Goal: Task Accomplishment & Management: Manage account settings

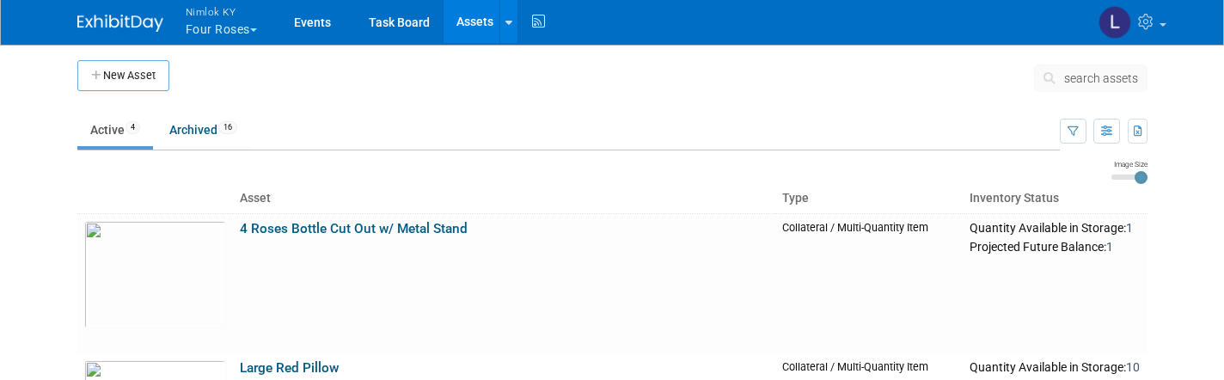
click at [254, 34] on button "Nimlok KY Four Roses" at bounding box center [231, 22] width 95 height 45
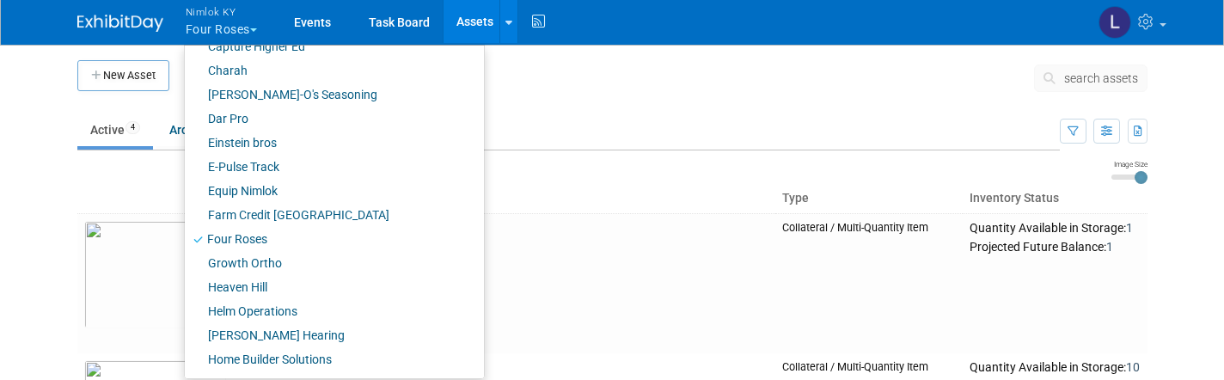
scroll to position [404, 0]
click at [265, 212] on link "Farm Credit [GEOGRAPHIC_DATA]" at bounding box center [328, 213] width 286 height 24
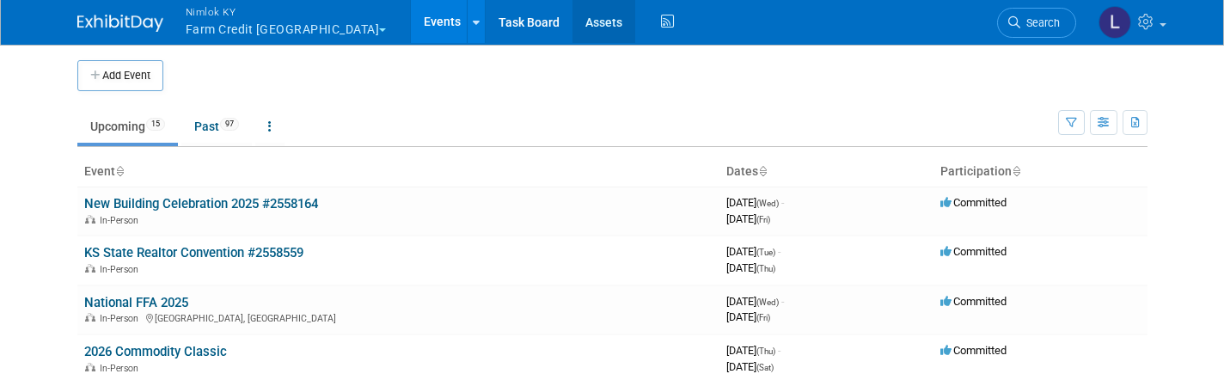
click at [573, 23] on link "Assets" at bounding box center [604, 21] width 63 height 43
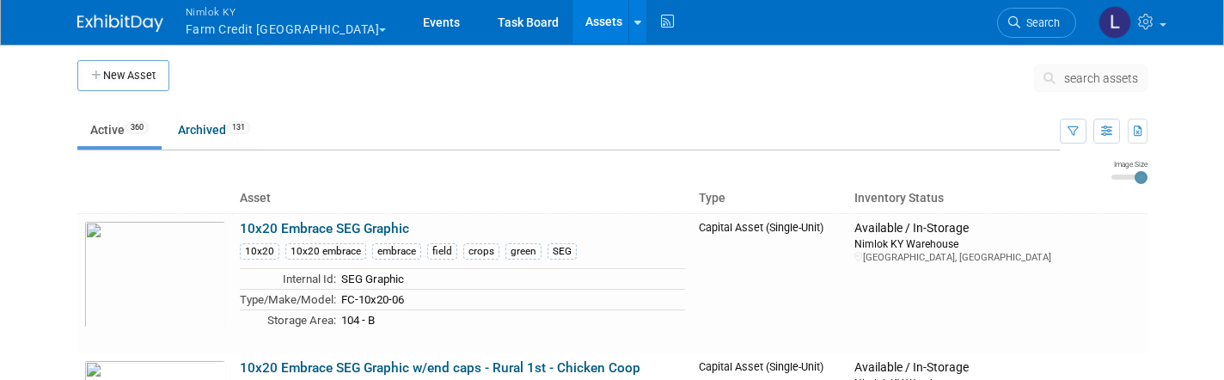
click at [1100, 73] on span "search assets" at bounding box center [1101, 78] width 74 height 14
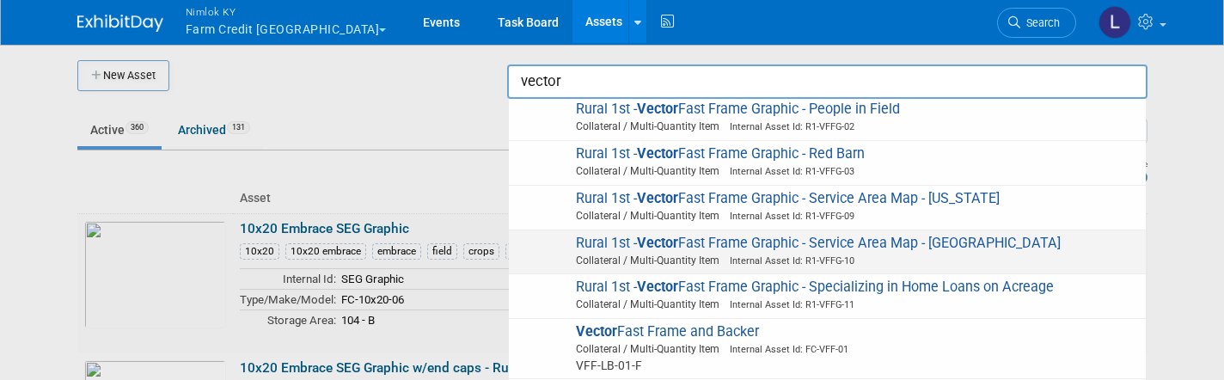
scroll to position [494, 0]
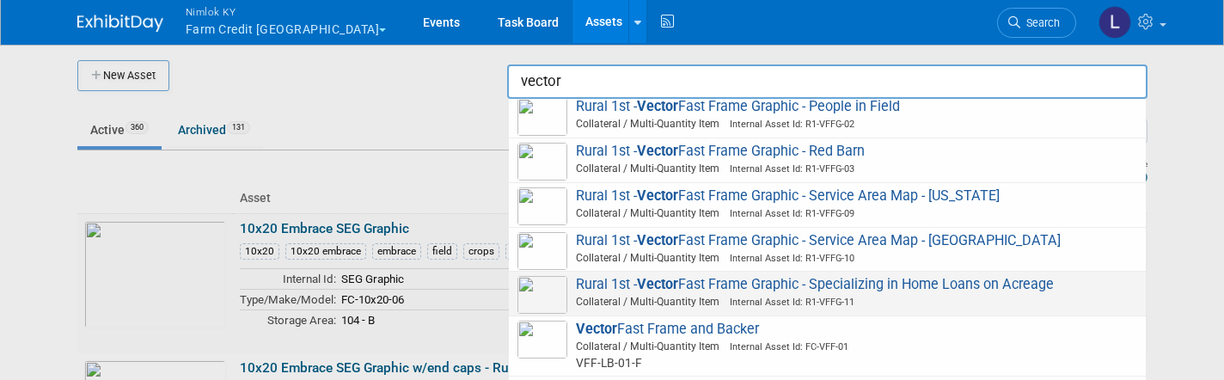
click at [844, 276] on span "Rural 1st - Vector Fast Frame Graphic - Specializing in Home Loans on Acreage C…" at bounding box center [828, 293] width 620 height 35
type input "Rural 1st - Vector Fast Frame Graphic - Specializing in Home Loans on Acreage"
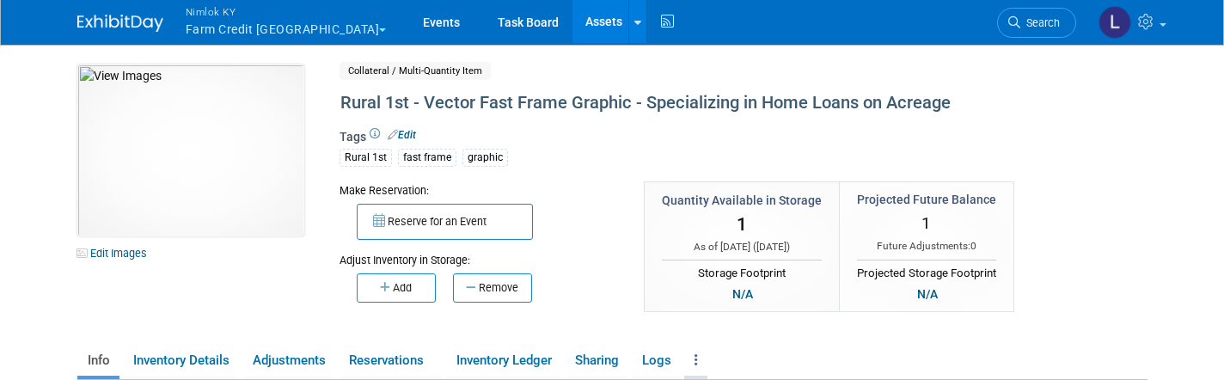
click at [698, 362] on icon at bounding box center [696, 359] width 3 height 13
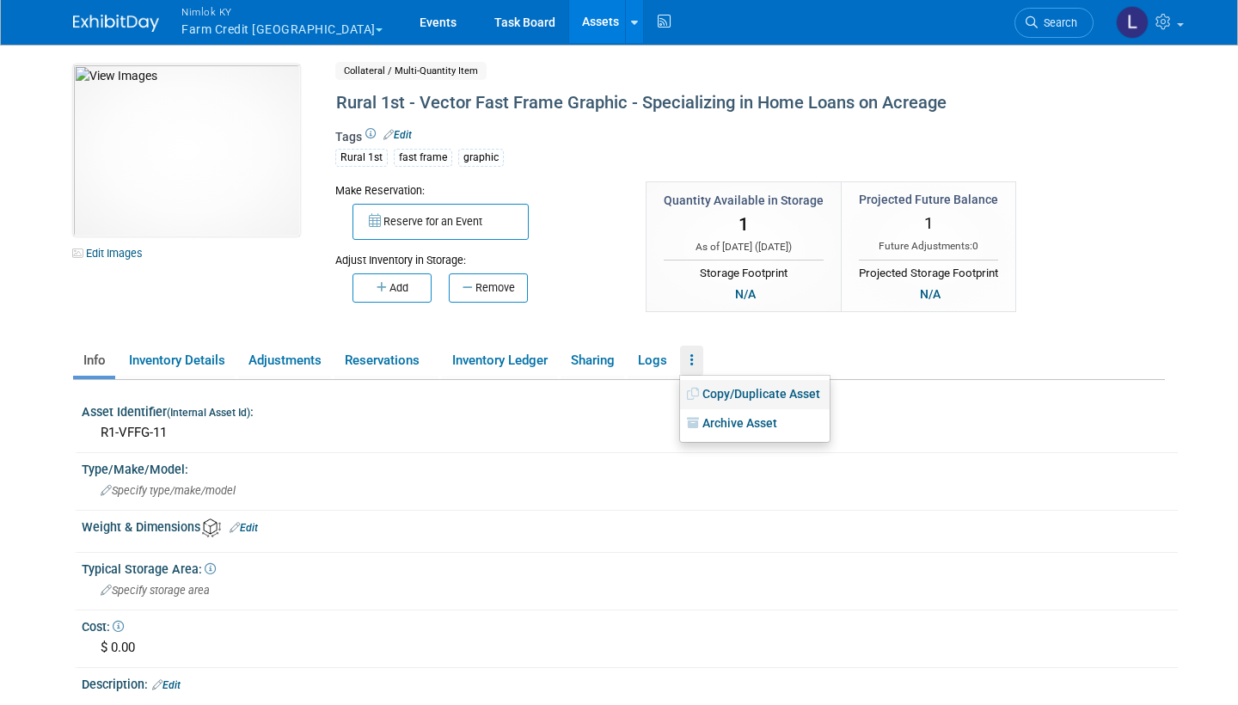
click at [755, 379] on link "Copy/Duplicate Asset" at bounding box center [755, 394] width 150 height 29
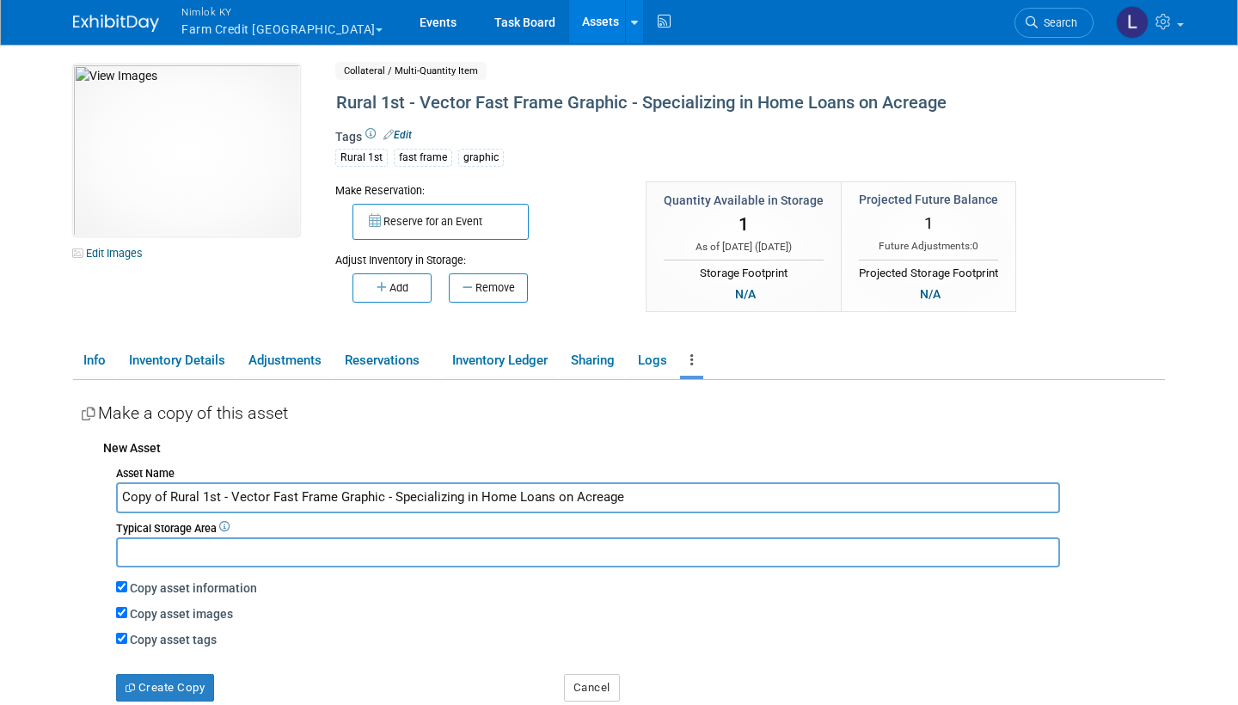
click at [170, 379] on input "Copy of Rural 1st - Vector Fast Frame Graphic - Specializing in Home Loans on A…" at bounding box center [588, 497] width 944 height 30
drag, startPoint x: 579, startPoint y: 493, endPoint x: 345, endPoint y: 498, distance: 234.7
click at [345, 379] on input "Rural 1st - Vector Fast Frame Graphic - Specializing in Home Loans on Acreage" at bounding box center [588, 497] width 944 height 30
type input "Rural 1st - Vector Fast Frame Graphic - Specializing in Home Loans on Acreage"
click at [122, 379] on input "Copy asset images" at bounding box center [121, 612] width 11 height 11
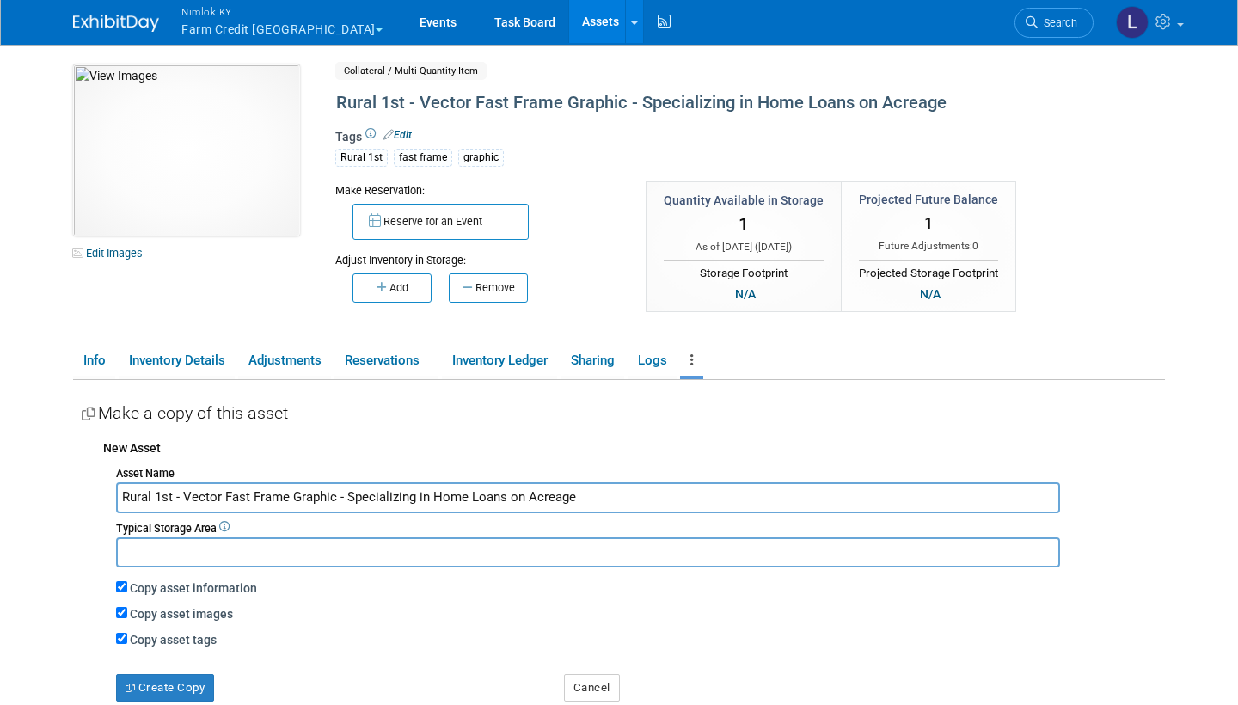
checkbox input "false"
drag, startPoint x: 576, startPoint y: 496, endPoint x: 345, endPoint y: 496, distance: 231.3
click at [345, 379] on input "Rural 1st - Vector Fast Frame Graphic - Specializing in Home Loans on Acreage" at bounding box center [588, 497] width 944 height 30
click at [466, 379] on input "Rural 1st - Vector Fast Frame Graphic - Financing Your Brand Build" at bounding box center [588, 497] width 944 height 30
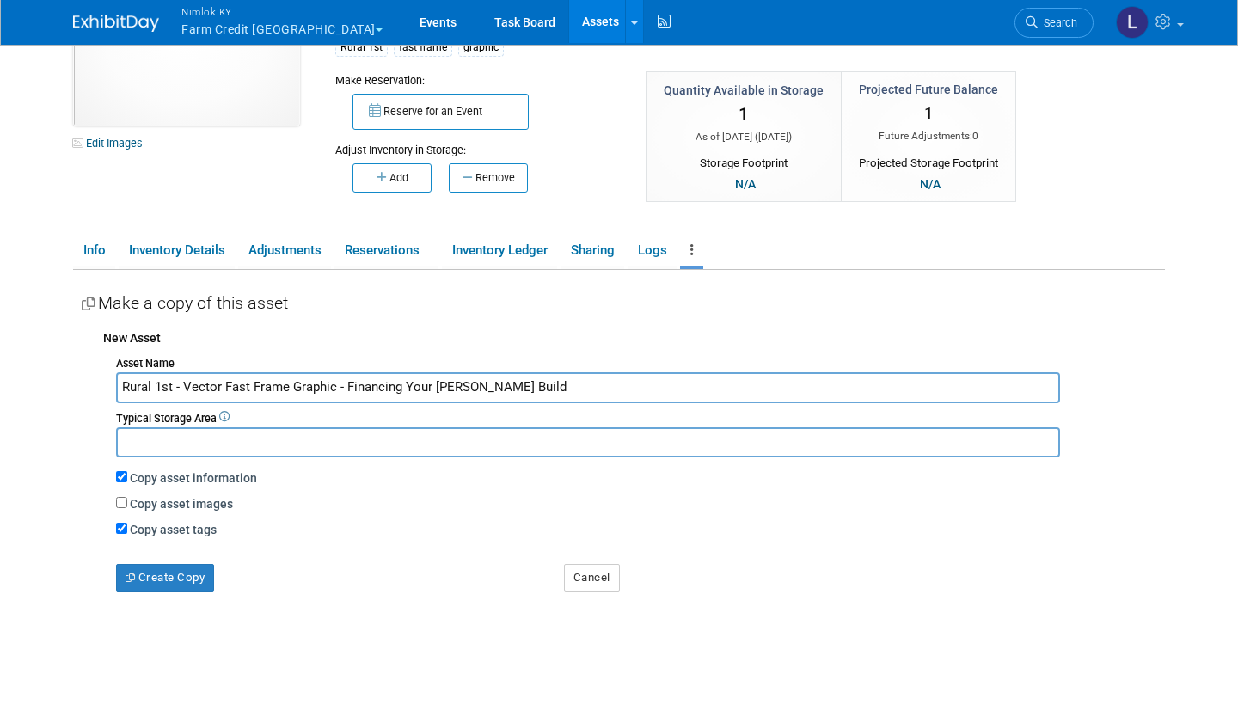
scroll to position [98, 0]
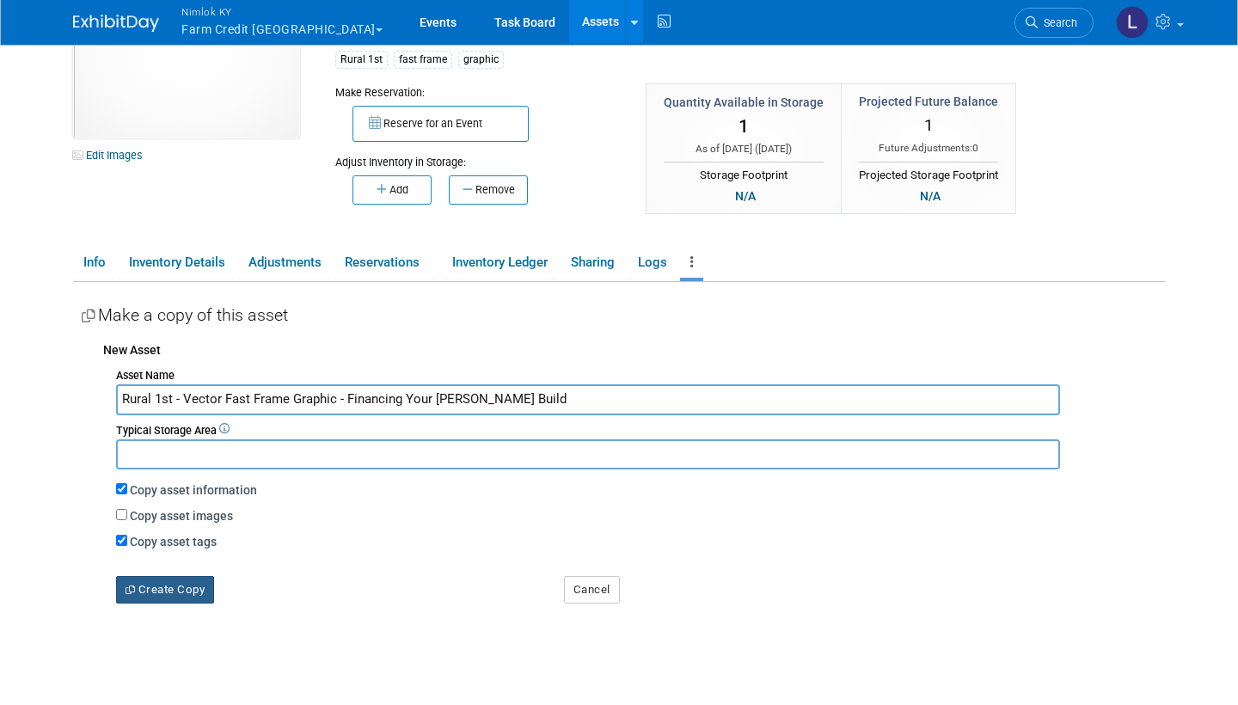
type input "Rural 1st - Vector Fast Frame Graphic - Financing Your Brando Build"
click at [170, 379] on button "Create Copy" at bounding box center [165, 590] width 98 height 28
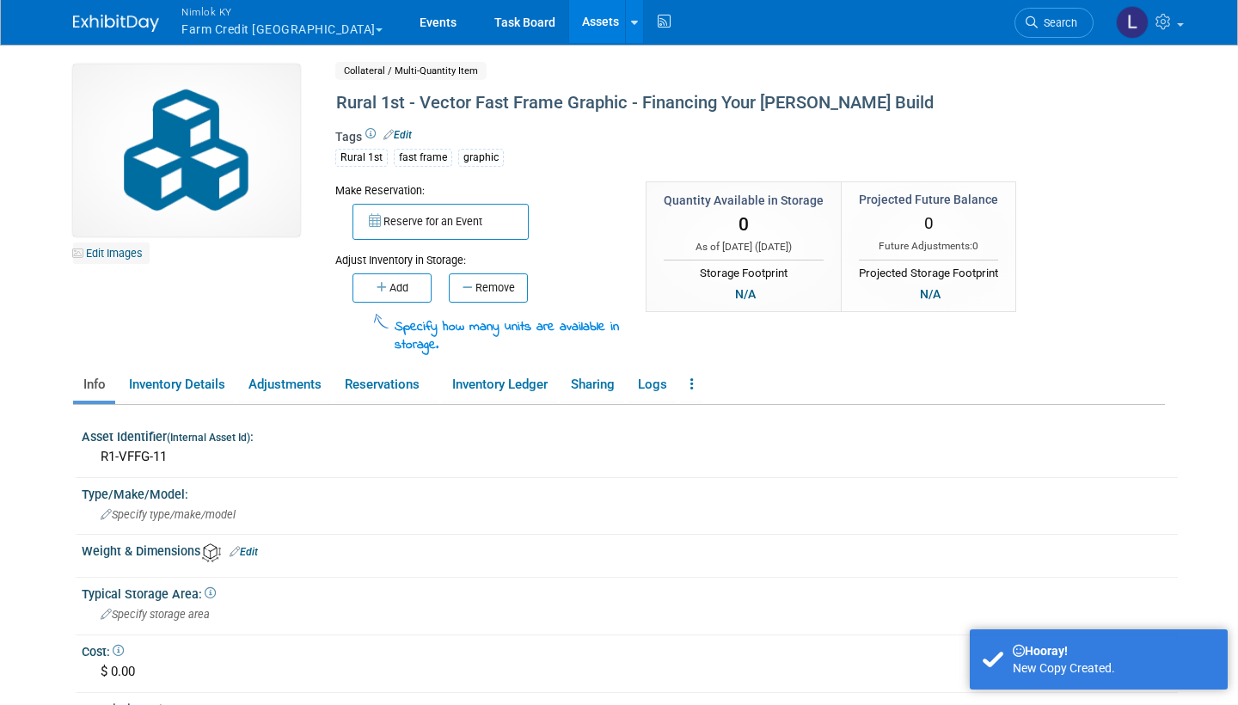
click at [118, 256] on link "Edit Images" at bounding box center [111, 252] width 77 height 21
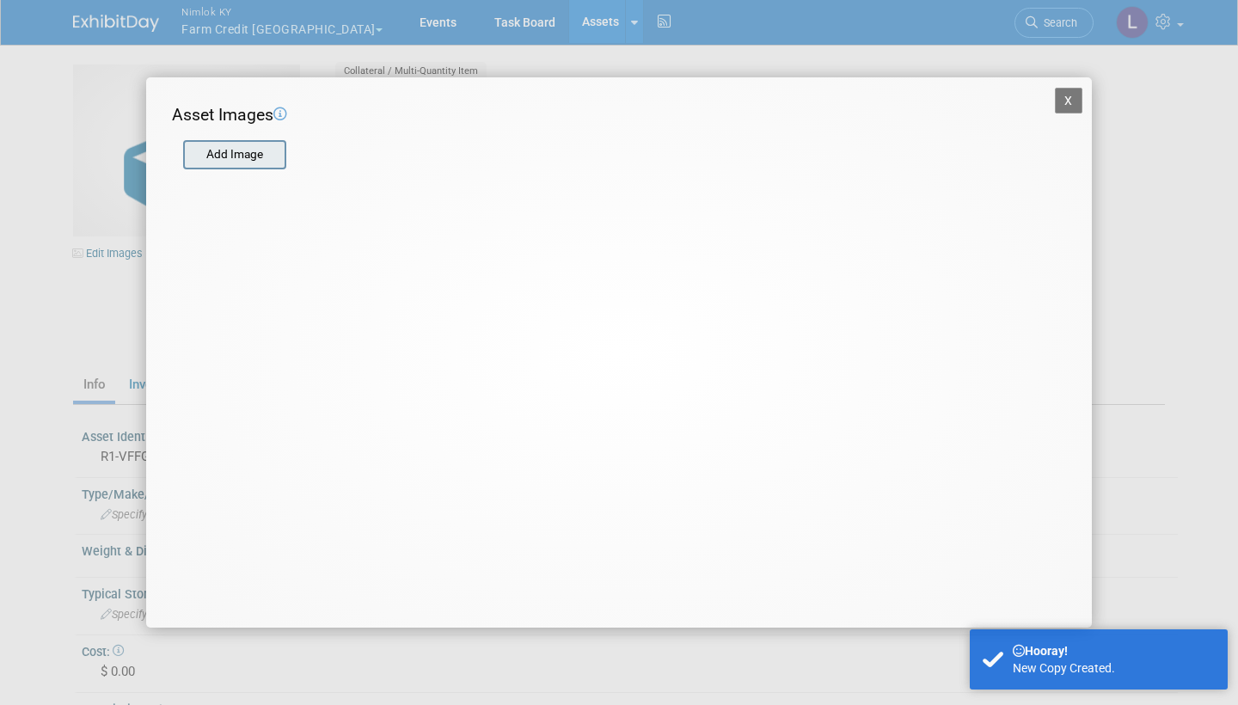
click at [224, 160] on input "file" at bounding box center [182, 155] width 205 height 26
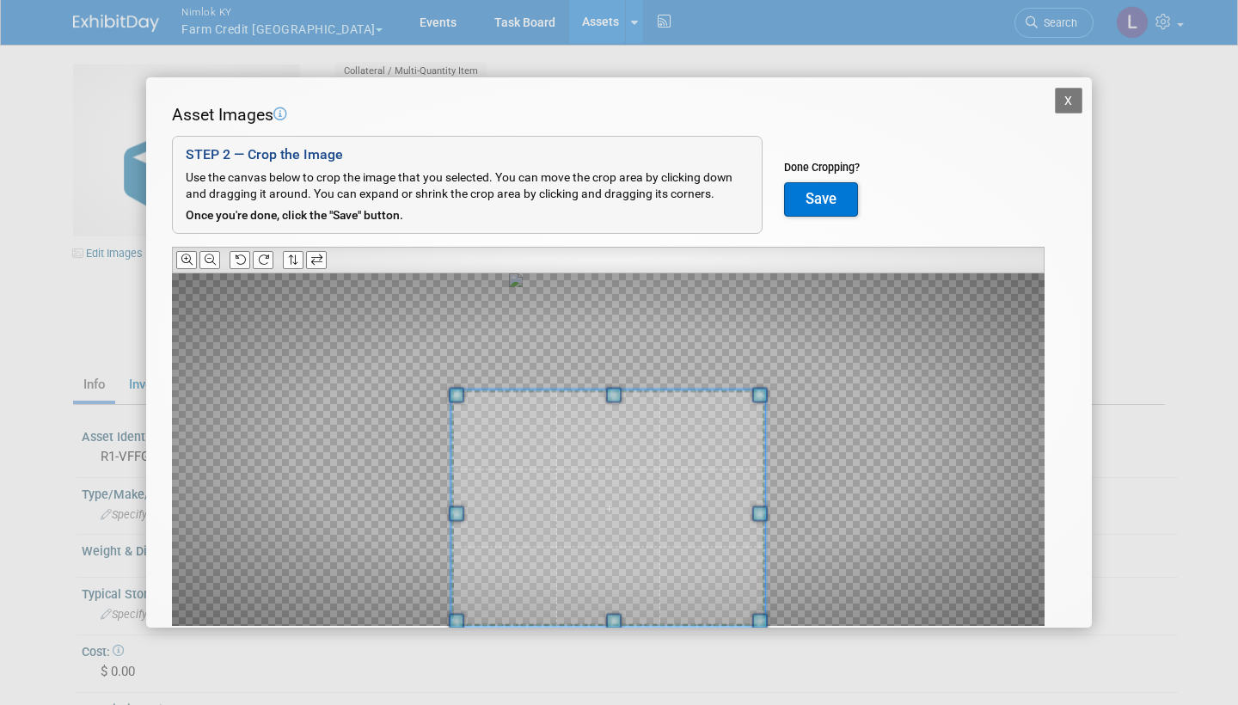
click at [633, 641] on div "X Asset Images Add Image STEP 2 — Crop the Image Use the canvas below to crop t…" at bounding box center [619, 352] width 1238 height 705
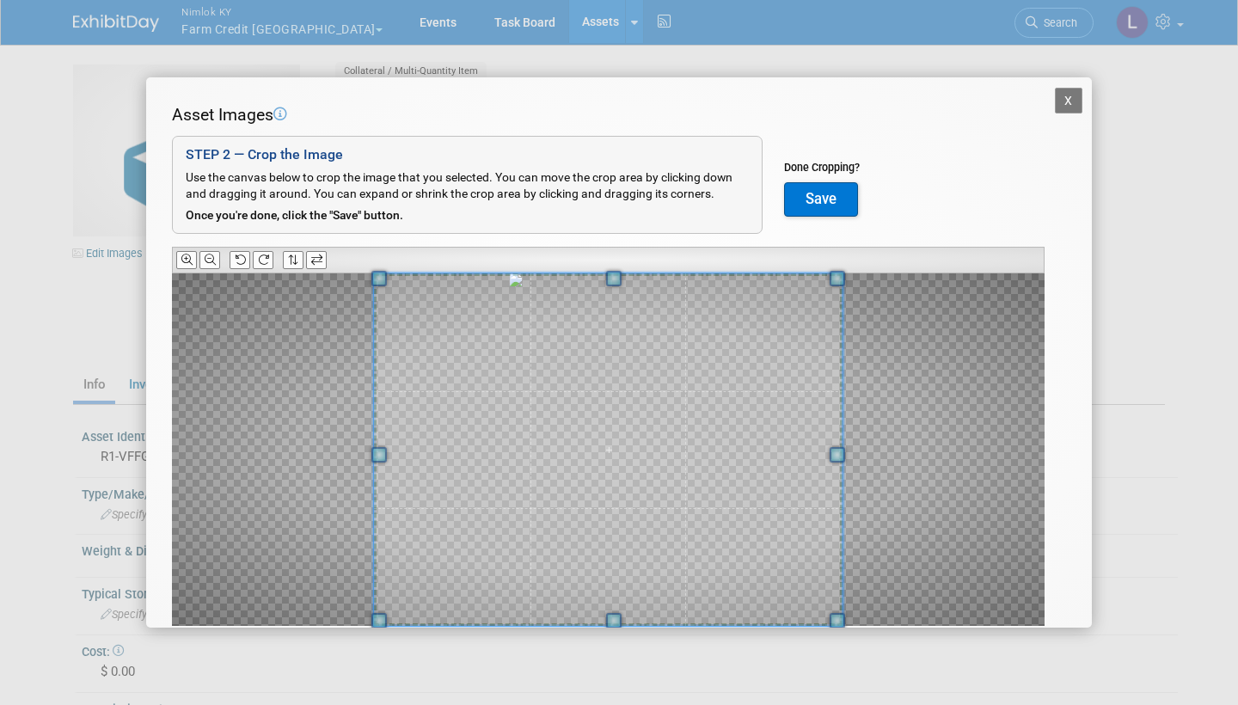
click at [574, 273] on div at bounding box center [608, 449] width 469 height 352
click at [815, 190] on button "Save" at bounding box center [821, 199] width 74 height 34
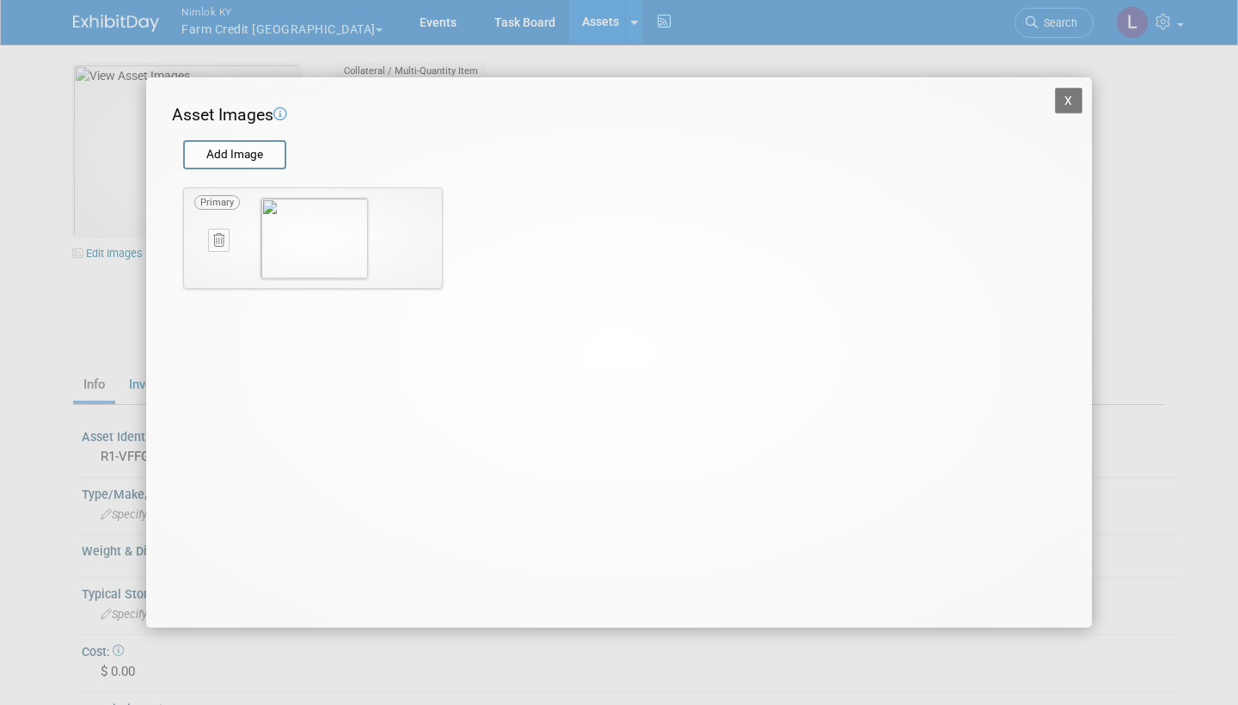
click at [1067, 99] on button "X" at bounding box center [1069, 101] width 28 height 26
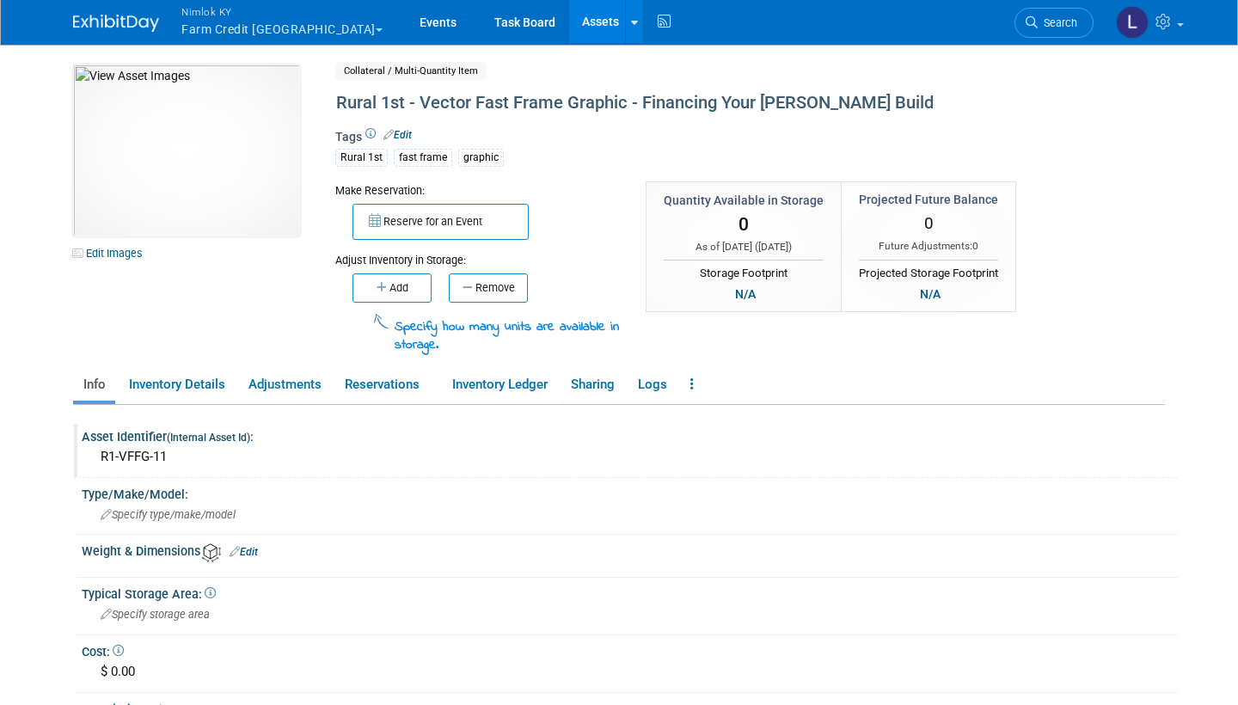
click at [170, 460] on div "R1-VFFG-11" at bounding box center [630, 457] width 1070 height 27
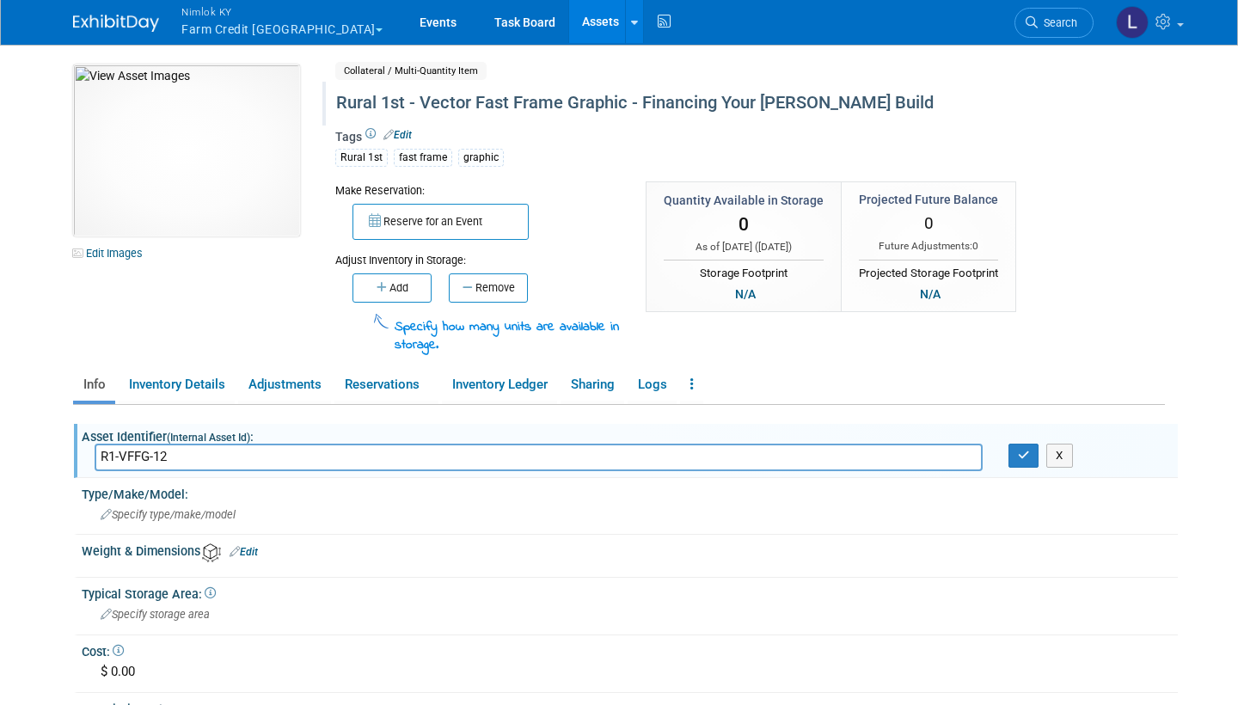
type input "R1-VFFG-12"
click at [623, 102] on div "Rural 1st - Vector Fast Frame Graphic - Financing Your Brando Build" at bounding box center [692, 103] width 725 height 31
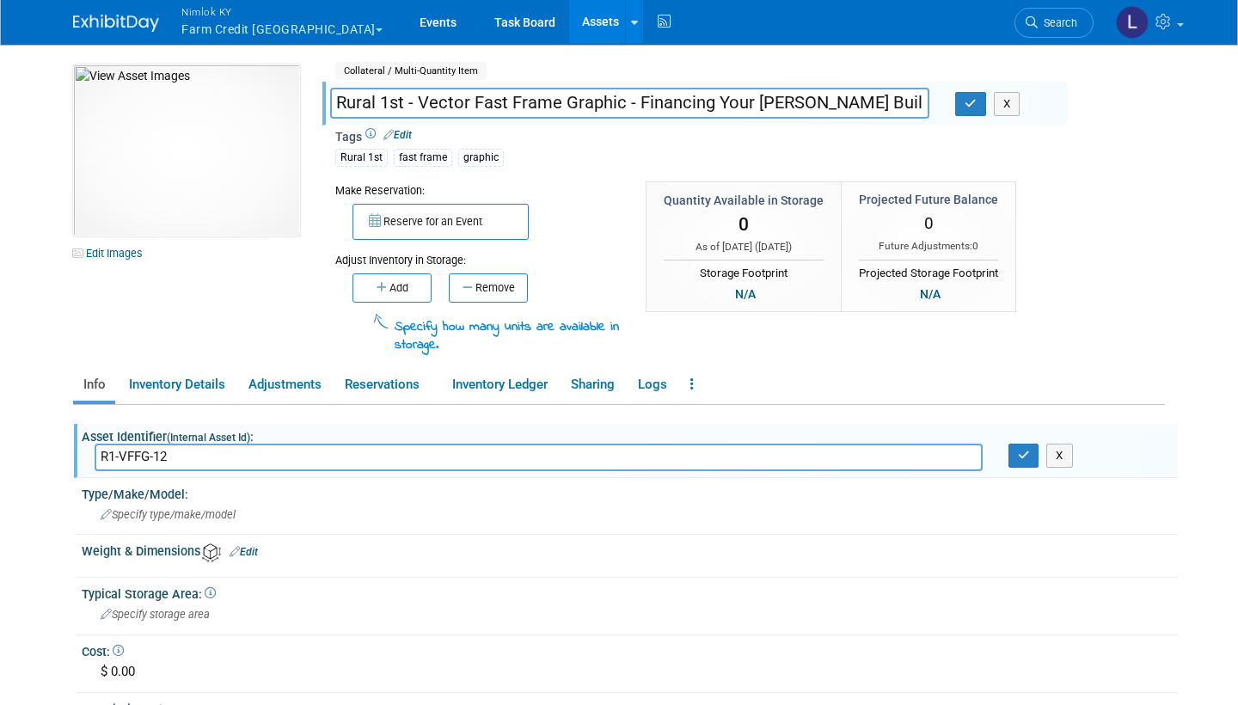
drag, startPoint x: 623, startPoint y: 102, endPoint x: 335, endPoint y: 101, distance: 288.0
click at [335, 101] on input "Rural 1st - Vector Fast Frame Graphic - Financing Your Brando Build" at bounding box center [629, 103] width 599 height 30
click at [977, 103] on icon "button" at bounding box center [971, 103] width 12 height 11
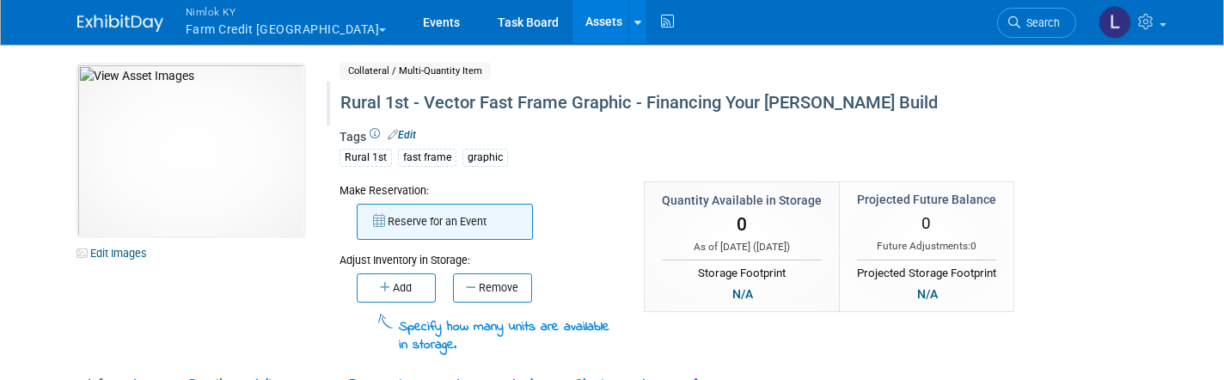
click at [484, 218] on button "Reserve for an Event" at bounding box center [445, 222] width 176 height 36
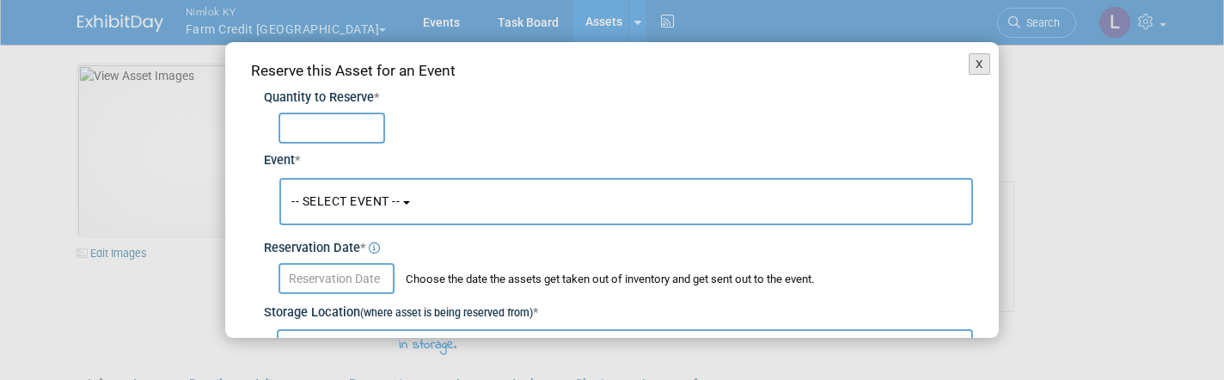
click at [981, 68] on button "X" at bounding box center [979, 64] width 21 height 22
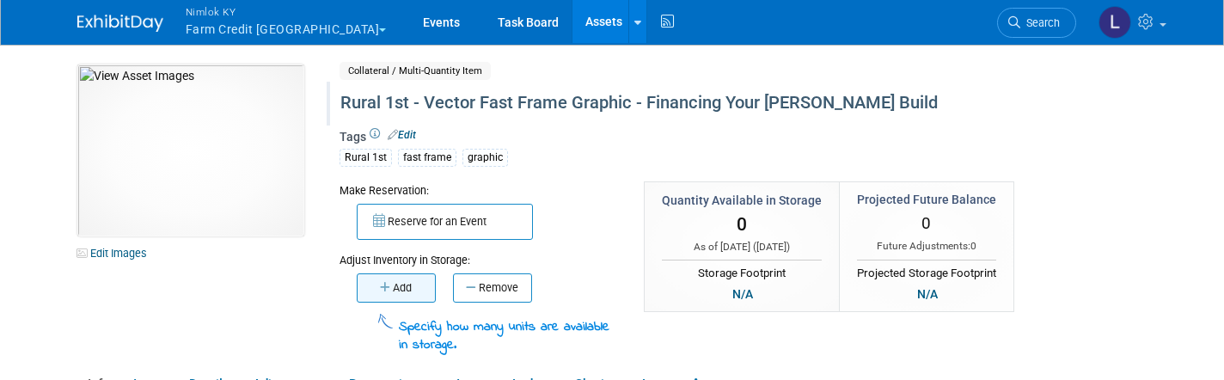
click at [405, 285] on button "Add" at bounding box center [396, 287] width 79 height 29
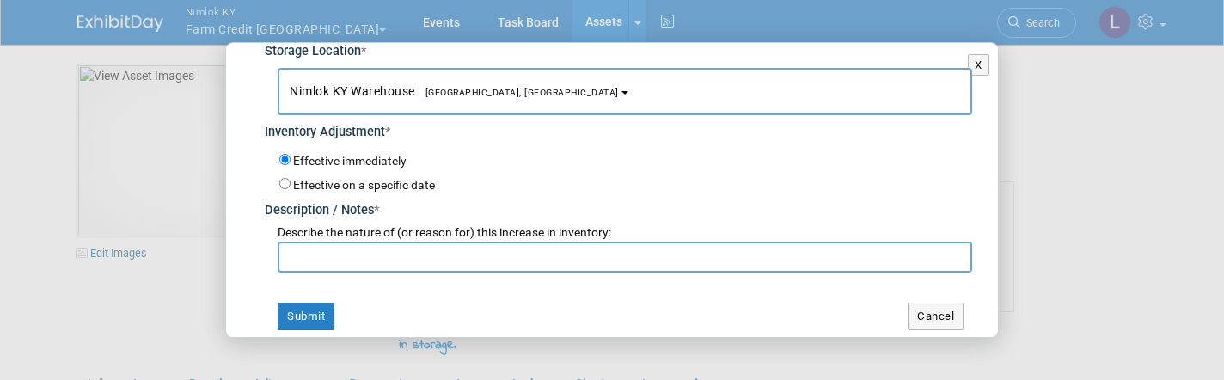
scroll to position [114, 0]
type input "1"
click at [299, 310] on button "Submit" at bounding box center [306, 317] width 57 height 28
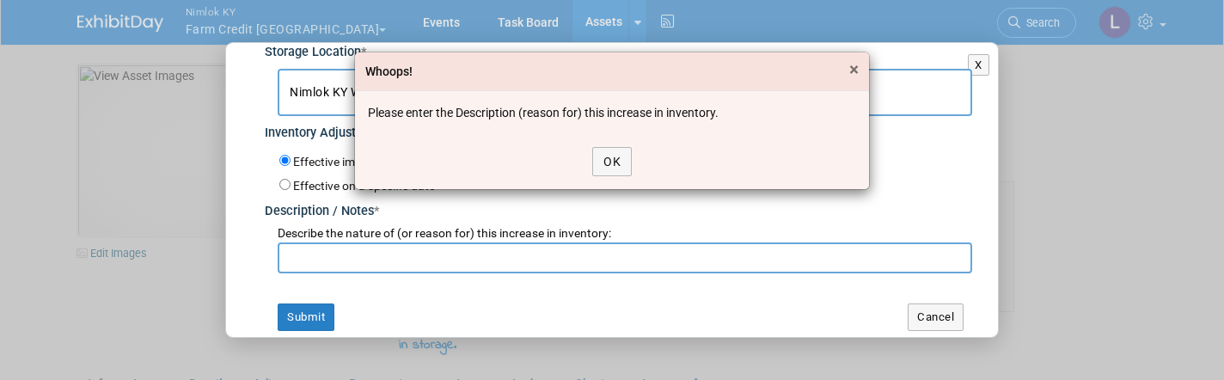
click at [857, 66] on span "×" at bounding box center [853, 69] width 9 height 21
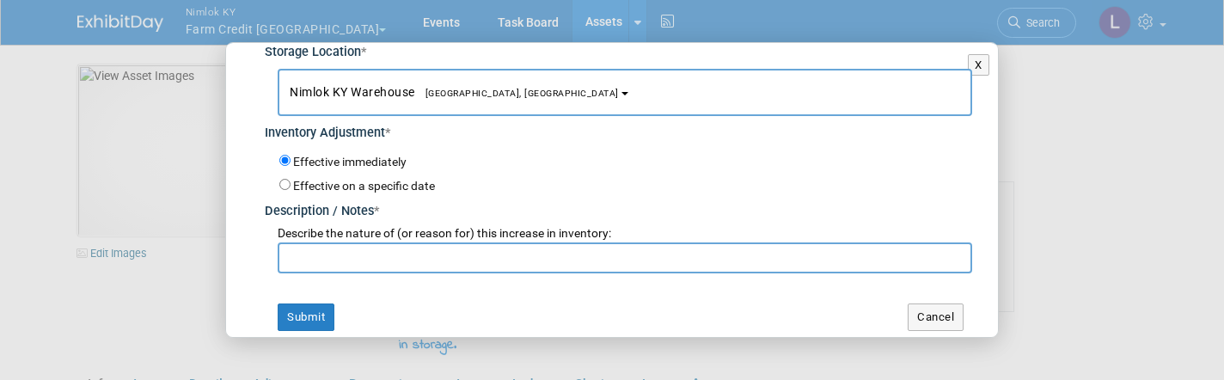
click at [387, 242] on input "text" at bounding box center [625, 257] width 695 height 31
type input "wo# 2557846"
click at [291, 311] on button "Submit" at bounding box center [306, 317] width 57 height 28
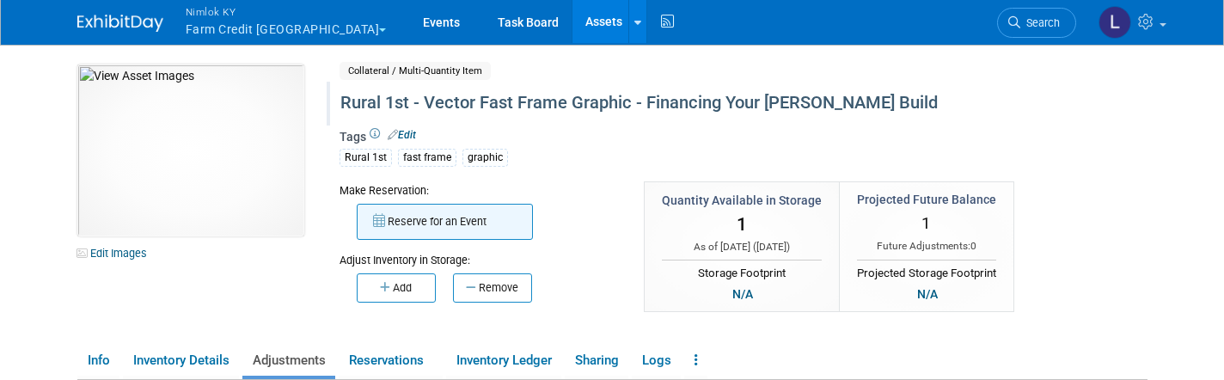
click at [463, 223] on button "Reserve for an Event" at bounding box center [445, 222] width 176 height 36
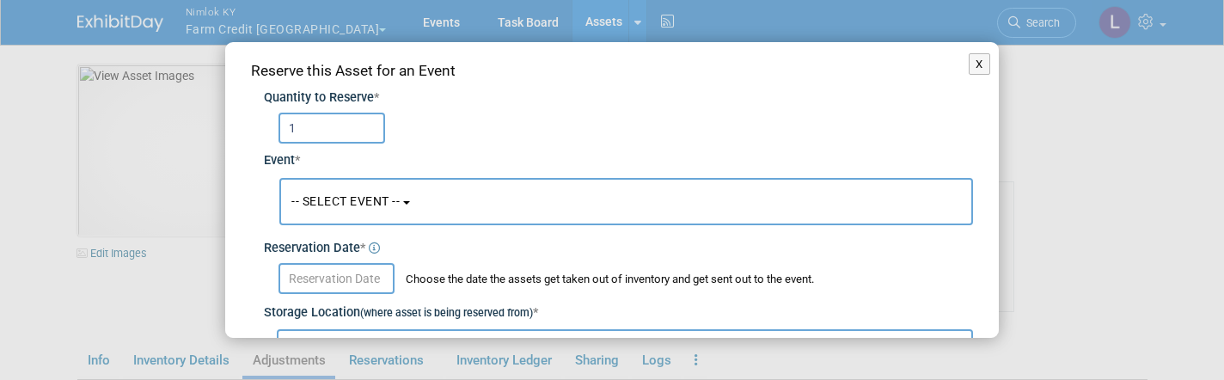
type input "1"
click at [380, 201] on span "-- SELECT EVENT --" at bounding box center [345, 201] width 108 height 14
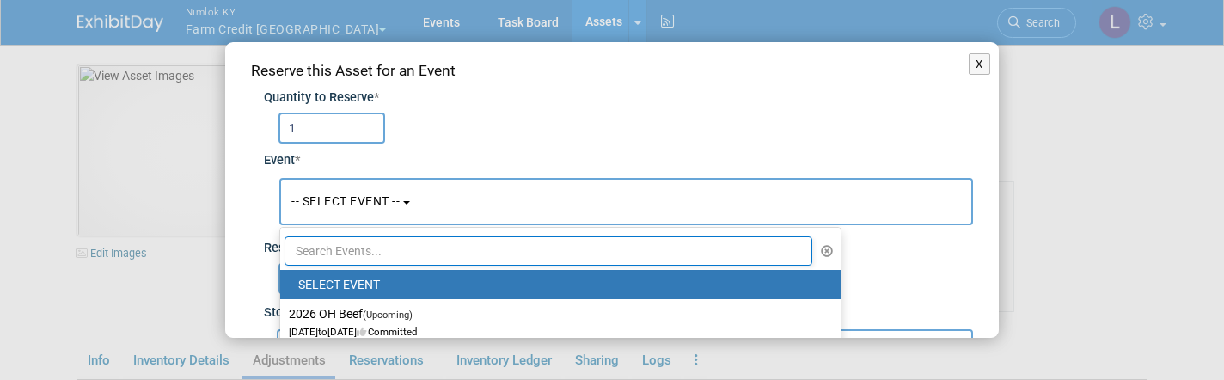
click at [358, 246] on input "text" at bounding box center [549, 250] width 528 height 29
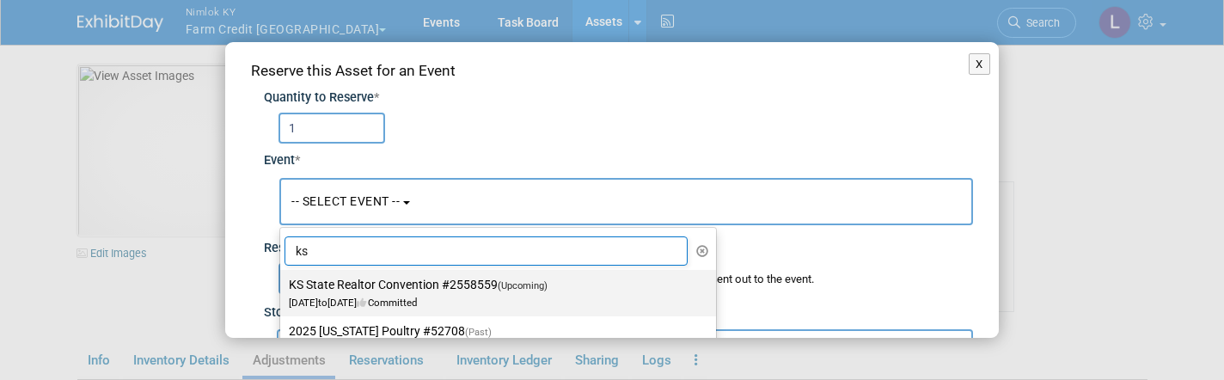
type input "ks"
click at [340, 285] on label "KS State Realtor Convention #2558559 (Upcoming) Oct 7, 2025 to Oct 9, 2025 Comm…" at bounding box center [494, 293] width 410 height 40
click at [283, 285] on input "KS State Realtor Convention #2558559 (Upcoming) Oct 7, 2025 to Oct 9, 2025 Comm…" at bounding box center [277, 284] width 11 height 11
select select "11165849"
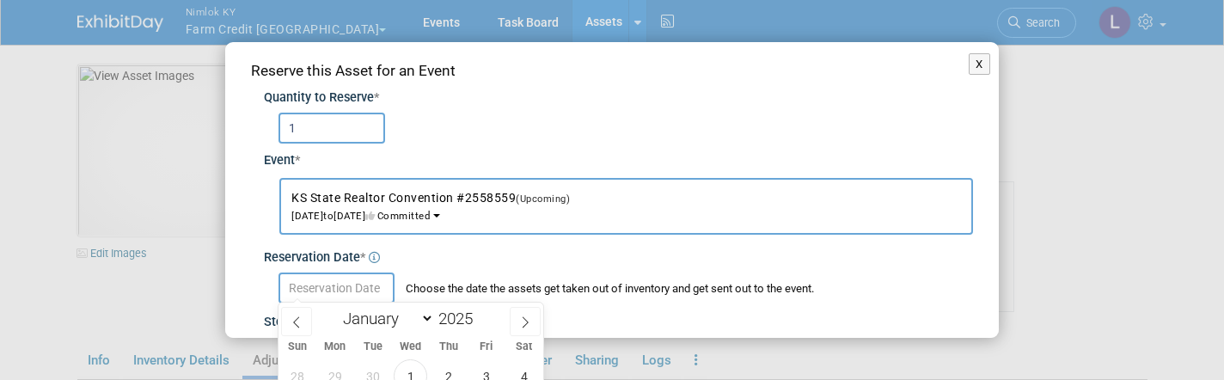
click at [338, 286] on input "text" at bounding box center [337, 288] width 116 height 31
click at [405, 374] on span "1" at bounding box center [411, 376] width 34 height 34
type input "Oct 1, 2025"
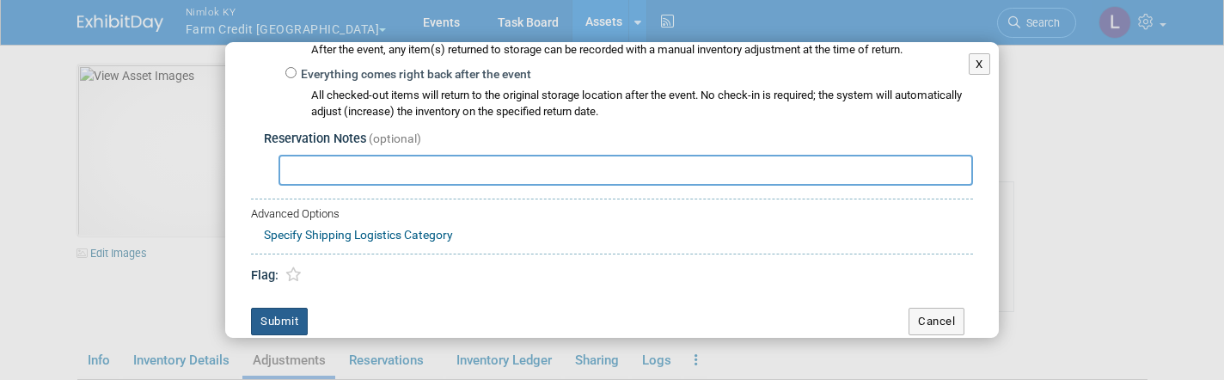
scroll to position [401, 0]
click at [278, 312] on button "Submit" at bounding box center [279, 323] width 57 height 28
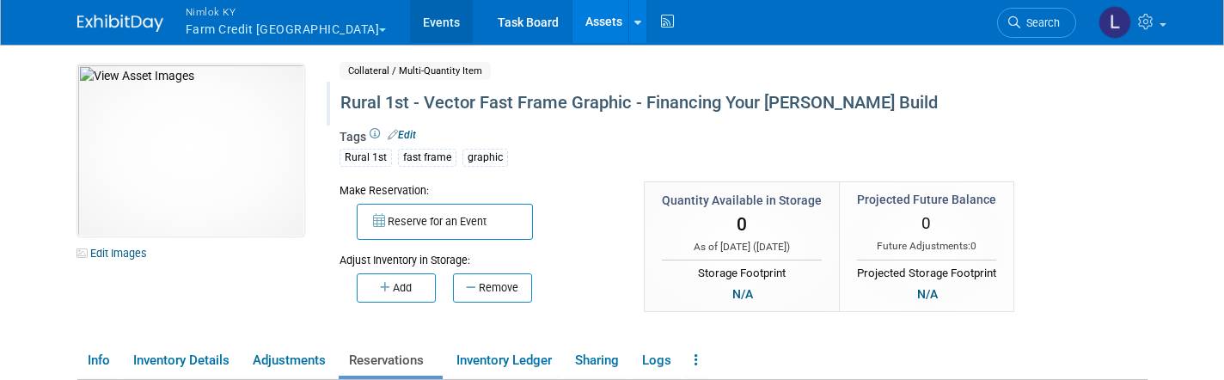
click at [410, 28] on link "Events" at bounding box center [441, 21] width 63 height 43
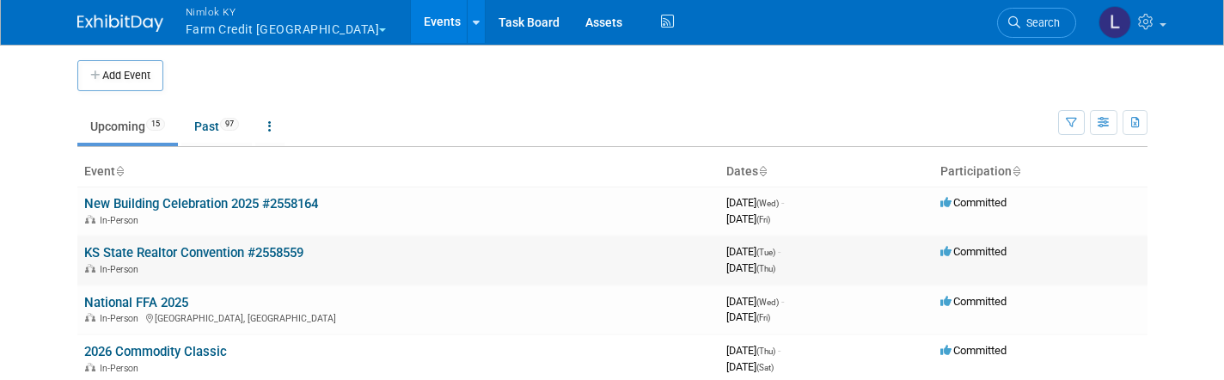
click at [232, 248] on link "KS State Realtor Convention #2558559" at bounding box center [193, 252] width 219 height 15
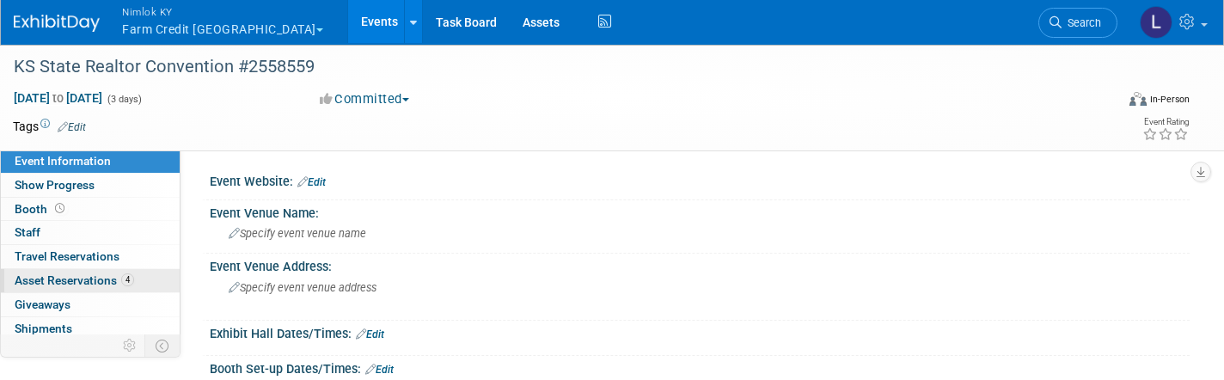
click at [75, 273] on span "Asset Reservations 4" at bounding box center [75, 280] width 120 height 14
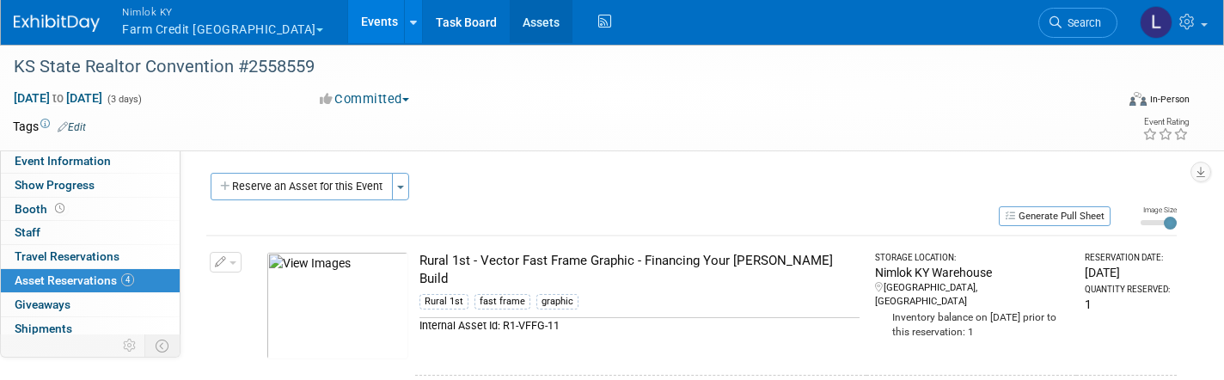
click at [510, 29] on link "Assets" at bounding box center [541, 21] width 63 height 43
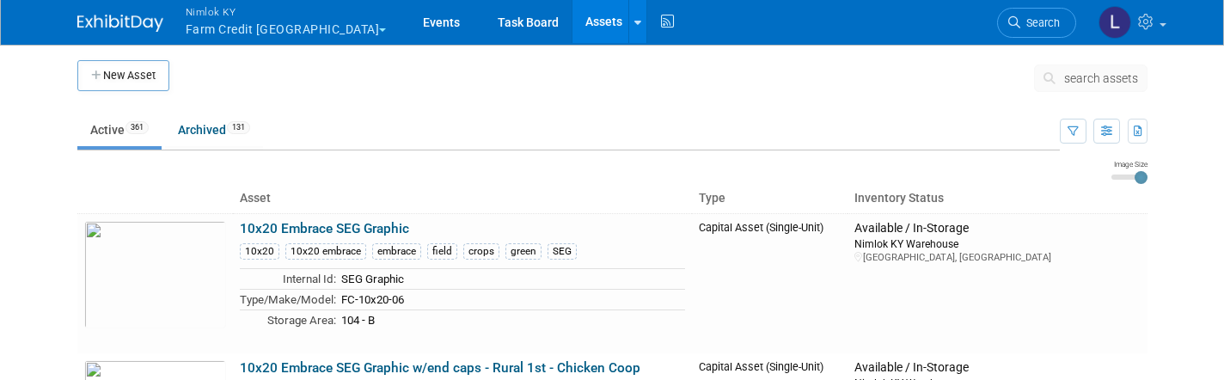
click at [1093, 81] on span "search assets" at bounding box center [1101, 78] width 74 height 14
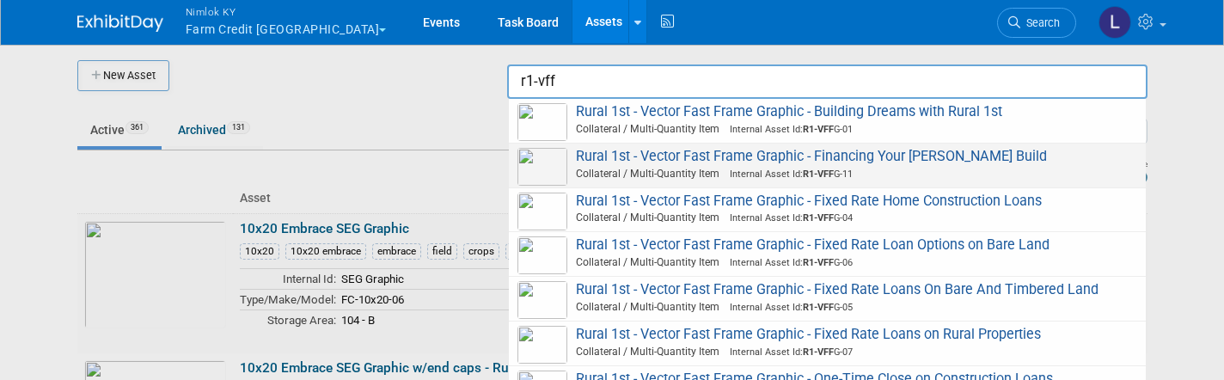
click at [843, 161] on span "Rural 1st - Vector Fast Frame Graphic - Financing Your Brando Build Collateral …" at bounding box center [828, 165] width 620 height 35
type input "Rural 1st - Vector Fast Frame Graphic - Financing Your Brando Build"
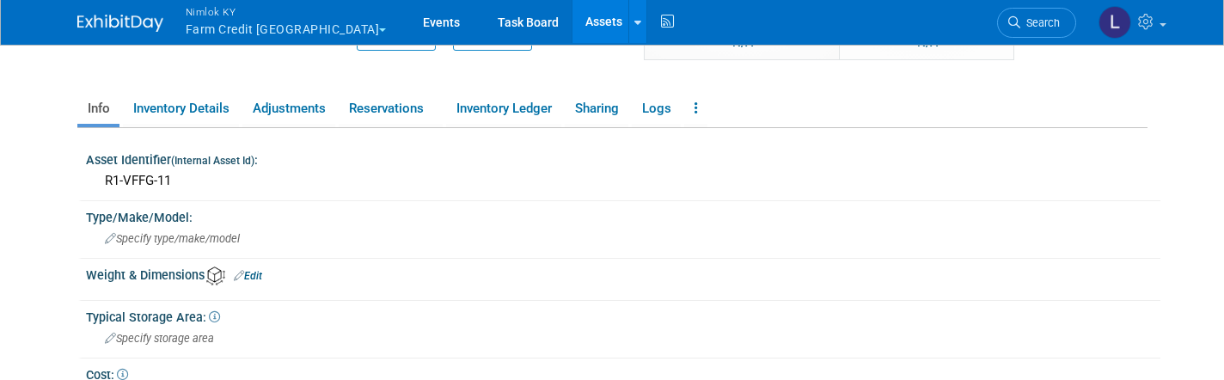
scroll to position [256, 0]
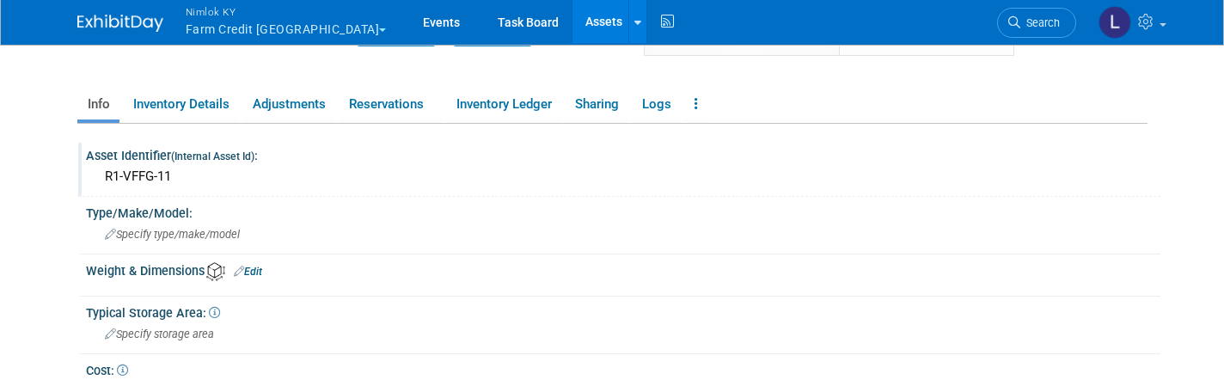
click at [182, 175] on div "R1-VFFG-11" at bounding box center [623, 176] width 1049 height 27
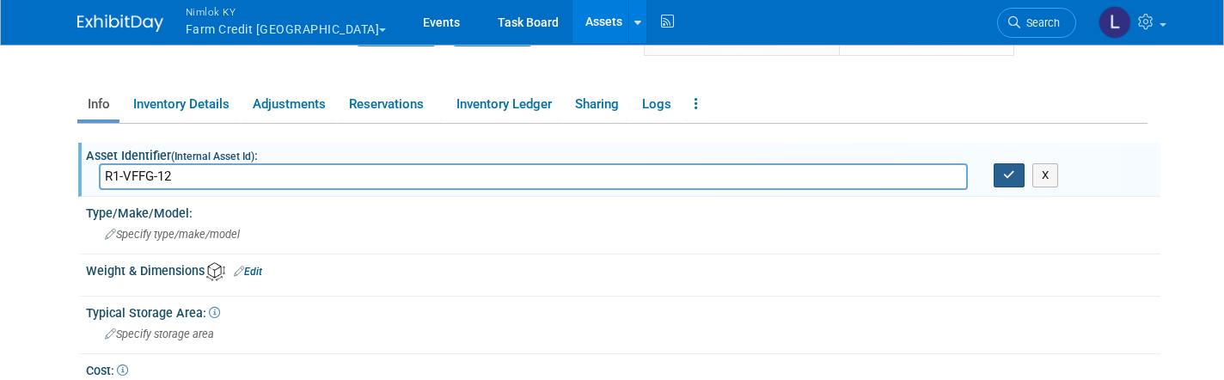
type input "R1-VFFG-12"
click at [1009, 180] on button "button" at bounding box center [1009, 175] width 31 height 24
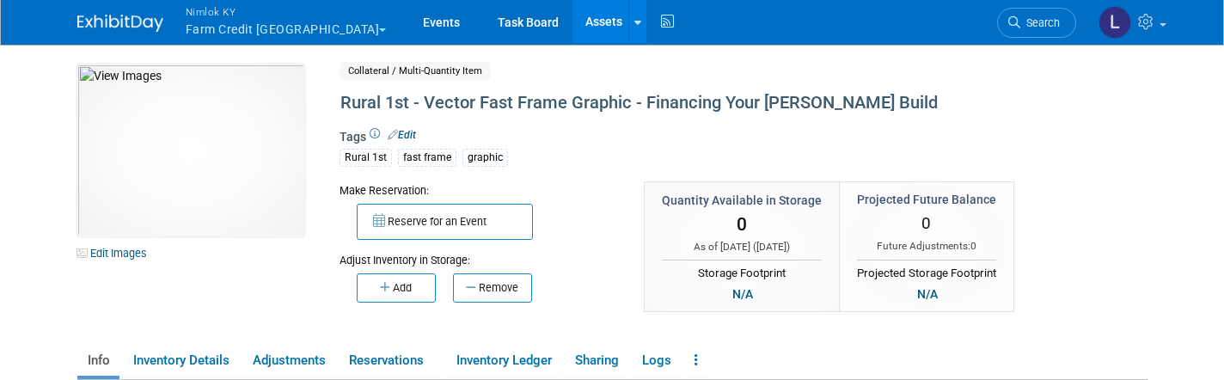
scroll to position [0, 0]
click at [573, 22] on link "Assets" at bounding box center [604, 21] width 63 height 43
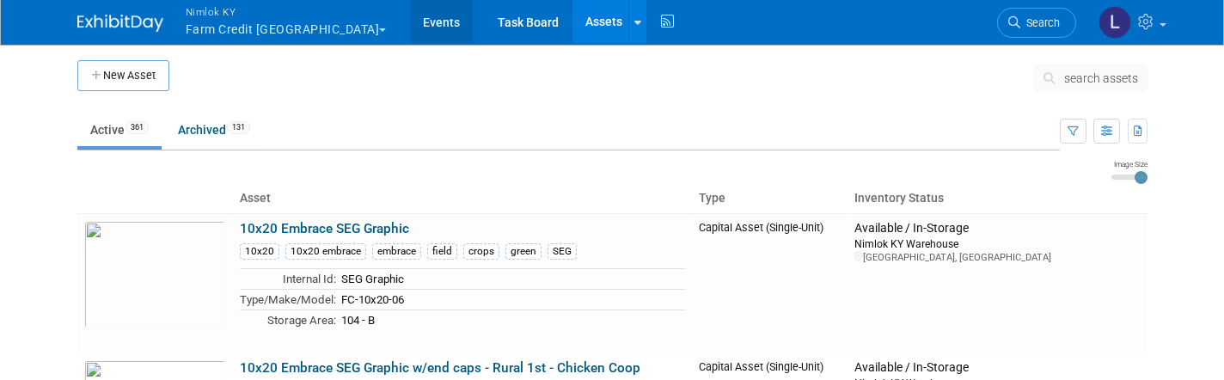
click at [410, 27] on link "Events" at bounding box center [441, 21] width 63 height 43
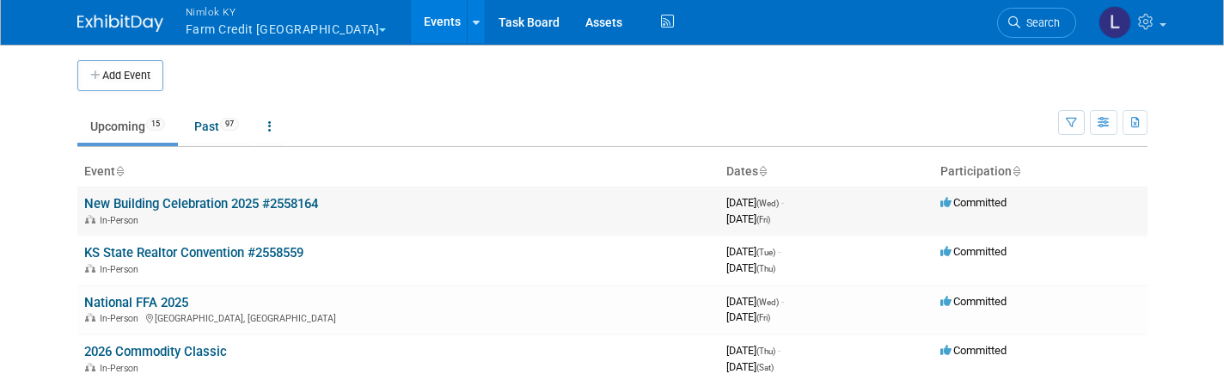
click at [268, 199] on link "New Building Celebration 2025 #2558164" at bounding box center [201, 203] width 234 height 15
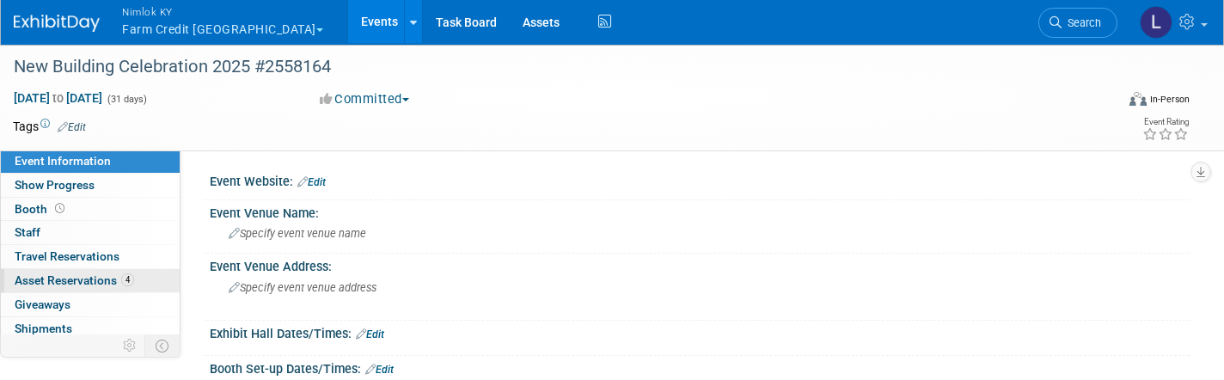
click at [89, 274] on span "Asset Reservations 4" at bounding box center [75, 280] width 120 height 14
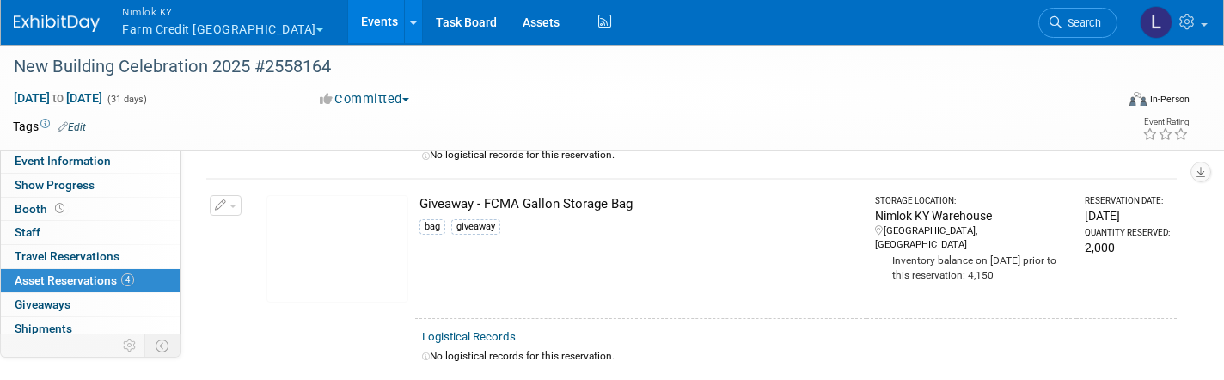
scroll to position [658, 0]
click at [536, 205] on div "Giveaway - FCMA Gallon Storage Bag" at bounding box center [640, 205] width 440 height 18
click at [510, 25] on link "Assets" at bounding box center [541, 21] width 63 height 43
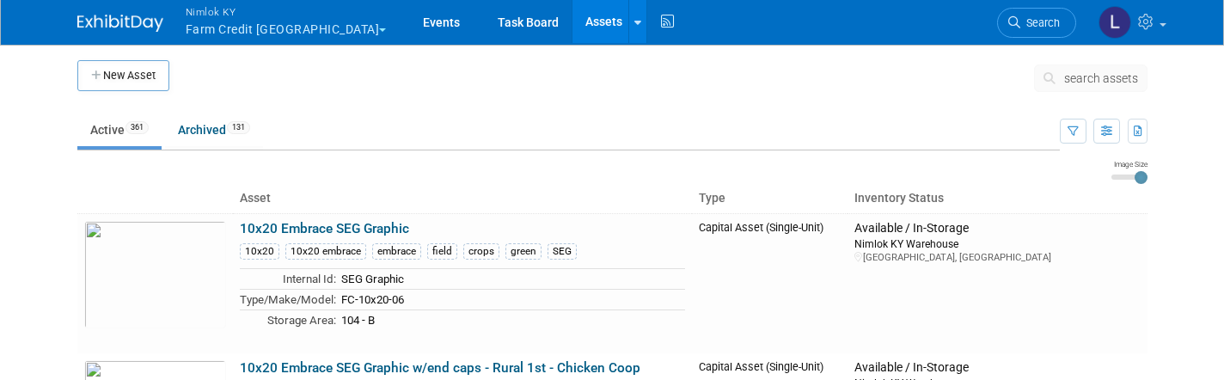
click at [1099, 77] on span "search assets" at bounding box center [1101, 78] width 74 height 14
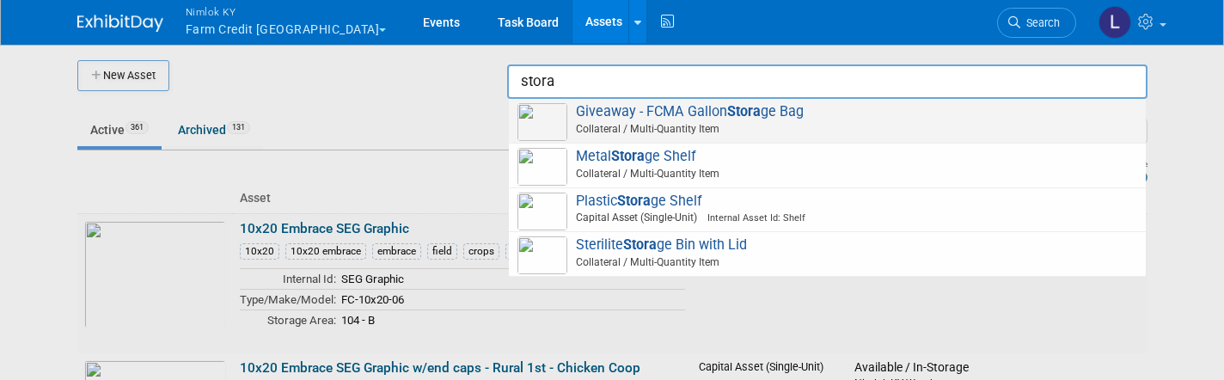
click at [674, 111] on span "Giveaway - FCMA Gallon Stora ge Bag Collateral / Multi-Quantity Item" at bounding box center [828, 120] width 620 height 35
type input "Giveaway - FCMA Gallon Storage Bag"
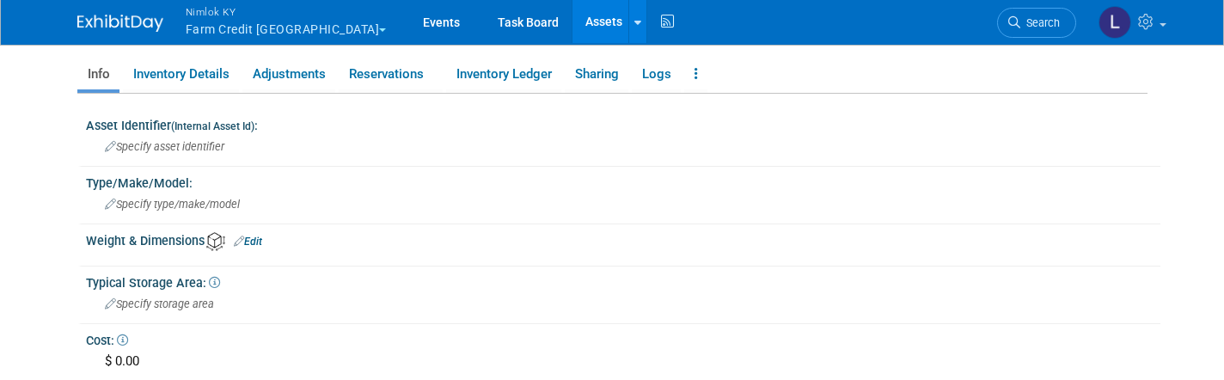
scroll to position [276, 0]
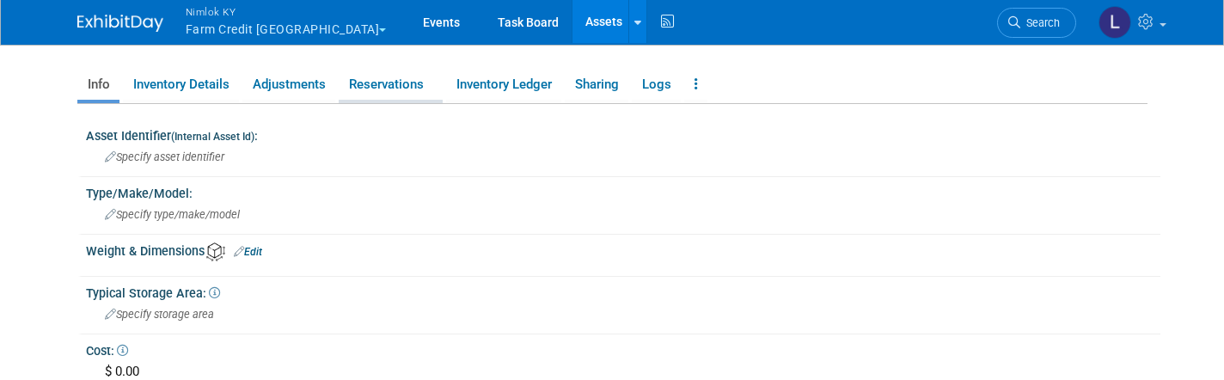
click at [384, 87] on link "Reservations" at bounding box center [391, 85] width 104 height 30
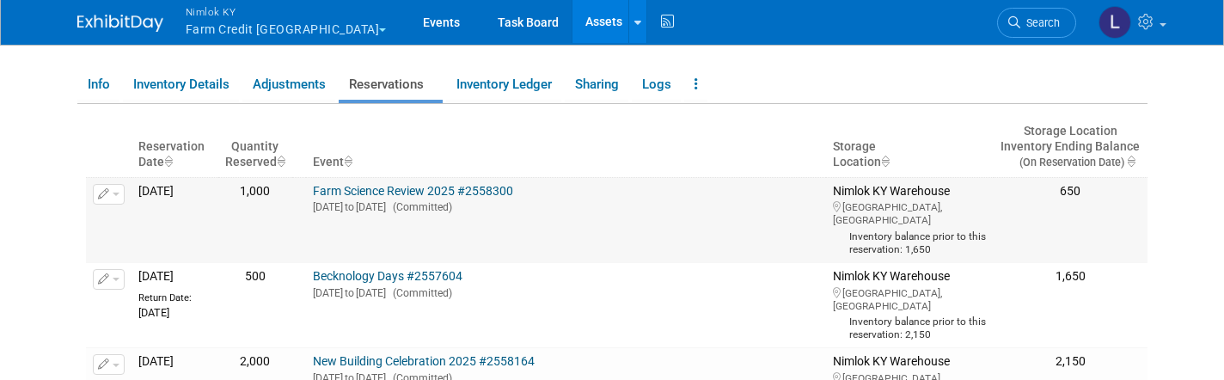
click at [115, 193] on span "button" at bounding box center [116, 194] width 7 height 3
click at [173, 216] on button "Change Reservation" at bounding box center [174, 222] width 145 height 23
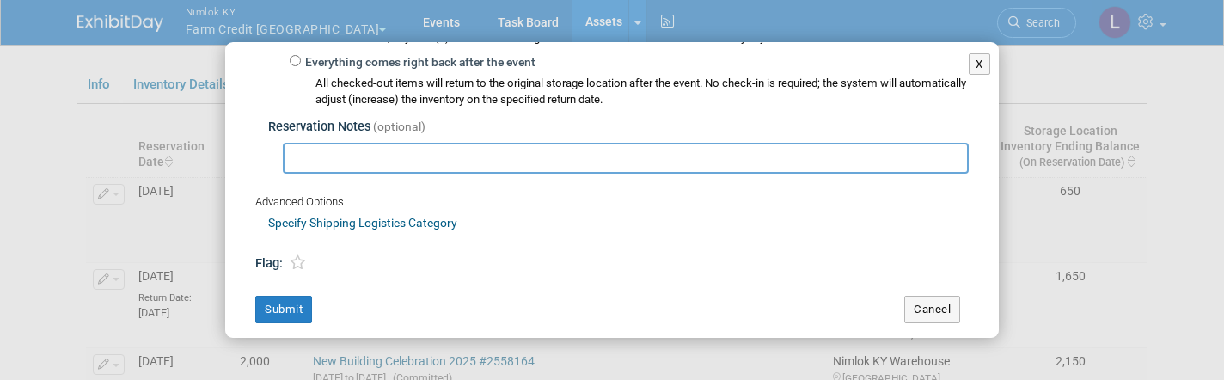
scroll to position [425, 0]
click at [931, 302] on button "Cancel" at bounding box center [932, 311] width 56 height 28
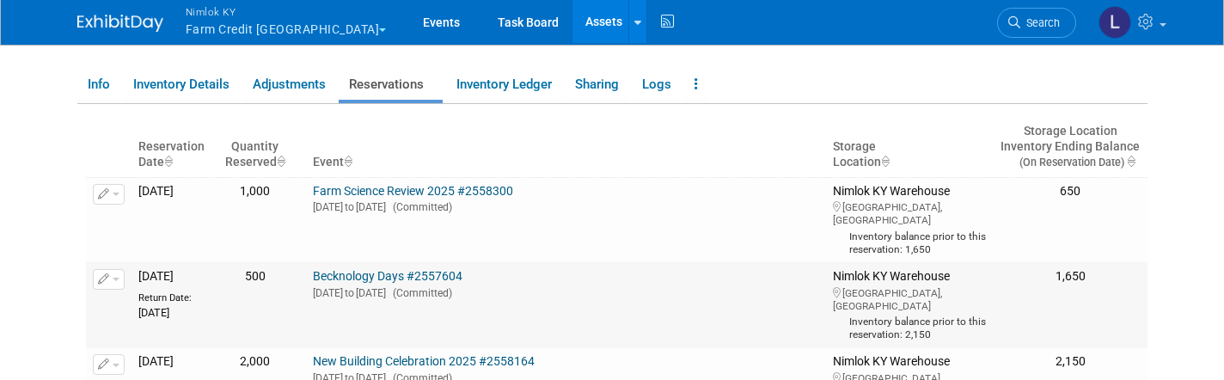
click at [121, 275] on button "button" at bounding box center [109, 279] width 32 height 21
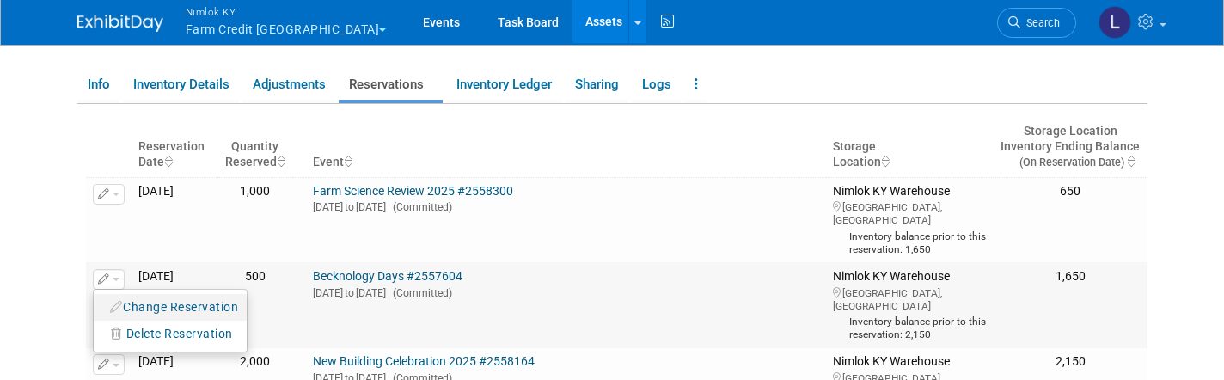
click at [156, 303] on button "Change Reservation" at bounding box center [174, 307] width 145 height 23
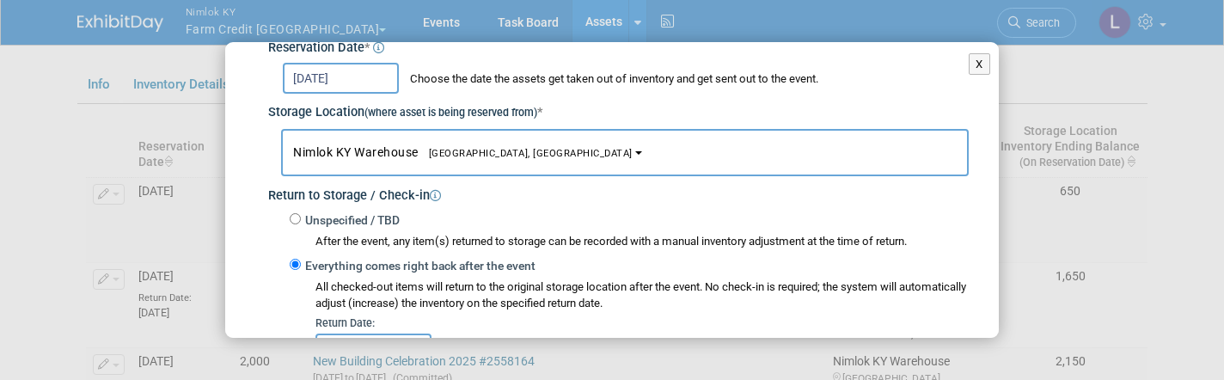
scroll to position [260, 0]
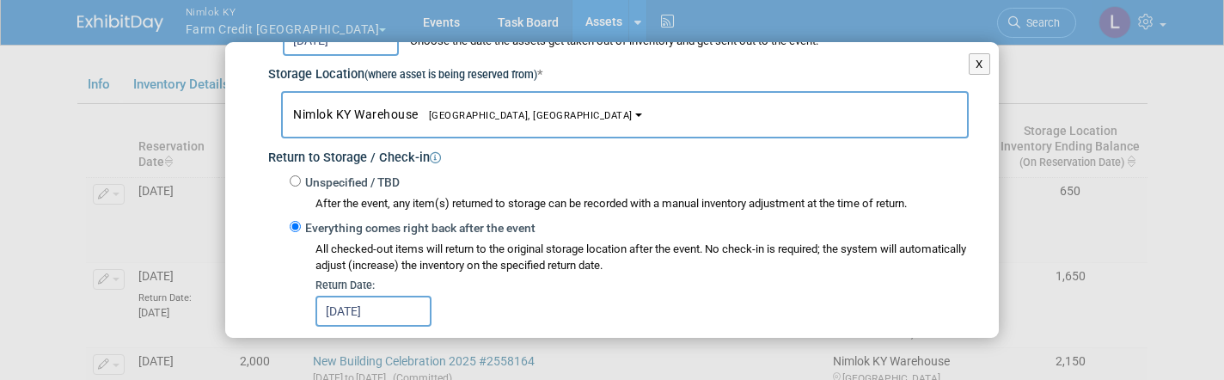
click at [297, 180] on input "Unspecified / TBD" at bounding box center [295, 180] width 11 height 11
radio input "true"
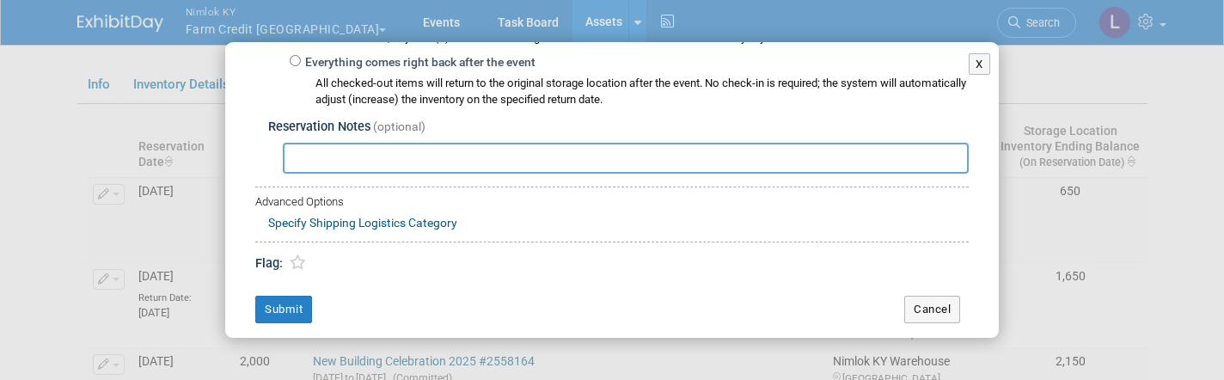
scroll to position [425, 0]
click at [924, 303] on button "Cancel" at bounding box center [932, 311] width 56 height 28
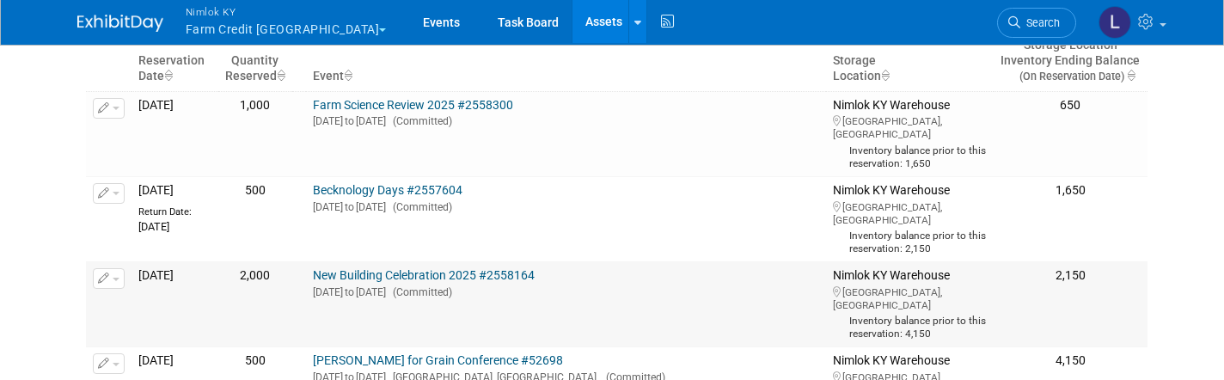
scroll to position [361, 0]
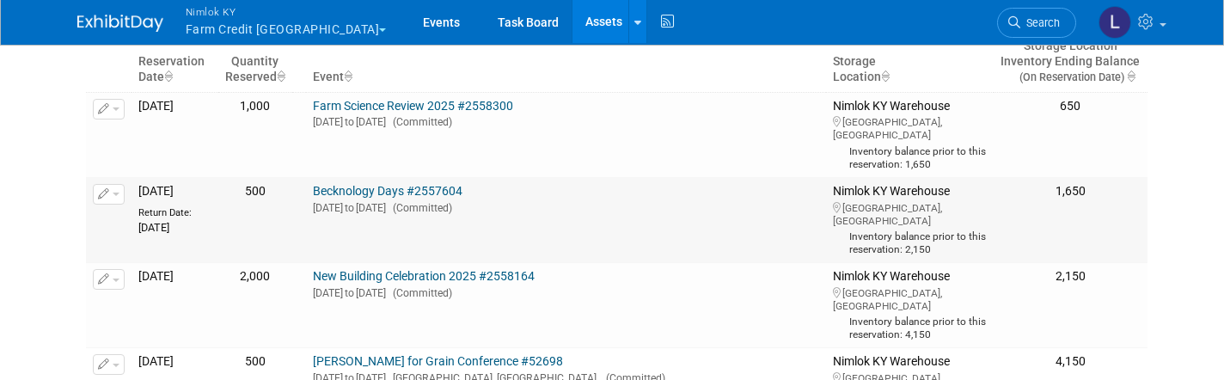
click at [119, 193] on span "button" at bounding box center [116, 194] width 7 height 3
click at [138, 215] on button "Change Reservation" at bounding box center [174, 222] width 145 height 23
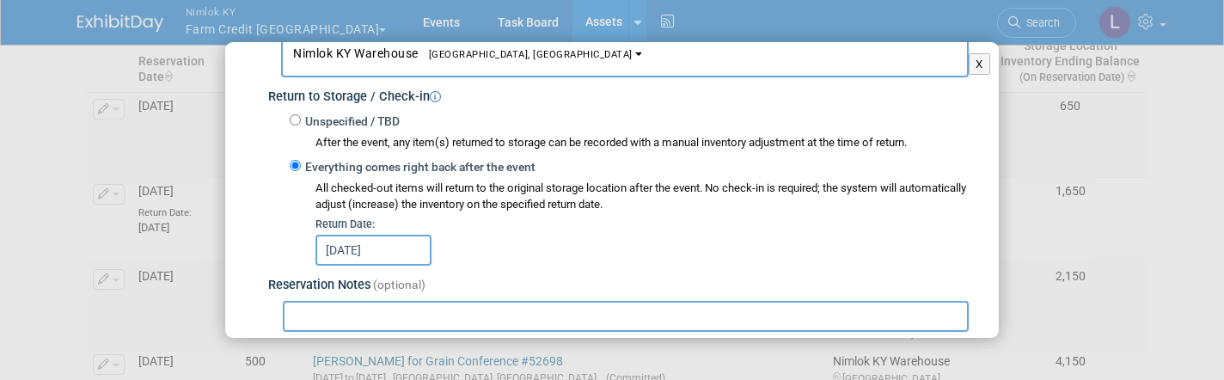
scroll to position [311, 0]
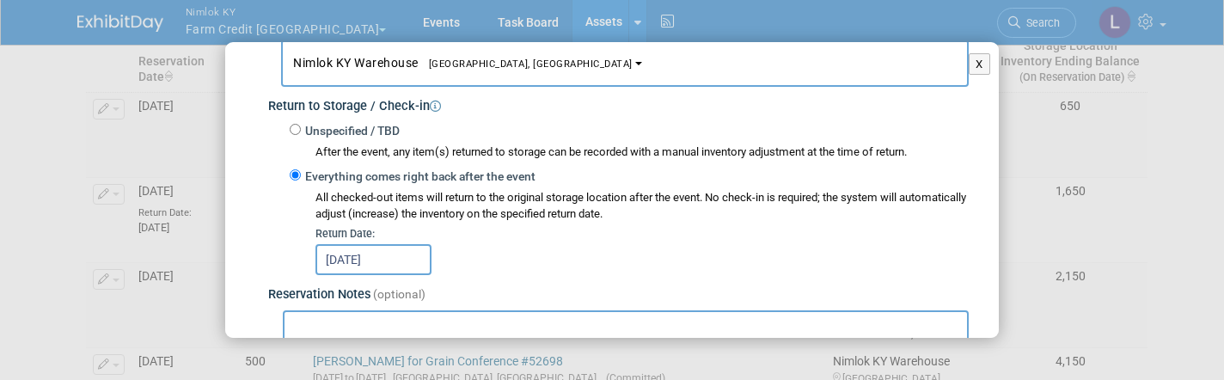
click at [301, 125] on label "Unspecified / TBD" at bounding box center [350, 131] width 99 height 17
click at [300, 125] on input "Unspecified / TBD" at bounding box center [295, 129] width 11 height 11
radio input "true"
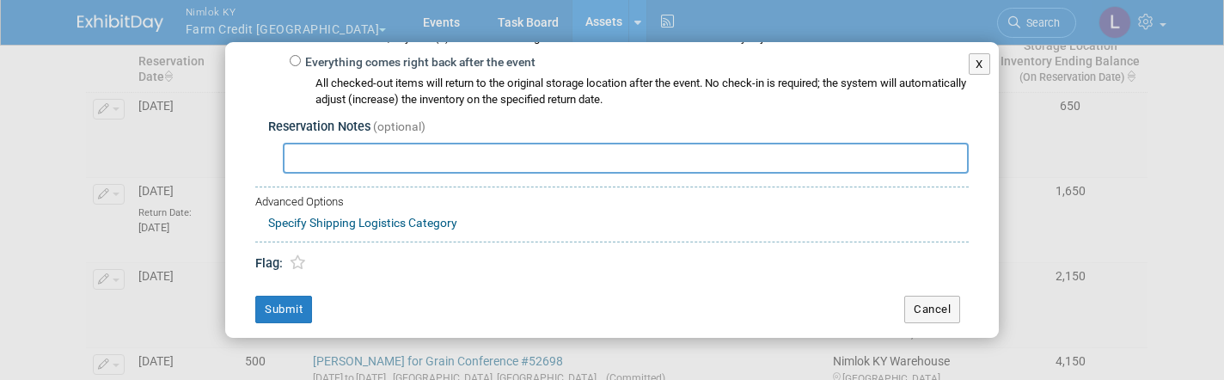
scroll to position [425, 0]
click at [282, 297] on button "Submit" at bounding box center [283, 311] width 57 height 28
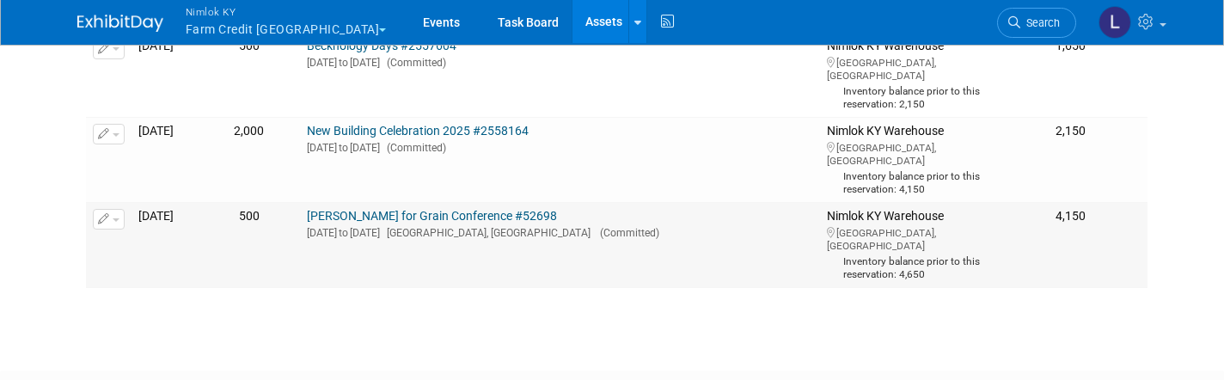
scroll to position [487, 0]
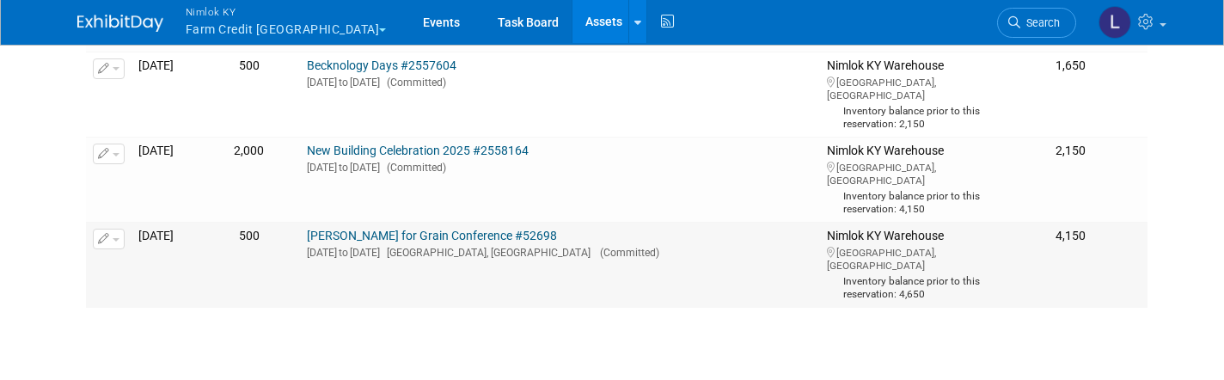
click at [119, 238] on span "button" at bounding box center [116, 239] width 7 height 3
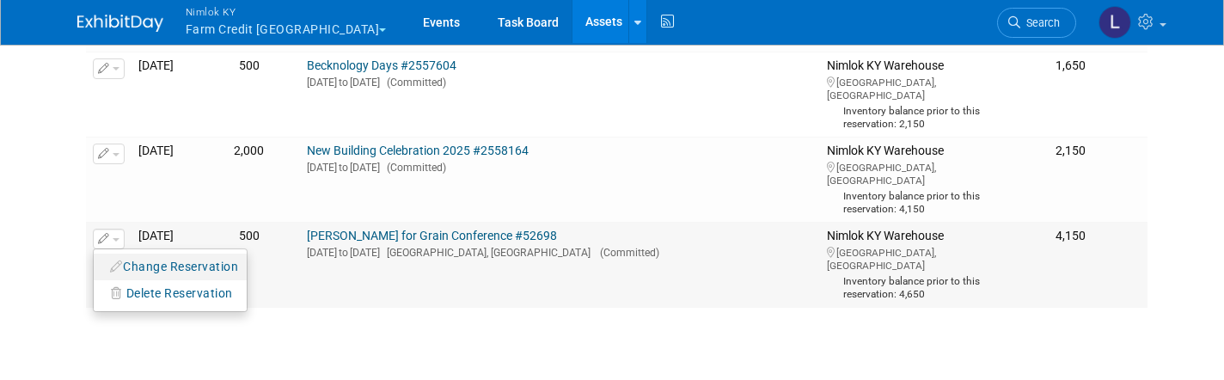
click at [144, 257] on button "Change Reservation" at bounding box center [174, 266] width 145 height 23
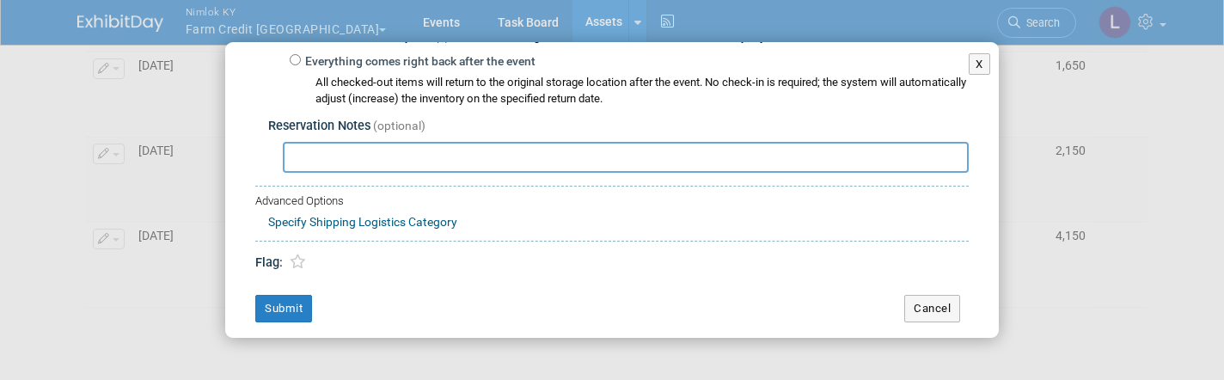
scroll to position [425, 0]
click at [931, 302] on button "Cancel" at bounding box center [932, 311] width 56 height 28
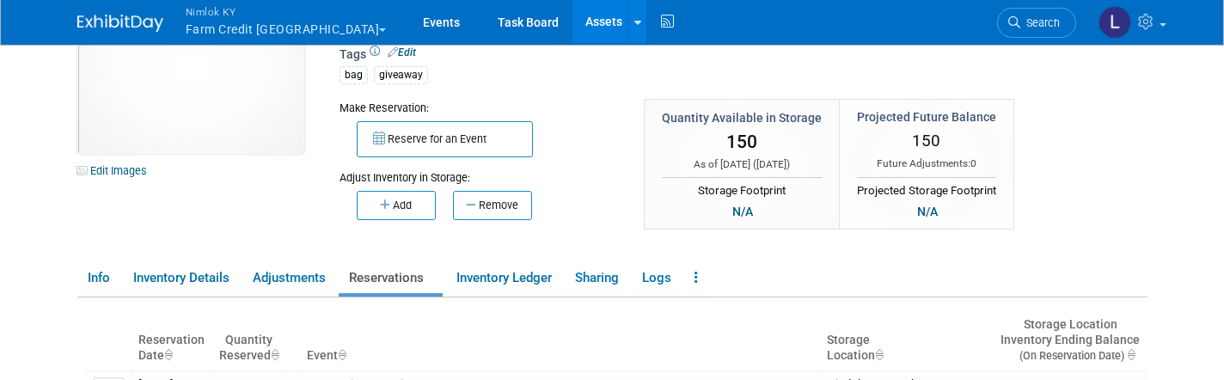
scroll to position [86, 0]
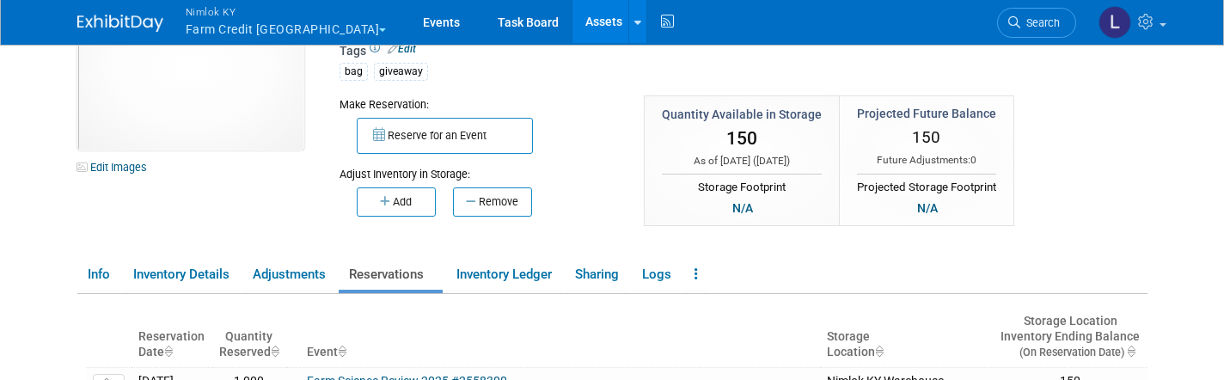
click at [573, 18] on link "Assets" at bounding box center [604, 21] width 63 height 43
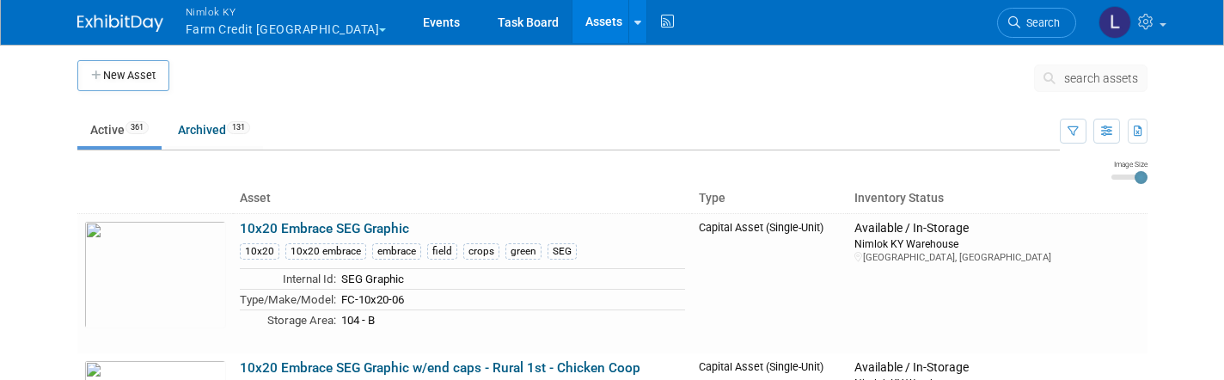
click at [1094, 73] on span "search assets" at bounding box center [1101, 78] width 74 height 14
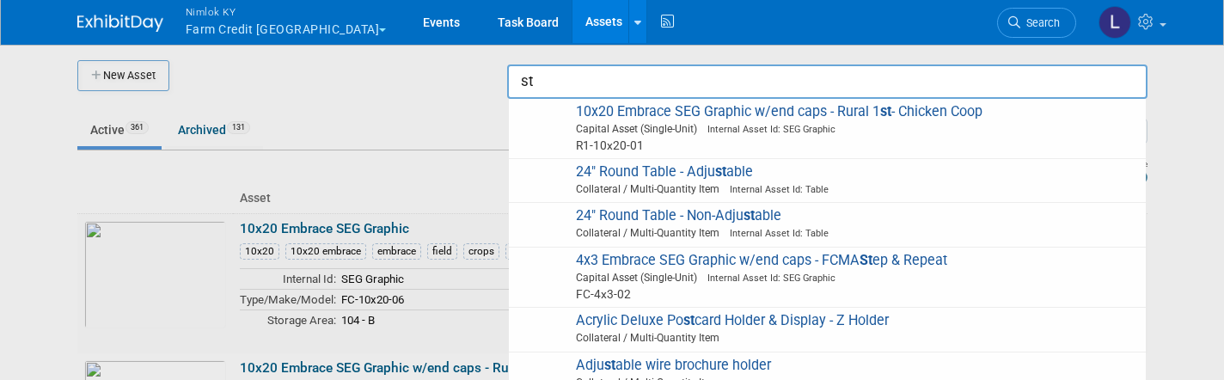
type input "s"
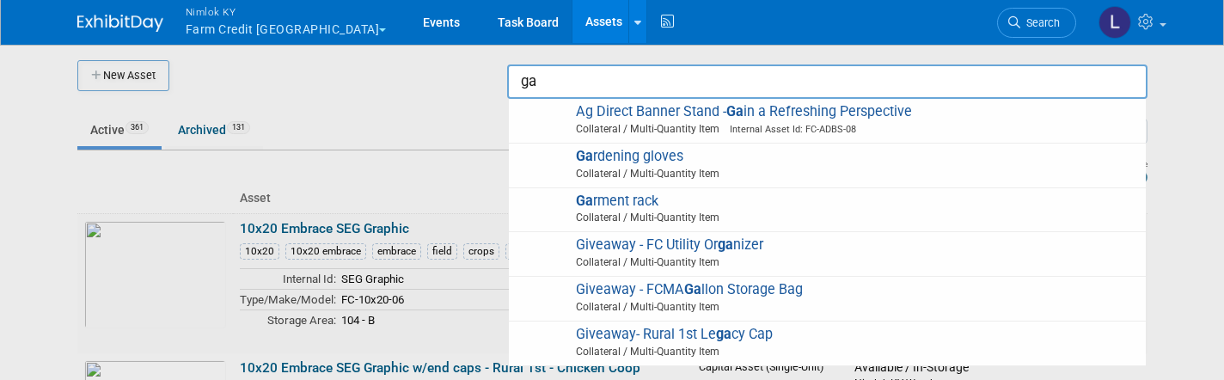
type input "g"
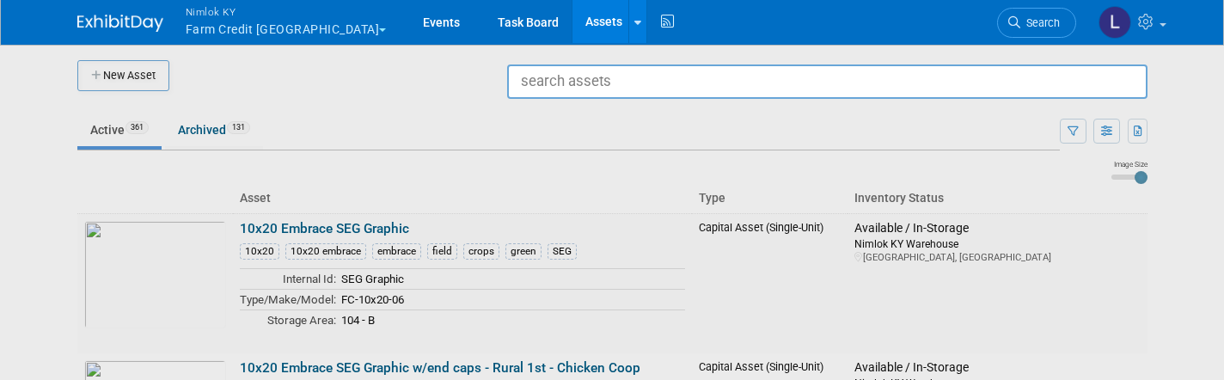
click at [233, 12] on span "Nimlok KY" at bounding box center [286, 12] width 201 height 18
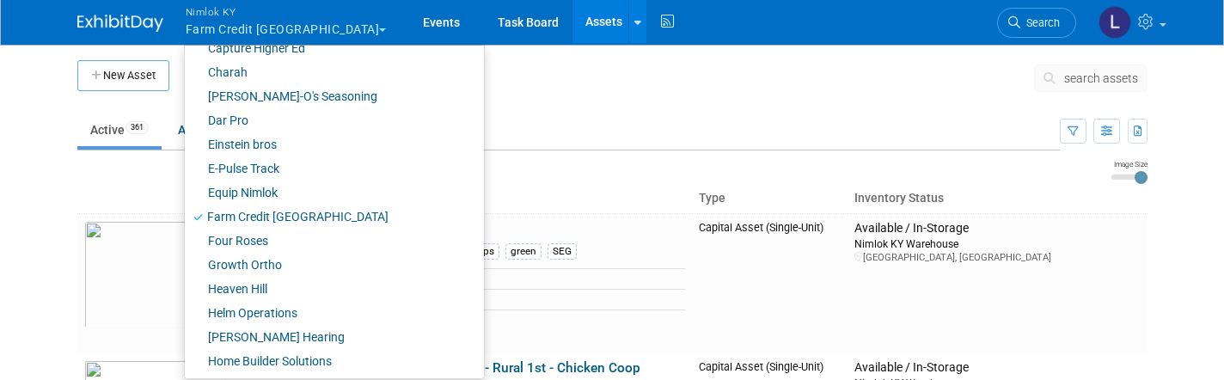
scroll to position [402, 0]
click at [258, 240] on link "Four Roses" at bounding box center [328, 239] width 286 height 24
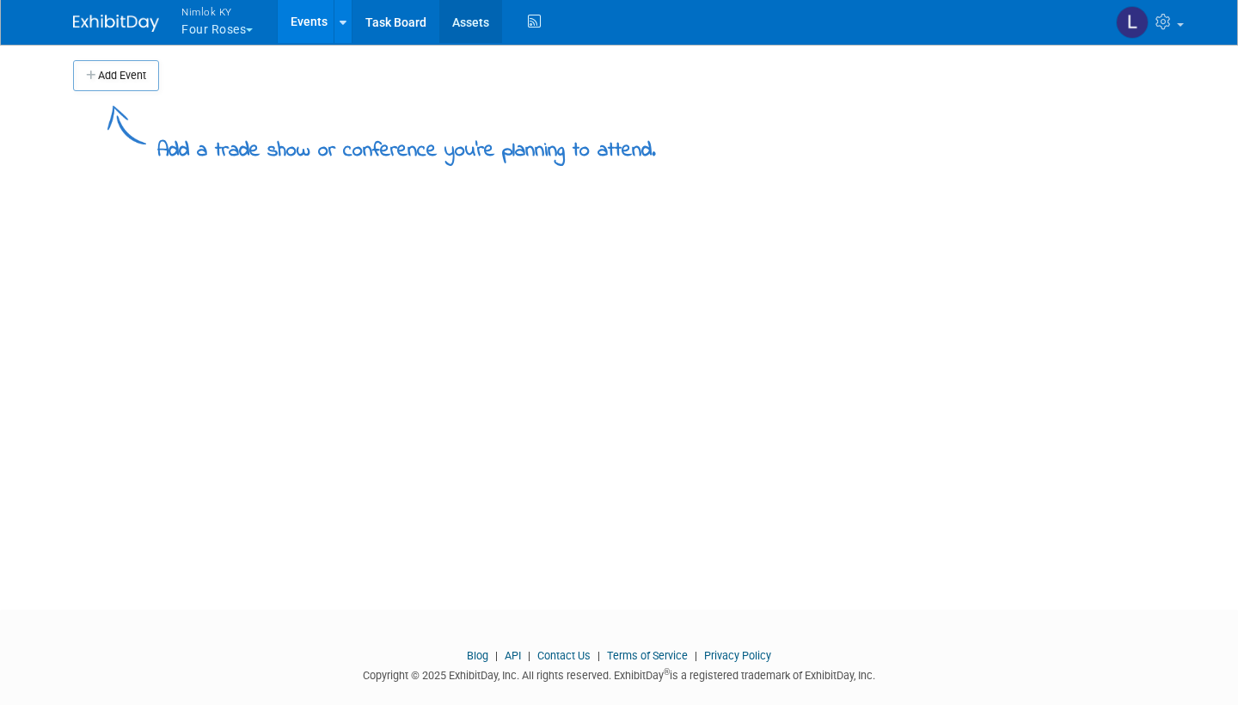
click at [471, 18] on link "Assets" at bounding box center [470, 21] width 63 height 43
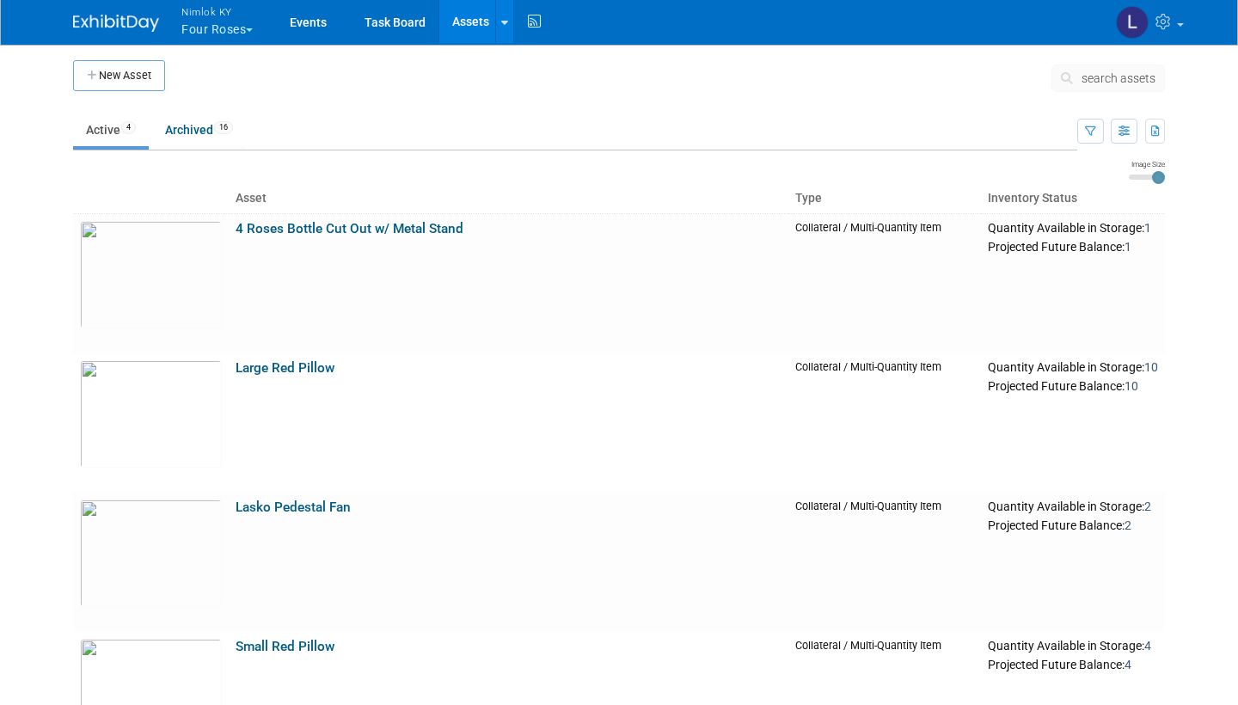
click at [111, 130] on link "Active 4" at bounding box center [111, 129] width 76 height 33
drag, startPoint x: 0, startPoint y: 0, endPoint x: 77, endPoint y: 130, distance: 150.7
click at [196, 135] on link "Archived 16" at bounding box center [199, 129] width 94 height 33
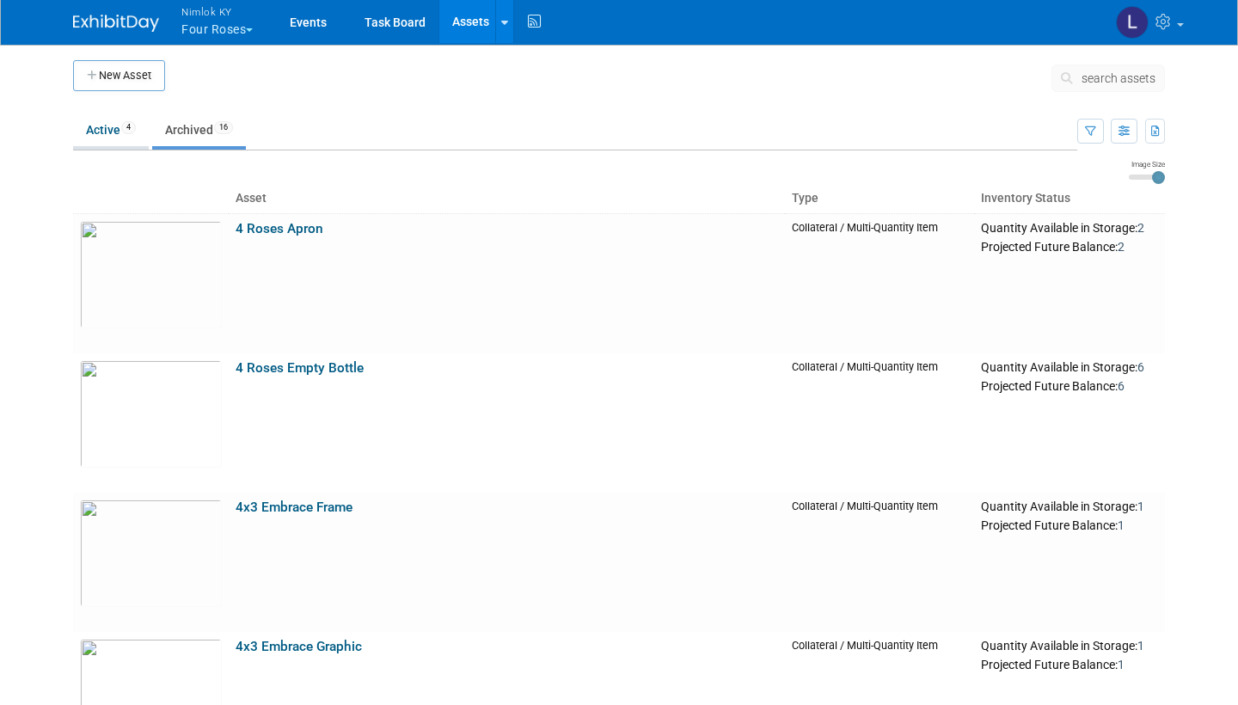
click at [107, 130] on link "Active 4" at bounding box center [111, 129] width 76 height 33
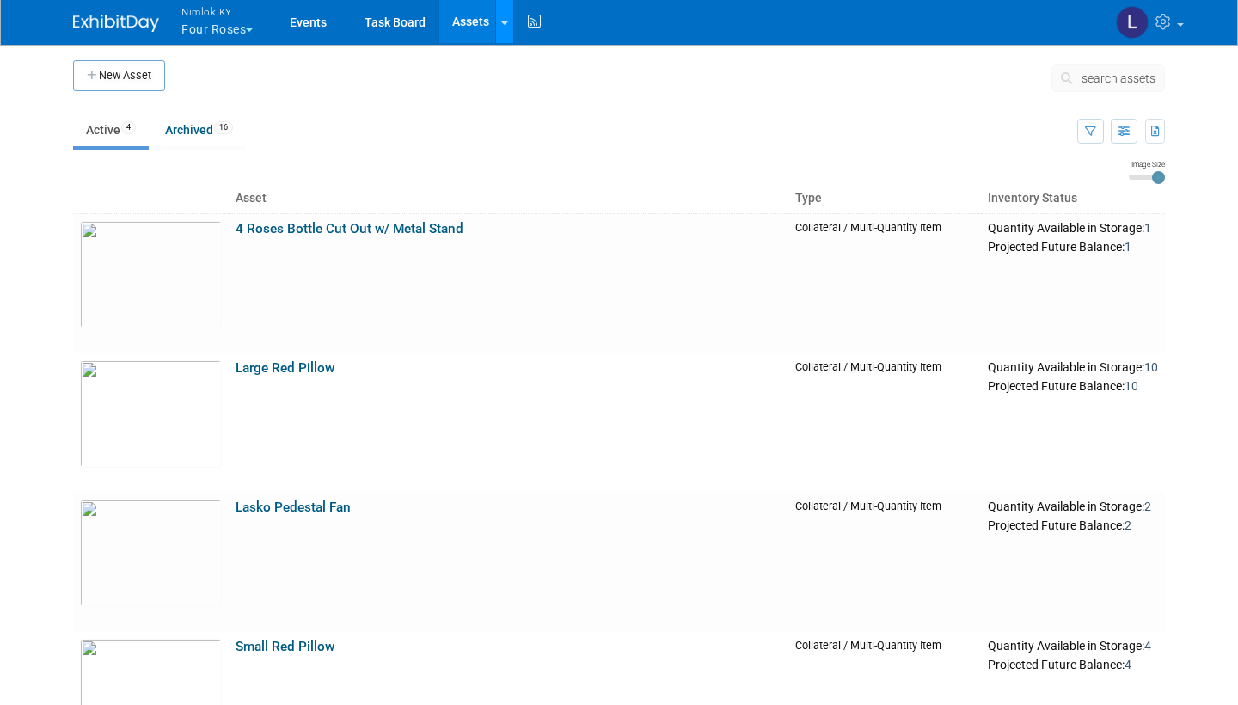
click at [507, 11] on link at bounding box center [504, 21] width 18 height 43
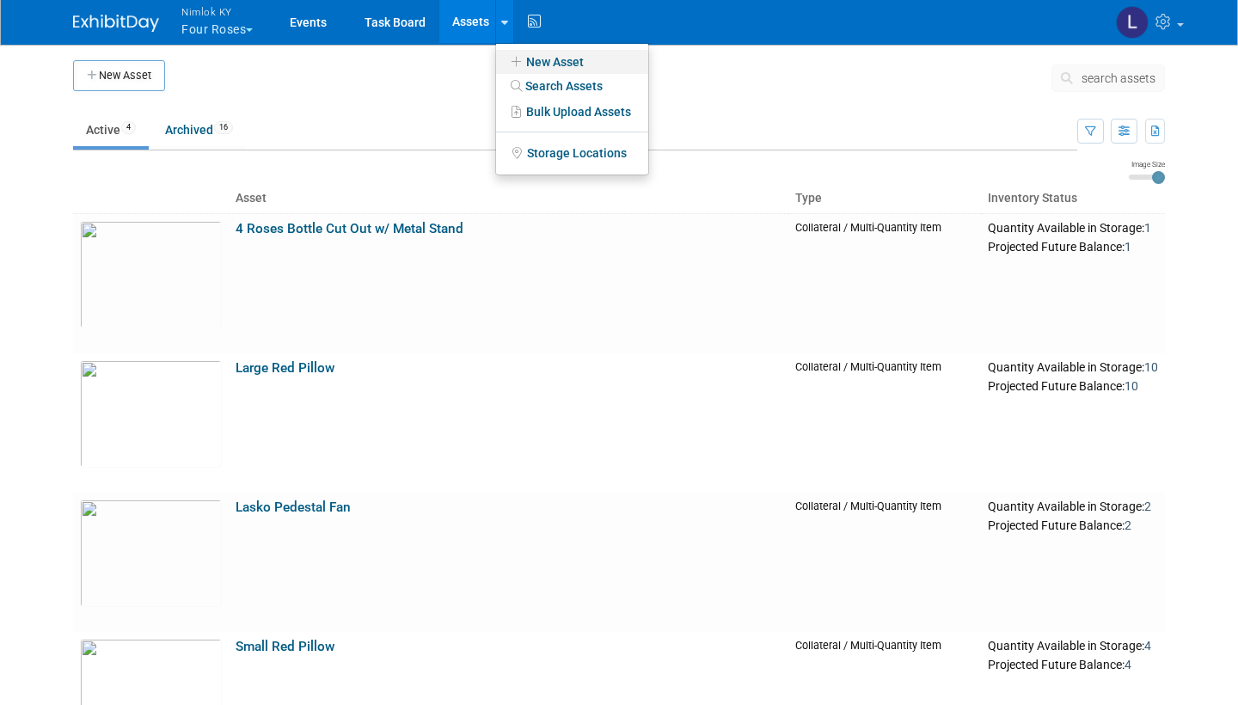
click at [561, 60] on link "New Asset" at bounding box center [572, 62] width 152 height 24
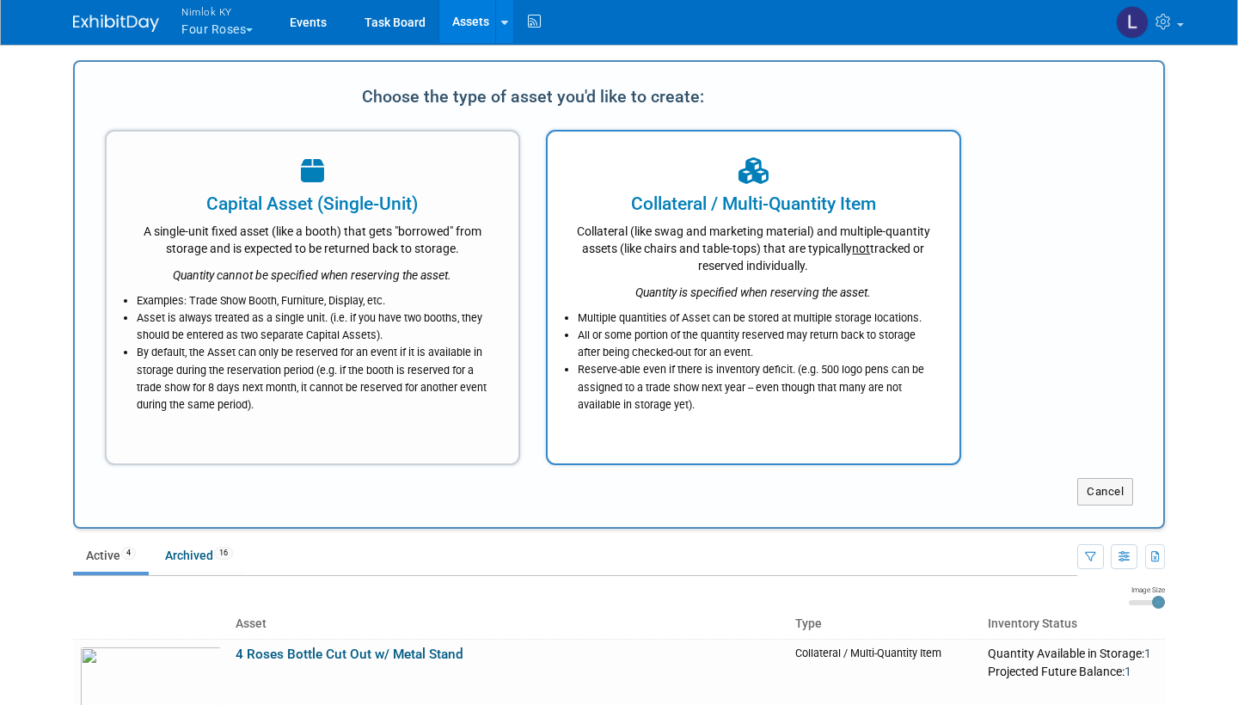
click at [691, 305] on div "Multiple quantities of Asset can be stored at multiple storage locations. All o…" at bounding box center [753, 357] width 369 height 113
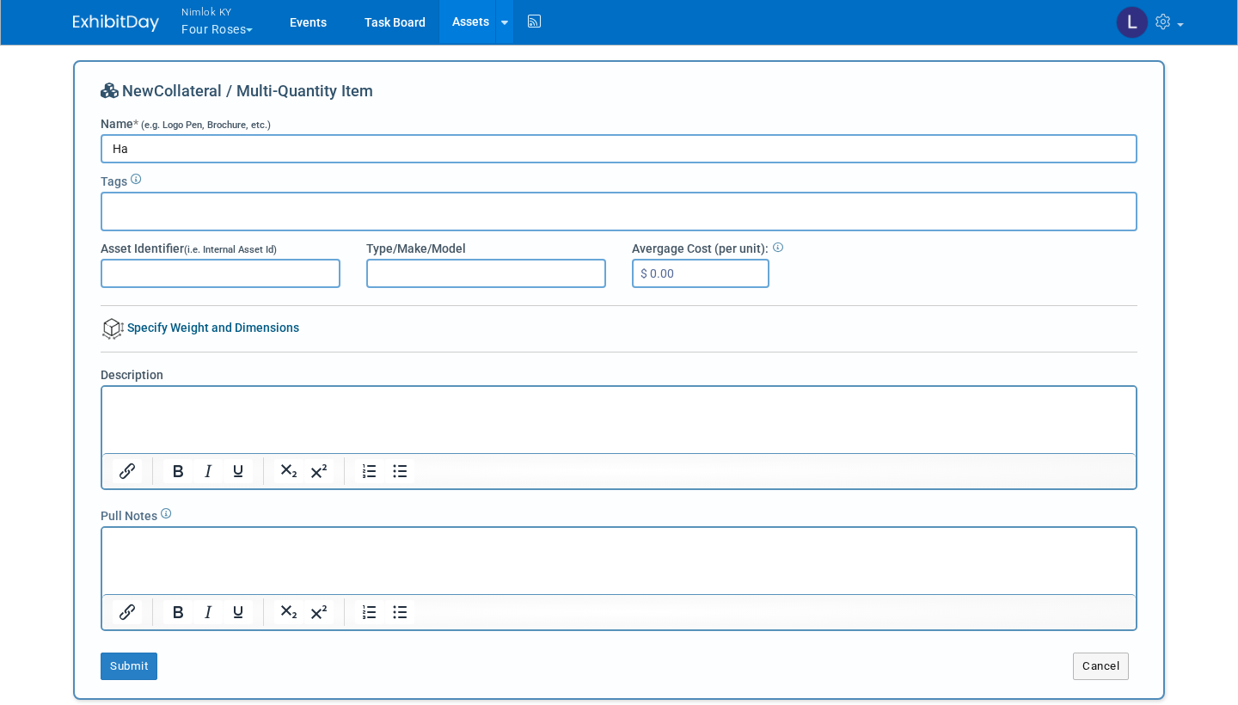
type input "H"
type input "Four Roses Half Barrel"
click at [138, 657] on button "Submit" at bounding box center [129, 667] width 57 height 28
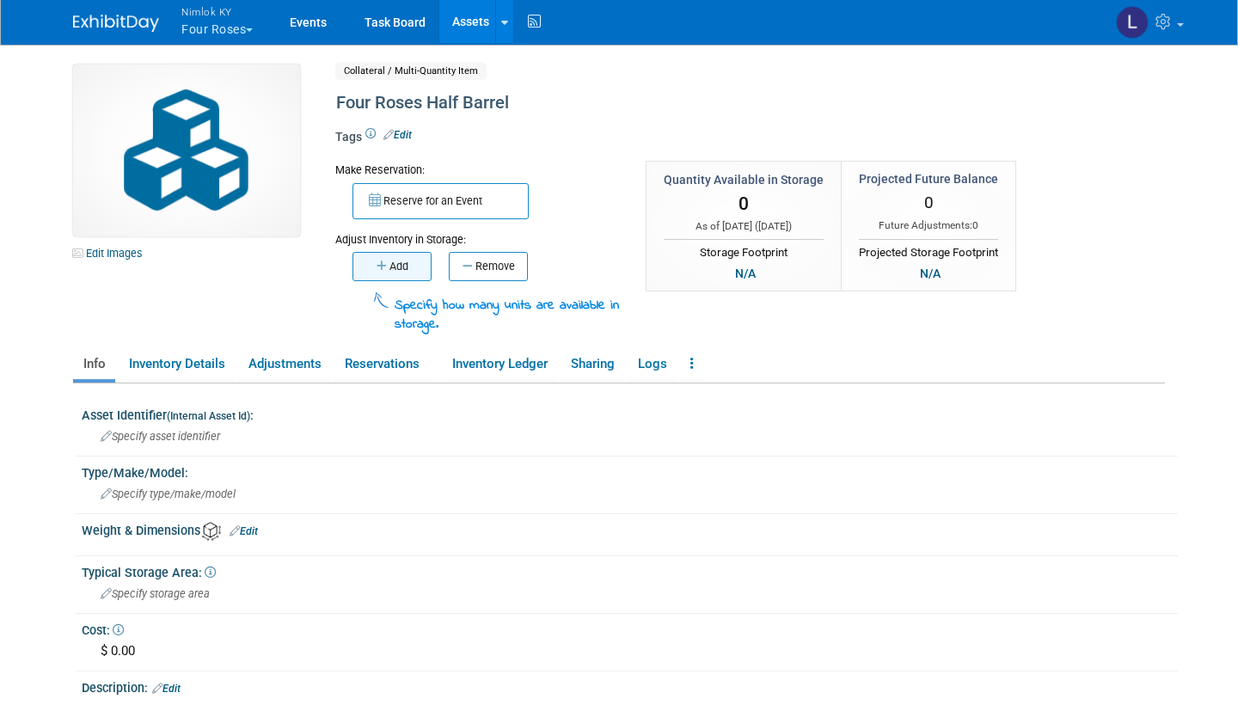
click at [399, 262] on button "Add" at bounding box center [391, 266] width 79 height 29
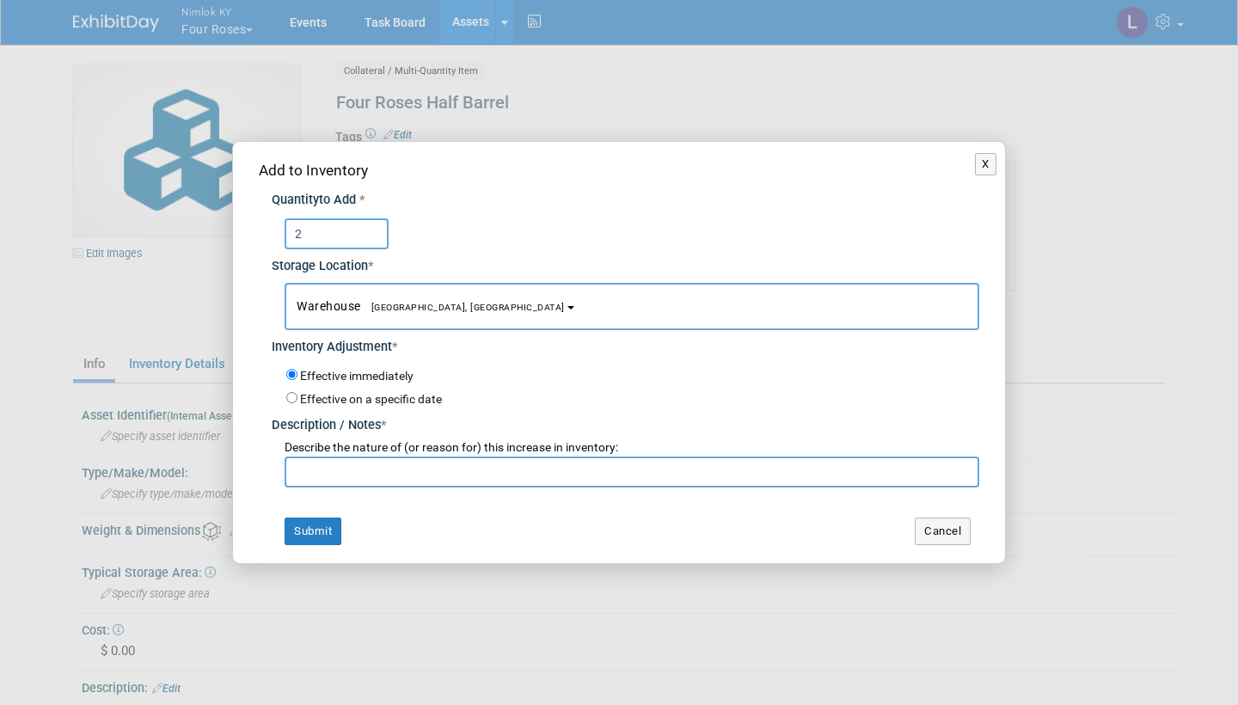
type input "2"
type input "E"
type input "Adding to inventory"
click at [311, 523] on button "Submit" at bounding box center [313, 532] width 57 height 28
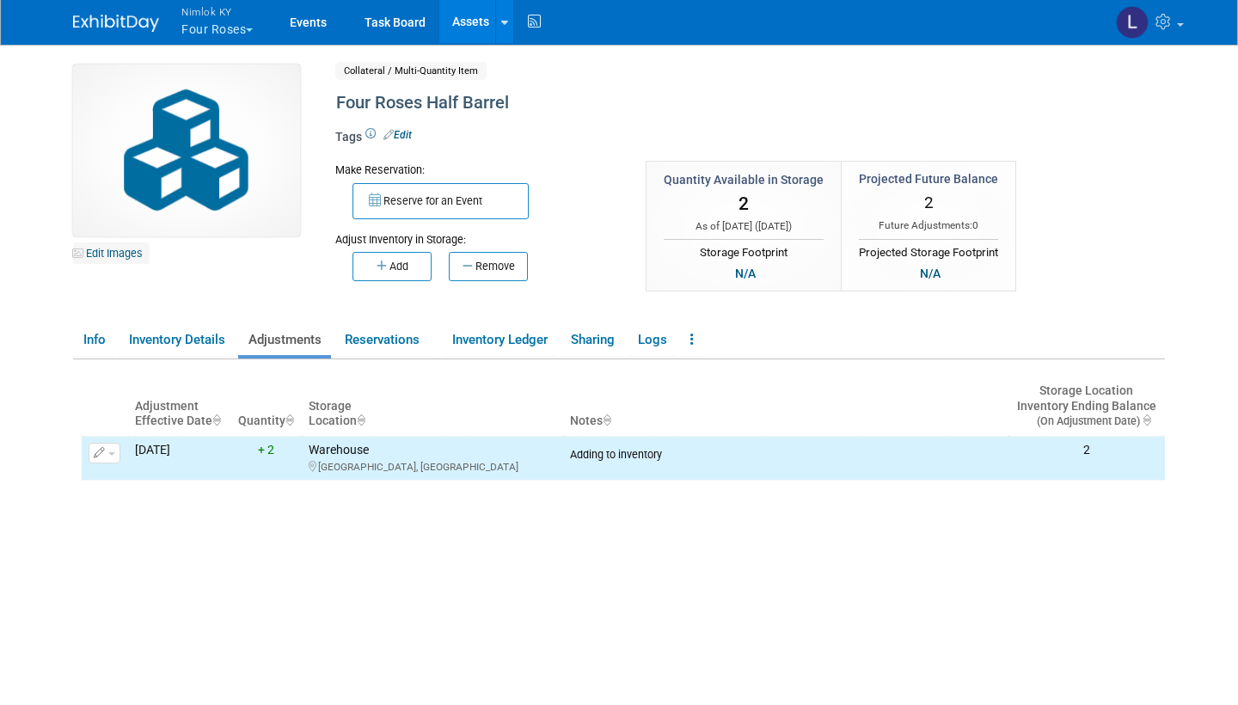
click at [120, 249] on link "Edit Images" at bounding box center [111, 252] width 77 height 21
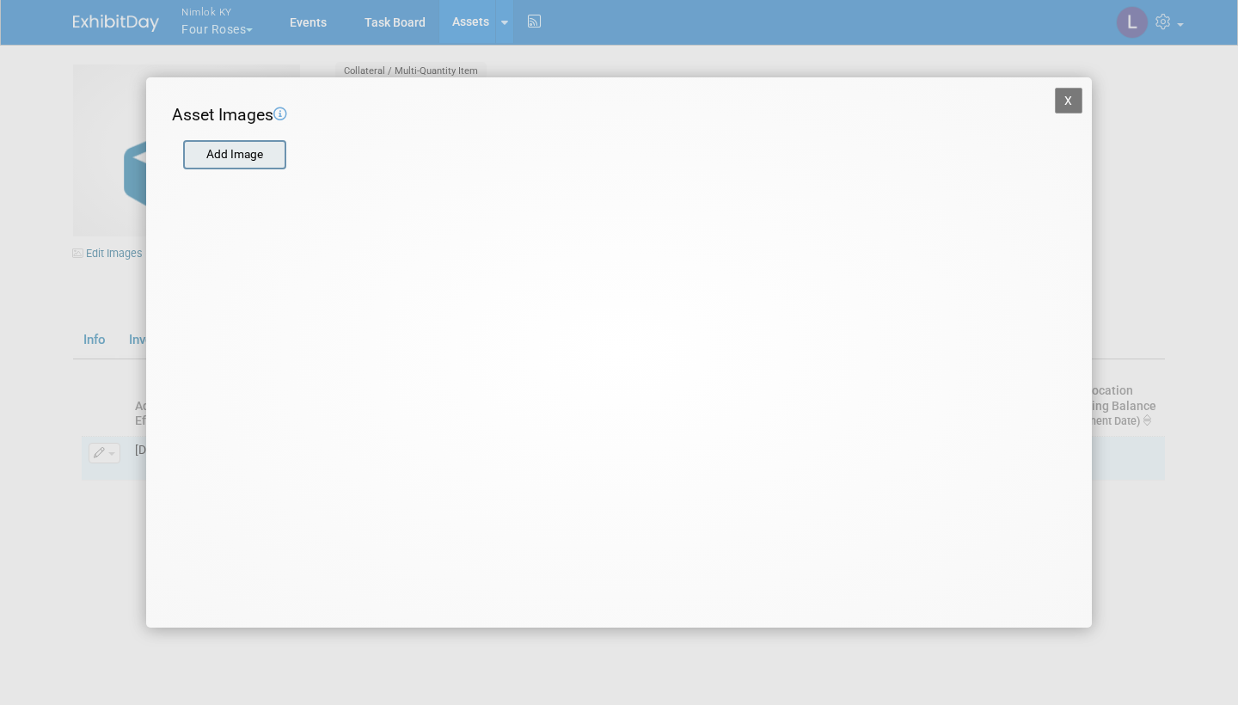
click at [248, 142] on input "file" at bounding box center [182, 155] width 205 height 26
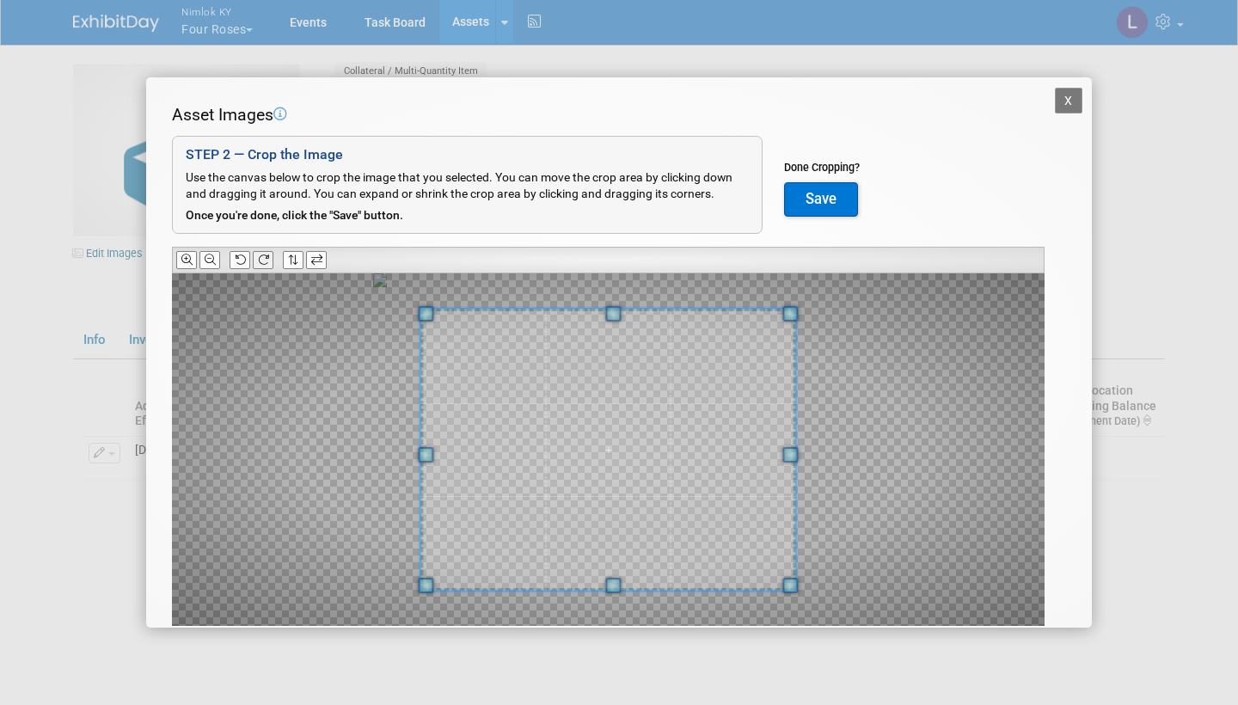
click at [264, 254] on icon at bounding box center [263, 259] width 11 height 11
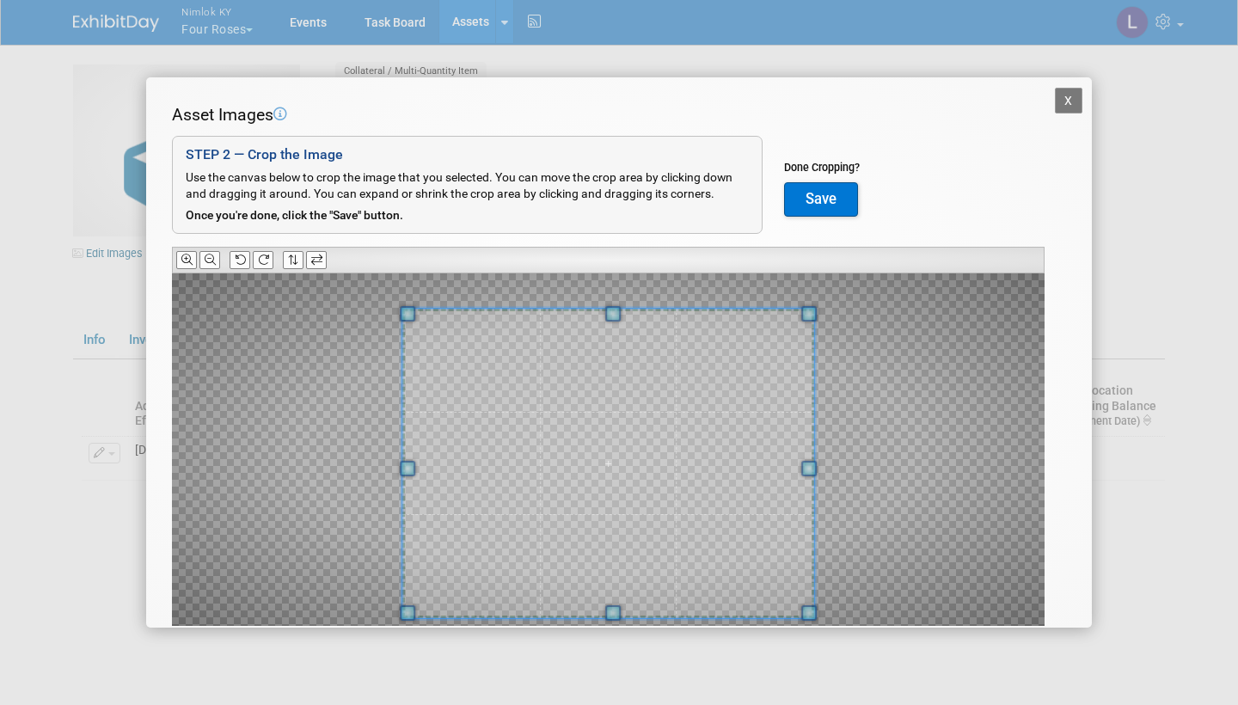
click at [615, 609] on span at bounding box center [612, 612] width 15 height 15
click at [819, 195] on button "Save" at bounding box center [821, 199] width 74 height 34
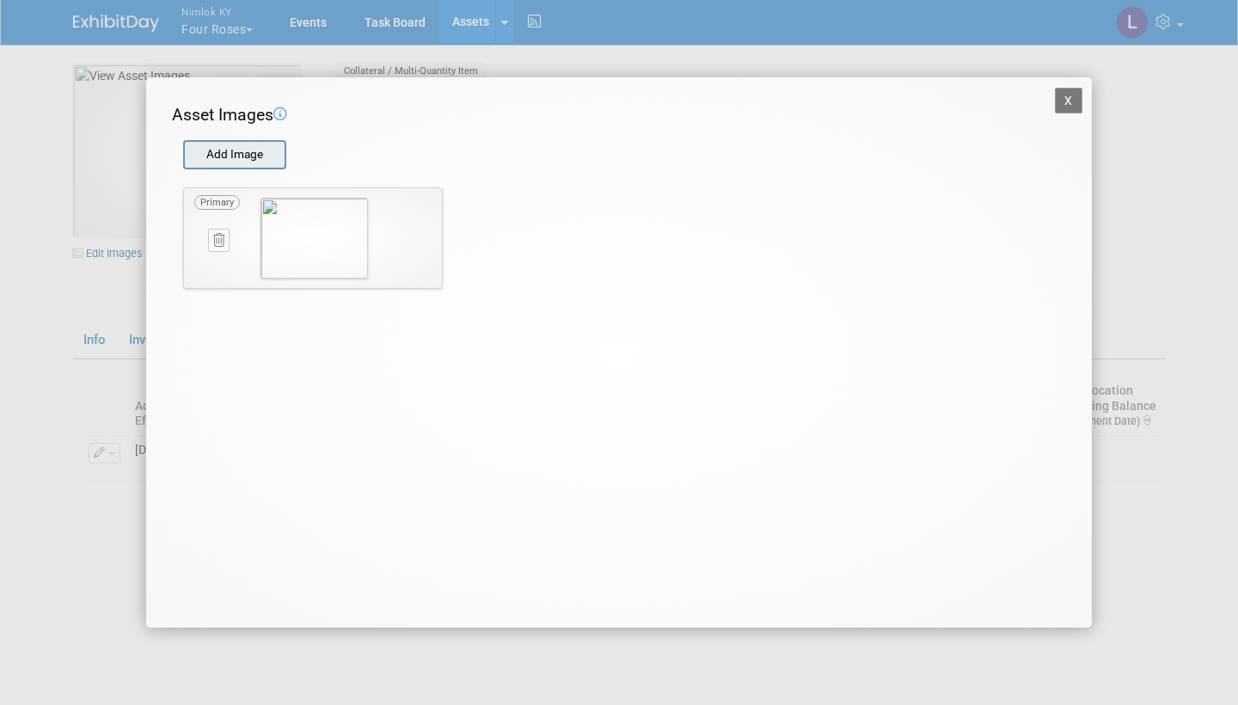
click at [235, 155] on input "file" at bounding box center [182, 155] width 205 height 26
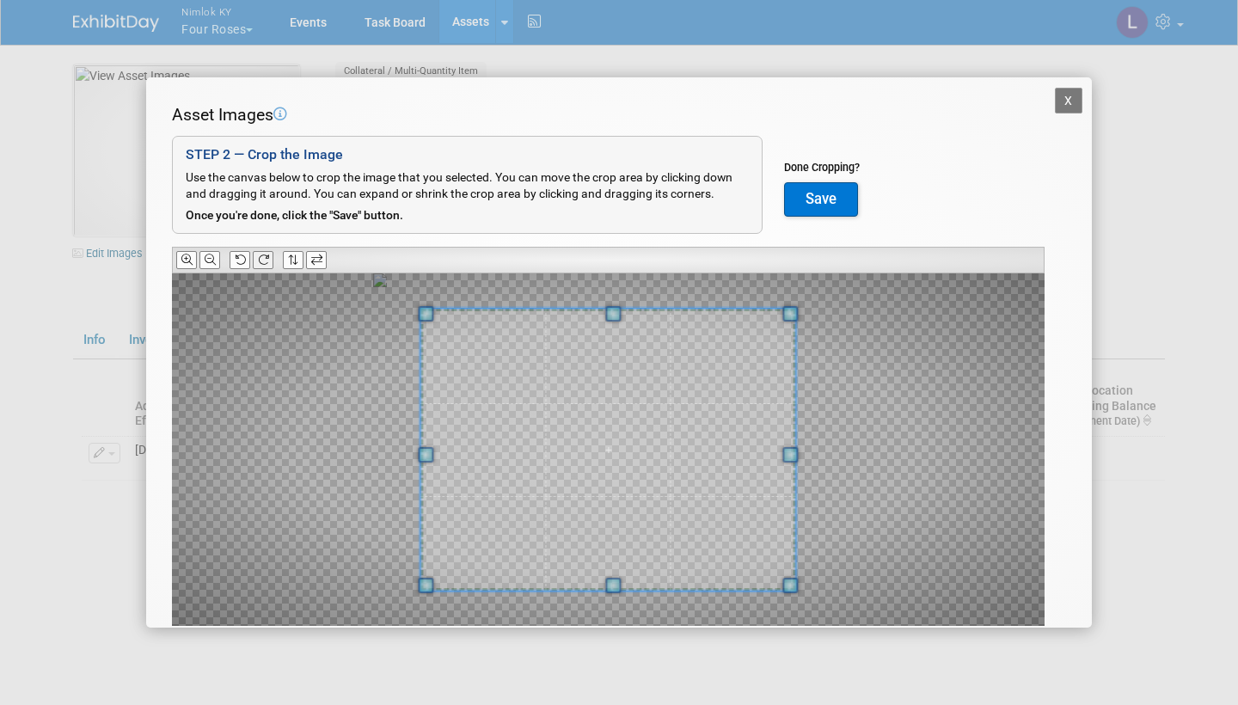
click at [266, 254] on icon at bounding box center [263, 259] width 11 height 11
click at [819, 196] on button "Save" at bounding box center [821, 199] width 74 height 34
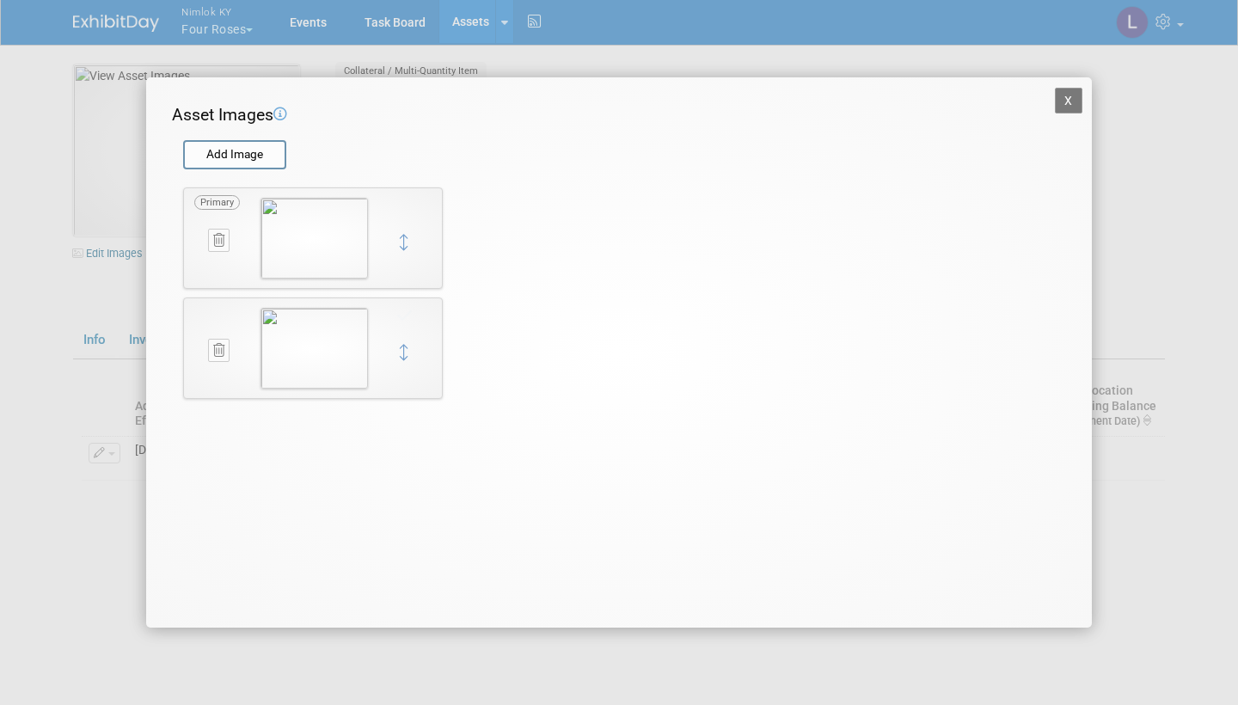
click at [1069, 97] on button "X" at bounding box center [1069, 101] width 28 height 26
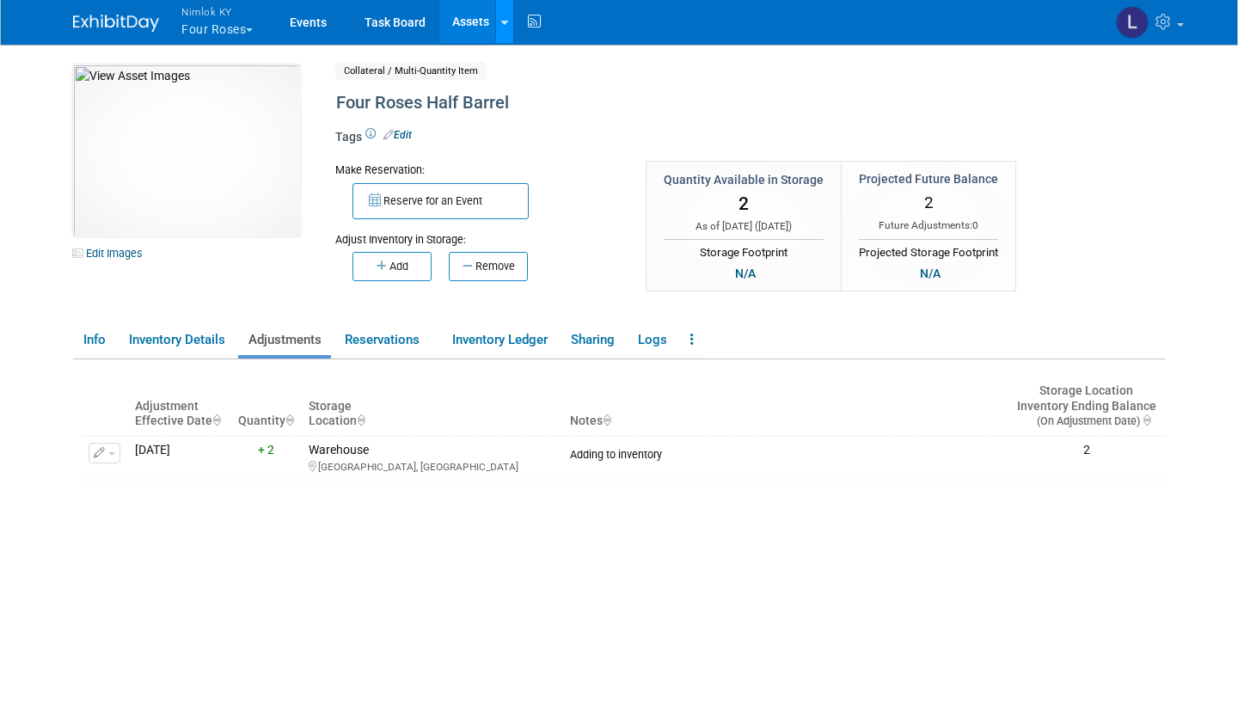
click at [506, 14] on div at bounding box center [504, 21] width 7 height 17
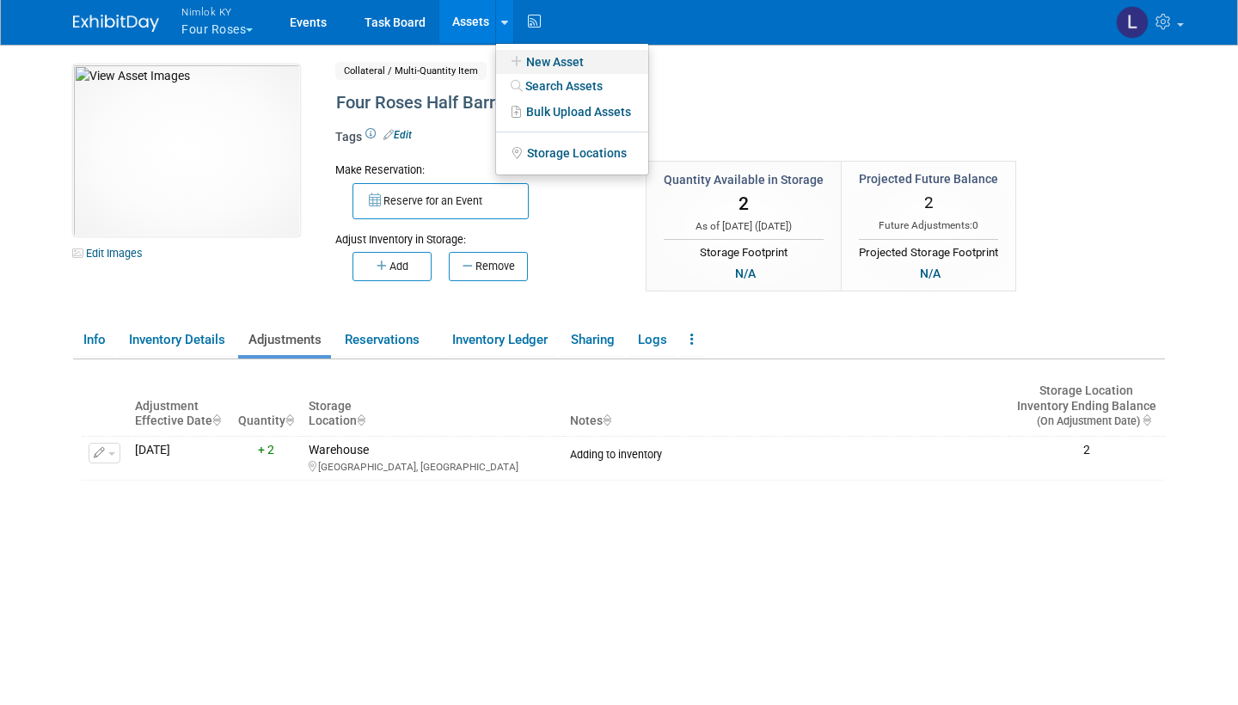
click at [553, 58] on link "New Asset" at bounding box center [572, 62] width 152 height 24
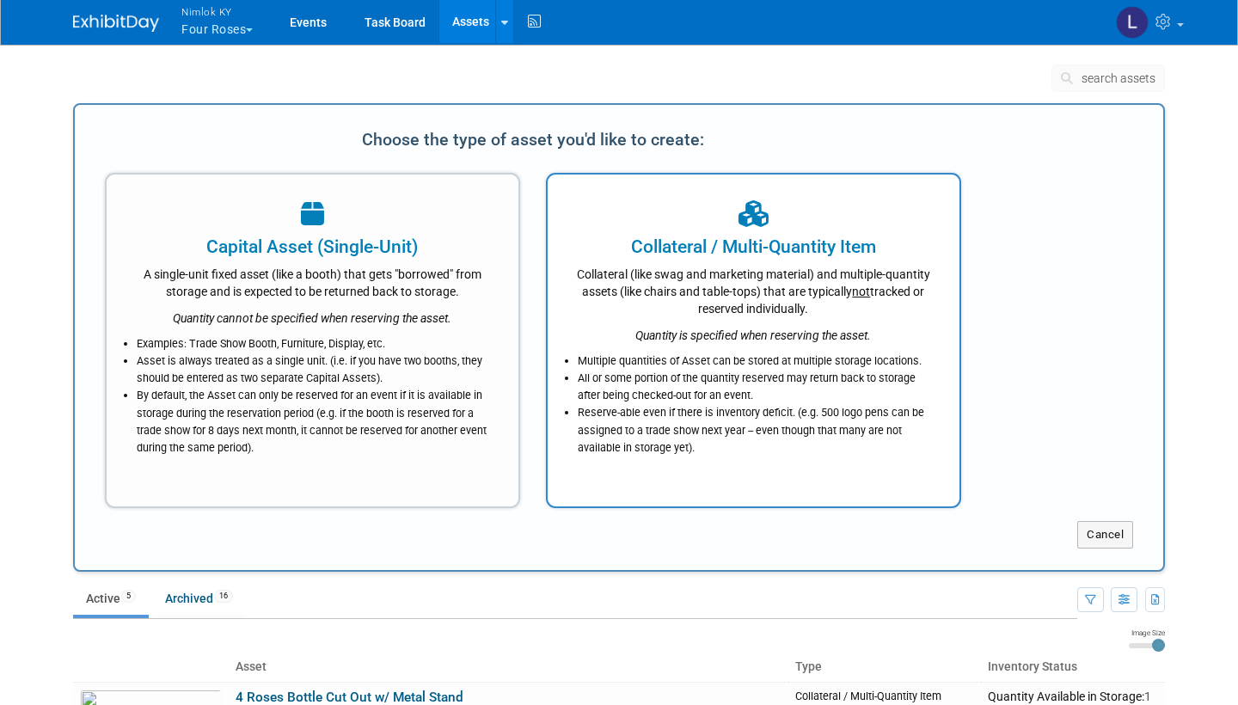
click at [708, 328] on icon "Quantity is specified when reserving the asset." at bounding box center [753, 335] width 236 height 14
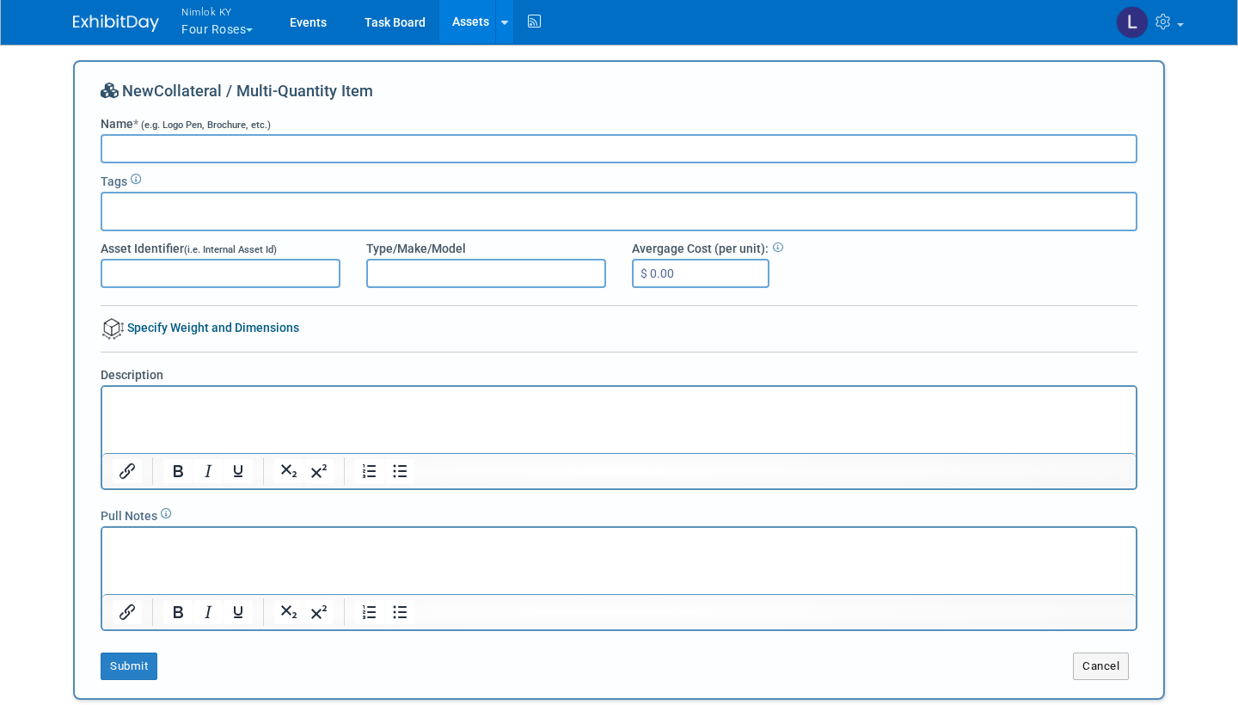
type input "d"
type input "Dehumidifier"
click at [141, 662] on button "Submit" at bounding box center [129, 667] width 57 height 28
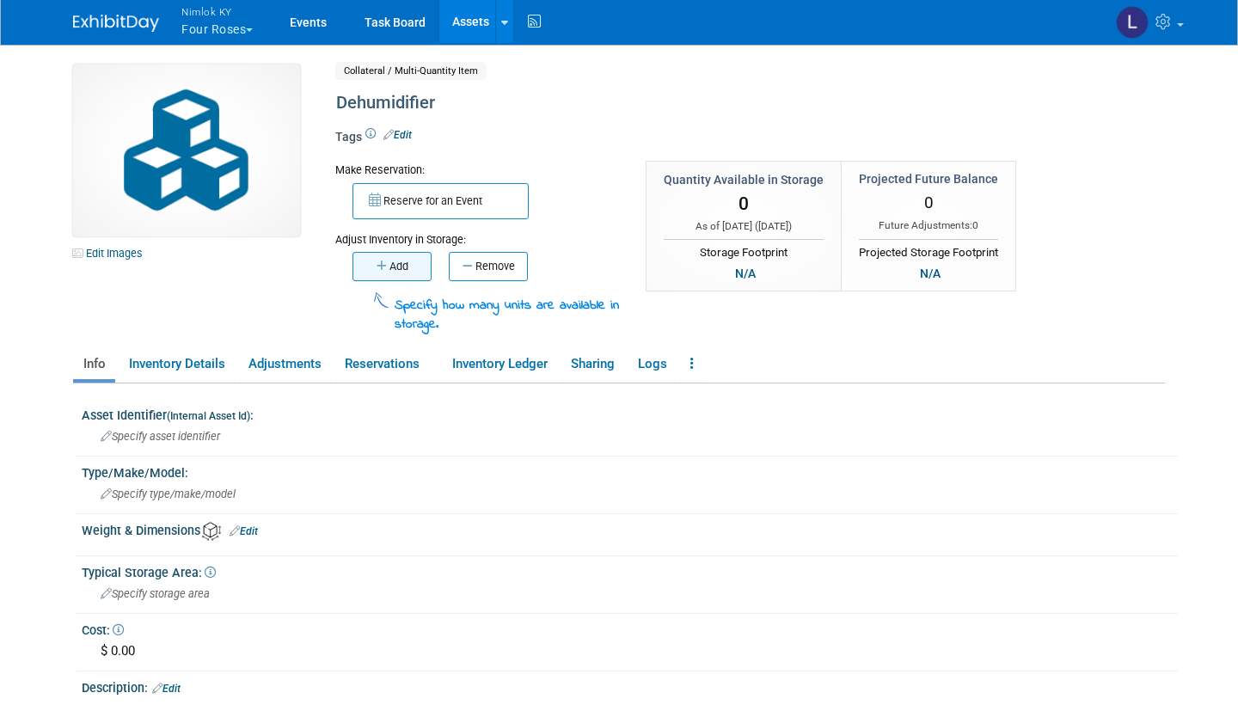
click at [406, 252] on button "Add" at bounding box center [391, 266] width 79 height 29
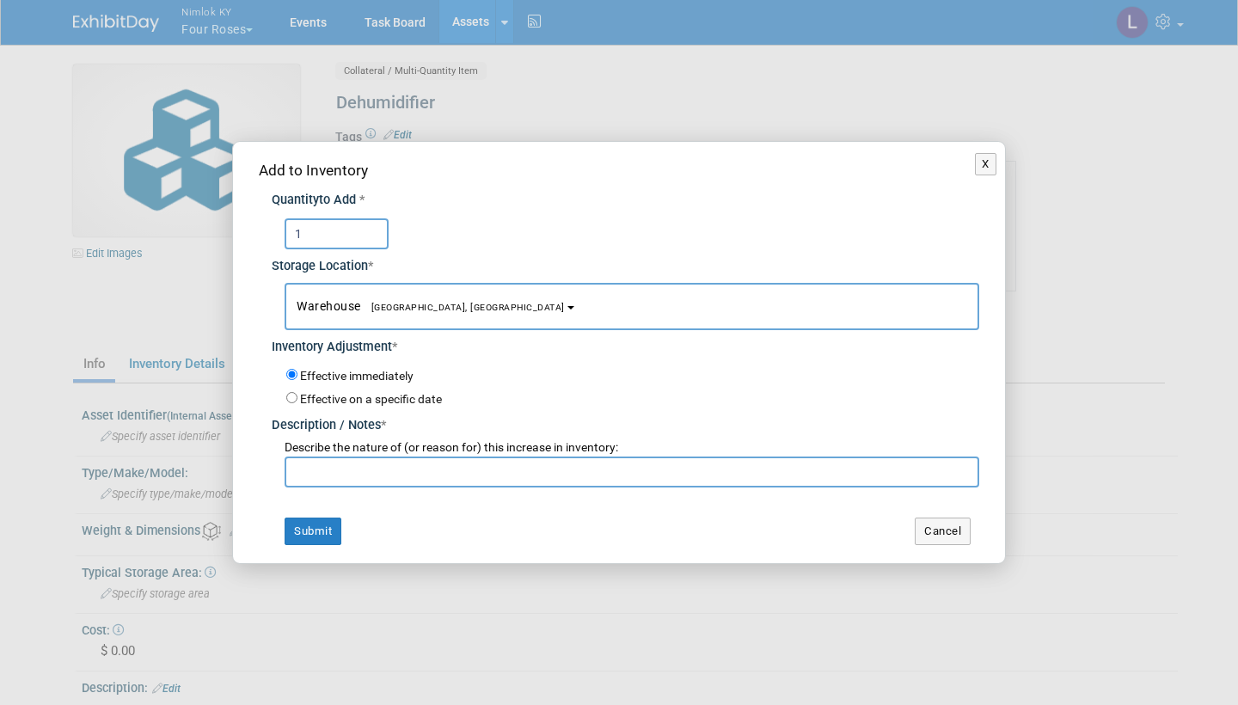
type input "1"
drag, startPoint x: 407, startPoint y: 471, endPoint x: 258, endPoint y: 462, distance: 149.0
click at [258, 462] on div "Add to Inventory Quantity to Add * 1 Storage Location * Warehouse<span style="f…" at bounding box center [619, 352] width 772 height 420
type input "Adding to inventory"
click at [314, 526] on button "Submit" at bounding box center [313, 532] width 57 height 28
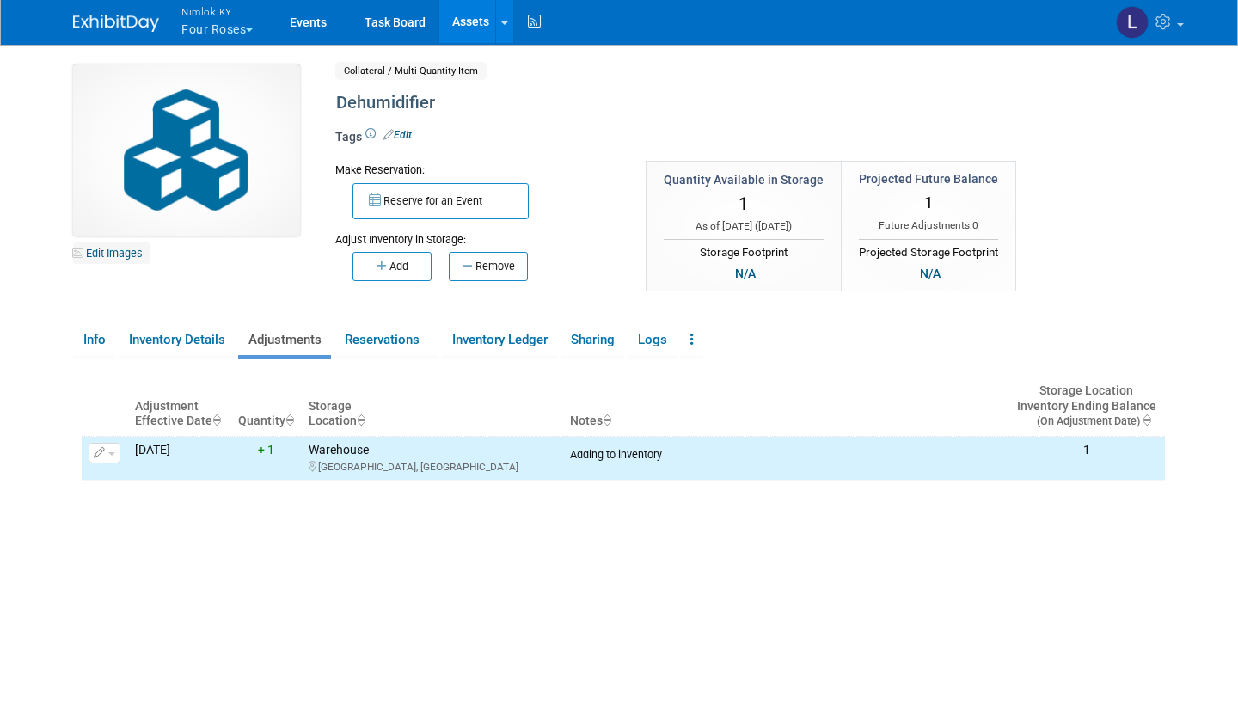
click at [110, 253] on link "Edit Images" at bounding box center [111, 252] width 77 height 21
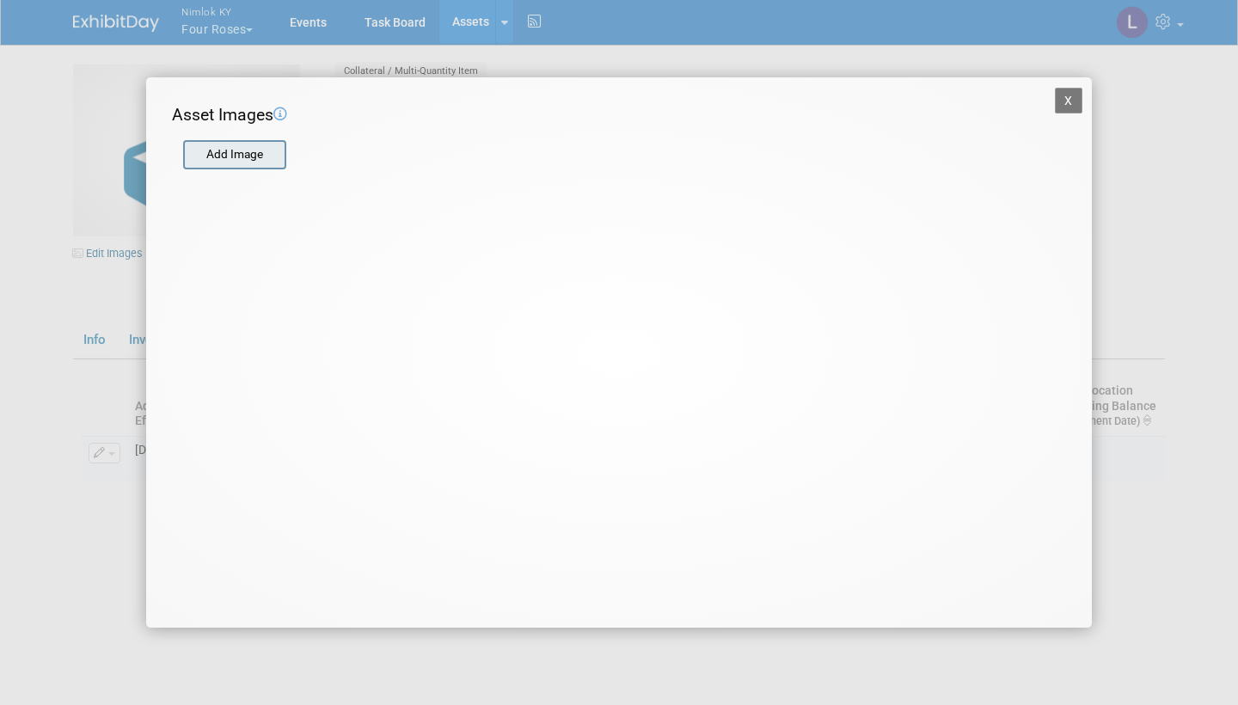
click at [246, 154] on input "file" at bounding box center [182, 155] width 205 height 26
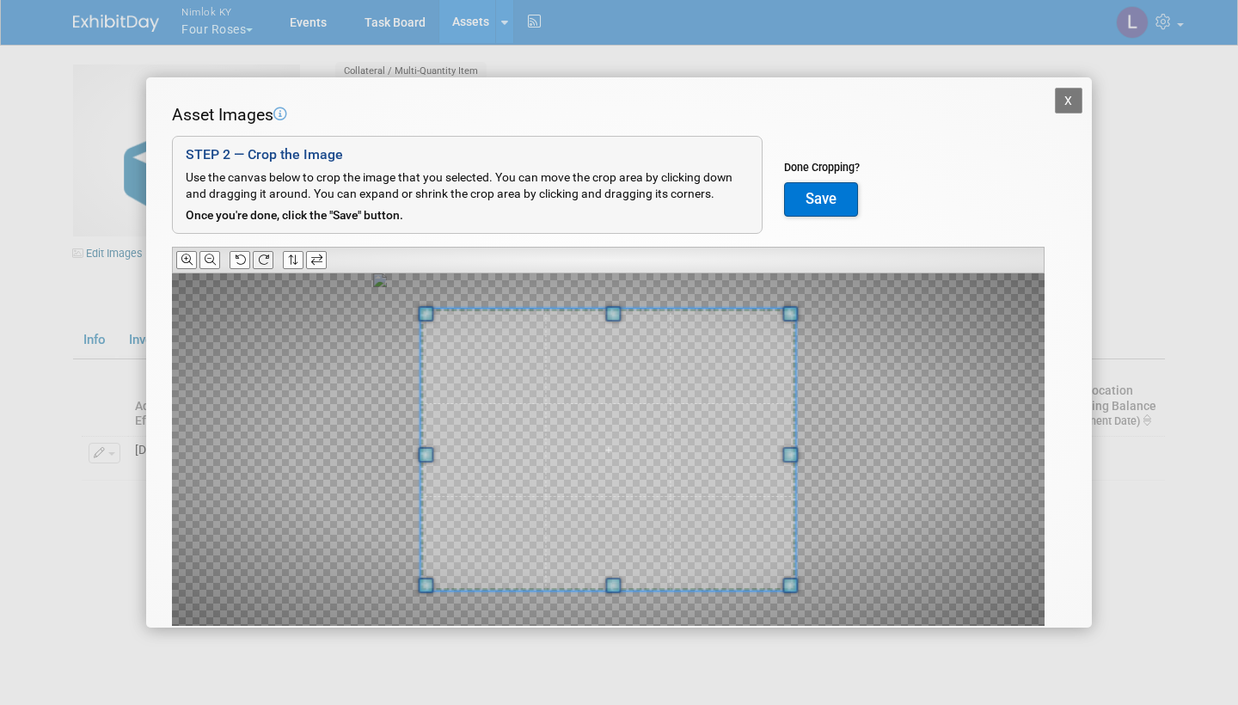
click at [270, 251] on button at bounding box center [263, 260] width 21 height 18
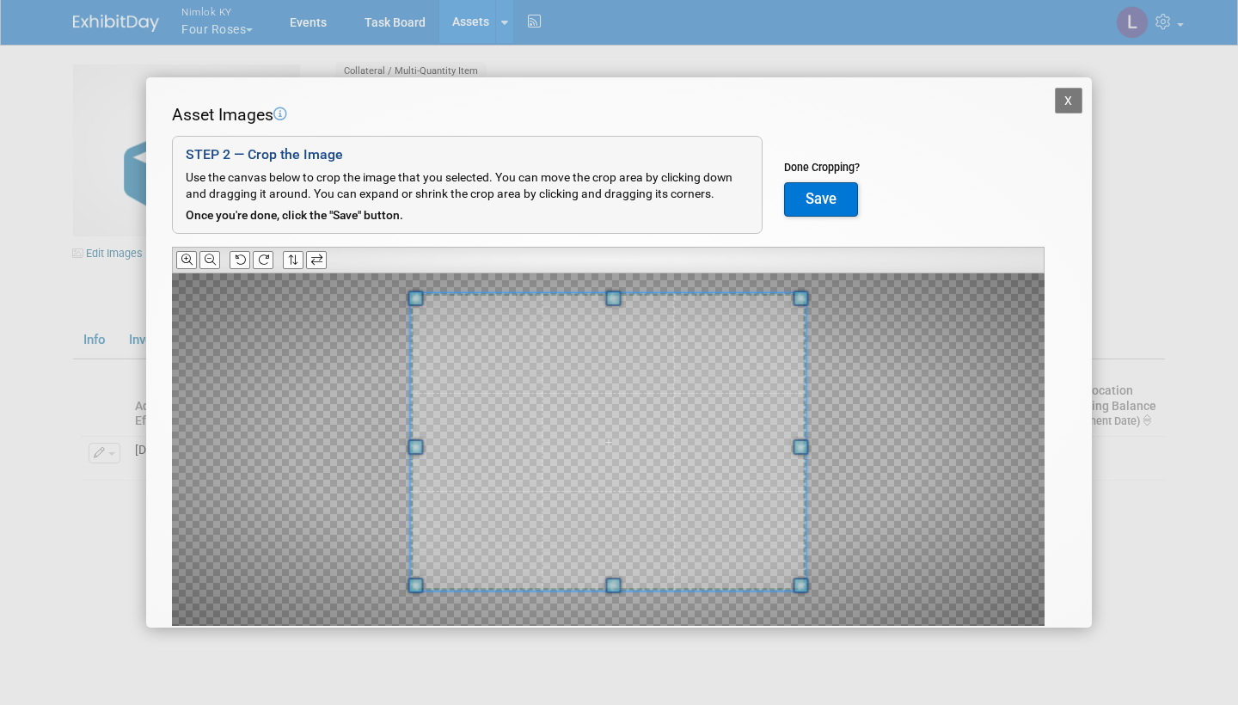
click at [616, 294] on span at bounding box center [612, 298] width 15 height 15
click at [822, 186] on button "Save" at bounding box center [821, 199] width 74 height 34
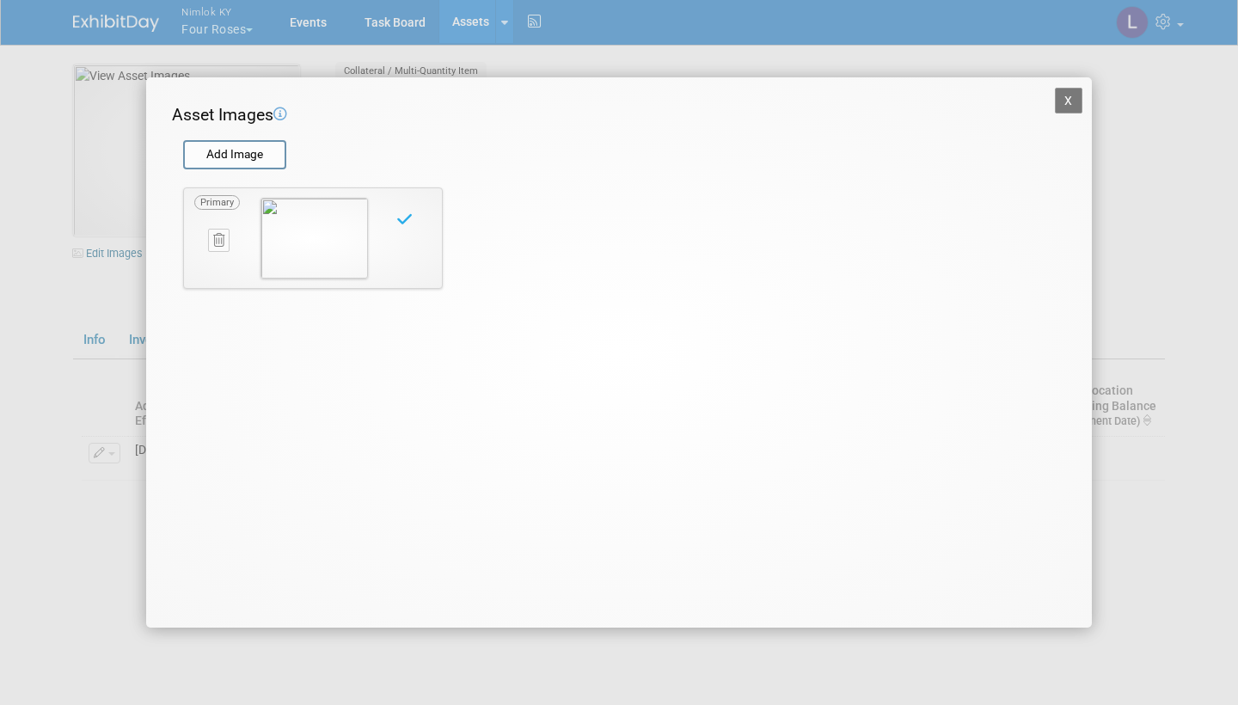
click at [1075, 90] on button "X" at bounding box center [1069, 101] width 28 height 26
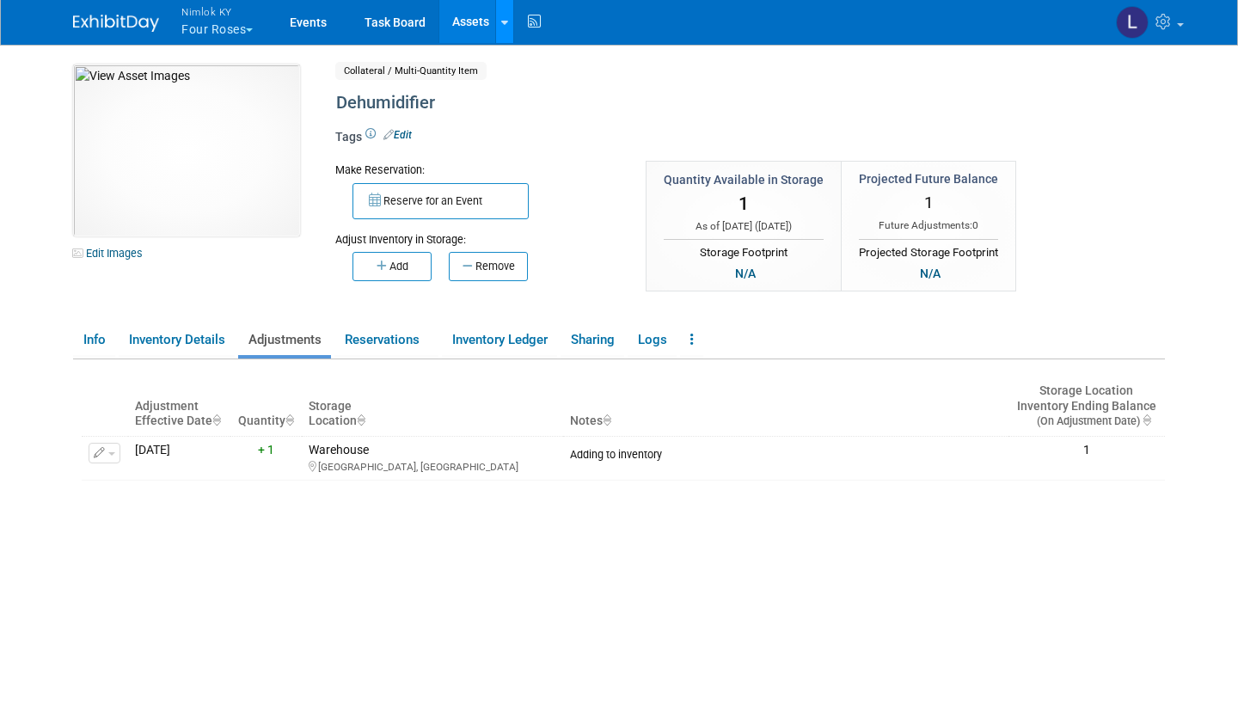
click at [504, 24] on icon at bounding box center [504, 22] width 7 height 11
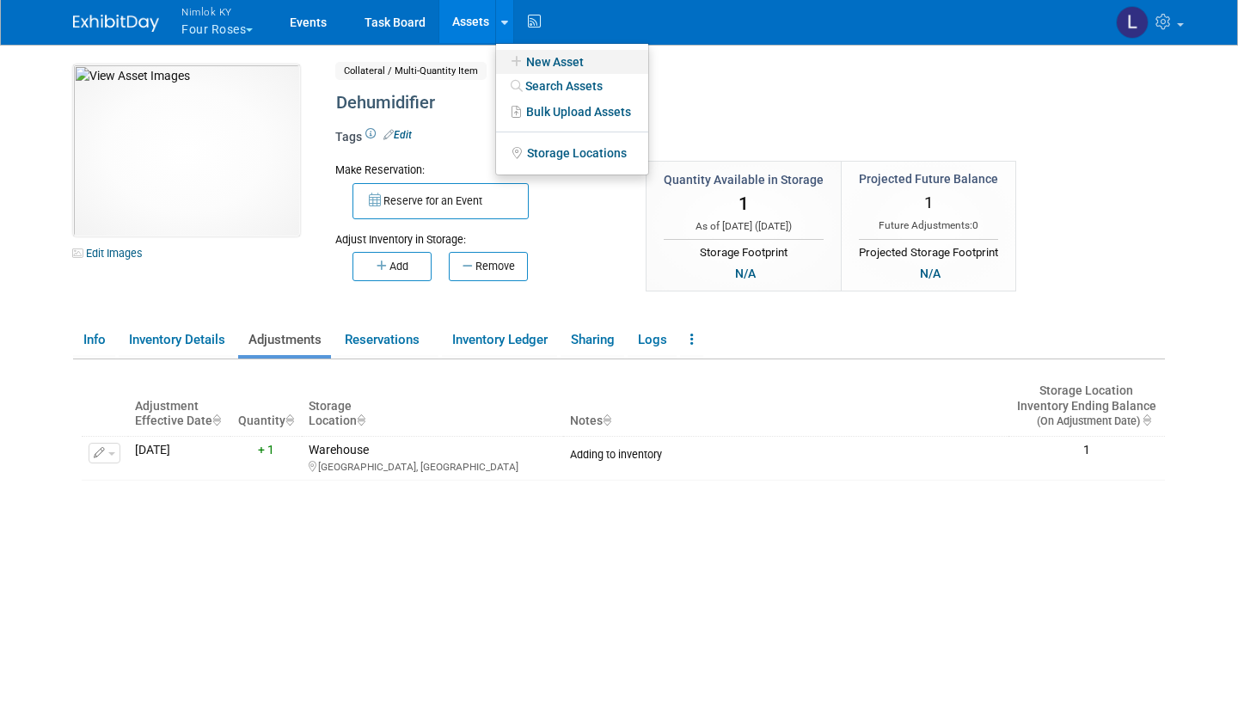
click at [542, 60] on link "New Asset" at bounding box center [572, 62] width 152 height 24
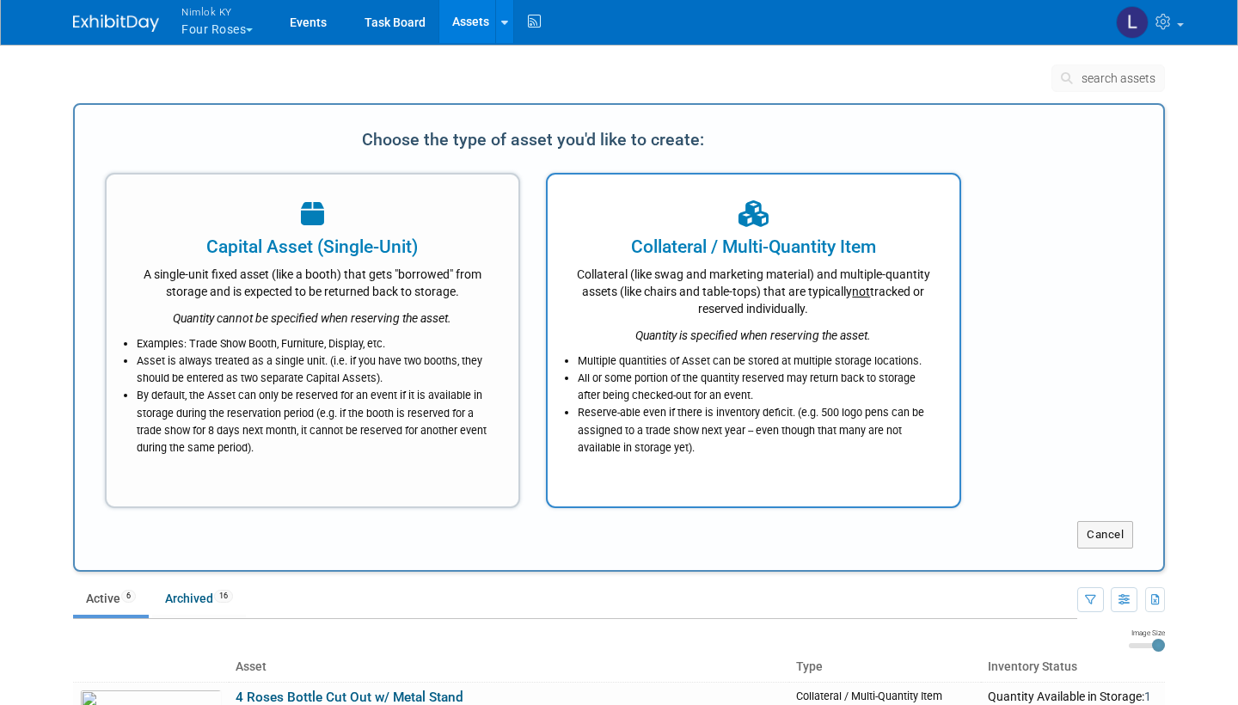
click at [710, 348] on div "Multiple quantities of Asset can be stored at multiple storage locations. All o…" at bounding box center [753, 400] width 369 height 113
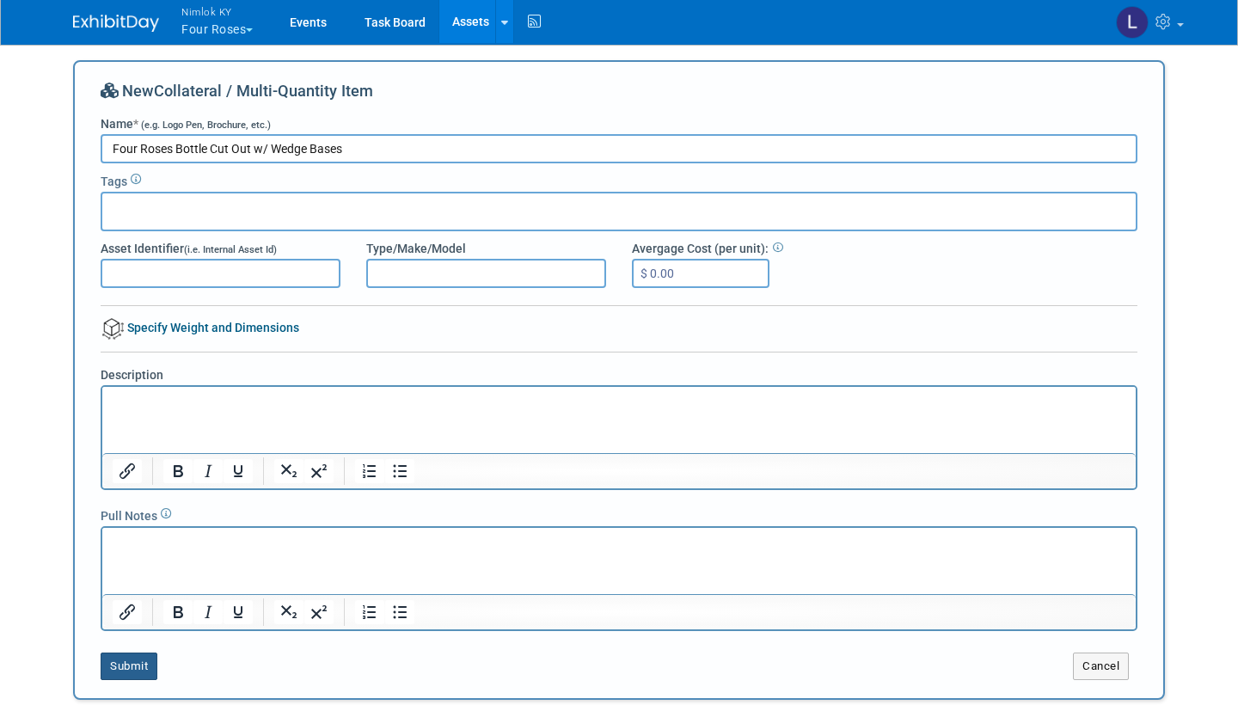
type input "Four Roses Bottle Cut Out w/ Wedge Bases"
click at [140, 661] on button "Submit" at bounding box center [129, 667] width 57 height 28
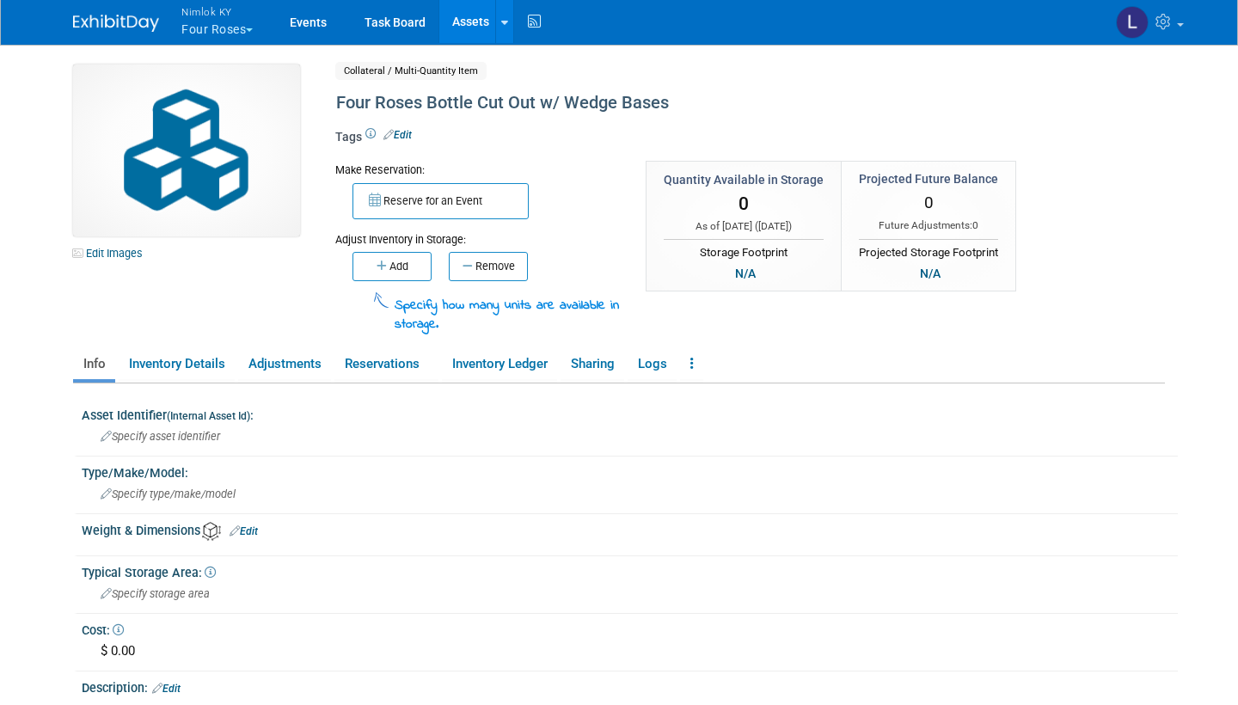
click at [403, 235] on div "Adjust Inventory in Storage:" at bounding box center [477, 233] width 285 height 28
click at [406, 268] on button "Add" at bounding box center [391, 266] width 79 height 29
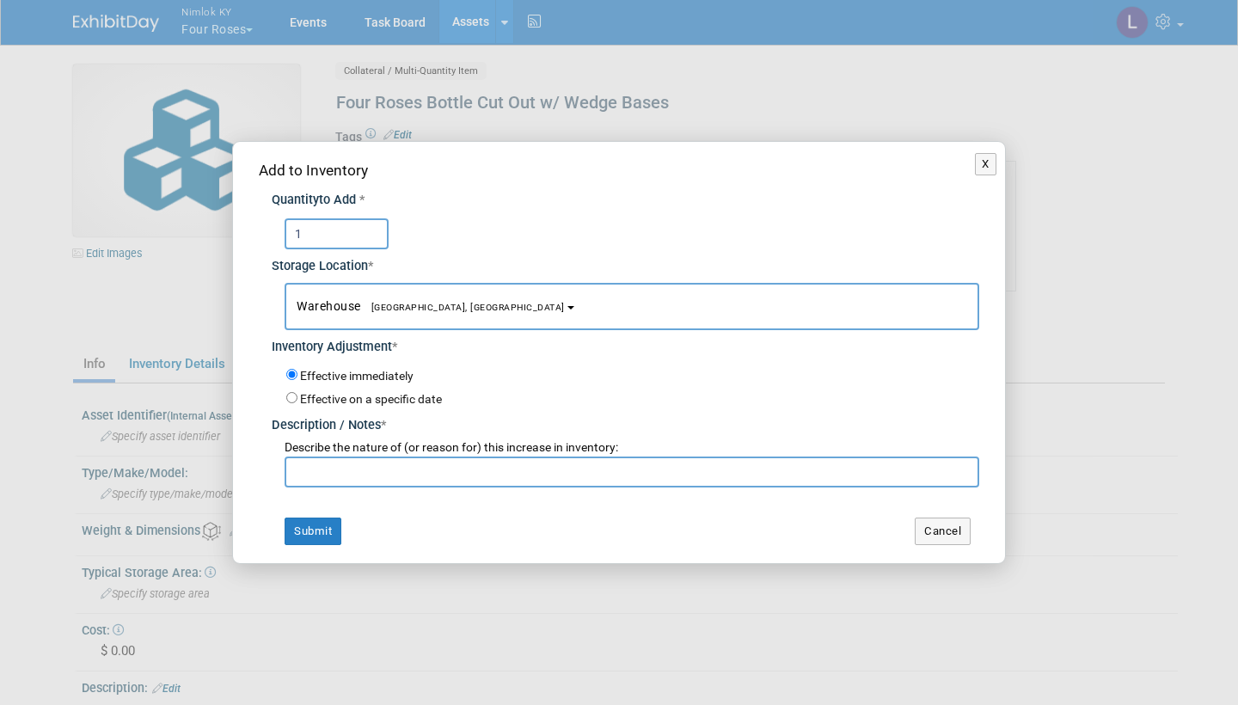
type input "1"
type input "Adding to inventory"
click at [319, 523] on button "Submit" at bounding box center [313, 532] width 57 height 28
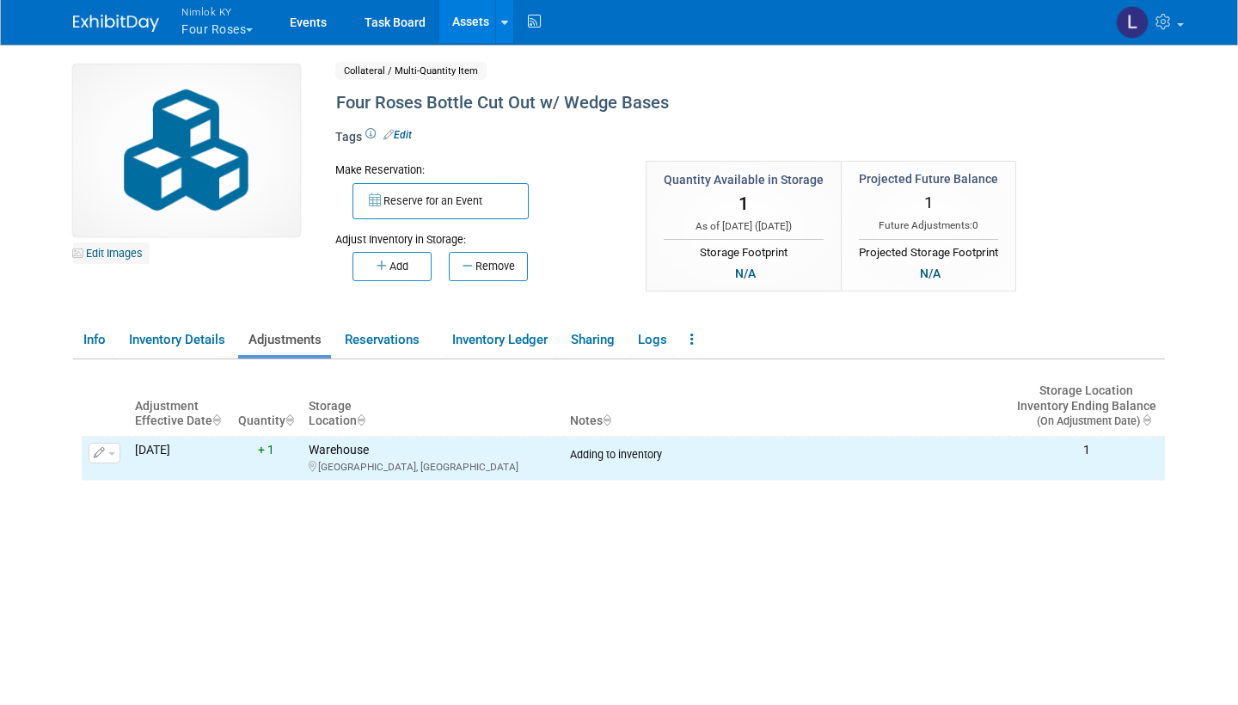
click at [128, 251] on link "Edit Images" at bounding box center [111, 252] width 77 height 21
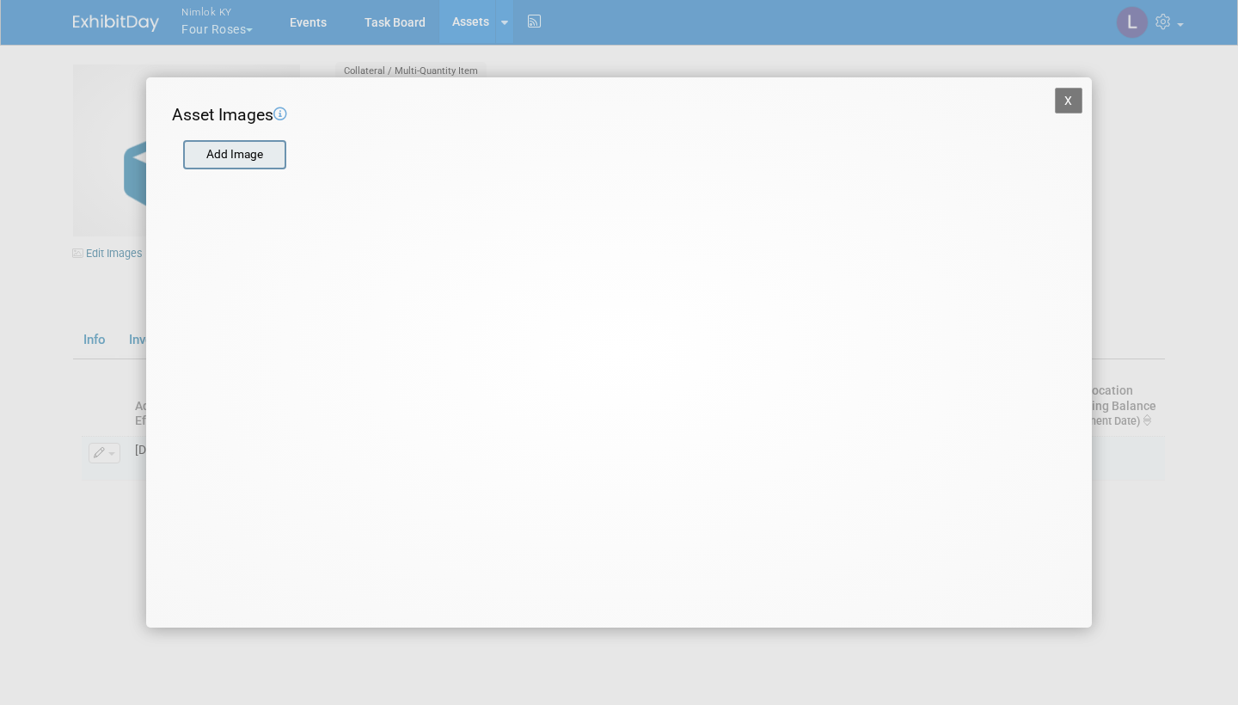
click at [254, 150] on input "file" at bounding box center [182, 155] width 205 height 26
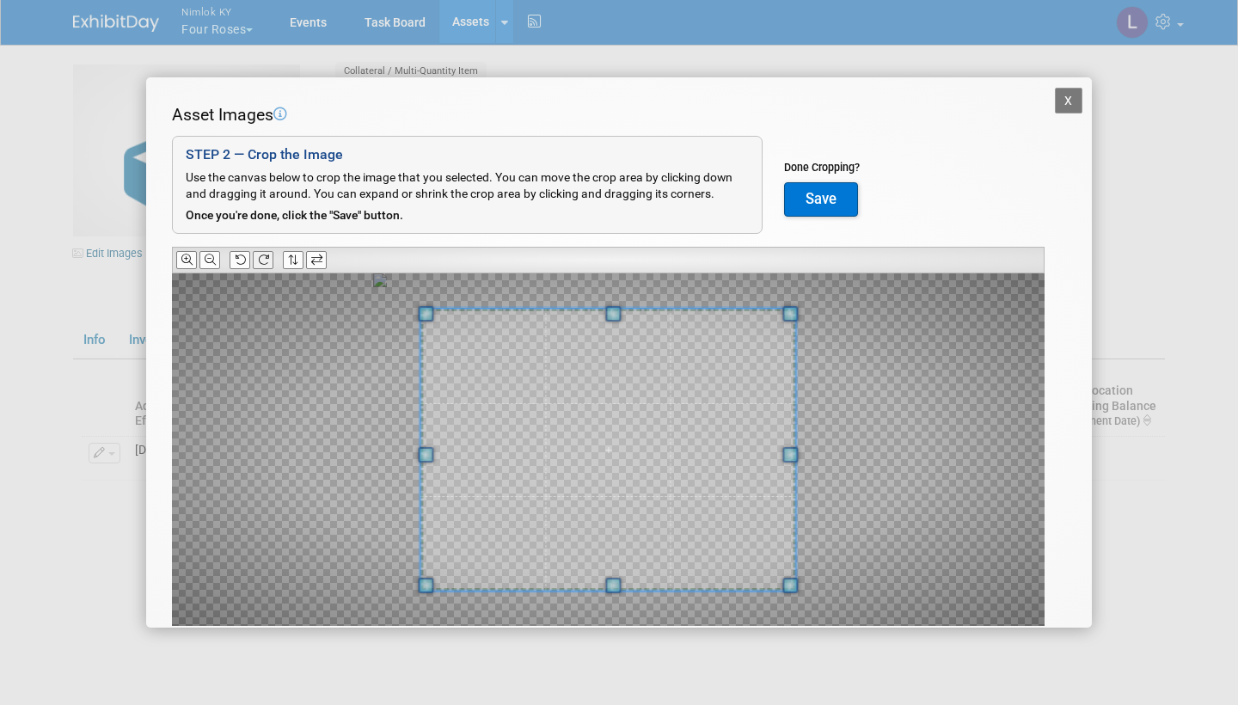
click at [268, 257] on icon at bounding box center [263, 259] width 11 height 11
click at [213, 254] on icon at bounding box center [210, 259] width 11 height 11
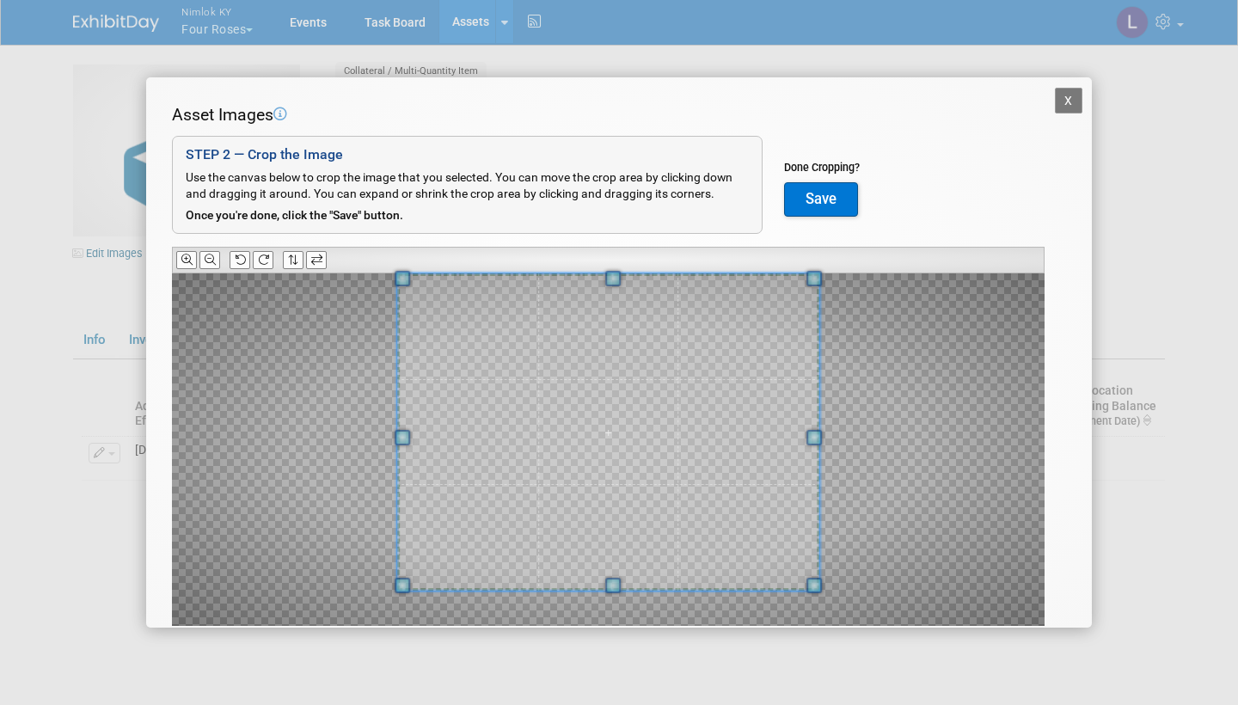
click at [613, 254] on div "Asset Images Add Image STEP 2 — Crop the Image Use the canvas below to crop the…" at bounding box center [619, 391] width 894 height 577
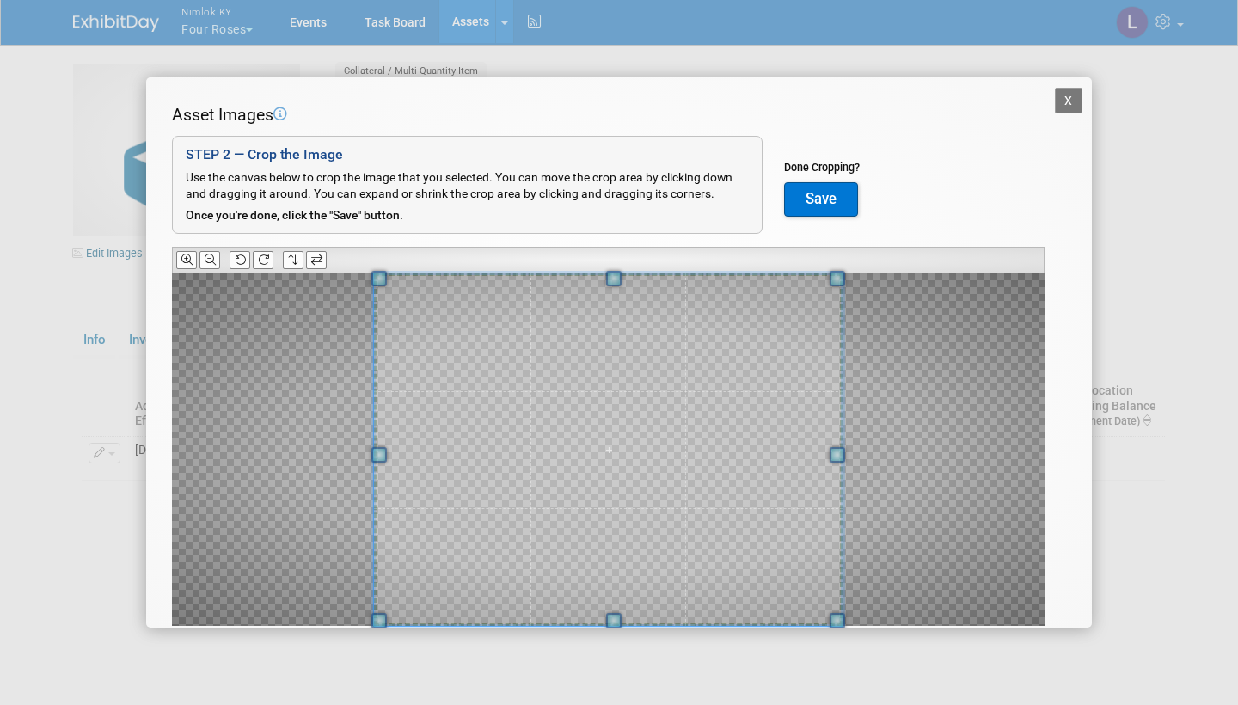
click at [616, 616] on div at bounding box center [608, 449] width 873 height 352
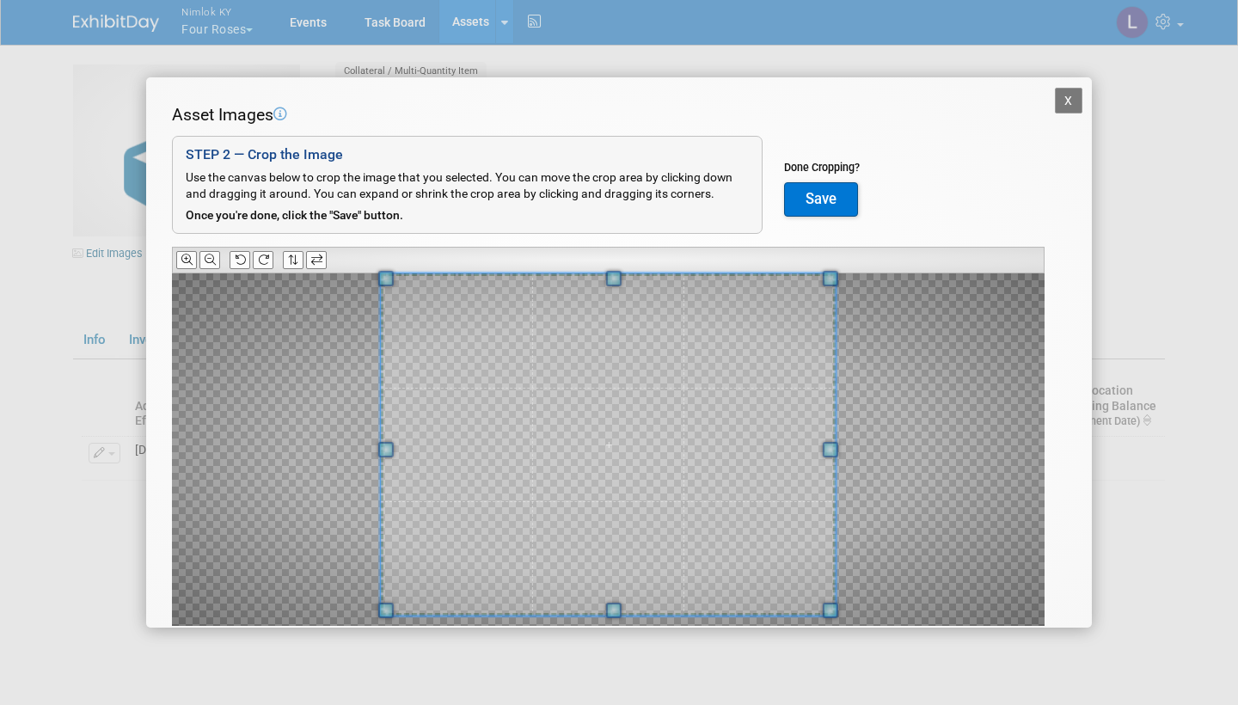
click at [822, 192] on button "Save" at bounding box center [821, 199] width 74 height 34
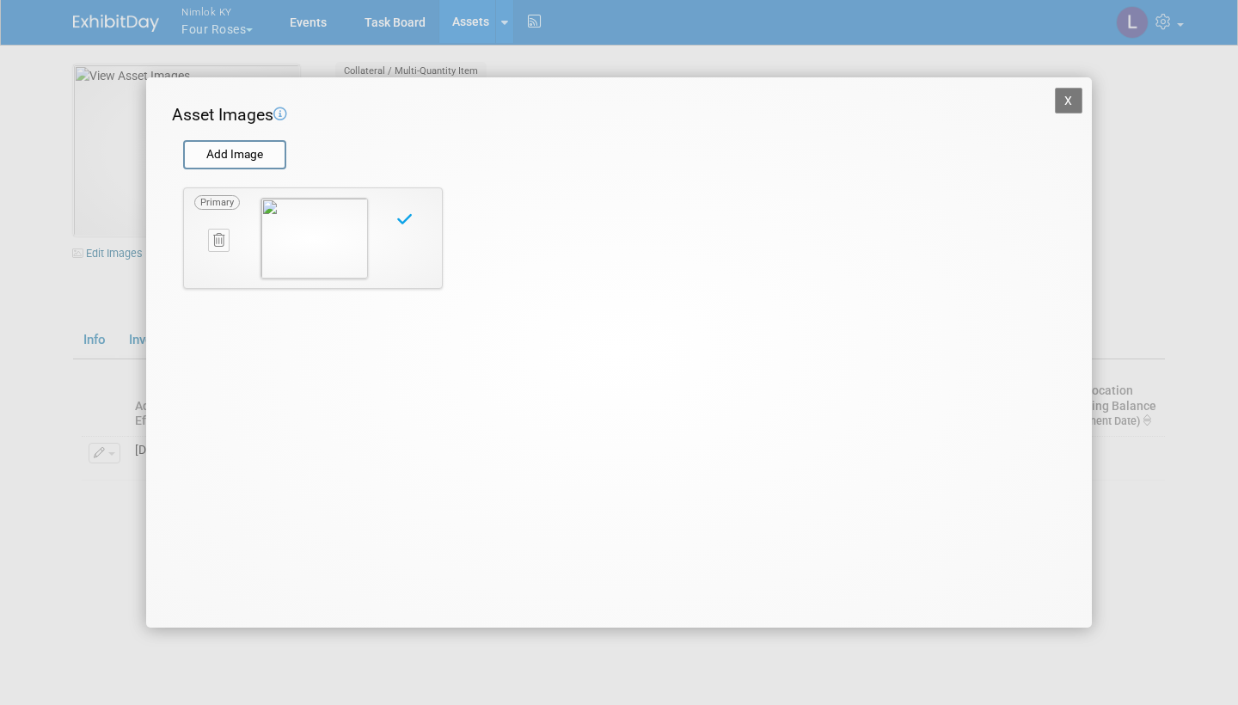
click at [1069, 95] on button "X" at bounding box center [1069, 101] width 28 height 26
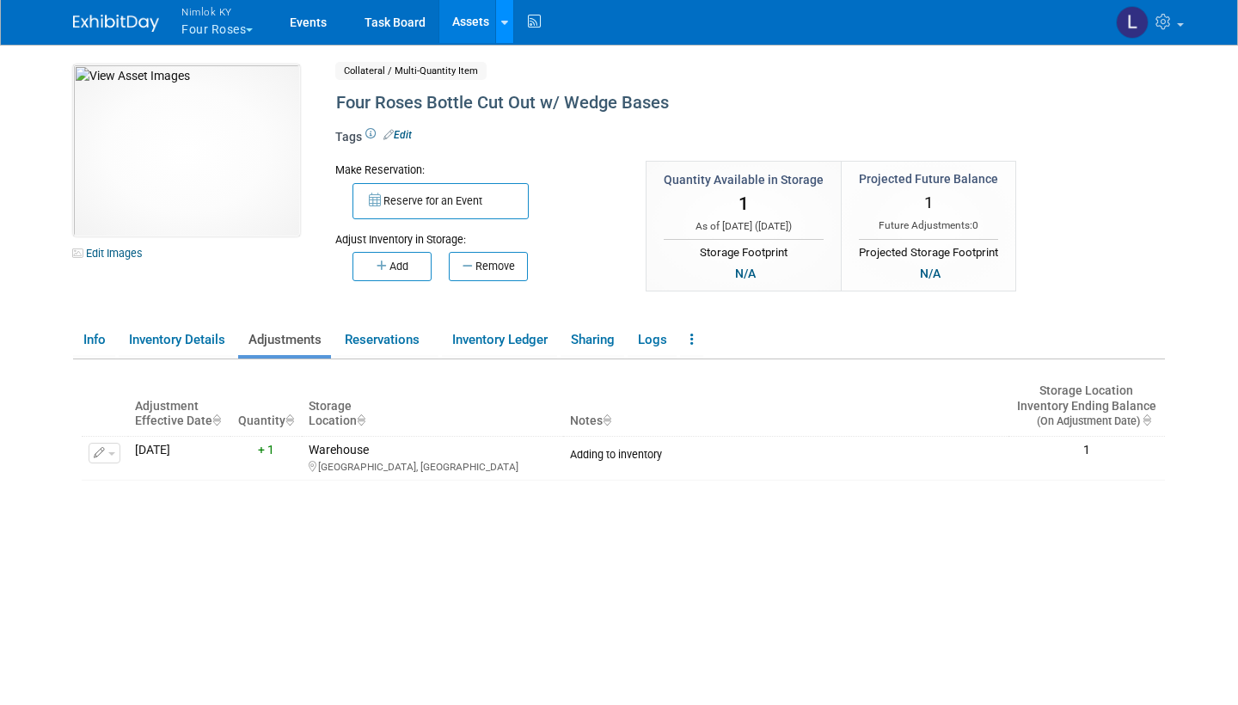
click at [509, 10] on link at bounding box center [504, 21] width 18 height 43
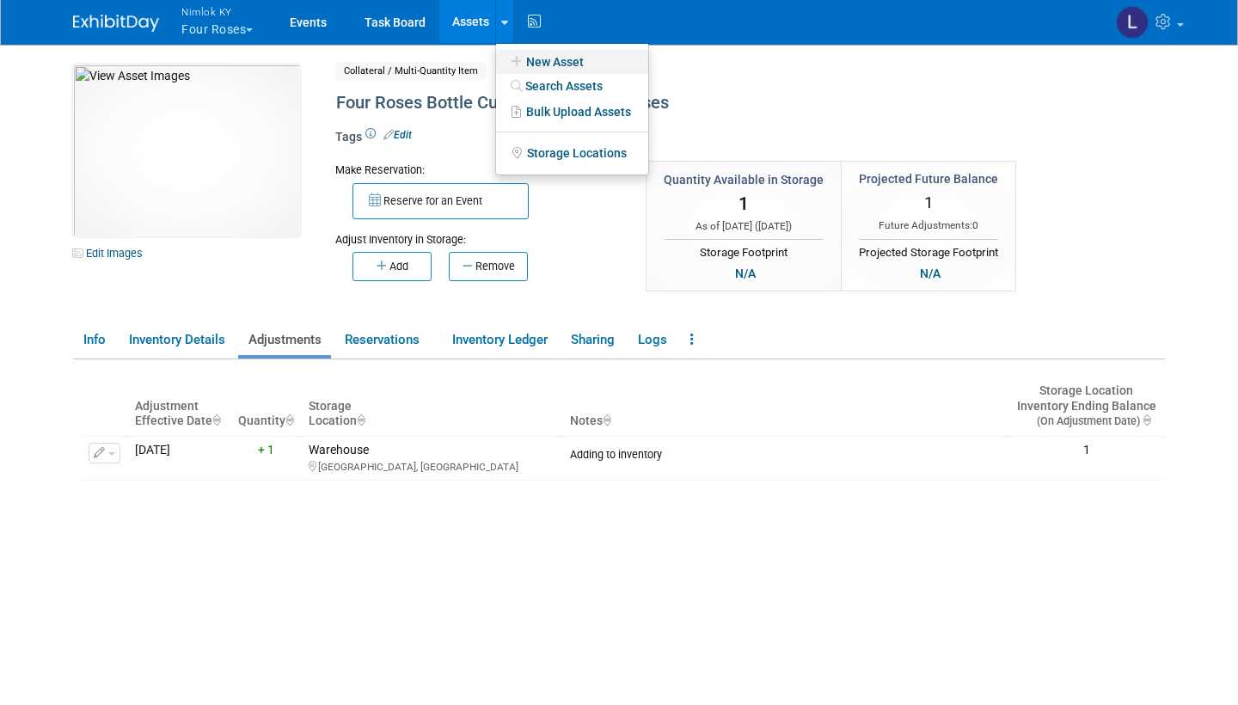
click at [571, 54] on link "New Asset" at bounding box center [572, 62] width 152 height 24
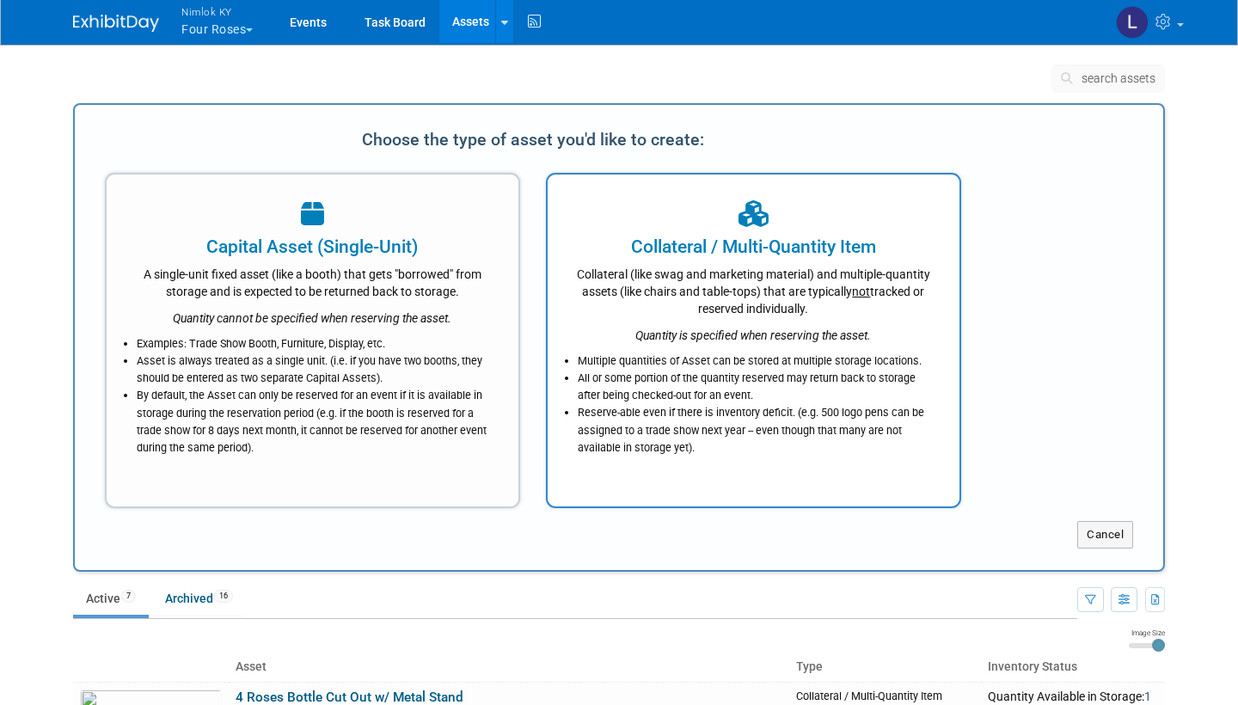
click at [677, 334] on icon "Quantity is specified when reserving the asset." at bounding box center [753, 335] width 236 height 14
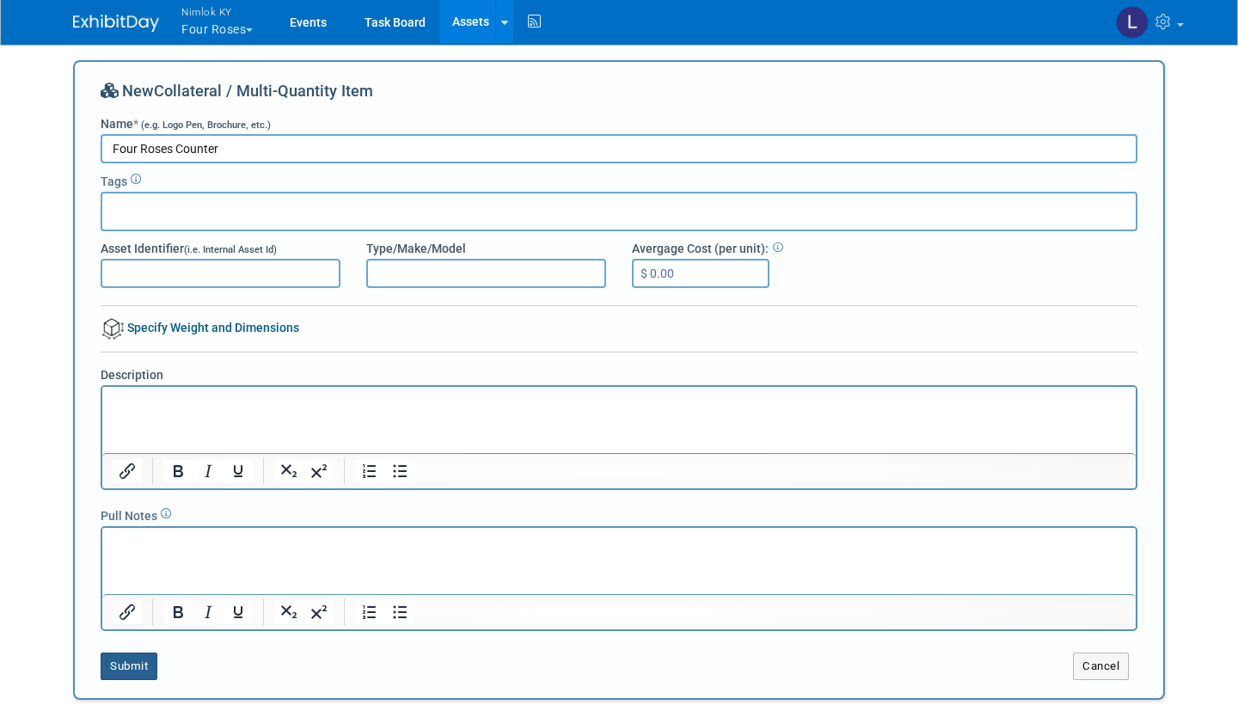
type input "Four Roses Counter"
click at [143, 660] on button "Submit" at bounding box center [129, 667] width 57 height 28
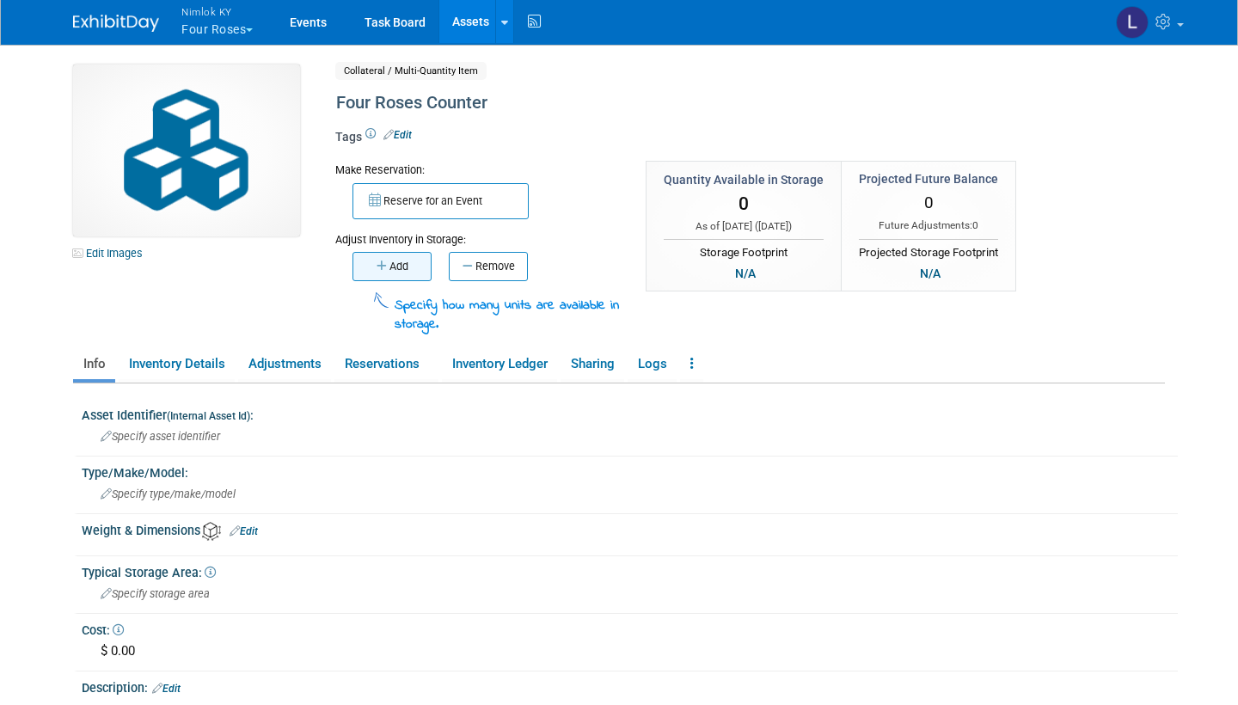
click at [411, 260] on button "Add" at bounding box center [391, 266] width 79 height 29
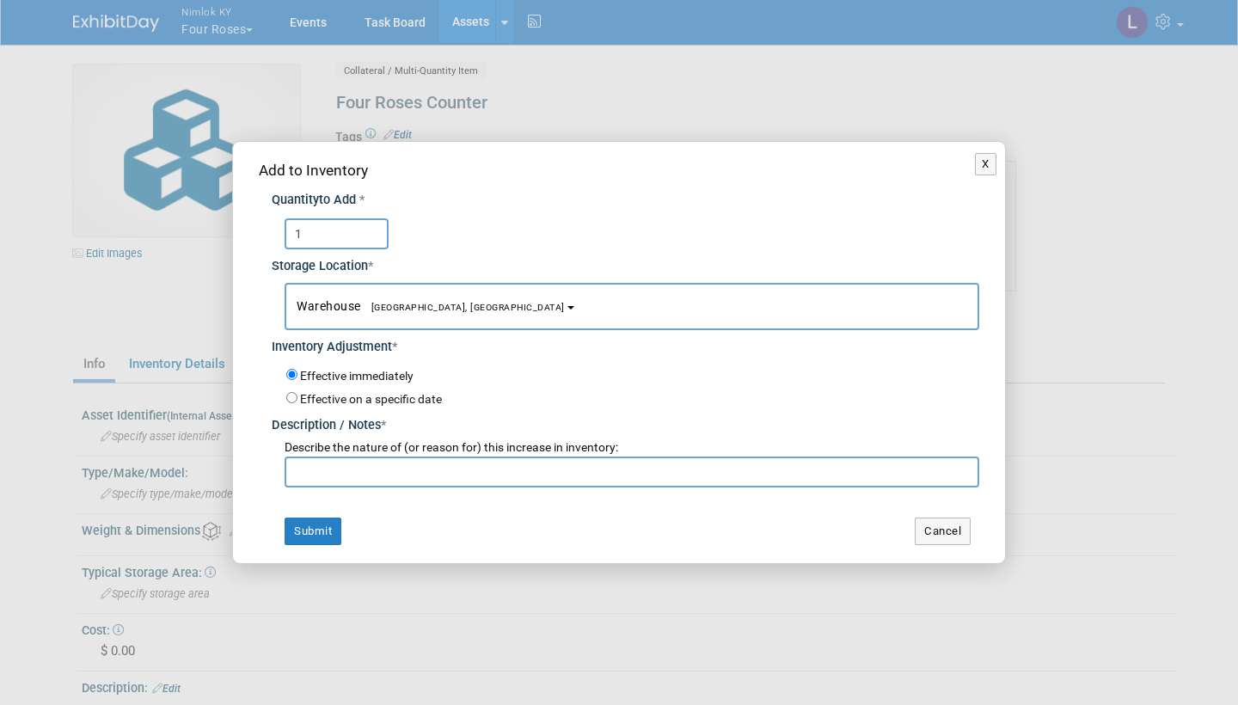
type input "1"
paste input "Adding to inventory"
type input "Adding to inventory"
click at [322, 522] on button "Submit" at bounding box center [313, 532] width 57 height 28
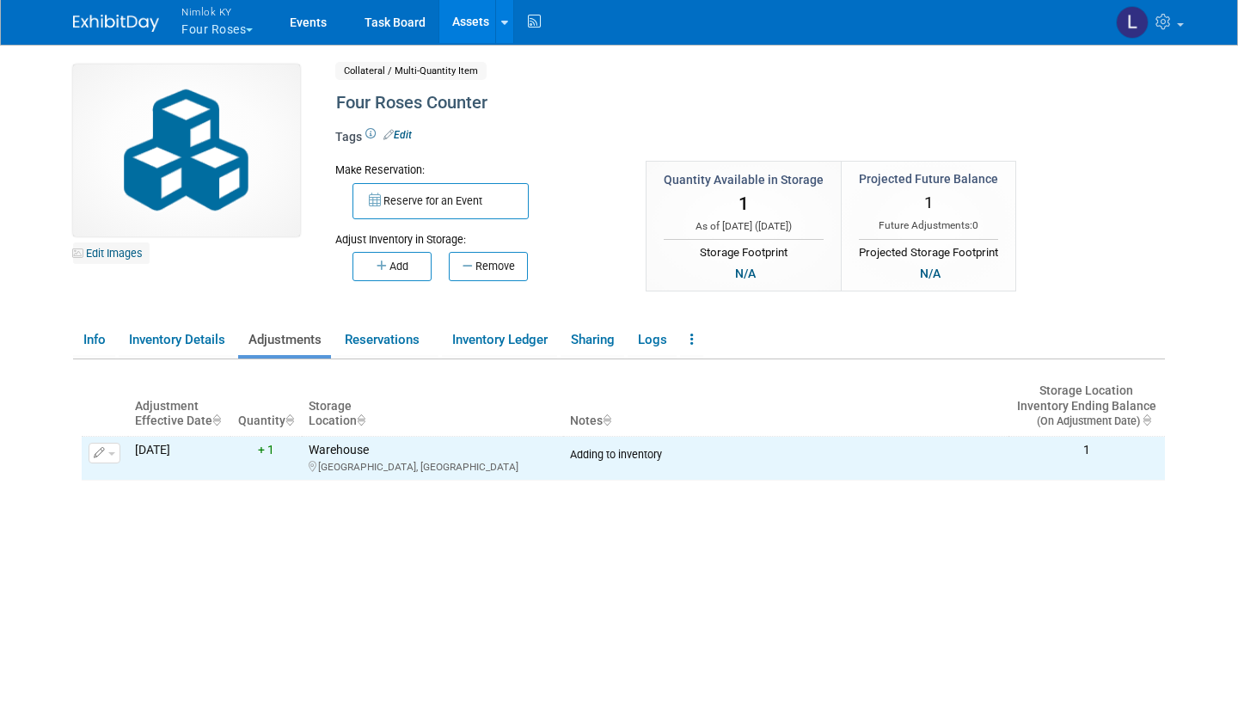
click at [126, 252] on link "Edit Images" at bounding box center [111, 252] width 77 height 21
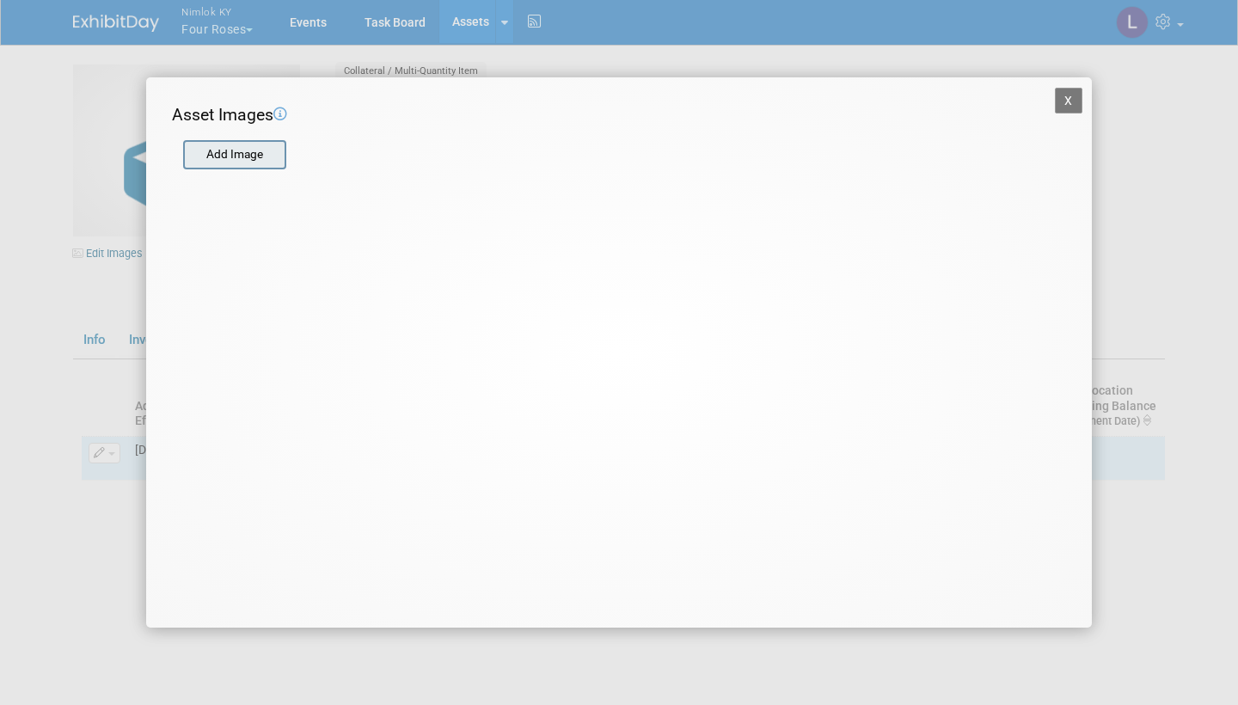
click at [226, 158] on input "file" at bounding box center [182, 155] width 205 height 26
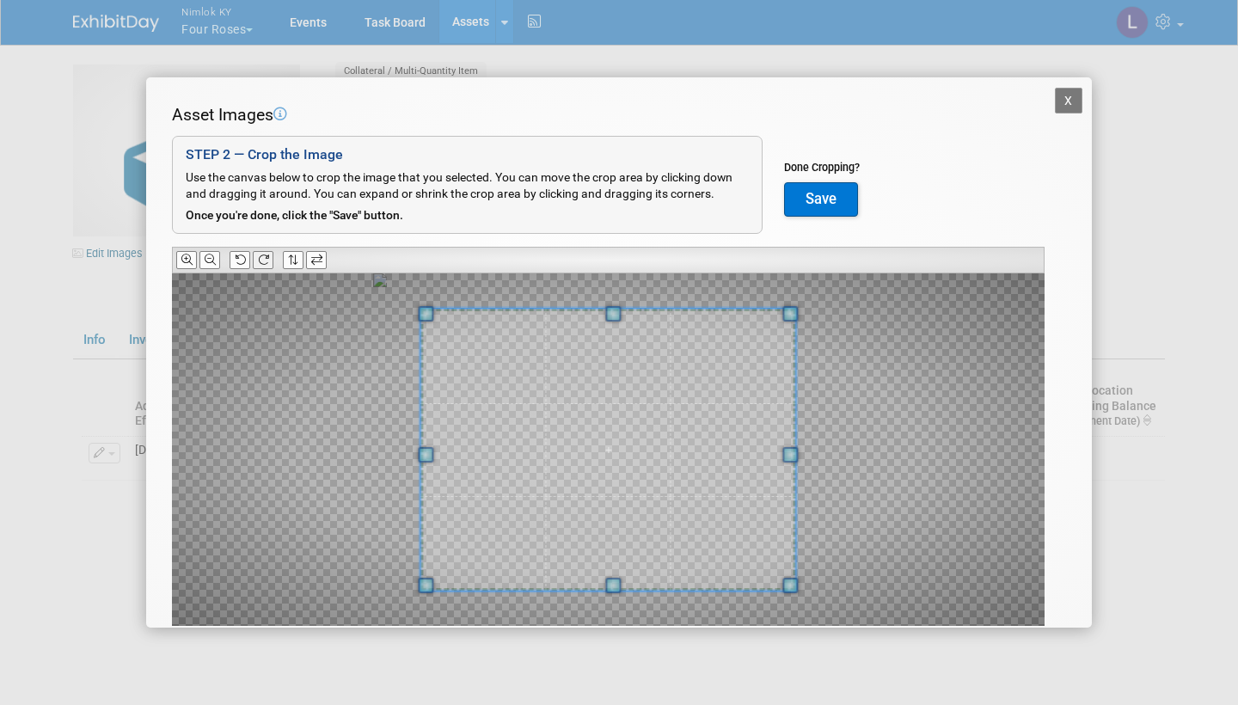
click at [265, 256] on icon at bounding box center [263, 259] width 11 height 11
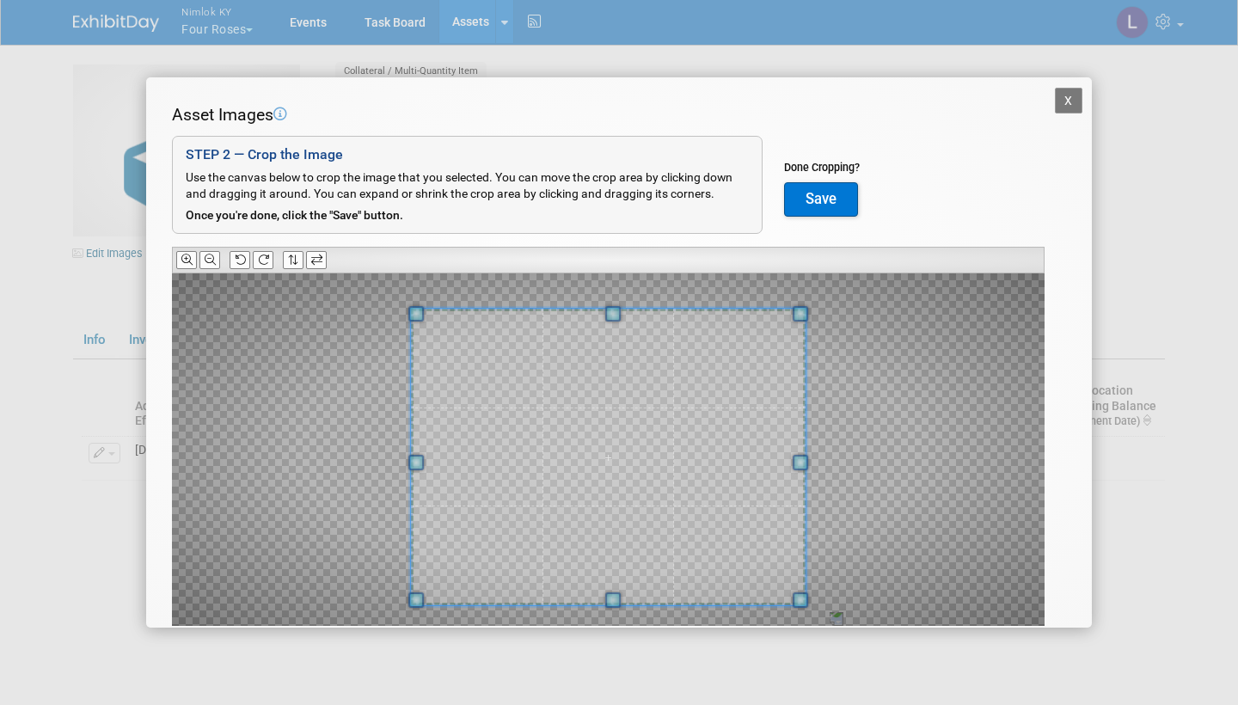
click at [615, 598] on span at bounding box center [612, 599] width 15 height 15
click at [829, 193] on button "Save" at bounding box center [821, 199] width 74 height 34
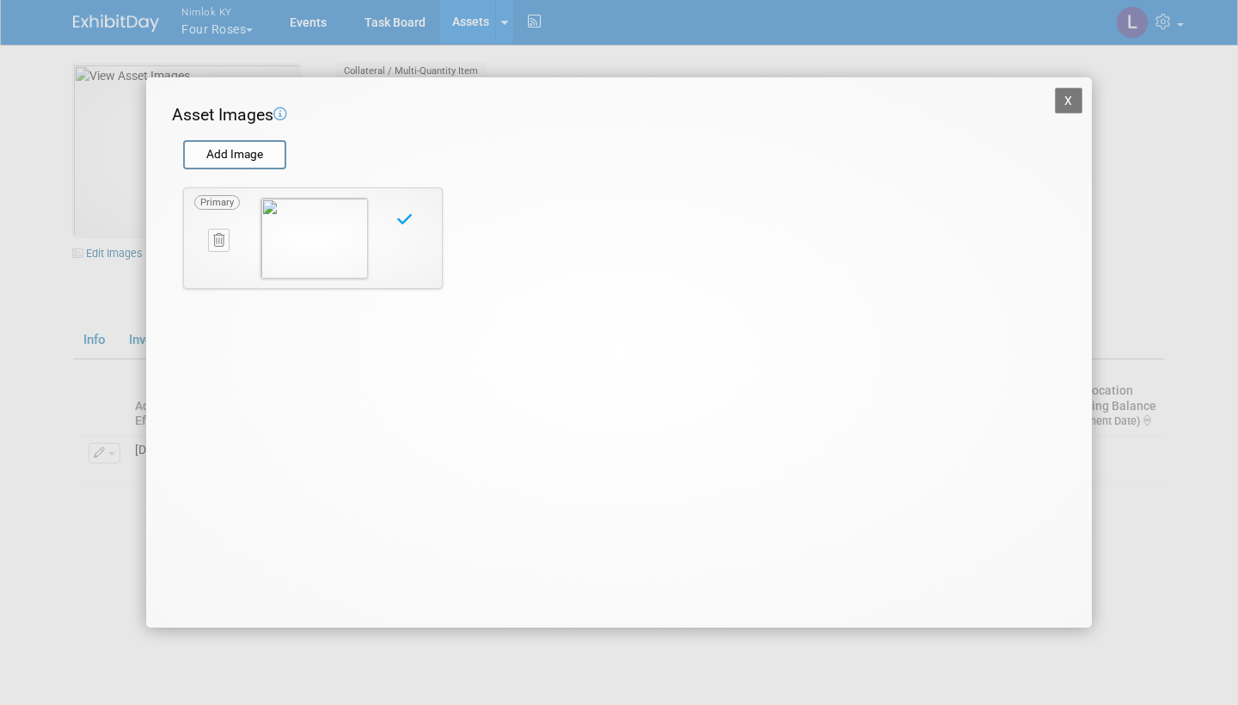
click at [1071, 94] on button "X" at bounding box center [1069, 101] width 28 height 26
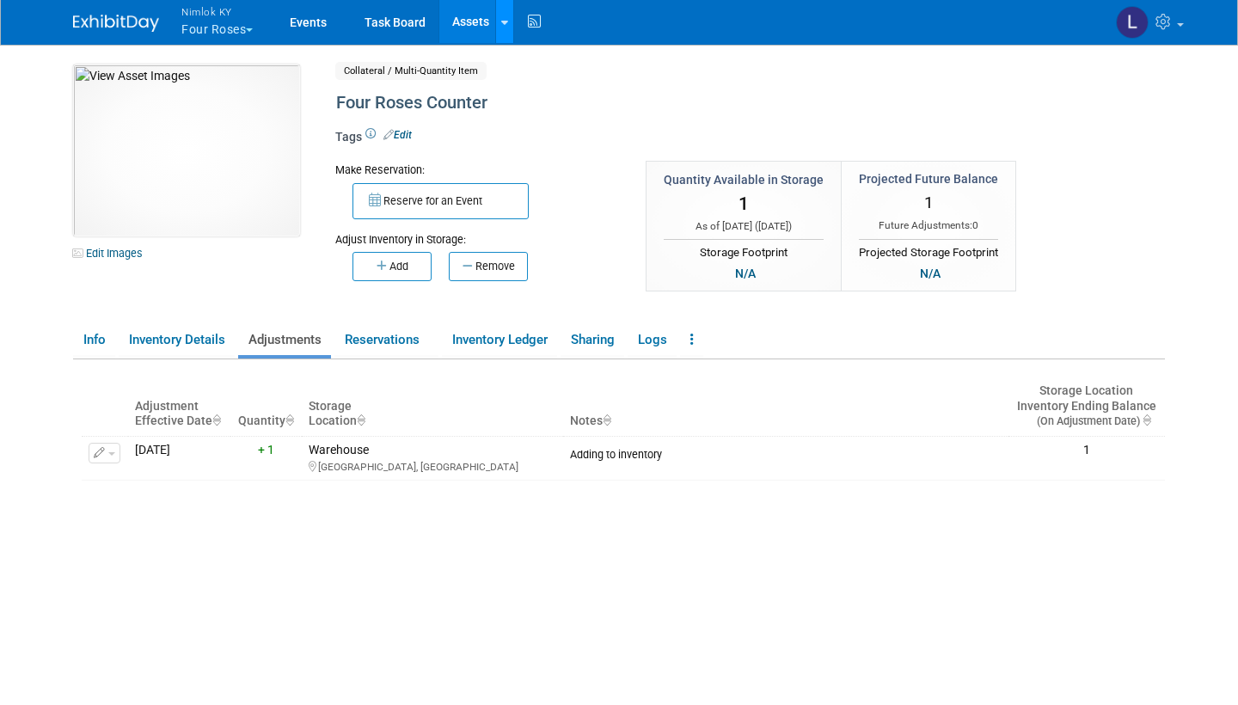
click at [504, 18] on icon at bounding box center [504, 22] width 7 height 11
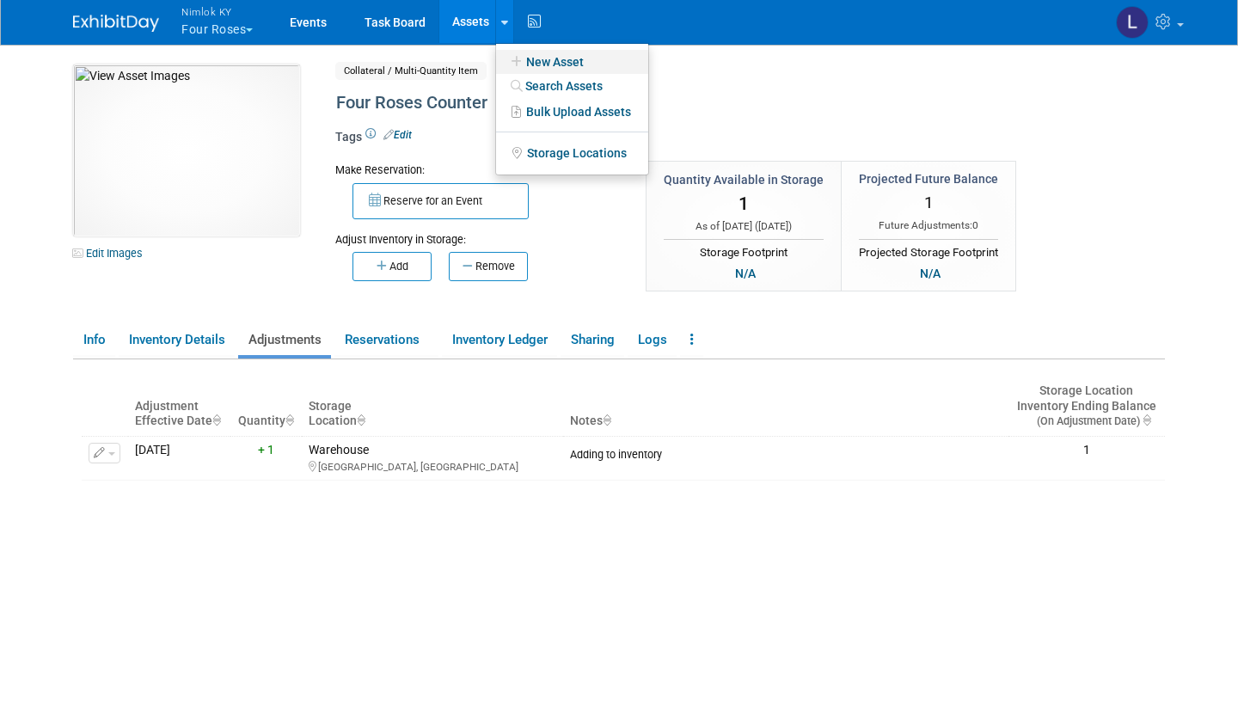
click at [537, 54] on link "New Asset" at bounding box center [572, 62] width 152 height 24
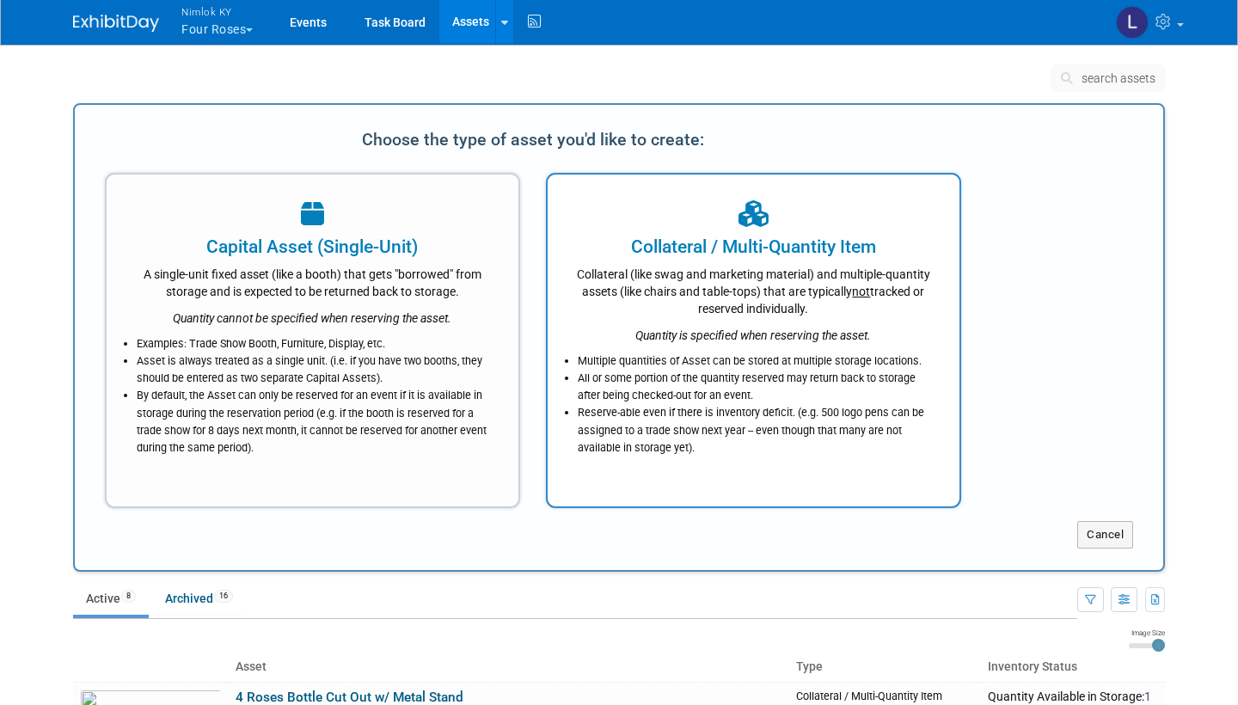
click at [699, 303] on div "Collateral (like swag and marketing material) and multiple-quantity assets (lik…" at bounding box center [753, 289] width 369 height 58
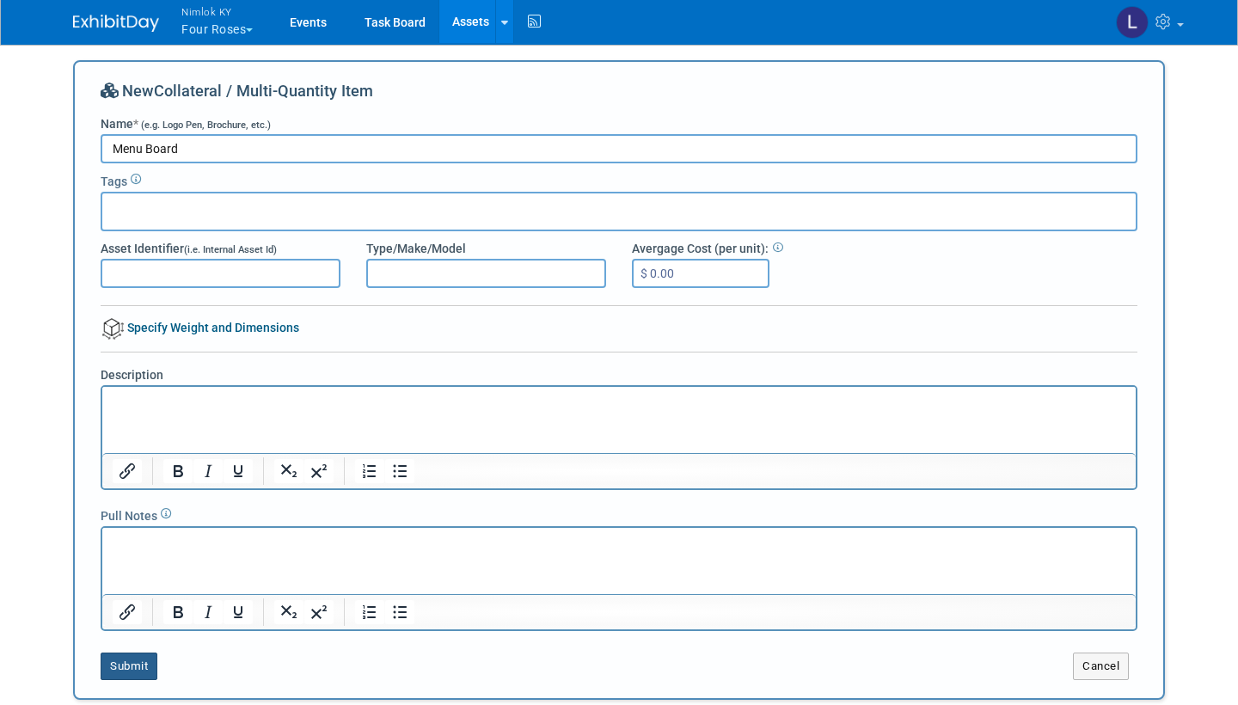
type input "Menu Board"
click at [144, 659] on button "Submit" at bounding box center [129, 667] width 57 height 28
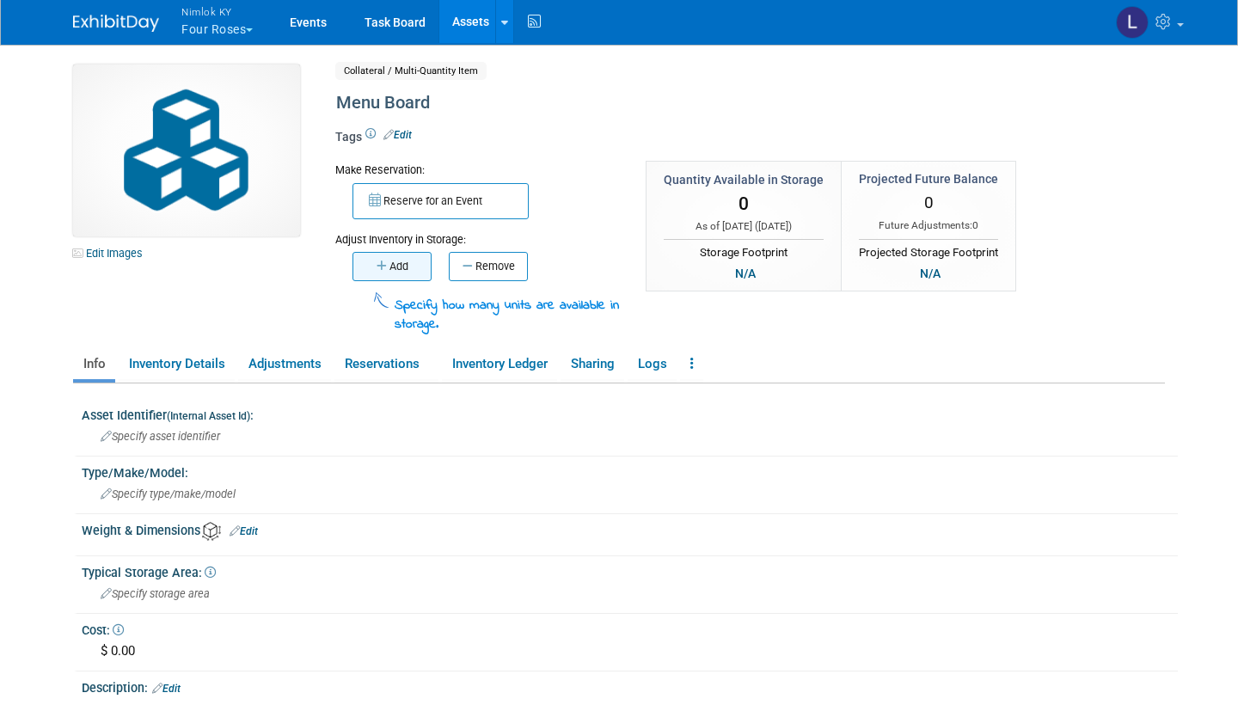
click at [395, 262] on button "Add" at bounding box center [391, 266] width 79 height 29
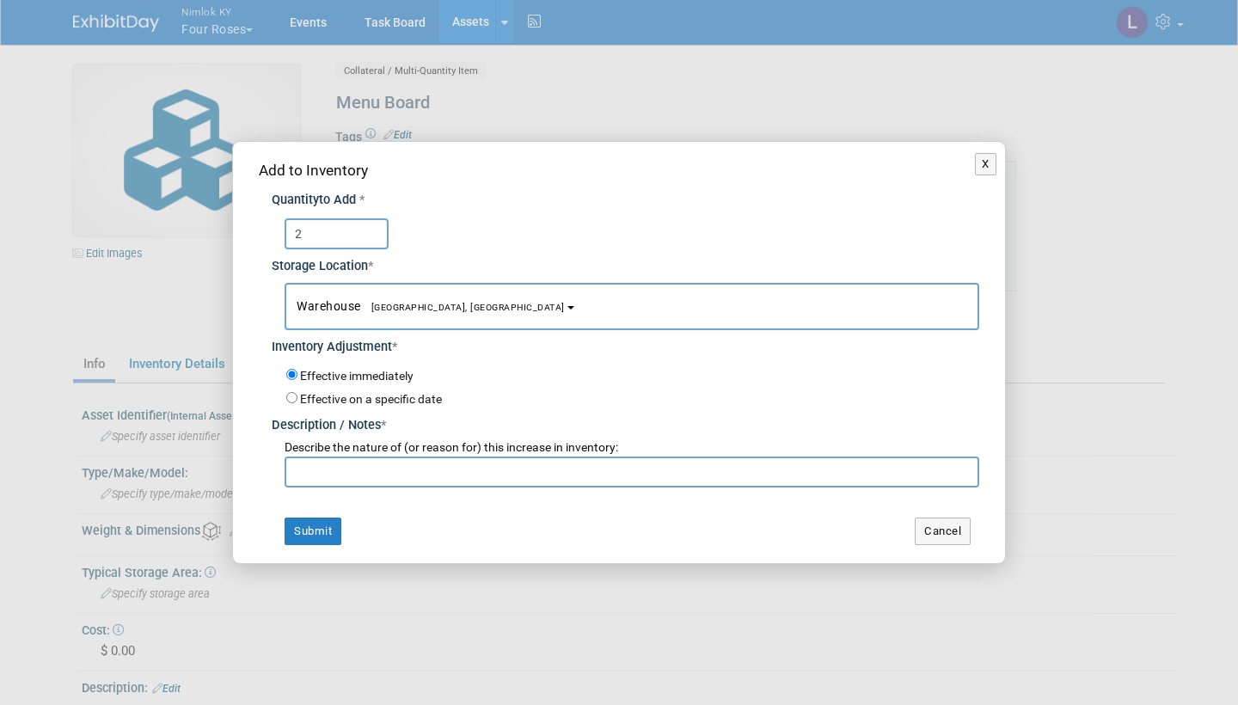
type input "2"
type input "v"
paste input "Adding to inventory"
type input "Adding to inventory"
click at [324, 524] on button "Submit" at bounding box center [313, 532] width 57 height 28
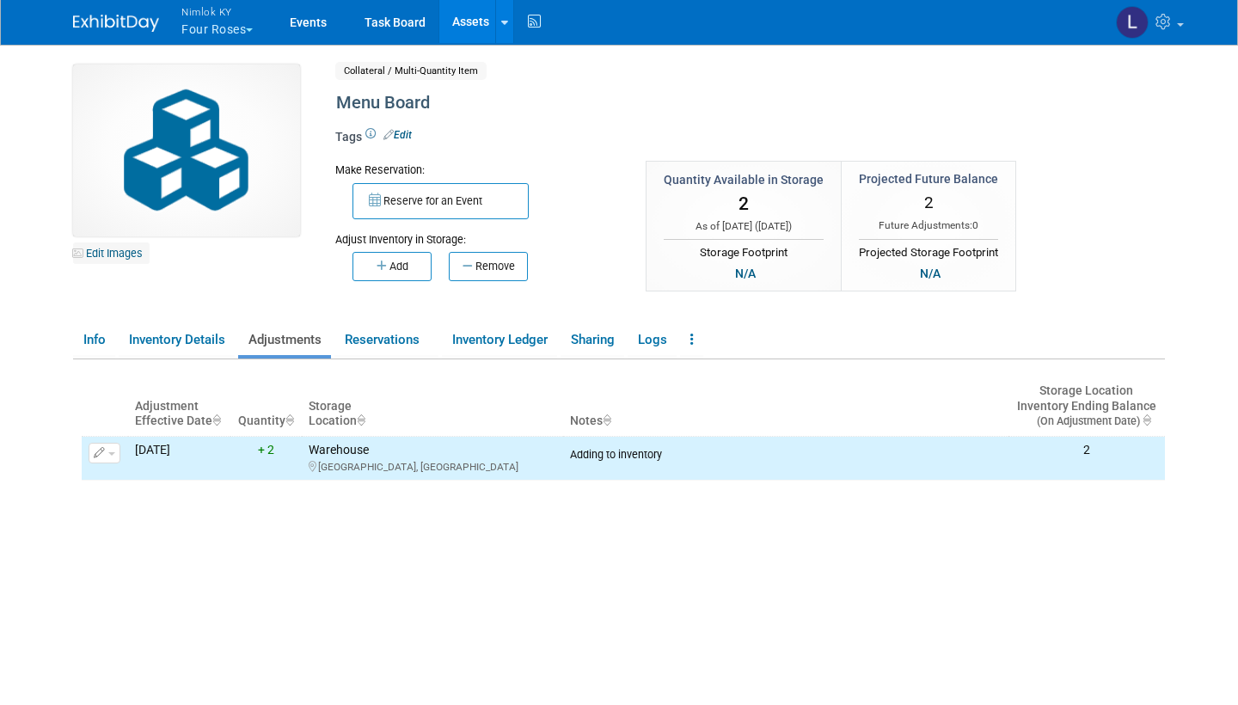
click at [131, 250] on link "Edit Images" at bounding box center [111, 252] width 77 height 21
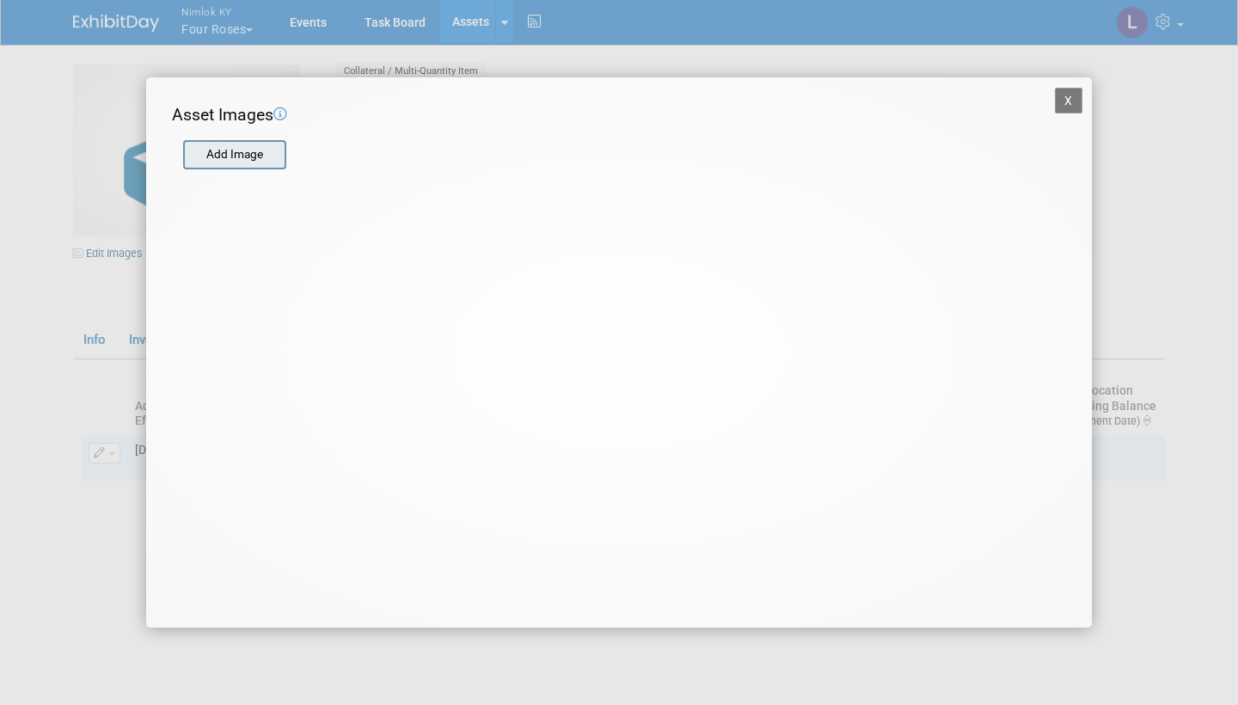
click at [218, 157] on input "file" at bounding box center [182, 155] width 205 height 26
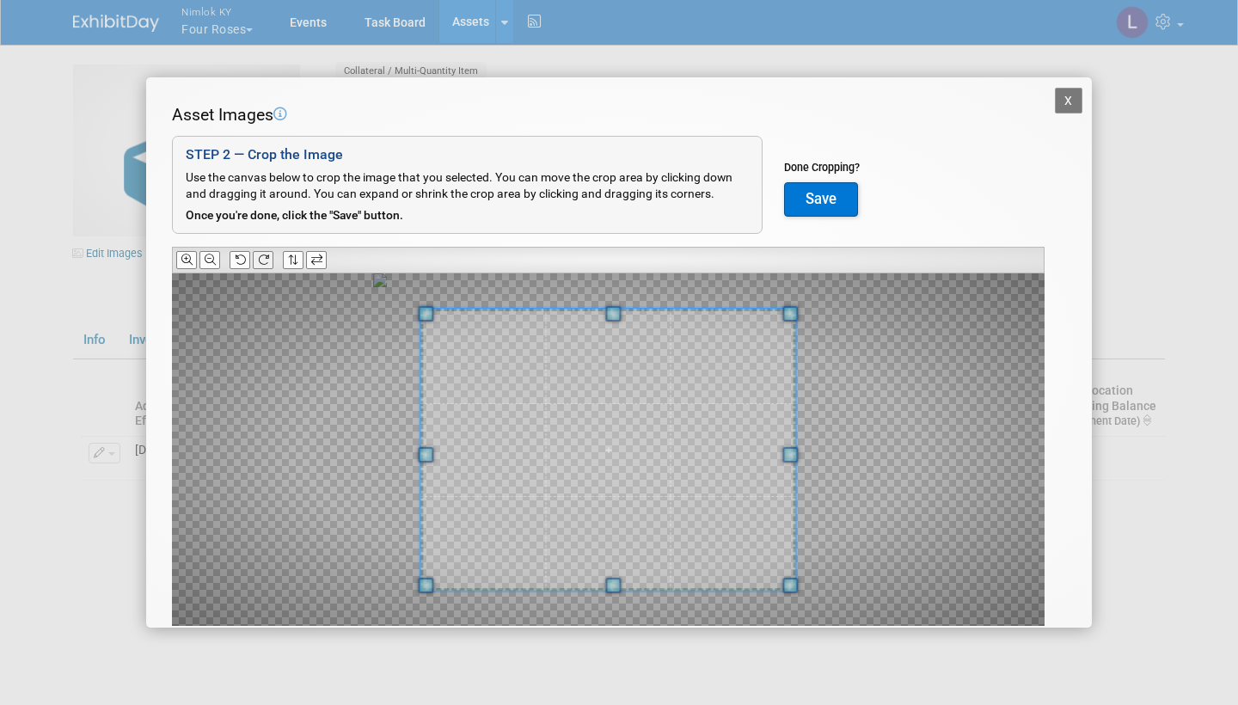
click at [262, 257] on icon at bounding box center [263, 259] width 11 height 11
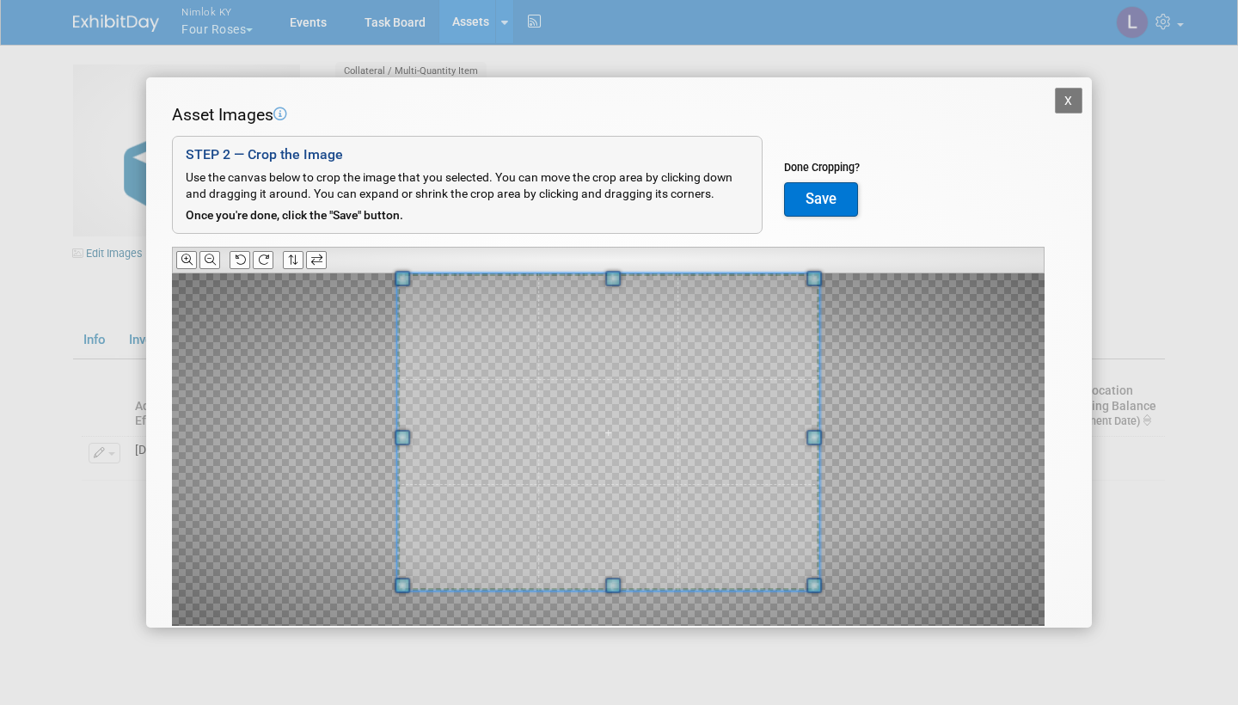
click at [616, 211] on div "Asset Images Add Image STEP 2 — Crop the Image Use the canvas below to crop the…" at bounding box center [619, 391] width 894 height 577
click at [821, 187] on button "Save" at bounding box center [821, 199] width 74 height 34
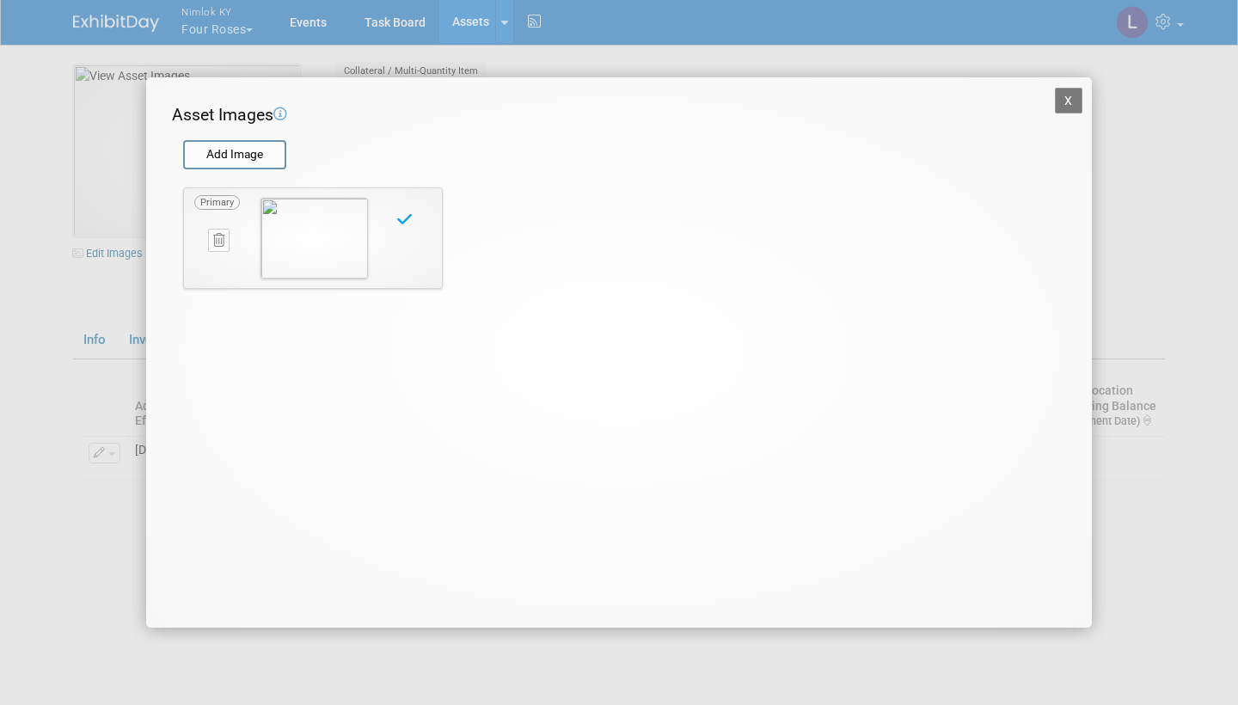
click at [1073, 89] on button "X" at bounding box center [1069, 101] width 28 height 26
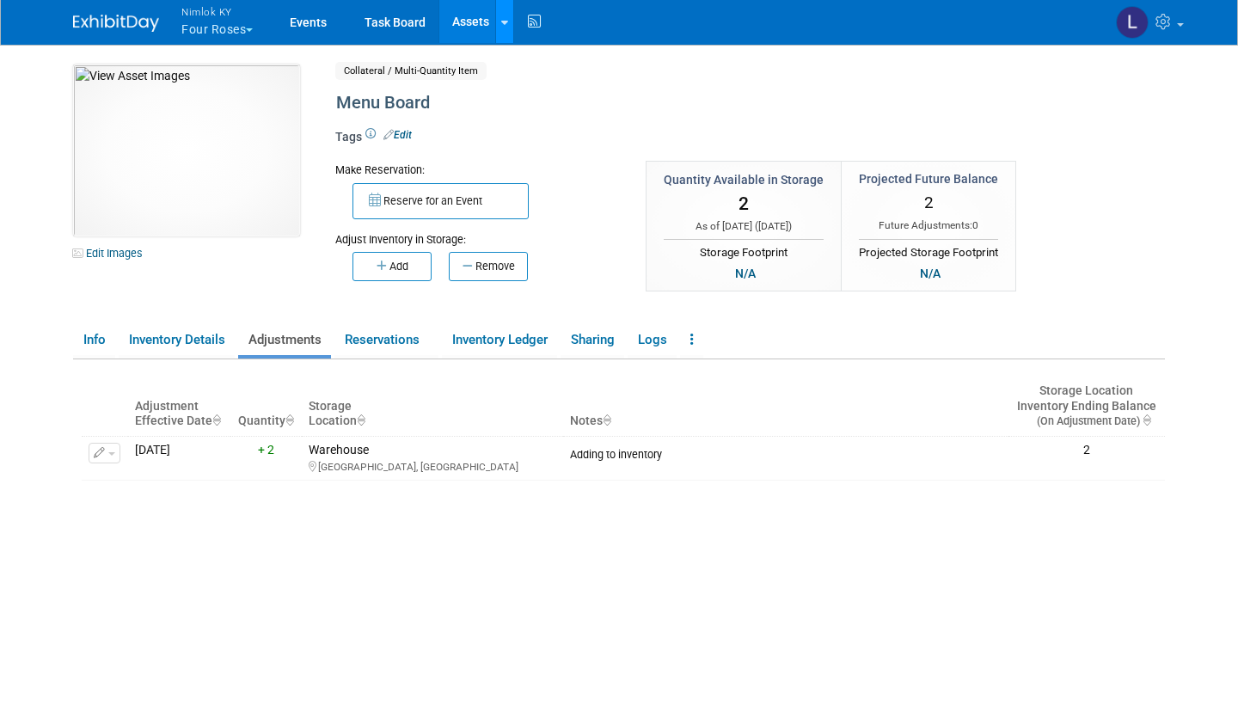
click at [506, 19] on icon at bounding box center [504, 22] width 7 height 11
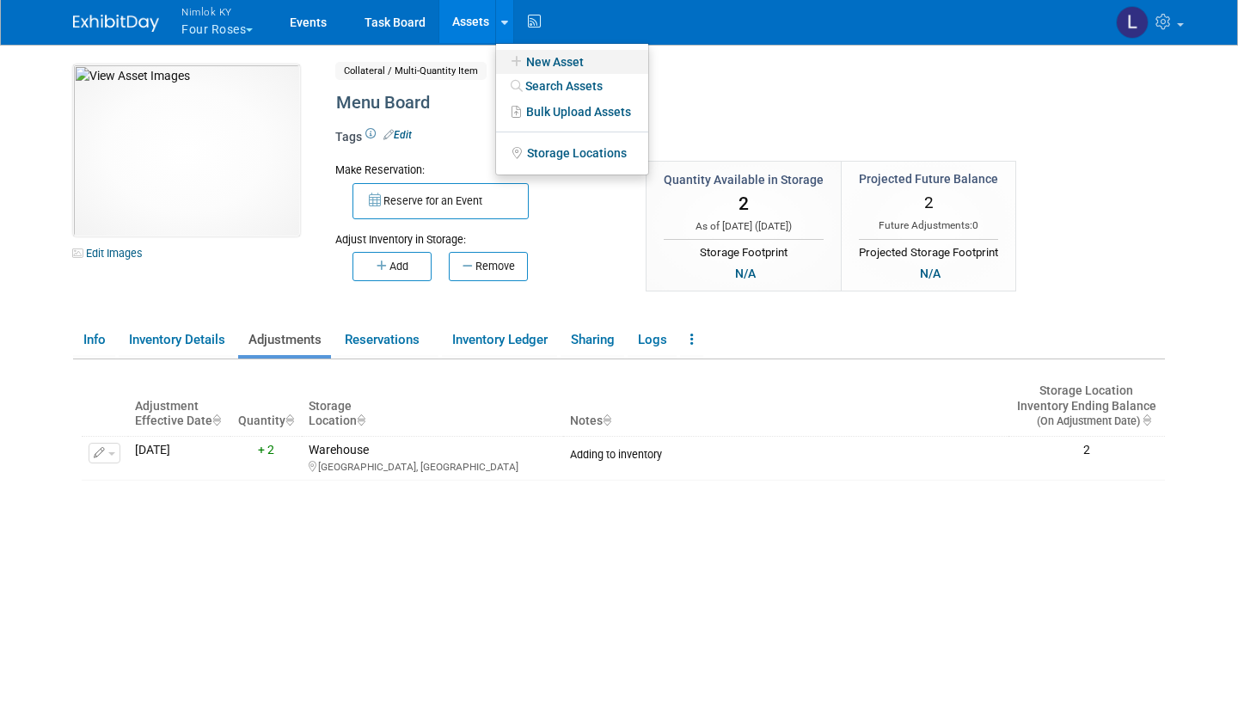
click at [571, 55] on link "New Asset" at bounding box center [572, 62] width 152 height 24
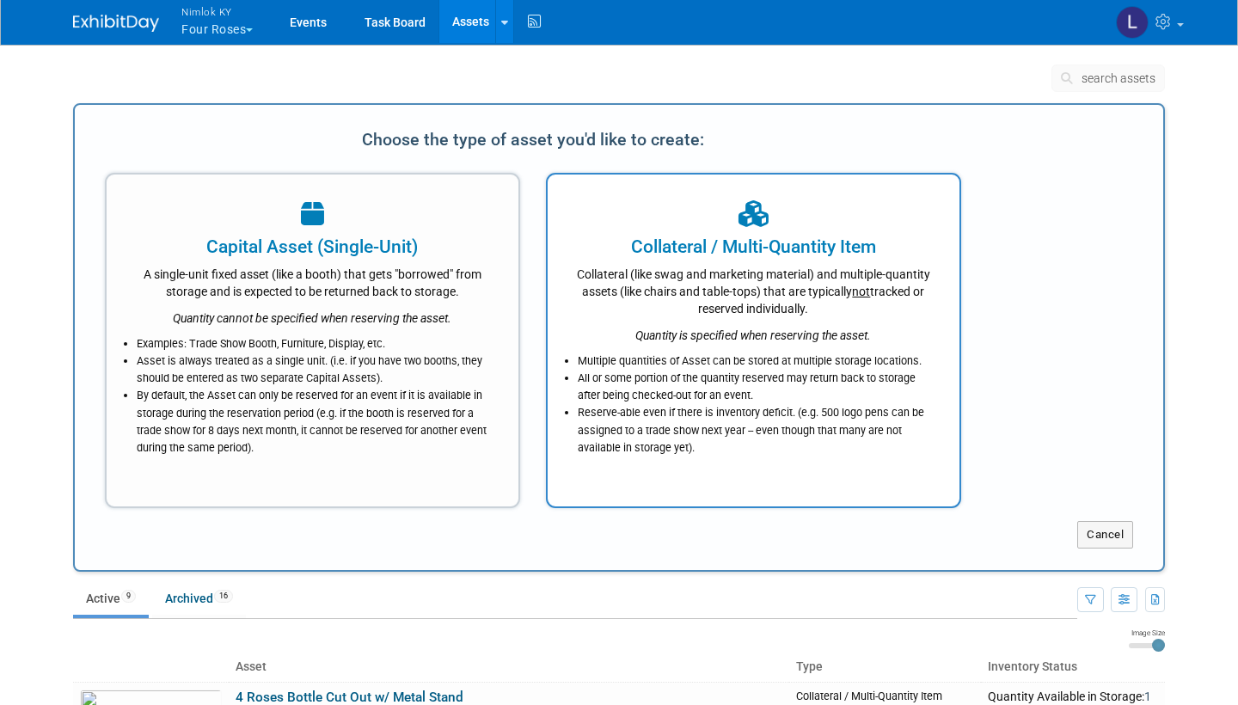
click at [742, 268] on div "Collateral (like swag and marketing material) and multiple-quantity assets (lik…" at bounding box center [753, 289] width 369 height 58
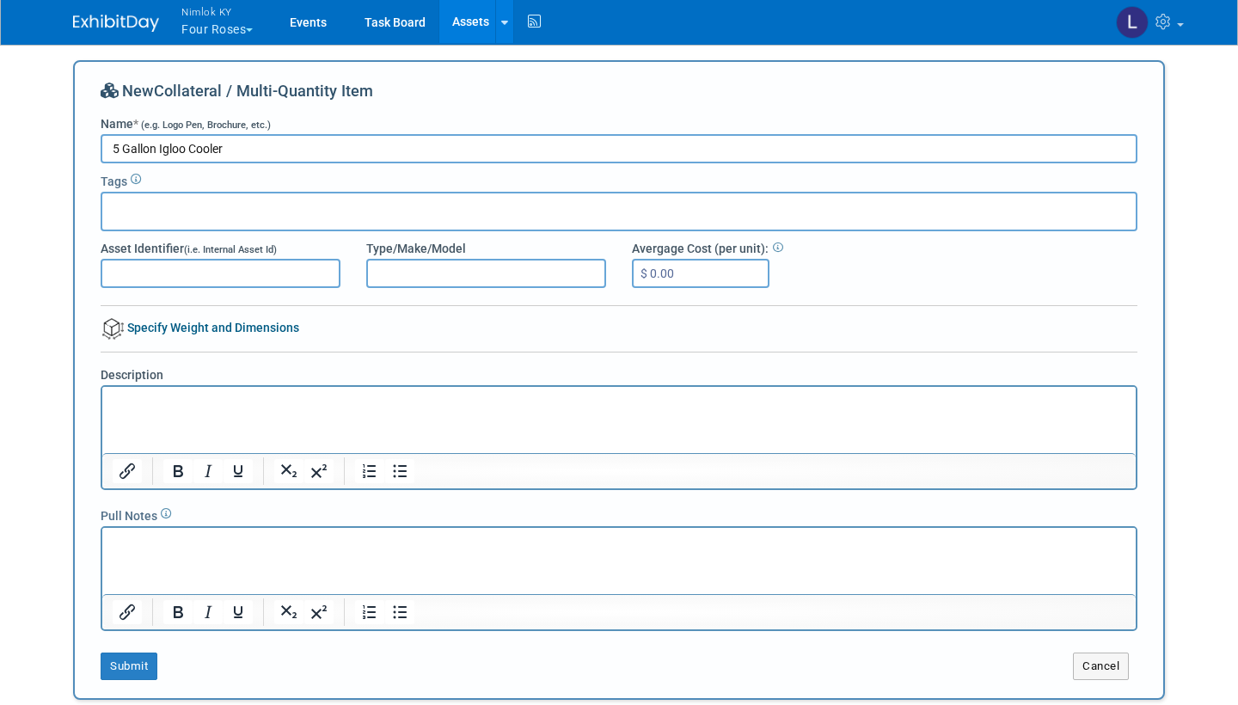
drag, startPoint x: 158, startPoint y: 144, endPoint x: 66, endPoint y: 144, distance: 92.0
type input "Igloo Cooler"
click at [162, 322] on link "Specify Weight and Dimensions" at bounding box center [200, 328] width 199 height 14
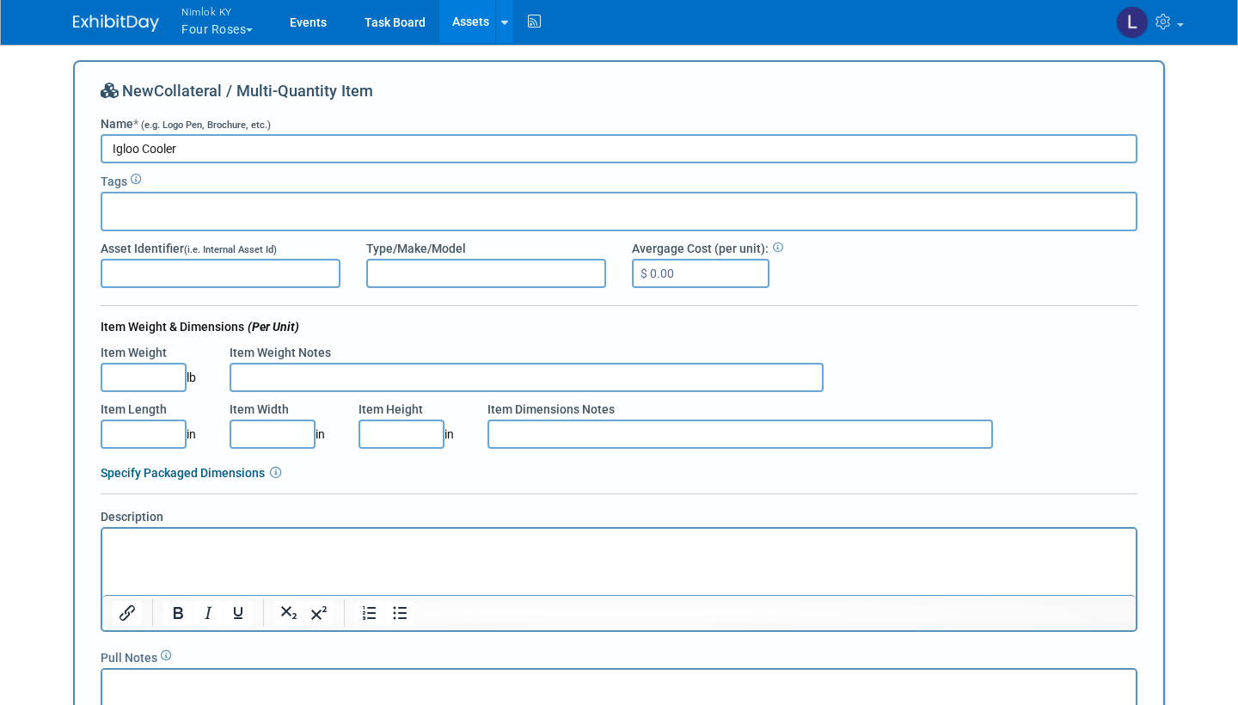
click at [286, 377] on input "Item Weight Notes" at bounding box center [527, 377] width 594 height 29
type input "5"
click at [232, 471] on link "Specify Packaged Dimensions" at bounding box center [183, 473] width 164 height 14
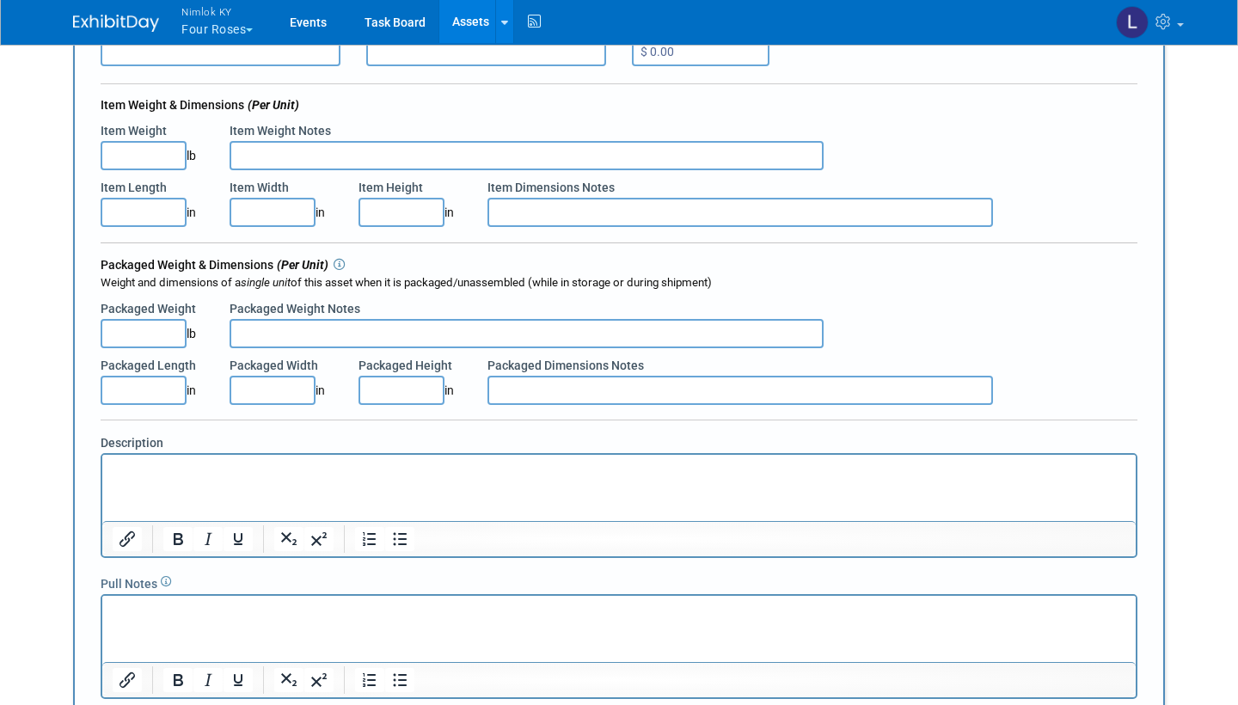
scroll to position [224, 0]
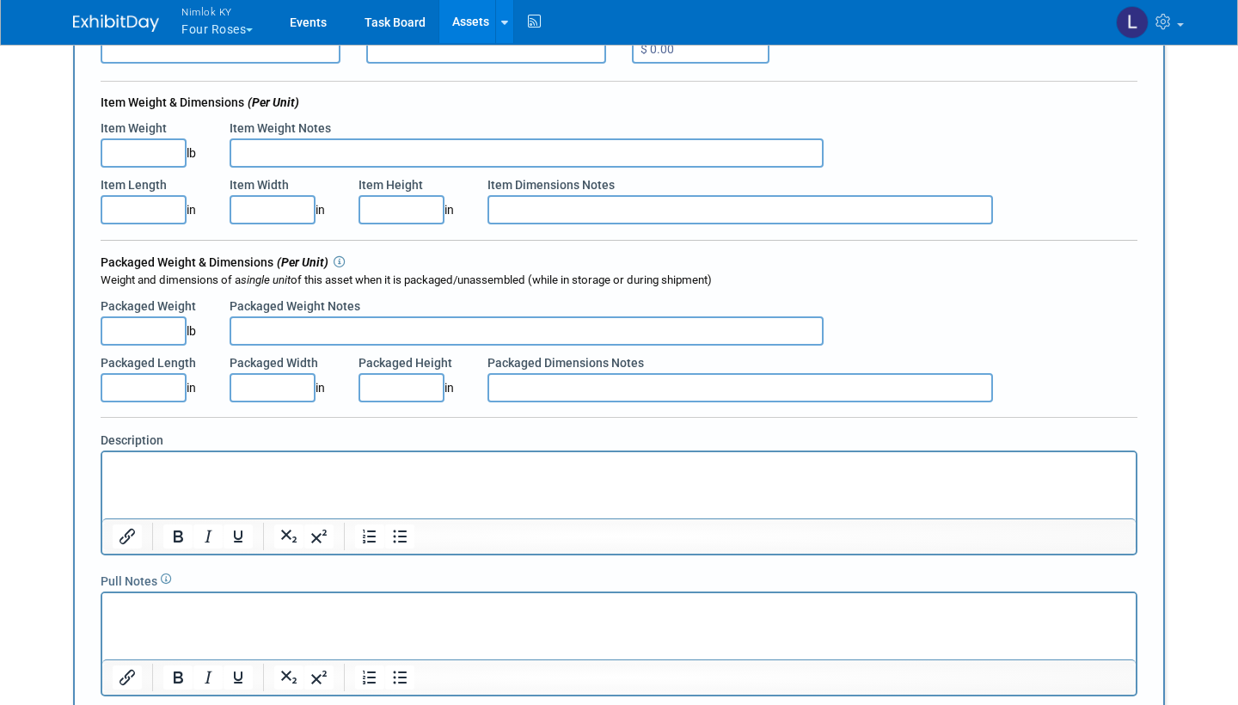
click at [147, 470] on p "Rich Text Area. Press ALT-0 for help." at bounding box center [620, 466] width 1014 height 17
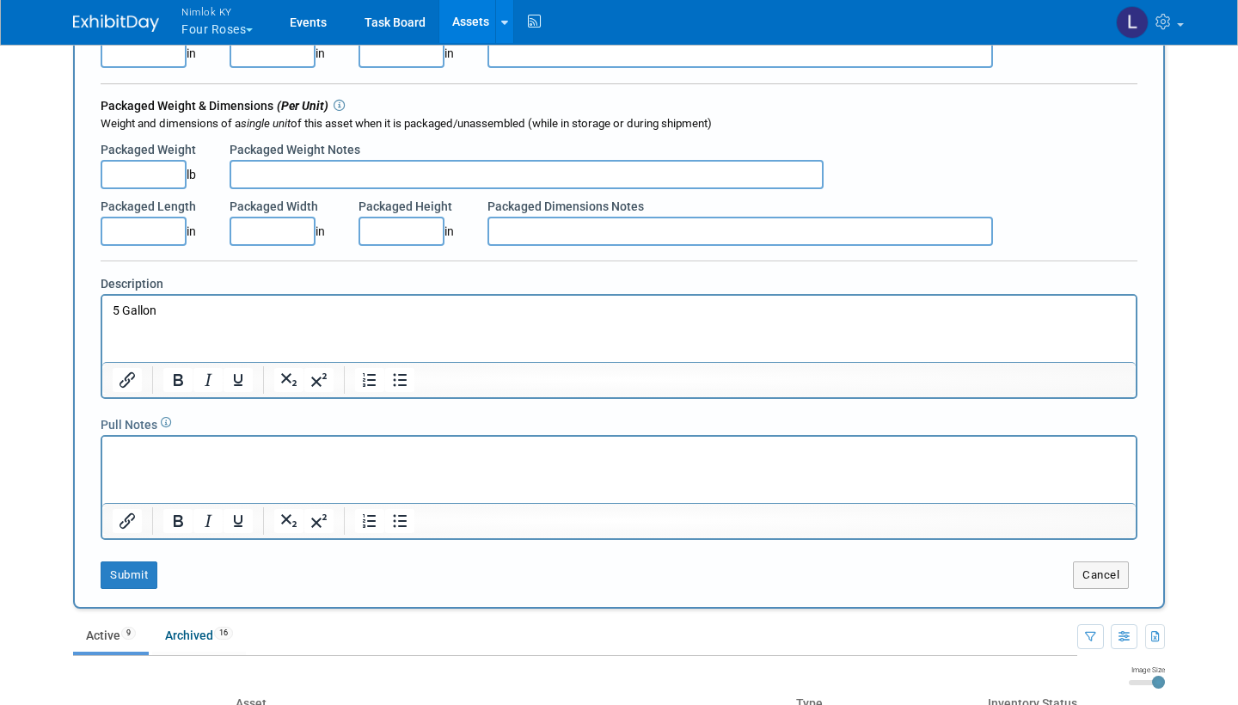
scroll to position [405, 0]
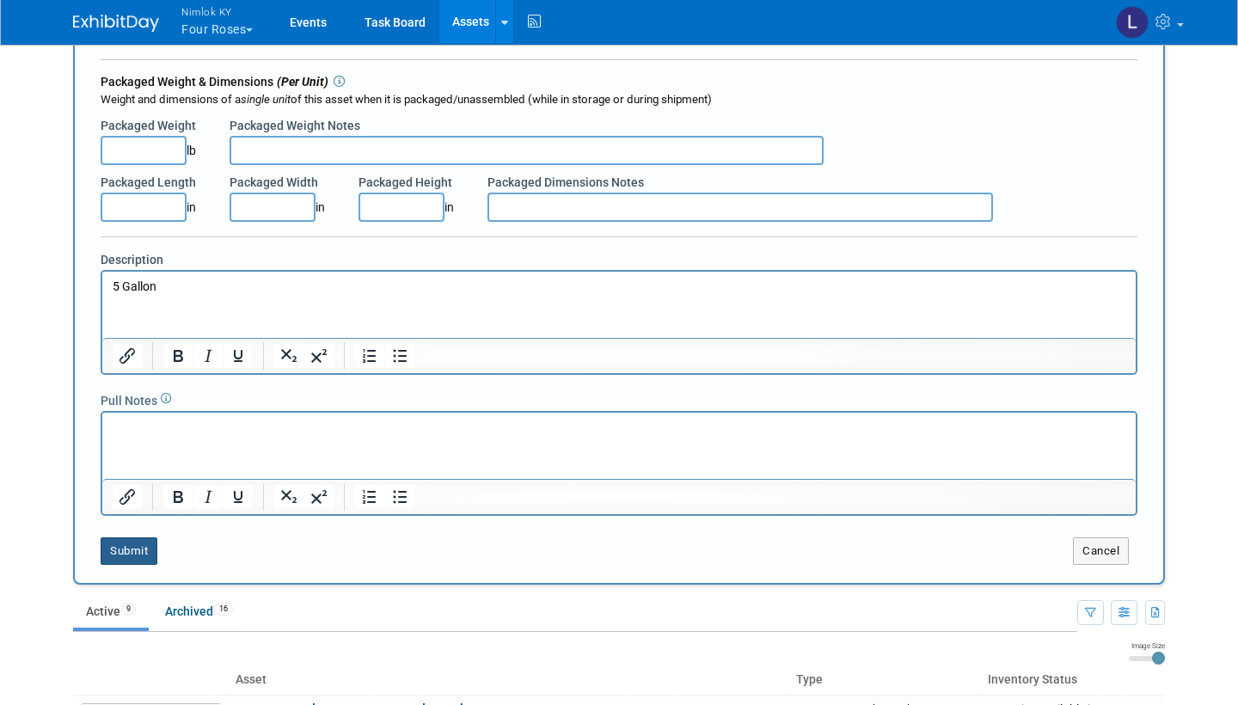
click at [139, 542] on button "Submit" at bounding box center [129, 551] width 57 height 28
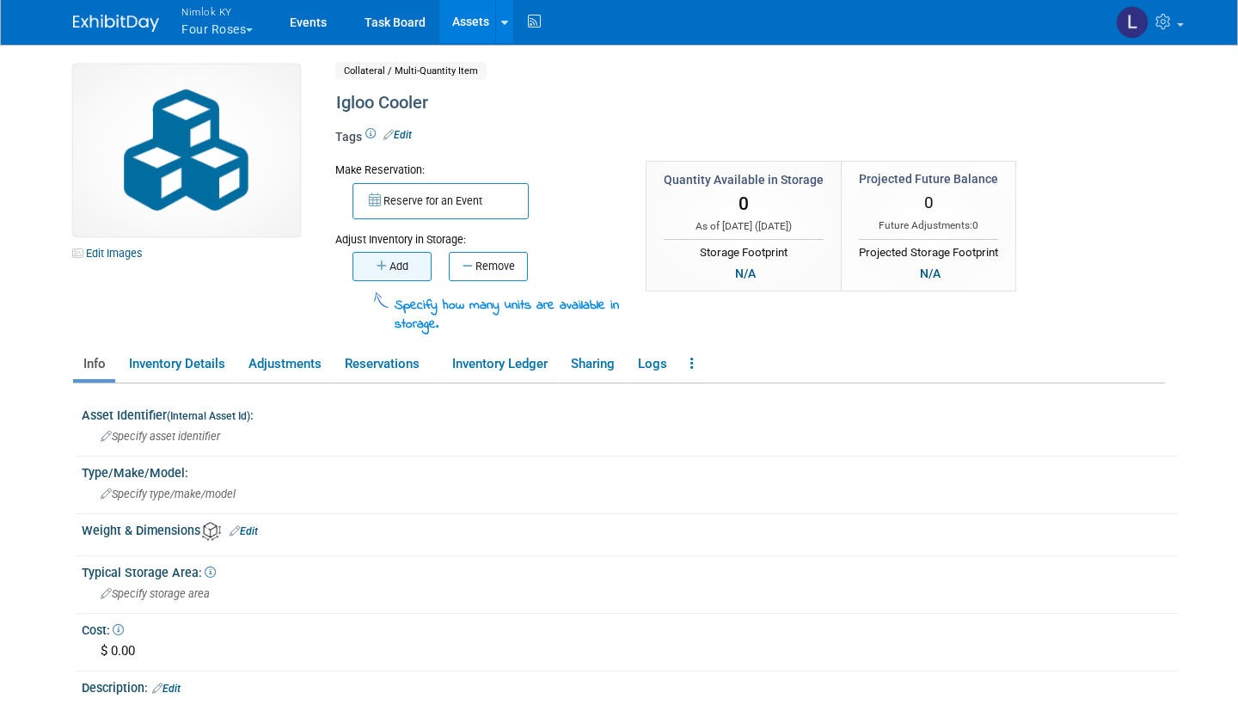
click at [396, 264] on button "Add" at bounding box center [391, 266] width 79 height 29
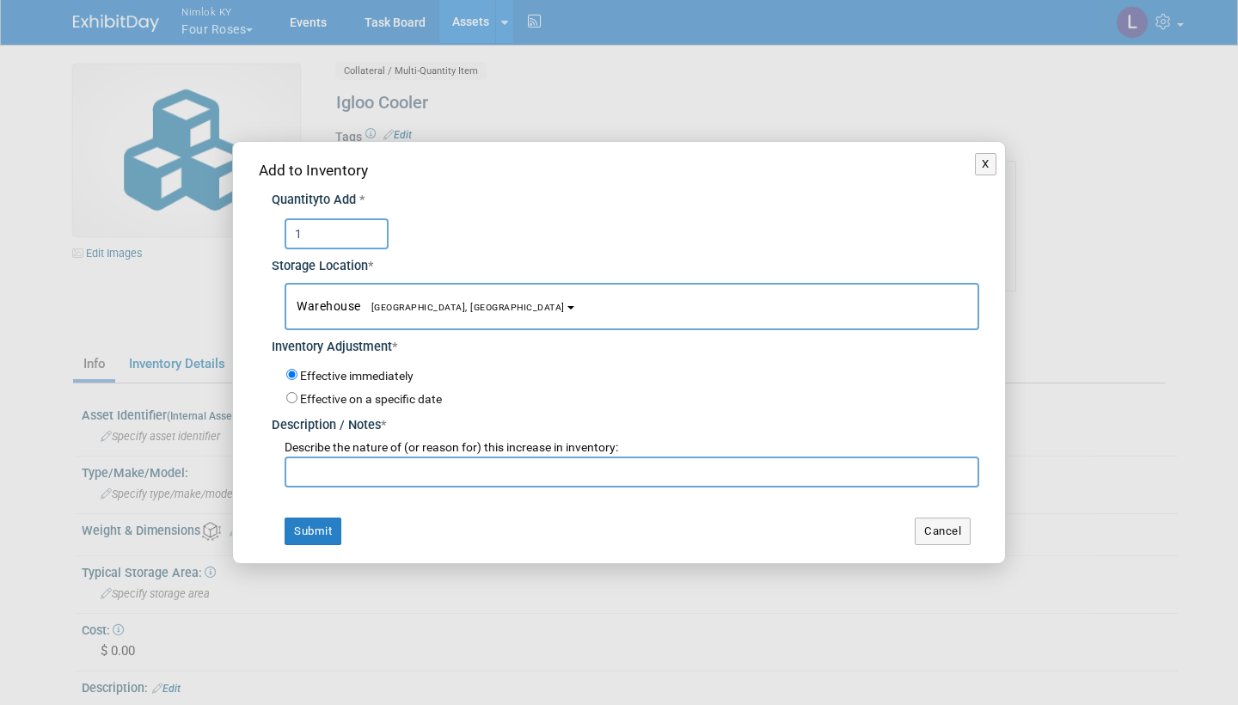
type input "1"
paste input "Adding to inventory"
type input "Adding to inventory"
click at [316, 522] on button "Submit" at bounding box center [313, 532] width 57 height 28
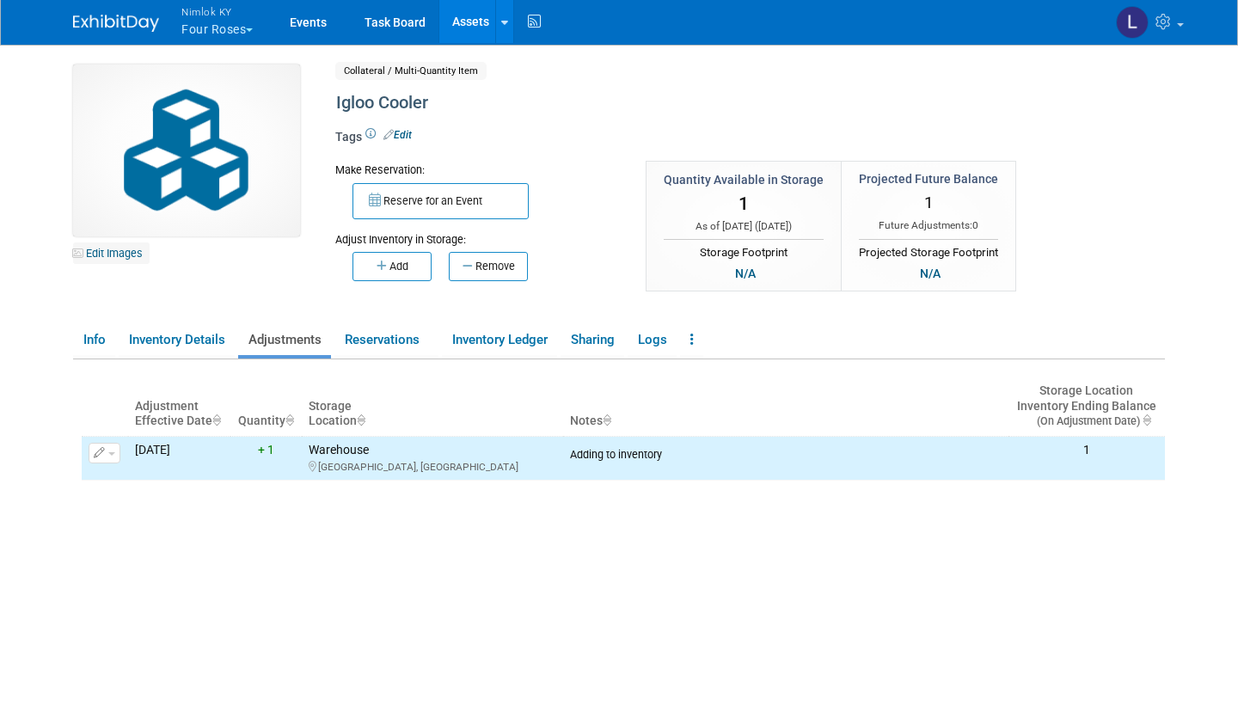
click at [120, 253] on link "Edit Images" at bounding box center [111, 252] width 77 height 21
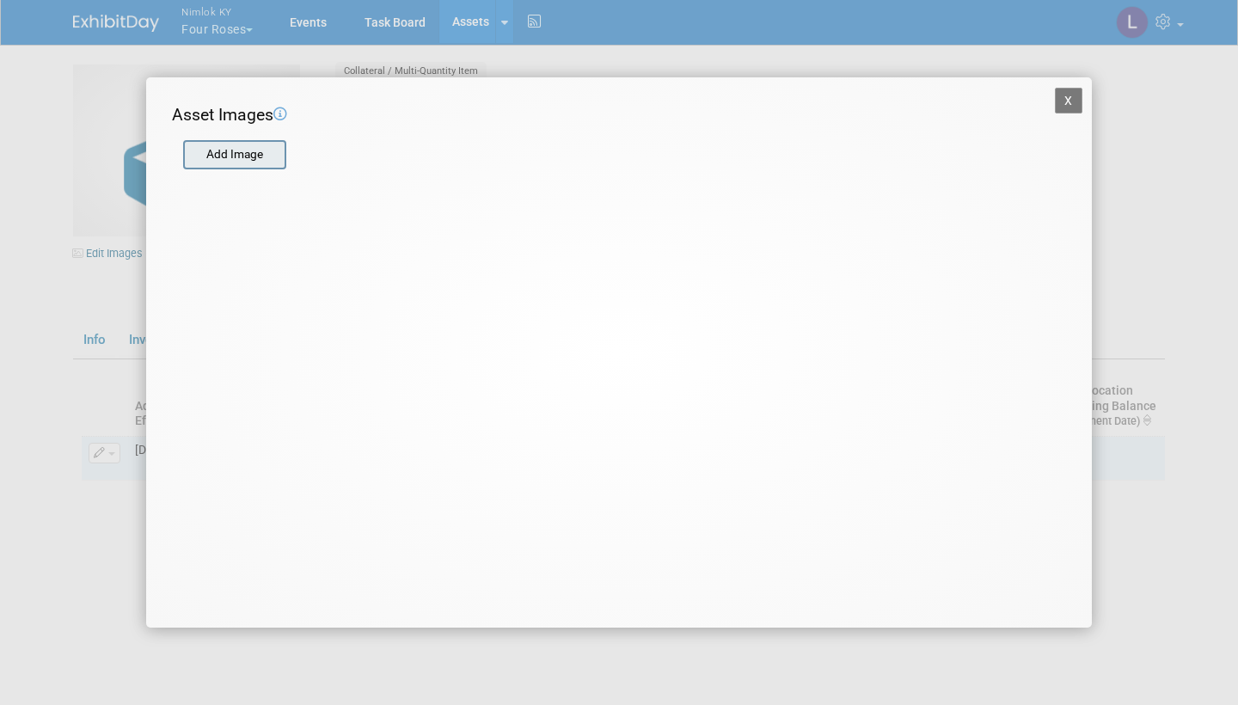
click at [260, 145] on input "file" at bounding box center [182, 155] width 205 height 26
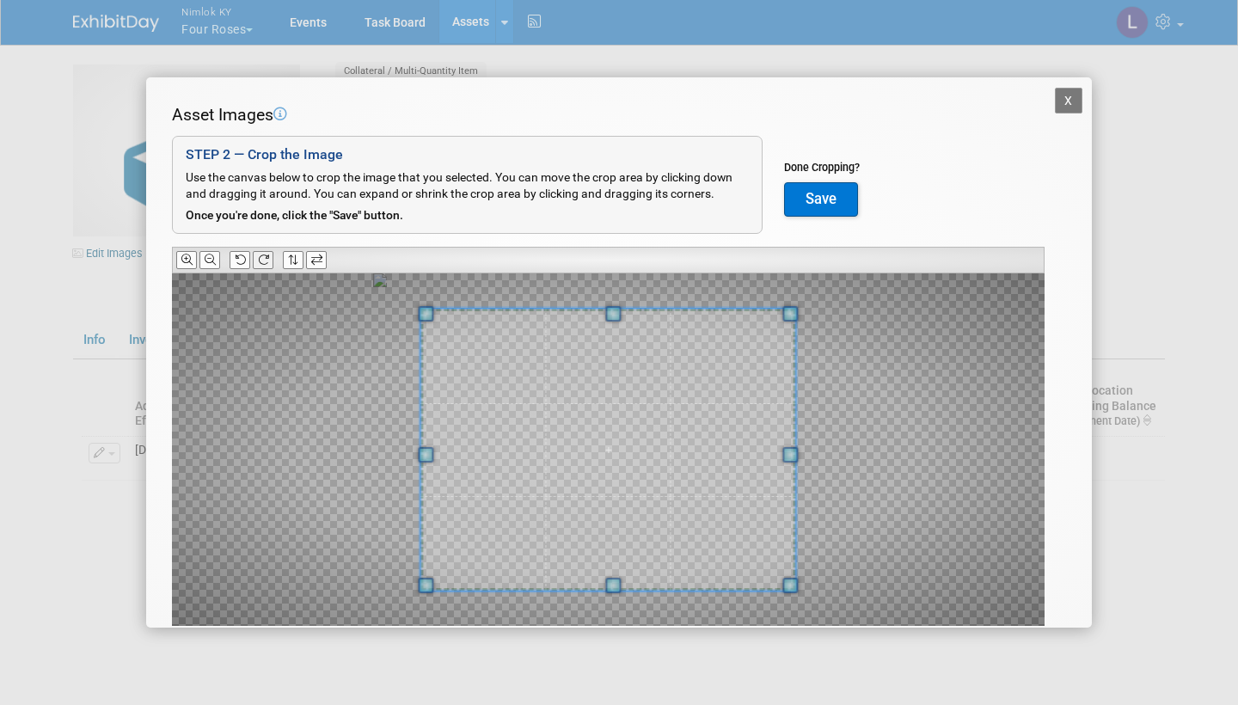
click at [267, 254] on icon at bounding box center [263, 259] width 11 height 11
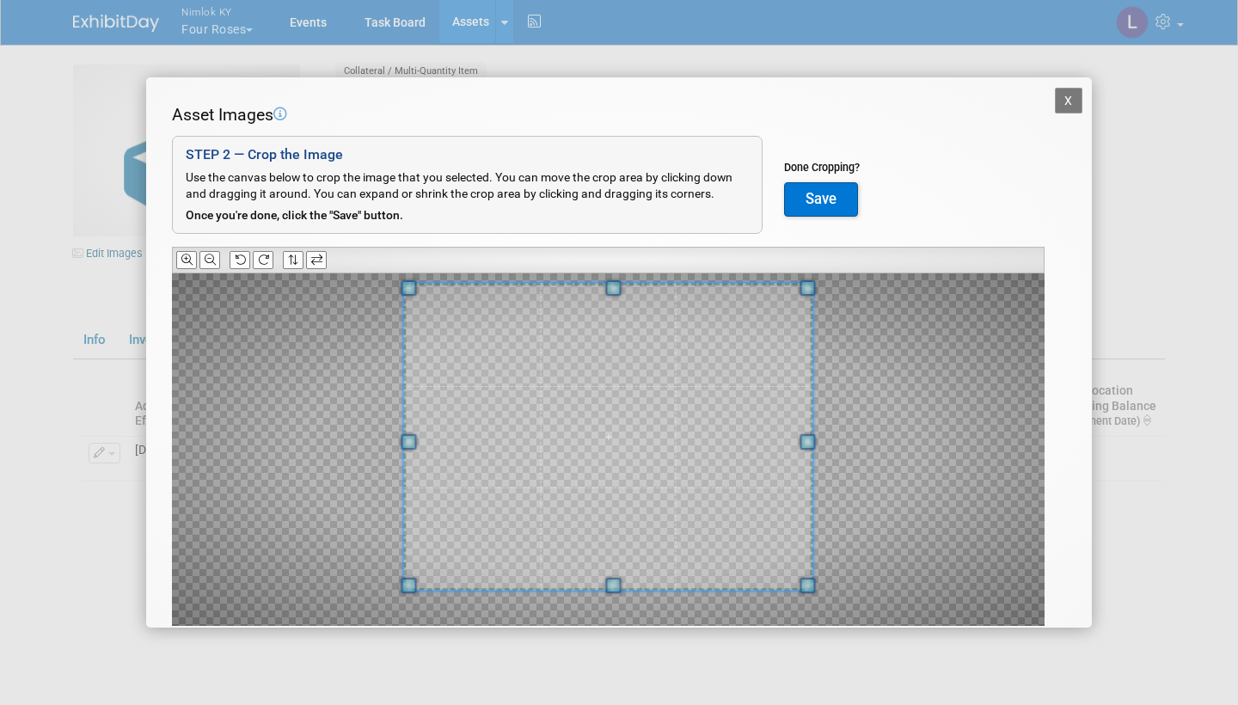
click at [618, 280] on span at bounding box center [612, 287] width 15 height 15
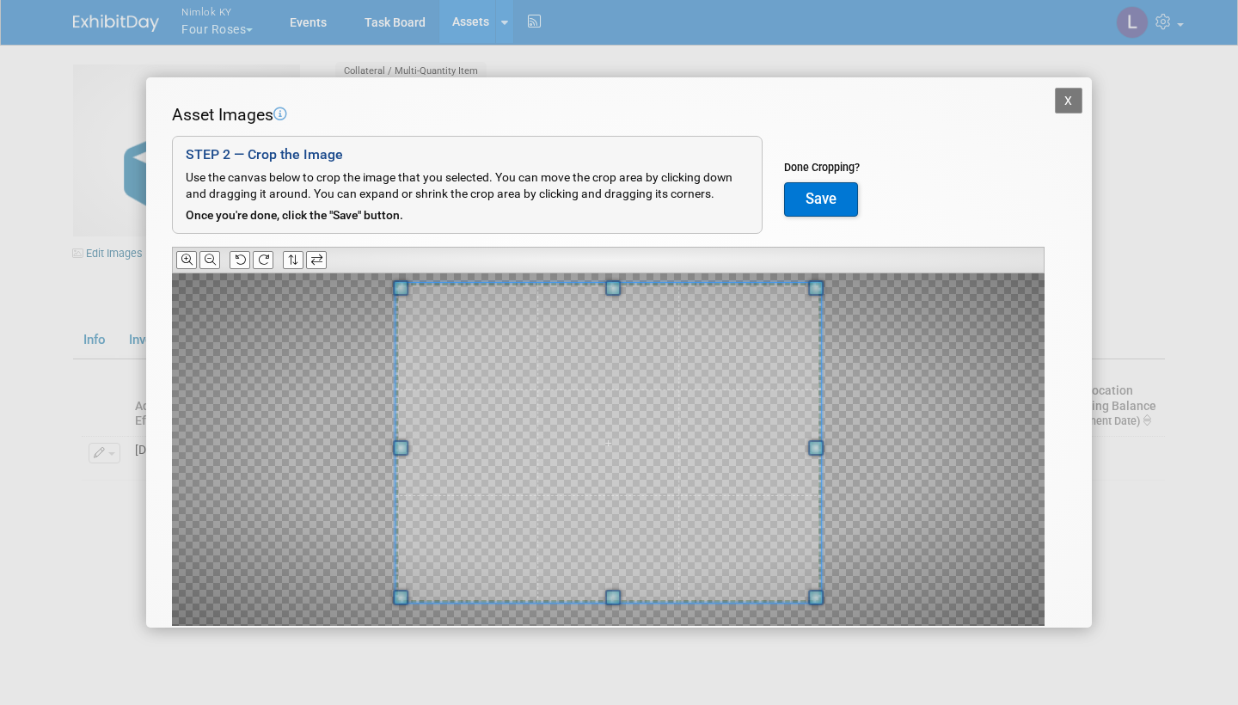
click at [615, 591] on span at bounding box center [612, 597] width 15 height 15
click at [820, 195] on button "Save" at bounding box center [821, 199] width 74 height 34
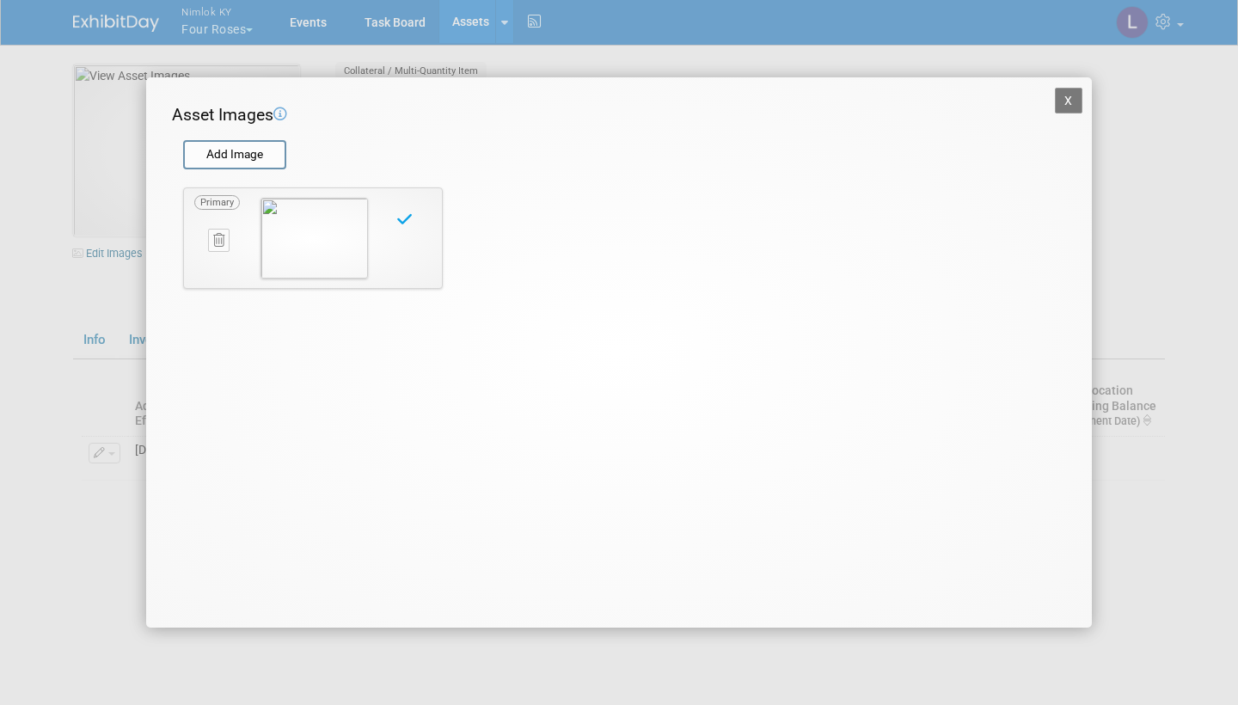
click at [1067, 96] on button "X" at bounding box center [1069, 101] width 28 height 26
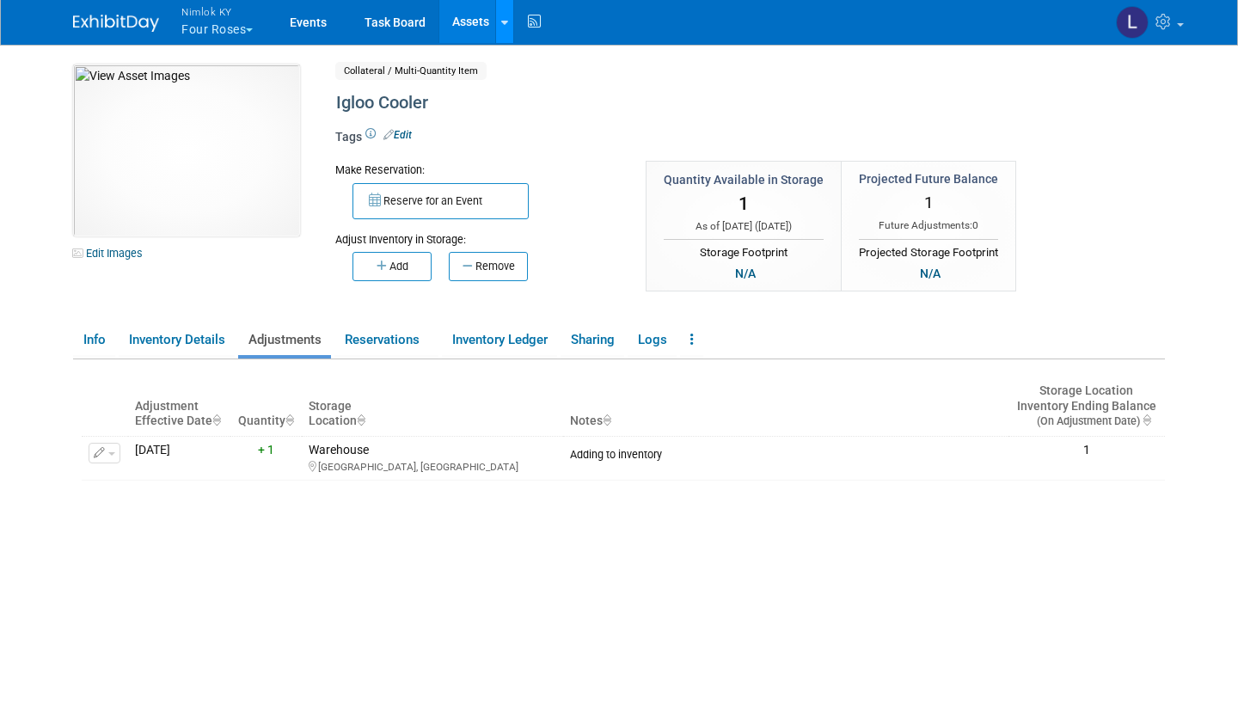
click at [506, 12] on link at bounding box center [504, 21] width 18 height 43
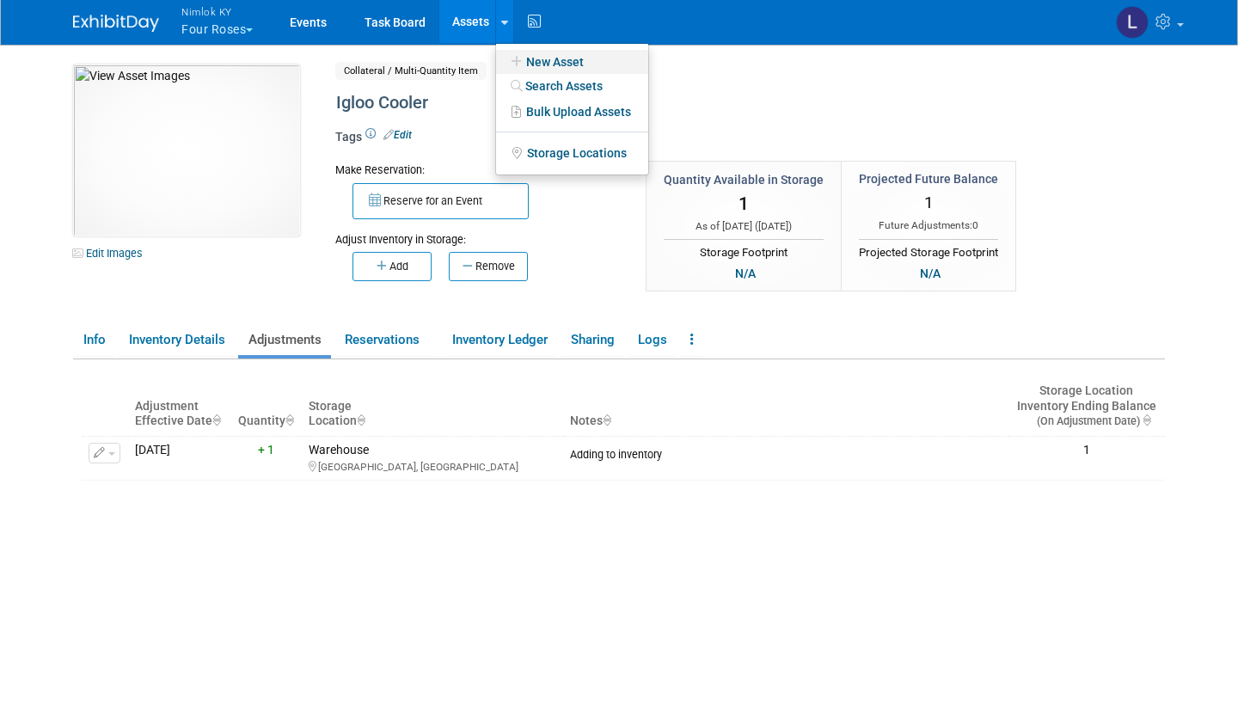
click at [558, 59] on link "New Asset" at bounding box center [572, 62] width 152 height 24
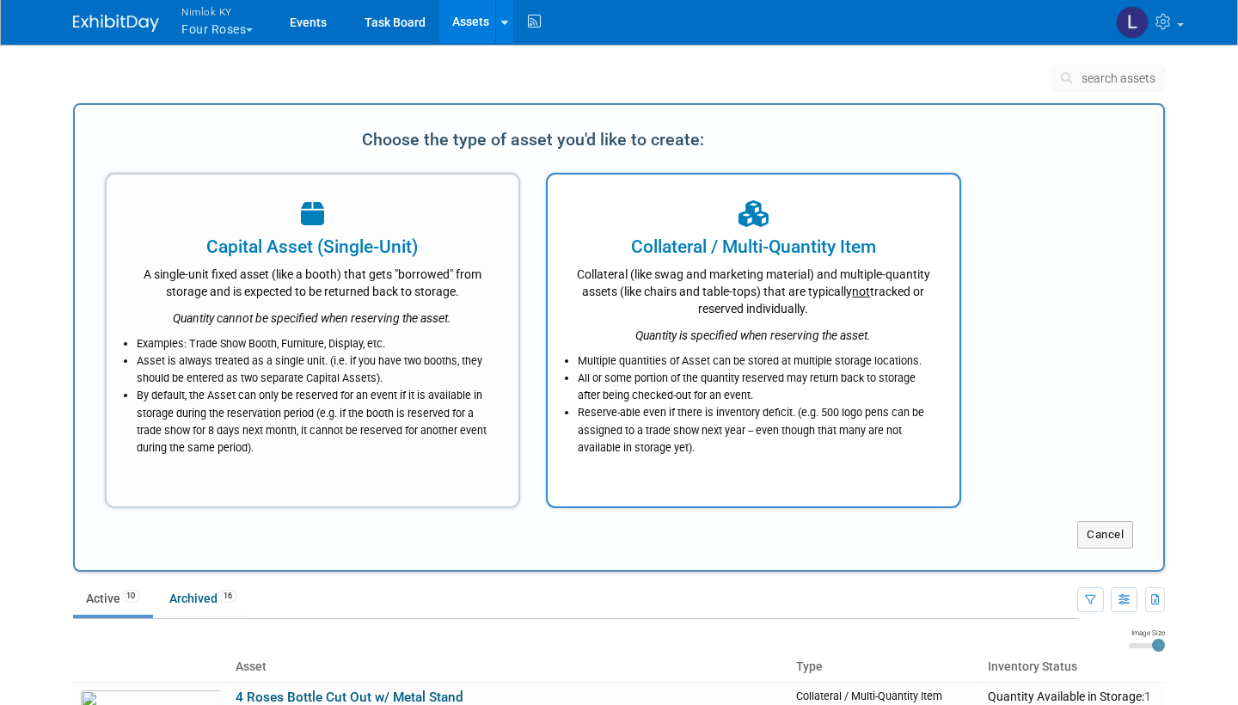
click at [690, 283] on div "Collateral (like swag and marketing material) and multiple-quantity assets (lik…" at bounding box center [753, 289] width 369 height 58
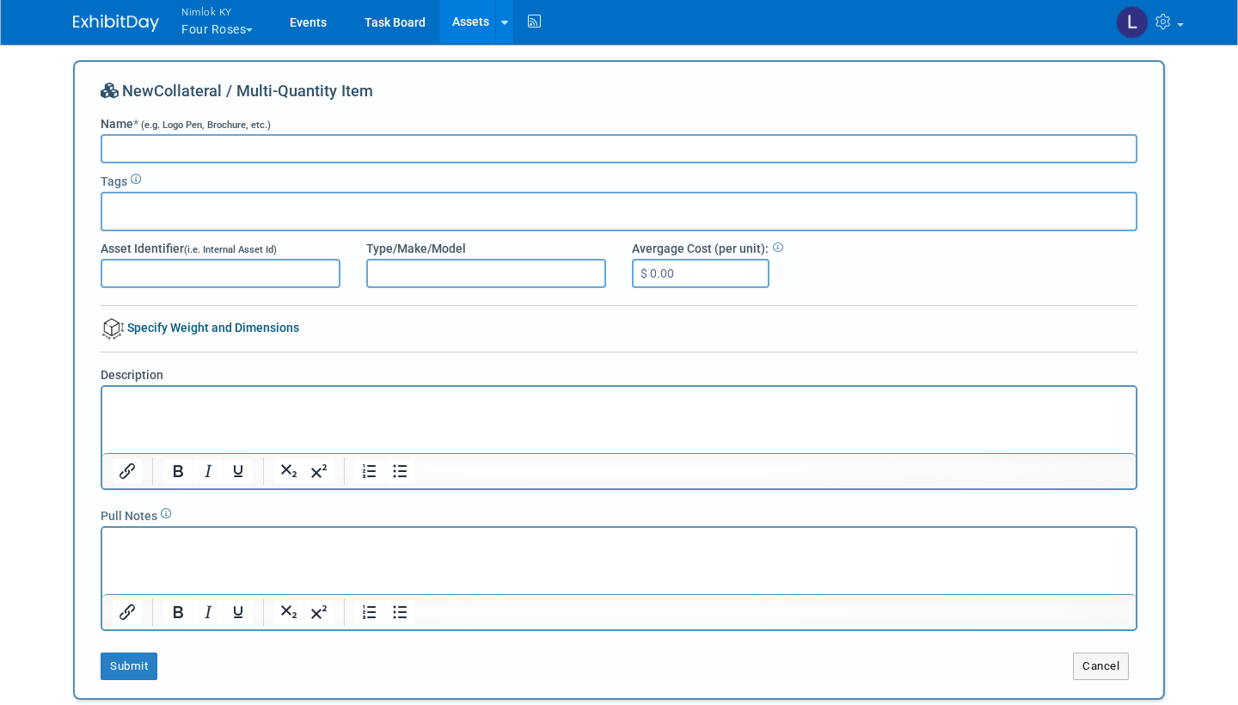
click at [183, 139] on input "Name * (e.g. Logo Pen, Brochure, etc.)" at bounding box center [619, 148] width 1037 height 29
type input "Silver Tub w/ Handles"
click at [195, 328] on link "Specify Weight and Dimensions" at bounding box center [200, 328] width 199 height 14
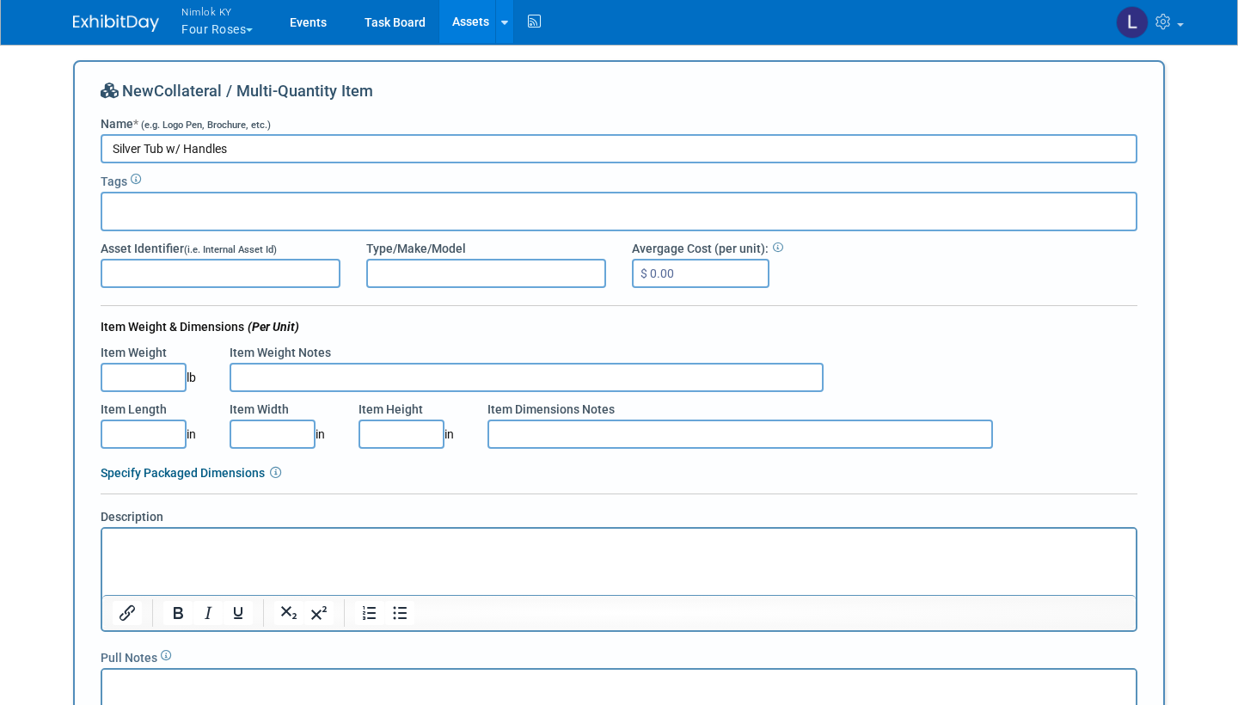
click at [156, 432] on input "Item Length" at bounding box center [144, 434] width 86 height 29
type input "16.00"
click at [266, 433] on input "Item Width" at bounding box center [273, 434] width 86 height 29
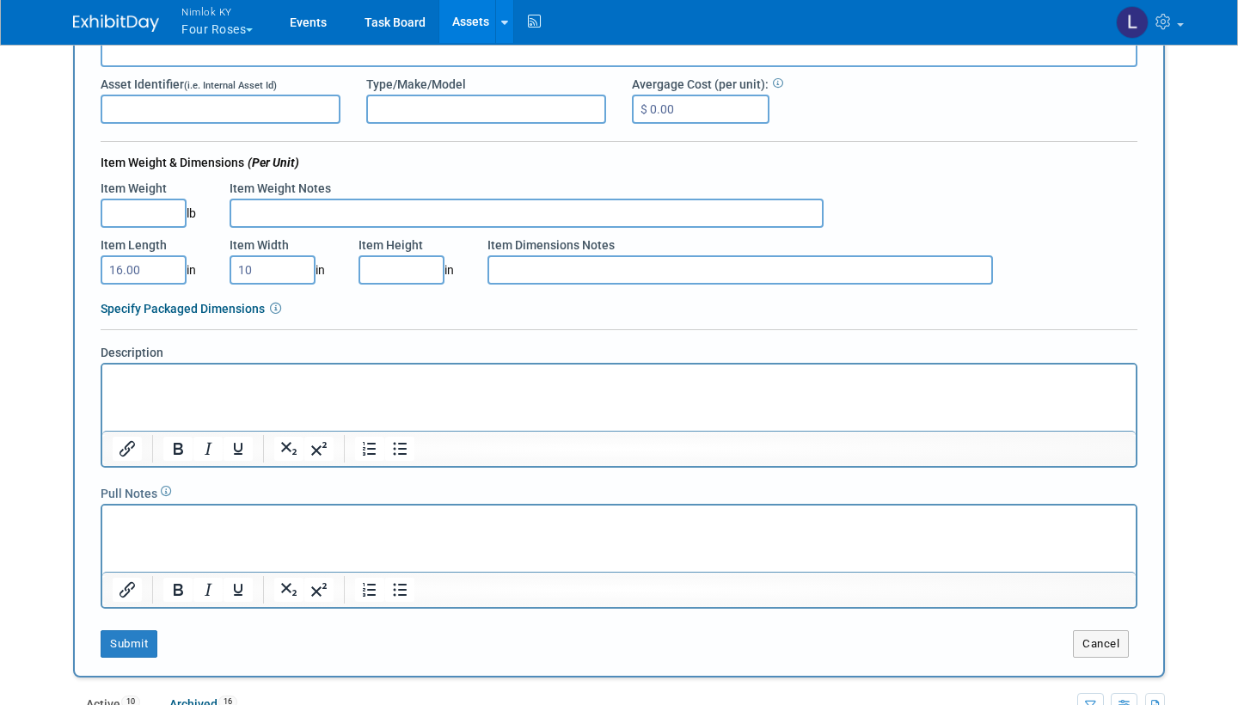
scroll to position [168, 0]
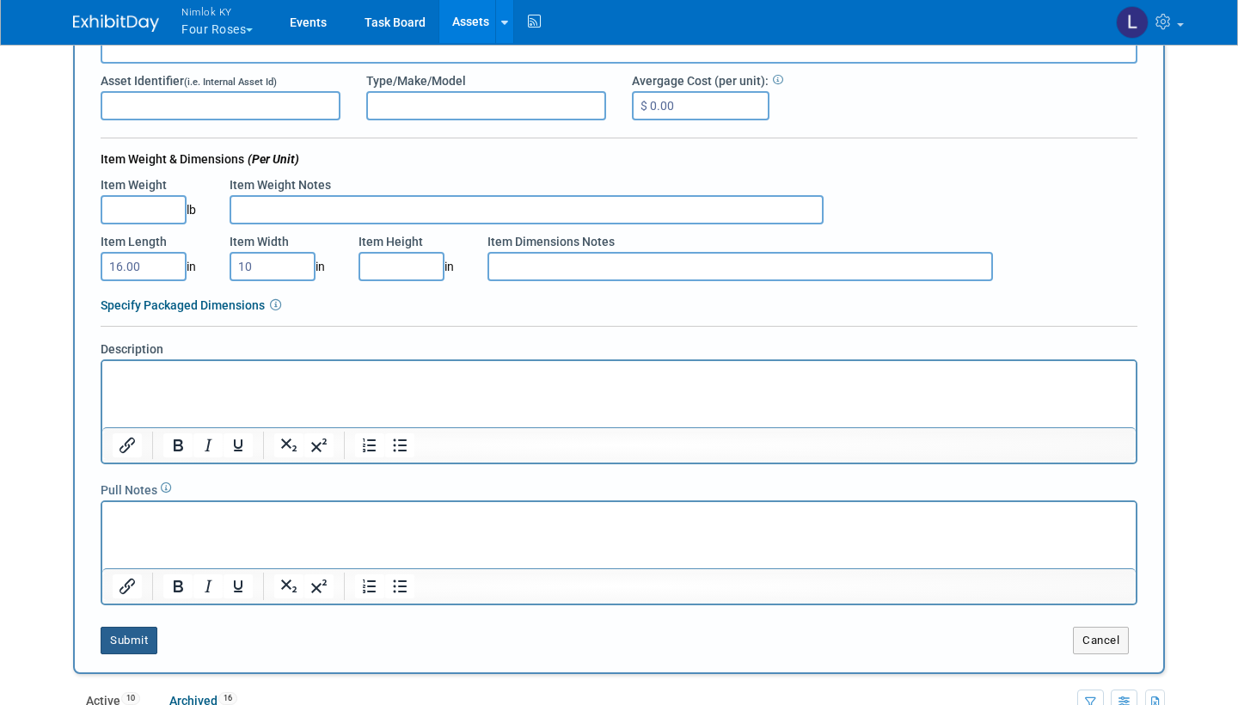
type input "10.00"
click at [125, 643] on button "Submit" at bounding box center [129, 641] width 57 height 28
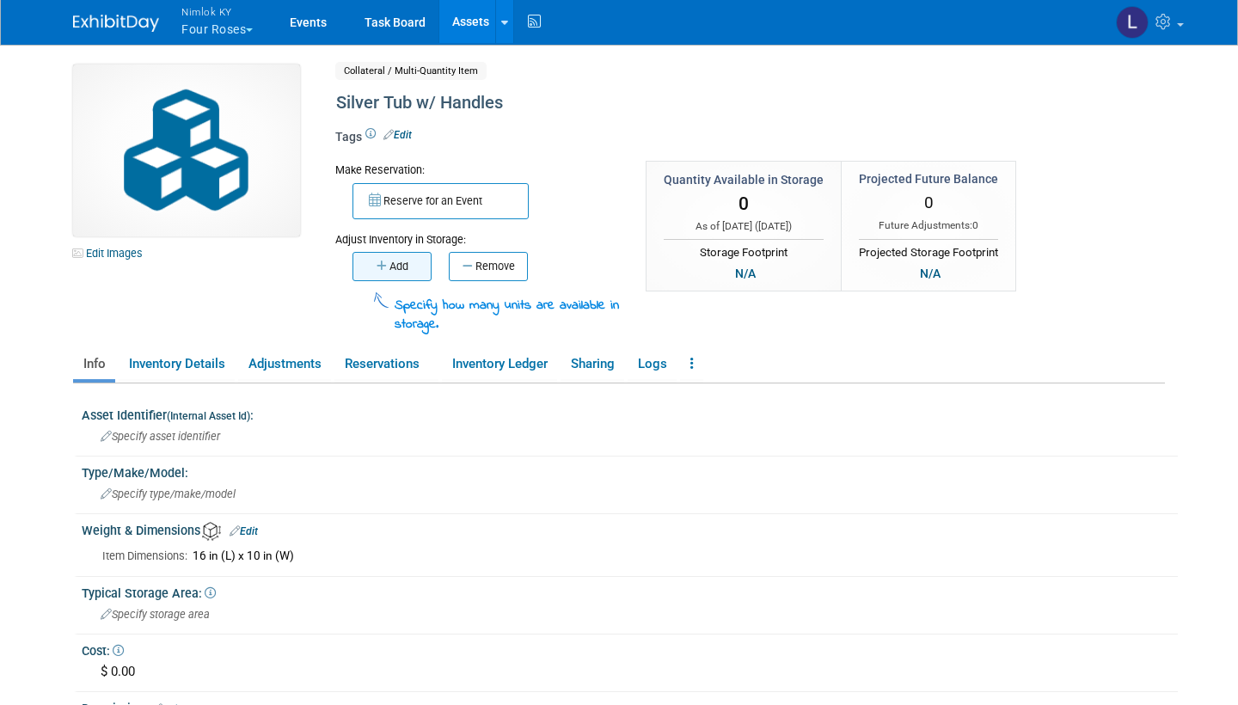
click at [405, 263] on button "Add" at bounding box center [391, 266] width 79 height 29
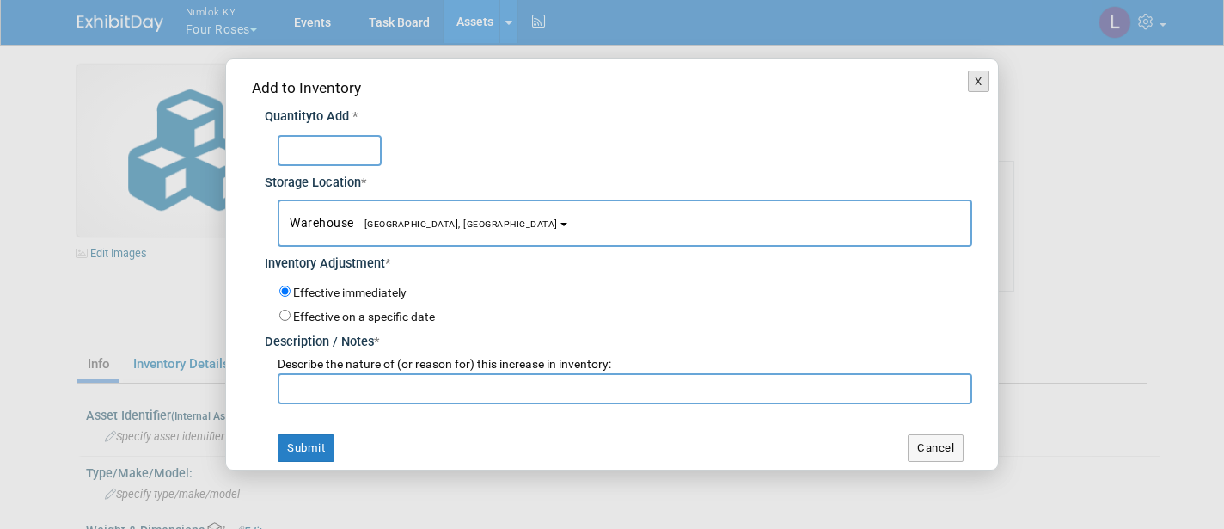
click at [983, 77] on button "X" at bounding box center [978, 81] width 21 height 22
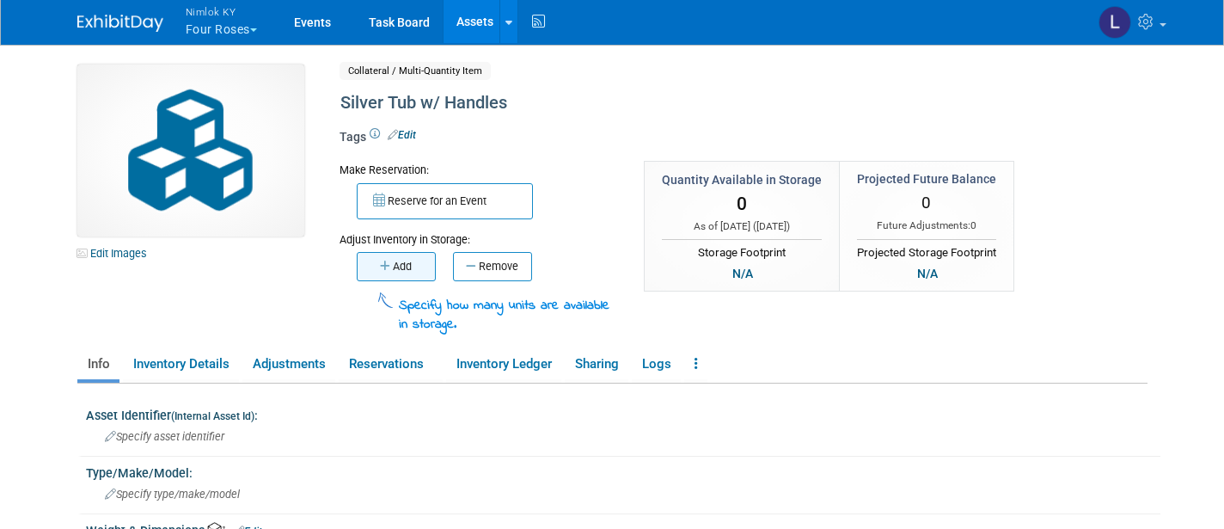
click at [411, 262] on button "Add" at bounding box center [396, 266] width 79 height 29
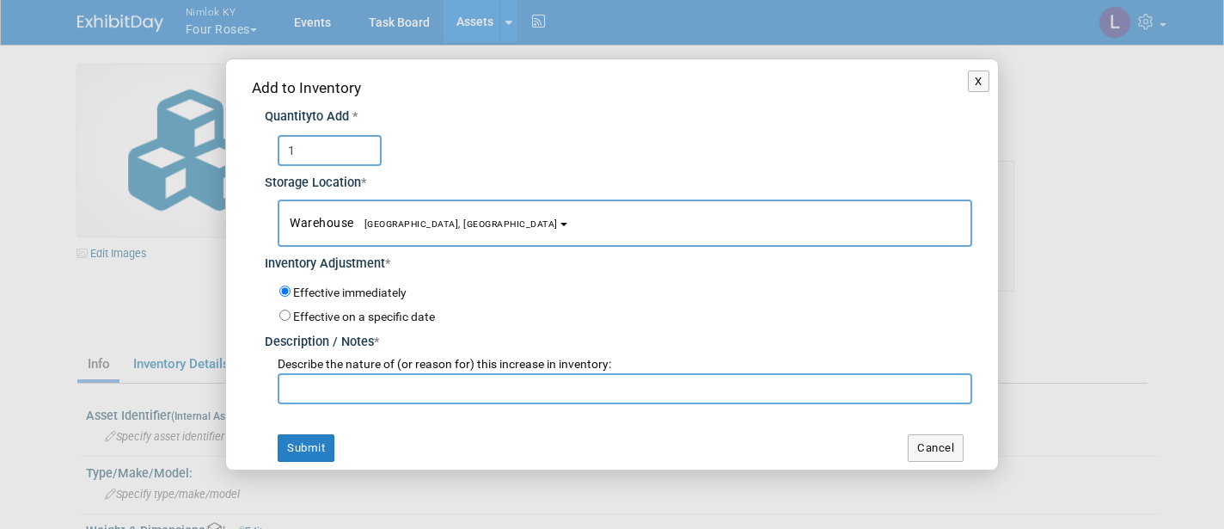
type input "1"
paste input "Adding to inventory"
type input "Adding to inventory"
click at [319, 434] on button "Submit" at bounding box center [306, 448] width 57 height 28
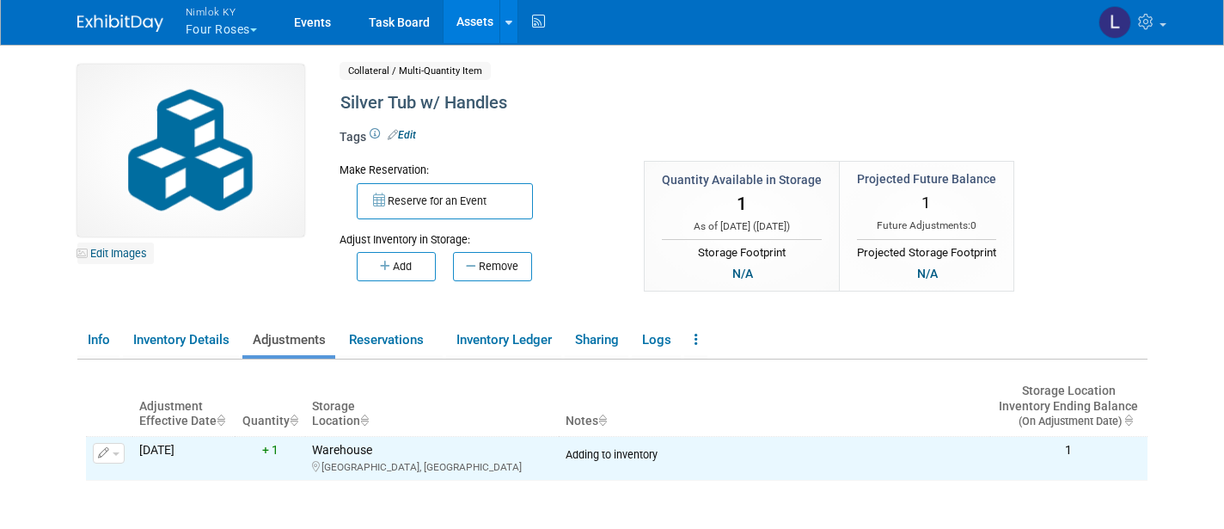
click at [123, 254] on link "Edit Images" at bounding box center [115, 252] width 77 height 21
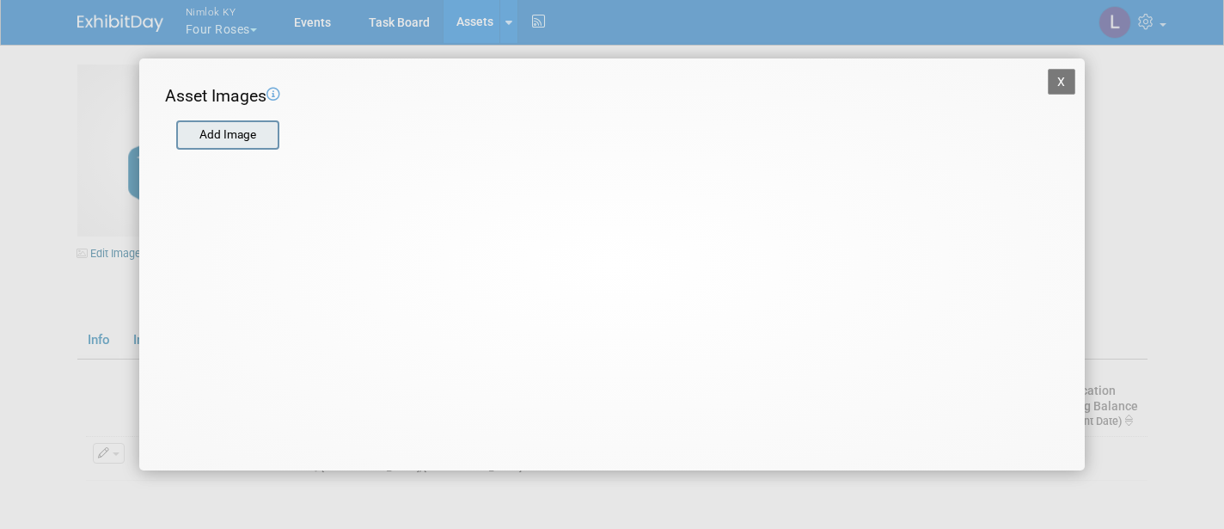
click at [226, 132] on input "file" at bounding box center [175, 135] width 205 height 26
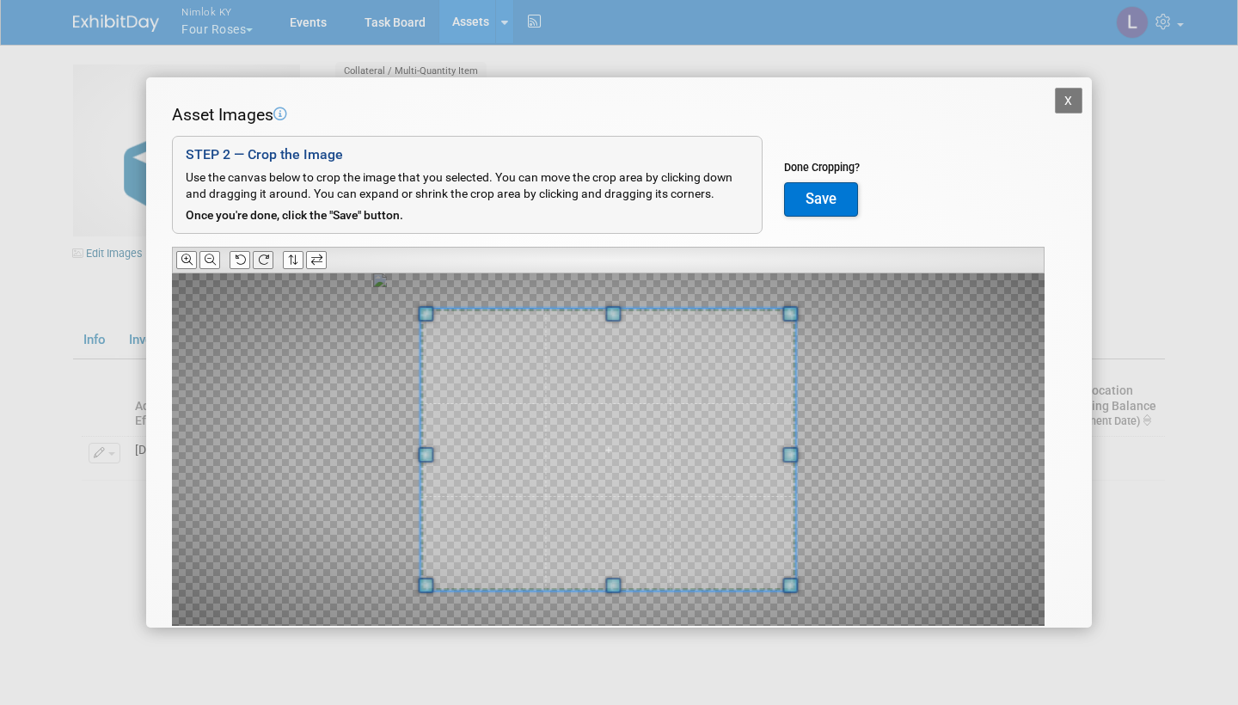
click at [264, 254] on icon at bounding box center [263, 259] width 11 height 11
click at [824, 194] on button "Save" at bounding box center [821, 199] width 74 height 34
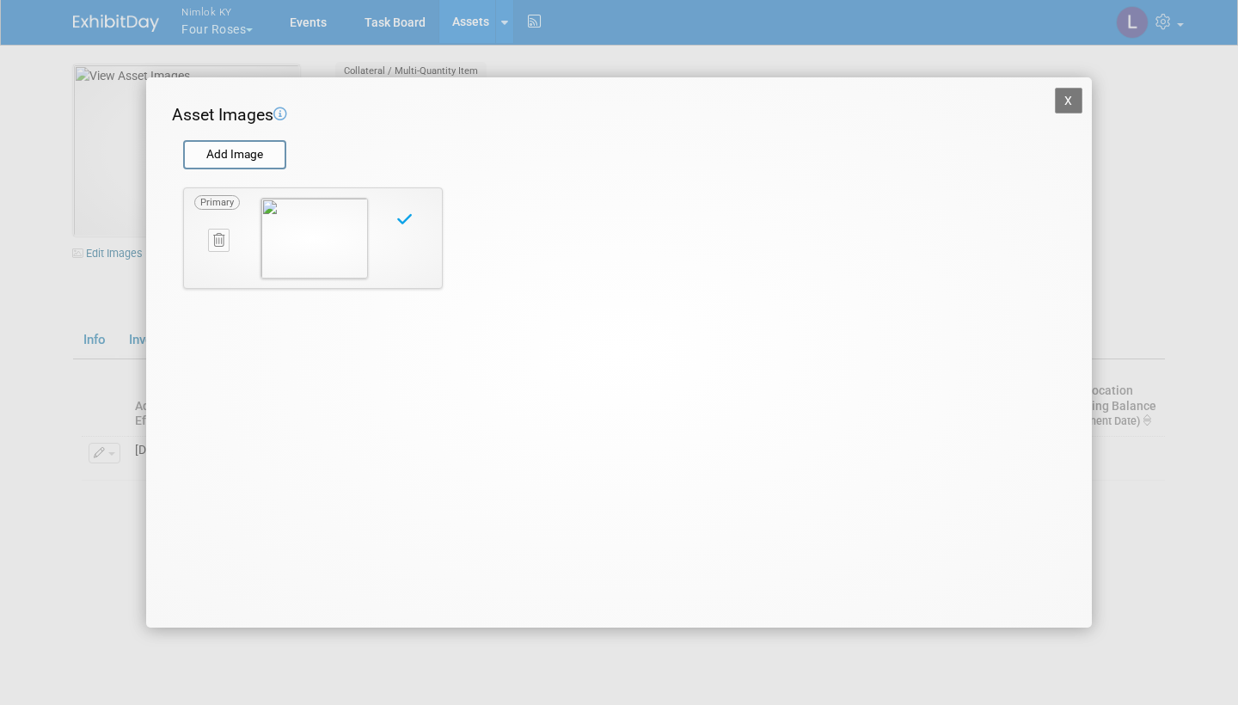
click at [1069, 98] on button "X" at bounding box center [1069, 101] width 28 height 26
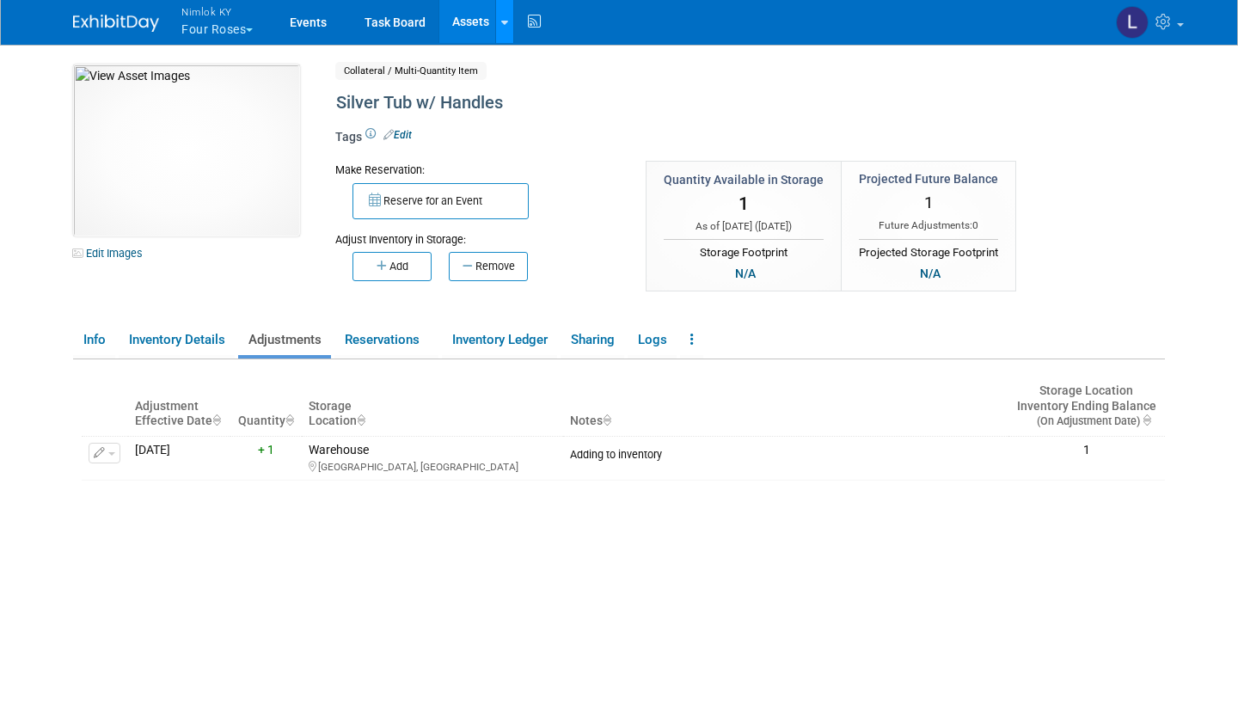
click at [511, 15] on link at bounding box center [504, 21] width 18 height 43
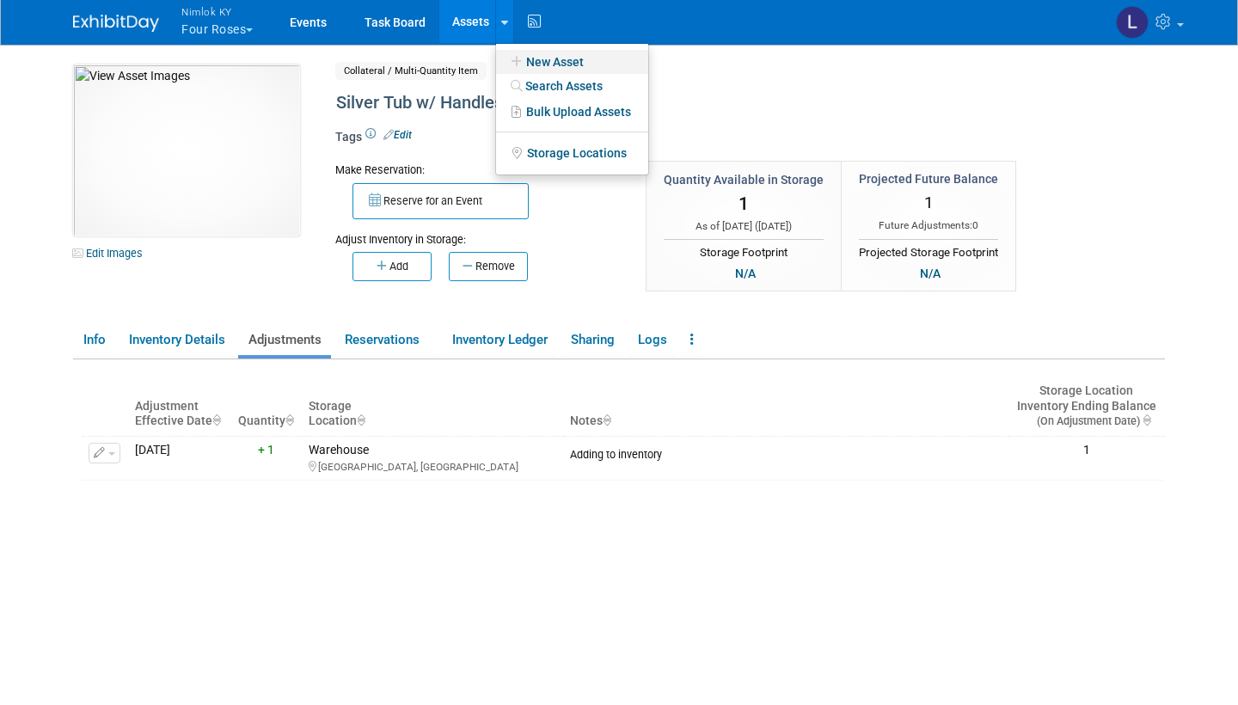
click at [552, 58] on link "New Asset" at bounding box center [572, 62] width 152 height 24
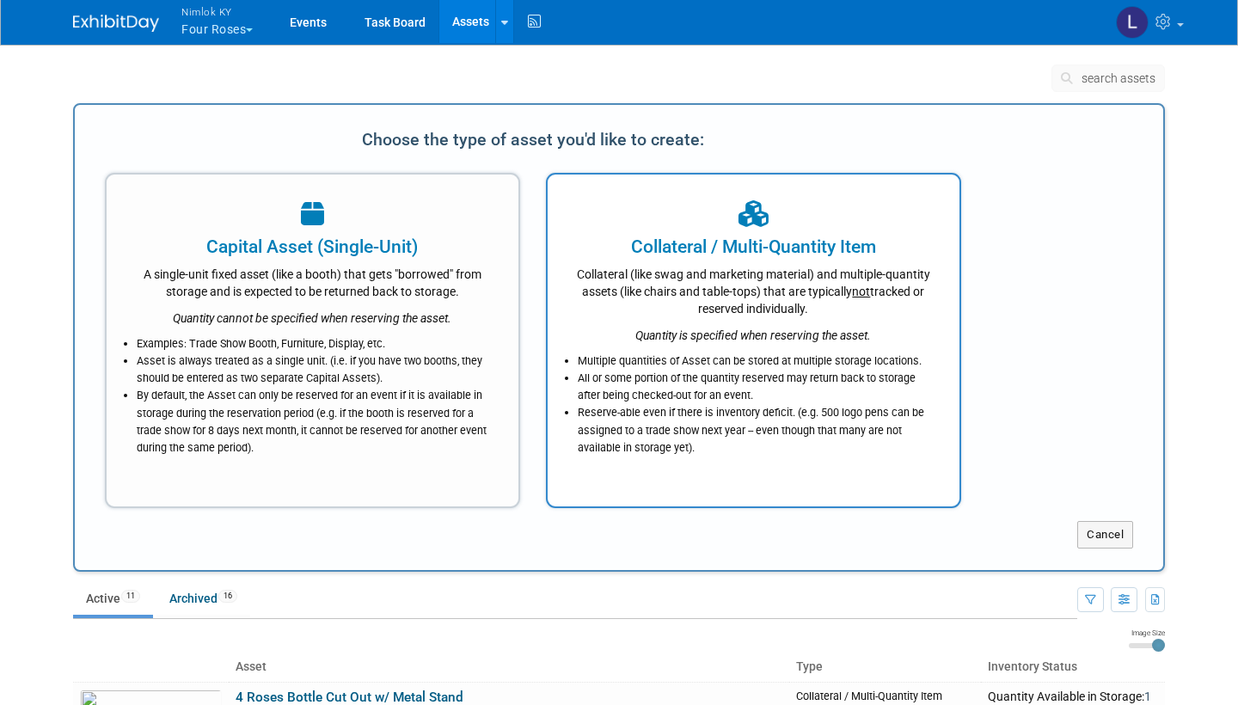
click at [734, 347] on div "Multiple quantities of Asset can be stored at multiple storage locations. All o…" at bounding box center [753, 400] width 369 height 113
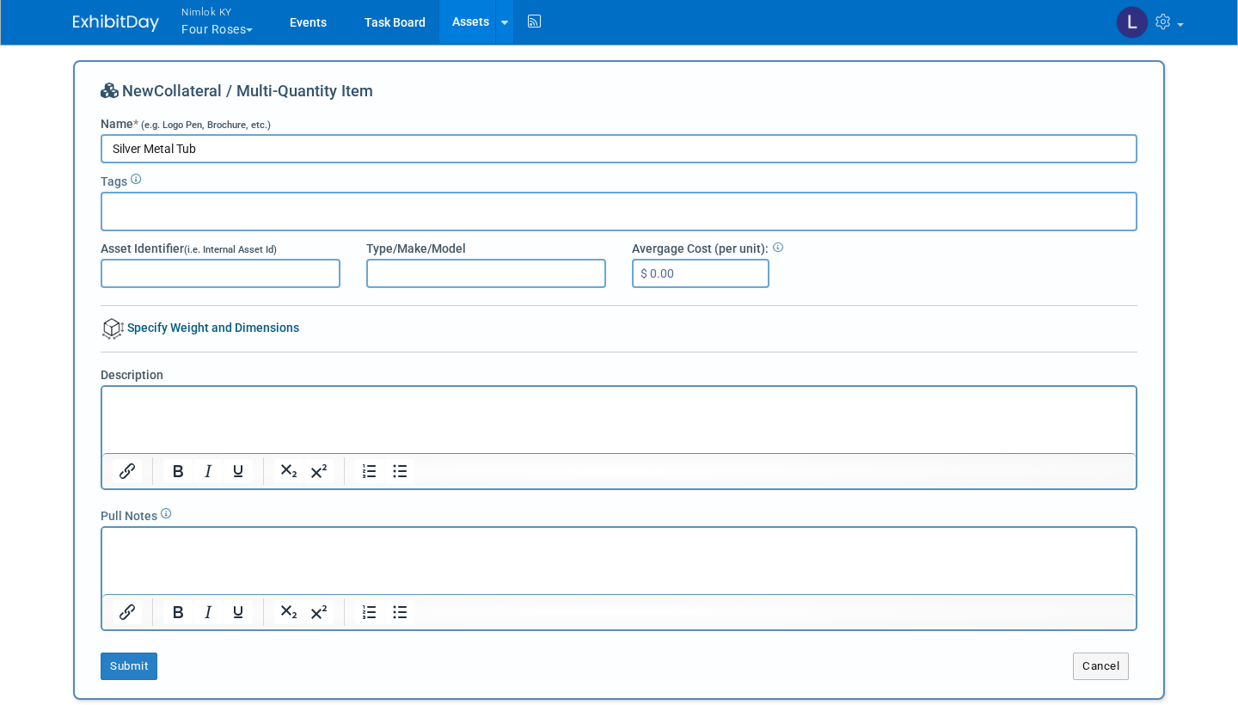
type input "Silver Metal Tub"
click at [201, 325] on link "Specify Weight and Dimensions" at bounding box center [200, 328] width 199 height 14
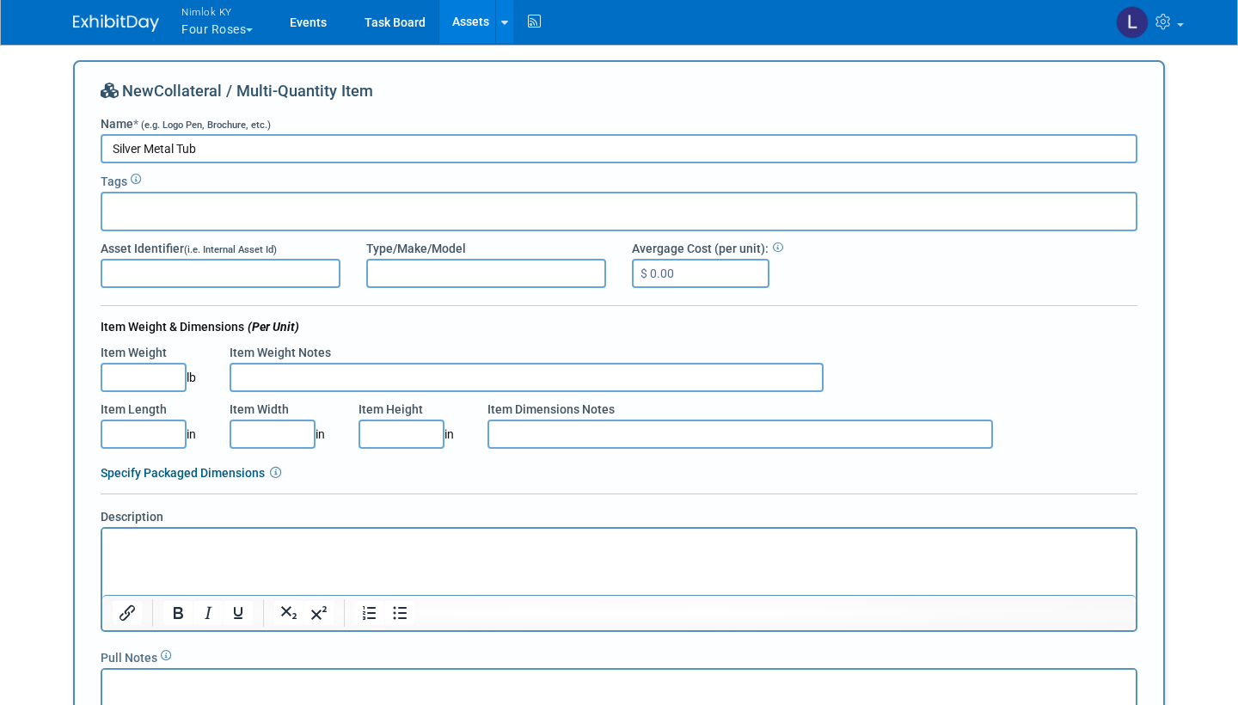
click at [156, 432] on input "Item Length" at bounding box center [144, 434] width 86 height 29
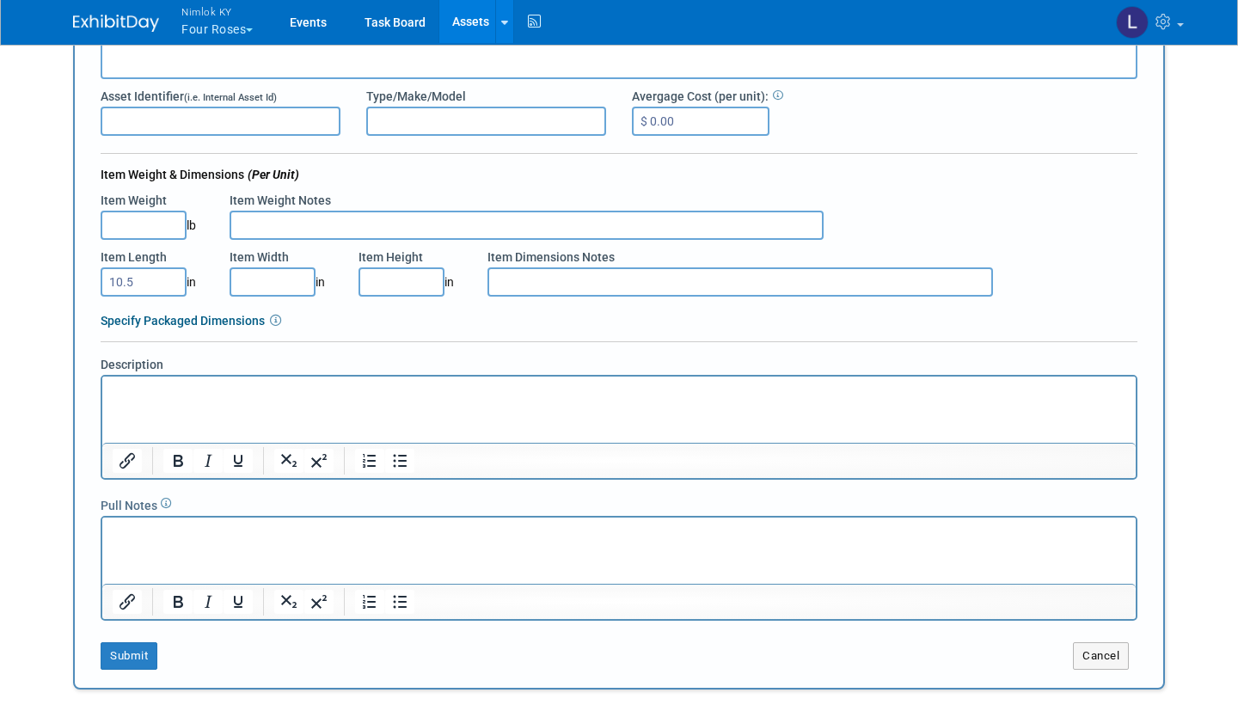
scroll to position [199, 0]
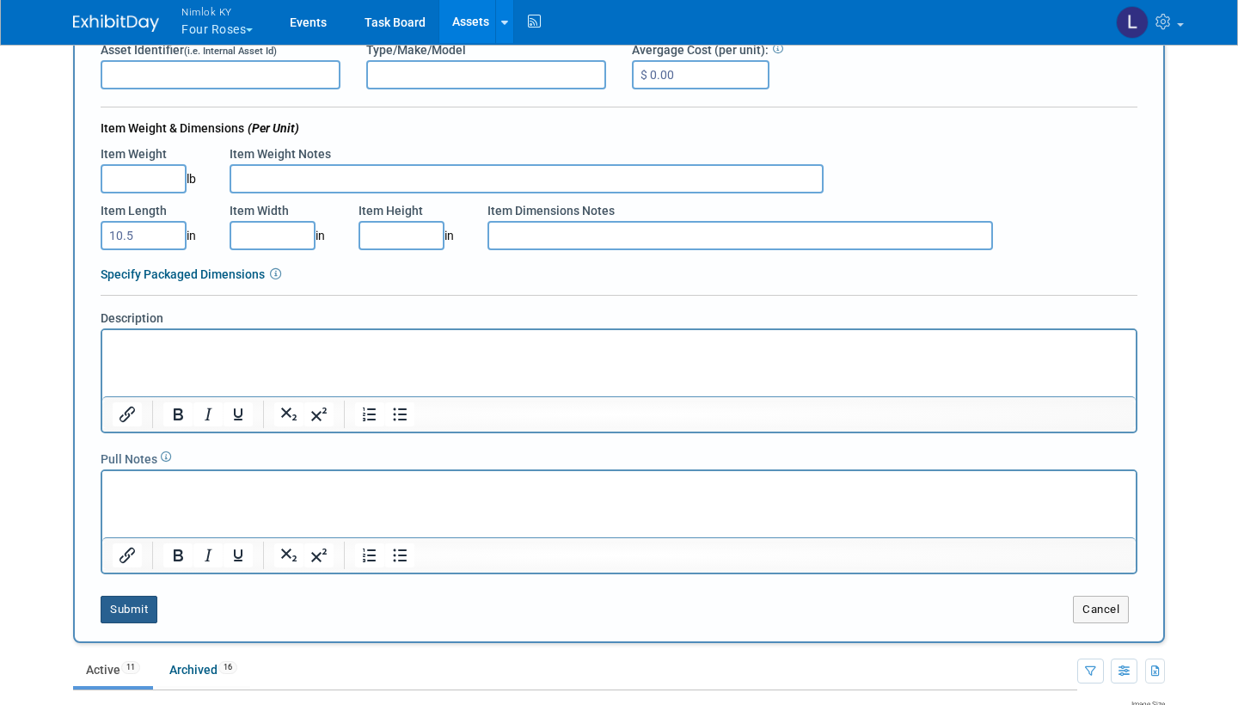
type input "10.50"
click at [146, 608] on button "Submit" at bounding box center [129, 610] width 57 height 28
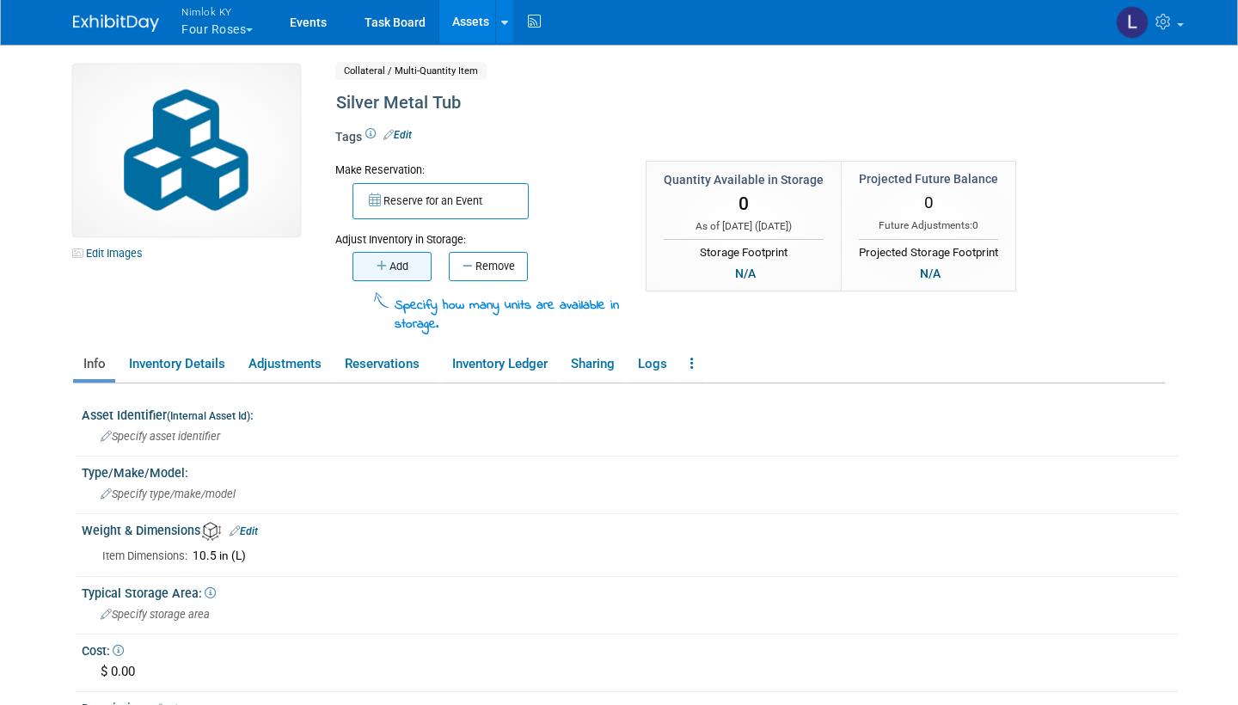
click at [411, 262] on button "Add" at bounding box center [391, 266] width 79 height 29
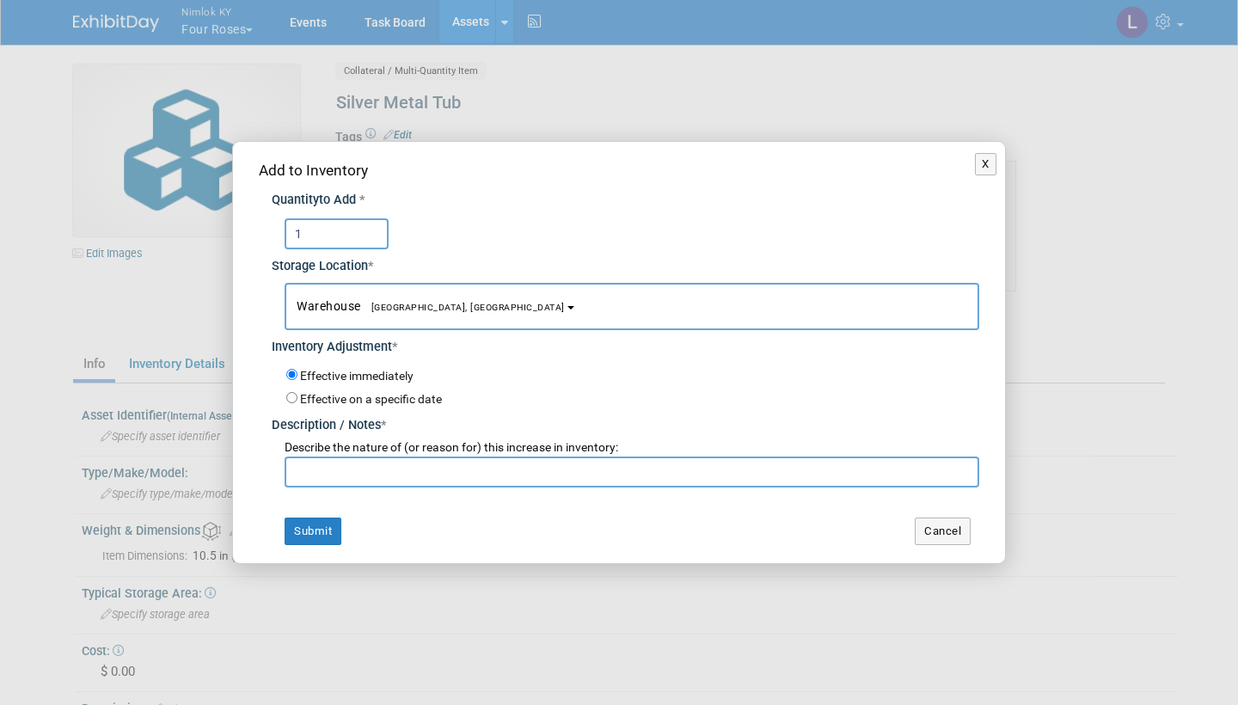
type input "1"
paste input "Adding to inventory"
type input "Adding to inventory"
click at [333, 522] on button "Submit" at bounding box center [313, 532] width 57 height 28
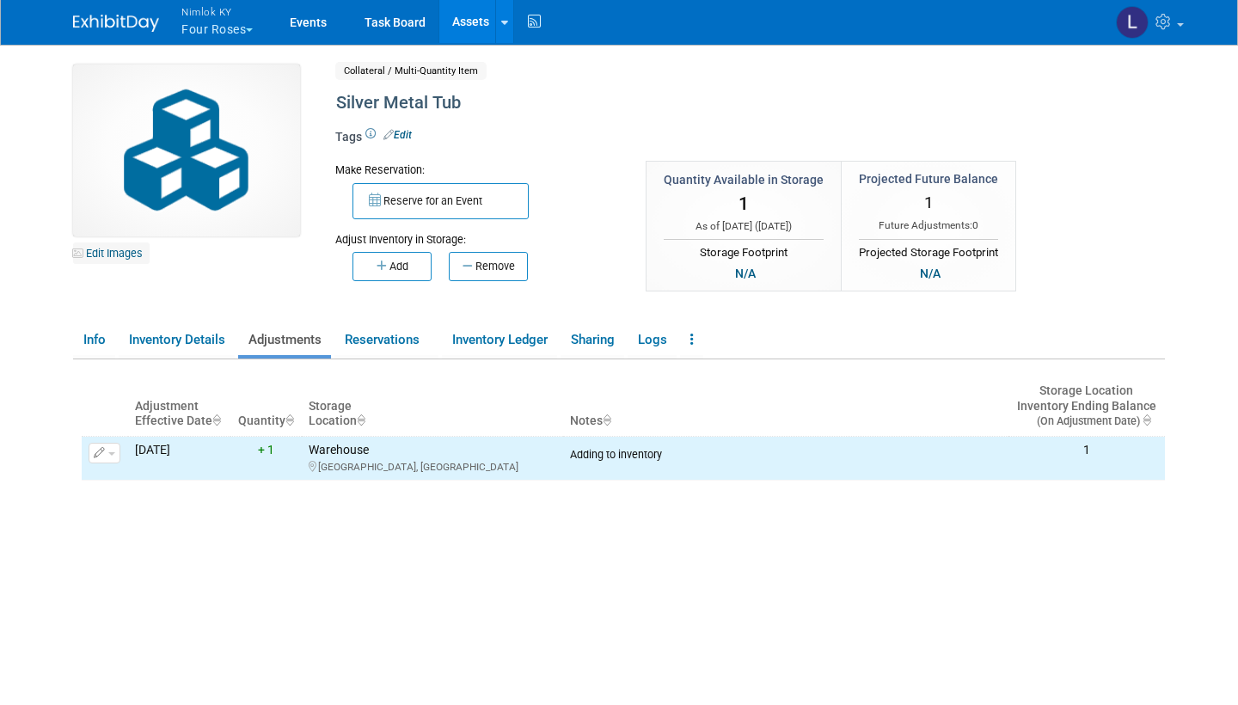
click at [131, 250] on link "Edit Images" at bounding box center [111, 252] width 77 height 21
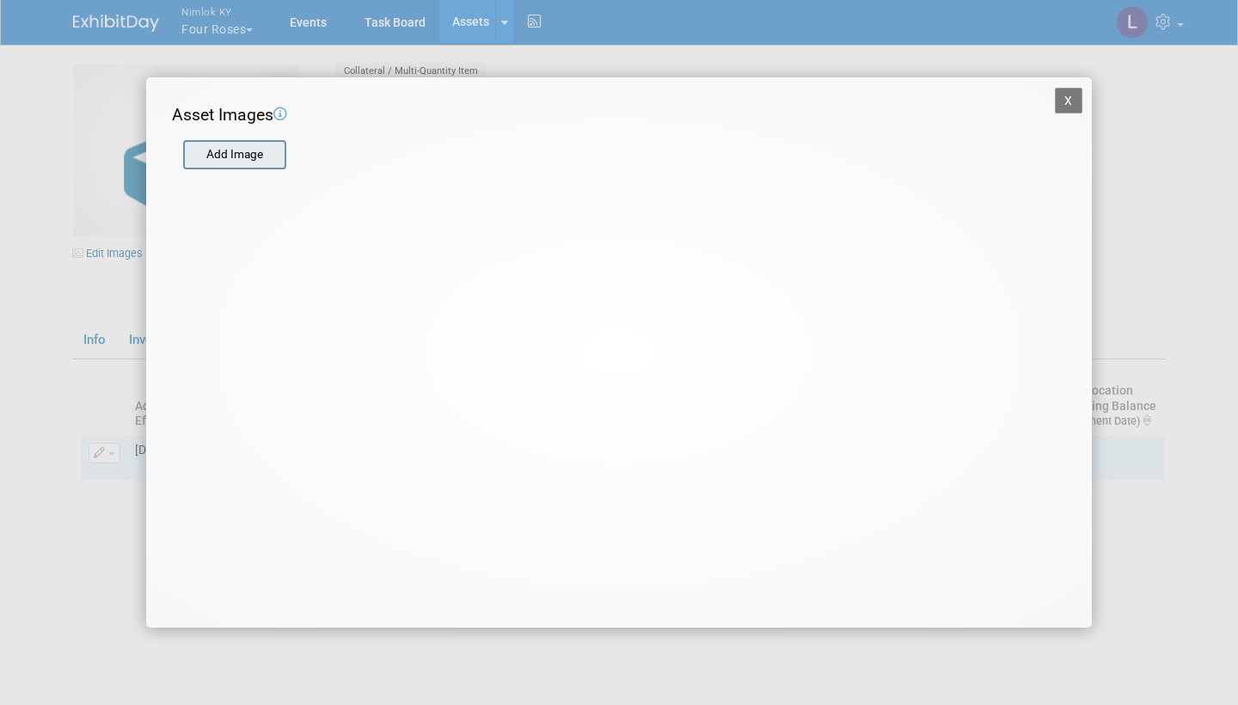
click at [229, 148] on input "file" at bounding box center [182, 155] width 205 height 26
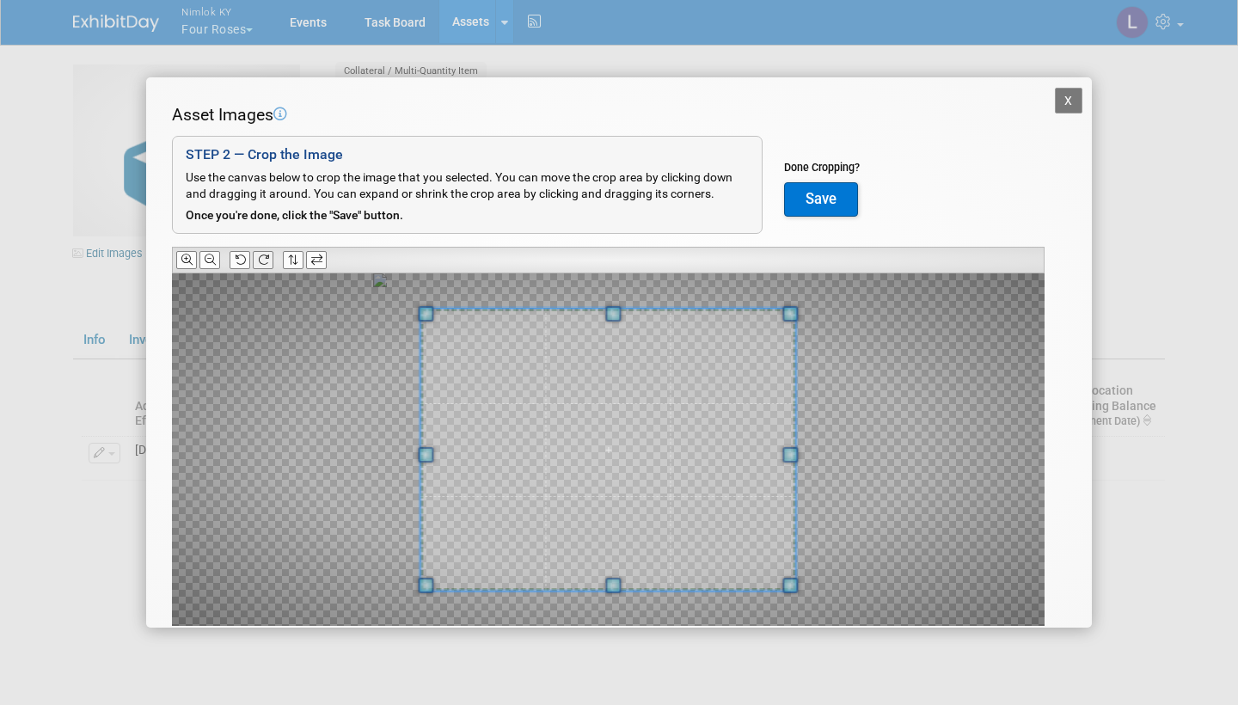
click at [271, 257] on button at bounding box center [263, 260] width 21 height 18
click at [823, 191] on button "Save" at bounding box center [821, 199] width 74 height 34
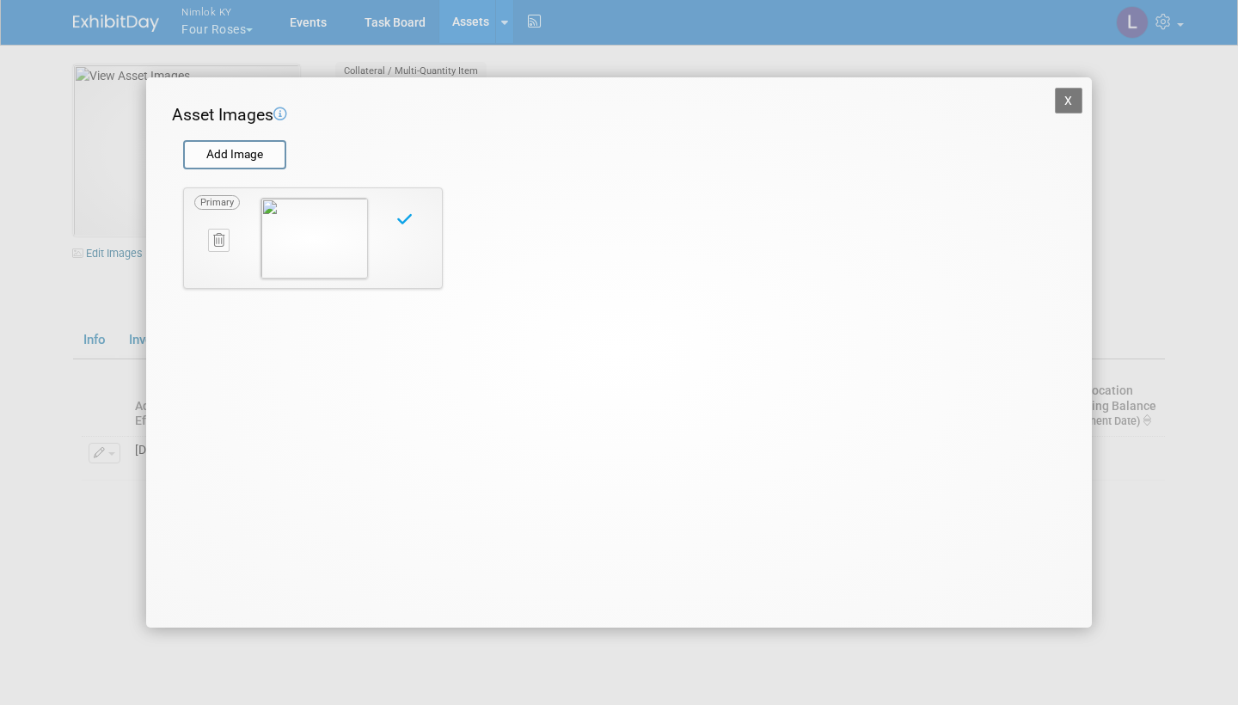
click at [1074, 99] on button "X" at bounding box center [1069, 101] width 28 height 26
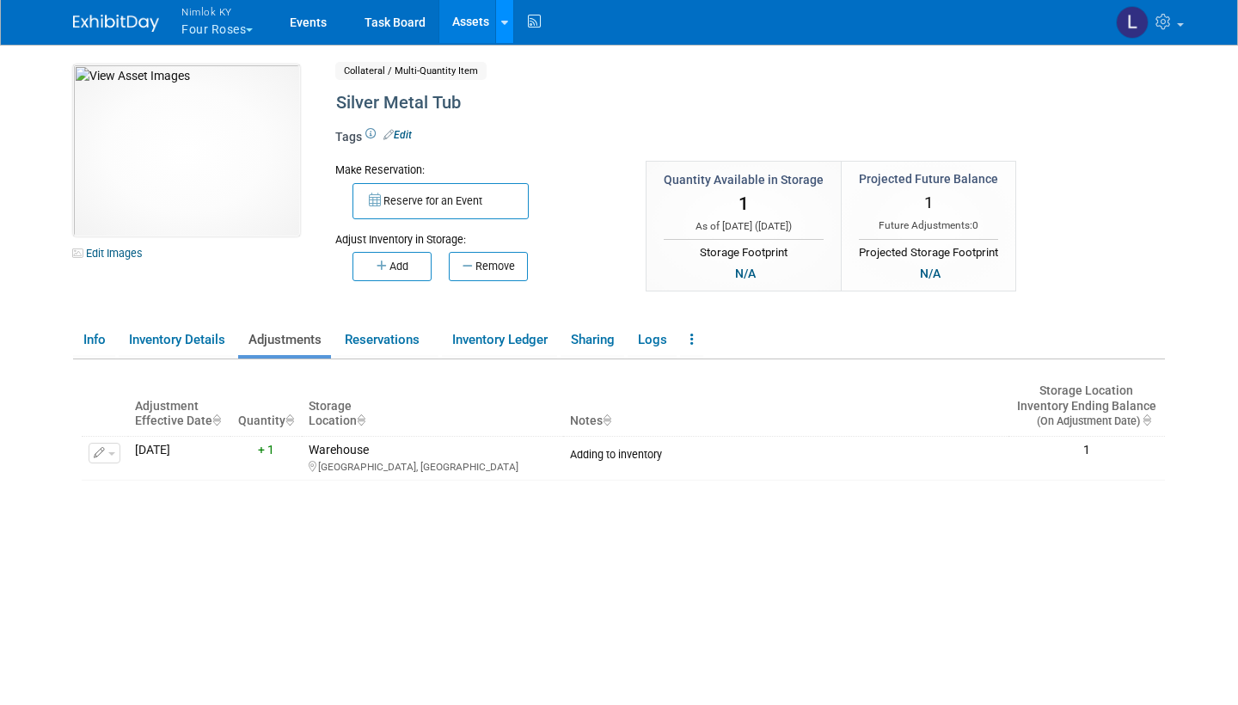
click at [503, 15] on div at bounding box center [504, 21] width 7 height 17
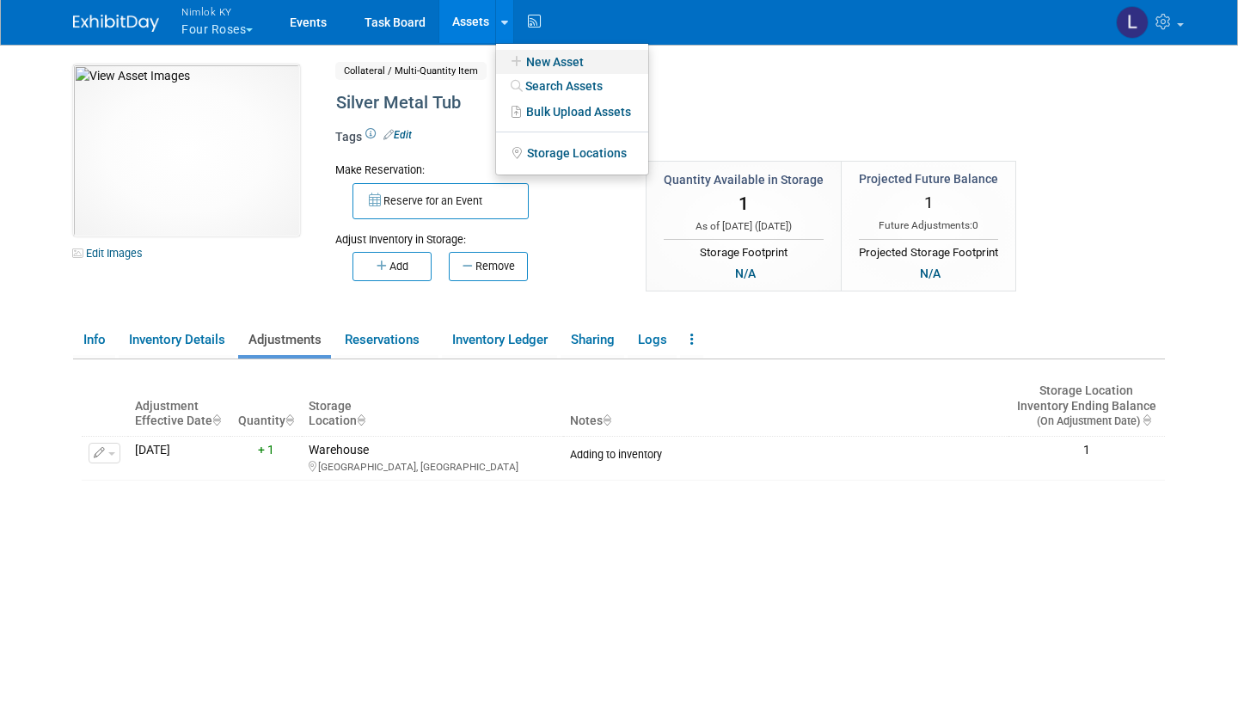
click at [574, 58] on link "New Asset" at bounding box center [572, 62] width 152 height 24
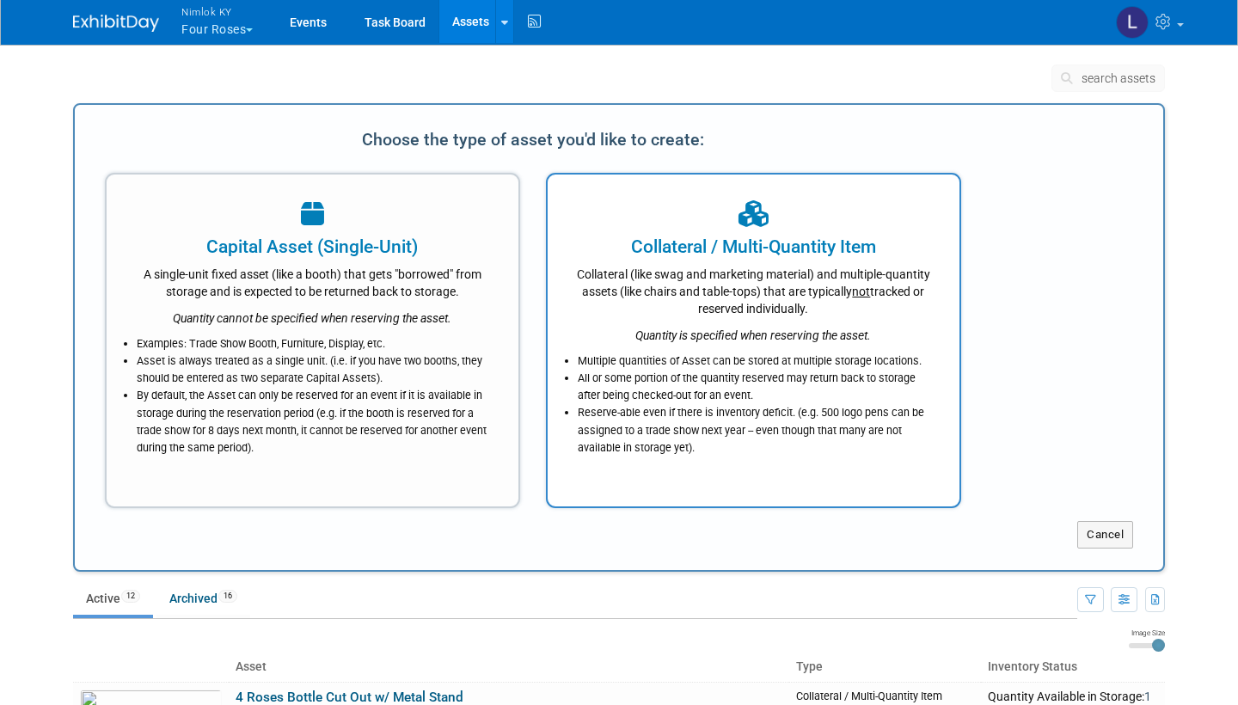
click at [711, 309] on div "Collateral (like swag and marketing material) and multiple-quantity assets (lik…" at bounding box center [753, 289] width 369 height 58
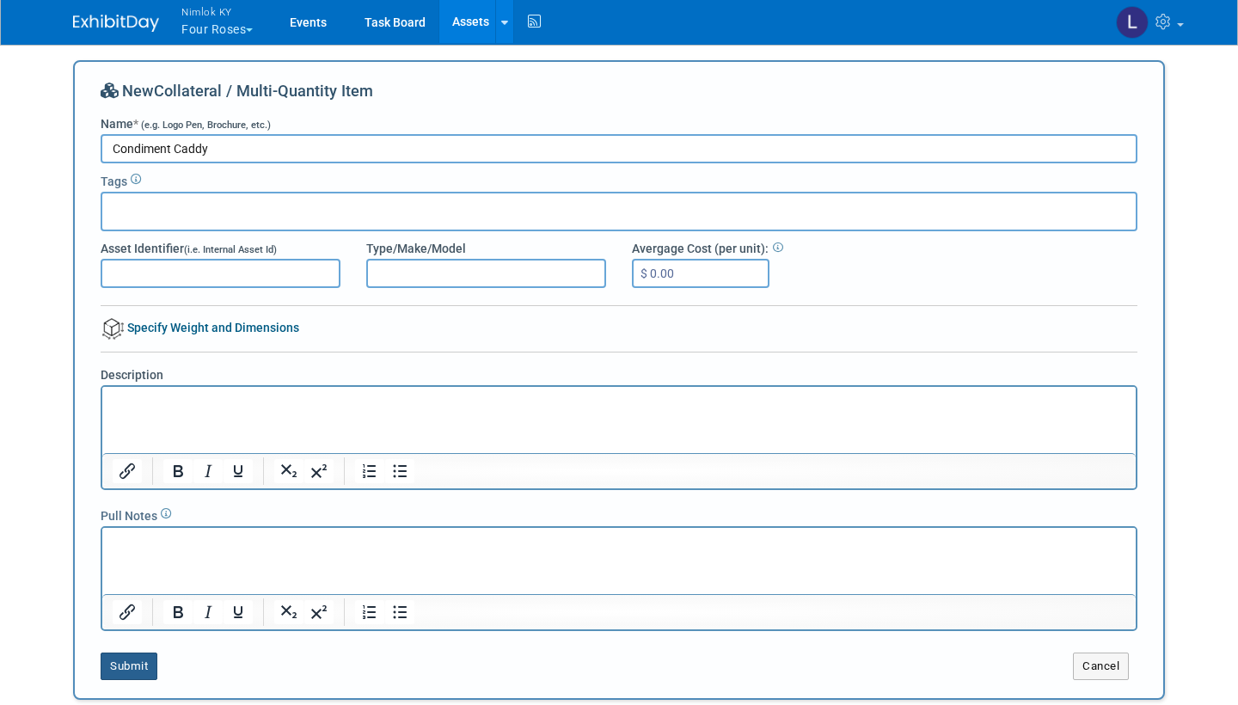
type input "Condiment Caddy"
click at [139, 656] on button "Submit" at bounding box center [129, 667] width 57 height 28
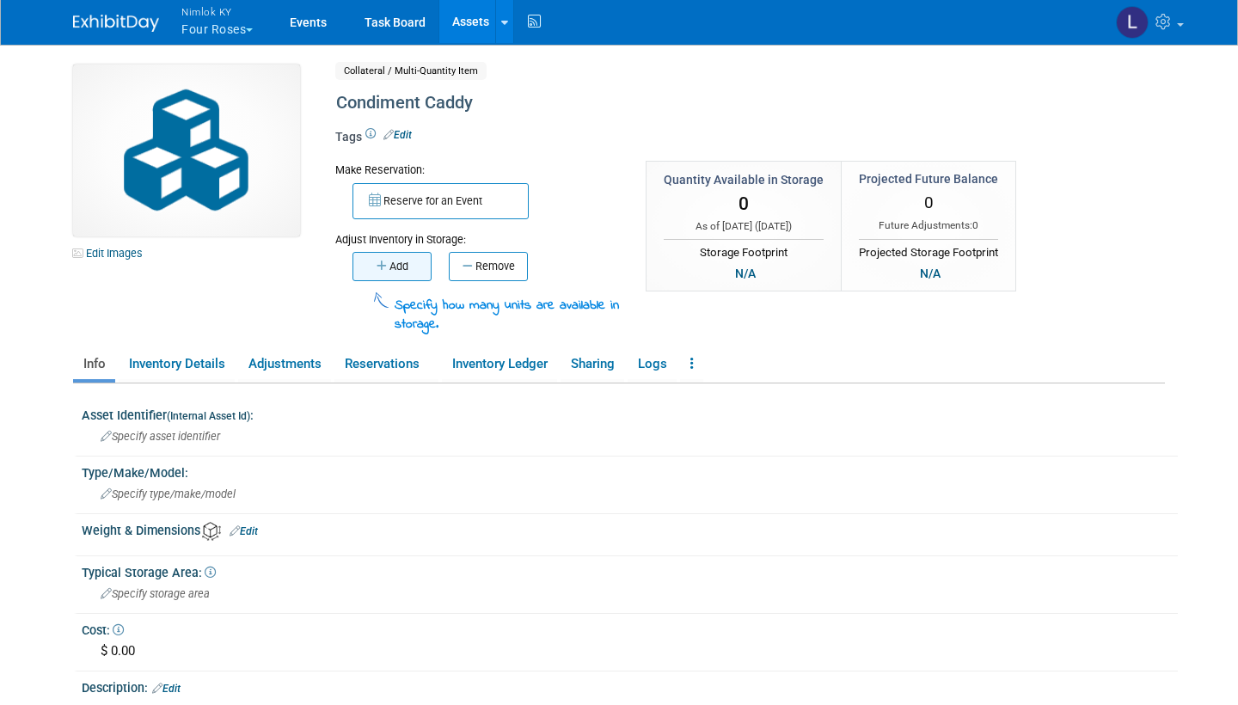
click at [401, 260] on button "Add" at bounding box center [391, 266] width 79 height 29
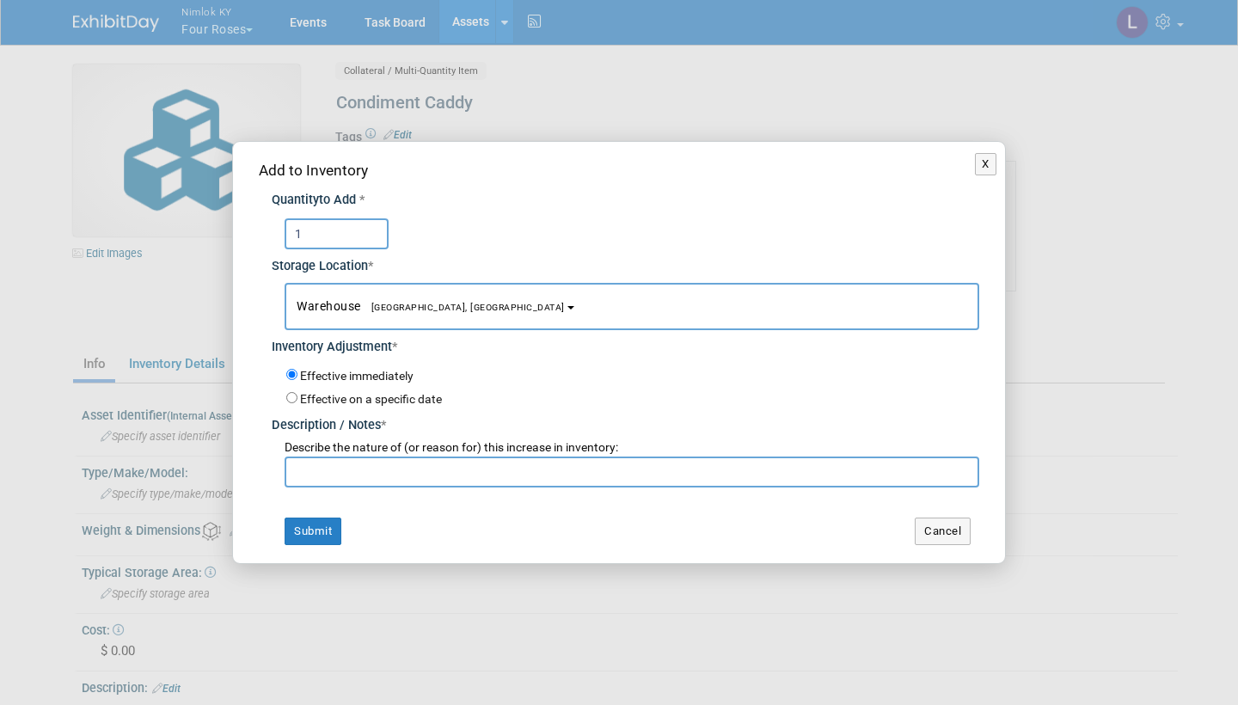
type input "1"
paste input "Adding to inventory"
type input "Adding to inventory"
click at [328, 521] on button "Submit" at bounding box center [313, 532] width 57 height 28
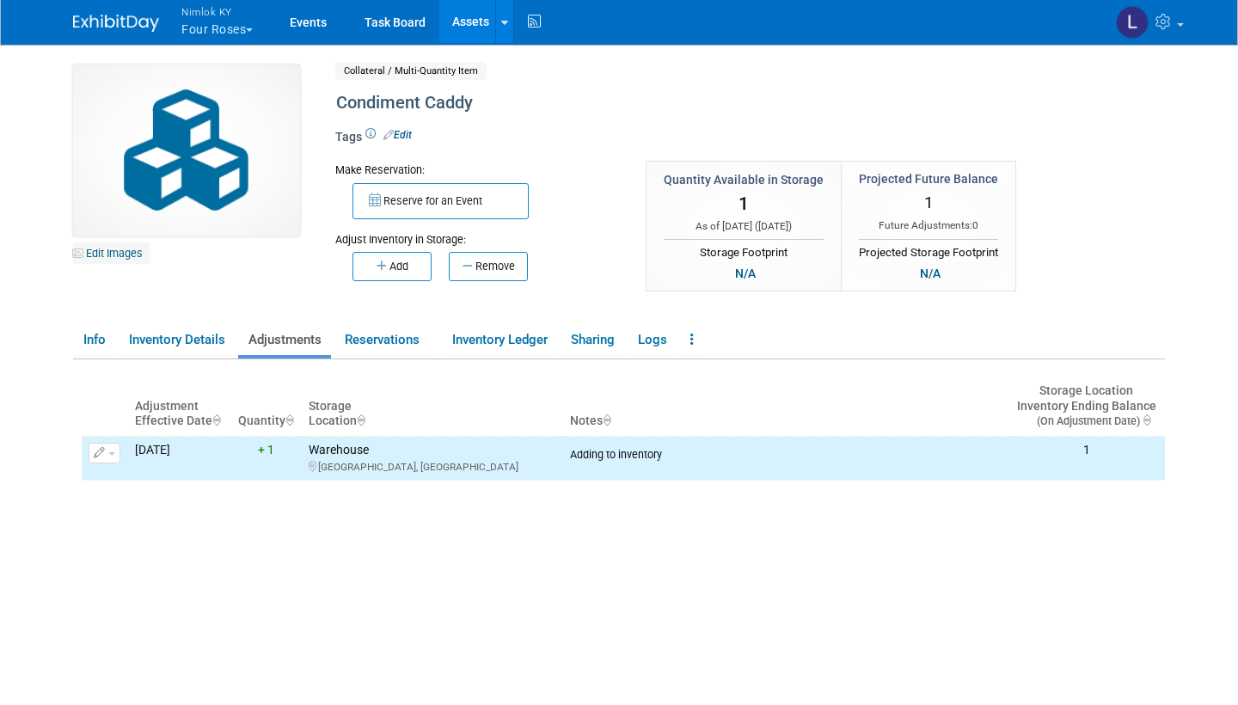
click at [118, 249] on link "Edit Images" at bounding box center [111, 252] width 77 height 21
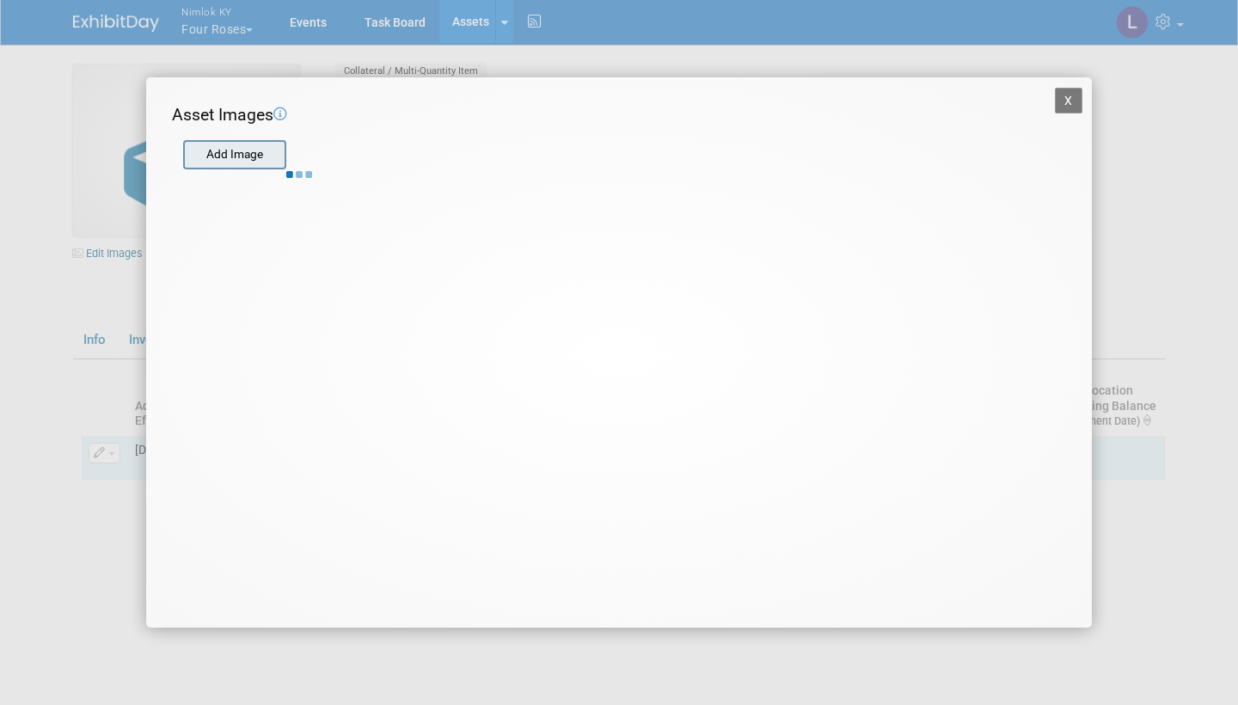
click at [244, 157] on input "file" at bounding box center [182, 155] width 205 height 26
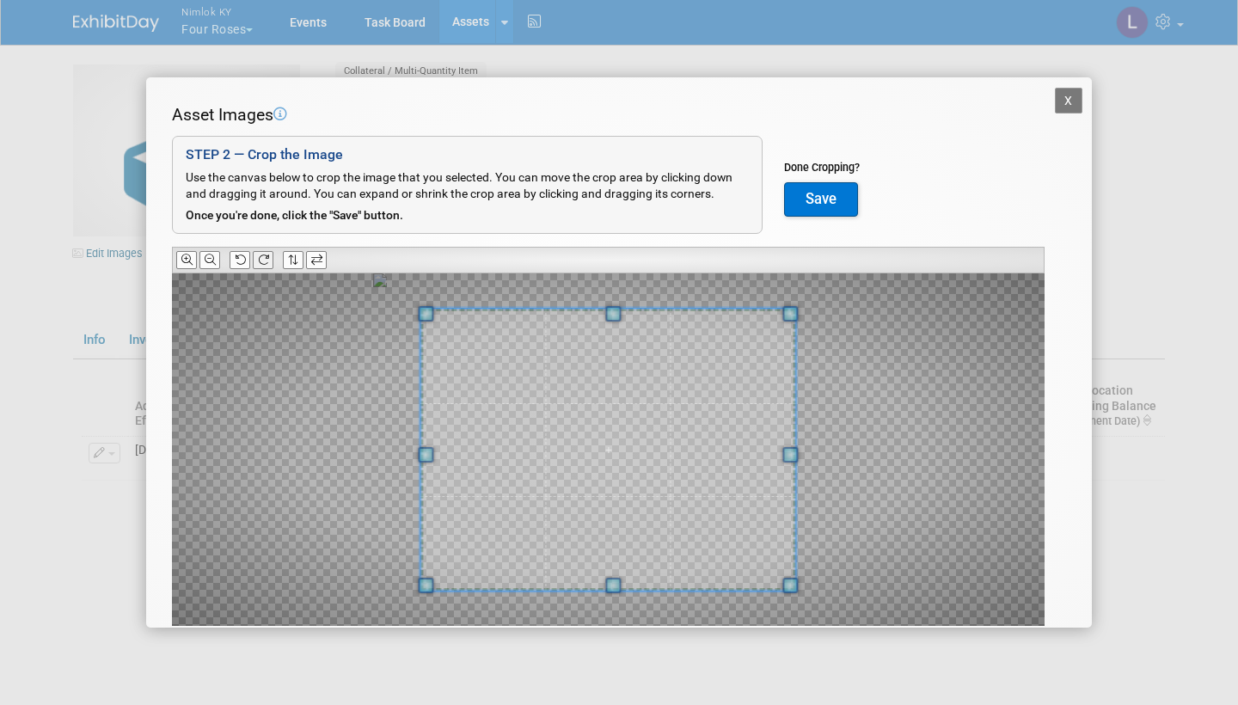
click at [267, 256] on icon at bounding box center [263, 259] width 11 height 11
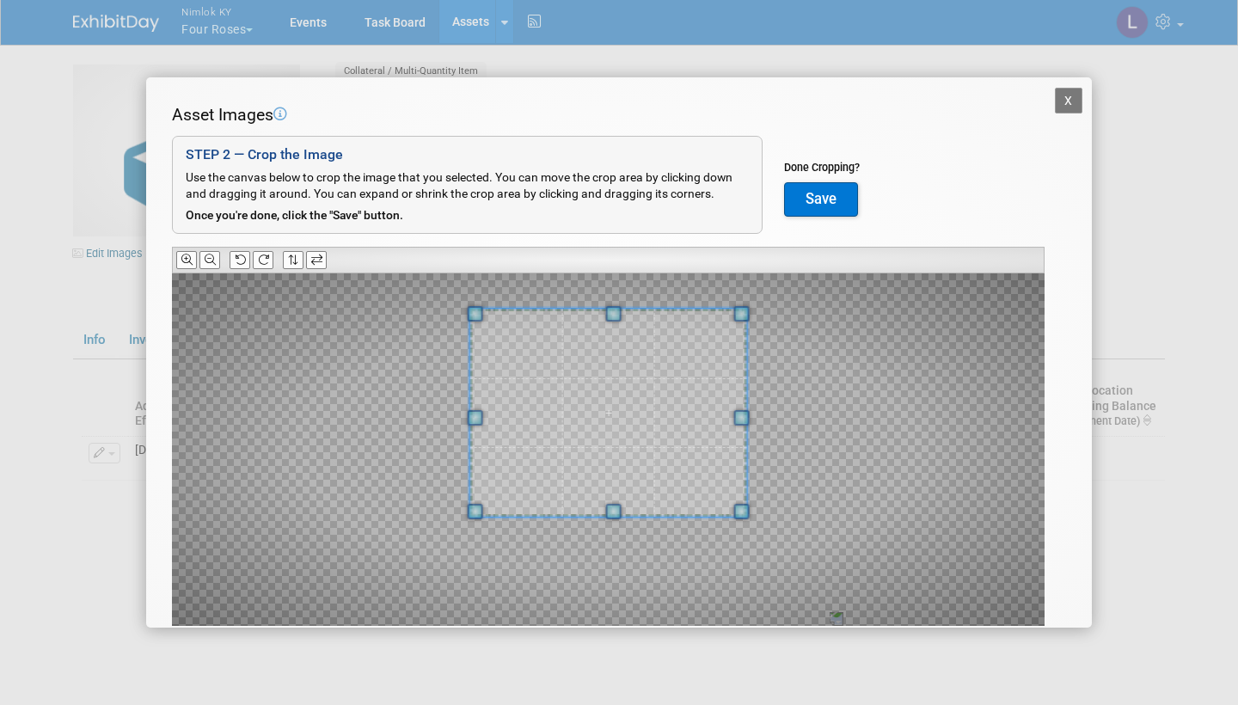
click at [613, 505] on span at bounding box center [612, 511] width 15 height 15
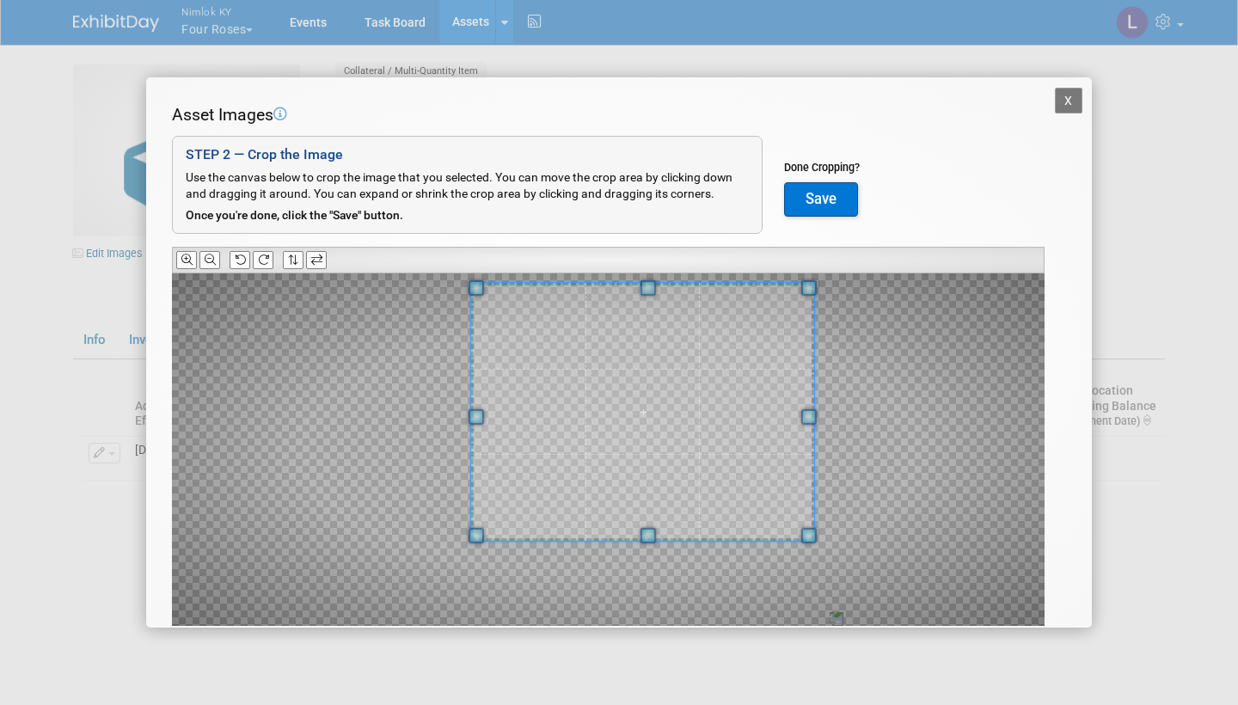
click at [807, 420] on span at bounding box center [808, 416] width 15 height 15
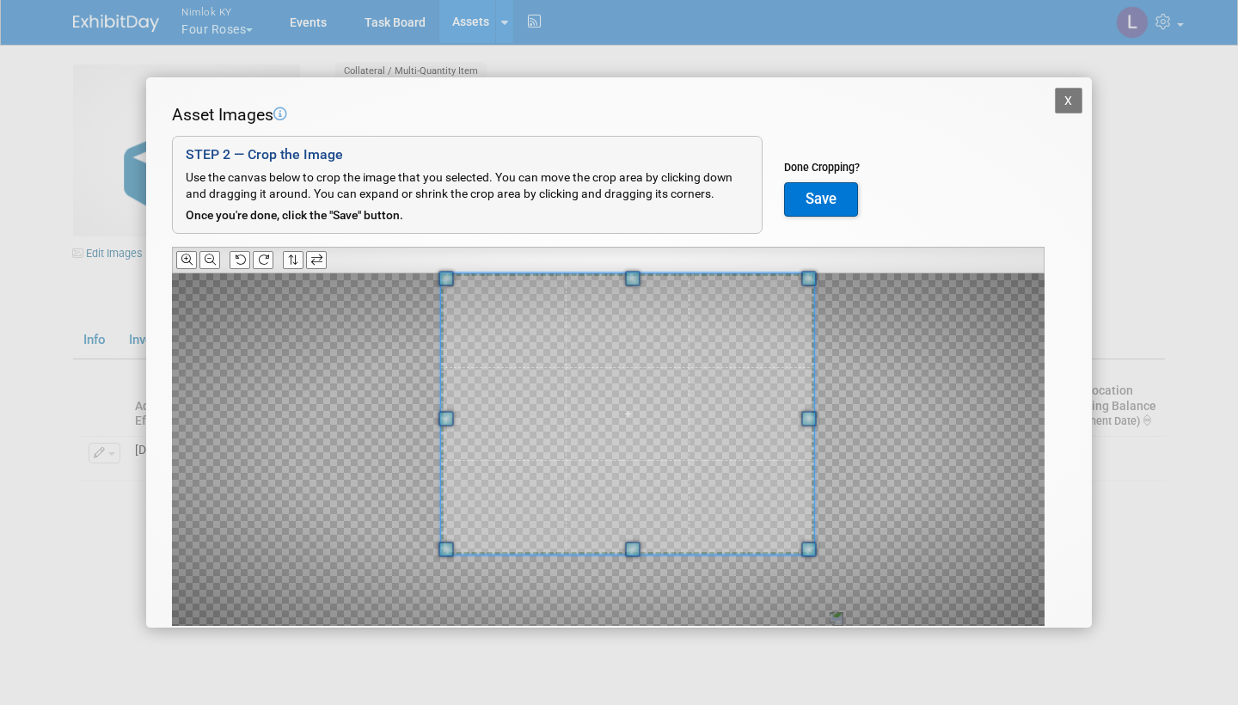
click at [393, 419] on div at bounding box center [608, 449] width 873 height 352
click at [359, 415] on div at bounding box center [608, 449] width 873 height 352
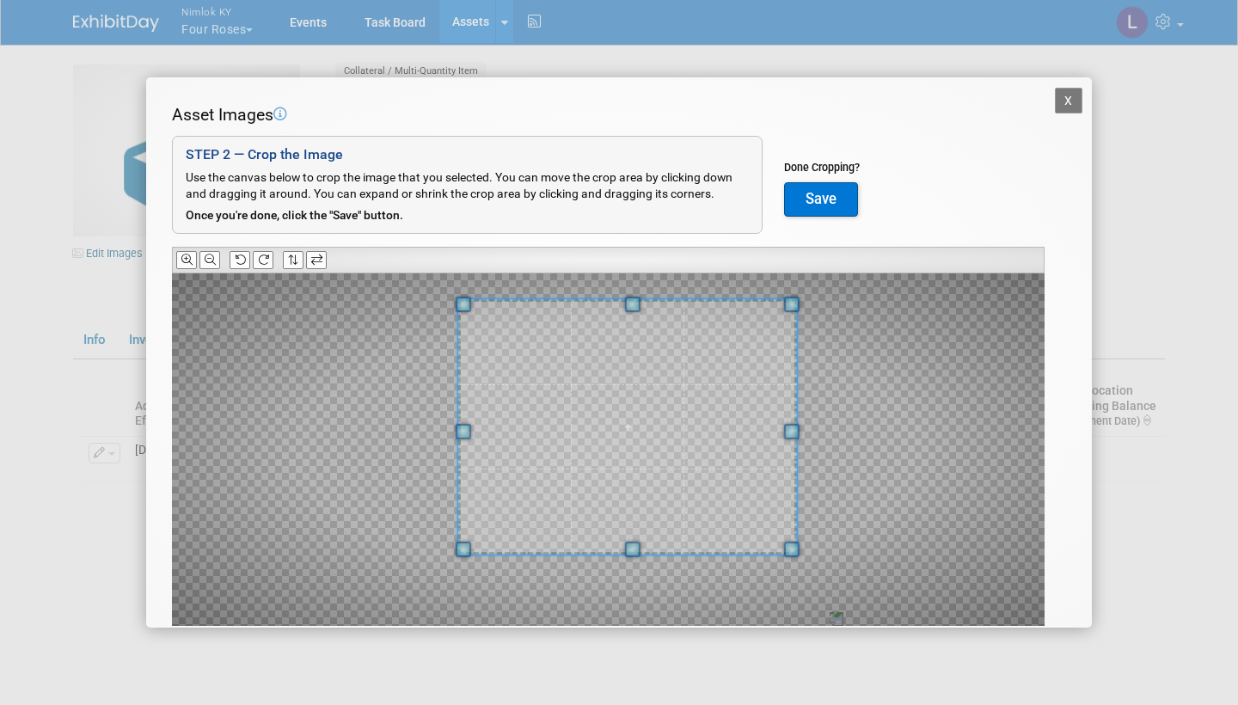
click at [635, 301] on span at bounding box center [632, 304] width 15 height 15
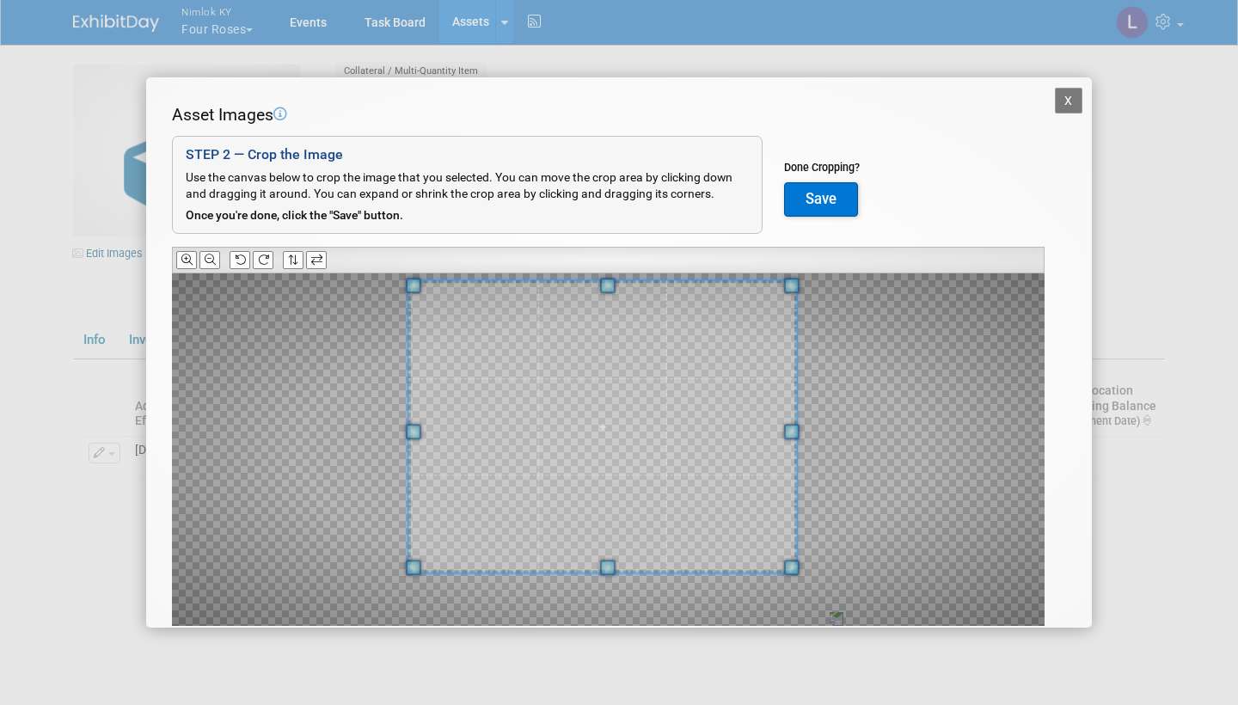
click at [412, 427] on span at bounding box center [413, 431] width 15 height 15
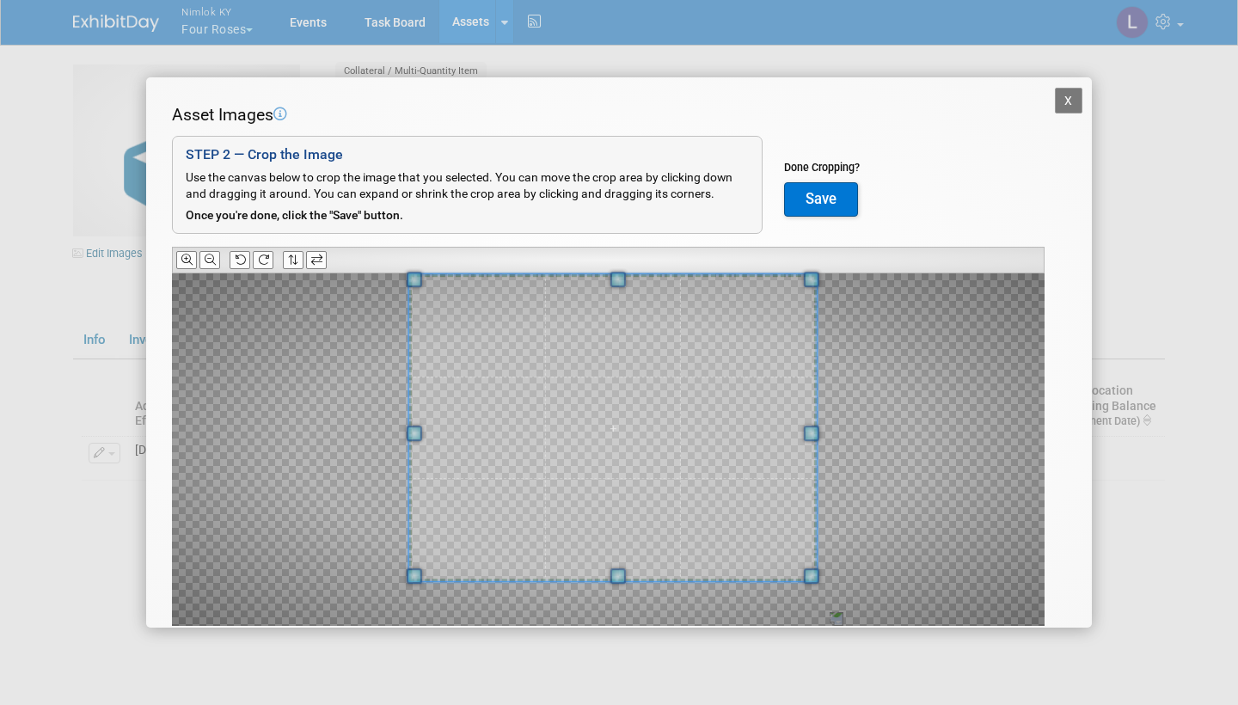
click at [819, 426] on span at bounding box center [811, 433] width 15 height 15
click at [826, 193] on button "Save" at bounding box center [821, 199] width 74 height 34
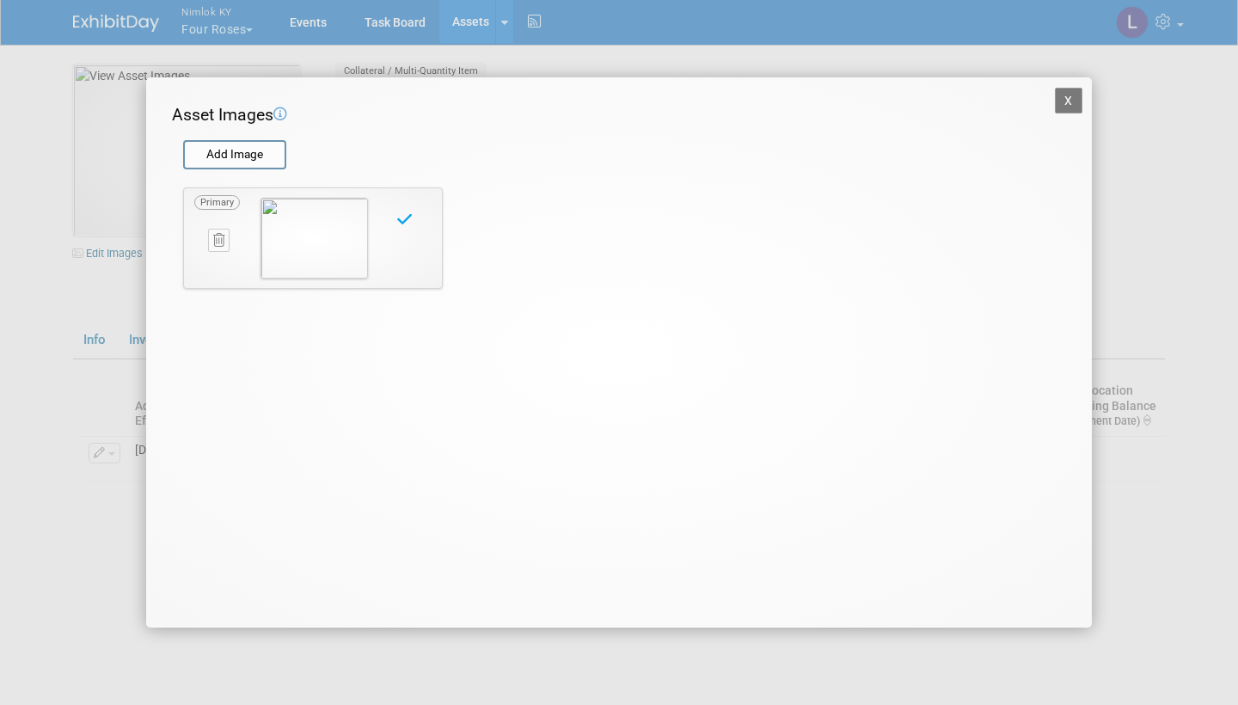
click at [1072, 101] on button "X" at bounding box center [1069, 101] width 28 height 26
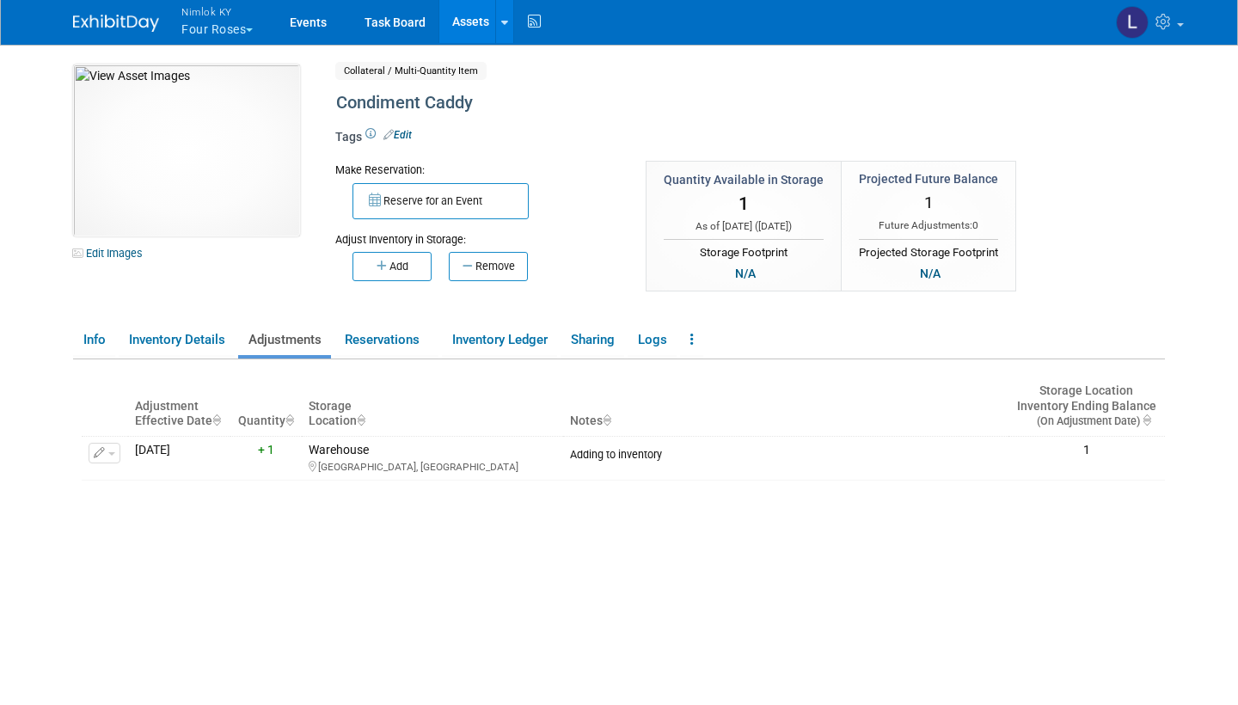
click at [476, 25] on link "Assets" at bounding box center [470, 21] width 63 height 43
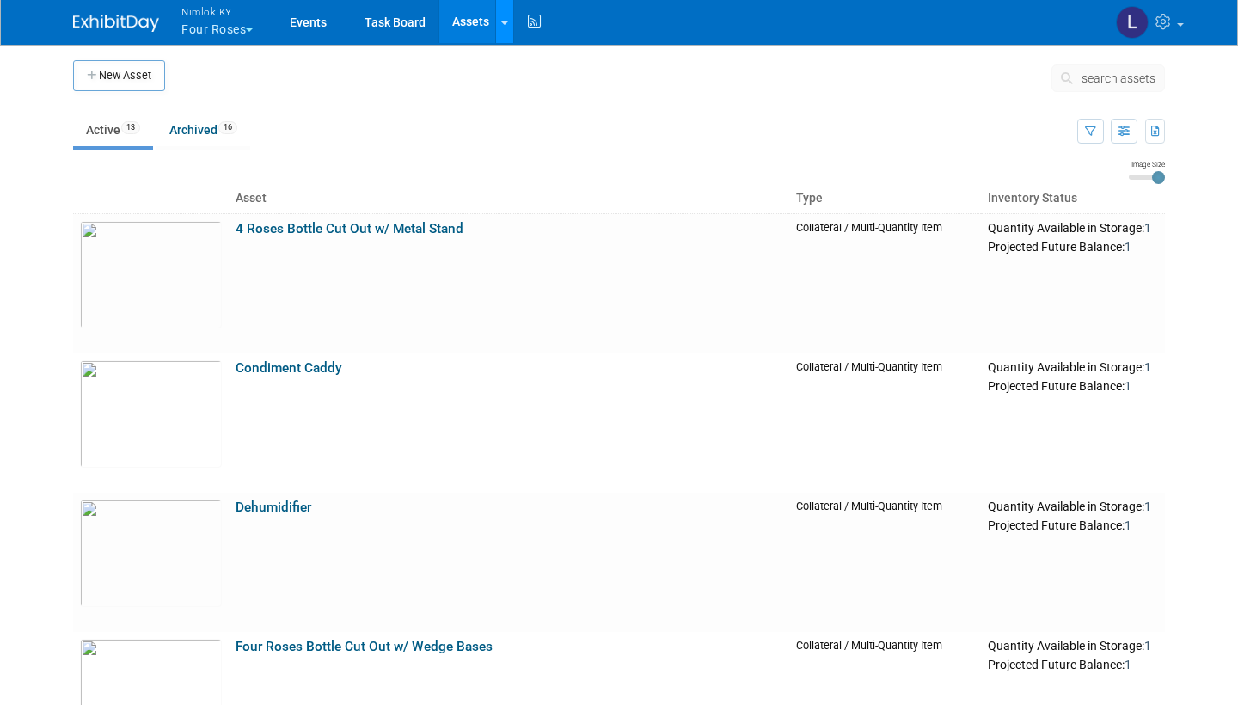
click at [502, 15] on link at bounding box center [504, 21] width 18 height 43
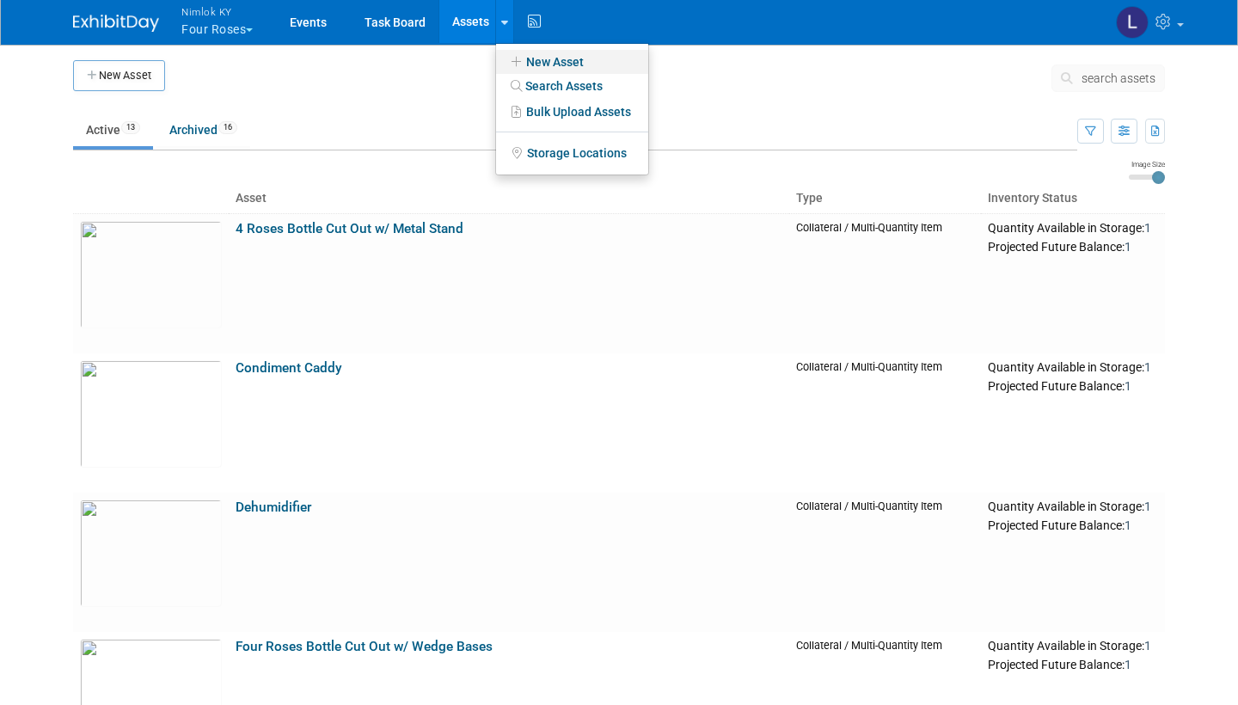
click at [577, 63] on link "New Asset" at bounding box center [572, 62] width 152 height 24
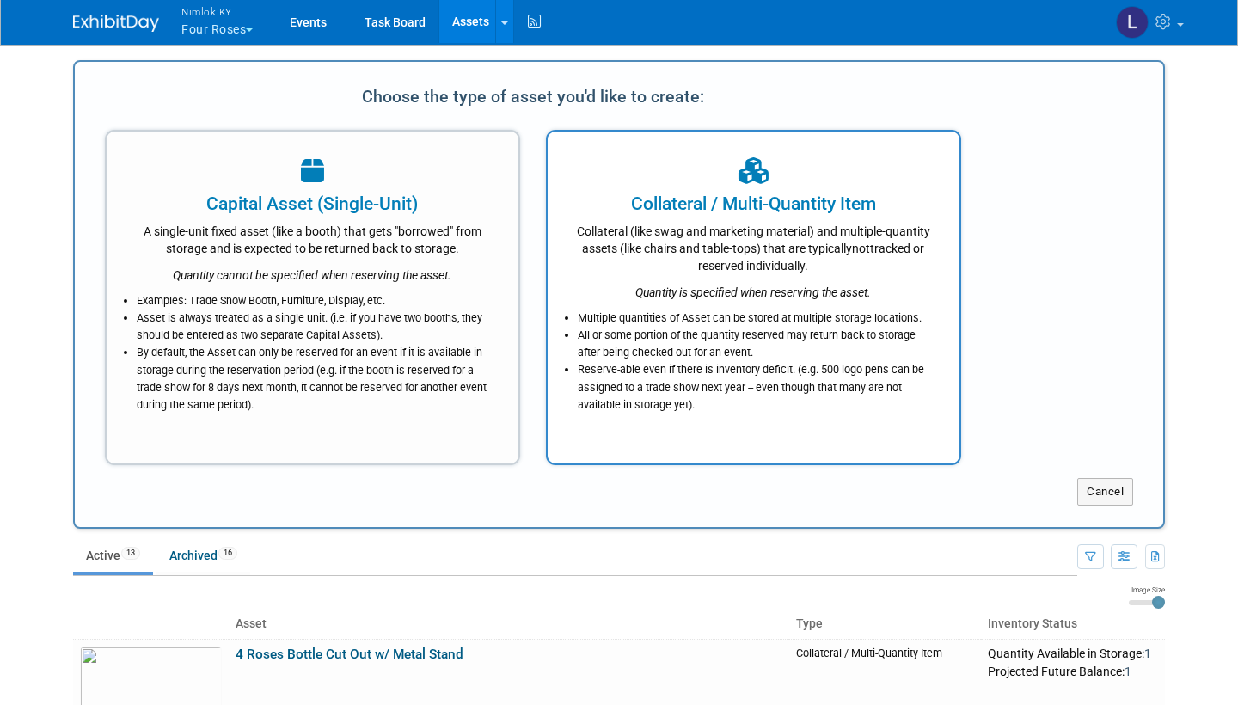
click at [729, 339] on li "All or some portion of the quantity reserved may return back to storage after b…" at bounding box center [758, 344] width 360 height 34
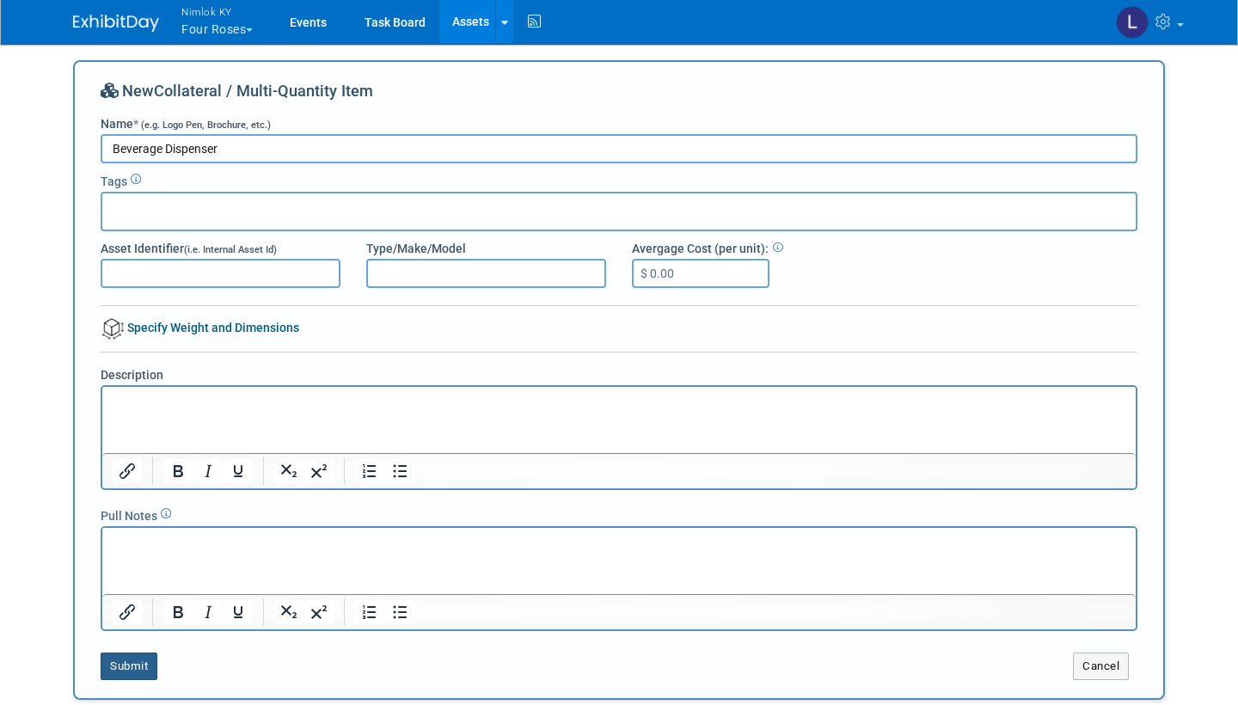
type input "Beverage Dispenser"
click at [148, 665] on button "Submit" at bounding box center [129, 667] width 57 height 28
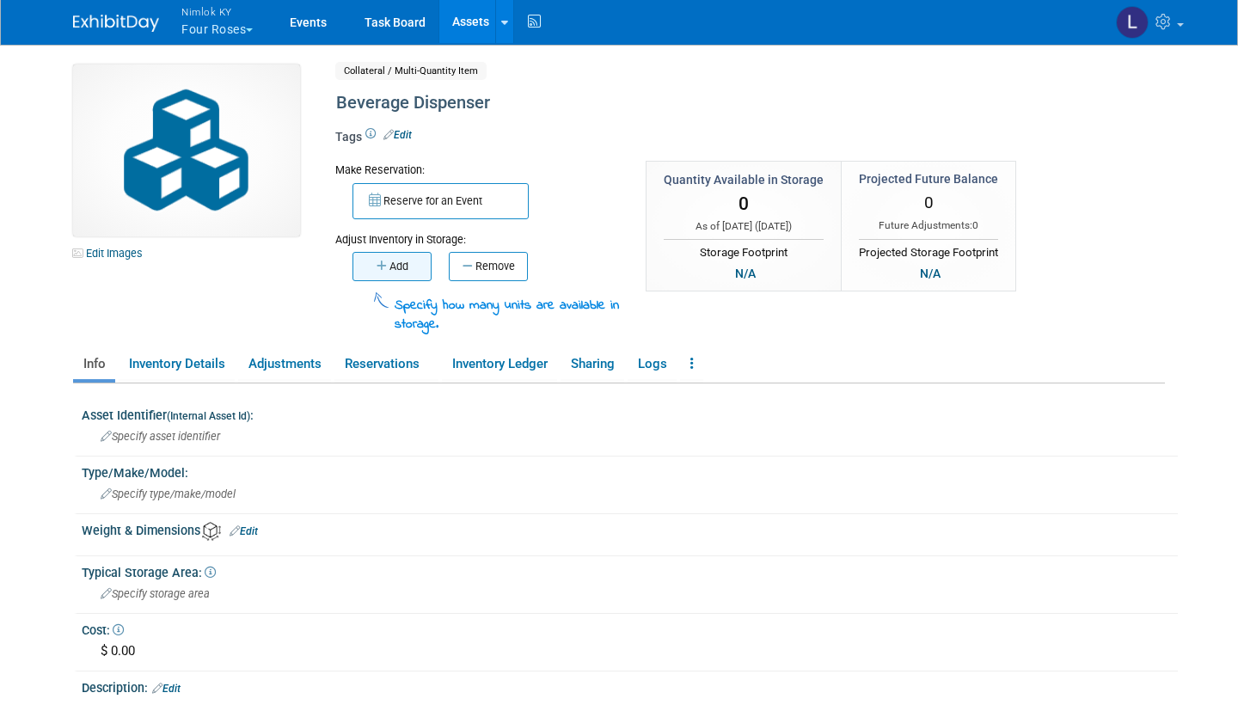
click at [402, 260] on button "Add" at bounding box center [391, 266] width 79 height 29
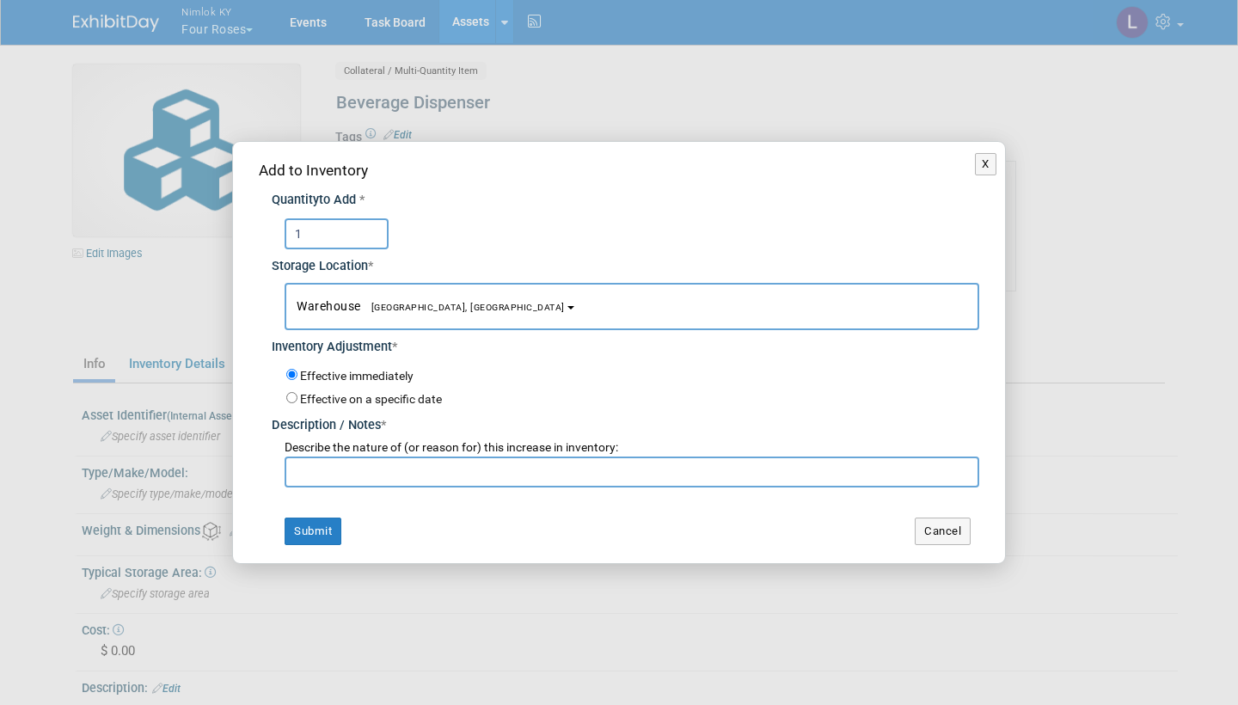
type input "1"
paste input "Adding to inventory"
type input "Adding to inventory"
click at [322, 518] on button "Submit" at bounding box center [313, 532] width 57 height 28
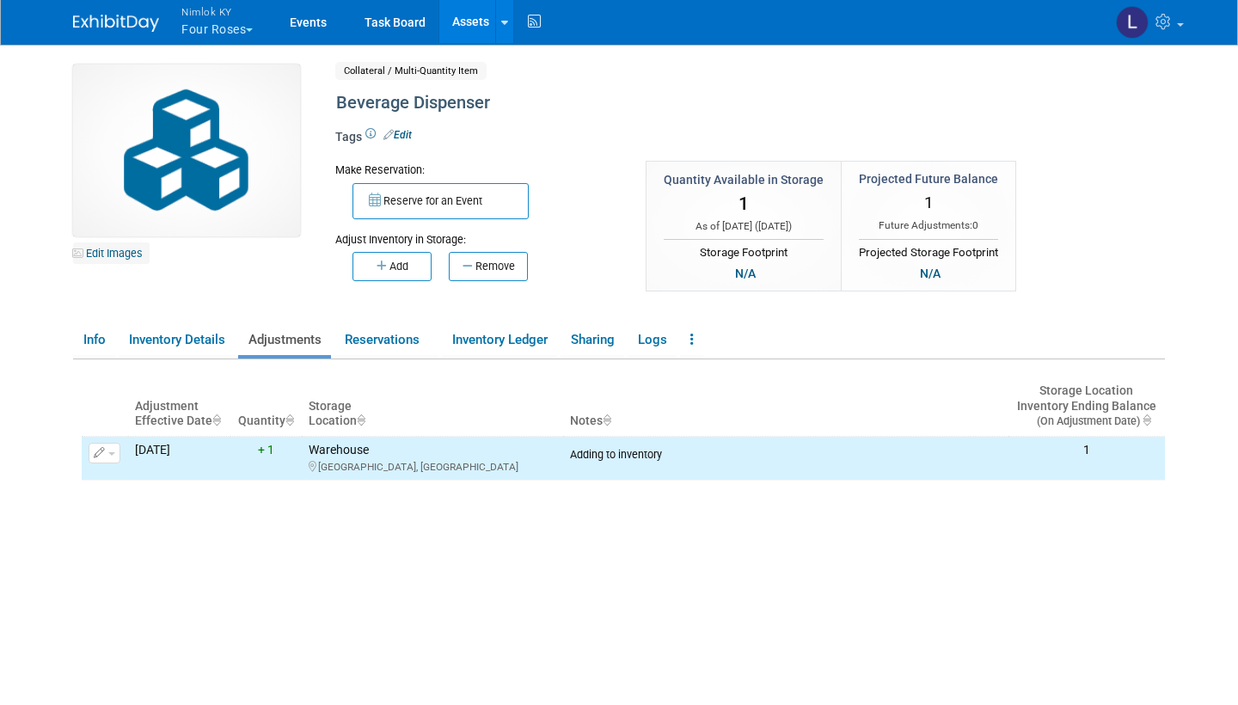
click at [128, 256] on link "Edit Images" at bounding box center [111, 252] width 77 height 21
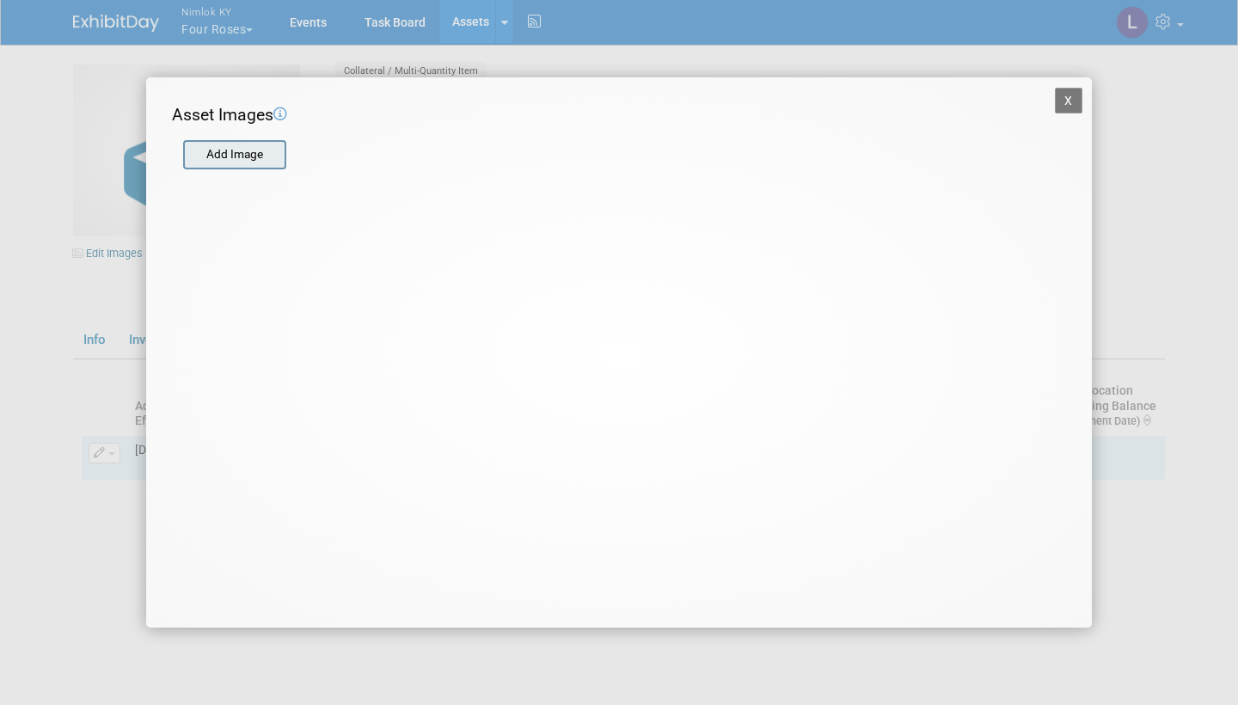
click at [257, 150] on input "file" at bounding box center [182, 155] width 205 height 26
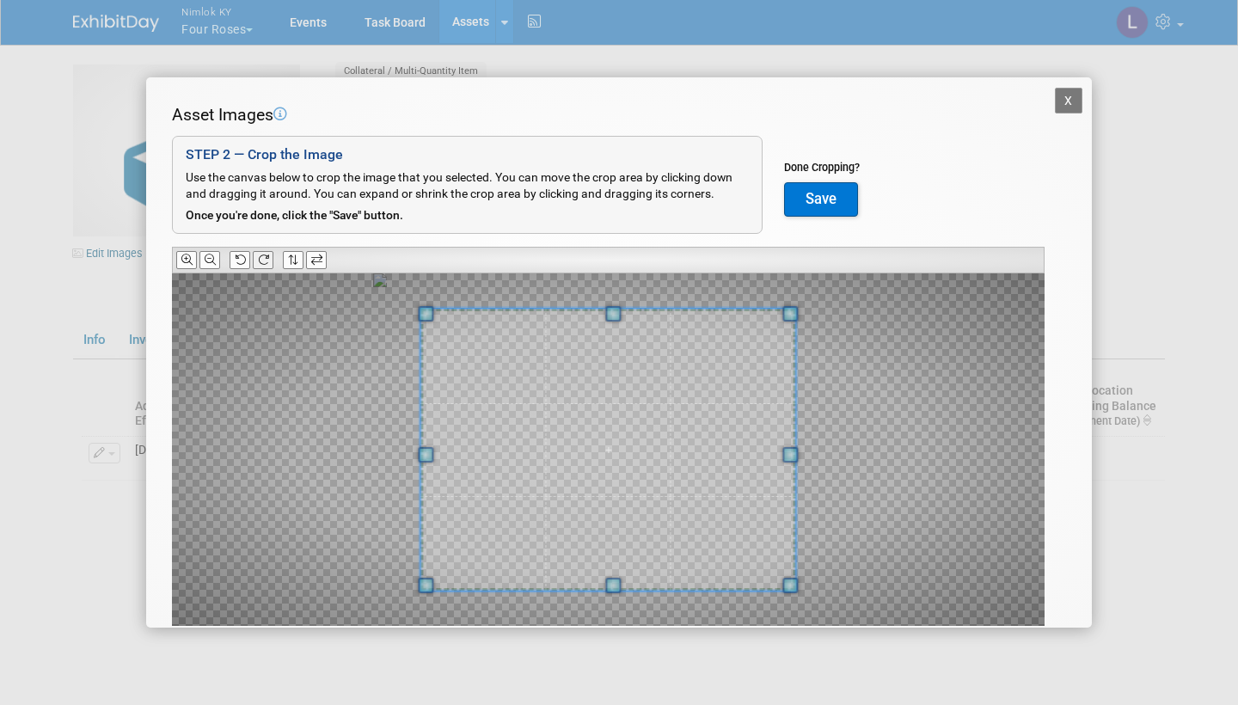
click at [261, 259] on icon at bounding box center [263, 259] width 11 height 11
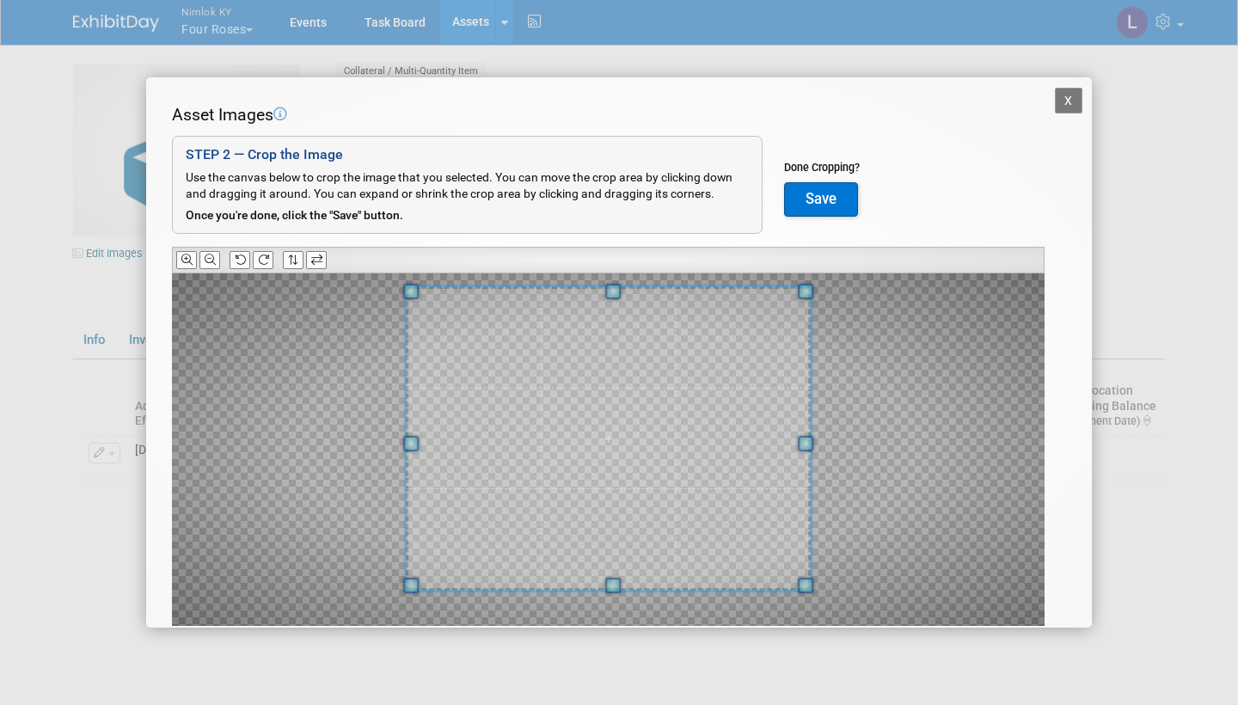
click at [615, 288] on span at bounding box center [612, 291] width 15 height 15
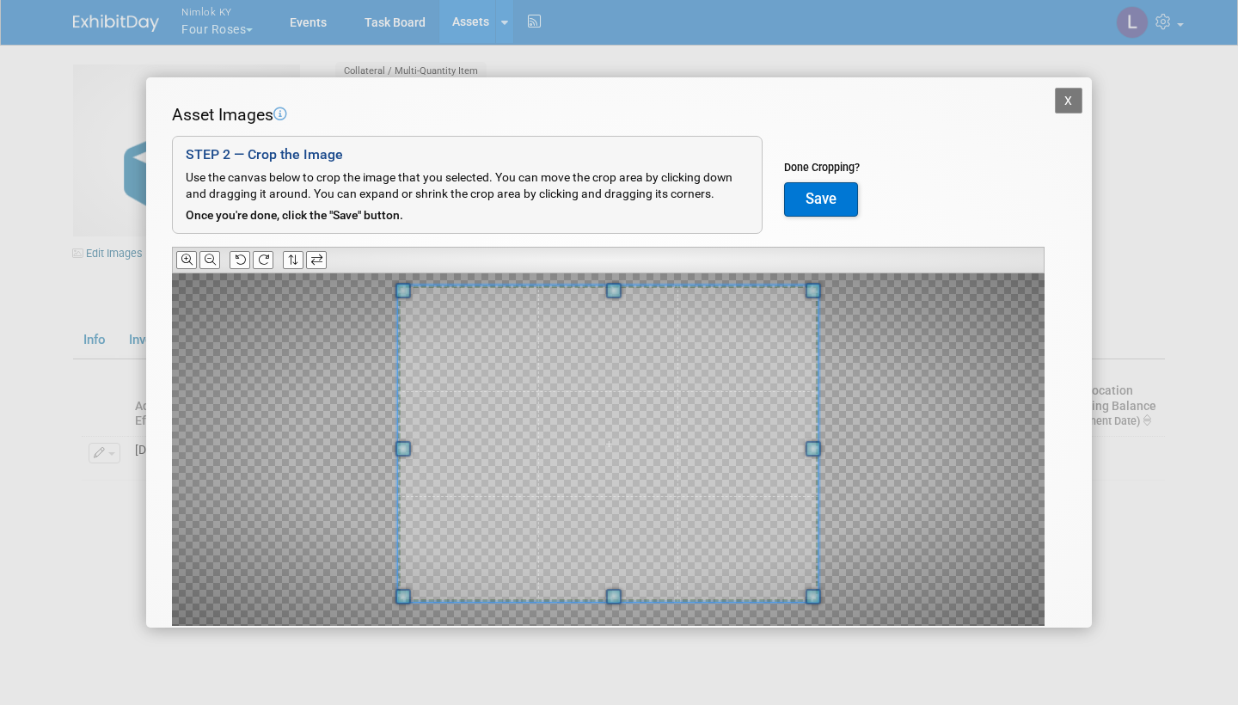
click at [615, 589] on span at bounding box center [612, 596] width 15 height 15
click at [820, 196] on button "Save" at bounding box center [821, 199] width 74 height 34
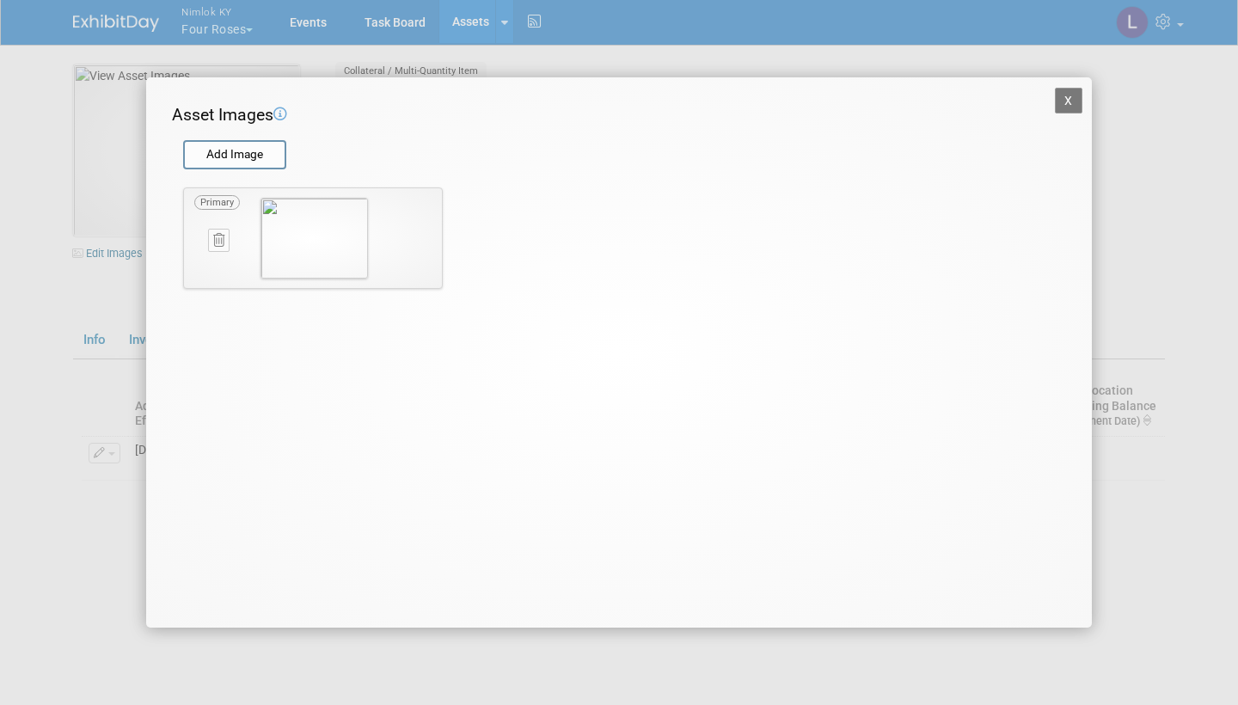
click at [1068, 91] on button "X" at bounding box center [1069, 101] width 28 height 26
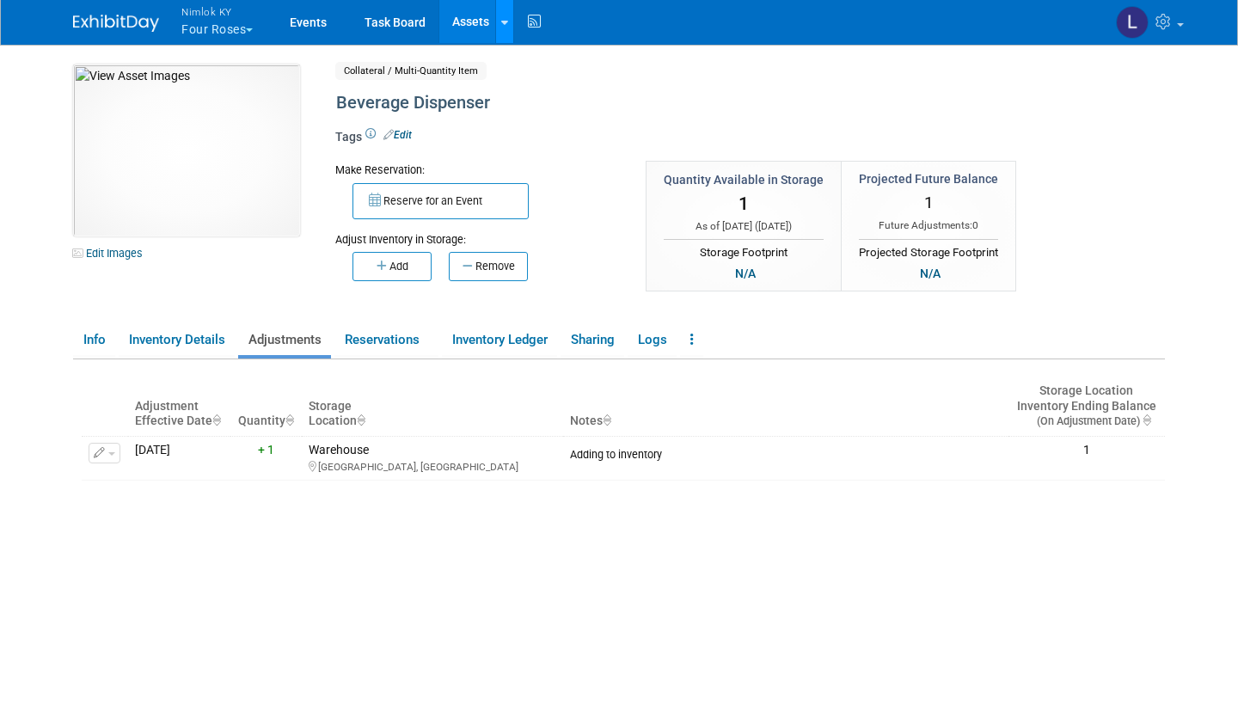
click at [500, 9] on link at bounding box center [504, 21] width 18 height 43
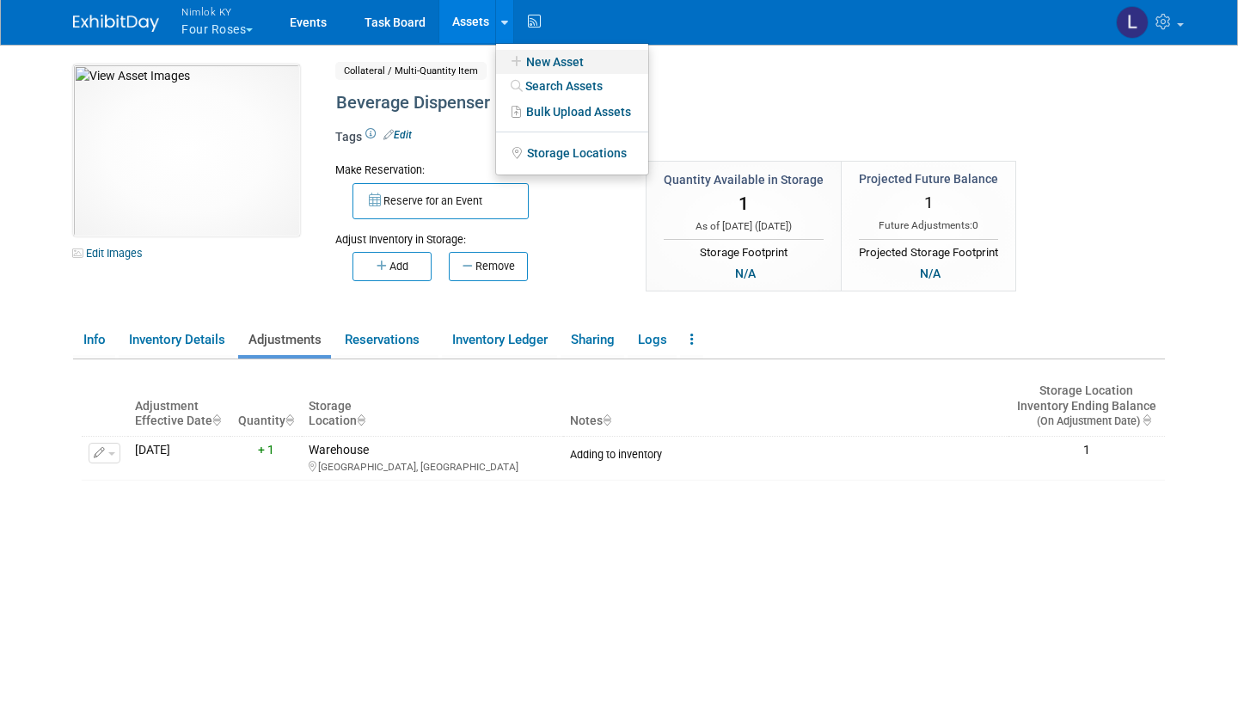
click at [570, 58] on link "New Asset" at bounding box center [572, 62] width 152 height 24
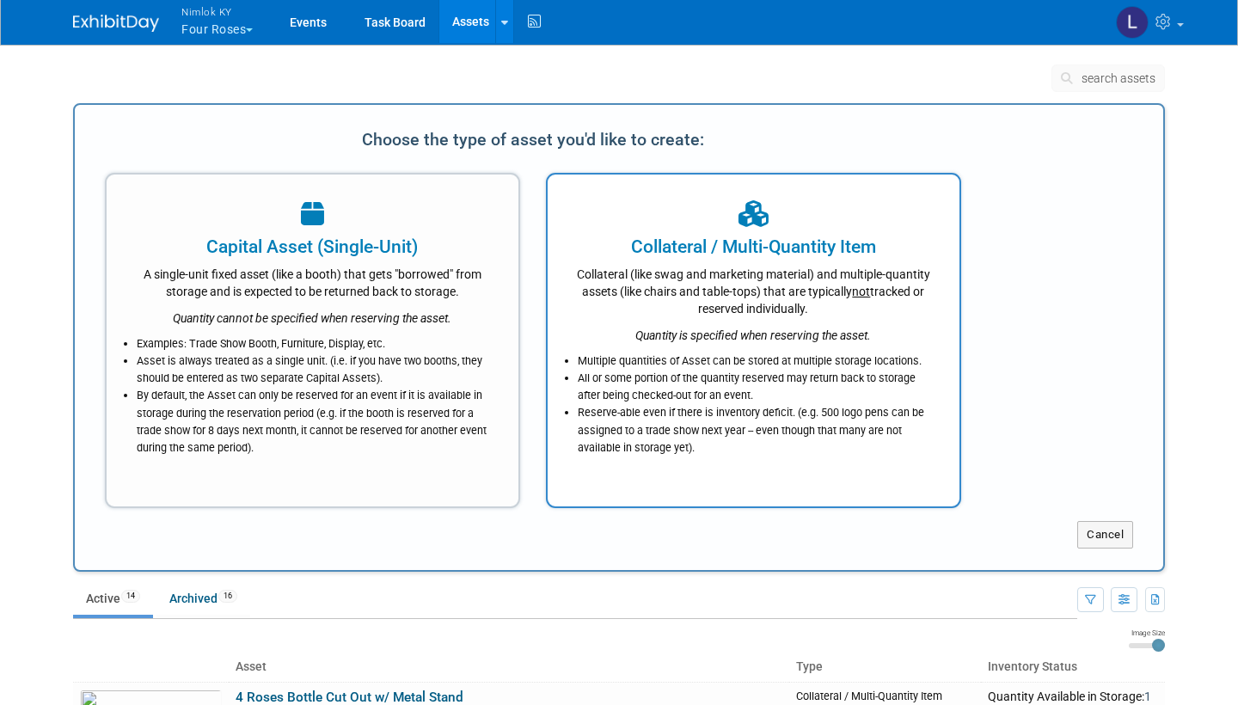
click at [676, 317] on div "Quantity is specified when reserving the asset." at bounding box center [753, 330] width 369 height 27
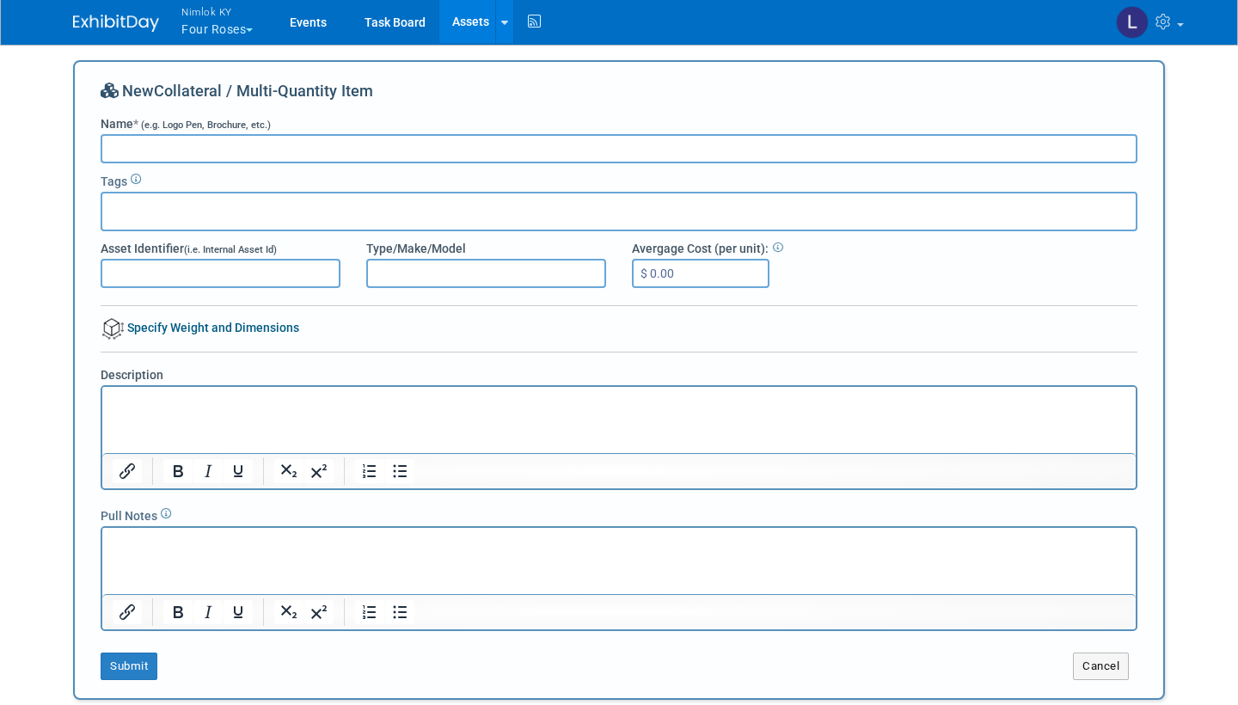
click at [466, 17] on link "Assets" at bounding box center [470, 21] width 63 height 43
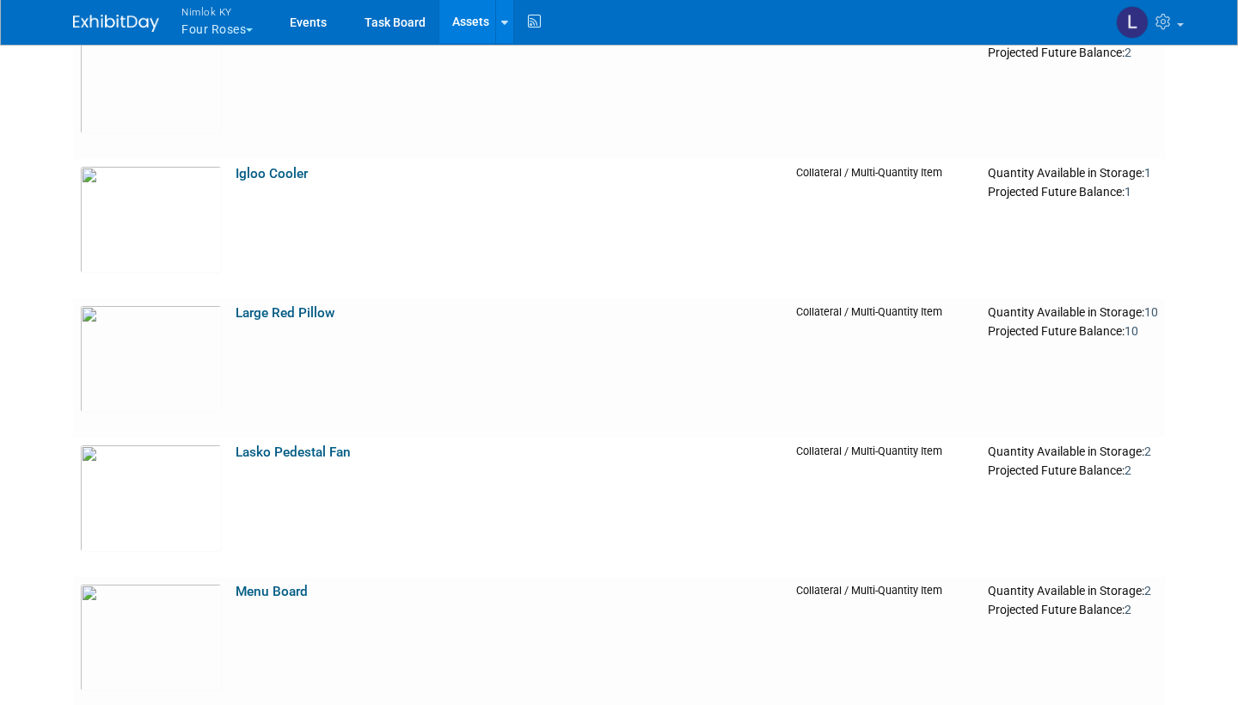
scroll to position [1029, 0]
click at [296, 307] on link "Large Red Pillow" at bounding box center [285, 313] width 99 height 15
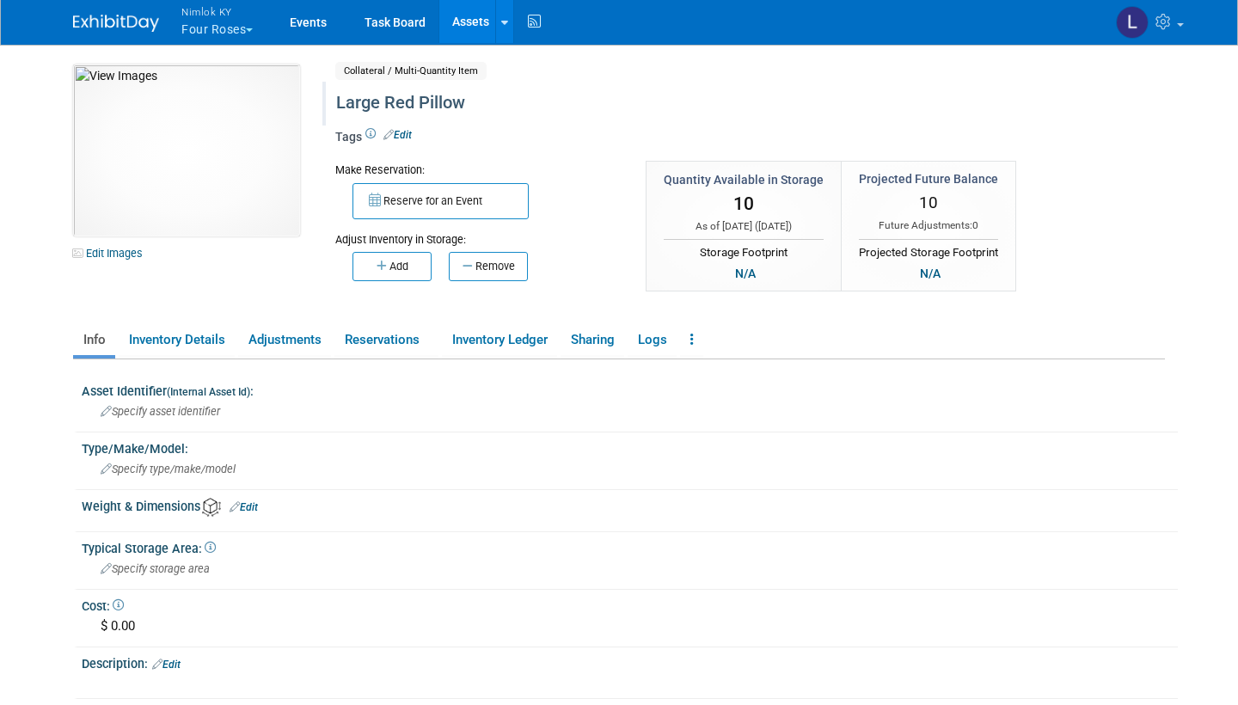
click at [449, 98] on div "Large Red Pillow" at bounding box center [692, 103] width 725 height 31
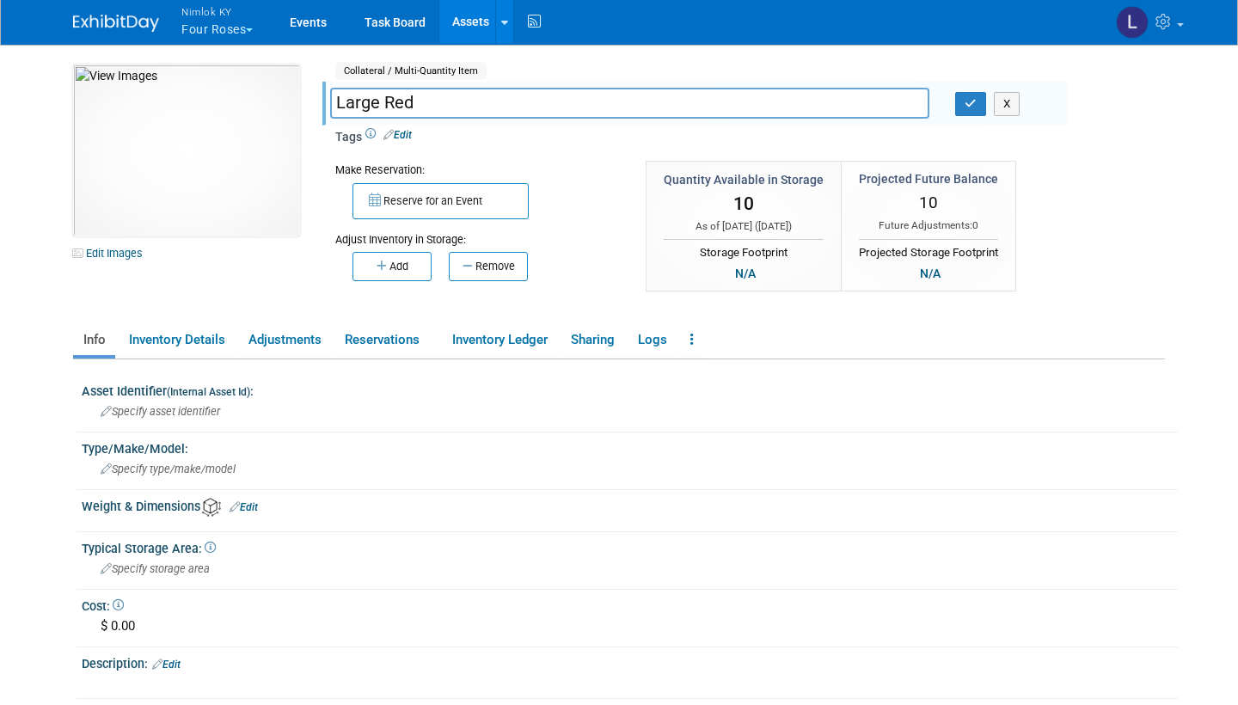
click at [339, 98] on input "Large Red" at bounding box center [629, 103] width 599 height 30
type input "Pillow - Large Red"
click at [970, 100] on icon "button" at bounding box center [971, 103] width 12 height 11
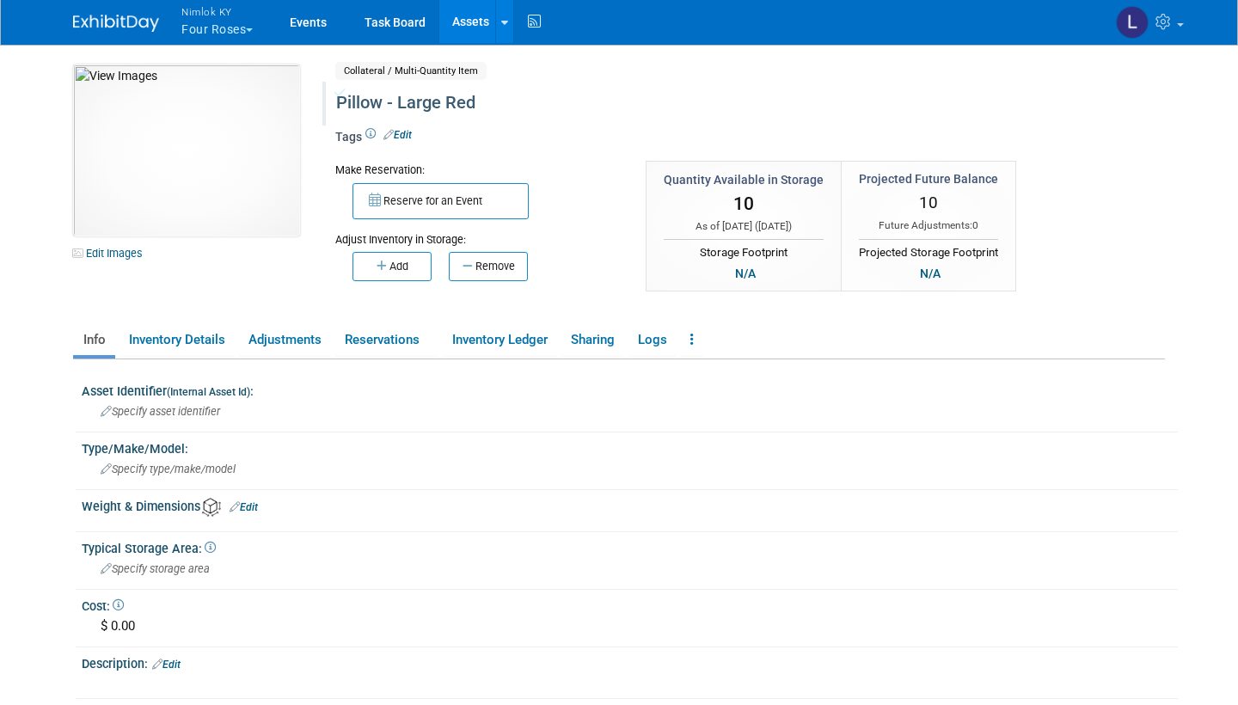
click at [469, 18] on link "Assets" at bounding box center [470, 21] width 63 height 43
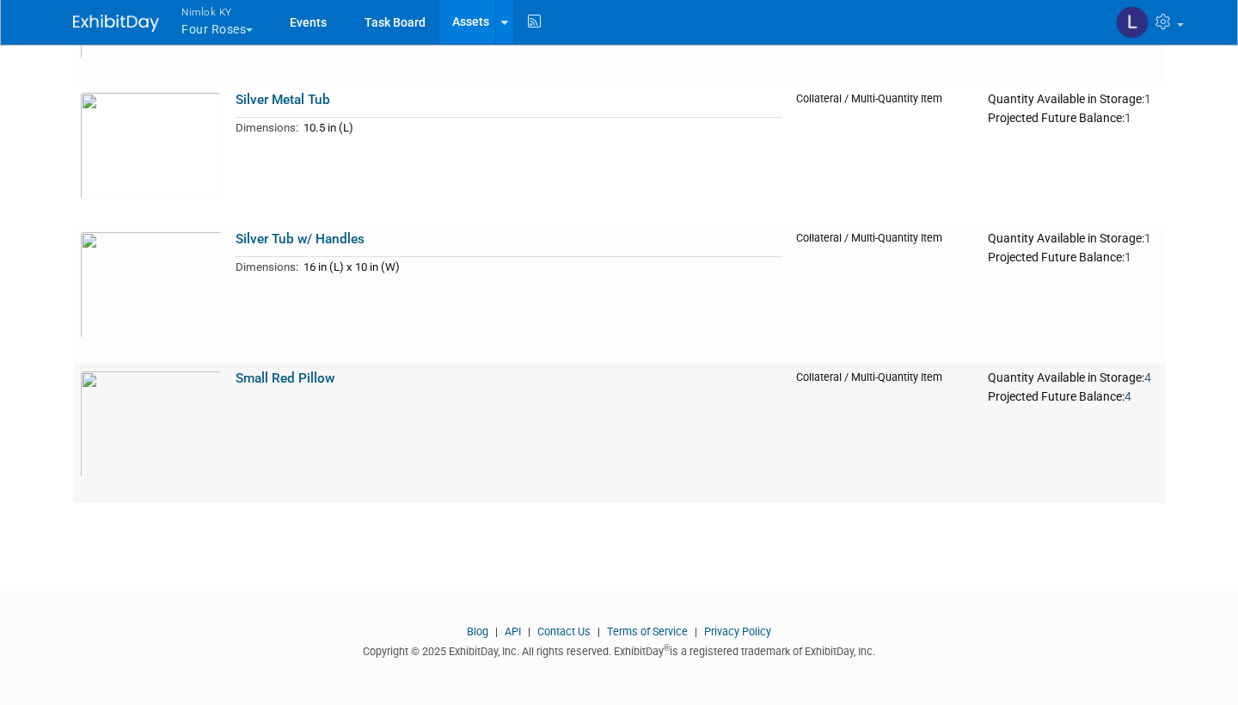
scroll to position [1660, 0]
click at [291, 376] on link "Small Red Pillow" at bounding box center [285, 378] width 99 height 15
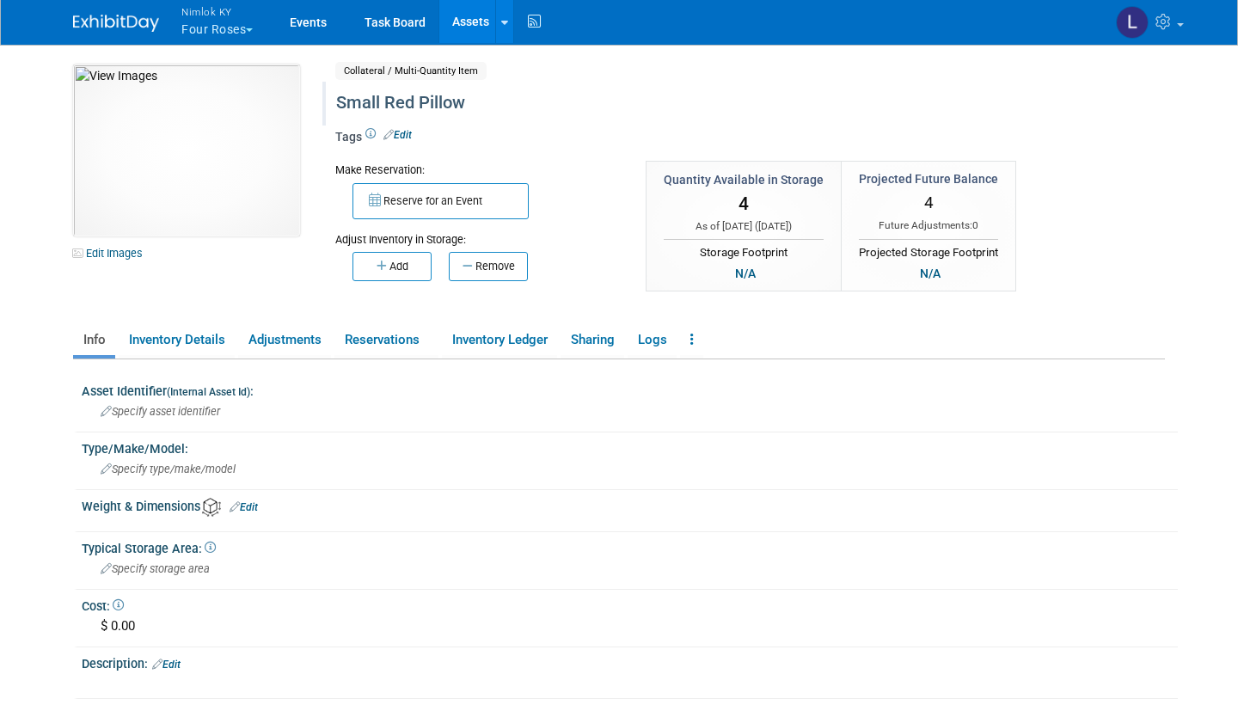
click at [475, 103] on div "Small Red Pillow" at bounding box center [692, 103] width 725 height 31
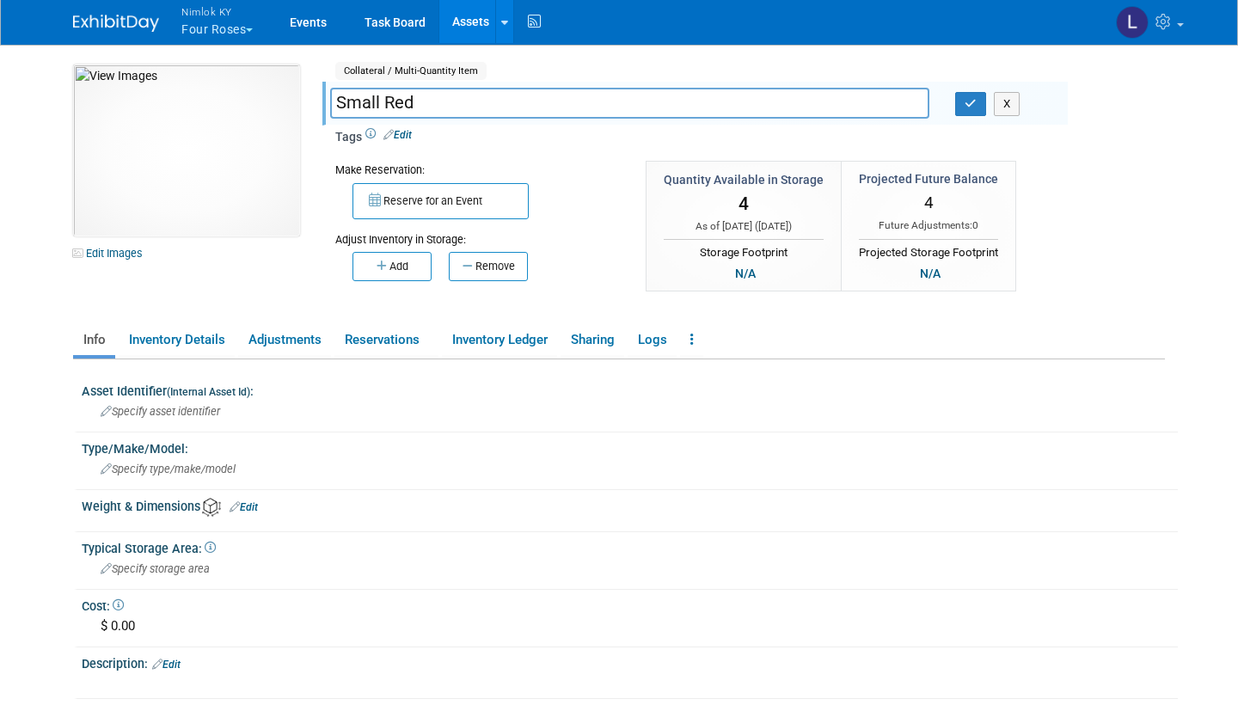
click at [337, 101] on input "Small Red" at bounding box center [629, 103] width 599 height 30
type input "Pillow - Small Red"
click at [976, 103] on icon "button" at bounding box center [971, 103] width 12 height 11
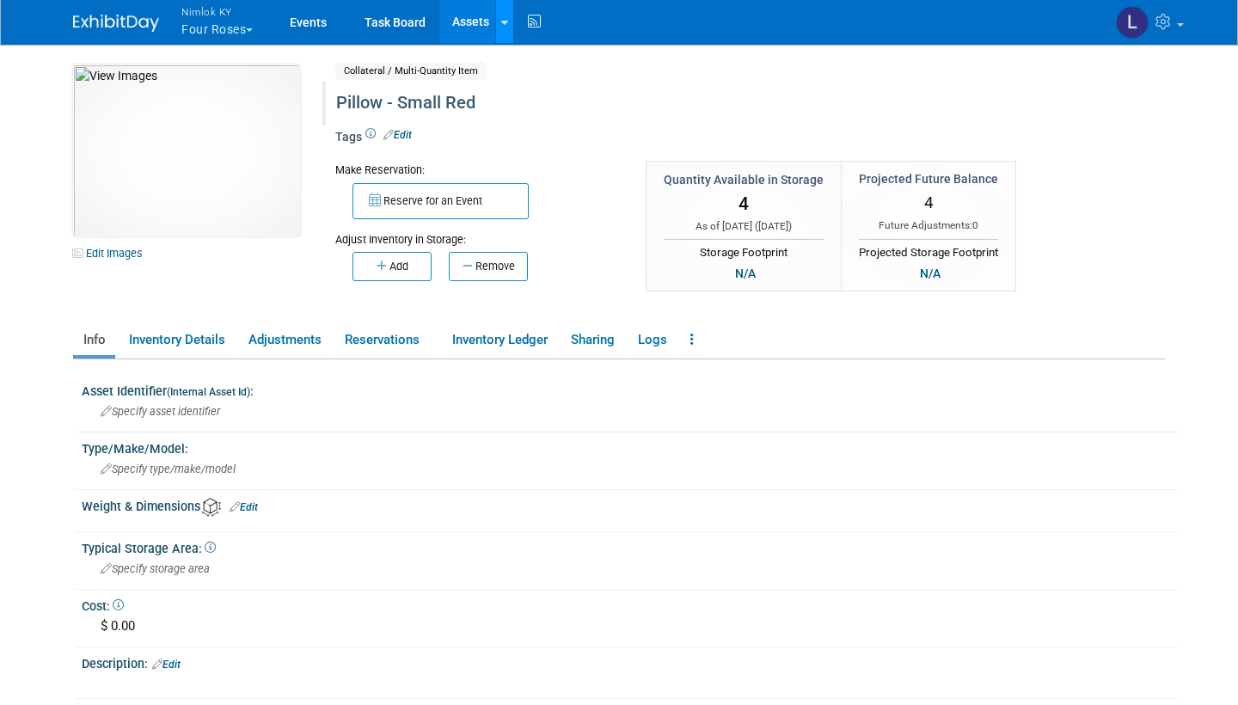
click at [503, 23] on icon at bounding box center [504, 22] width 7 height 11
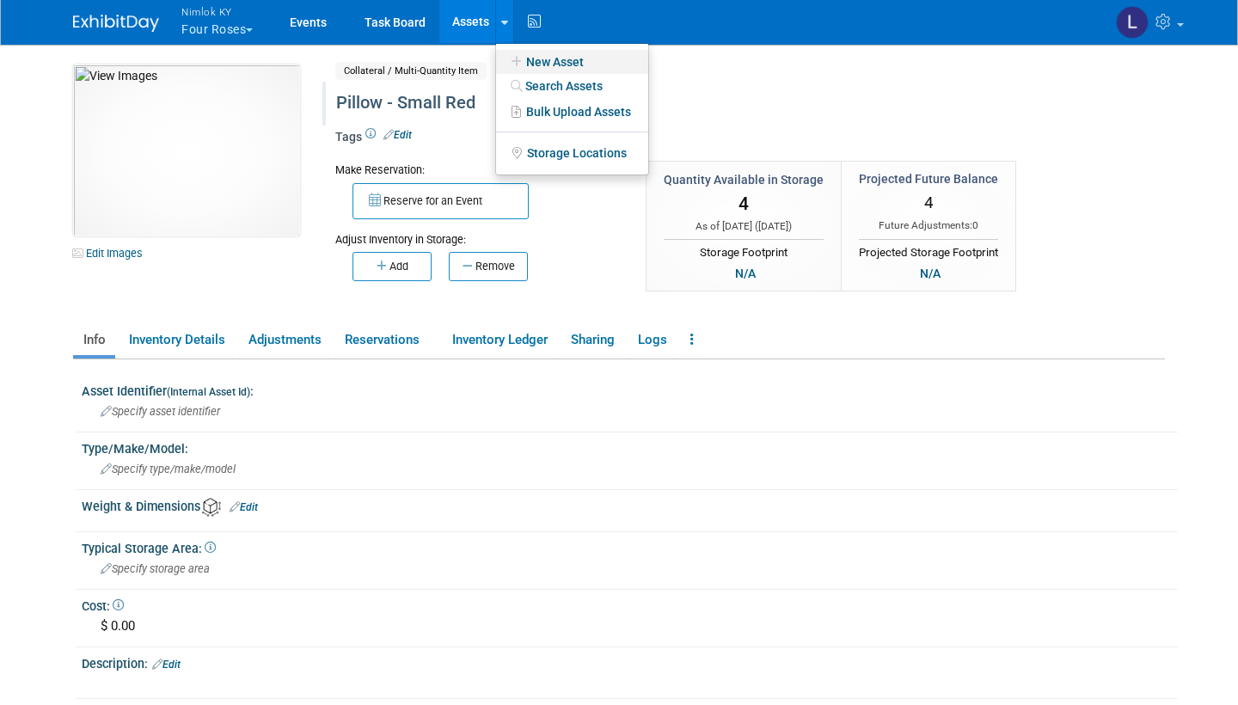
click at [564, 61] on link "New Asset" at bounding box center [572, 62] width 152 height 24
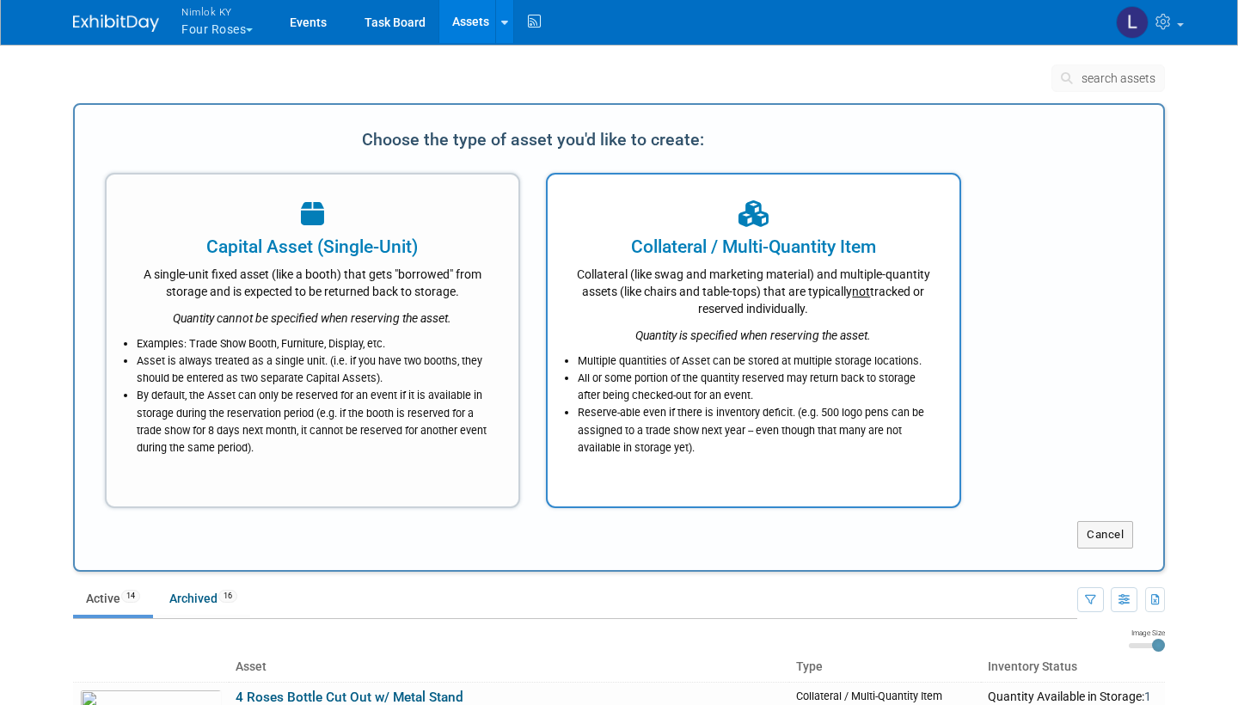
click at [696, 314] on div "Collateral (like swag and marketing material) and multiple-quantity assets (lik…" at bounding box center [753, 289] width 369 height 58
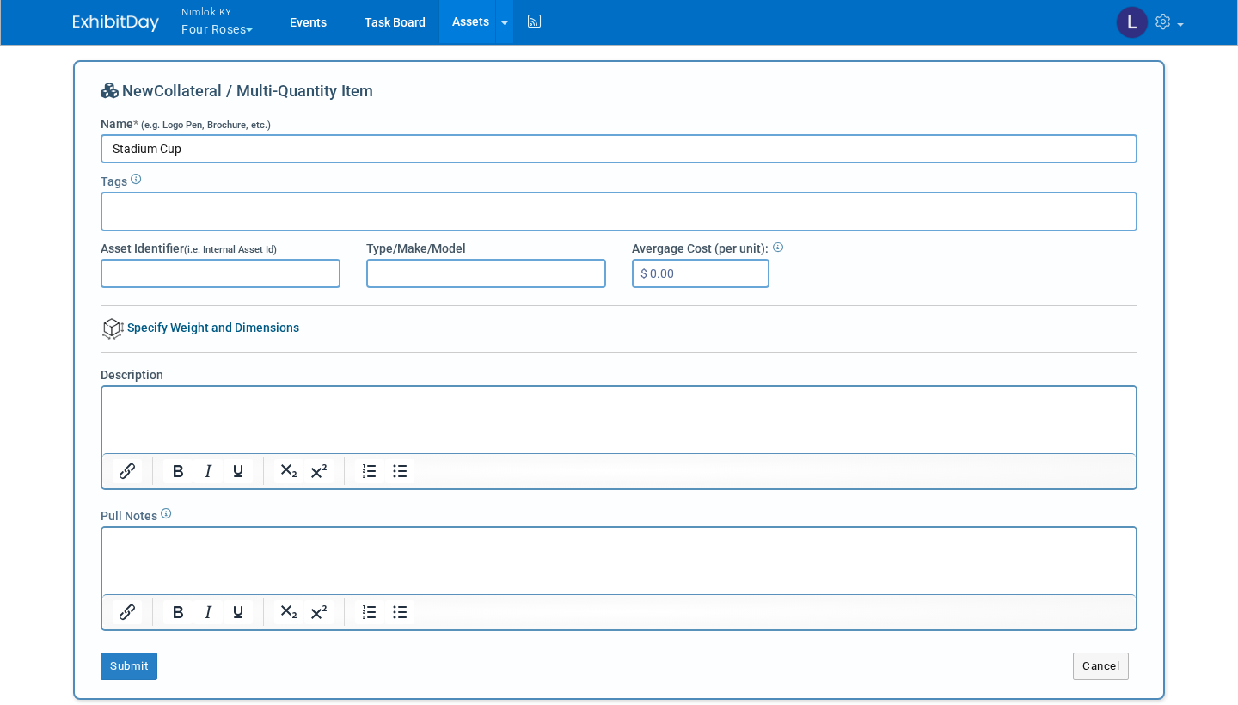
type input "Stadium Cup"
type input "Giveaway"
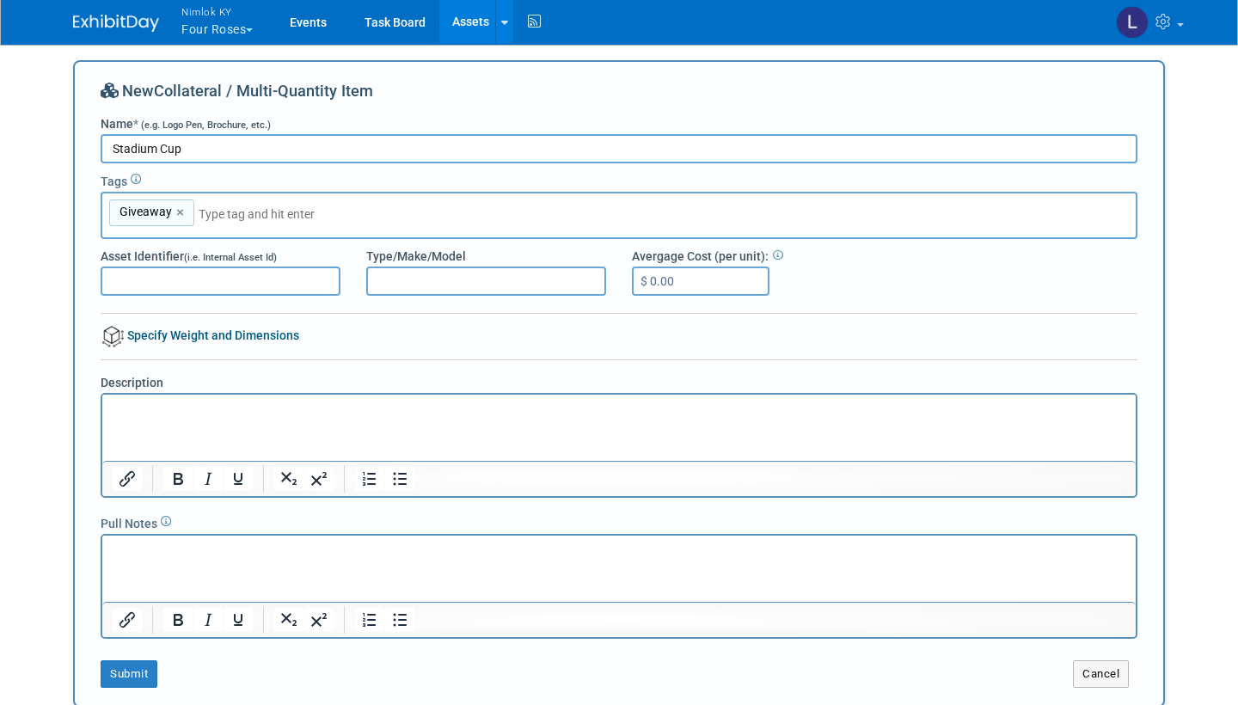
click at [144, 418] on html at bounding box center [618, 406] width 1033 height 24
click at [113, 144] on input "Stadium Cup" at bounding box center [619, 148] width 1037 height 29
type input "12oz Stadium Cup"
click at [147, 411] on p "Rich Text Area. Press ALT-0 for help." at bounding box center [620, 409] width 1014 height 17
click at [132, 667] on button "Submit" at bounding box center [129, 674] width 57 height 28
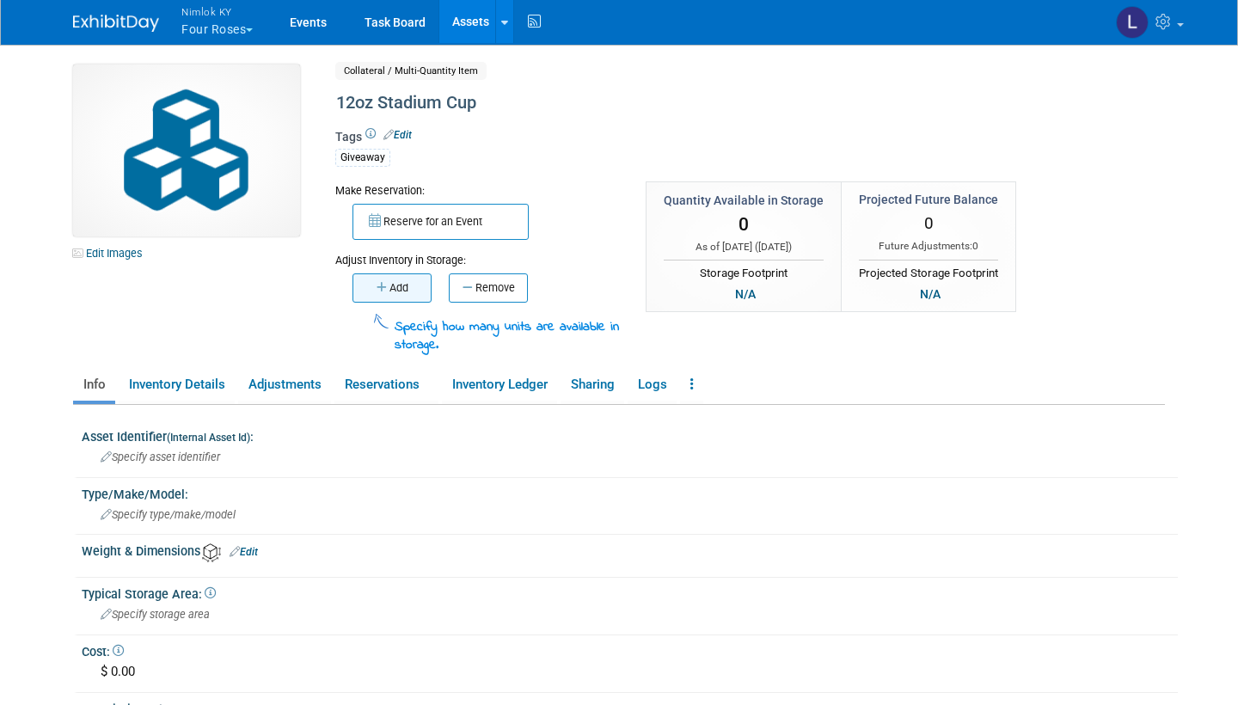
click at [399, 285] on button "Add" at bounding box center [391, 287] width 79 height 29
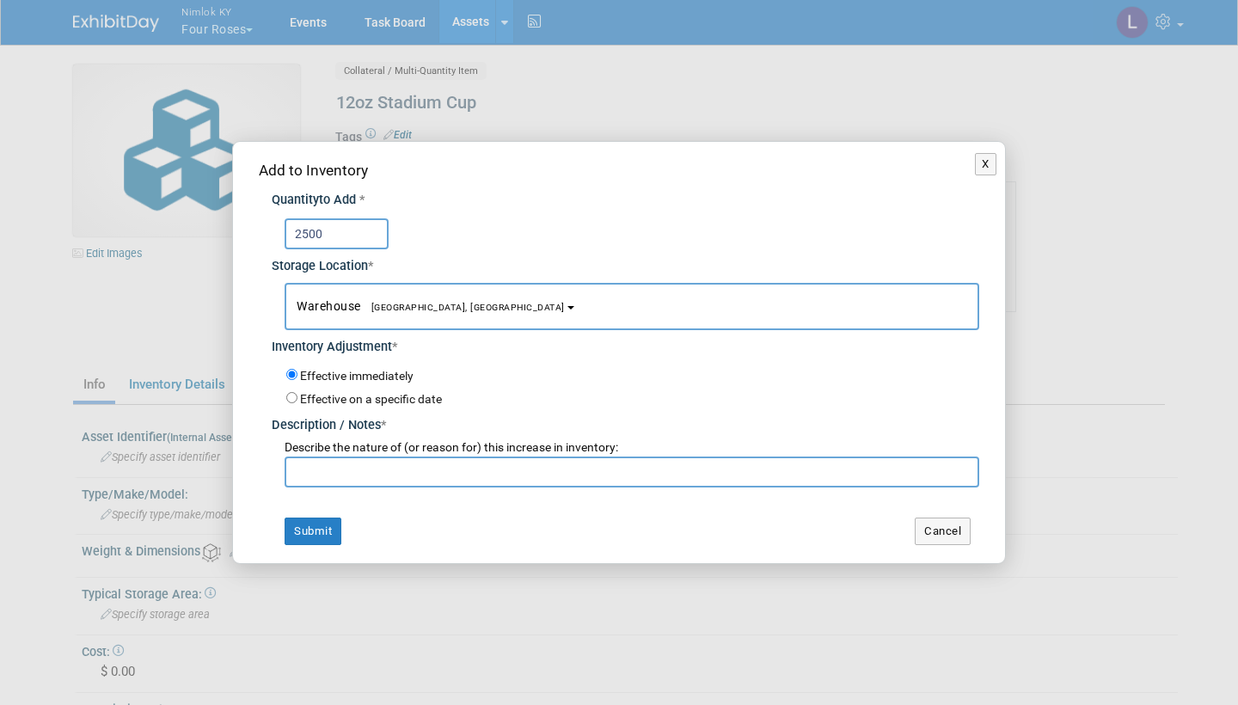
type input "2500"
paste input "Adding to inventory"
type input "Adding to inventory"
click at [331, 522] on button "Submit" at bounding box center [313, 532] width 57 height 28
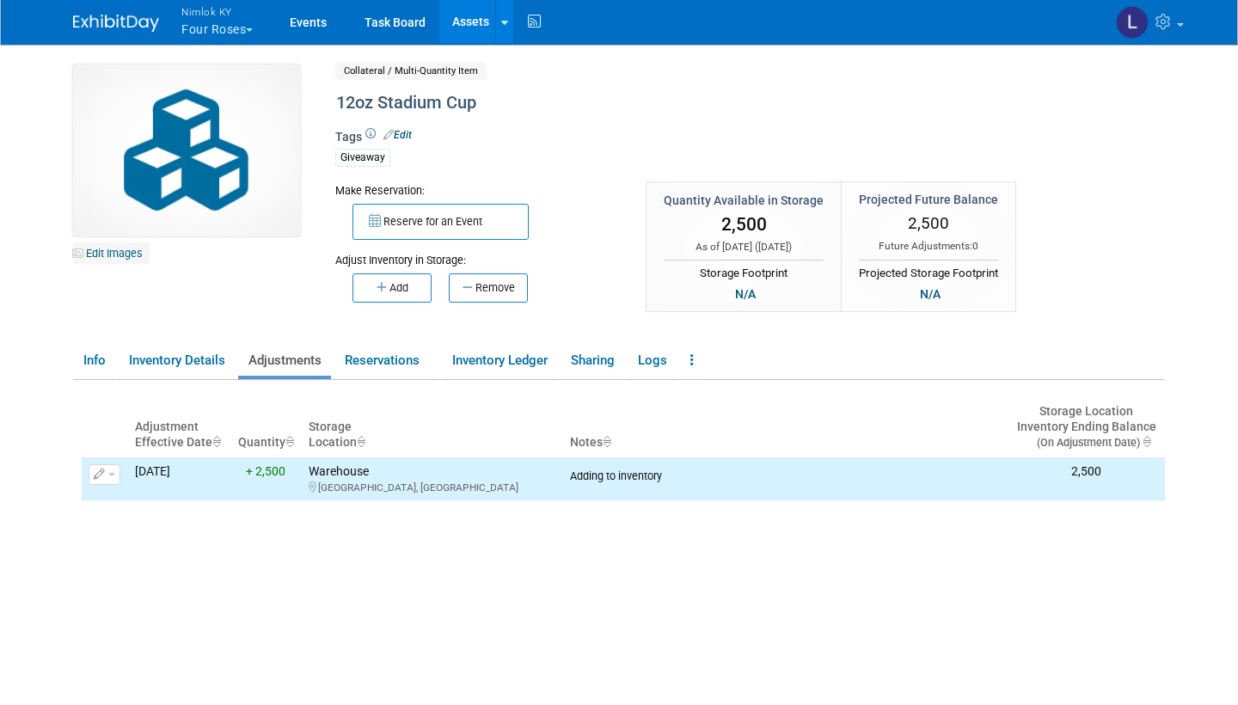
click at [132, 252] on link "Edit Images" at bounding box center [111, 252] width 77 height 21
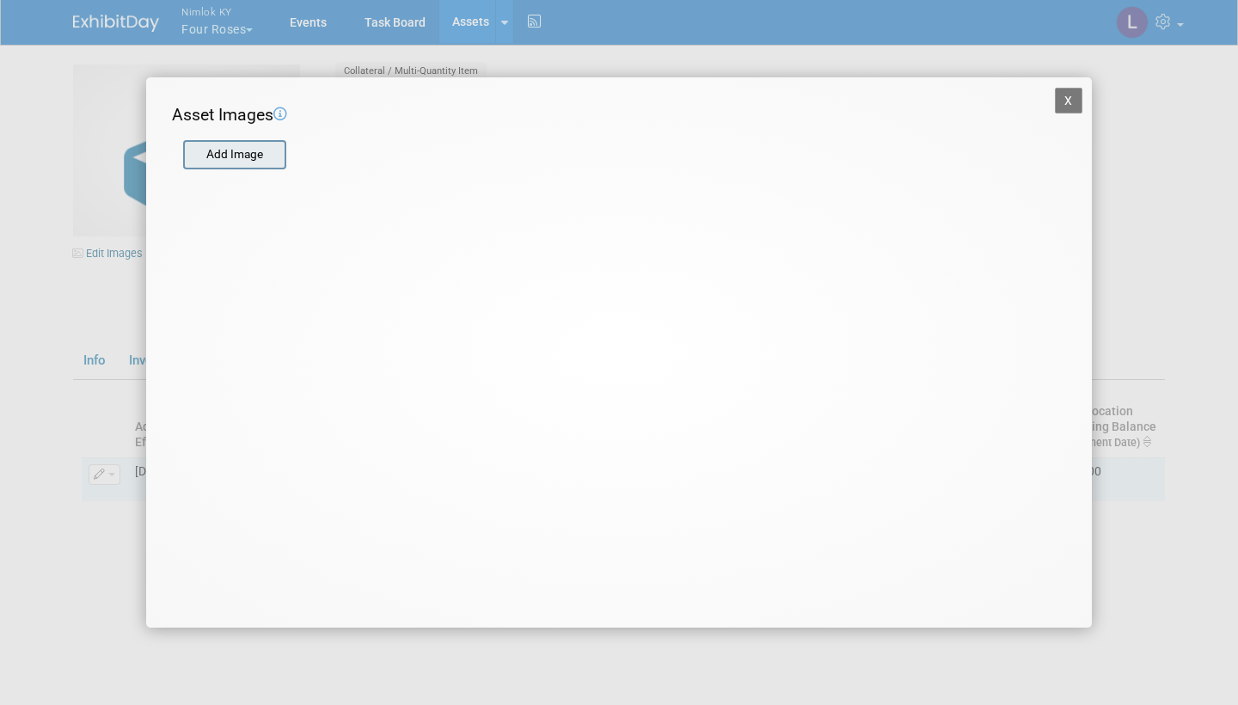
click at [248, 158] on input "file" at bounding box center [182, 155] width 205 height 26
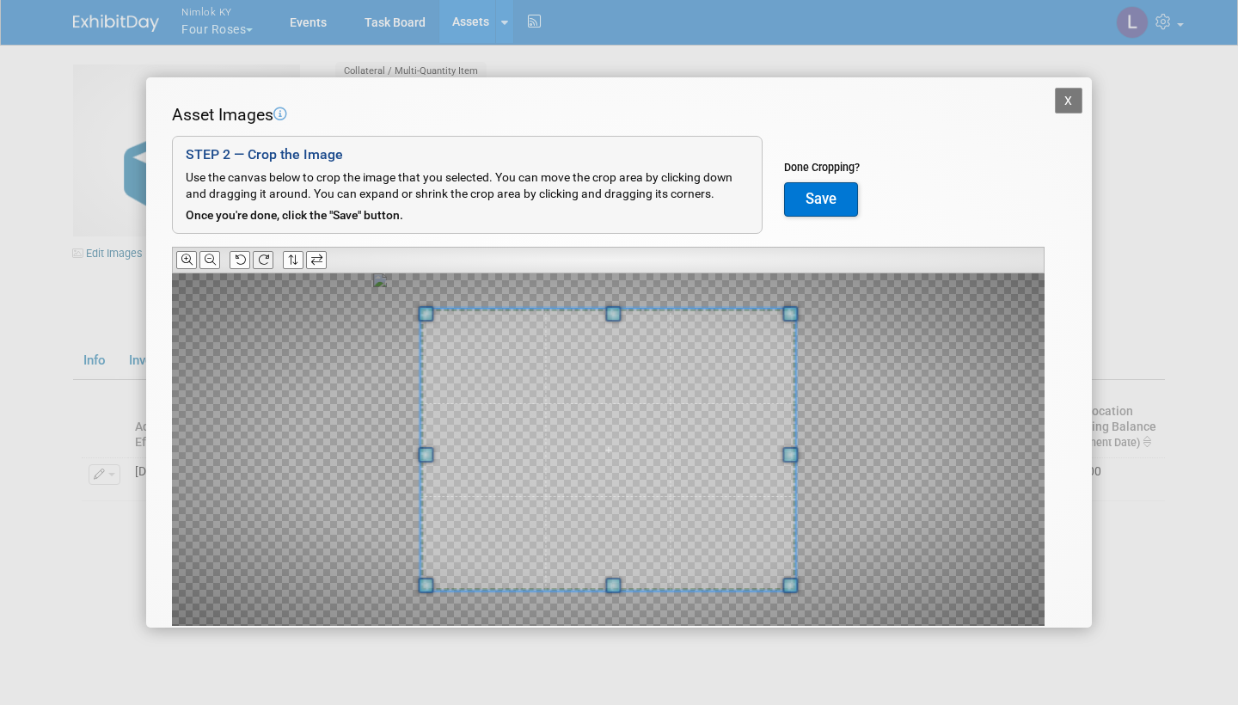
click at [268, 254] on icon at bounding box center [263, 259] width 11 height 11
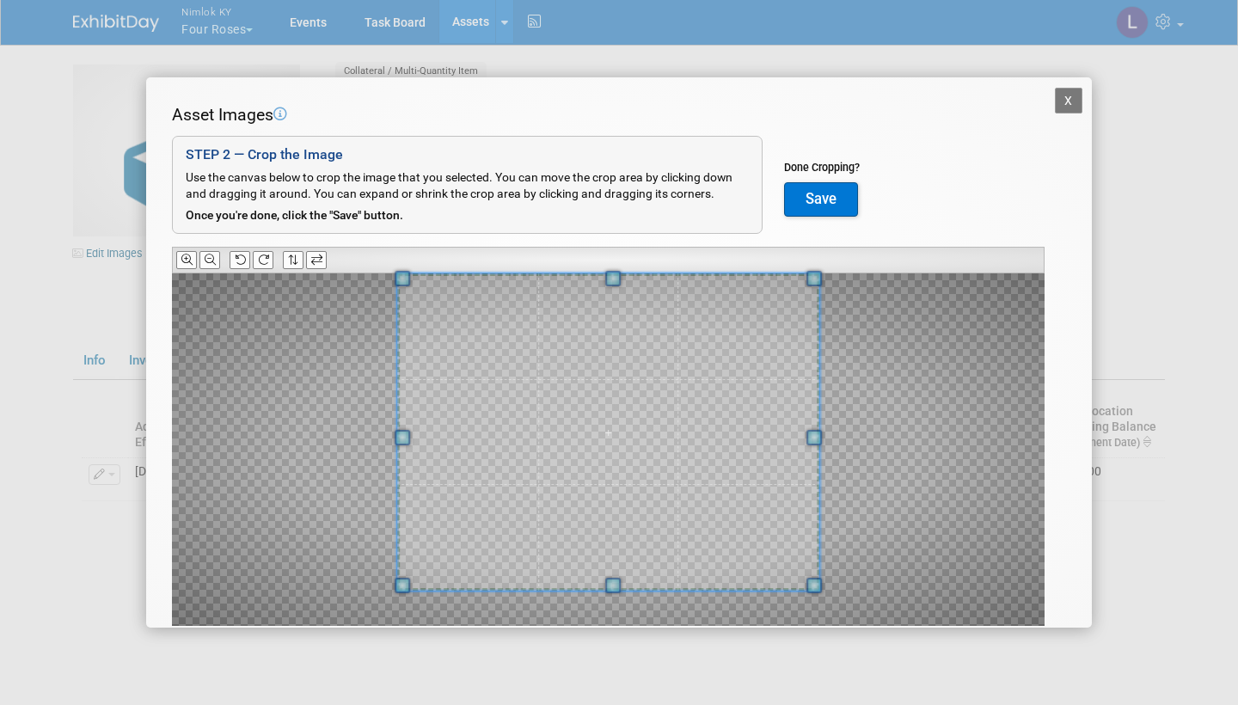
click at [622, 267] on div "Asset Images Add Image STEP 2 — Crop the Image Use the canvas below to crop the…" at bounding box center [619, 391] width 894 height 577
click at [833, 193] on button "Save" at bounding box center [821, 199] width 74 height 34
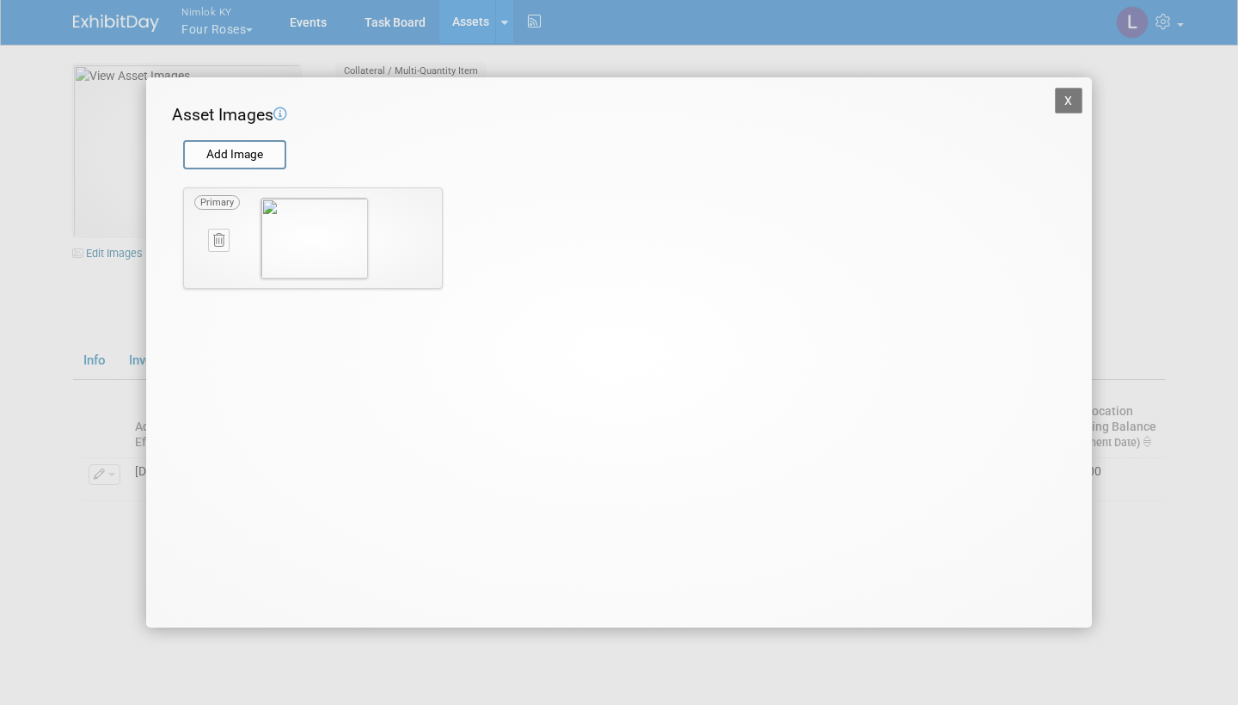
click at [1075, 95] on button "X" at bounding box center [1069, 101] width 28 height 26
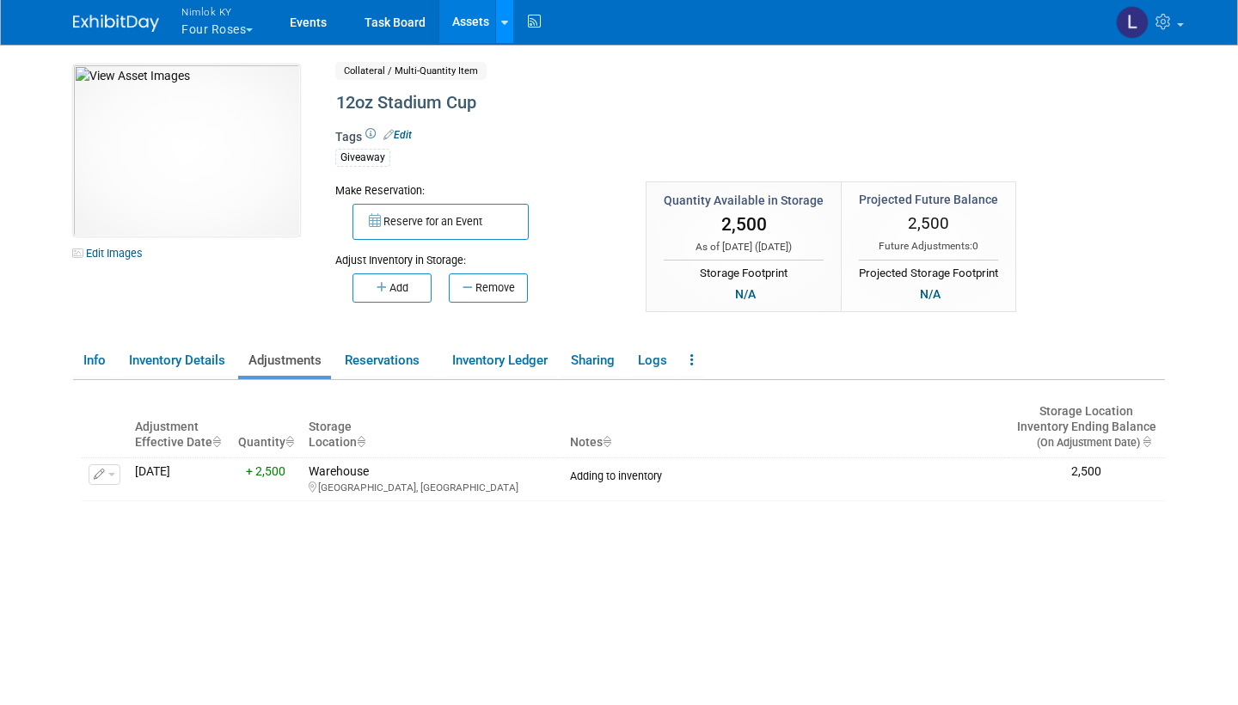
click at [508, 13] on div at bounding box center [504, 21] width 7 height 17
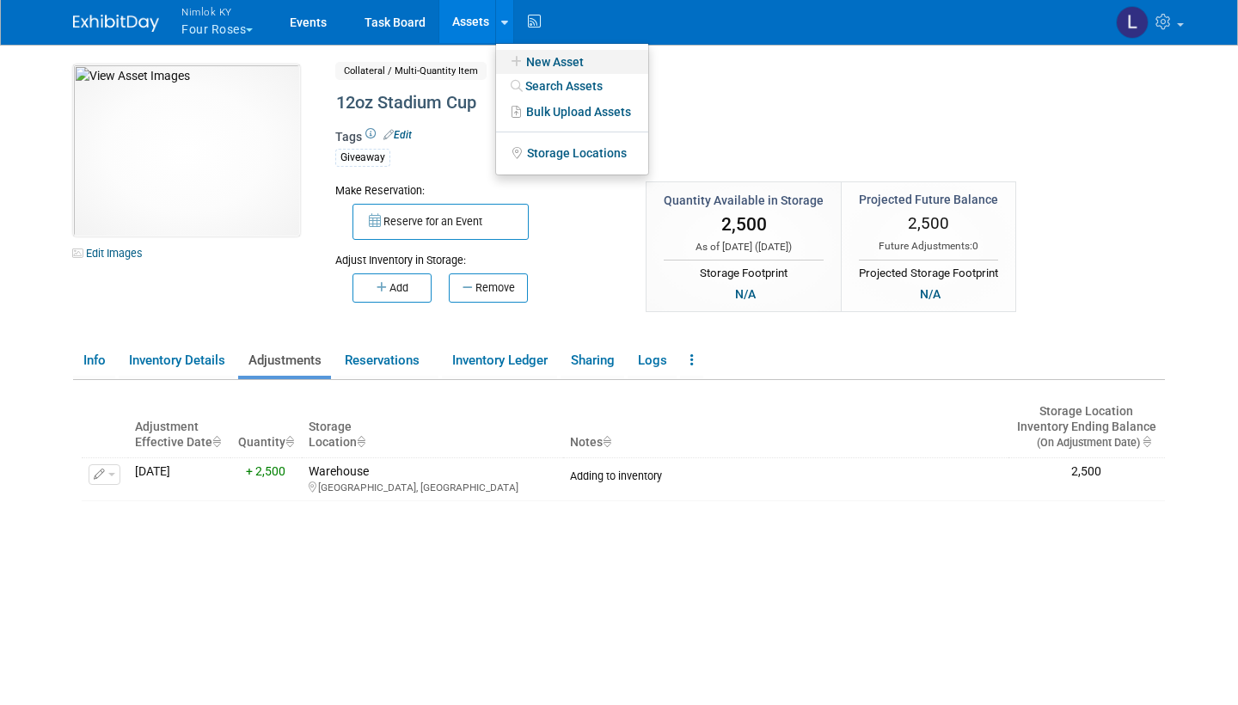
click at [572, 61] on link "New Asset" at bounding box center [572, 62] width 152 height 24
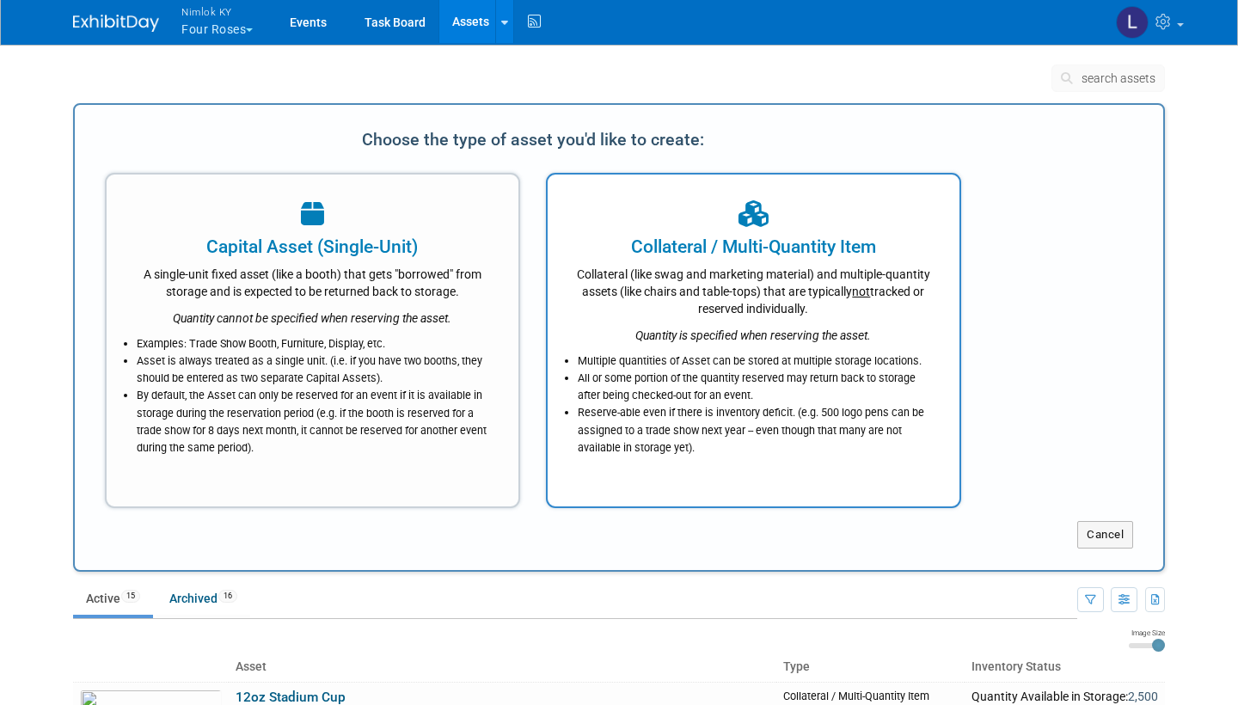
click at [767, 320] on div "Quantity is specified when reserving the asset." at bounding box center [753, 330] width 369 height 27
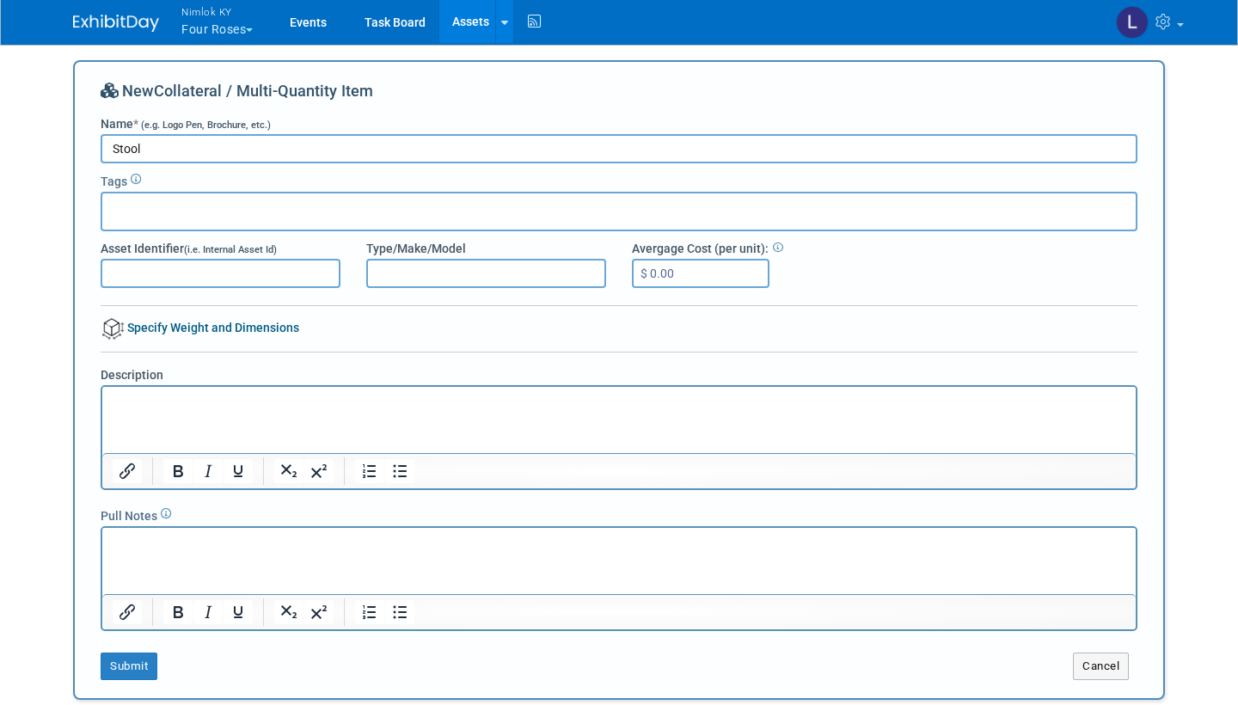
type input "Stool"
click at [170, 411] on html at bounding box center [618, 399] width 1033 height 24
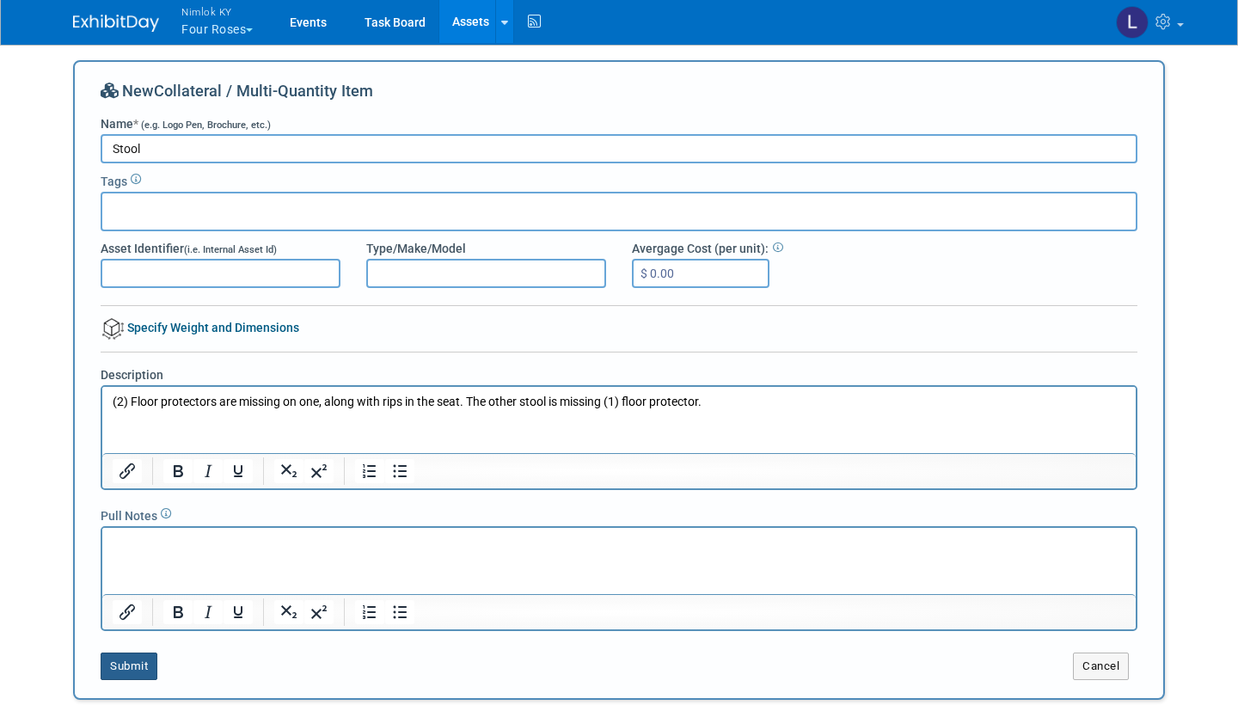
click at [135, 658] on button "Submit" at bounding box center [129, 667] width 57 height 28
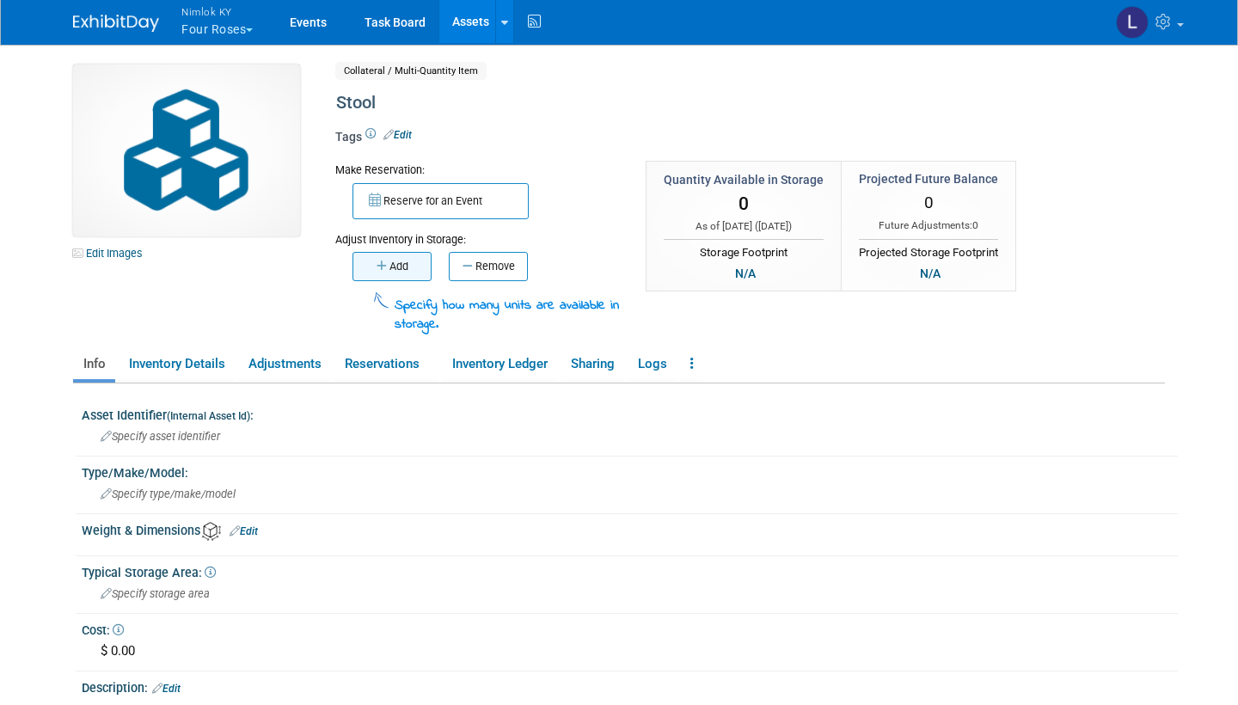
click at [391, 257] on button "Add" at bounding box center [391, 266] width 79 height 29
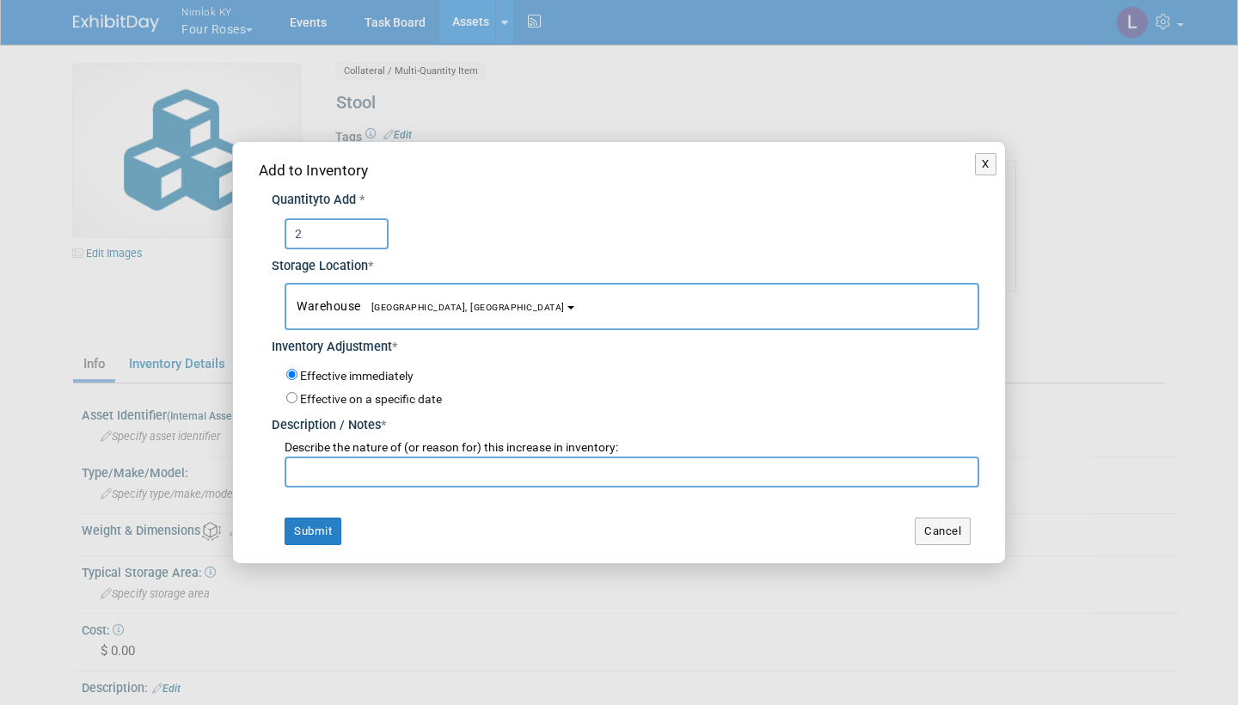
type input "2"
paste input "Adding to inventory"
type input "Adding to inventory"
click at [313, 525] on button "Submit" at bounding box center [313, 532] width 57 height 28
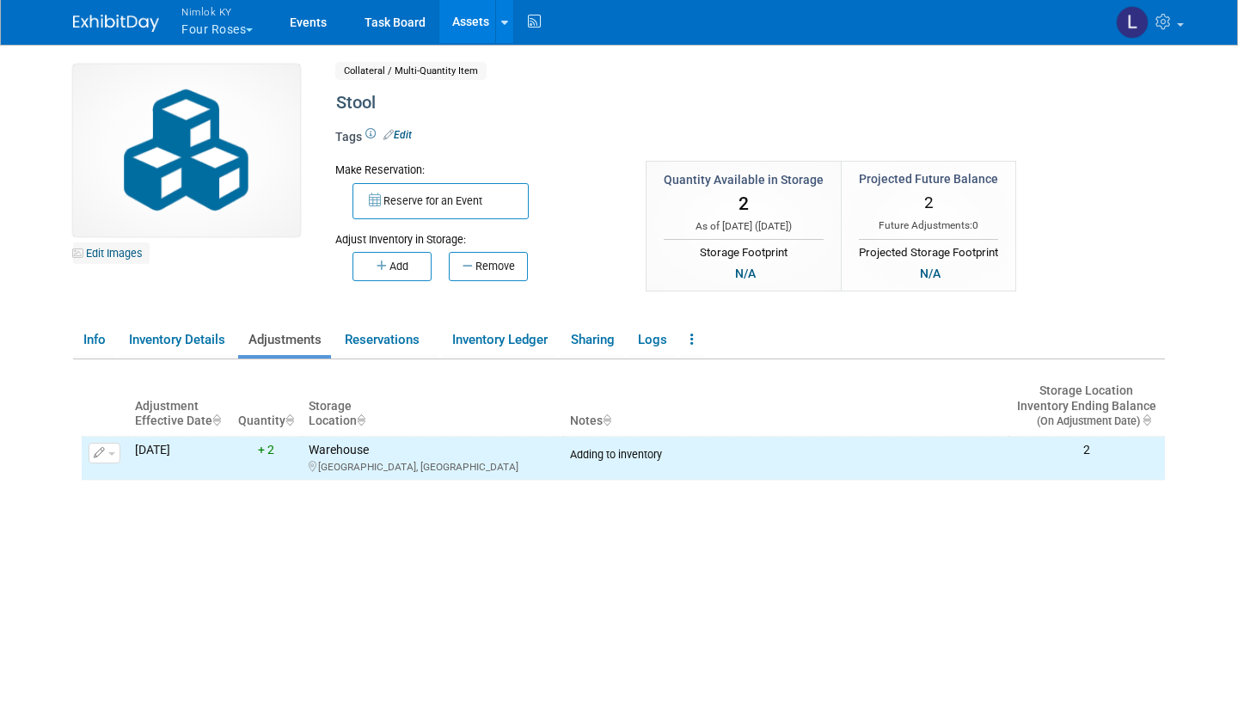
click at [112, 249] on link "Edit Images" at bounding box center [111, 252] width 77 height 21
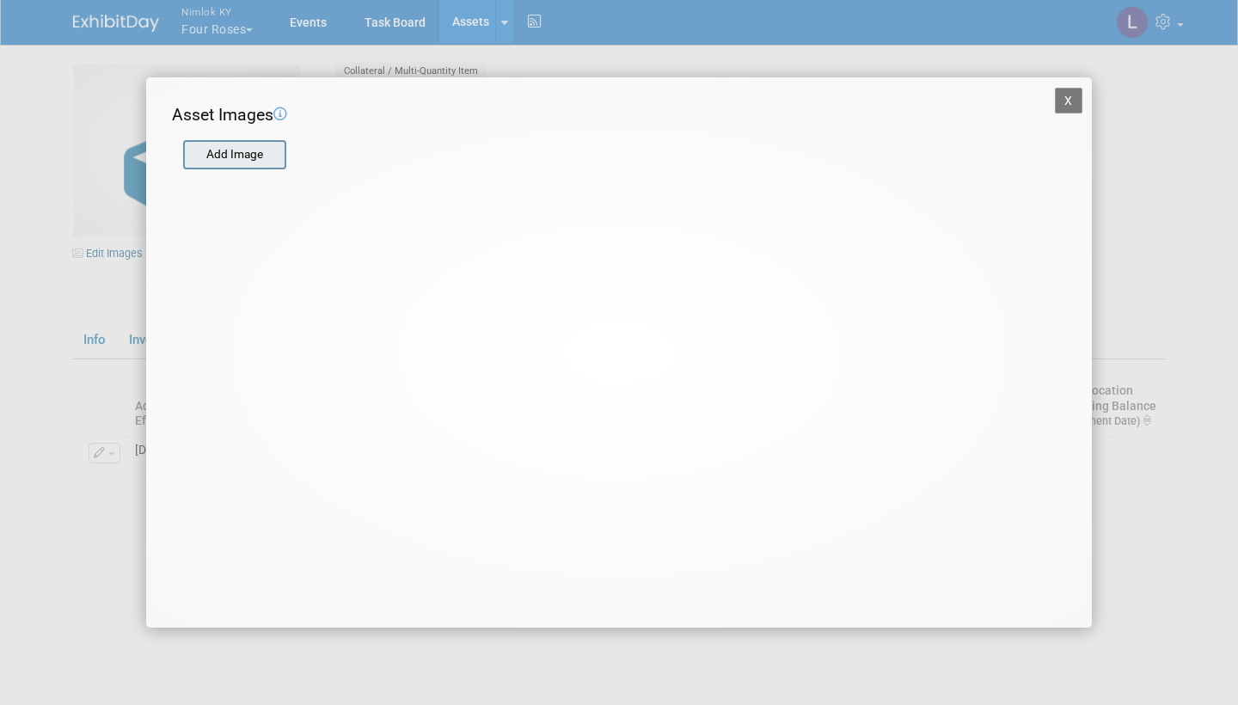
click at [245, 150] on input "file" at bounding box center [182, 155] width 205 height 26
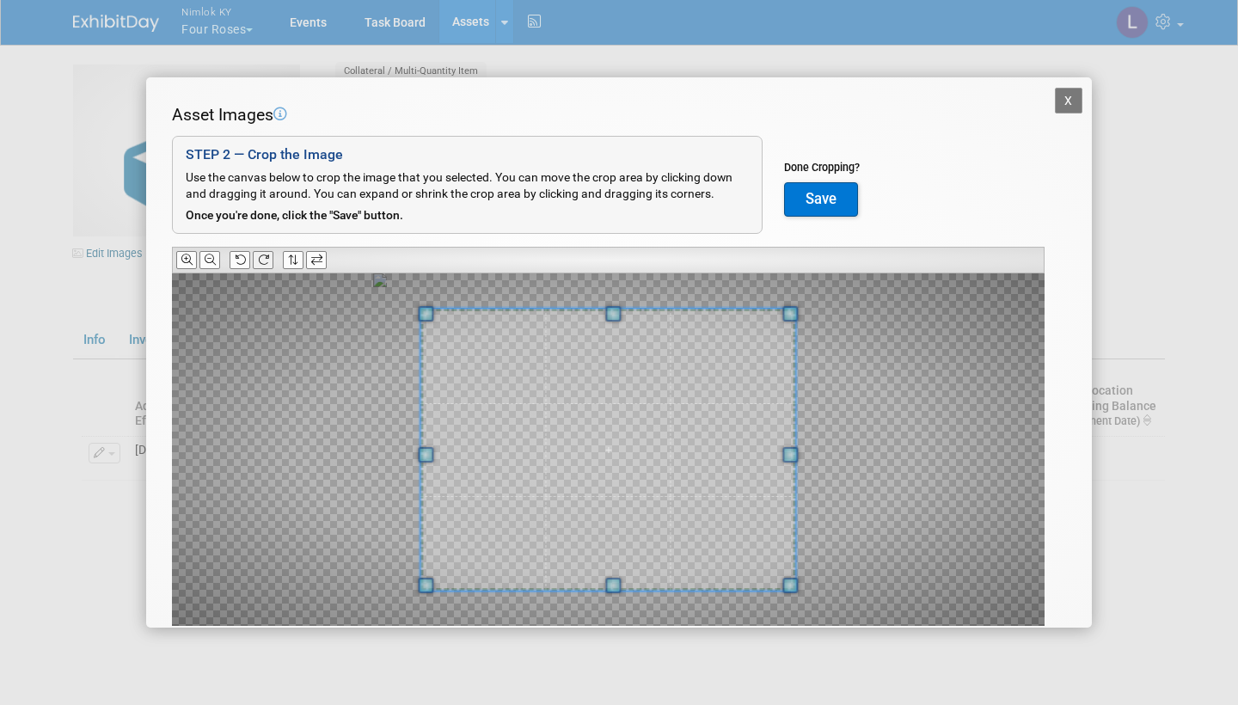
click at [267, 256] on icon at bounding box center [263, 259] width 11 height 11
click at [822, 194] on button "Save" at bounding box center [821, 199] width 74 height 34
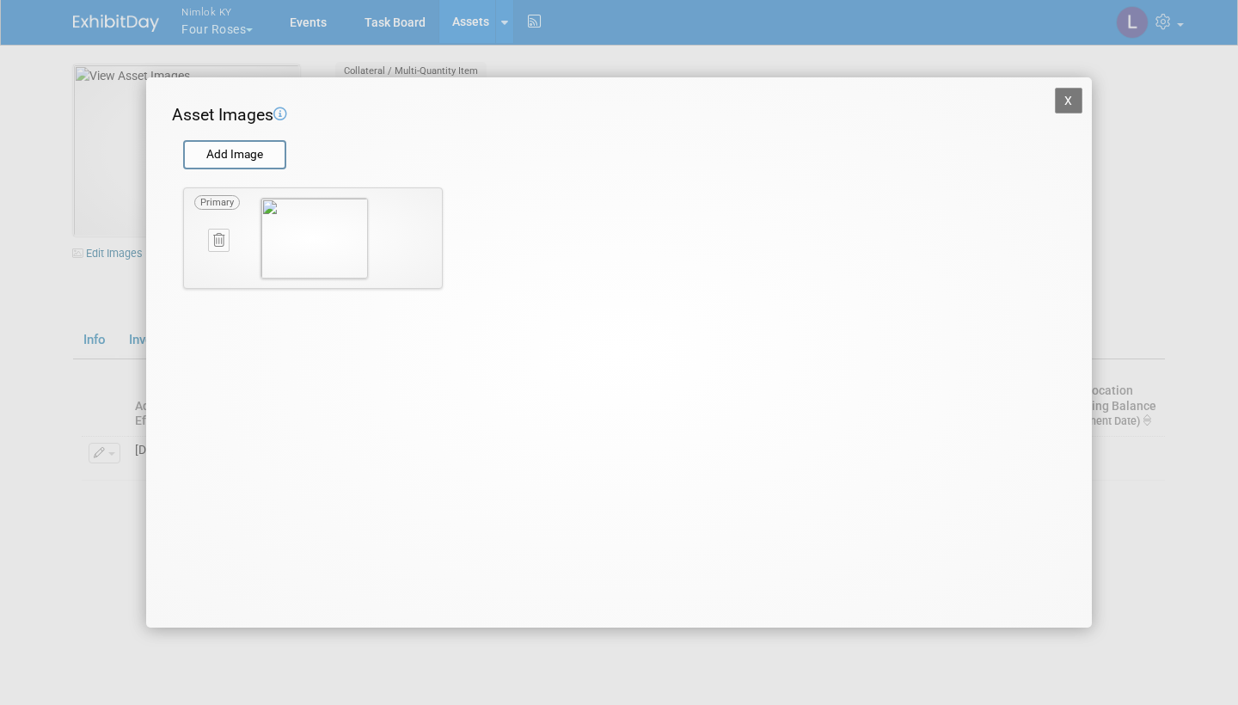
click at [1080, 98] on button "X" at bounding box center [1069, 101] width 28 height 26
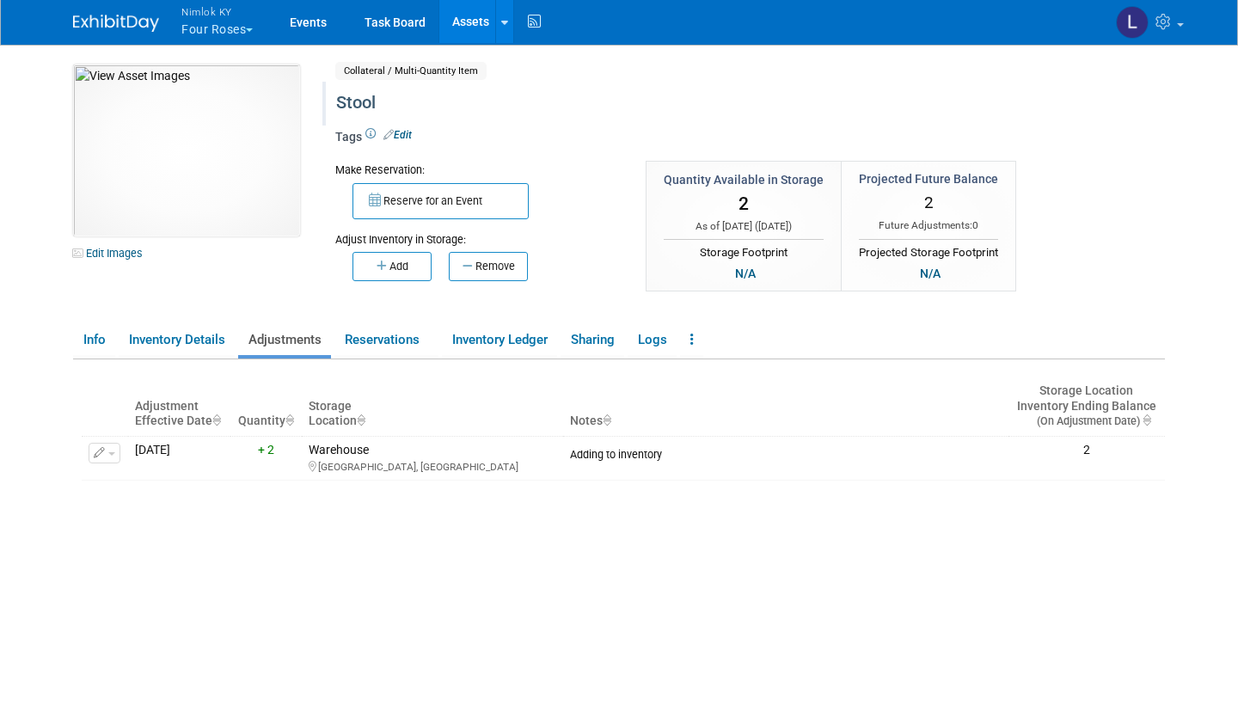
click at [368, 99] on div "Stool" at bounding box center [692, 103] width 725 height 31
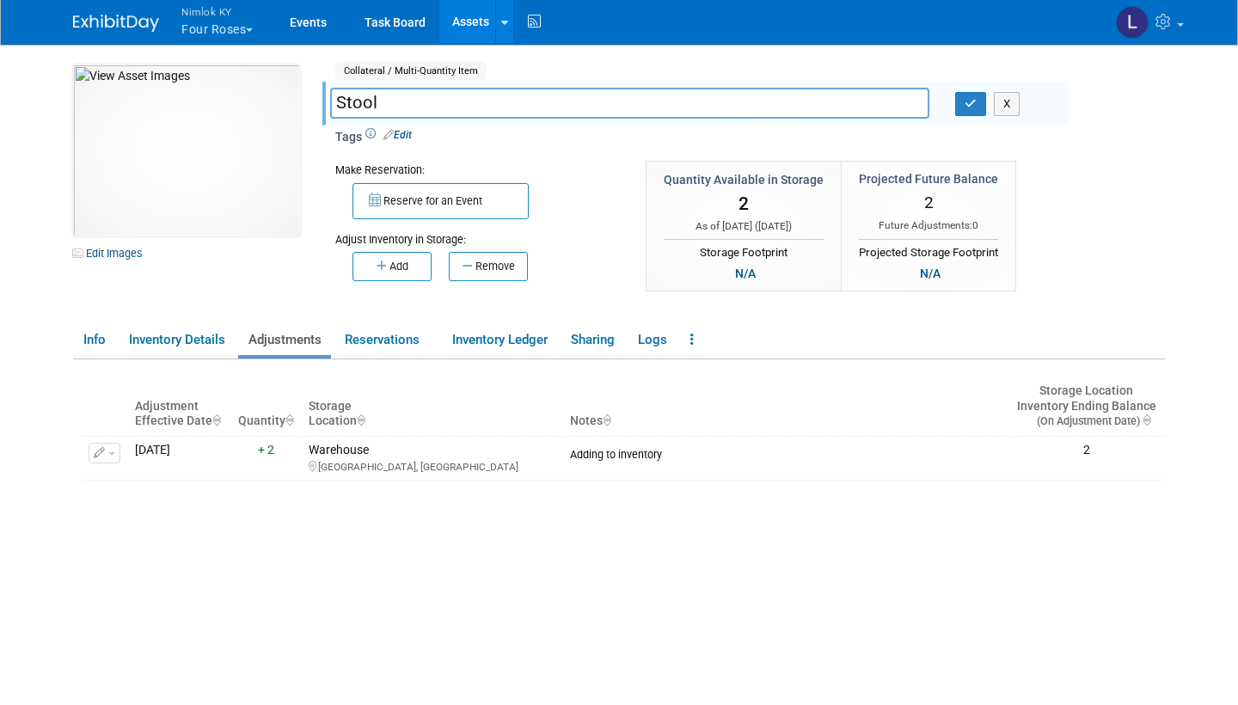
click at [336, 102] on input "Stool" at bounding box center [629, 103] width 599 height 30
type input "Black Stool"
click at [965, 101] on icon "button" at bounding box center [971, 103] width 12 height 11
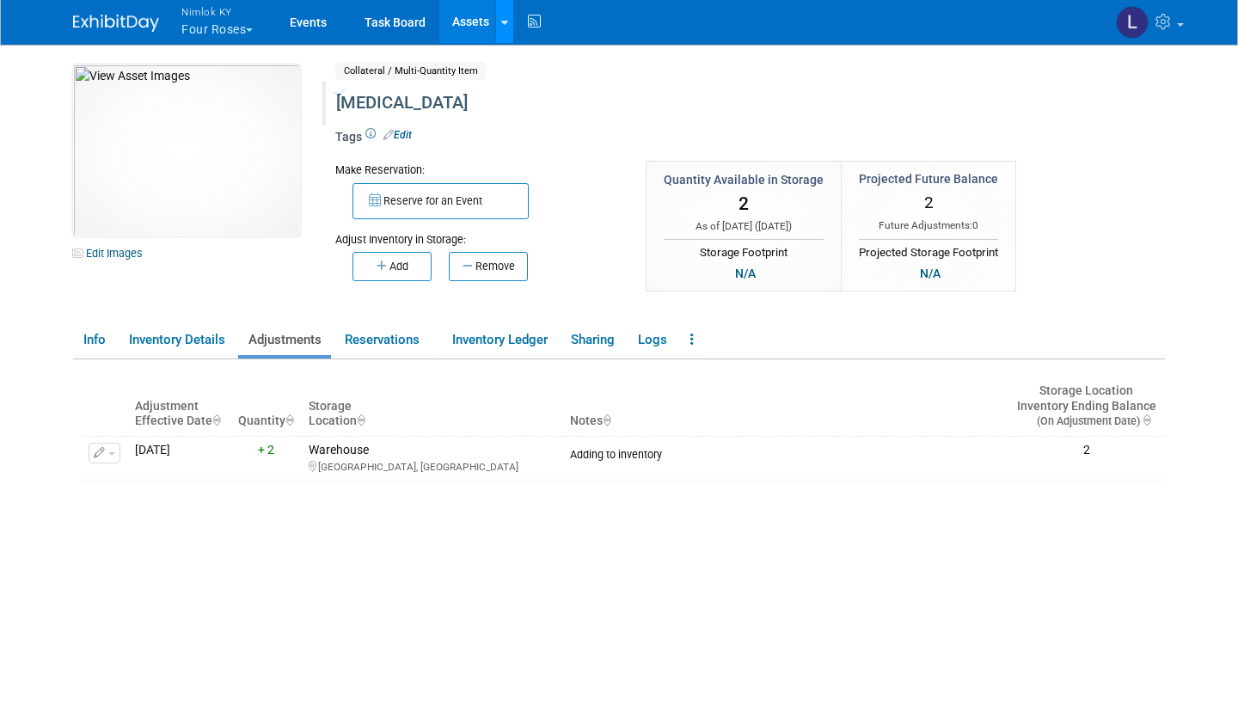
click at [506, 19] on icon at bounding box center [504, 22] width 7 height 11
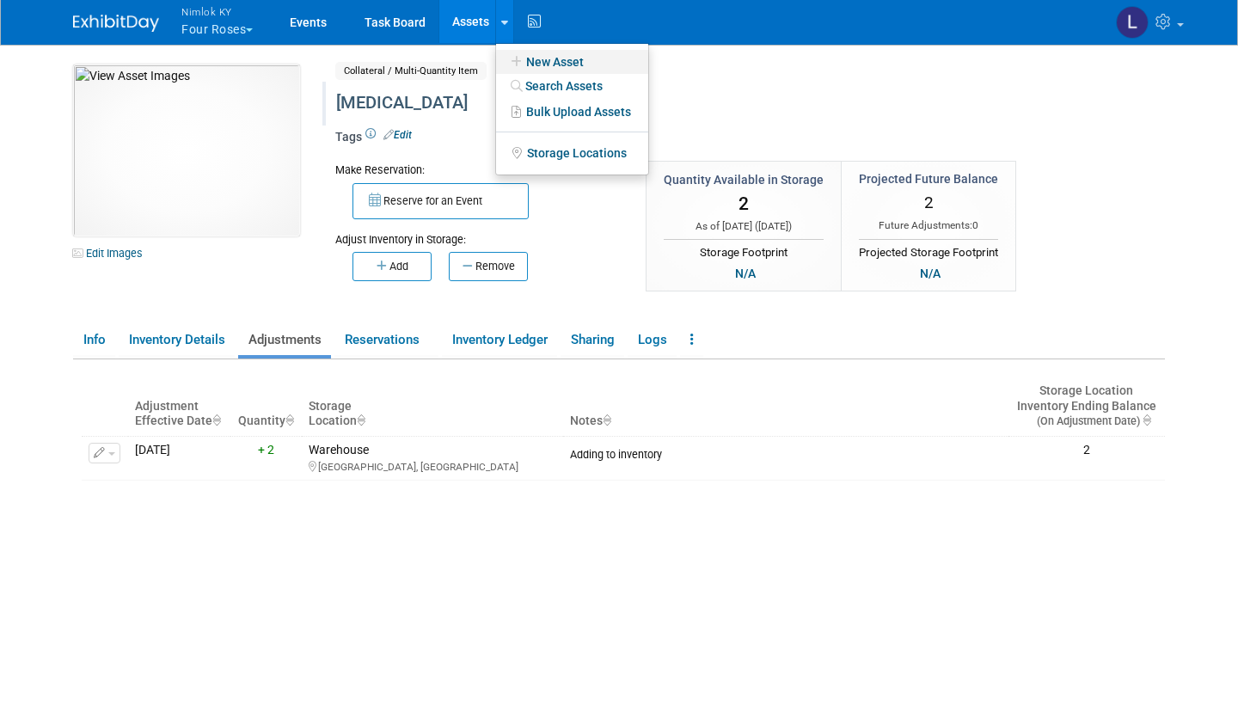
click at [578, 58] on link "New Asset" at bounding box center [572, 62] width 152 height 24
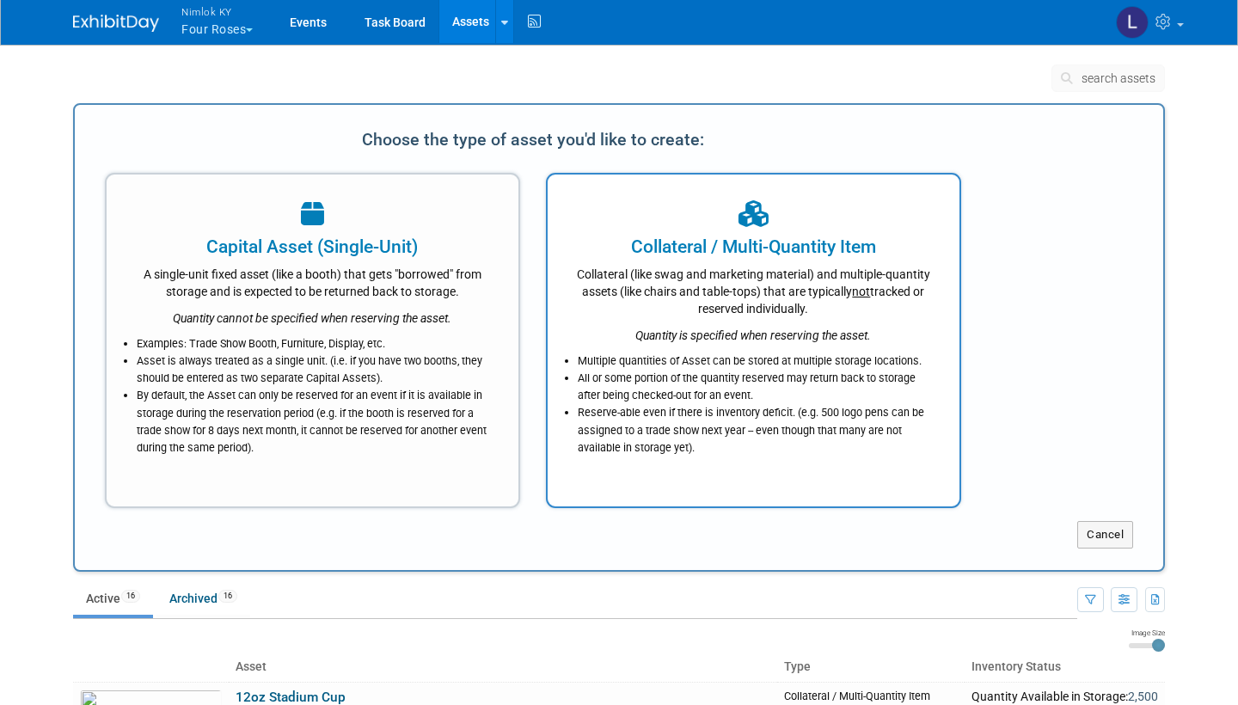
click at [697, 309] on div "Collateral (like swag and marketing material) and multiple-quantity assets (lik…" at bounding box center [753, 289] width 369 height 58
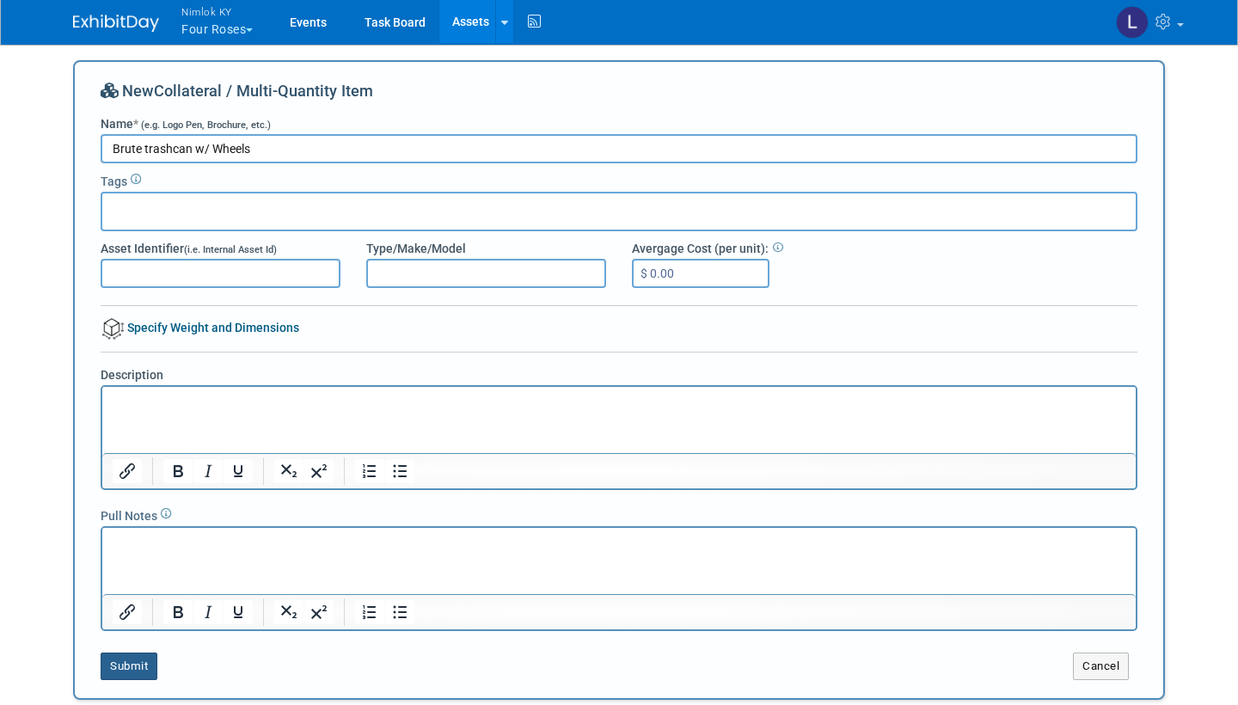
type input "Brute trashcan w/ Wheels"
click at [138, 656] on button "Submit" at bounding box center [129, 667] width 57 height 28
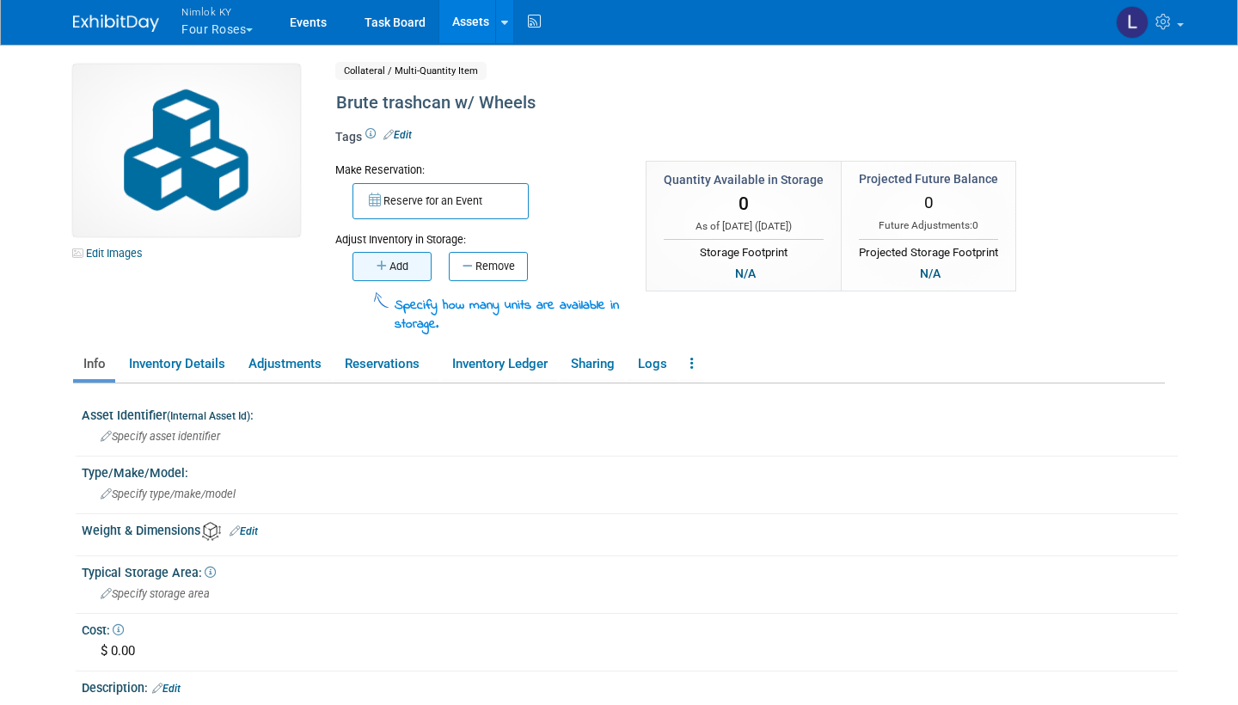
click at [393, 266] on button "Add" at bounding box center [391, 266] width 79 height 29
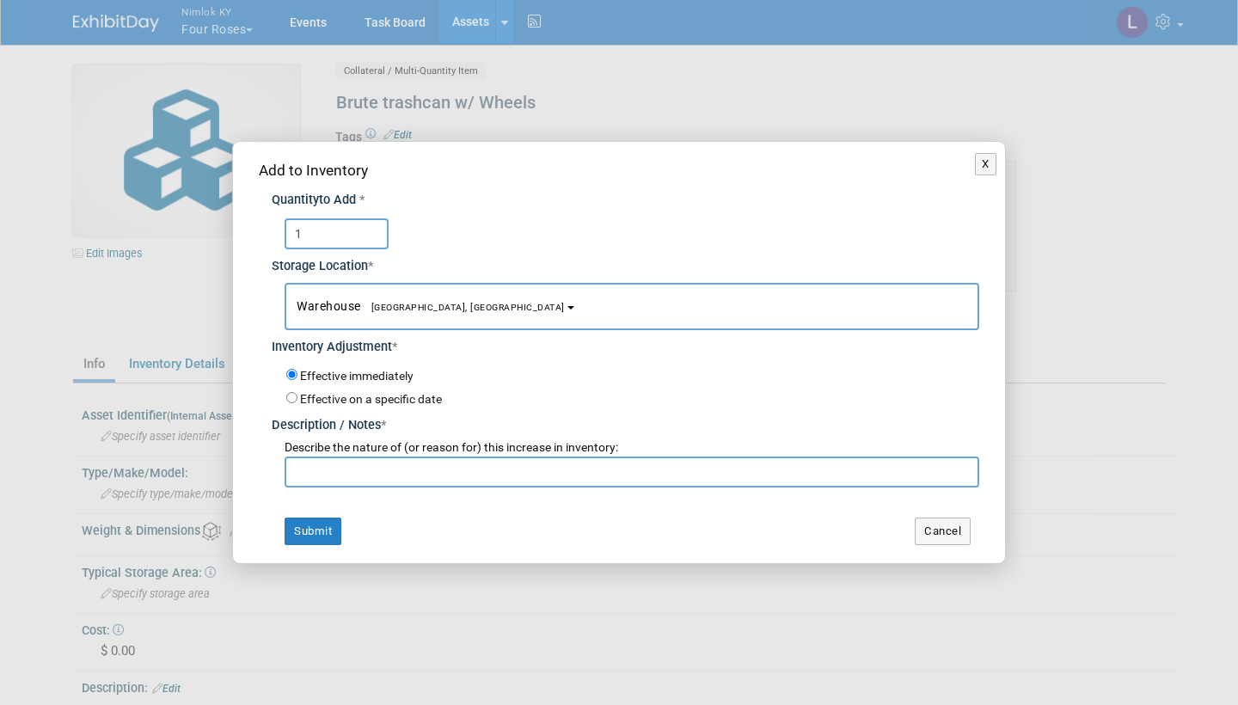
type input "1"
paste input "Adding to inventory"
type input "Adding to inventory"
click at [319, 524] on button "Submit" at bounding box center [313, 532] width 57 height 28
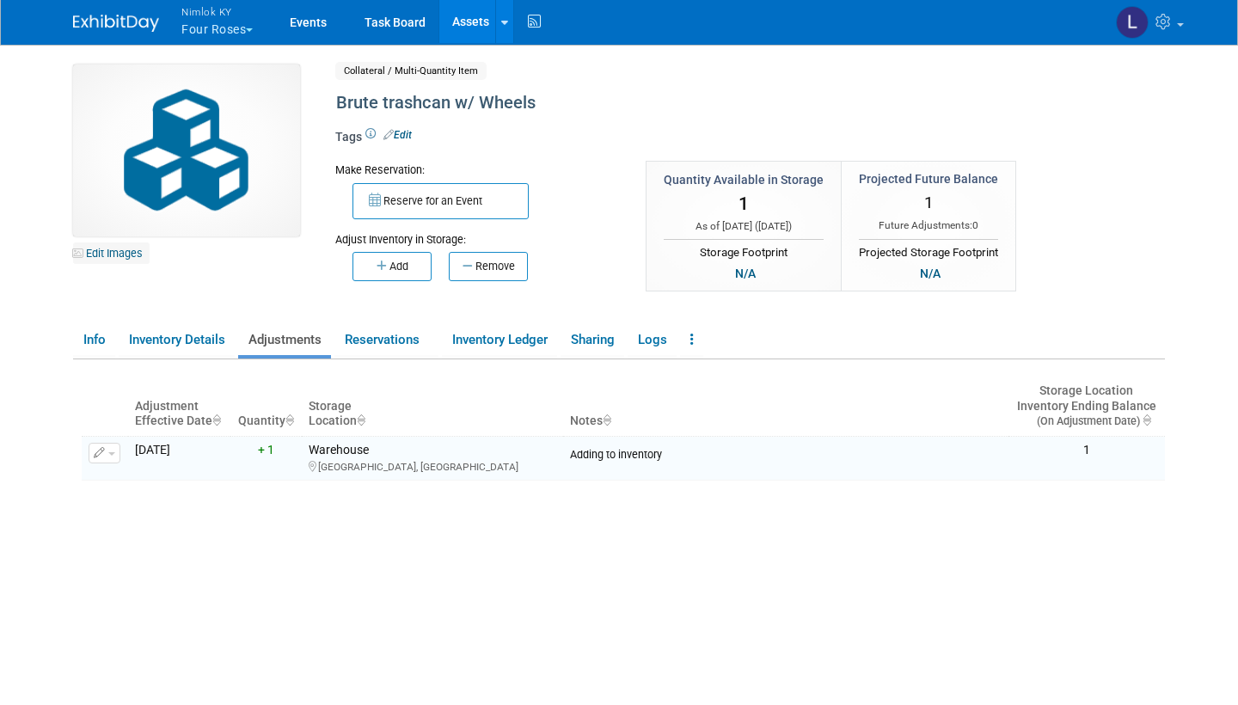
click at [113, 255] on link "Edit Images" at bounding box center [111, 252] width 77 height 21
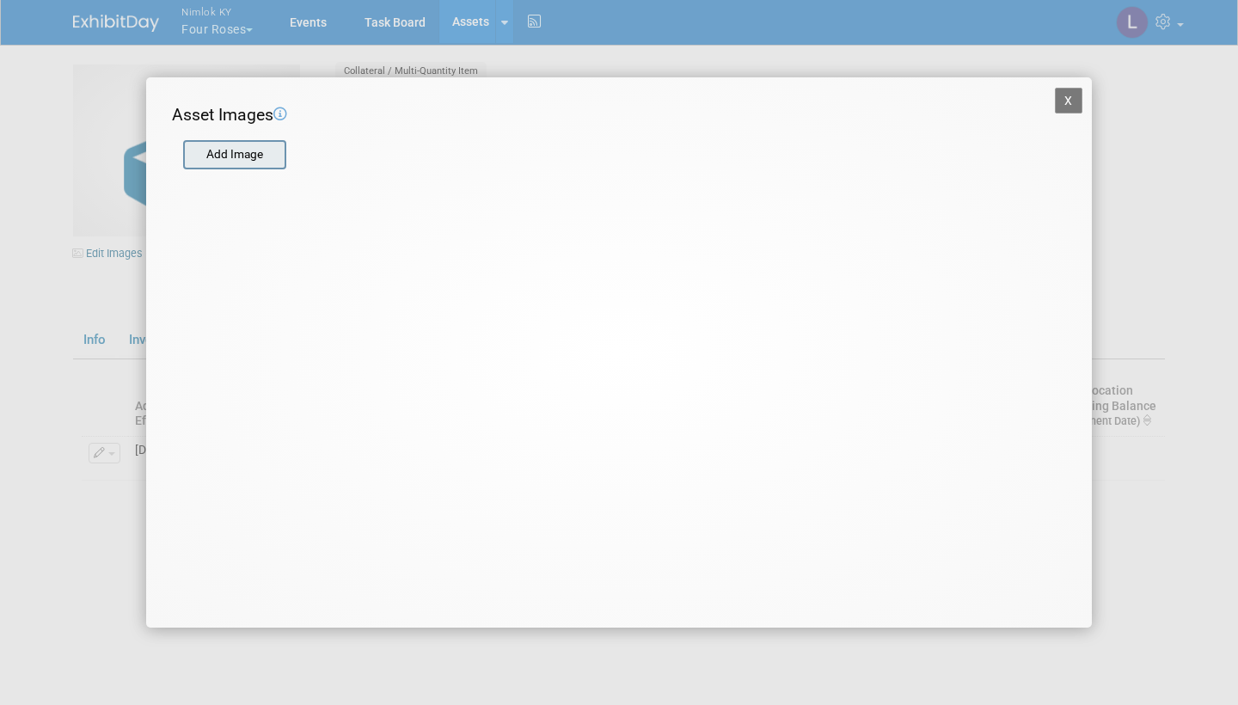
click at [250, 148] on input "file" at bounding box center [182, 155] width 205 height 26
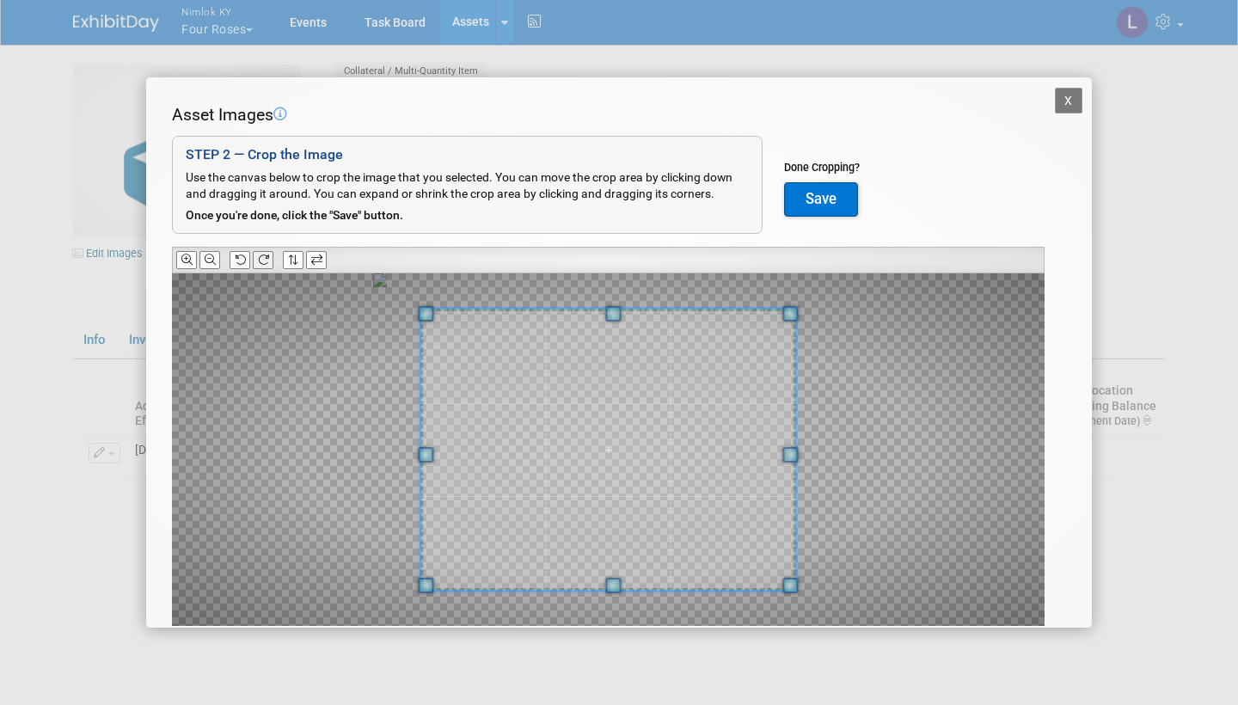
click at [267, 254] on icon at bounding box center [263, 259] width 11 height 11
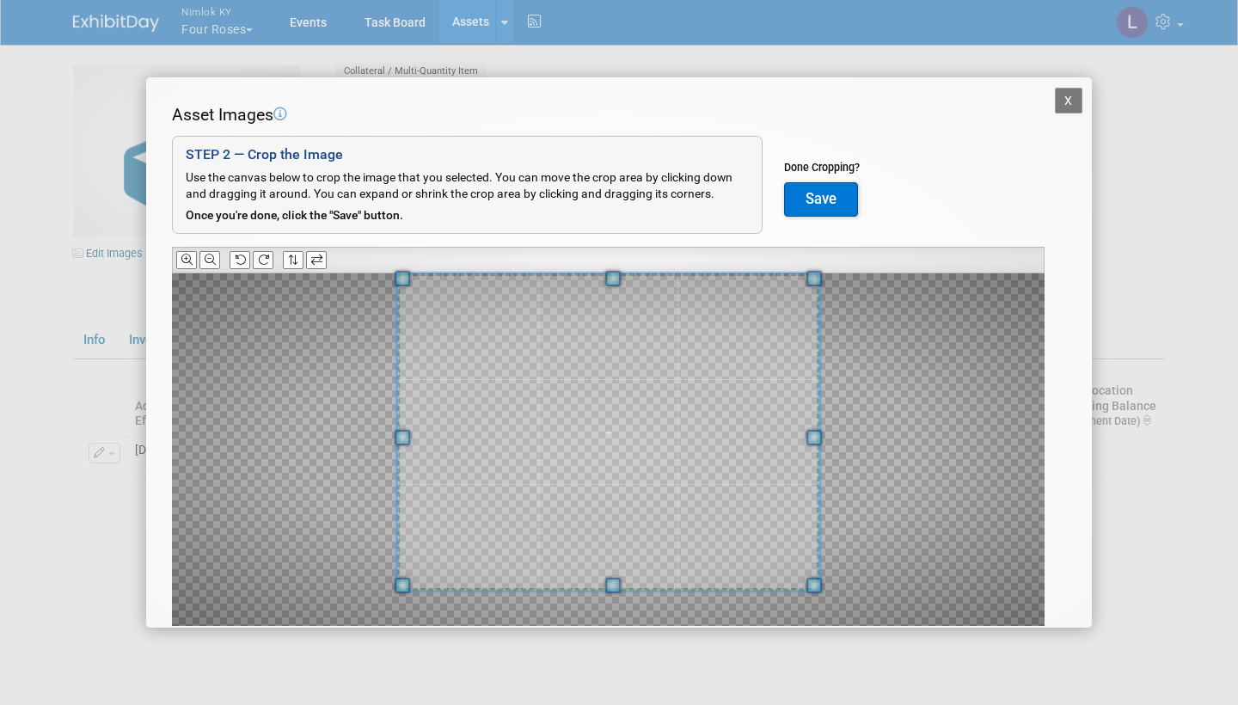
click at [615, 251] on div "Asset Images Add Image STEP 2 — Crop the Image Use the canvas below to crop the…" at bounding box center [619, 391] width 894 height 577
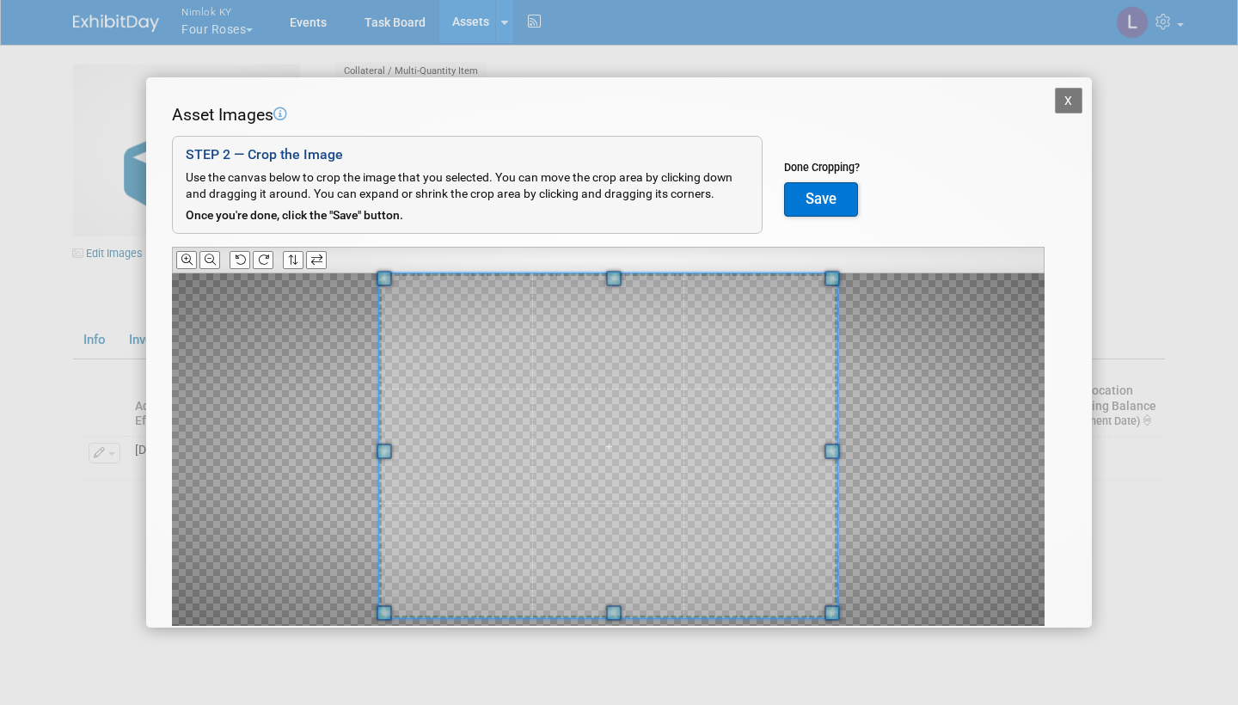
click at [621, 606] on span at bounding box center [612, 612] width 15 height 15
click at [825, 194] on button "Save" at bounding box center [821, 199] width 74 height 34
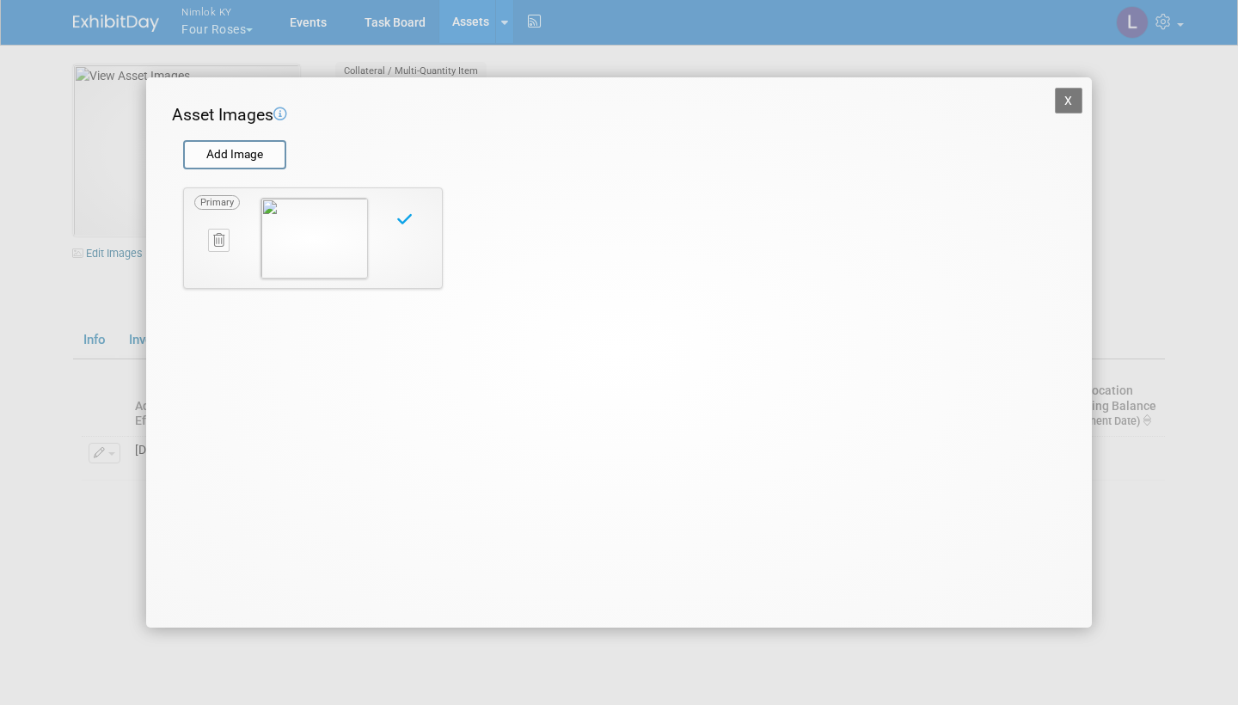
click at [1072, 84] on div "X Asset Images Add Image STEP 2 — Crop the Image Use the canvas below to crop t…" at bounding box center [619, 352] width 946 height 550
click at [1070, 97] on button "X" at bounding box center [1069, 101] width 28 height 26
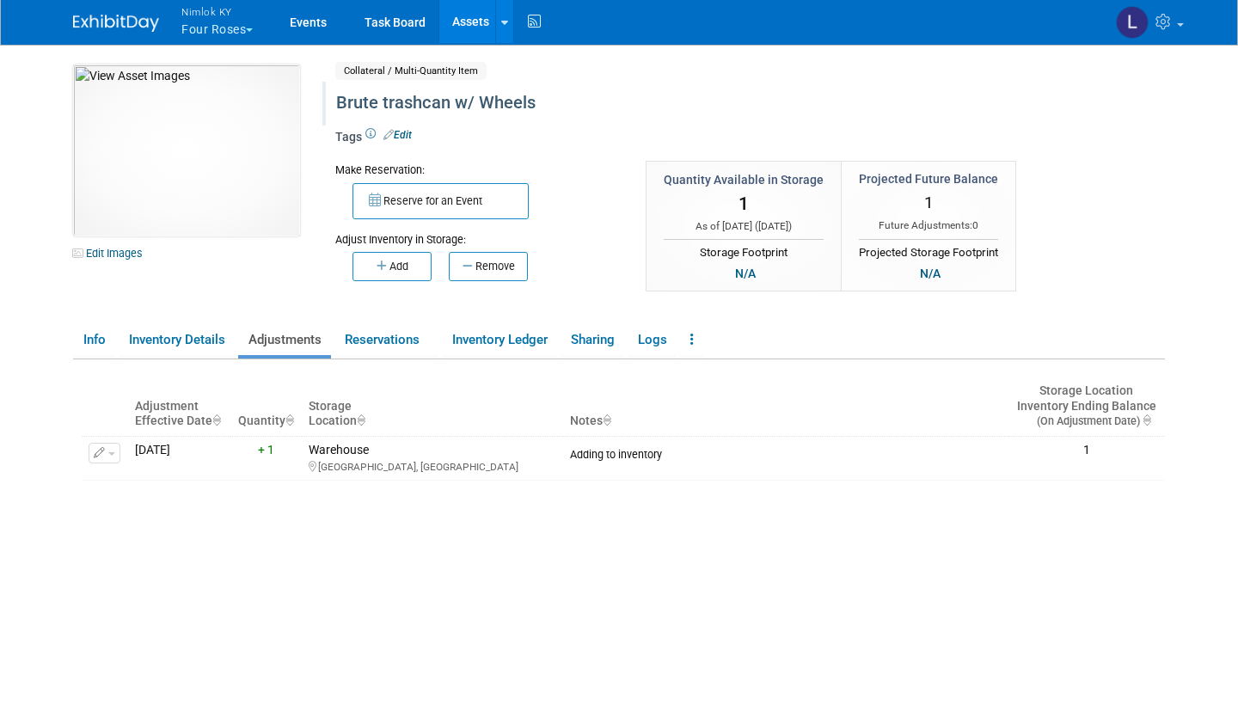
click at [337, 105] on div "Brute trashcan w/ Wheels" at bounding box center [692, 103] width 725 height 31
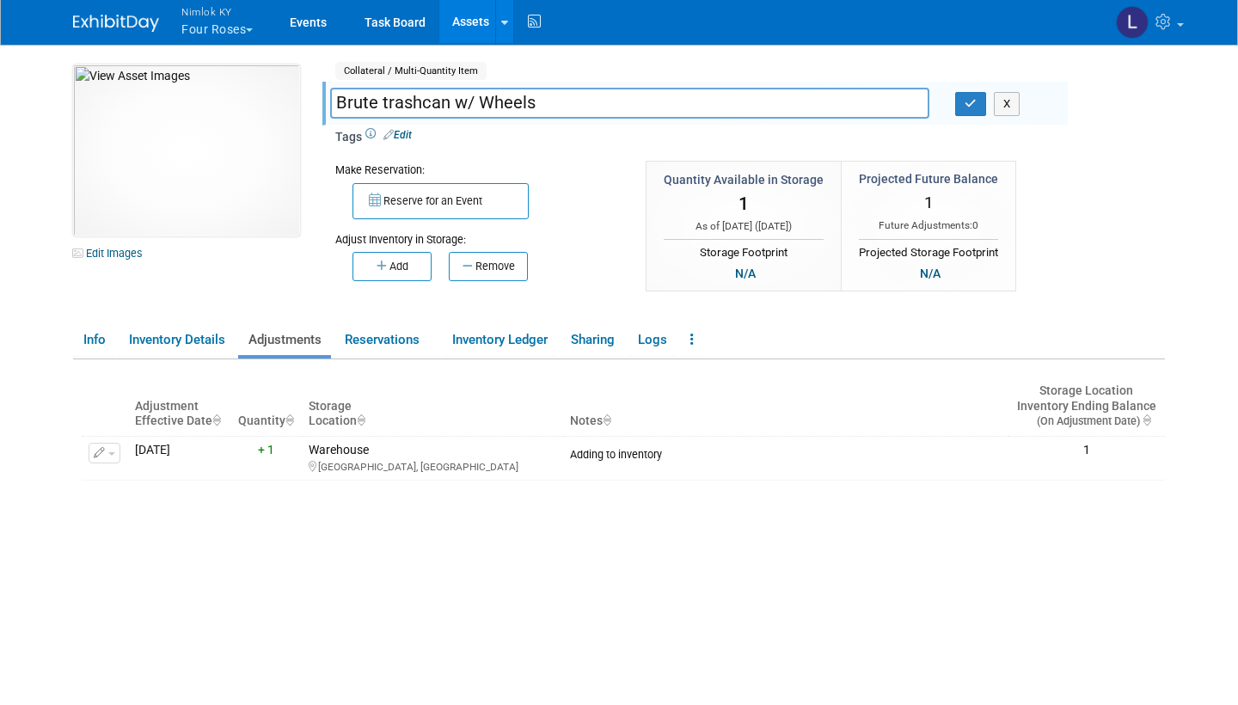
click at [337, 105] on input "Brute trashcan w/ Wheels" at bounding box center [629, 103] width 599 height 30
type input "20 Gallon Brute trashcan w/ Wheels"
click at [973, 102] on icon "button" at bounding box center [971, 103] width 12 height 11
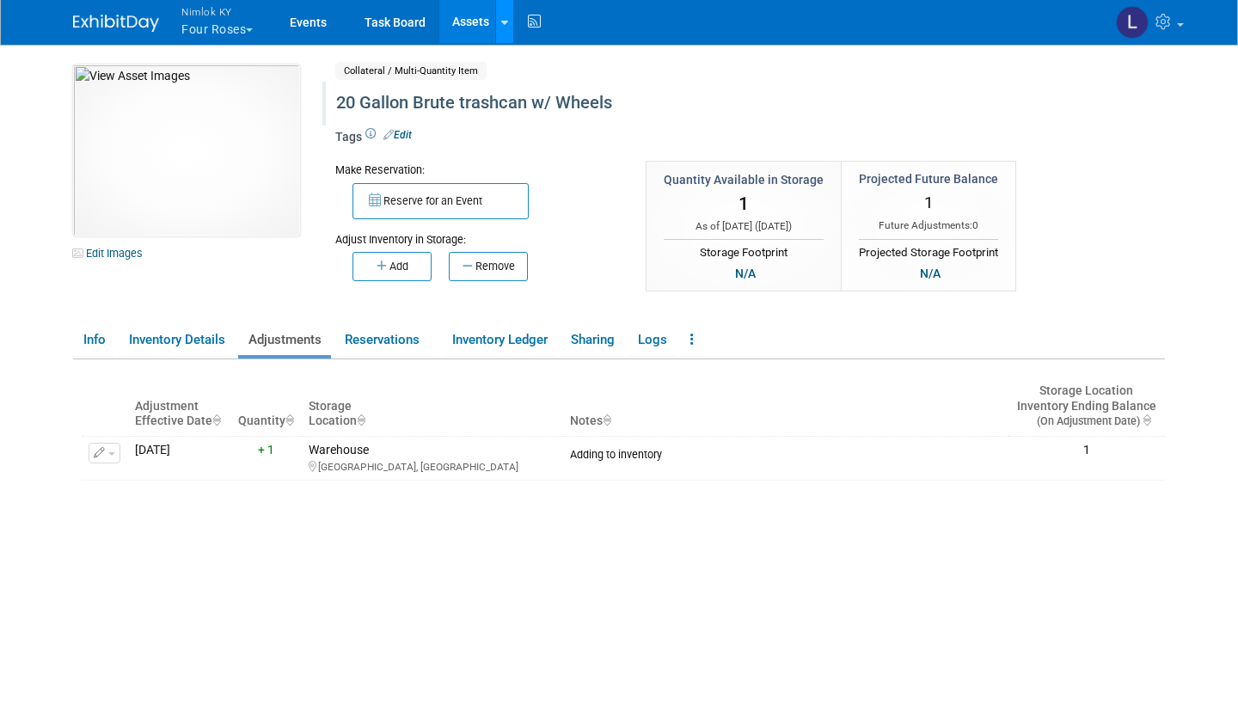
click at [503, 17] on icon at bounding box center [504, 22] width 7 height 11
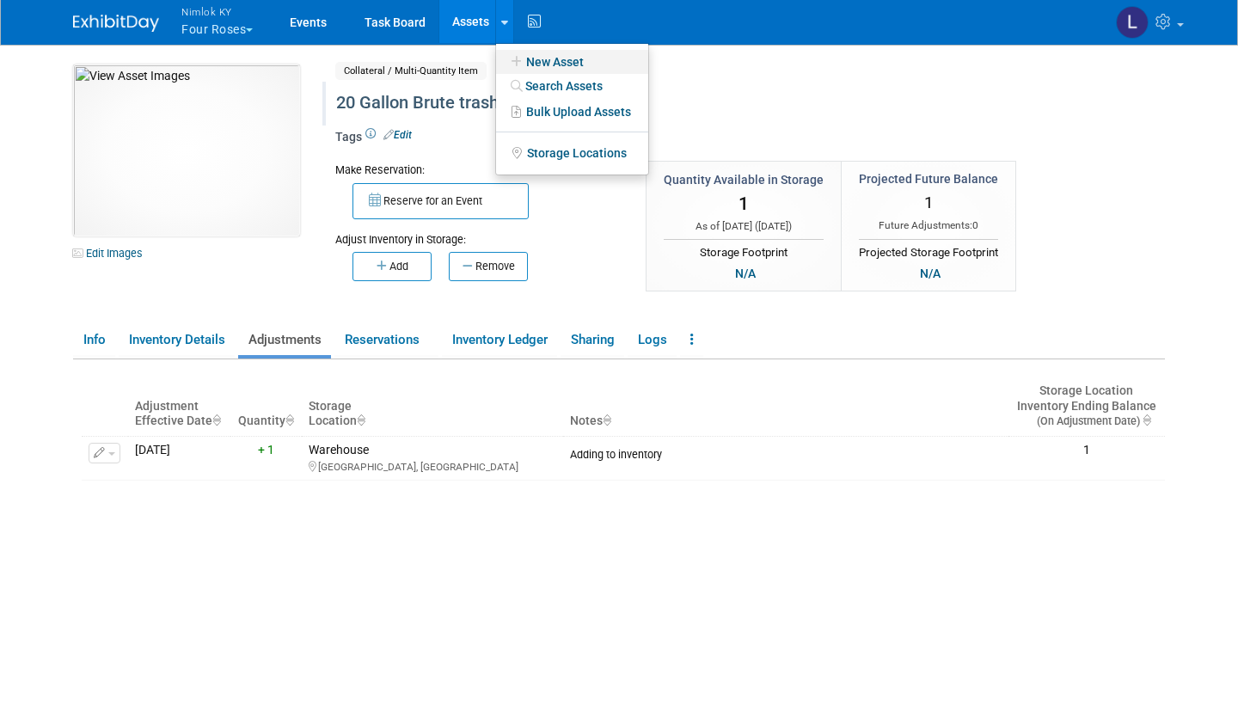
click at [577, 63] on link "New Asset" at bounding box center [572, 62] width 152 height 24
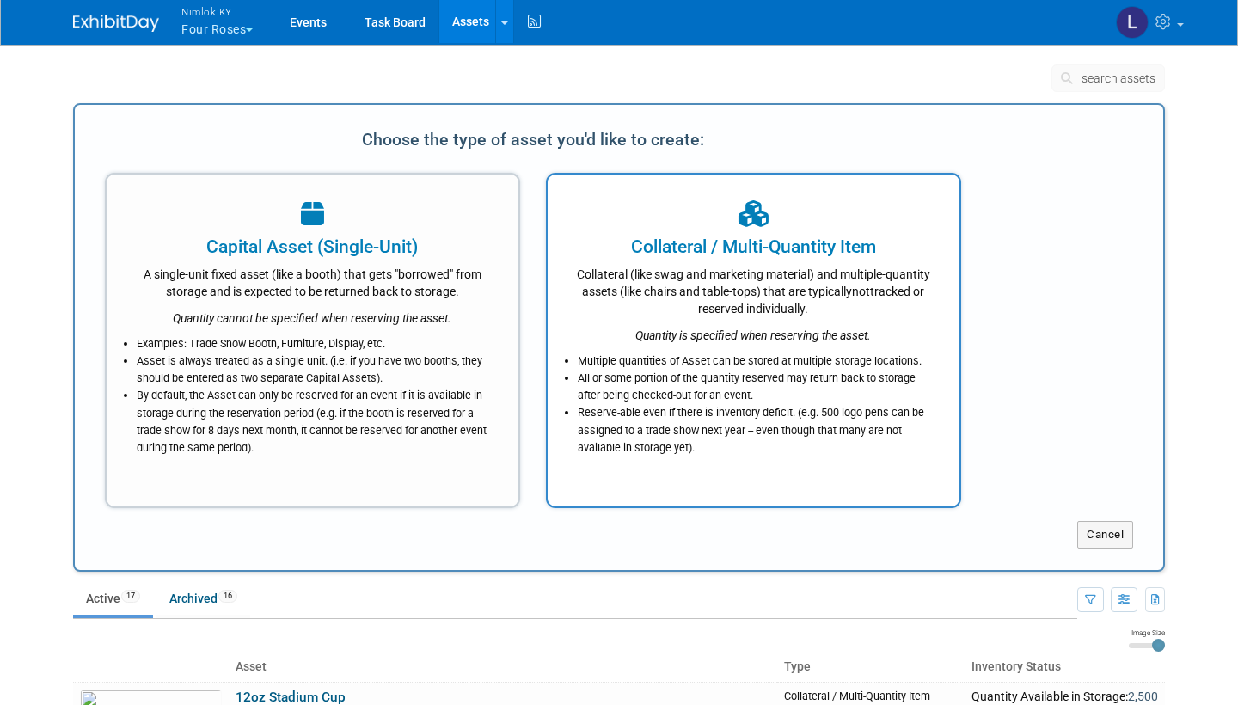
click at [722, 308] on div "Collateral (like swag and marketing material) and multiple-quantity assets (lik…" at bounding box center [753, 289] width 369 height 58
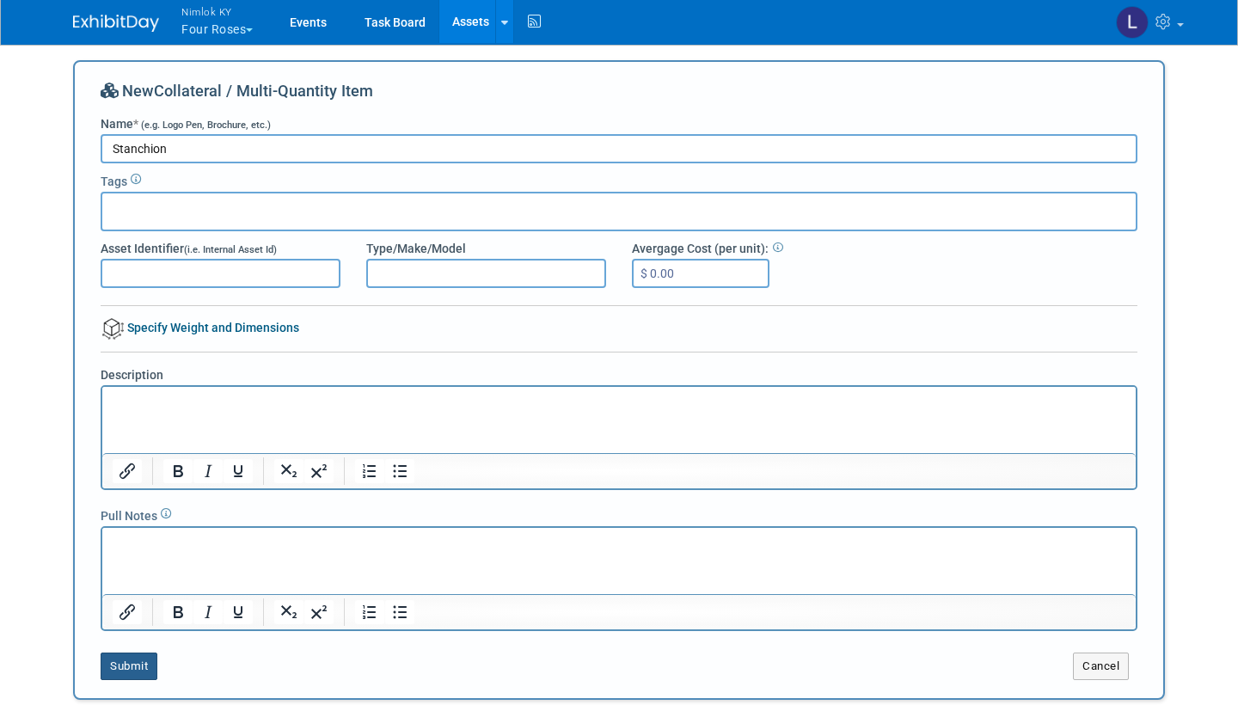
type input "Stanchion"
click at [143, 661] on button "Submit" at bounding box center [129, 667] width 57 height 28
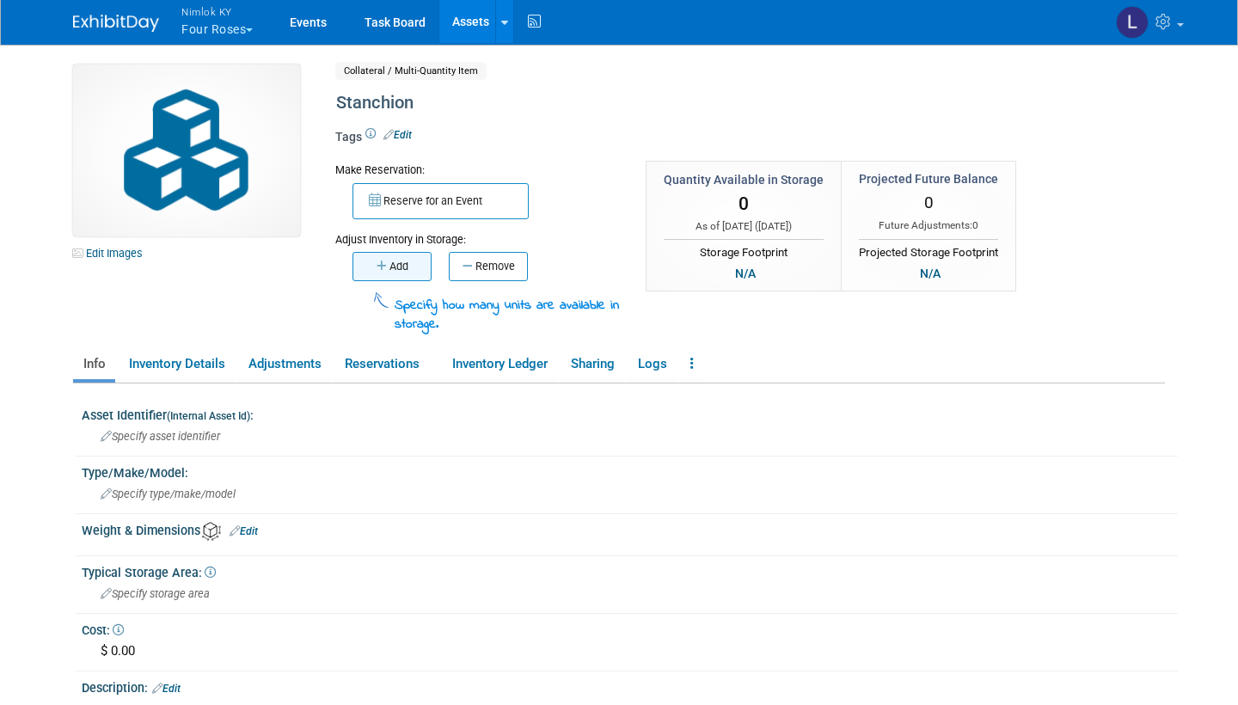
click at [398, 263] on button "Add" at bounding box center [391, 266] width 79 height 29
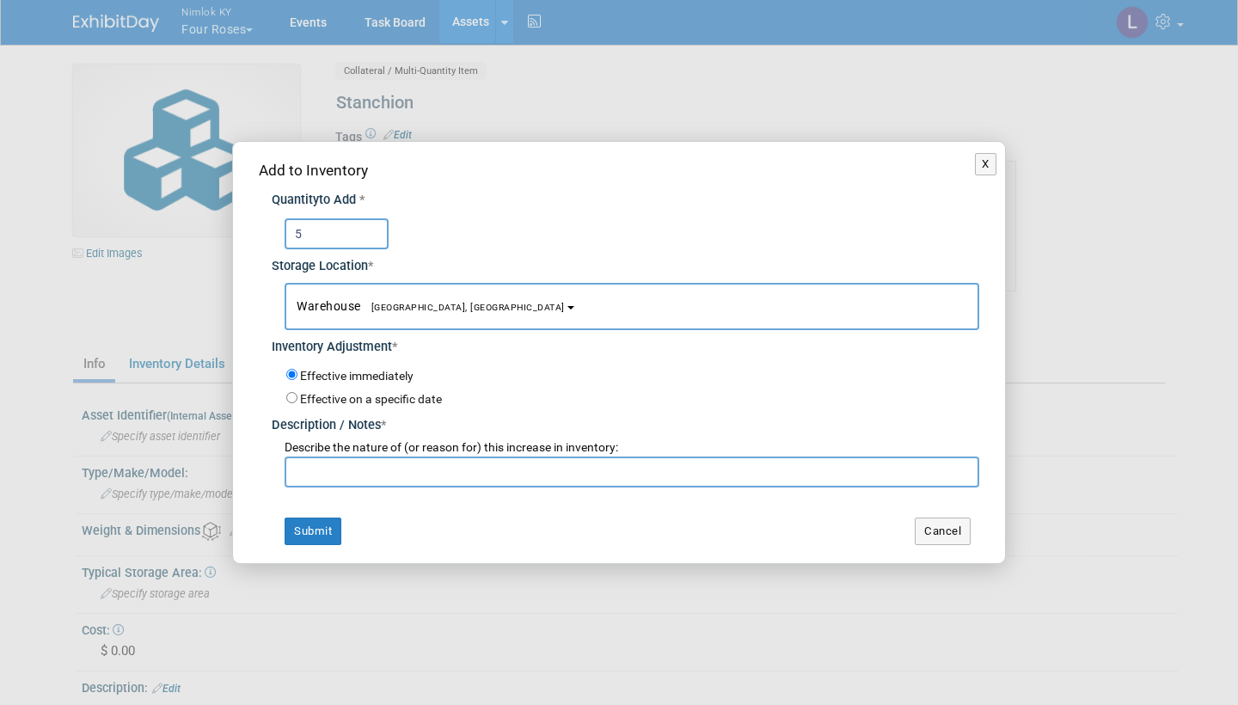
type input "5"
paste input "Adding to inventory"
type input "Adding to inventory"
click at [319, 521] on button "Submit" at bounding box center [313, 532] width 57 height 28
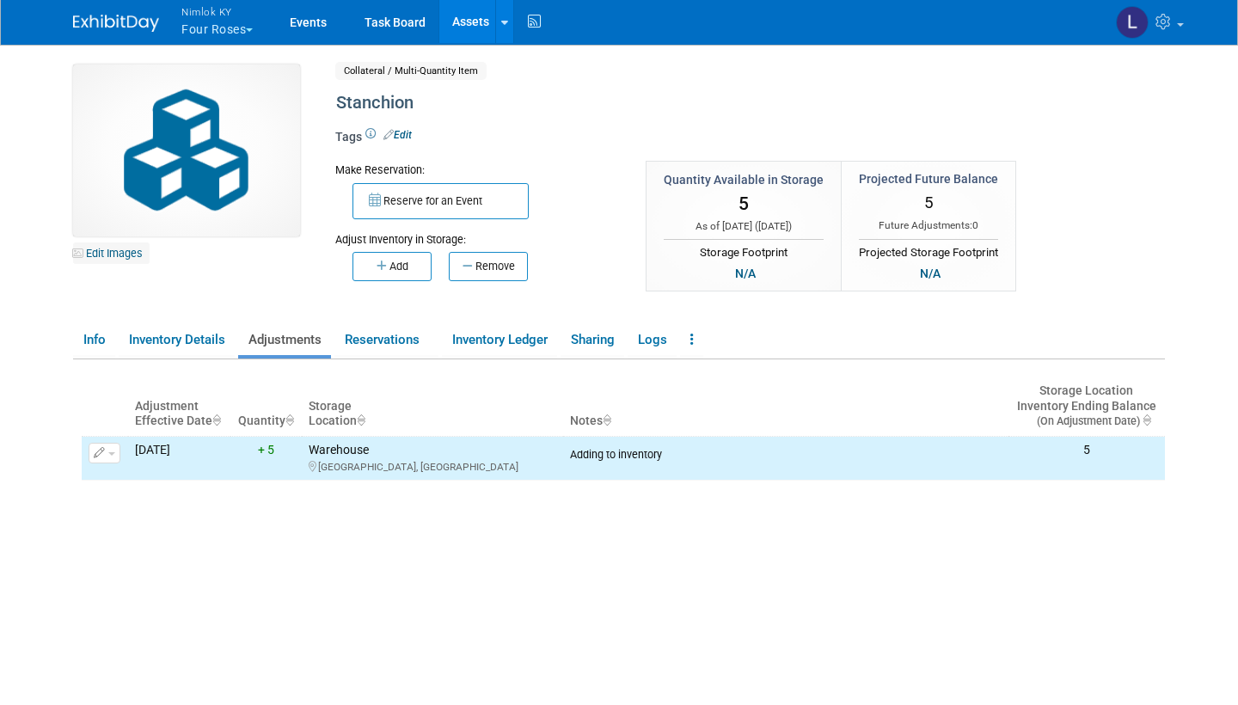
click at [127, 252] on link "Edit Images" at bounding box center [111, 252] width 77 height 21
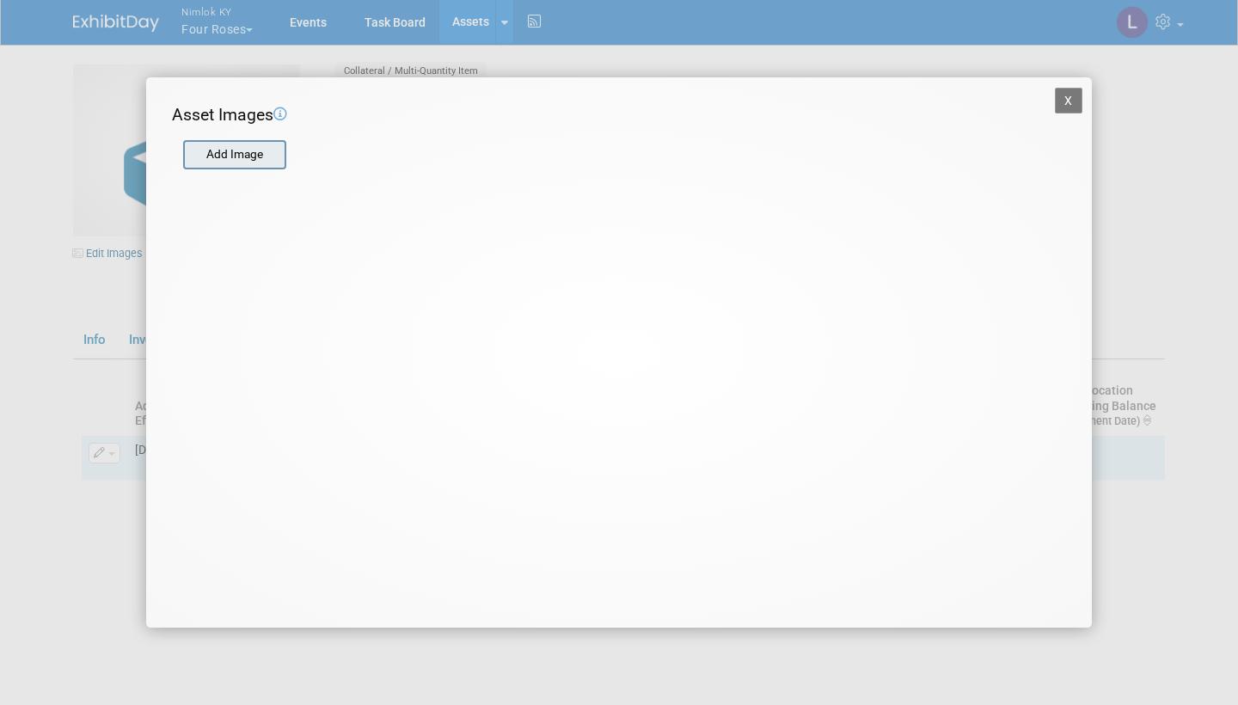
click at [256, 154] on input "file" at bounding box center [182, 155] width 205 height 26
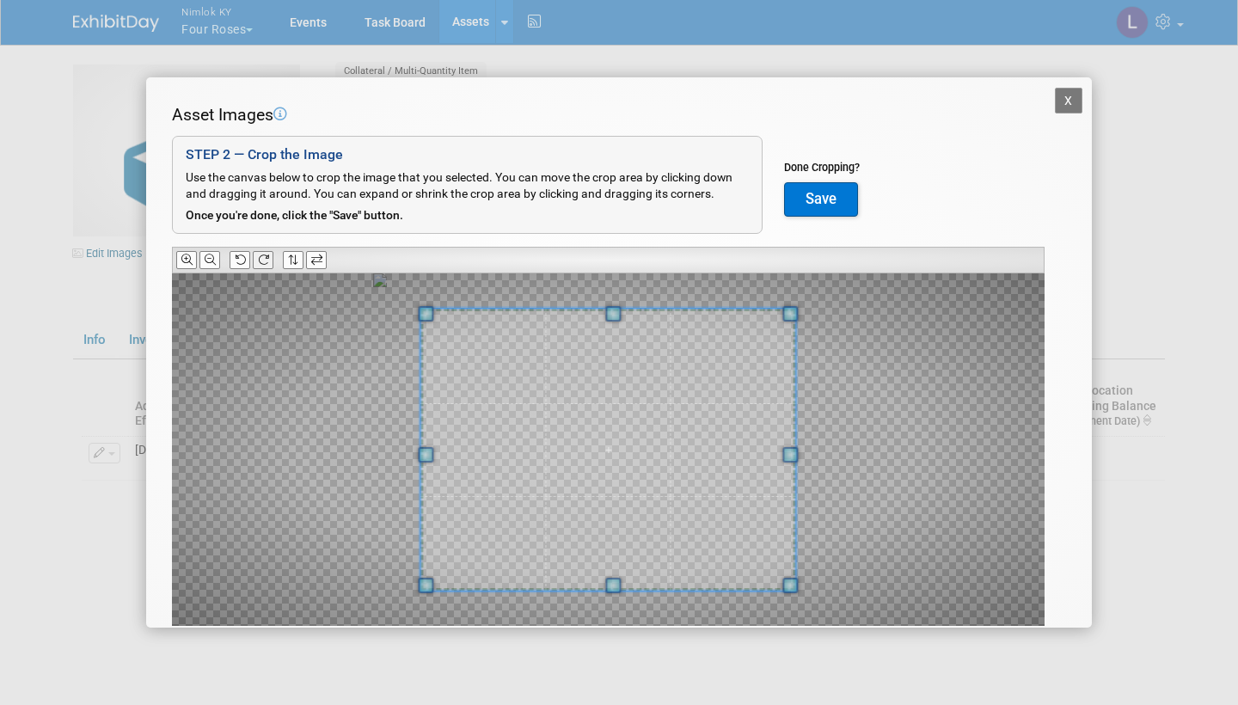
click at [268, 255] on icon at bounding box center [263, 259] width 11 height 11
click at [208, 254] on icon at bounding box center [210, 259] width 11 height 11
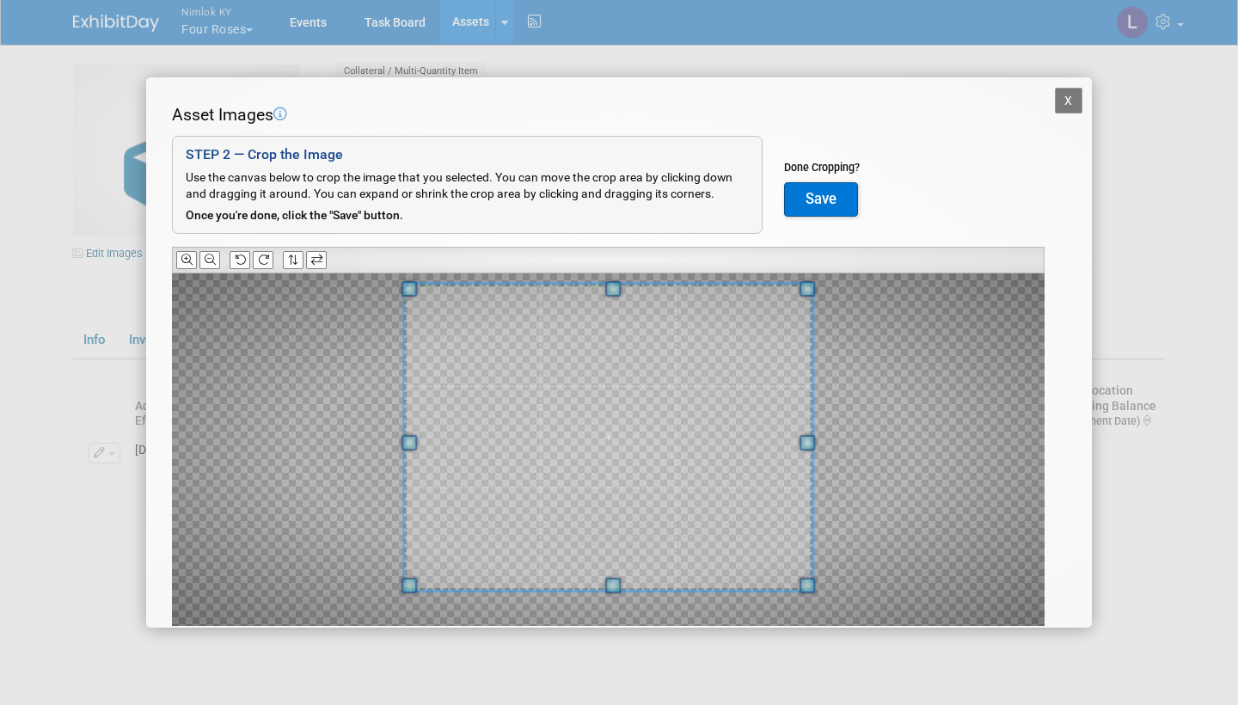
click at [609, 215] on div "Asset Images Add Image STEP 2 — Crop the Image Use the canvas below to crop the…" at bounding box center [619, 391] width 894 height 577
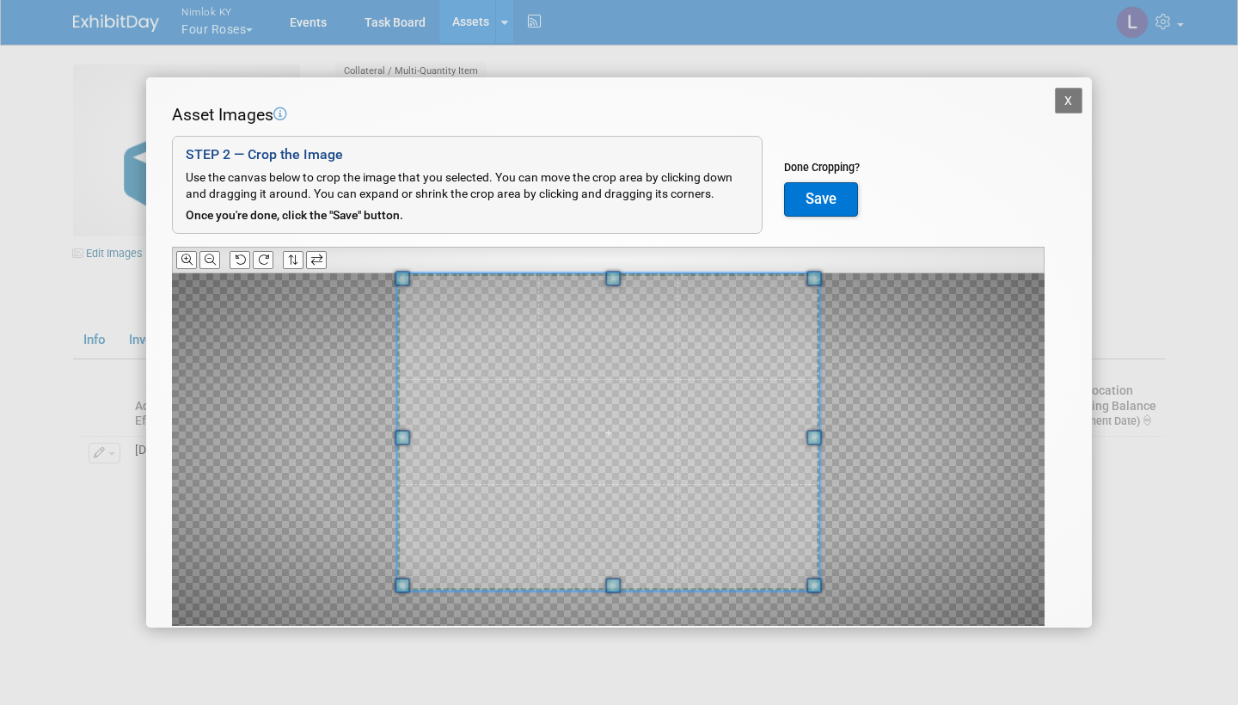
click at [826, 188] on button "Save" at bounding box center [821, 199] width 74 height 34
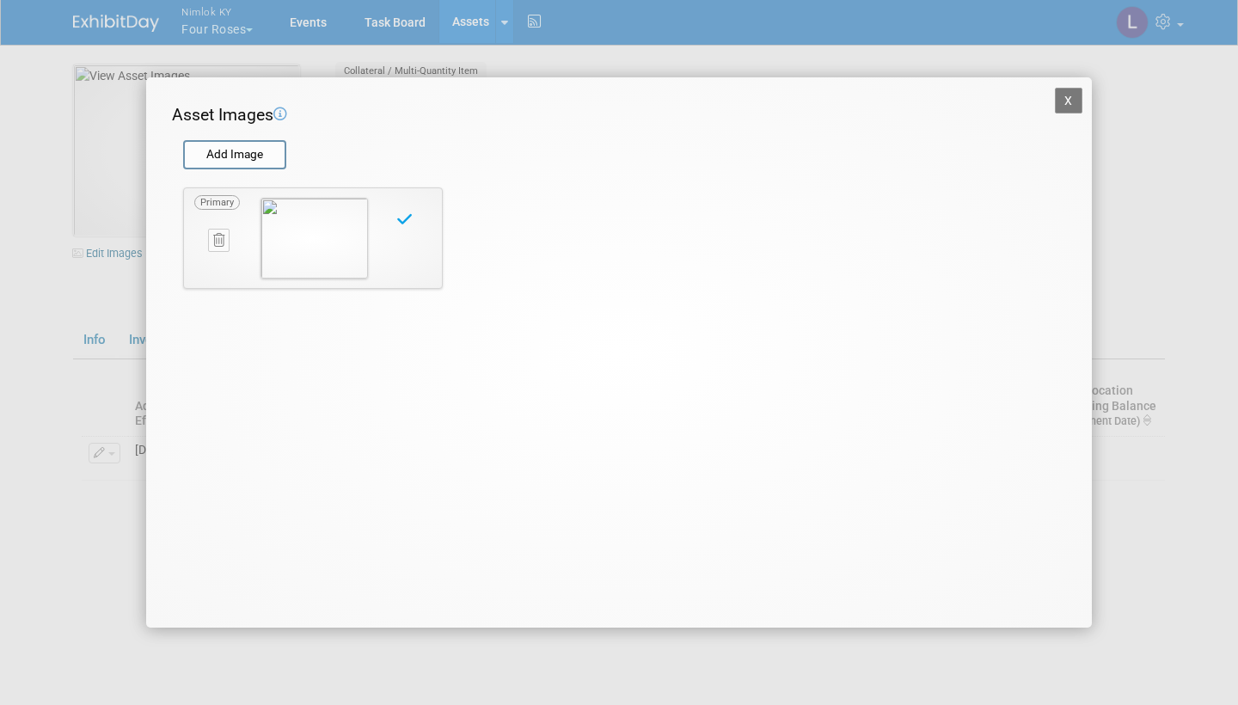
click at [1071, 94] on button "X" at bounding box center [1069, 101] width 28 height 26
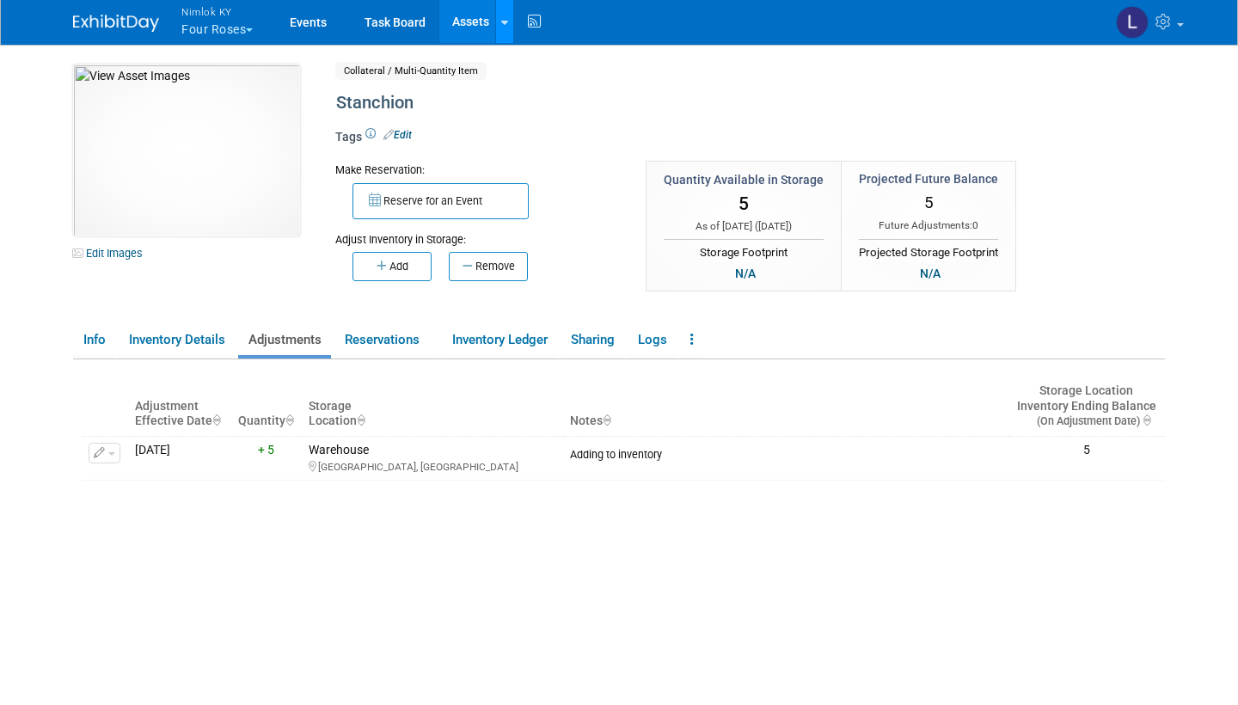
click at [512, 7] on link at bounding box center [504, 21] width 18 height 43
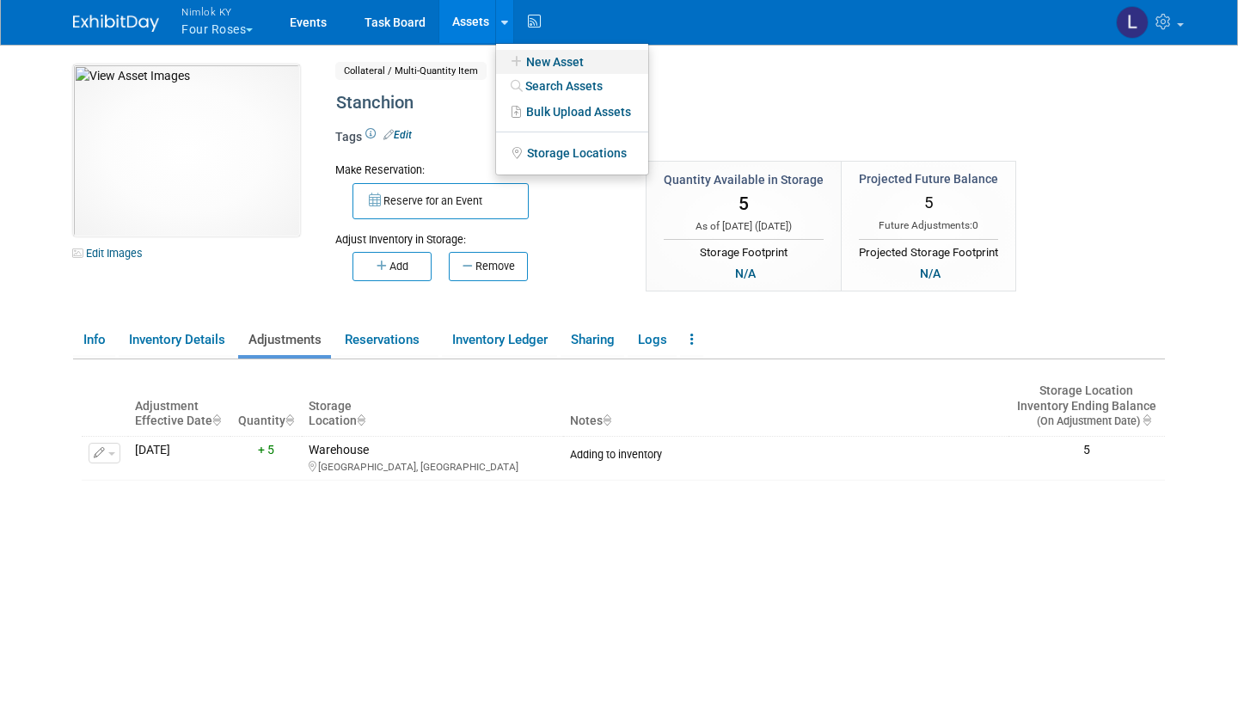
click at [567, 57] on link "New Asset" at bounding box center [572, 62] width 152 height 24
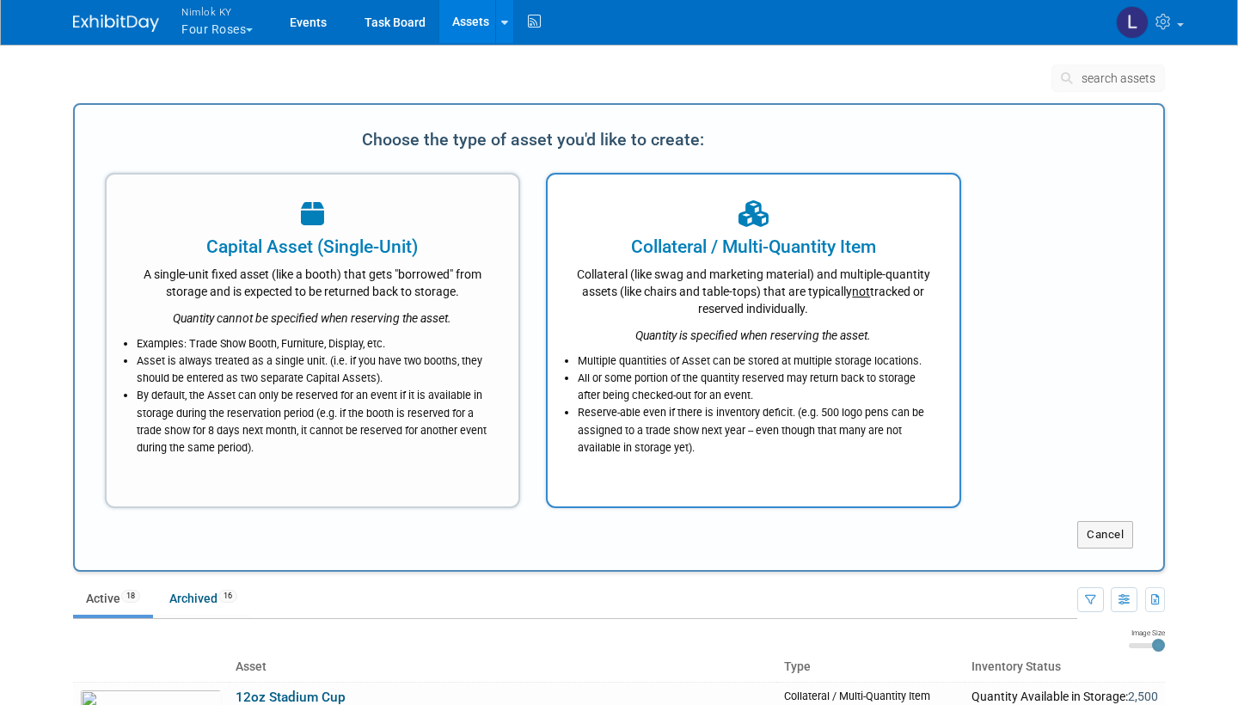
click at [656, 317] on div "Quantity is specified when reserving the asset." at bounding box center [753, 330] width 369 height 27
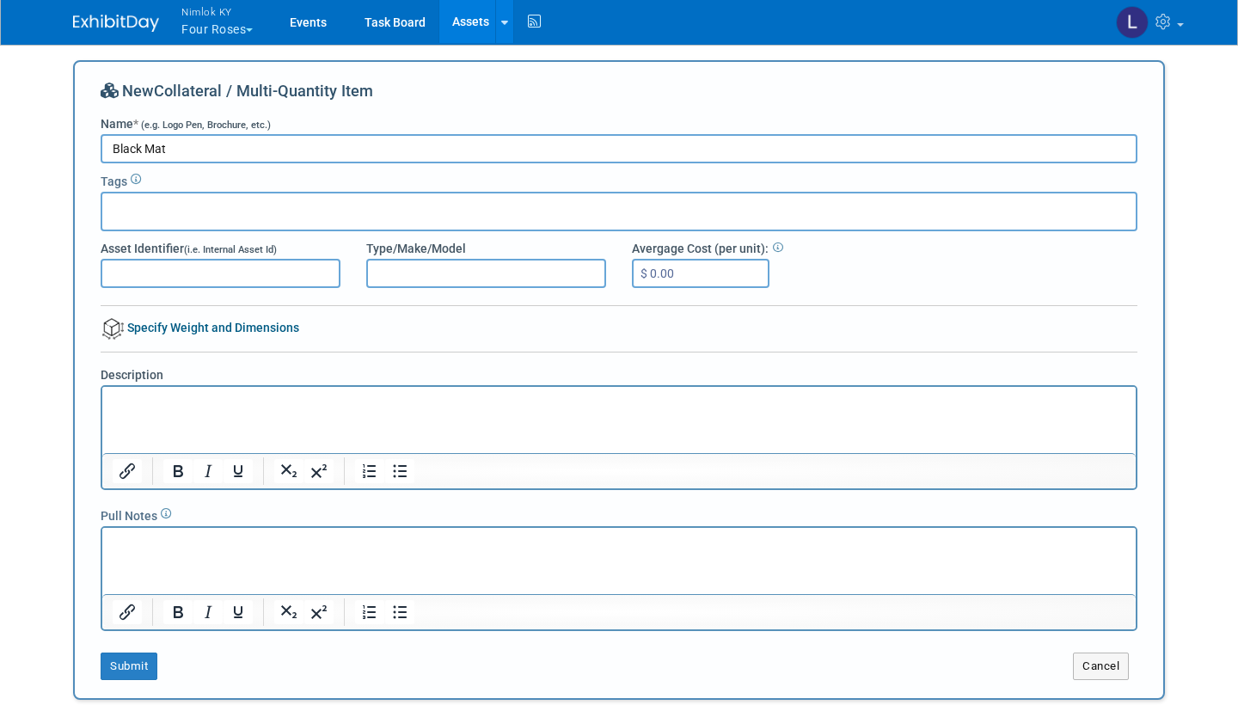
type input "Black Mat"
click at [185, 326] on link "Specify Weight and Dimensions" at bounding box center [200, 328] width 199 height 14
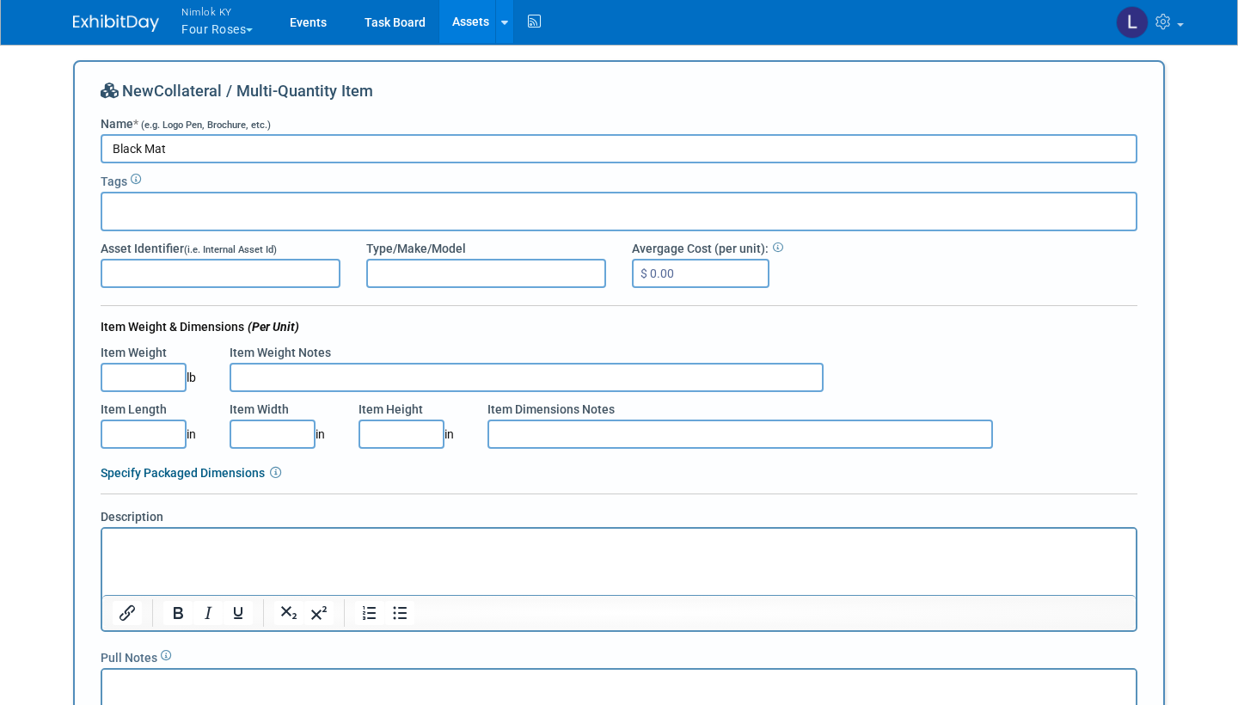
click at [149, 429] on input "Item Length" at bounding box center [144, 434] width 86 height 29
type input "60.00"
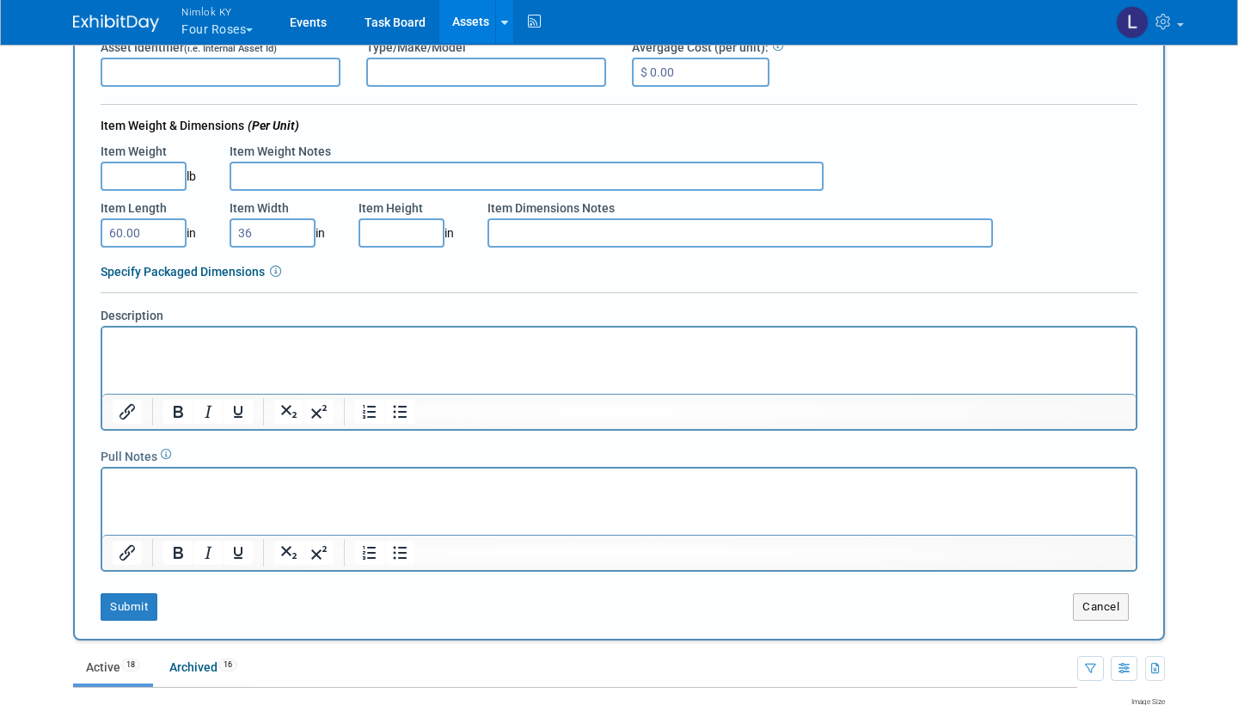
scroll to position [204, 0]
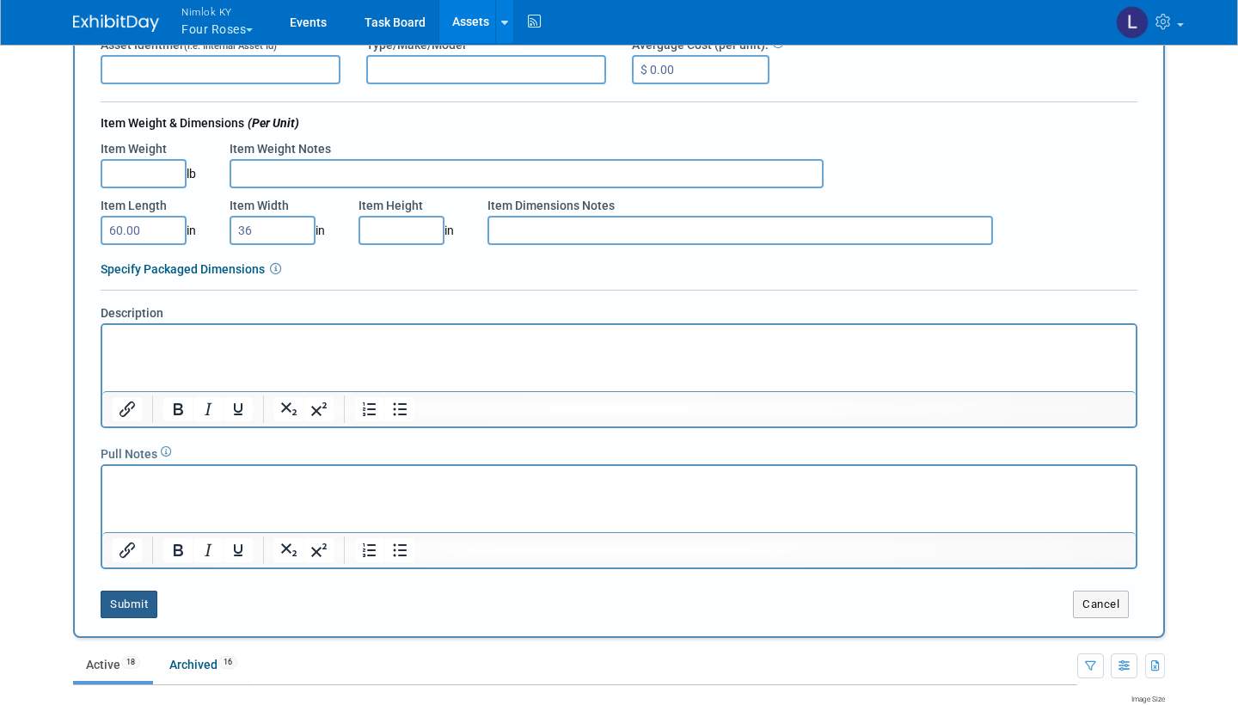
type input "36.00"
click at [139, 602] on button "Submit" at bounding box center [129, 605] width 57 height 28
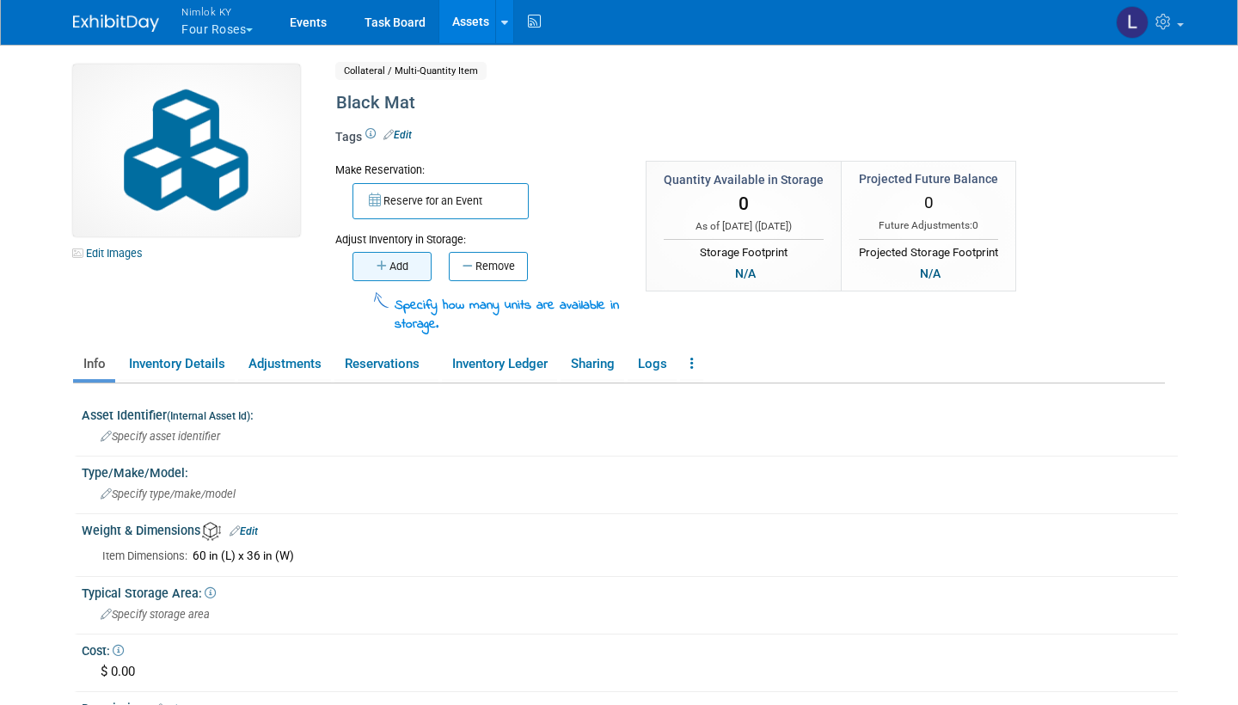
click at [400, 265] on button "Add" at bounding box center [391, 266] width 79 height 29
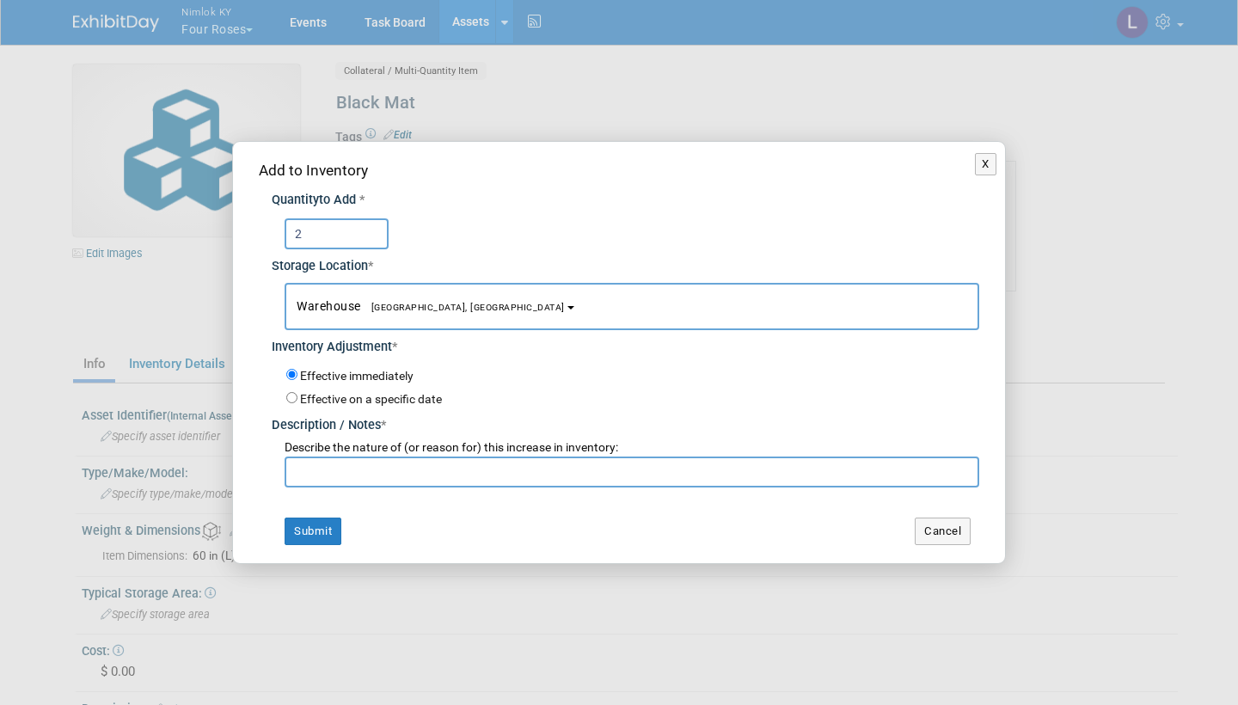
type input "2"
paste input "Adding to inventory"
type input "Adding to inventory"
click at [309, 524] on button "Submit" at bounding box center [313, 532] width 57 height 28
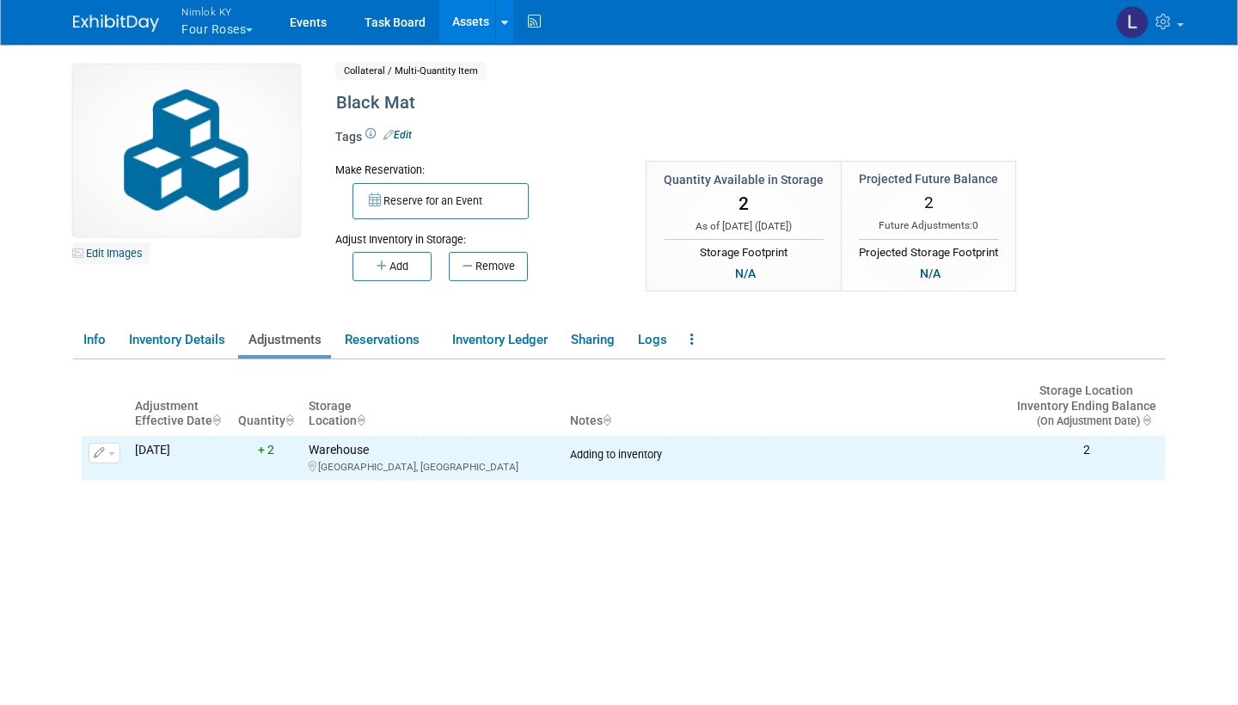
click at [128, 255] on link "Edit Images" at bounding box center [111, 252] width 77 height 21
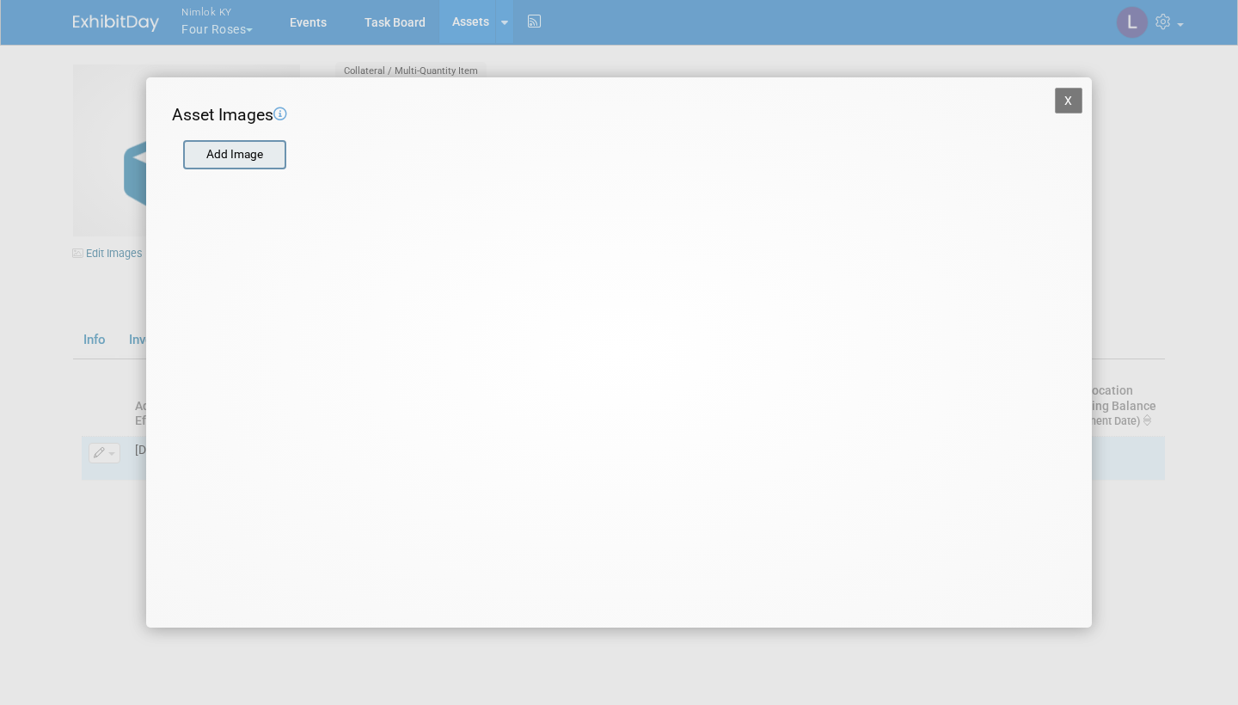
click at [250, 154] on input "file" at bounding box center [182, 155] width 205 height 26
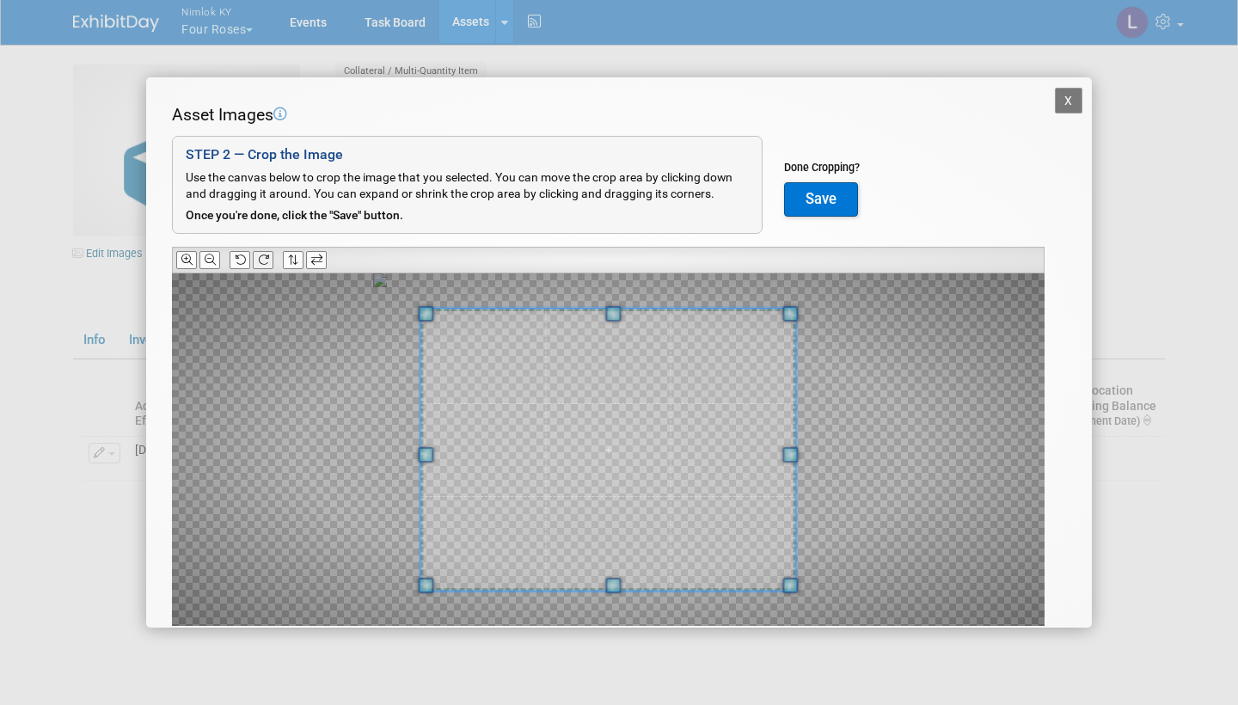
click at [261, 254] on icon at bounding box center [263, 259] width 11 height 11
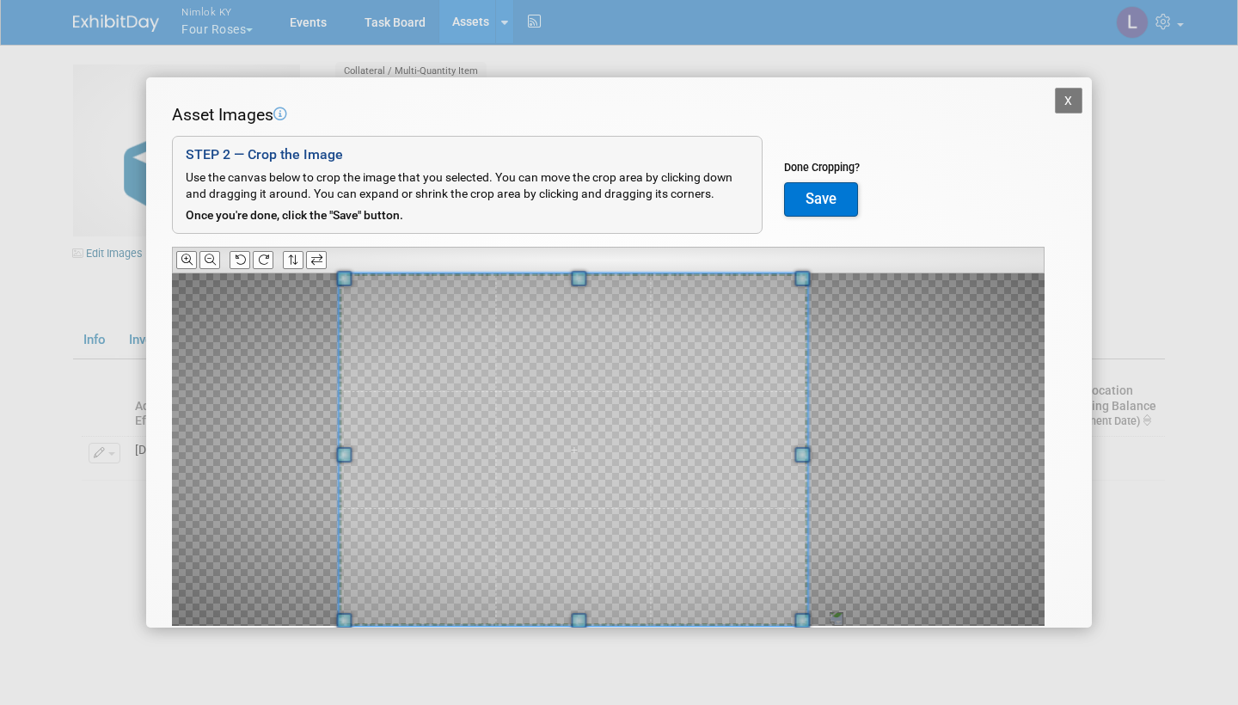
click at [245, 445] on div at bounding box center [608, 449] width 873 height 352
click at [910, 449] on div at bounding box center [608, 449] width 873 height 352
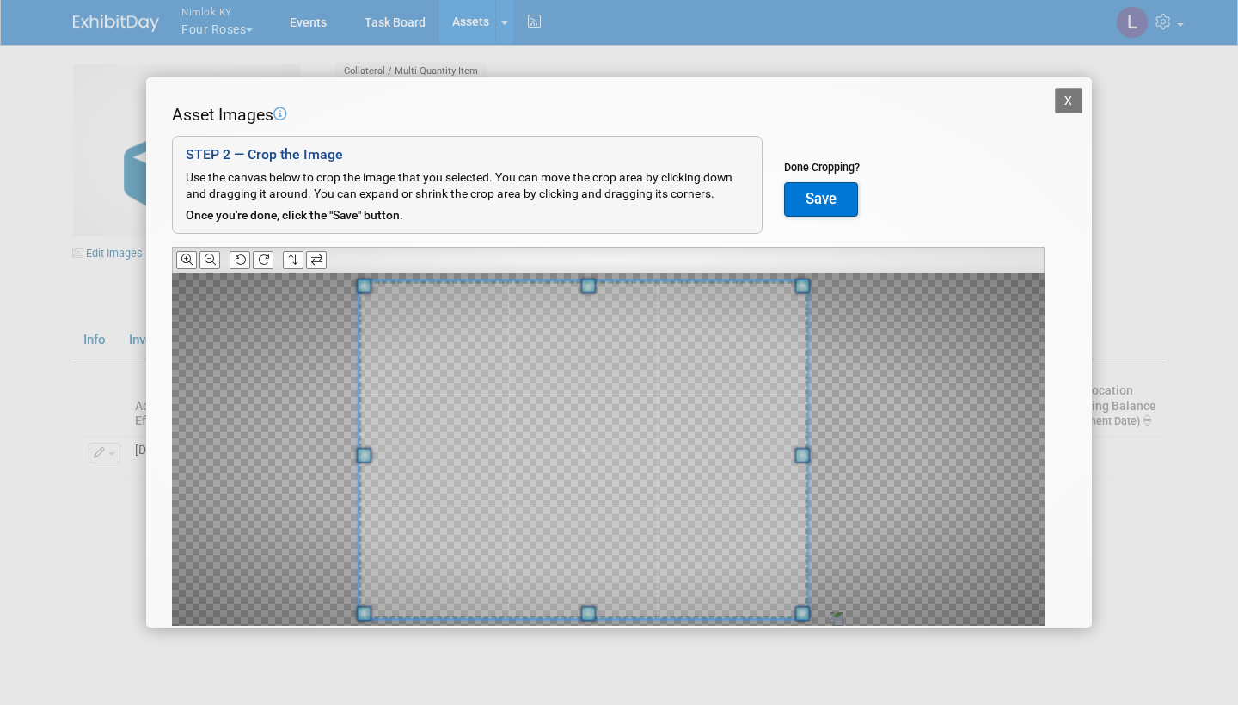
click at [365, 447] on span at bounding box center [363, 454] width 15 height 15
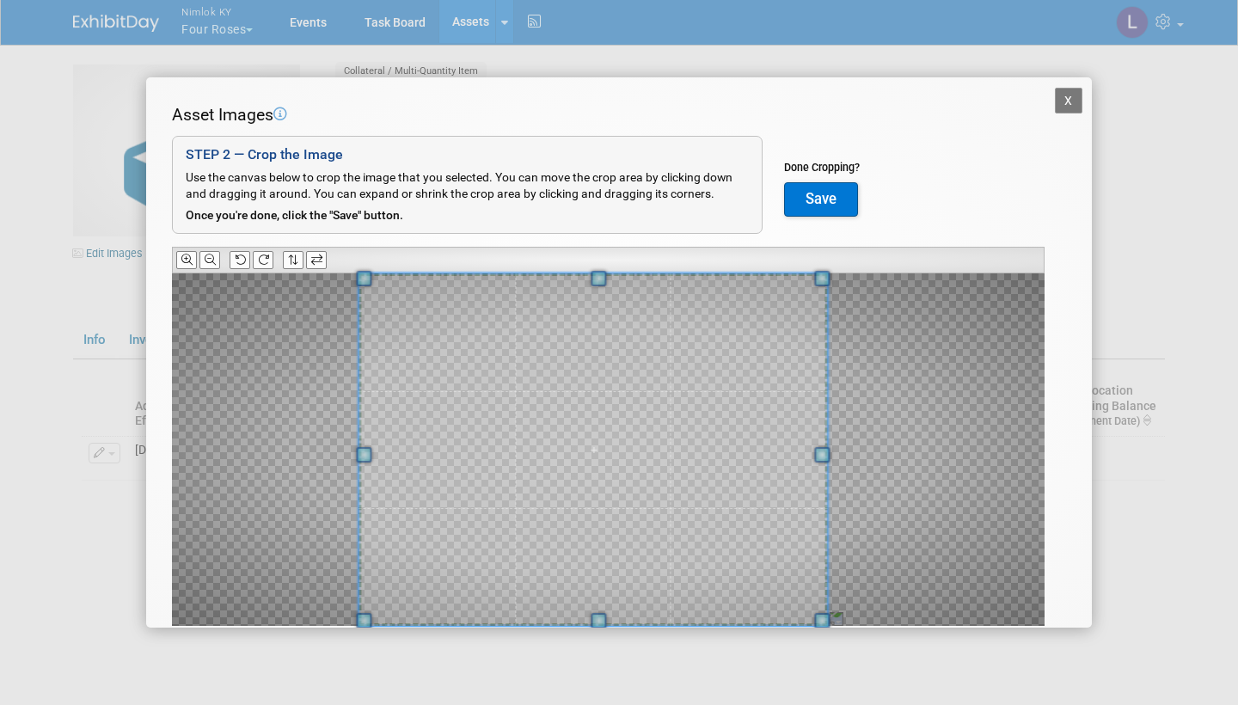
click at [855, 450] on div at bounding box center [608, 449] width 873 height 352
click at [853, 449] on div at bounding box center [608, 449] width 873 height 352
click at [371, 450] on span at bounding box center [371, 454] width 15 height 15
click at [865, 438] on div at bounding box center [608, 449] width 873 height 352
click at [830, 193] on button "Save" at bounding box center [821, 199] width 74 height 34
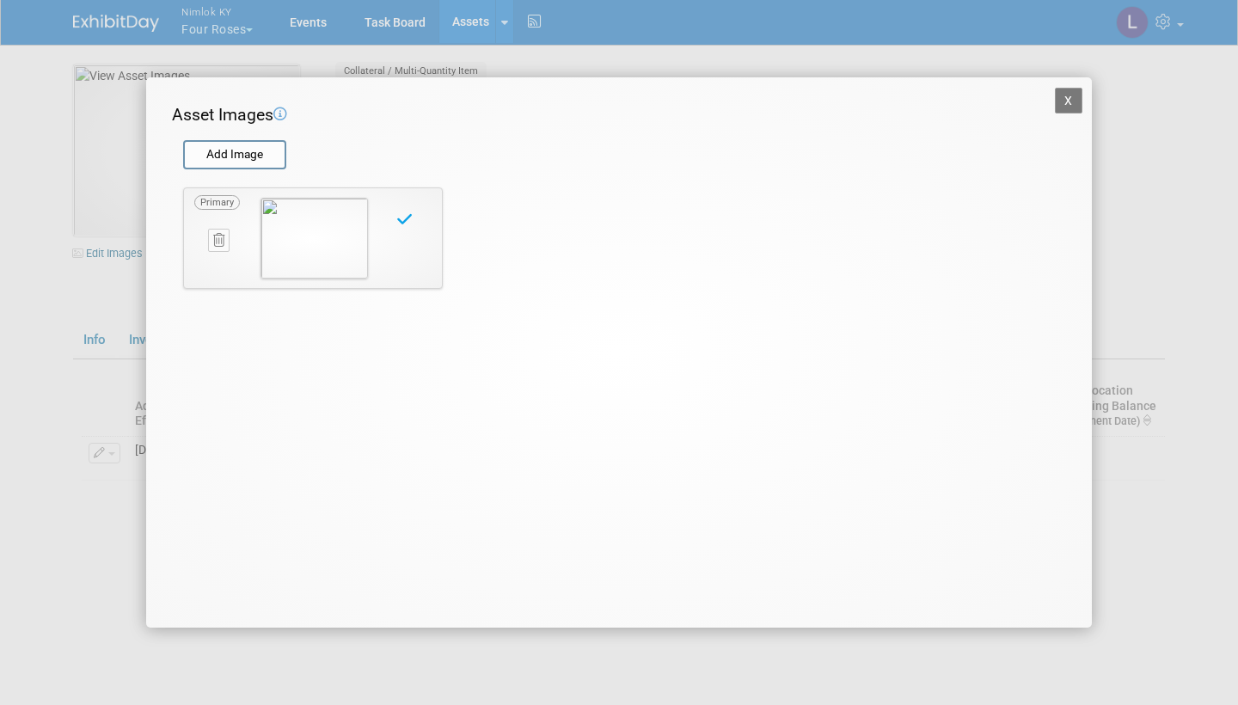
click at [1069, 93] on button "X" at bounding box center [1069, 101] width 28 height 26
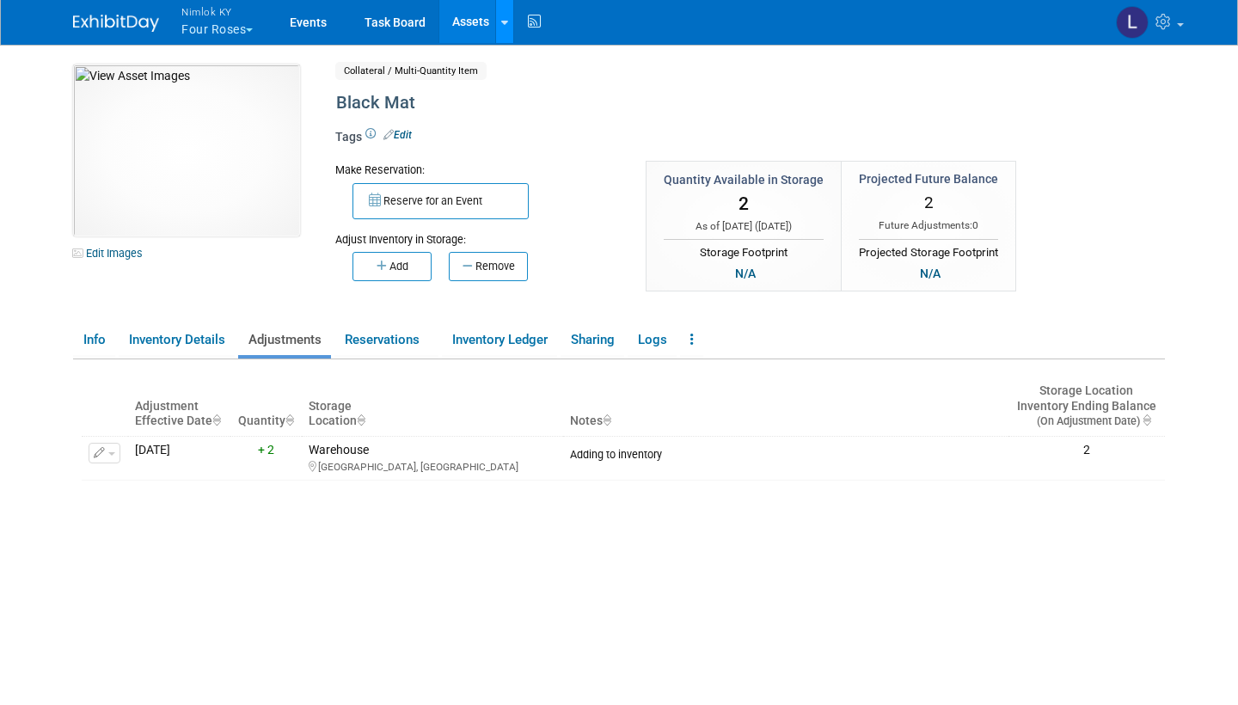
click at [507, 18] on icon at bounding box center [504, 22] width 7 height 11
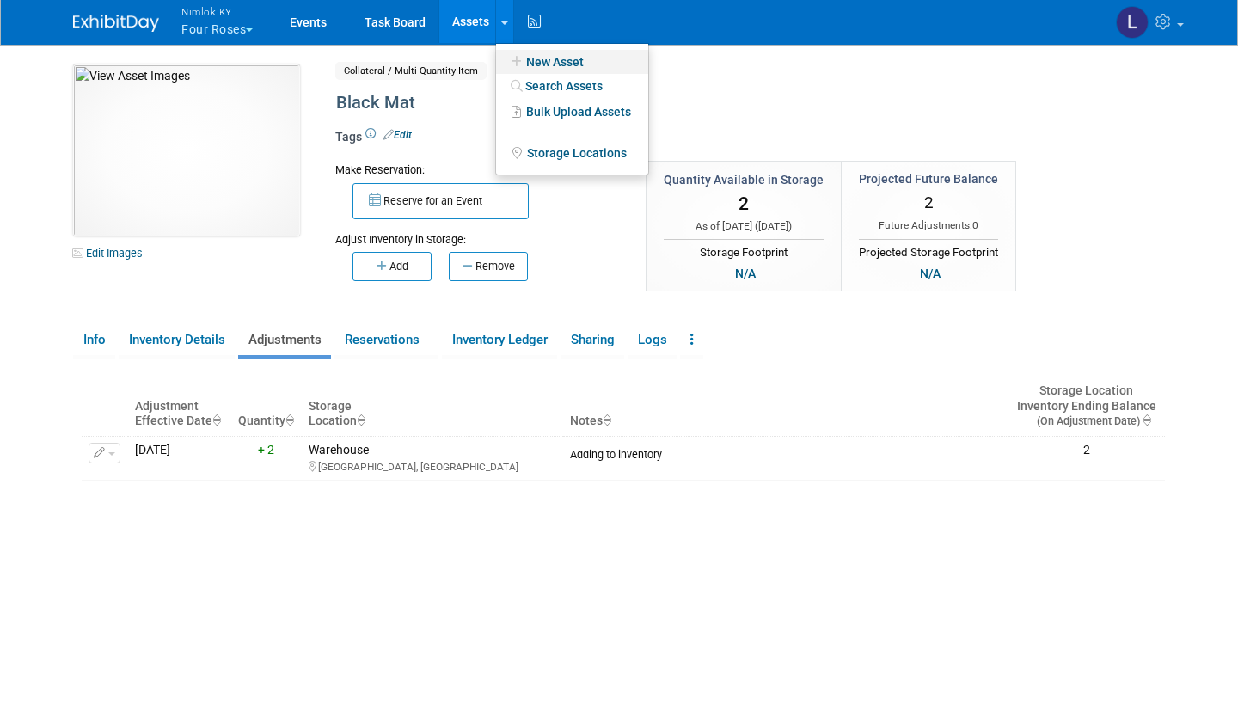
click at [574, 54] on link "New Asset" at bounding box center [572, 62] width 152 height 24
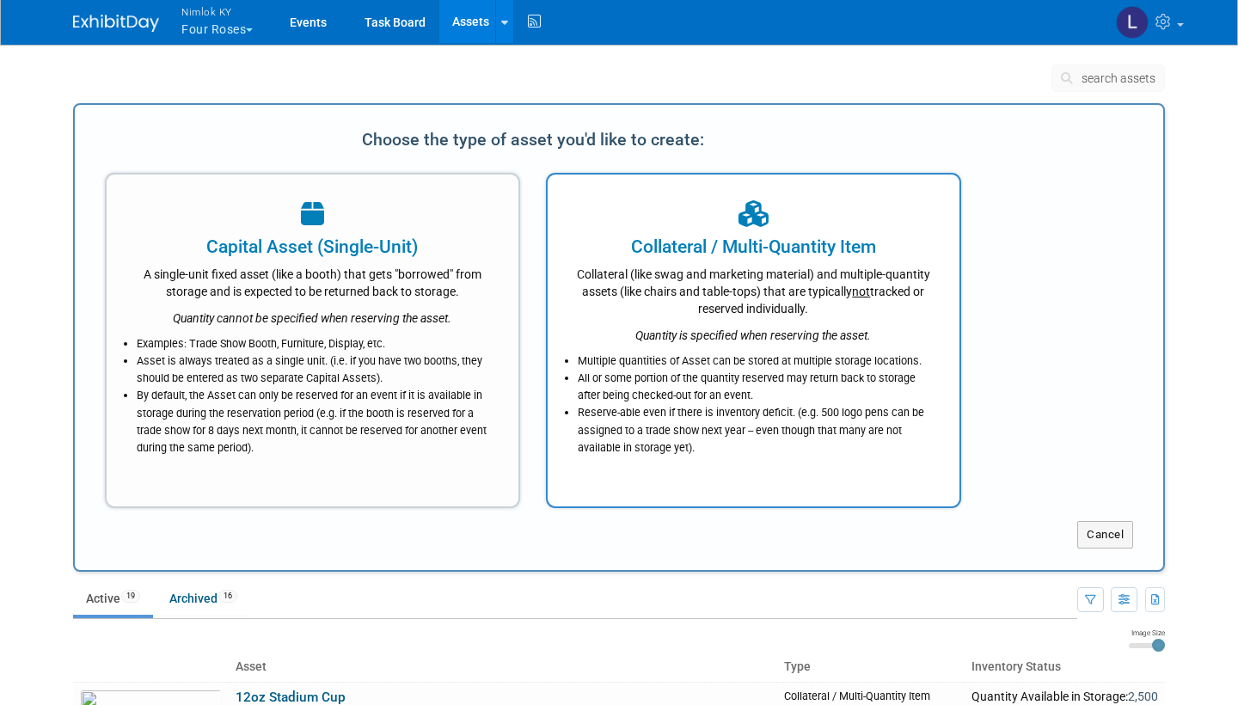
click at [734, 305] on div "Collateral (like swag and marketing material) and multiple-quantity assets (lik…" at bounding box center [753, 289] width 369 height 58
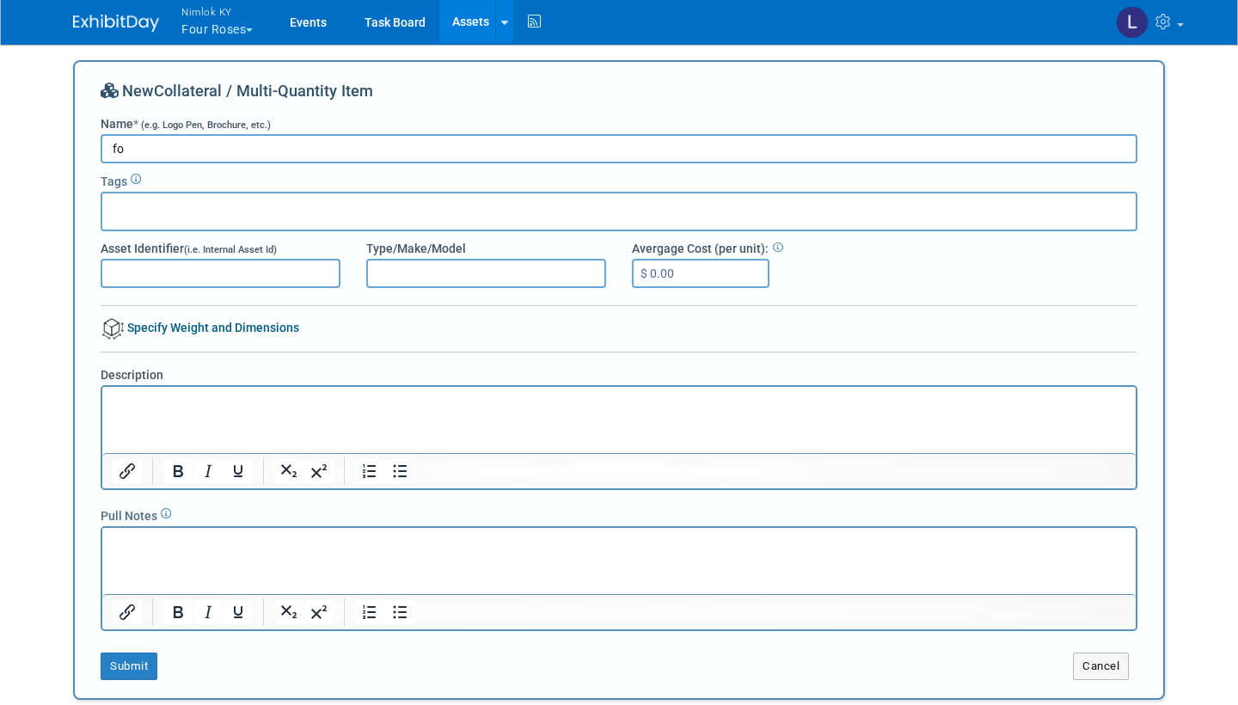
type input "f"
type input "Four Roses Black Mat"
click at [179, 324] on link "Specify Weight and Dimensions" at bounding box center [200, 328] width 199 height 14
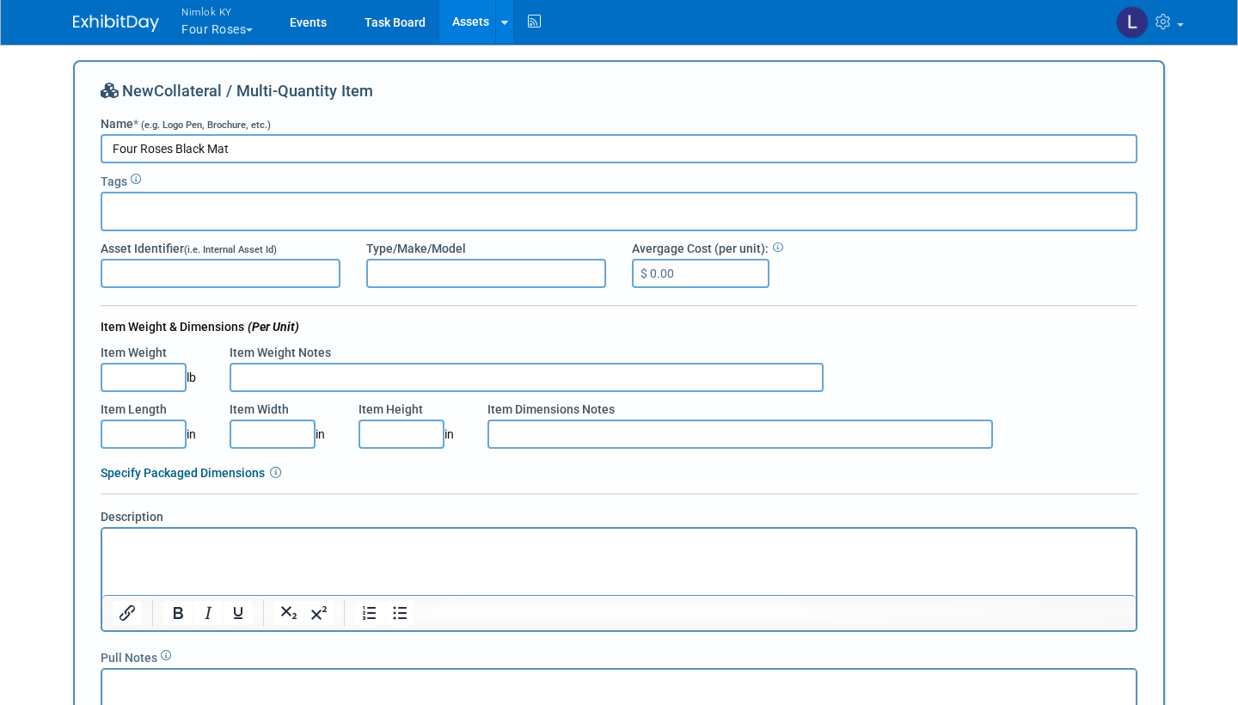
click at [144, 441] on input "Item Length" at bounding box center [144, 434] width 86 height 29
type input "59.00"
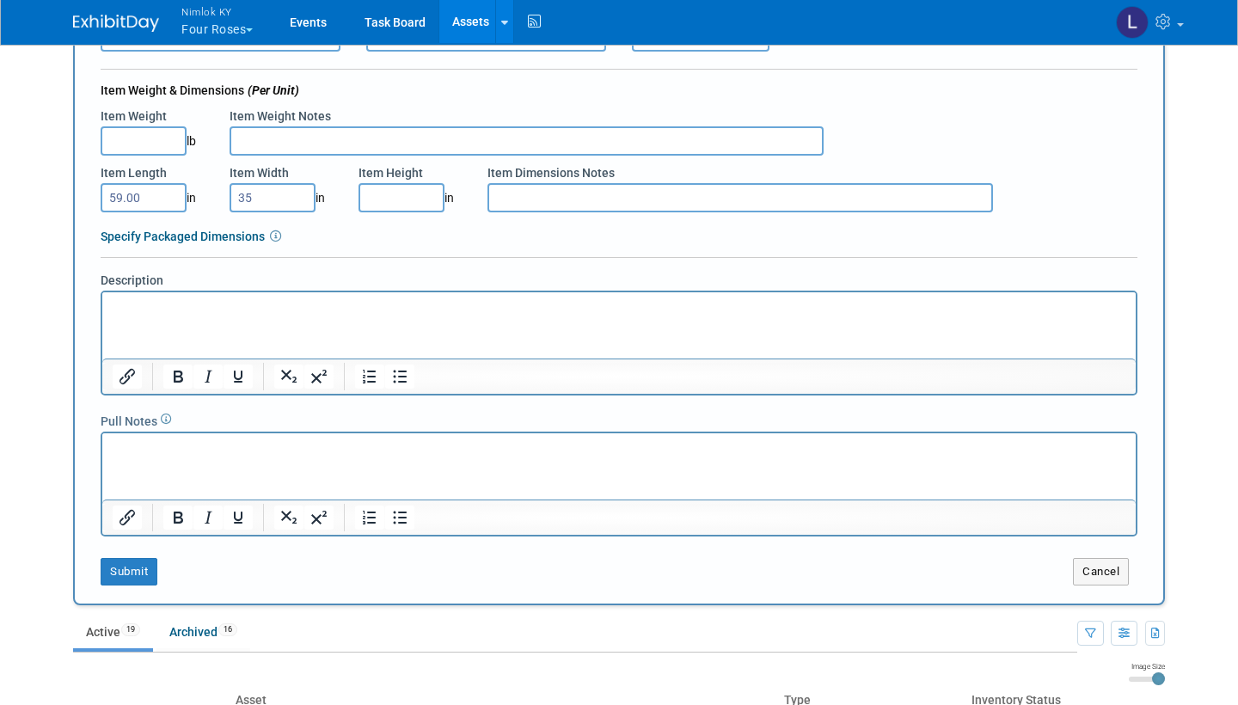
scroll to position [248, 0]
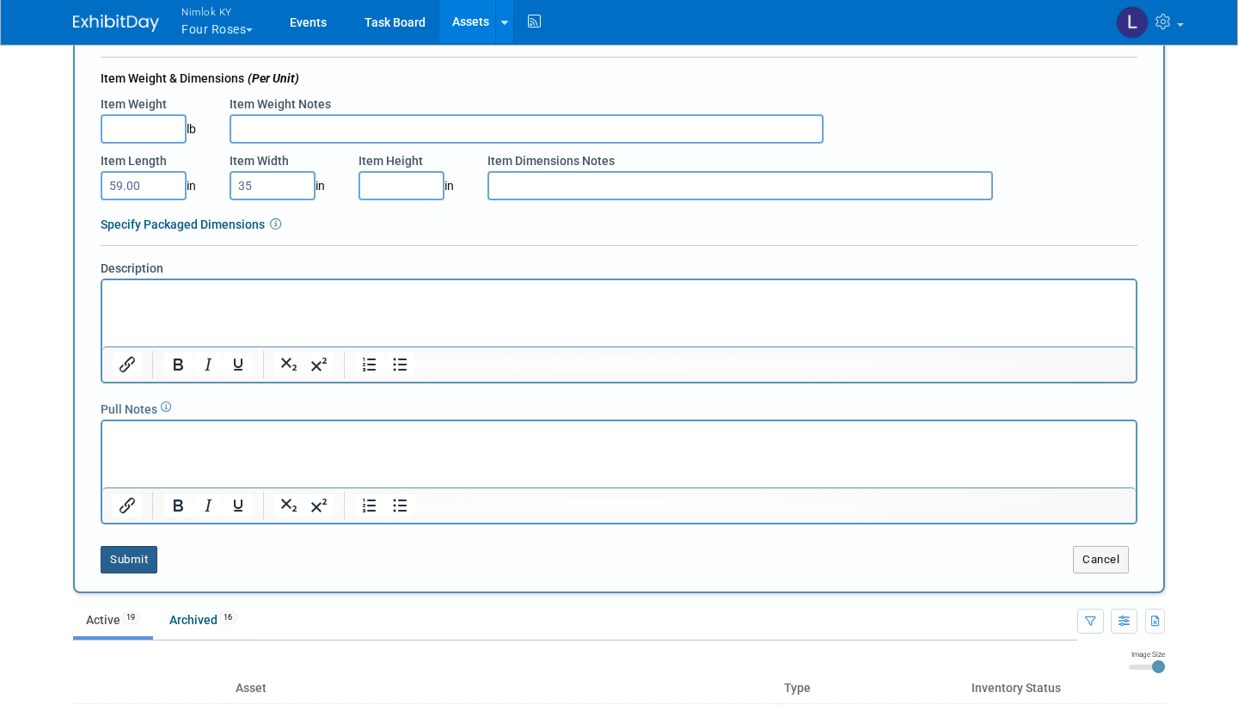
type input "35.00"
click at [135, 557] on button "Submit" at bounding box center [129, 560] width 57 height 28
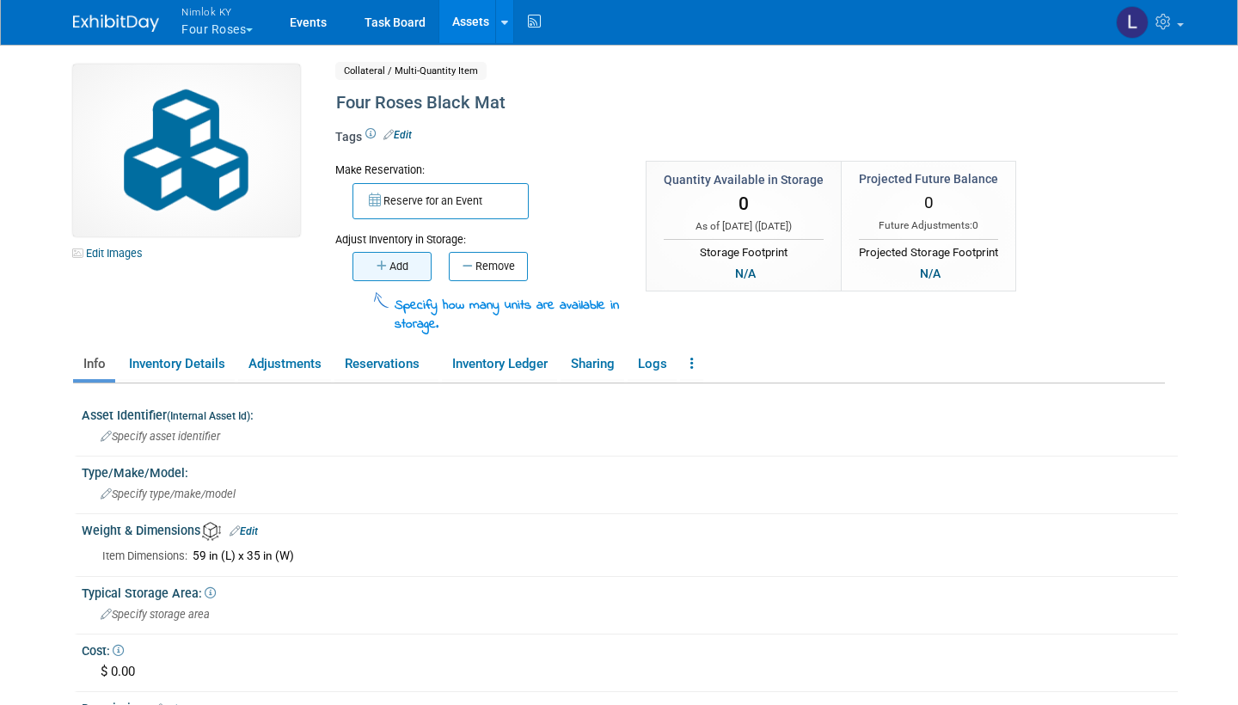
click at [401, 255] on button "Add" at bounding box center [391, 266] width 79 height 29
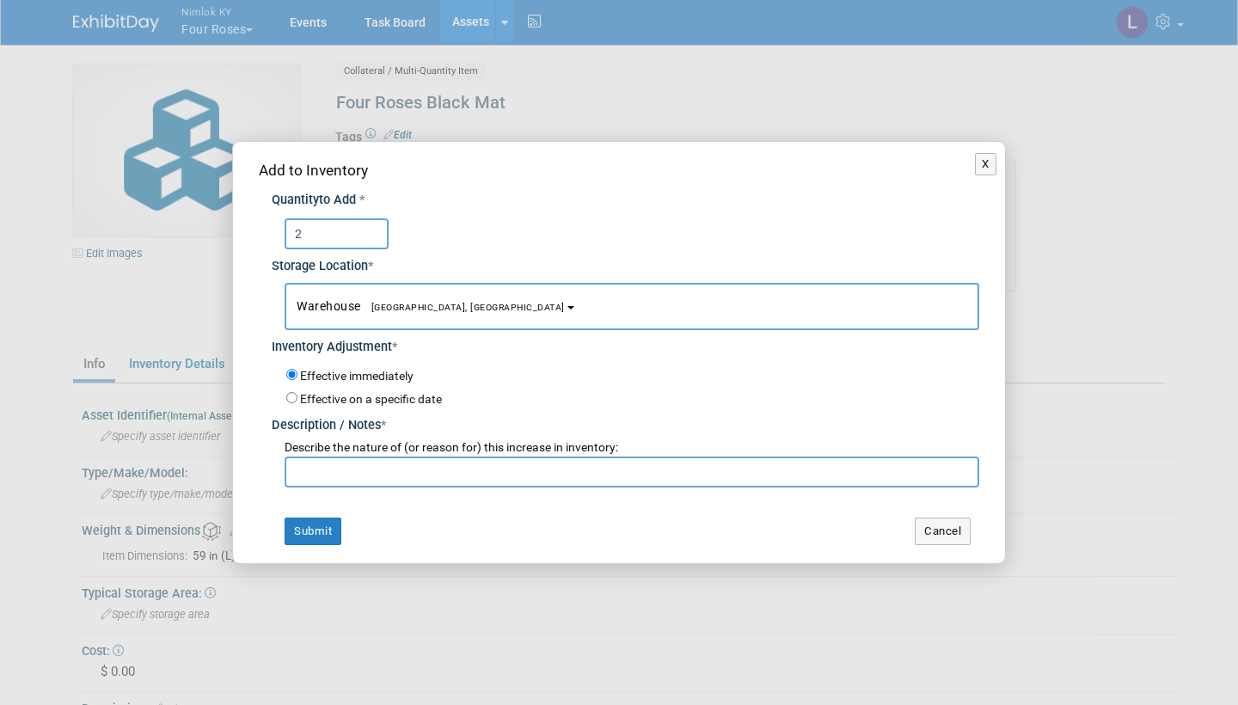
type input "2"
paste input "Adding to inventory"
type input "Adding to inventory"
click at [324, 525] on button "Submit" at bounding box center [313, 532] width 57 height 28
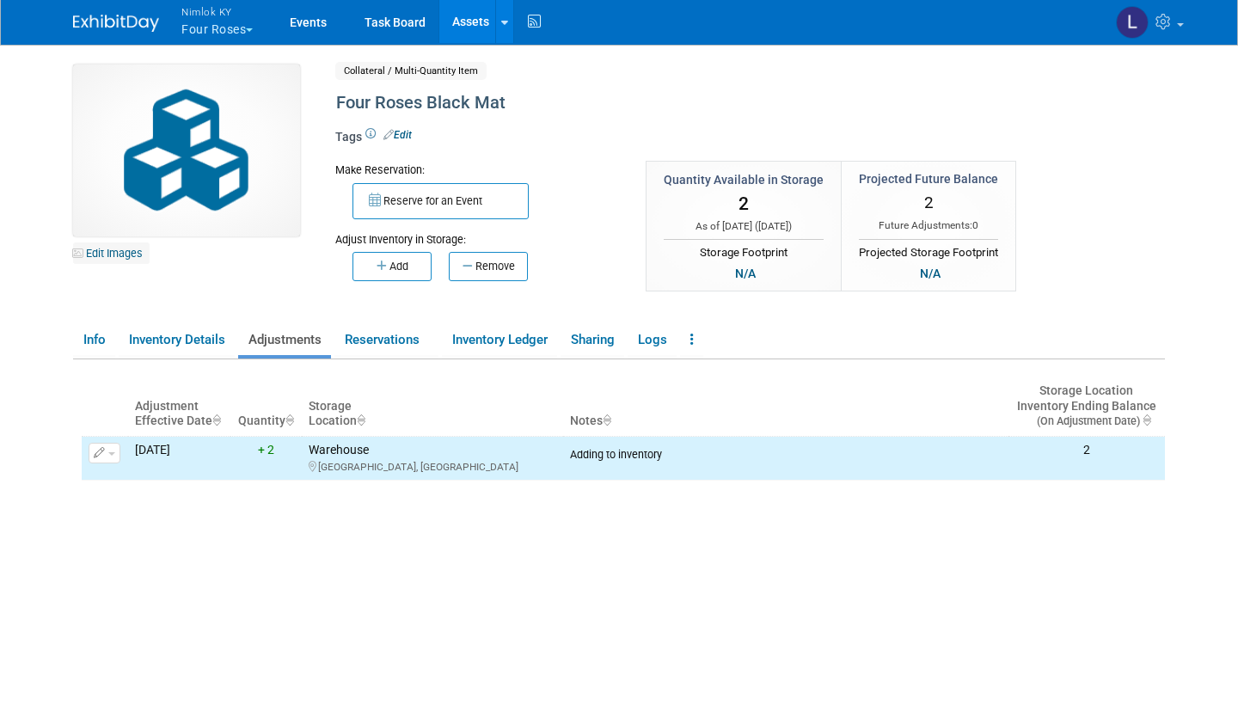
click at [129, 254] on link "Edit Images" at bounding box center [111, 252] width 77 height 21
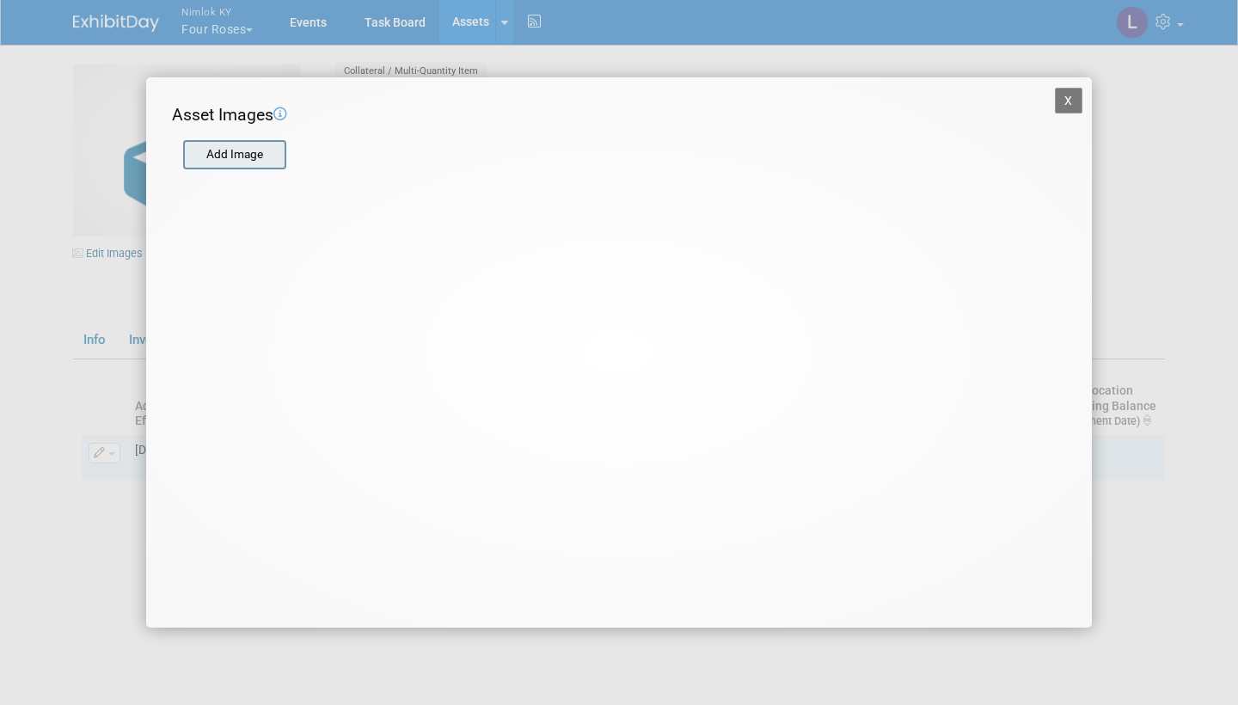
click at [248, 150] on input "file" at bounding box center [182, 155] width 205 height 26
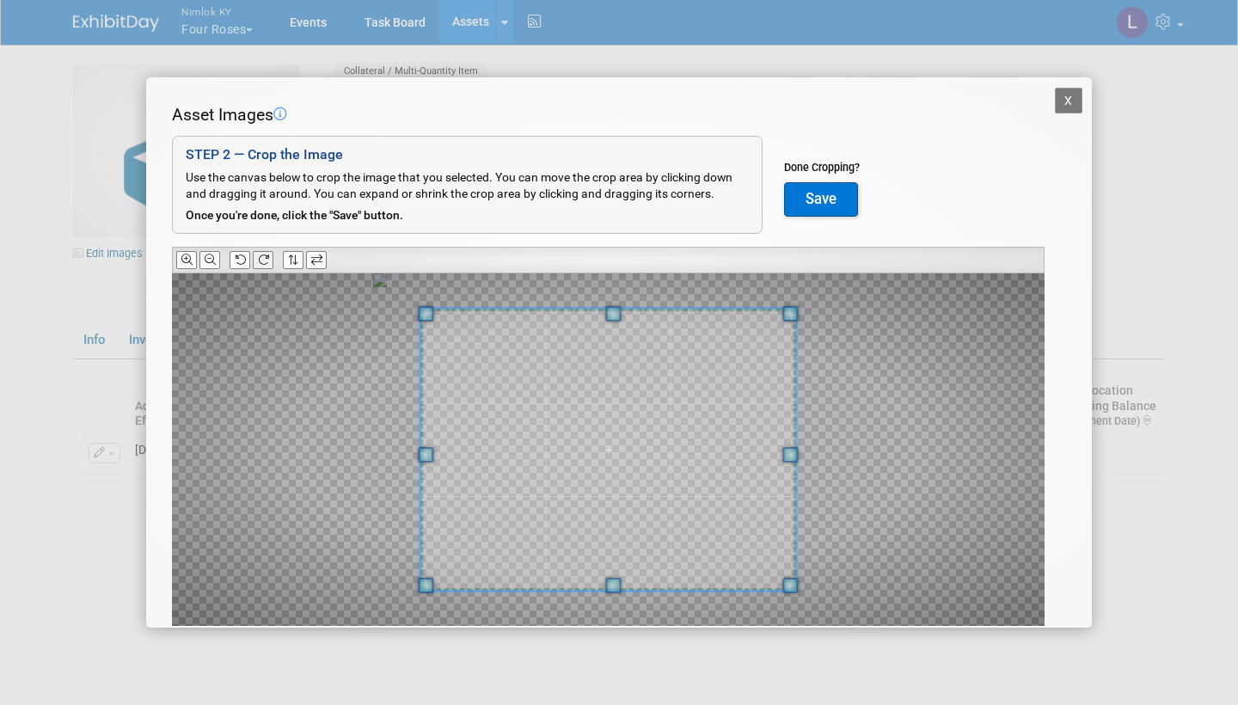
click at [266, 254] on icon at bounding box center [263, 259] width 11 height 11
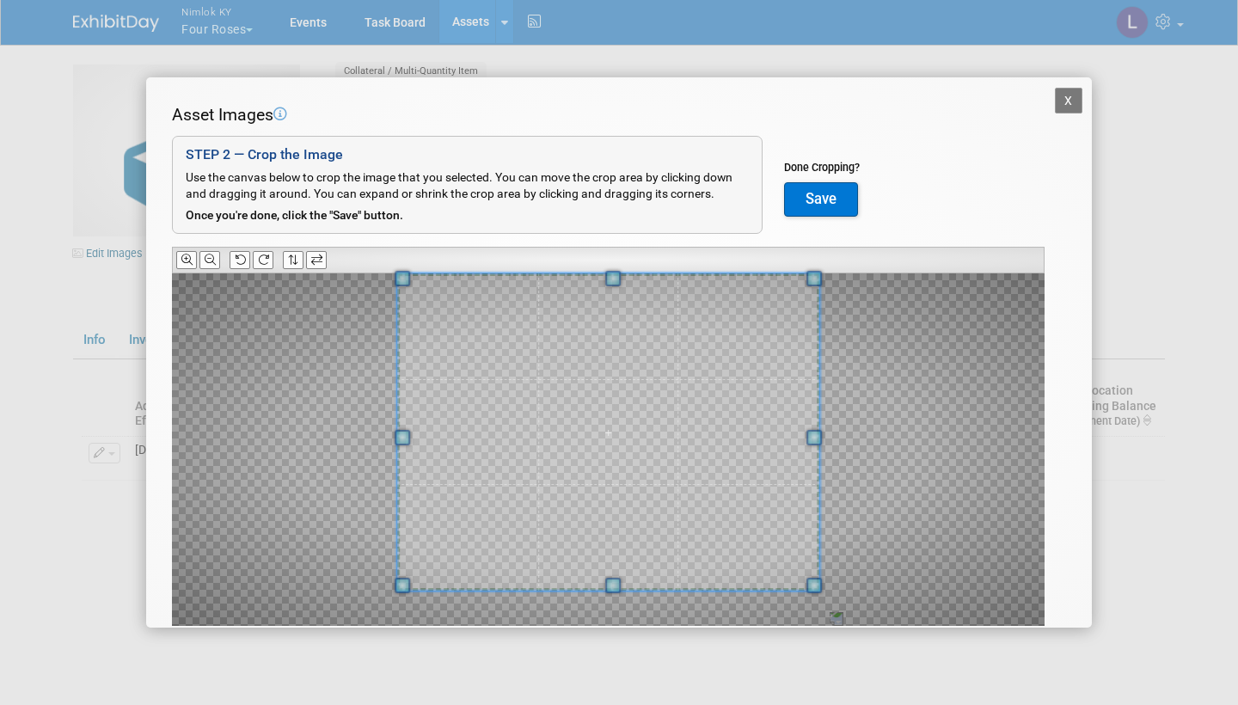
click at [613, 276] on span at bounding box center [612, 278] width 15 height 15
click at [863, 447] on div at bounding box center [608, 449] width 873 height 352
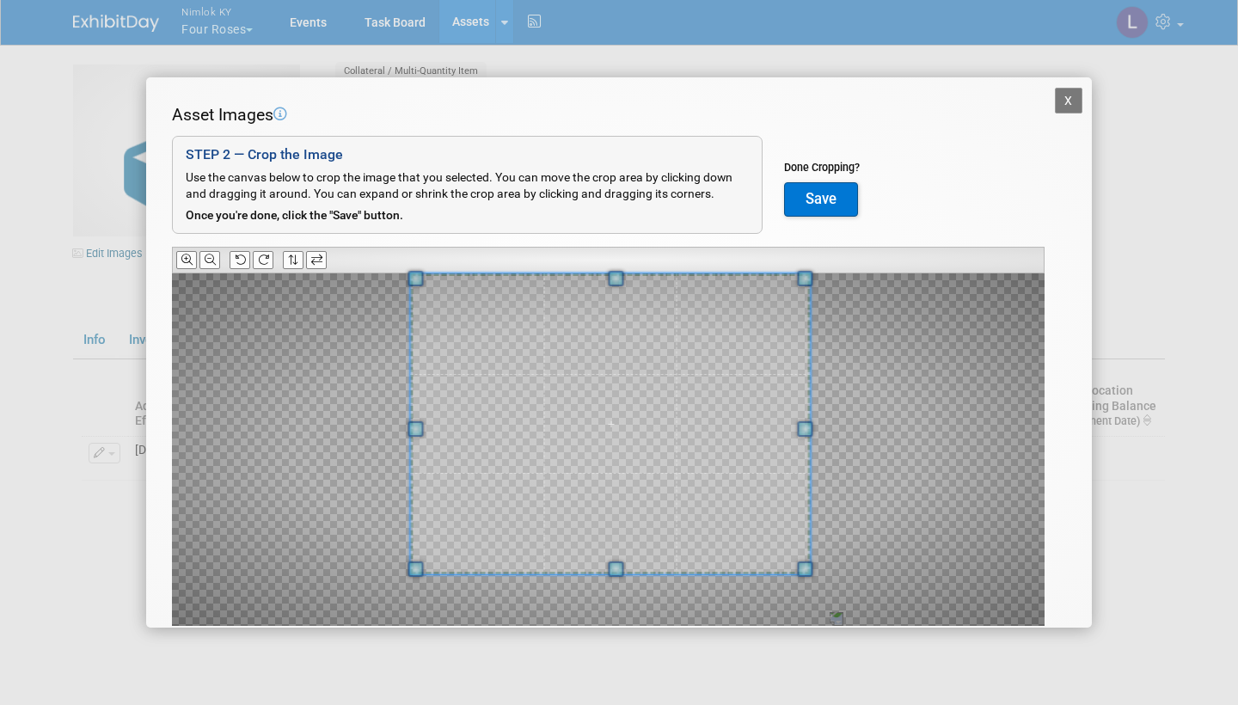
click at [613, 561] on span at bounding box center [615, 568] width 15 height 15
click at [849, 443] on div at bounding box center [608, 449] width 873 height 352
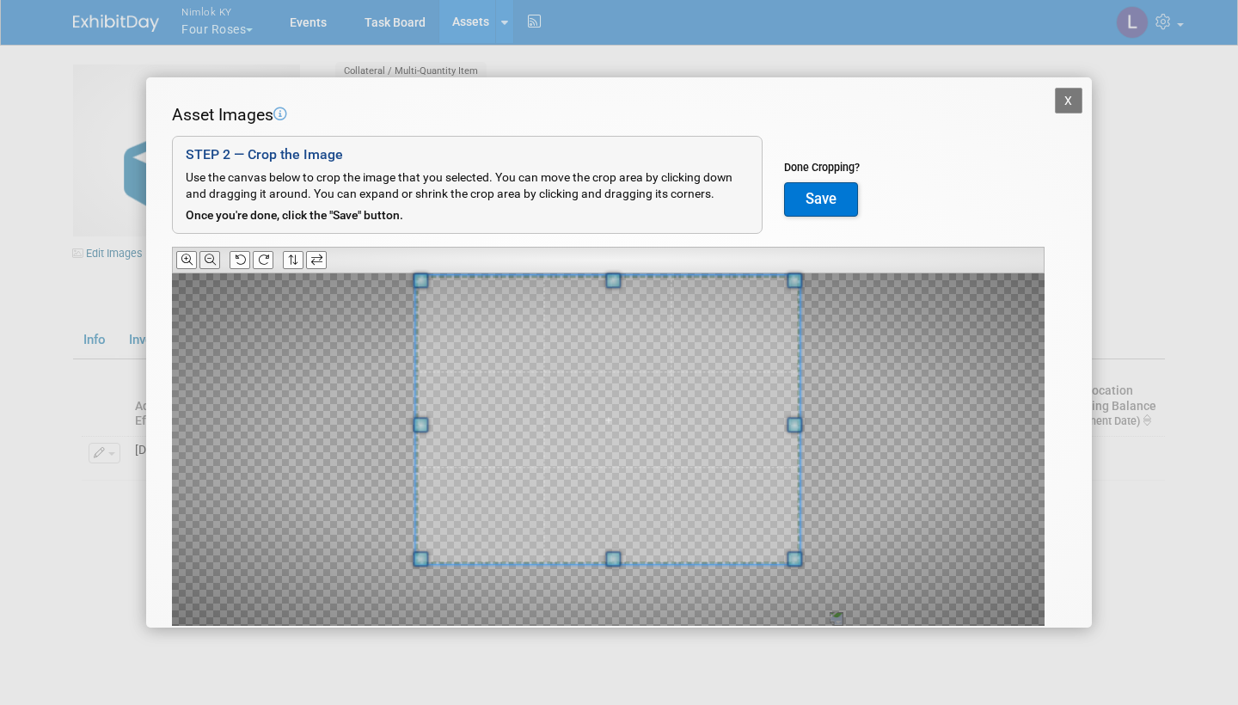
click at [208, 254] on icon at bounding box center [210, 259] width 11 height 11
click at [818, 422] on div at bounding box center [608, 449] width 873 height 352
click at [287, 427] on div at bounding box center [608, 449] width 873 height 352
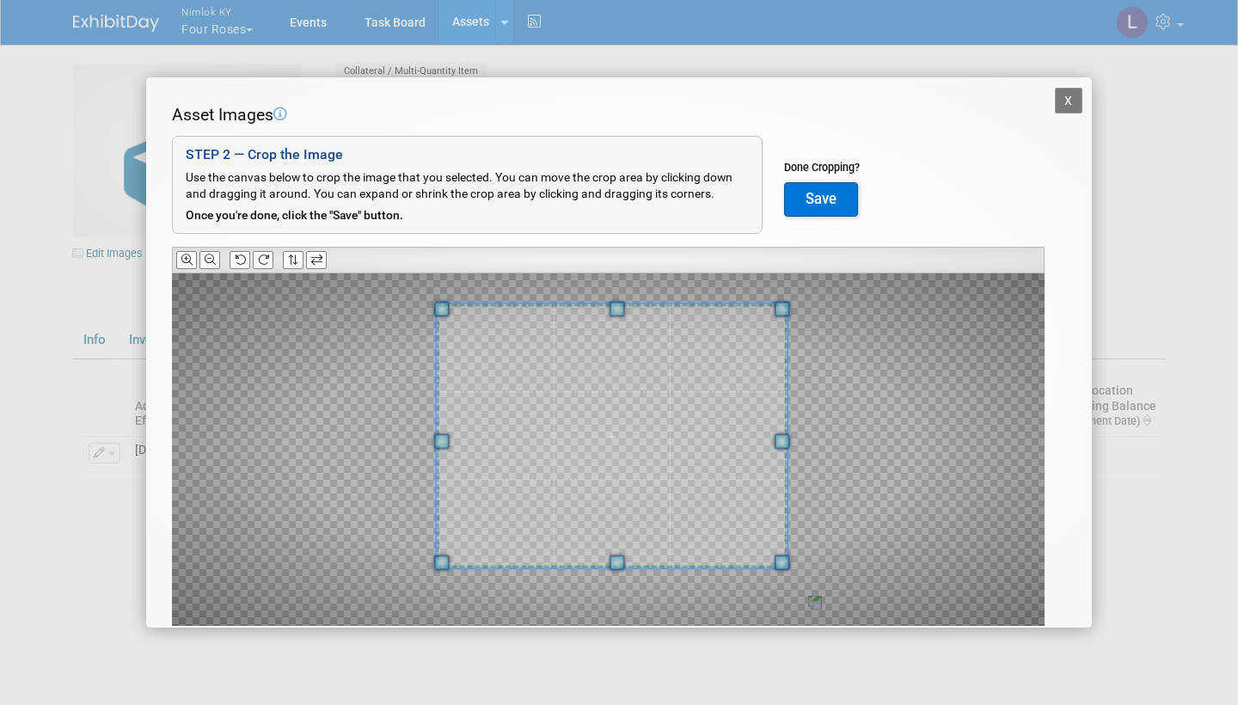
click at [625, 304] on div at bounding box center [612, 435] width 351 height 263
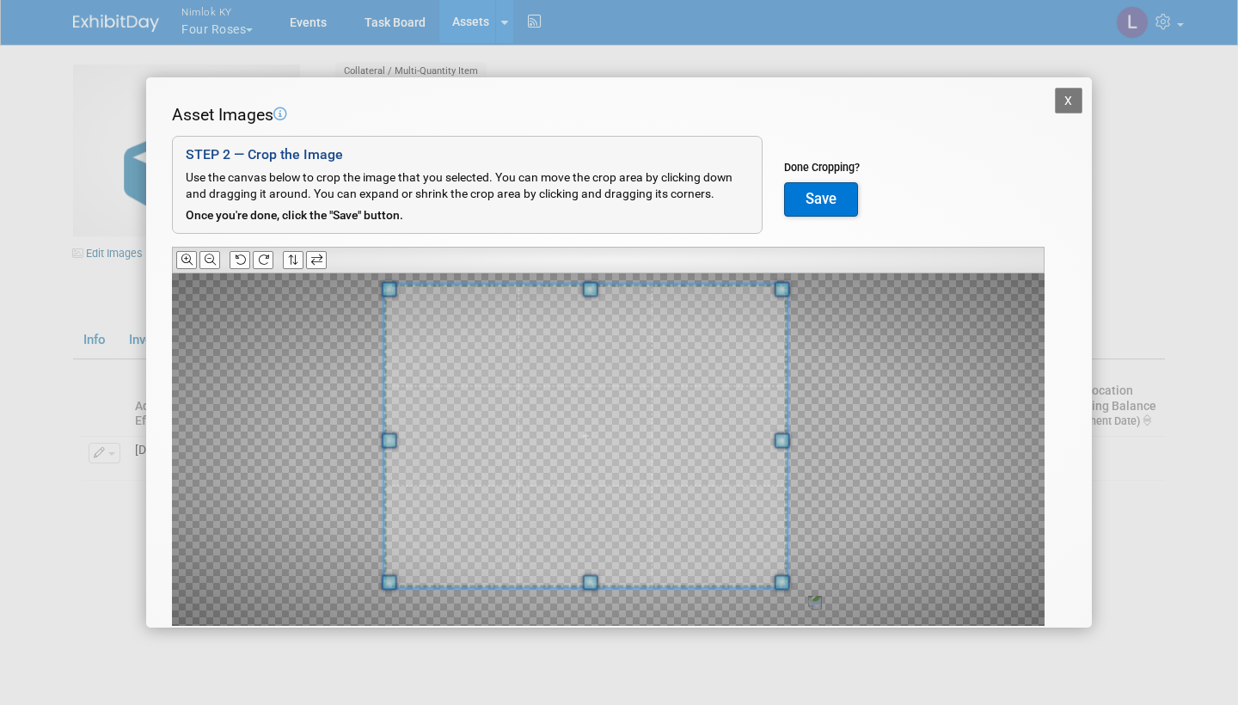
click at [389, 437] on span at bounding box center [389, 440] width 15 height 15
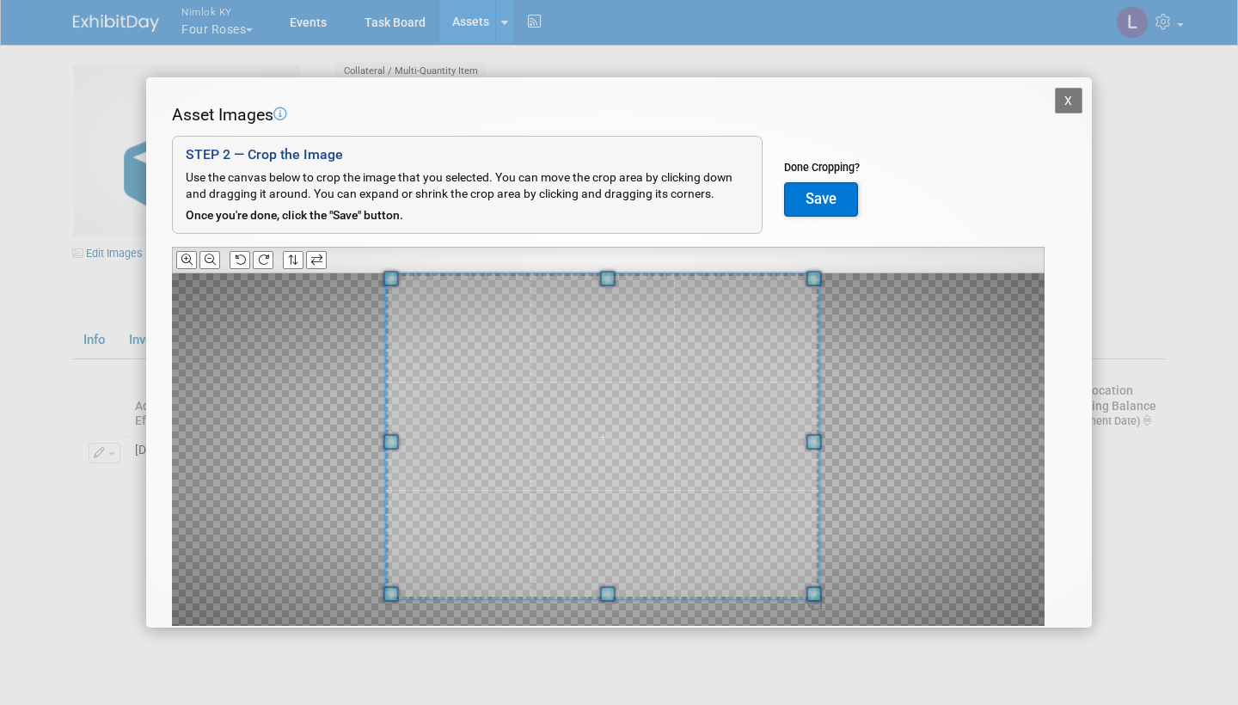
click at [866, 435] on div at bounding box center [608, 449] width 873 height 352
click at [834, 191] on button "Save" at bounding box center [821, 199] width 74 height 34
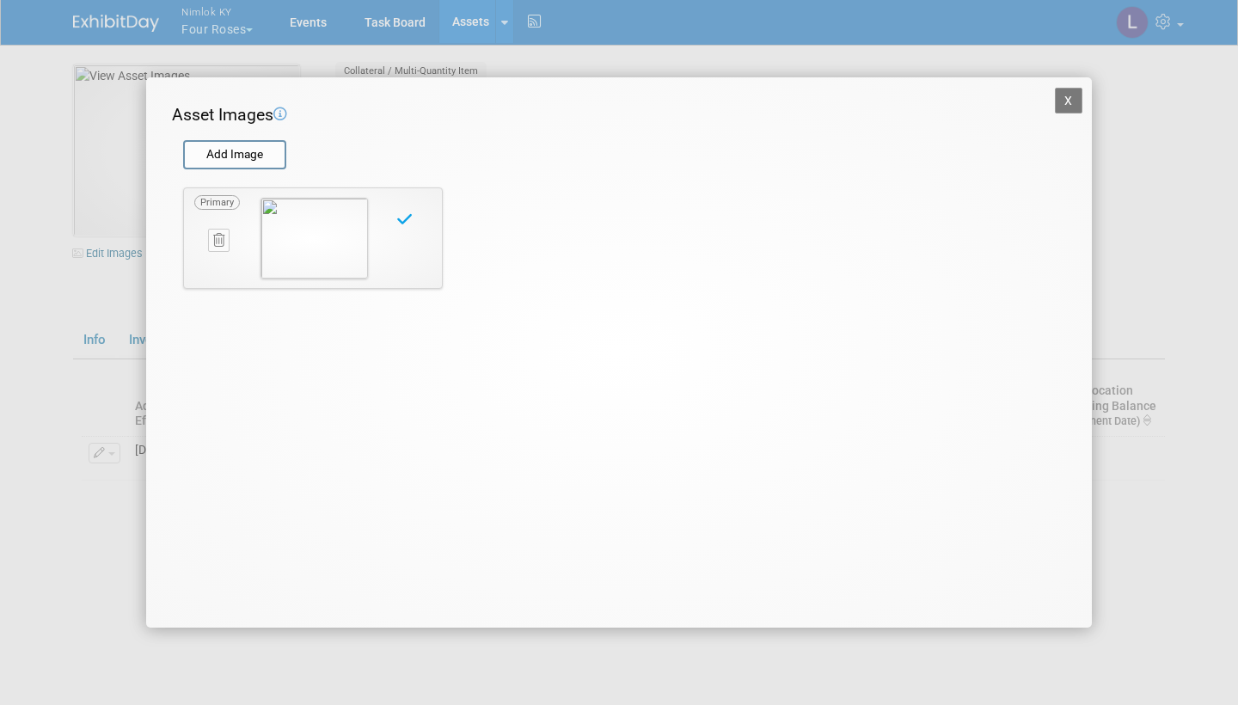
click at [1068, 95] on button "X" at bounding box center [1069, 101] width 28 height 26
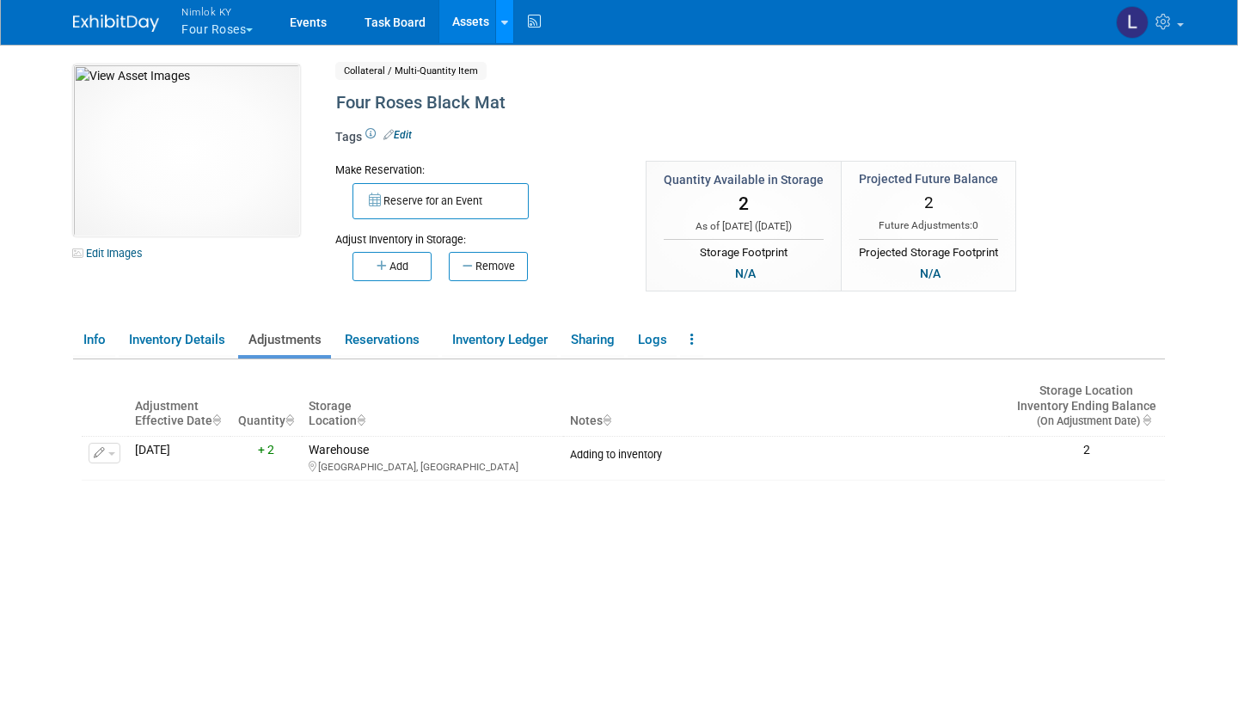
click at [508, 20] on icon at bounding box center [504, 22] width 7 height 11
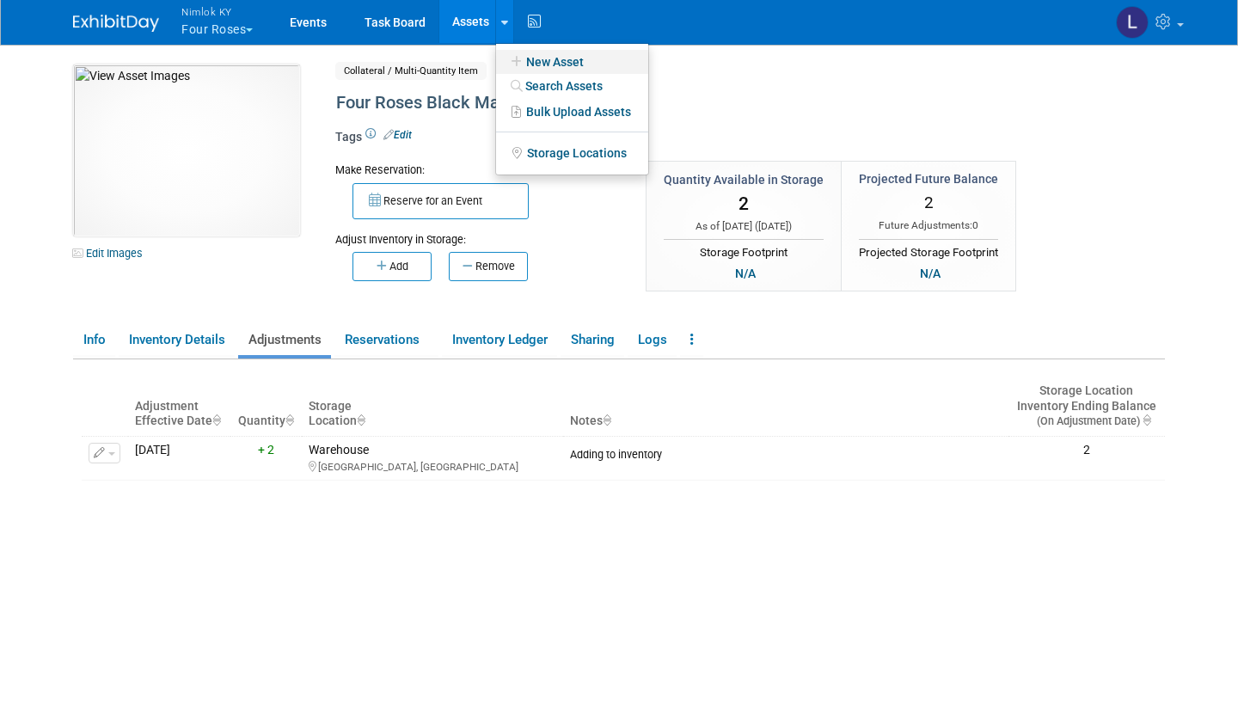
click at [560, 63] on link "New Asset" at bounding box center [572, 62] width 152 height 24
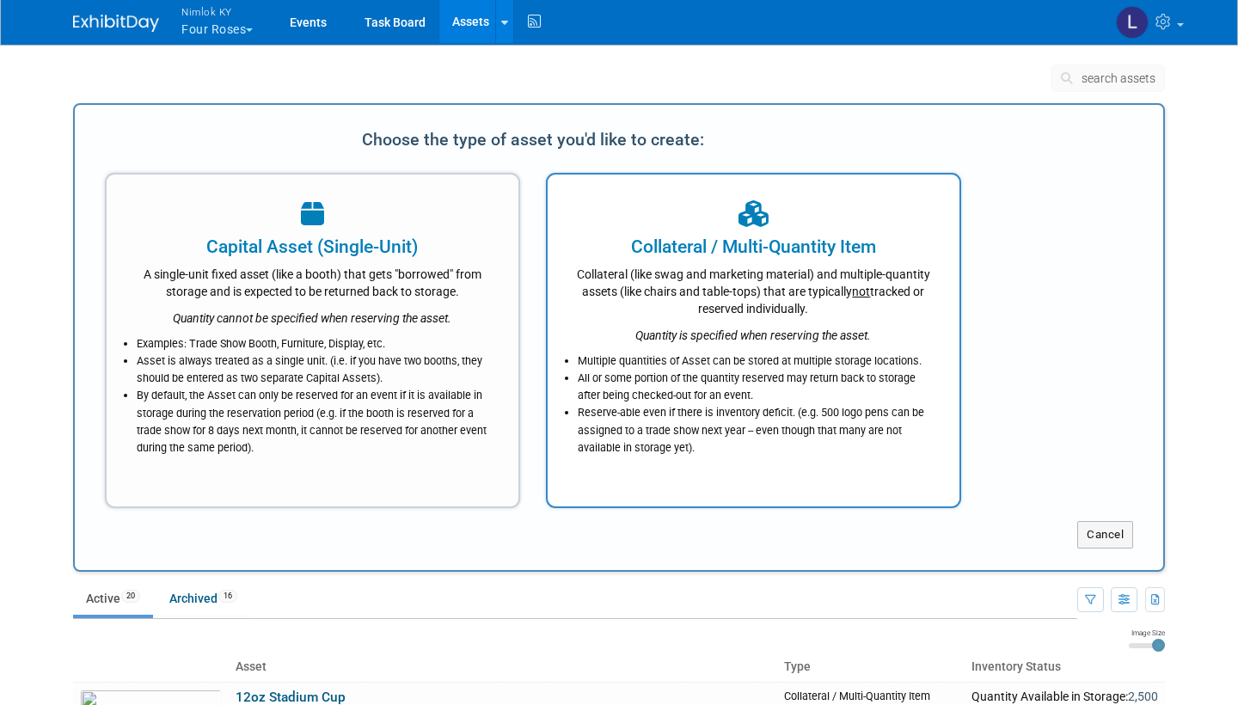
click at [636, 353] on li "Multiple quantities of Asset can be stored at multiple storage locations." at bounding box center [758, 360] width 360 height 17
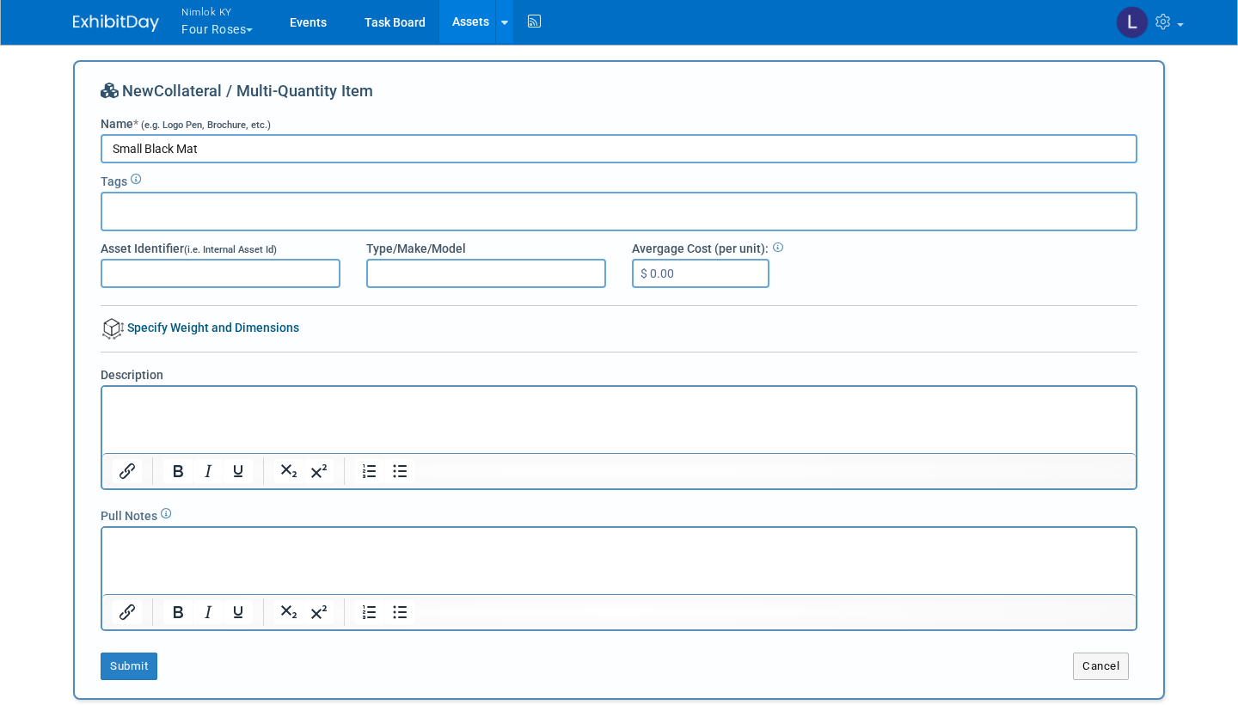
type input "Small Black Mat"
click at [168, 326] on link "Specify Weight and Dimensions" at bounding box center [200, 328] width 199 height 14
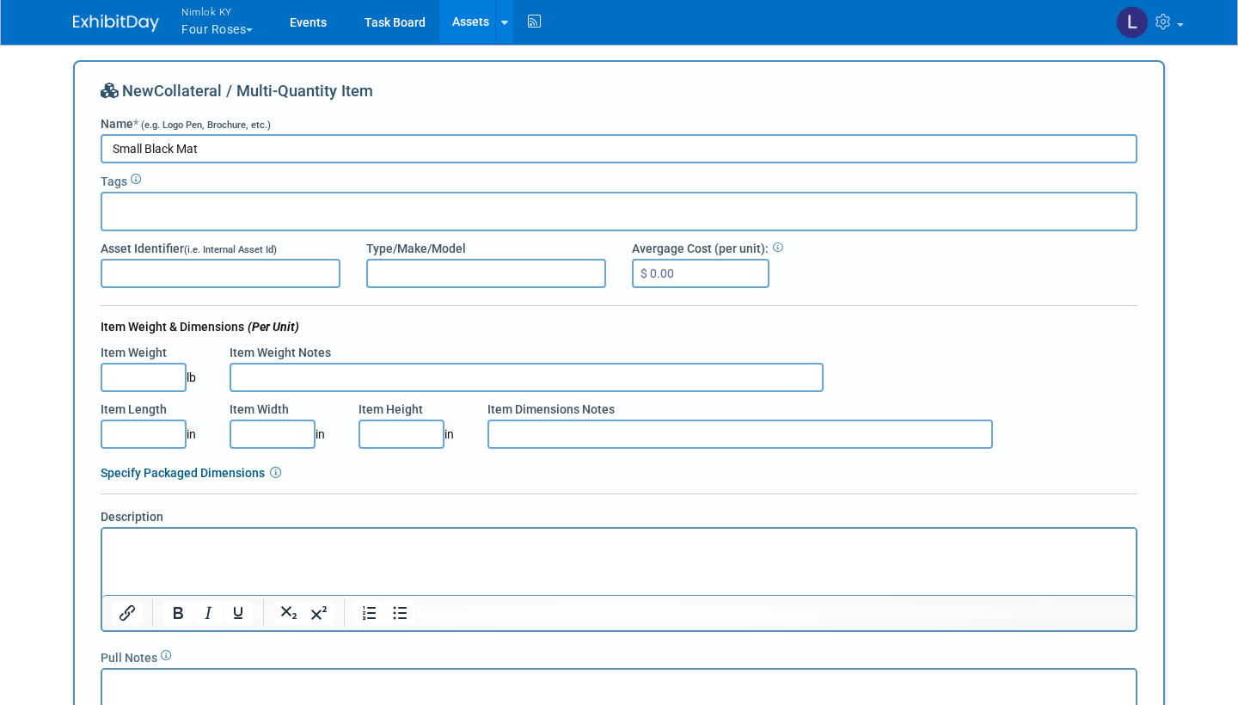
click at [156, 431] on input "Item Length" at bounding box center [144, 434] width 86 height 29
type input "32.00"
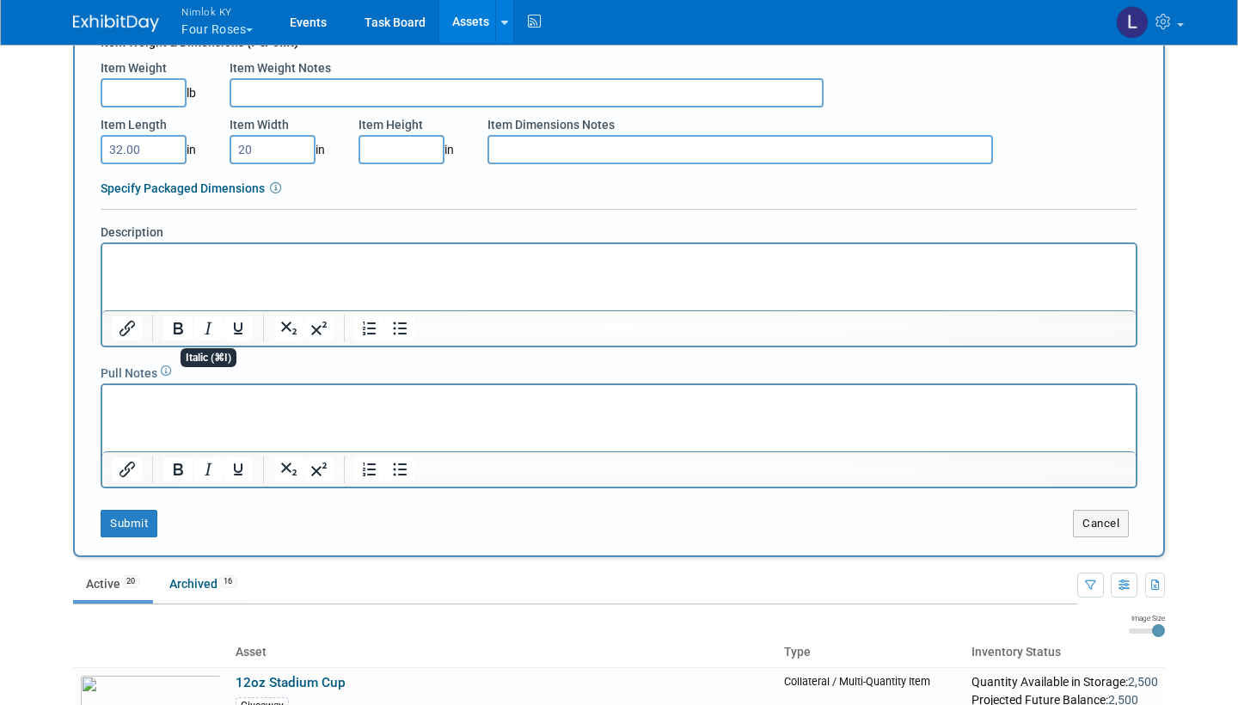
scroll to position [317, 0]
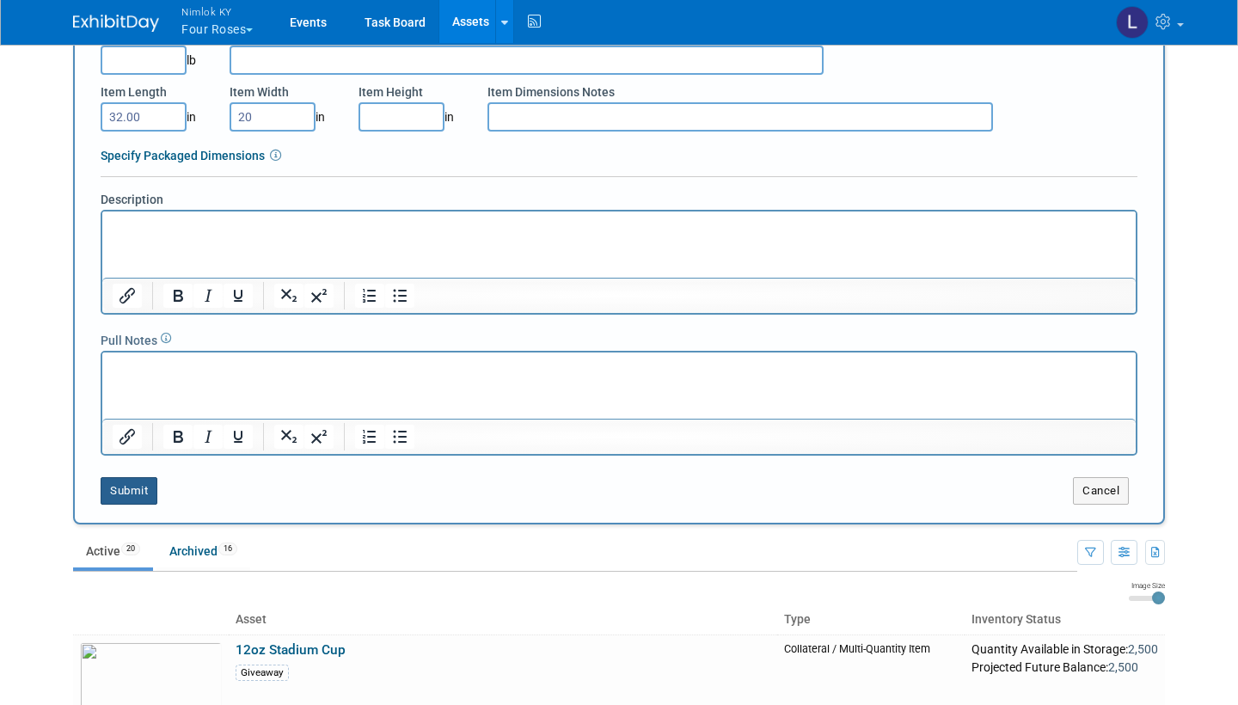
type input "20.00"
click at [138, 489] on button "Submit" at bounding box center [129, 491] width 57 height 28
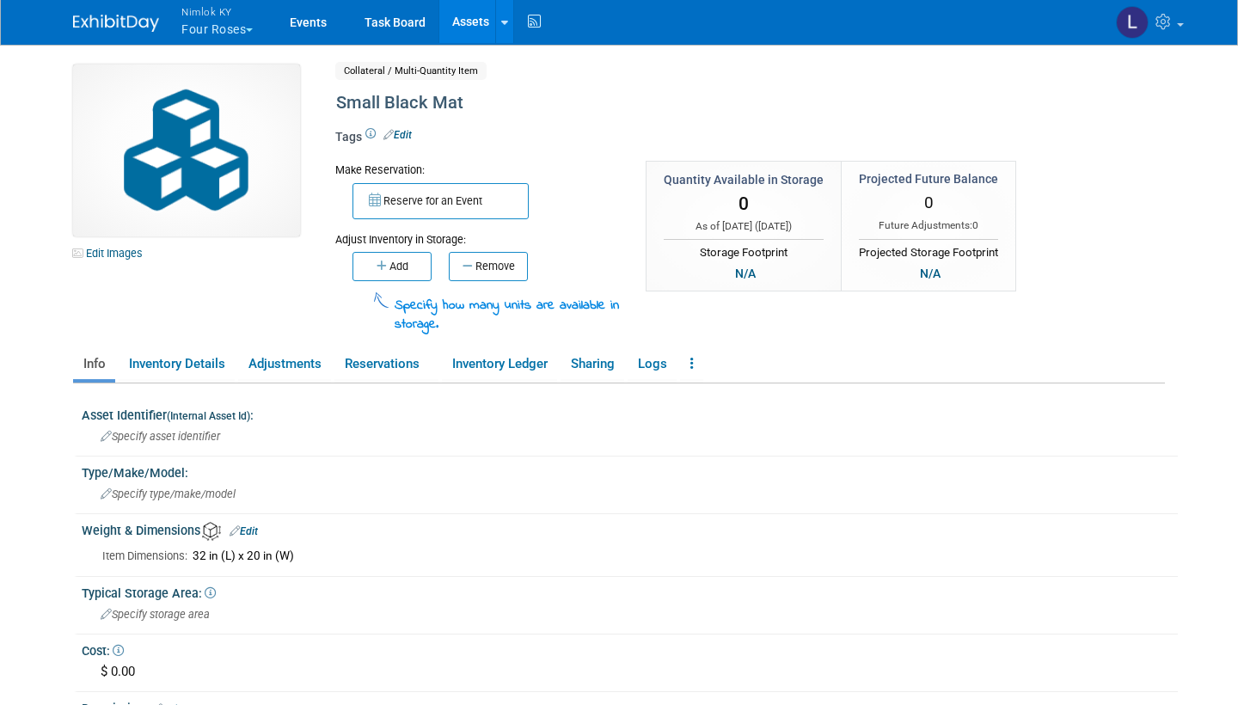
click at [394, 260] on button "Add" at bounding box center [391, 266] width 79 height 29
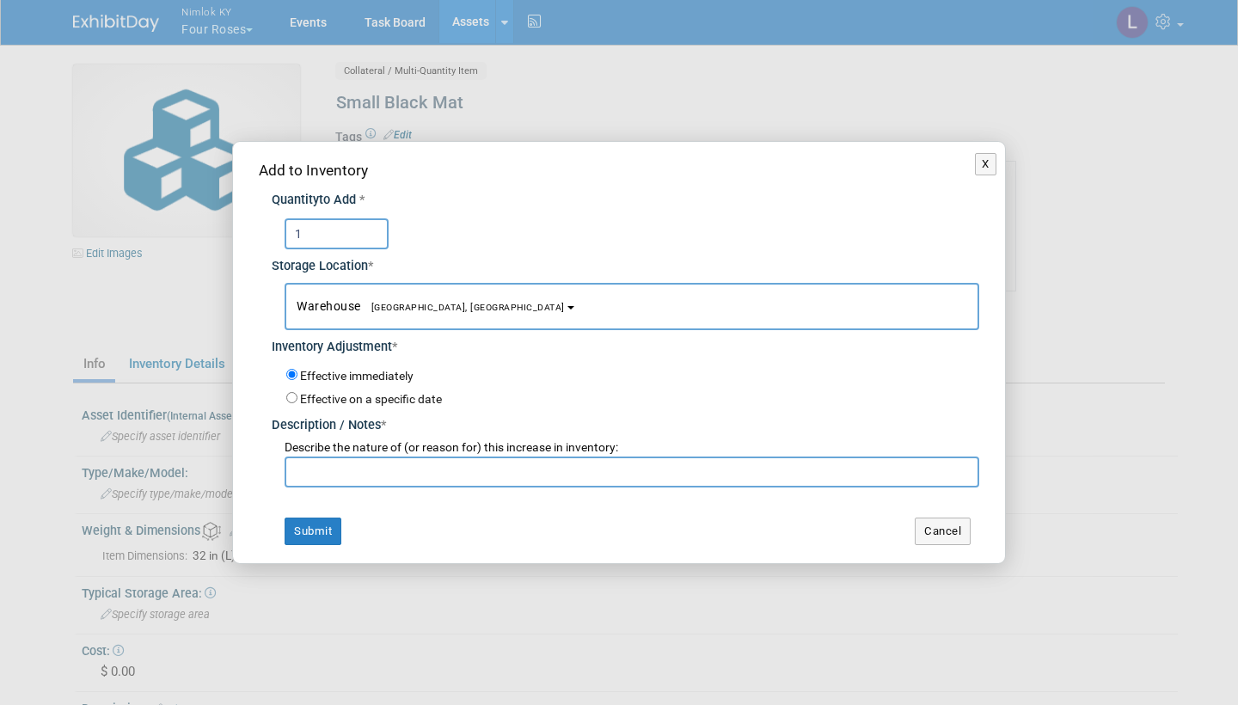
type input "1"
paste input "Adding to inventory"
type input "Adding to inventory"
click at [315, 530] on button "Submit" at bounding box center [313, 532] width 57 height 28
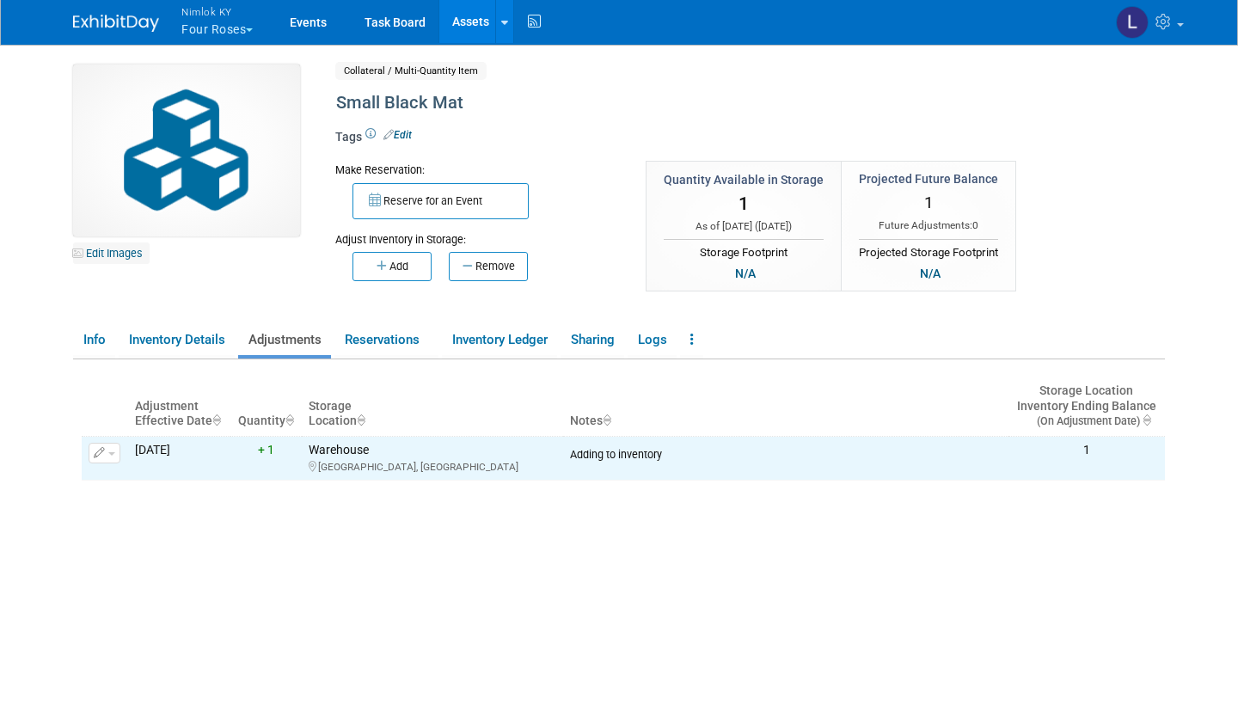
click at [131, 252] on link "Edit Images" at bounding box center [111, 252] width 77 height 21
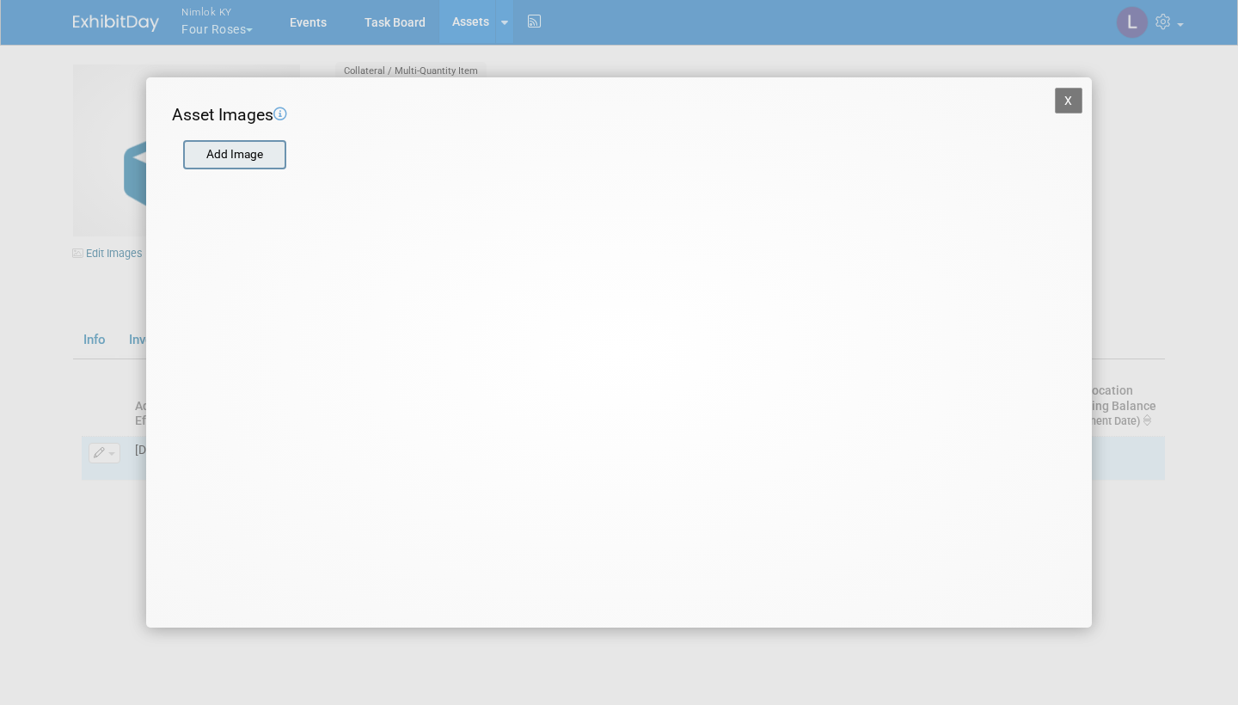
click at [266, 149] on input "file" at bounding box center [182, 155] width 205 height 26
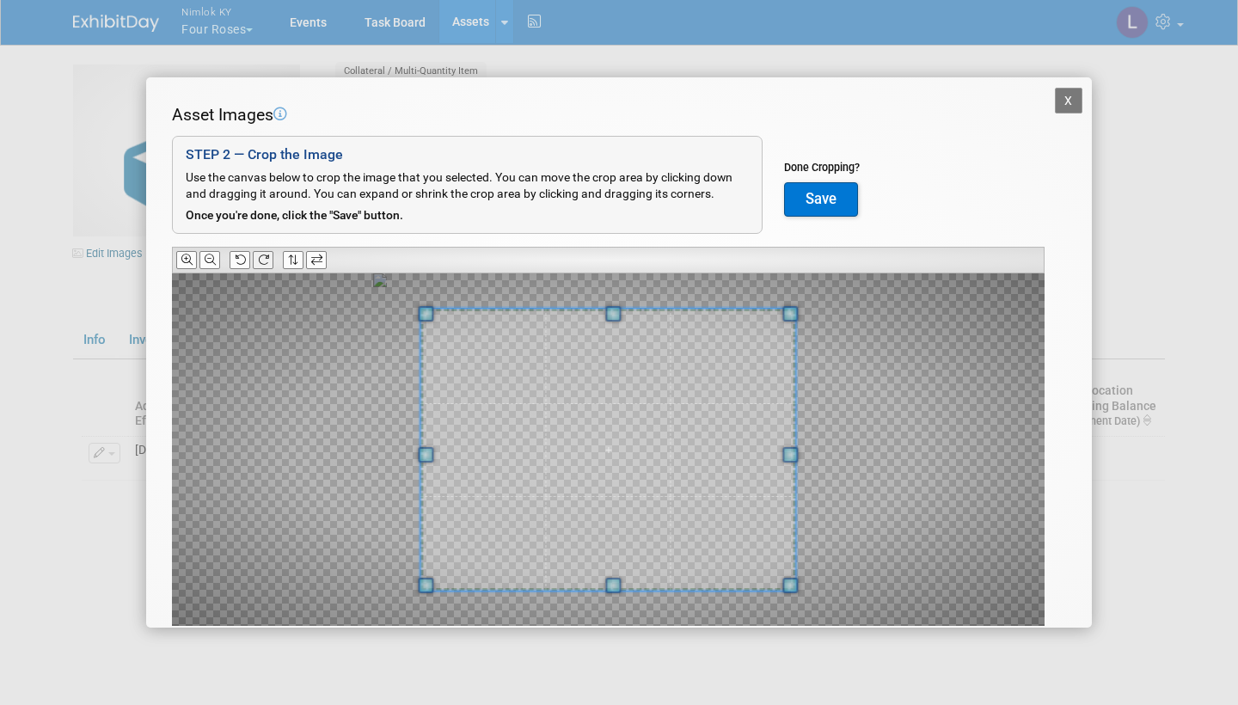
click at [265, 254] on icon at bounding box center [263, 259] width 11 height 11
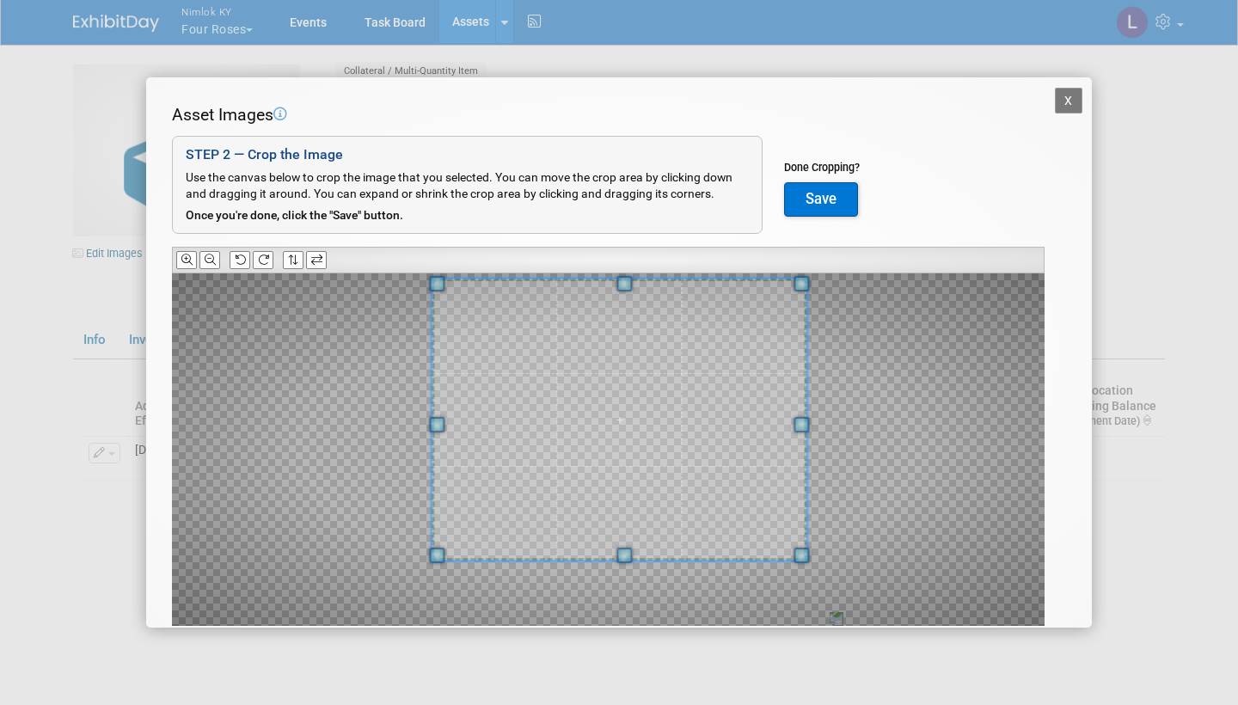
click at [635, 505] on span at bounding box center [619, 420] width 375 height 282
click at [823, 186] on button "Save" at bounding box center [821, 199] width 74 height 34
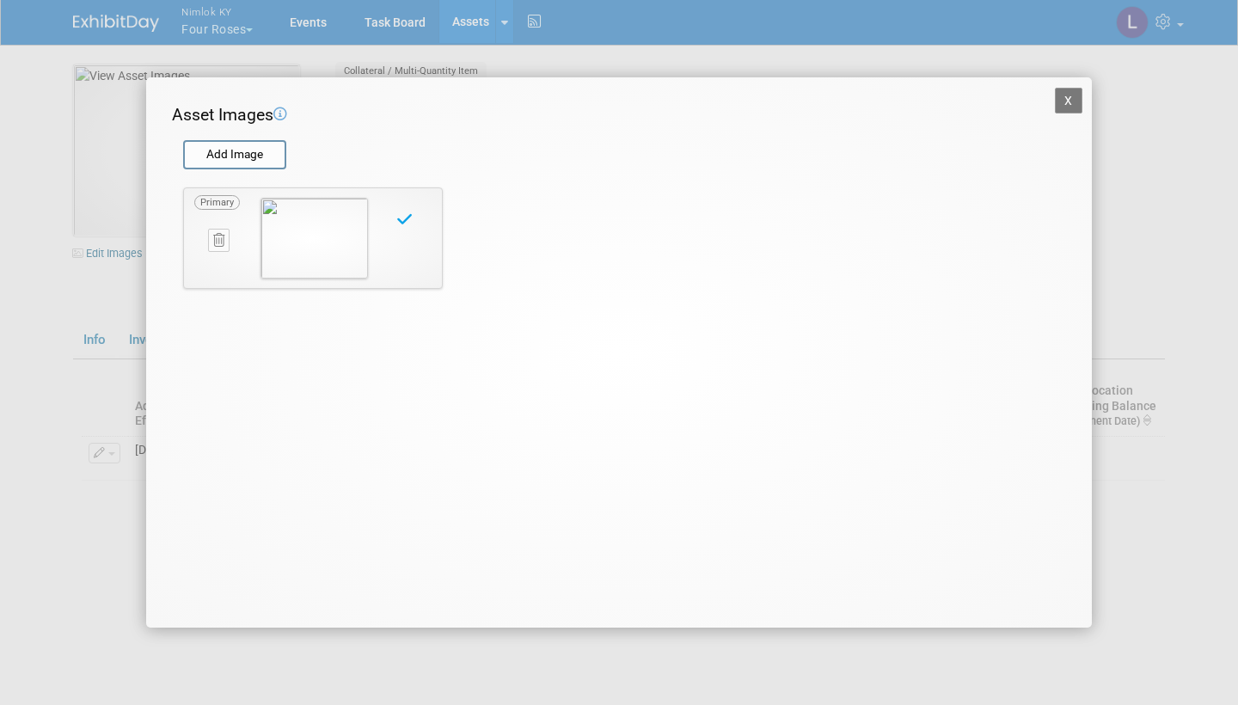
click at [1069, 100] on button "X" at bounding box center [1069, 101] width 28 height 26
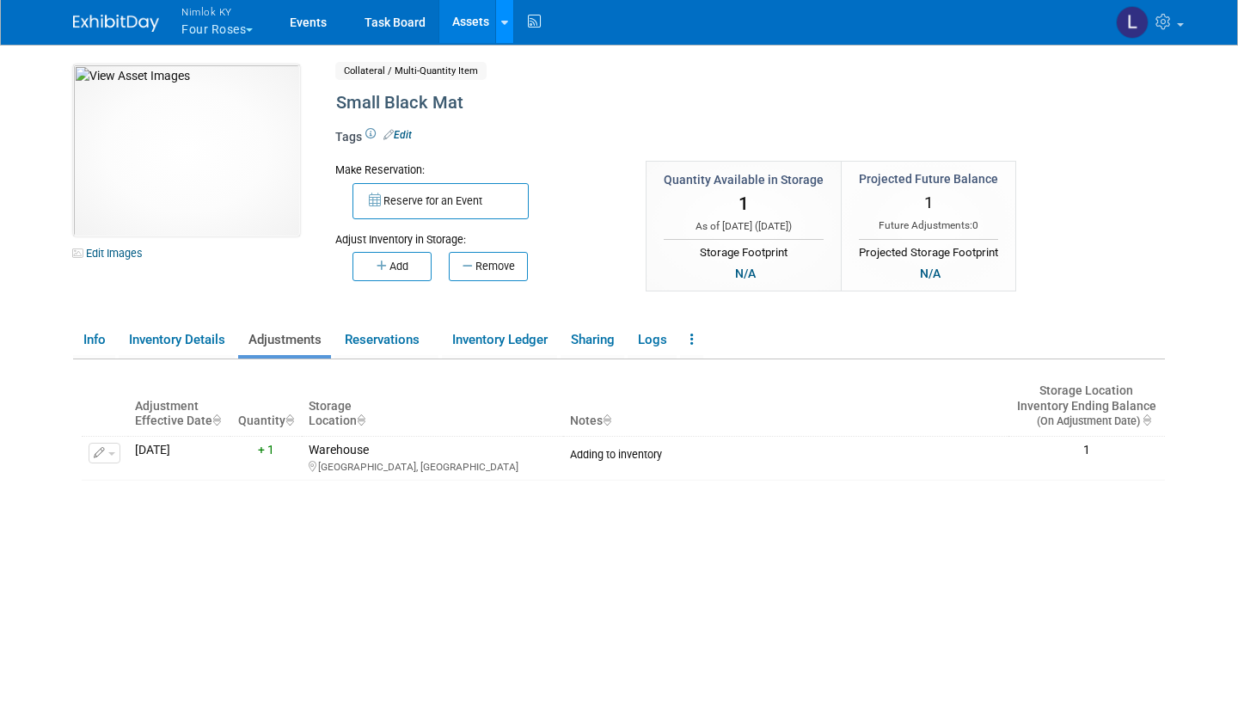
click at [503, 25] on icon at bounding box center [504, 22] width 7 height 11
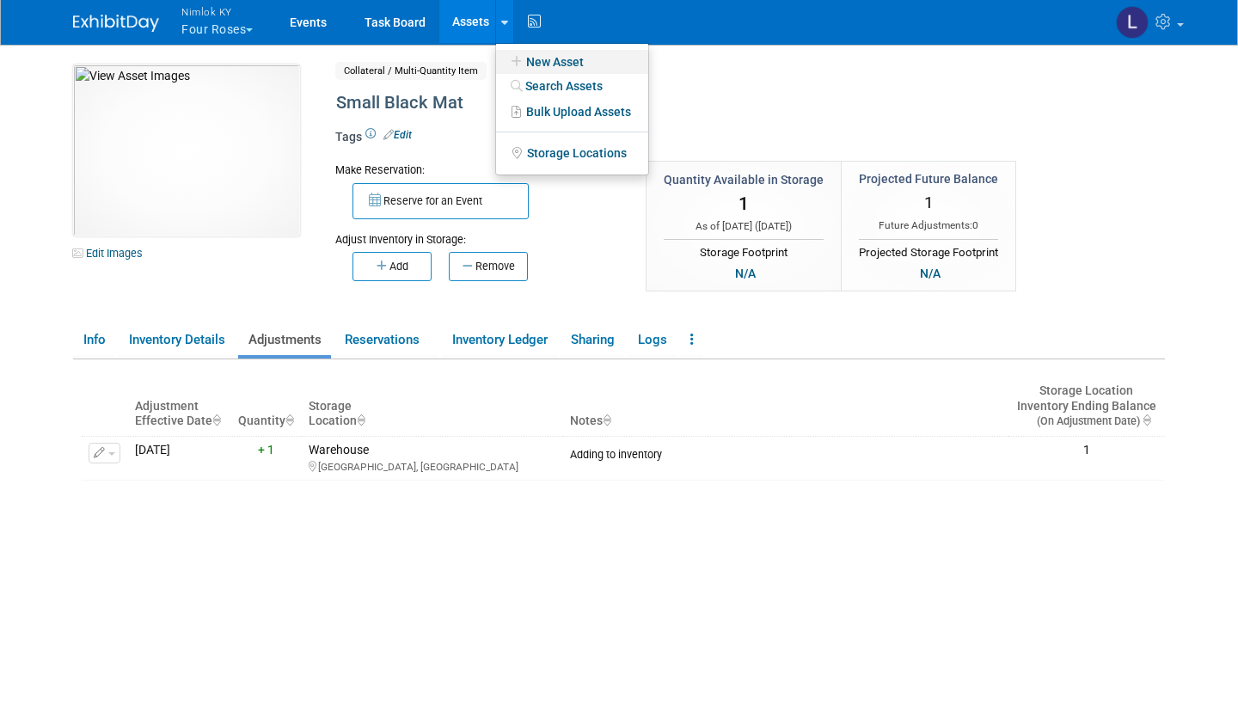
click at [570, 58] on link "New Asset" at bounding box center [572, 62] width 152 height 24
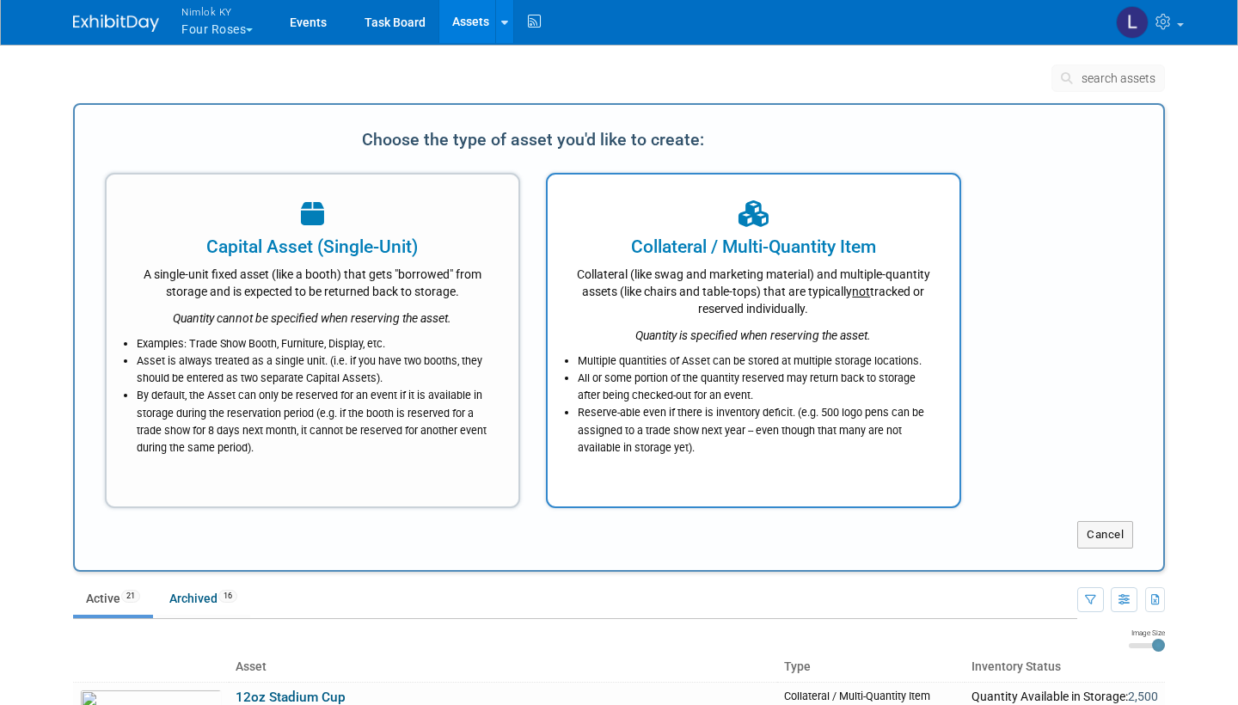
click at [759, 328] on icon "Quantity is specified when reserving the asset." at bounding box center [753, 335] width 236 height 14
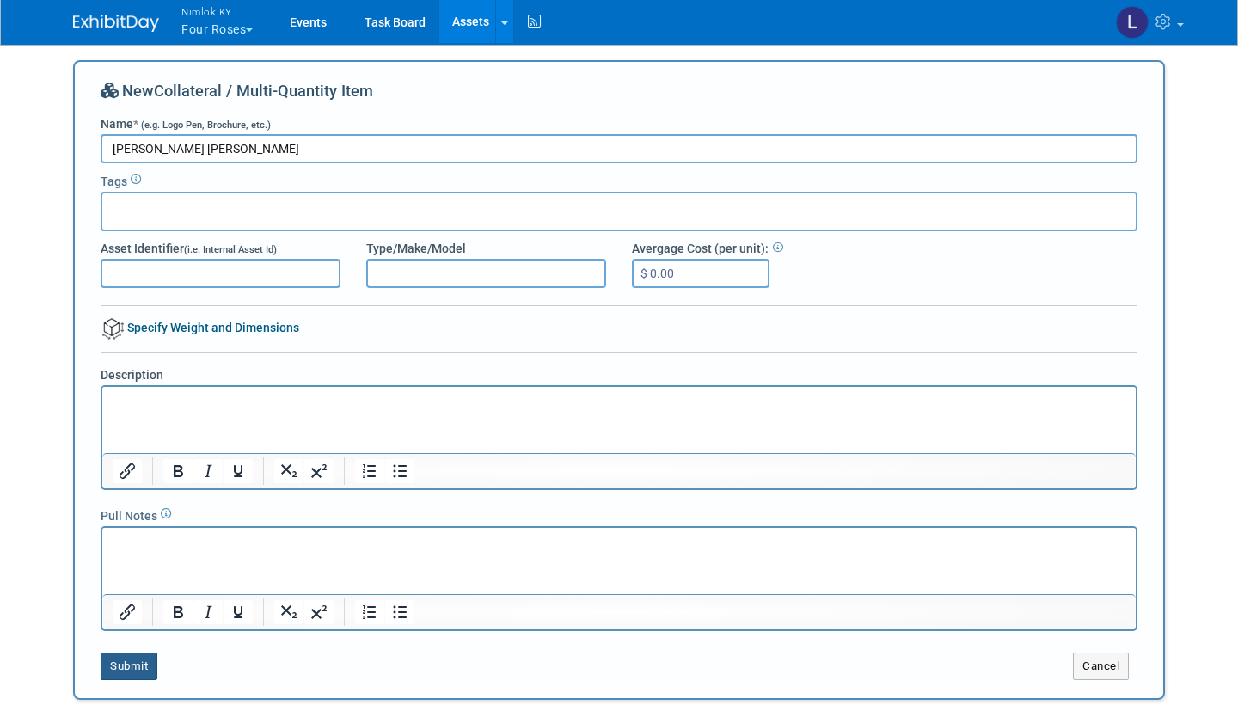
type input "[PERSON_NAME] [PERSON_NAME]"
click at [134, 661] on button "Submit" at bounding box center [129, 667] width 57 height 28
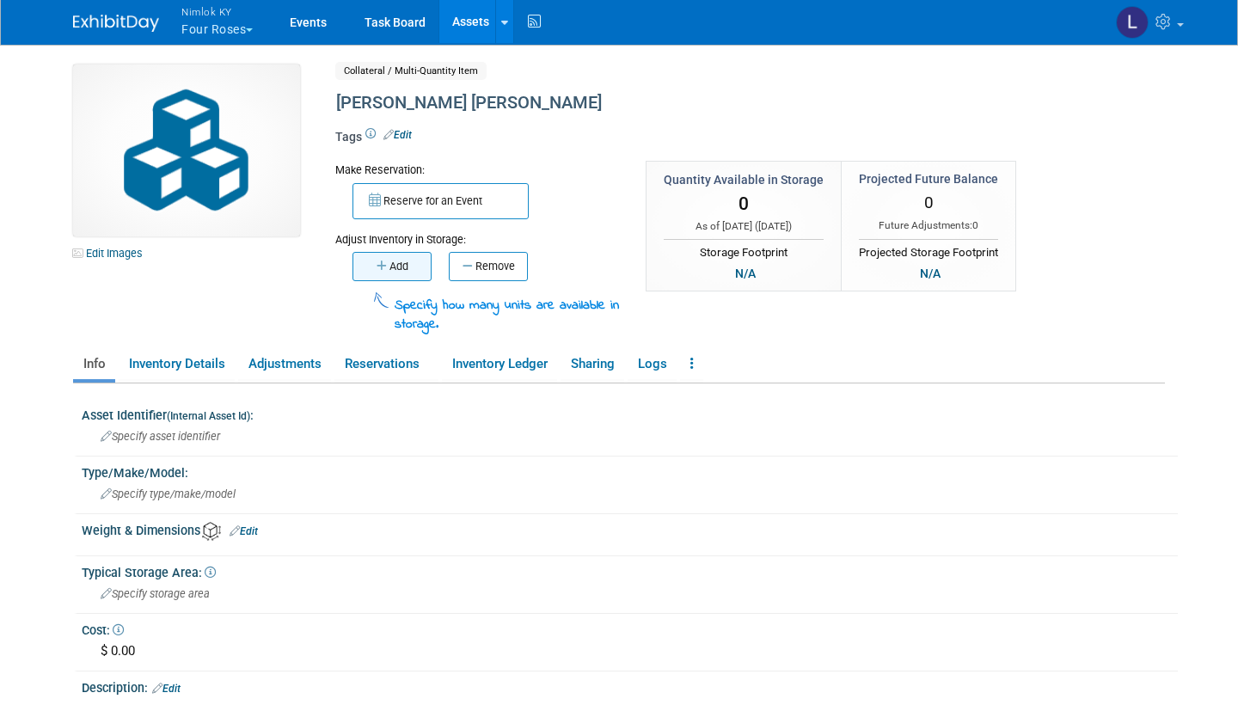
click at [411, 262] on button "Add" at bounding box center [391, 266] width 79 height 29
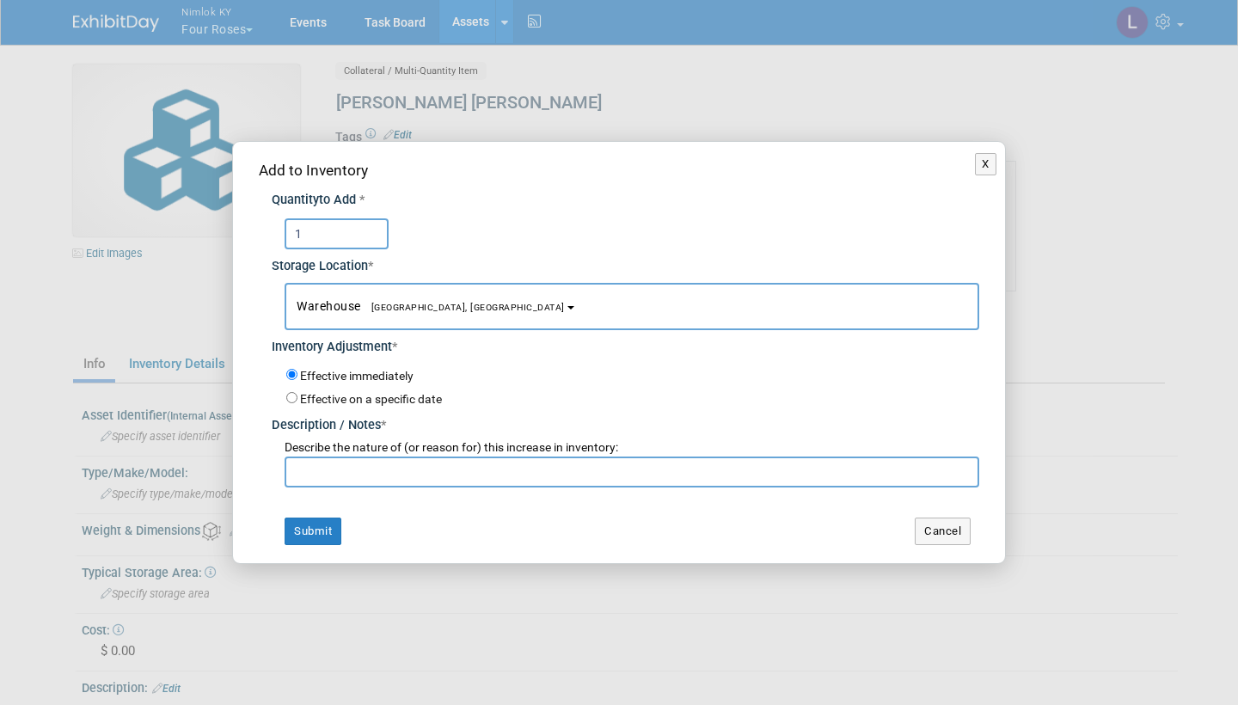
type input "1"
paste input "Adding to inventory"
type input "Adding to inventory"
click at [324, 523] on button "Submit" at bounding box center [313, 532] width 57 height 28
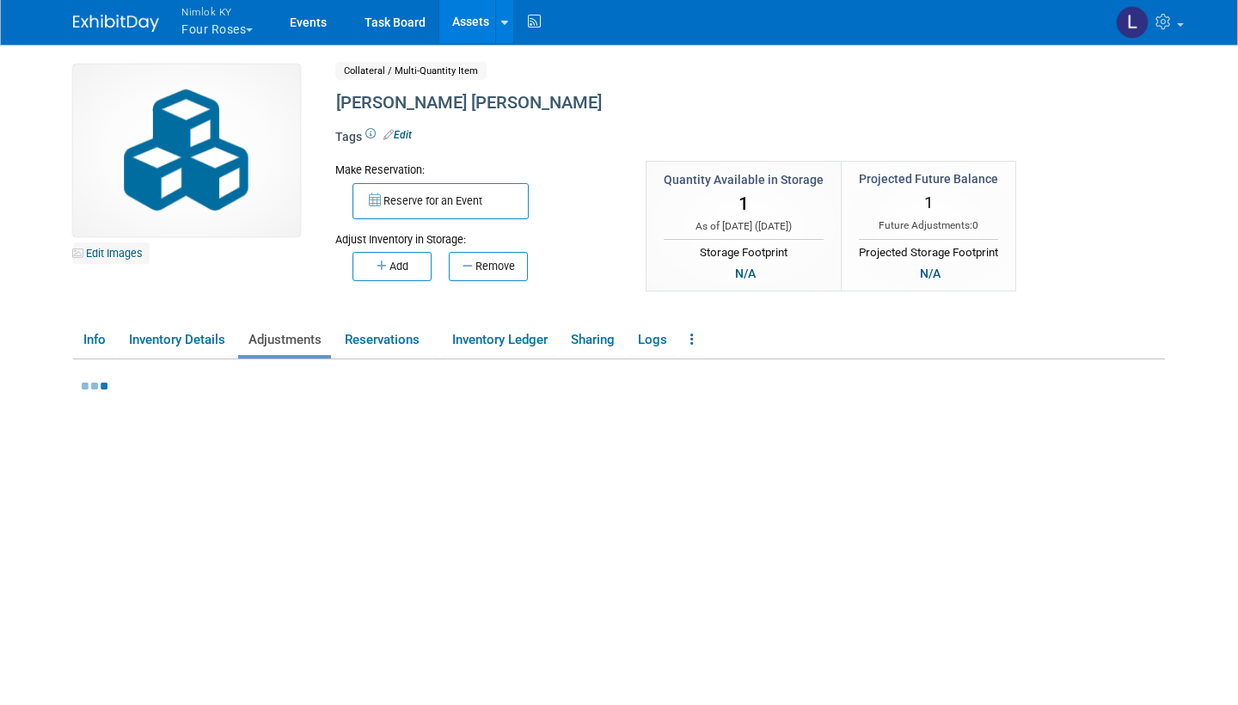
click at [129, 254] on link "Edit Images" at bounding box center [111, 252] width 77 height 21
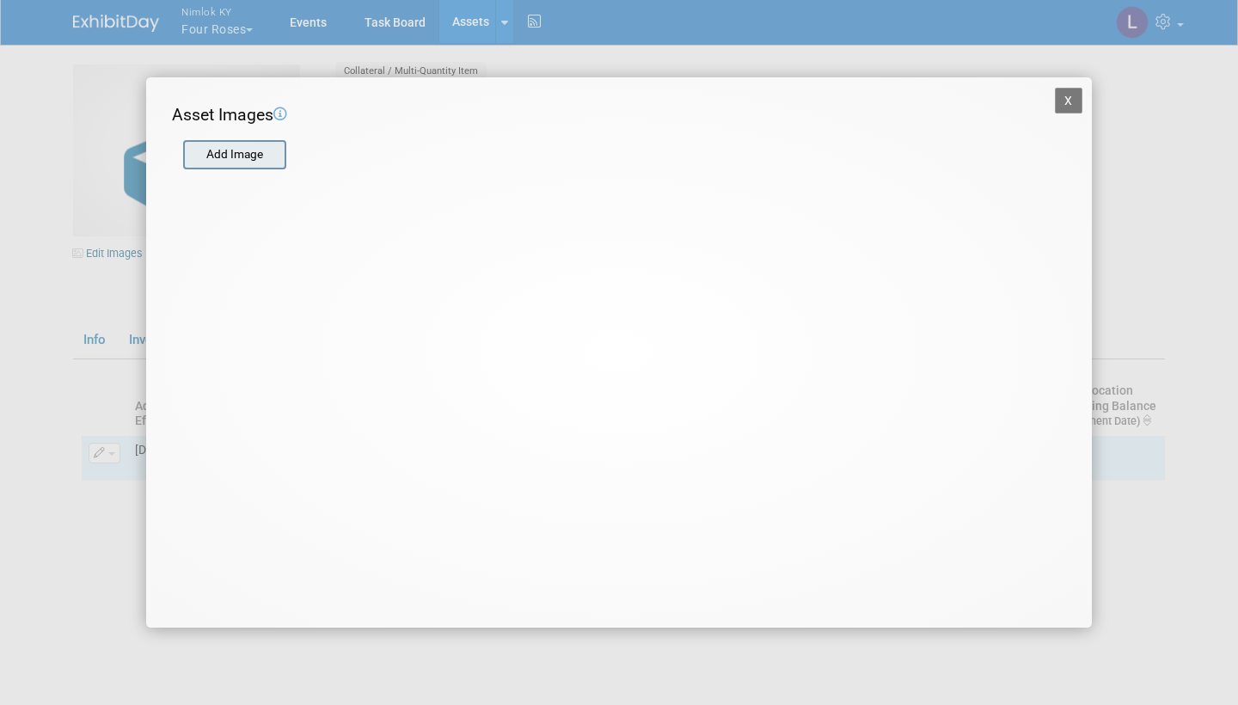
click at [240, 150] on input "file" at bounding box center [182, 155] width 205 height 26
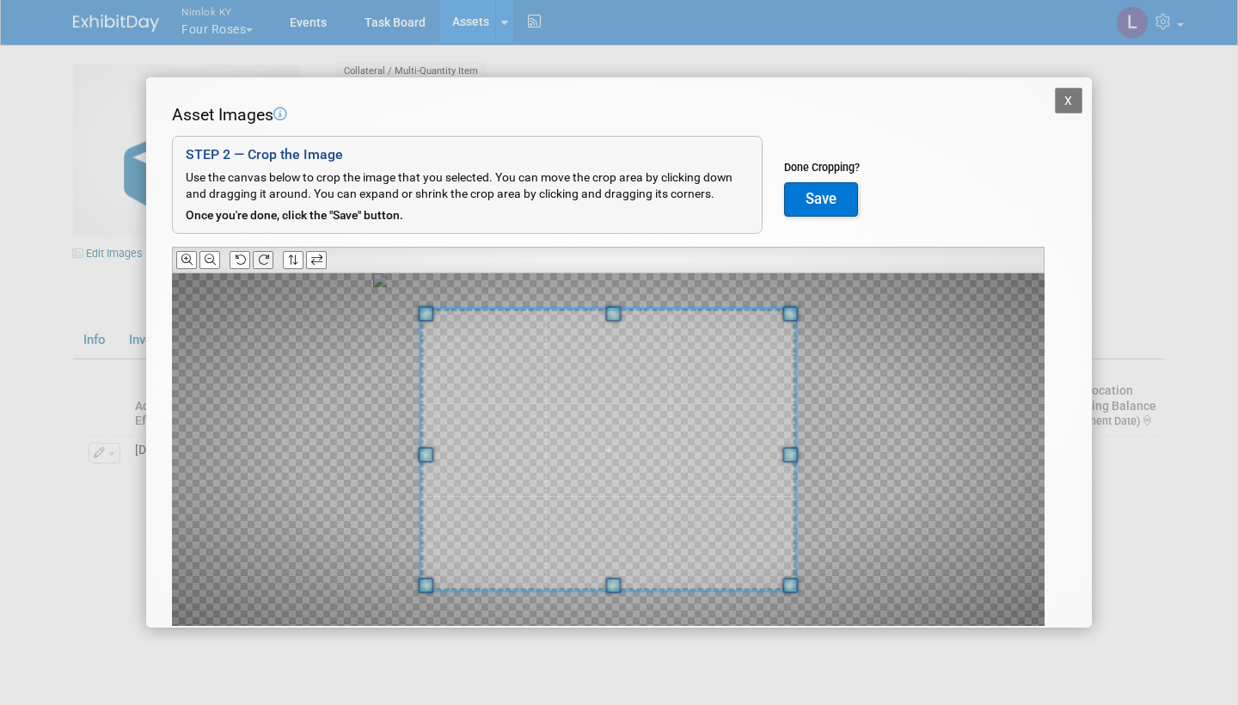
click at [270, 256] on button at bounding box center [263, 260] width 21 height 18
click at [210, 254] on icon at bounding box center [210, 259] width 11 height 11
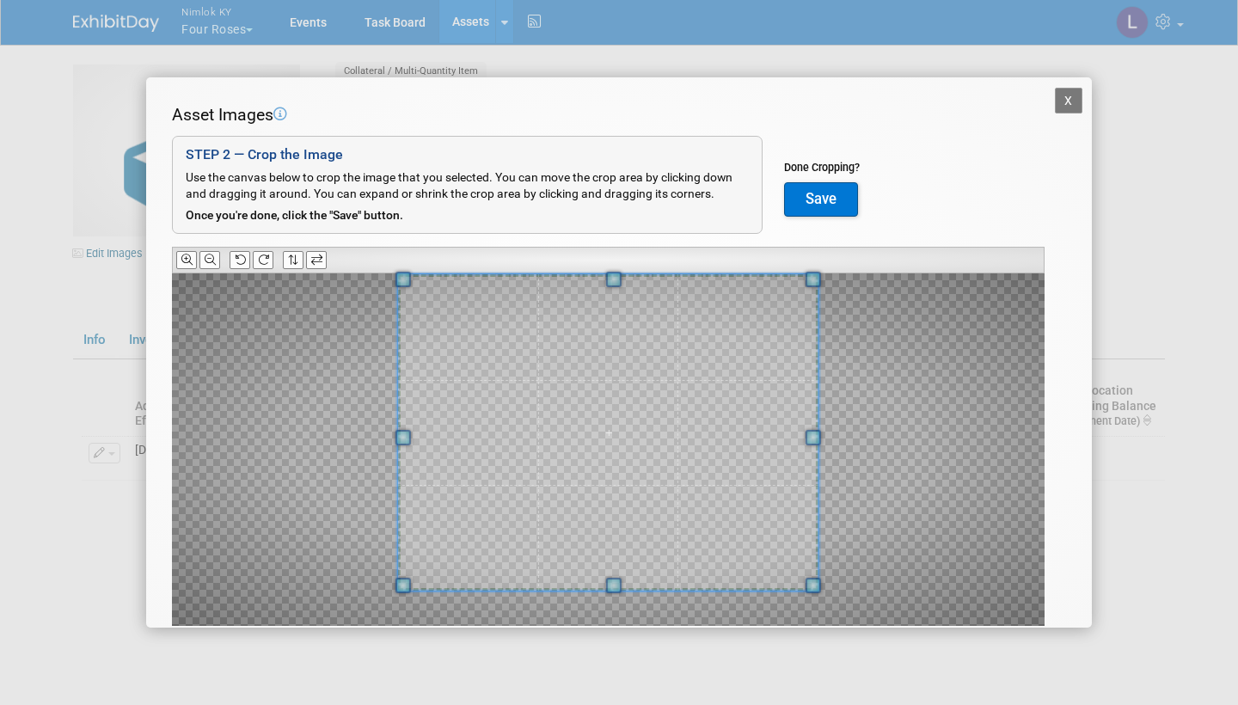
click at [615, 273] on span at bounding box center [612, 279] width 15 height 15
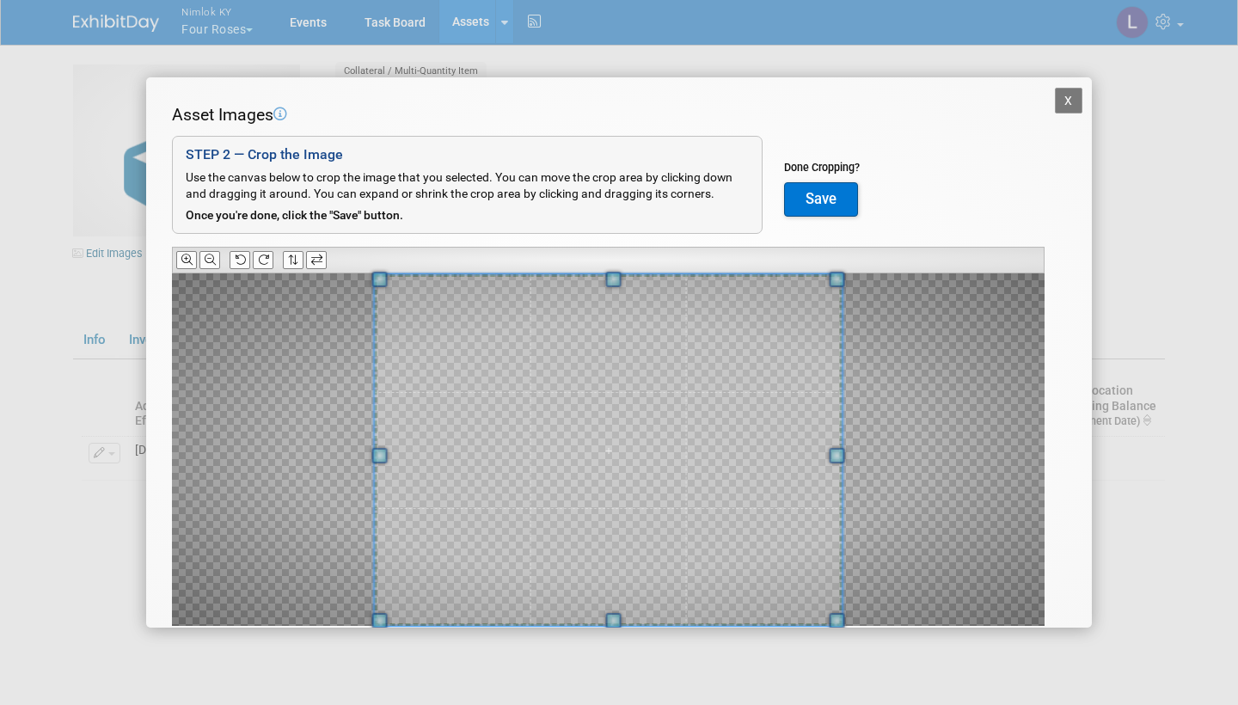
click at [619, 618] on span at bounding box center [612, 620] width 15 height 15
click at [826, 193] on button "Save" at bounding box center [821, 199] width 74 height 34
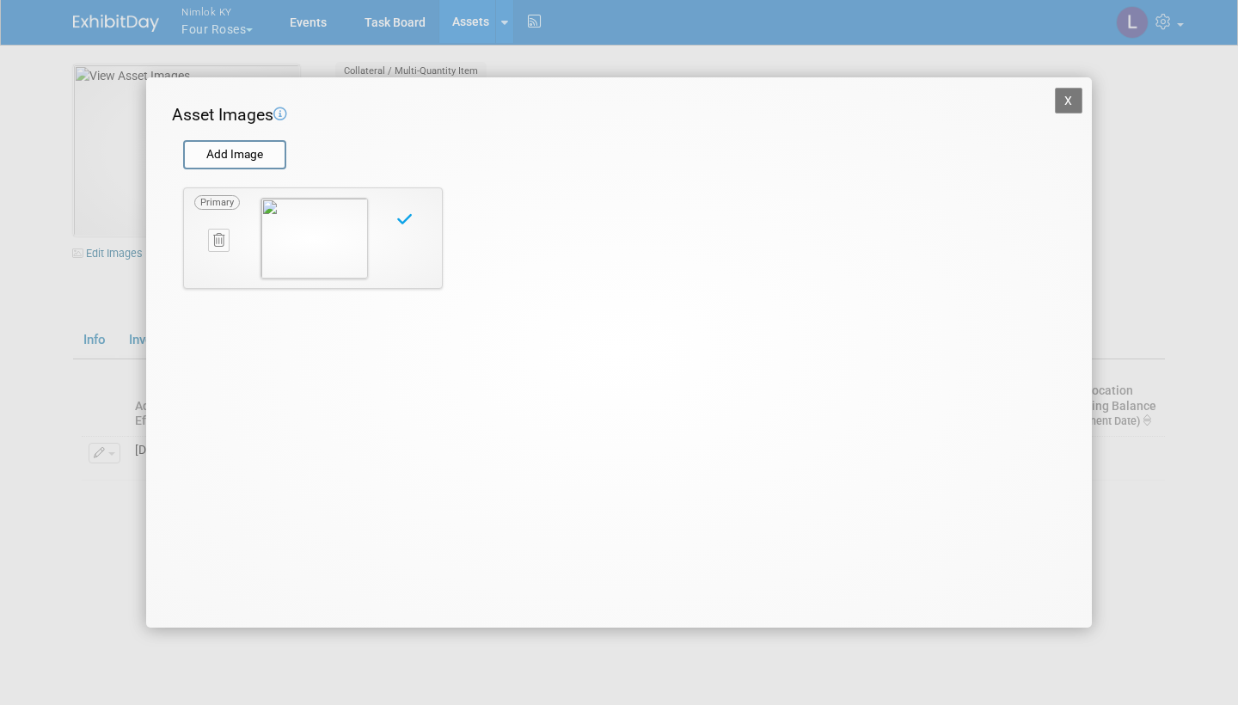
click at [1071, 97] on button "X" at bounding box center [1069, 101] width 28 height 26
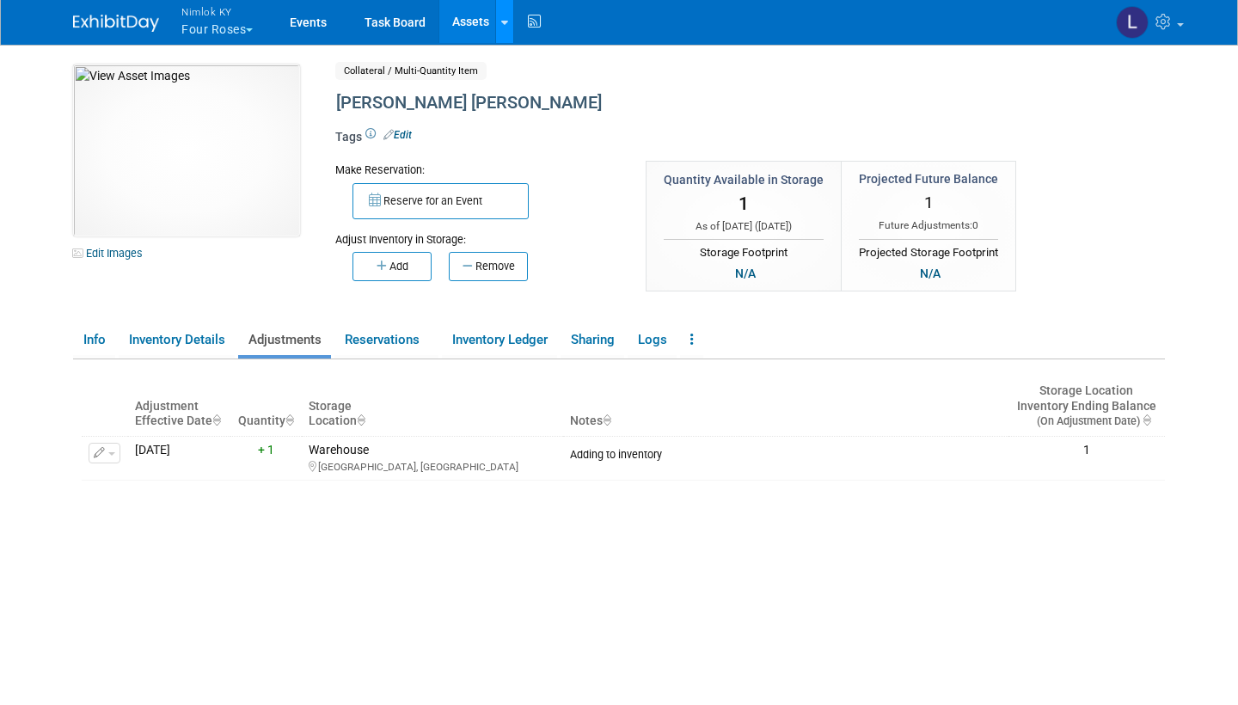
click at [506, 15] on div at bounding box center [504, 21] width 7 height 17
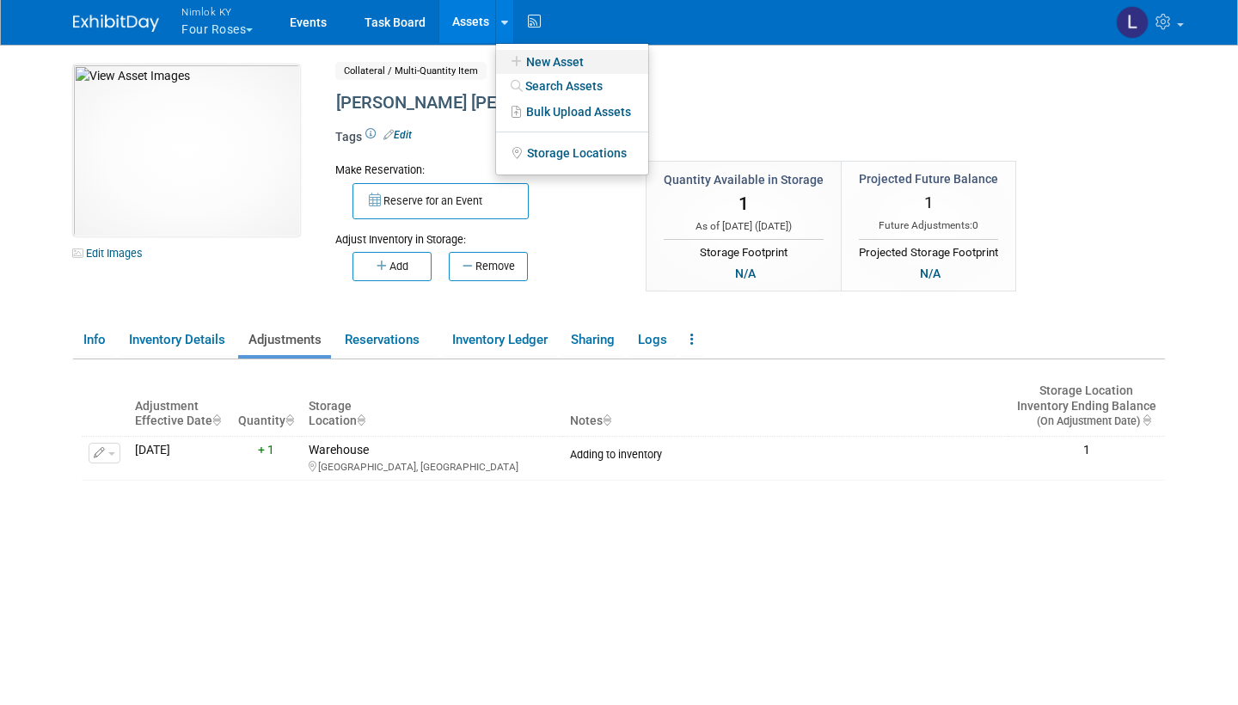
click at [569, 57] on link "New Asset" at bounding box center [572, 62] width 152 height 24
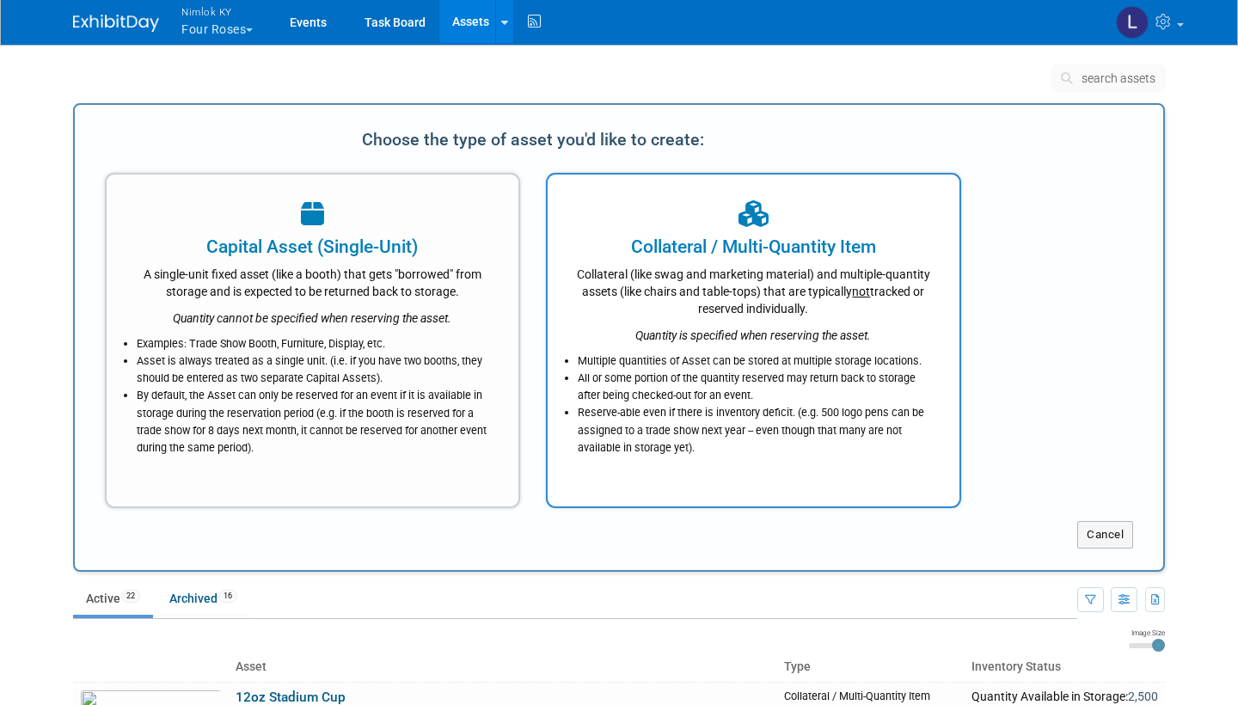
click at [654, 278] on div "Collateral (like swag and marketing material) and multiple-quantity assets (lik…" at bounding box center [753, 289] width 369 height 58
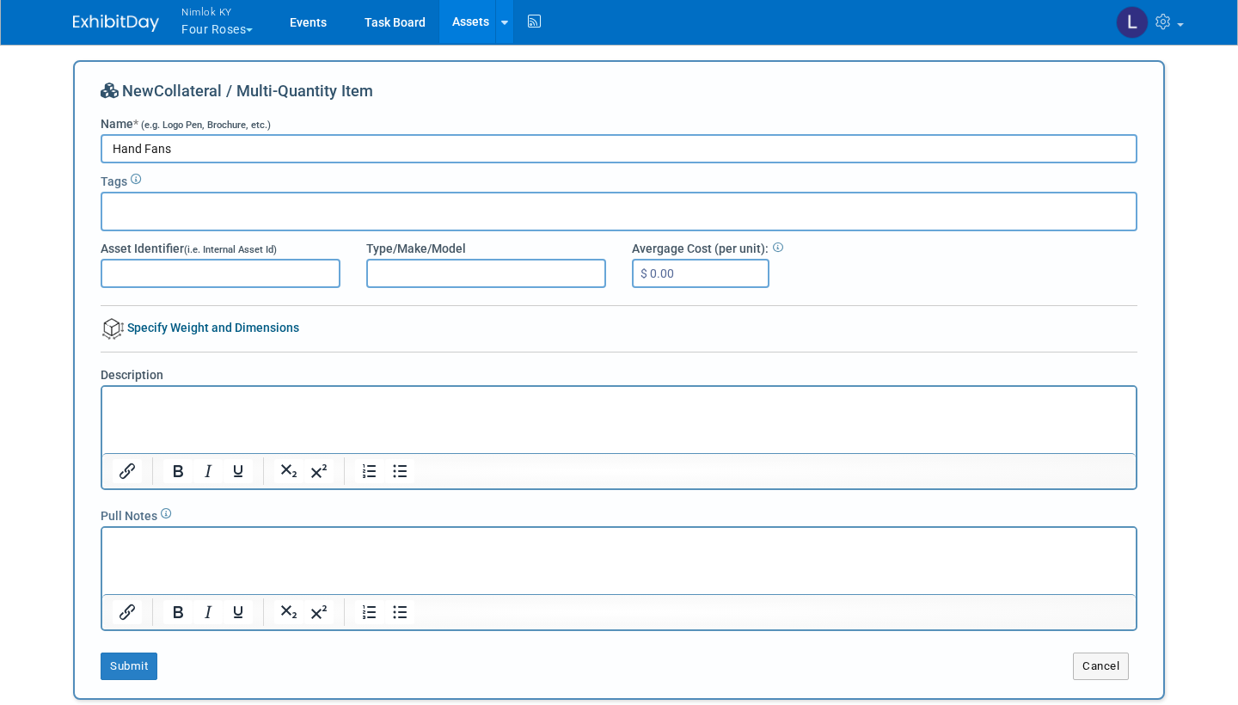
type input "Hand Fans"
type input "Giveaway"
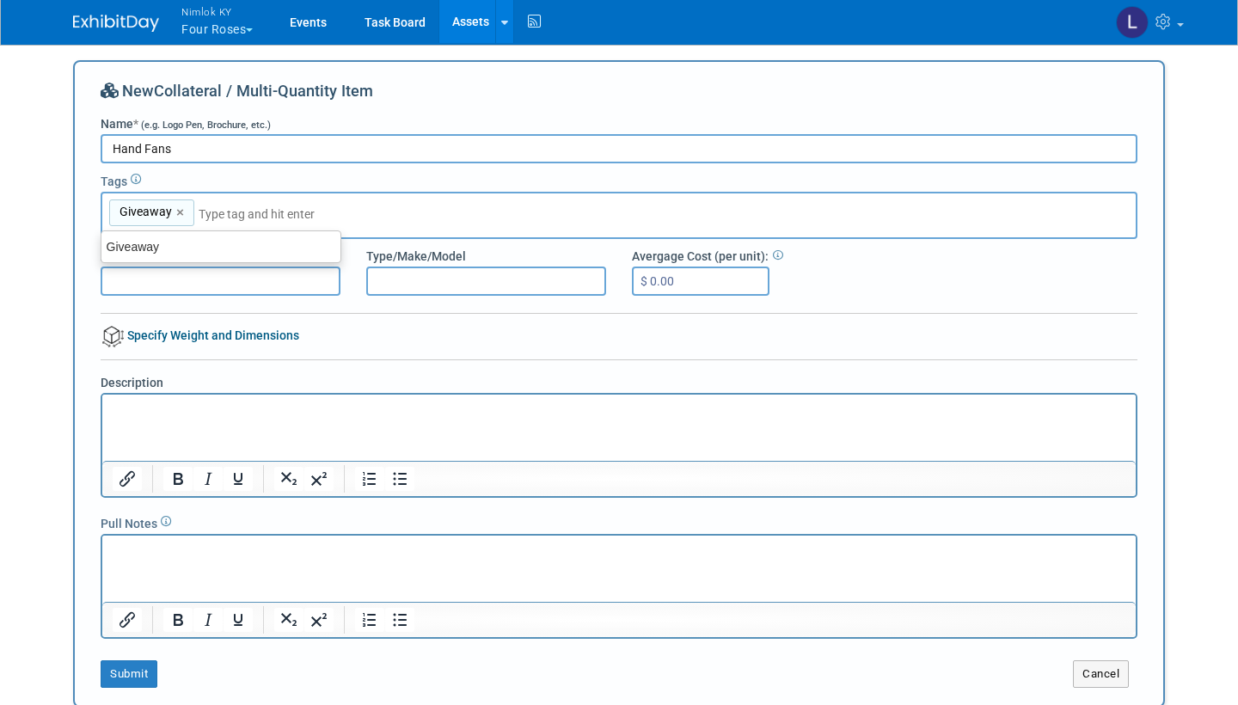
click at [138, 418] on html at bounding box center [618, 406] width 1033 height 24
click at [147, 668] on button "Submit" at bounding box center [129, 674] width 57 height 28
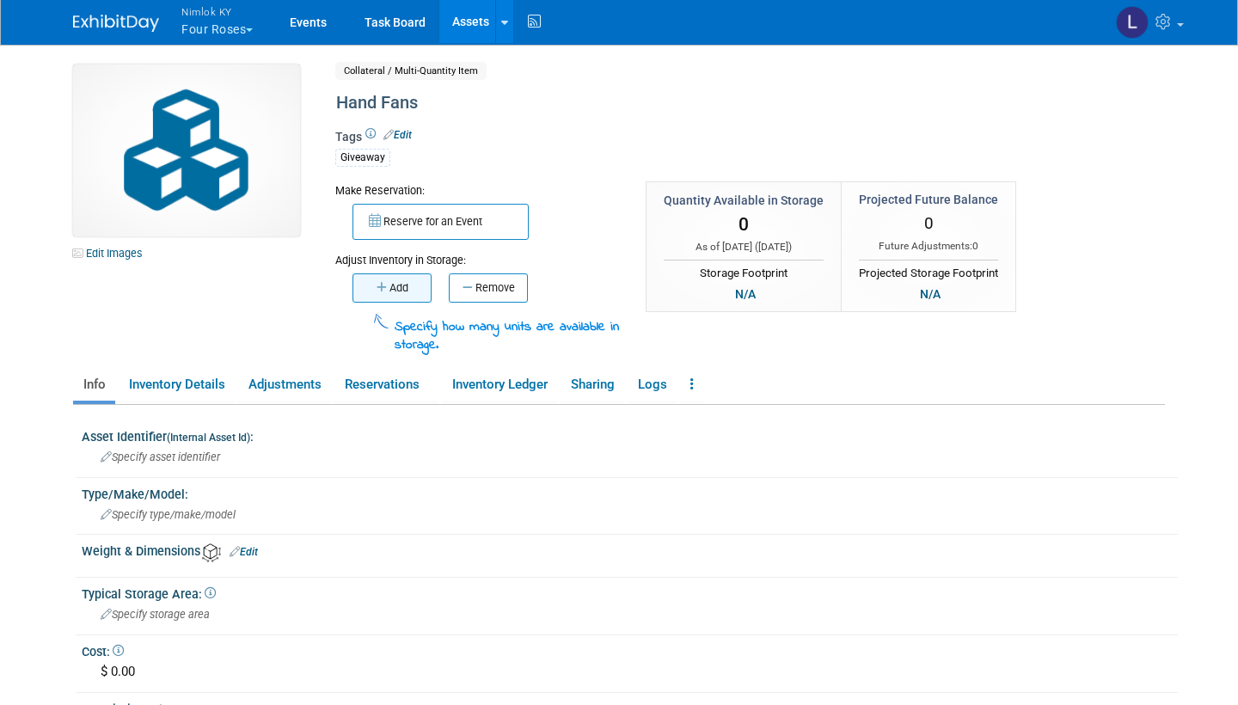
click at [402, 282] on button "Add" at bounding box center [391, 287] width 79 height 29
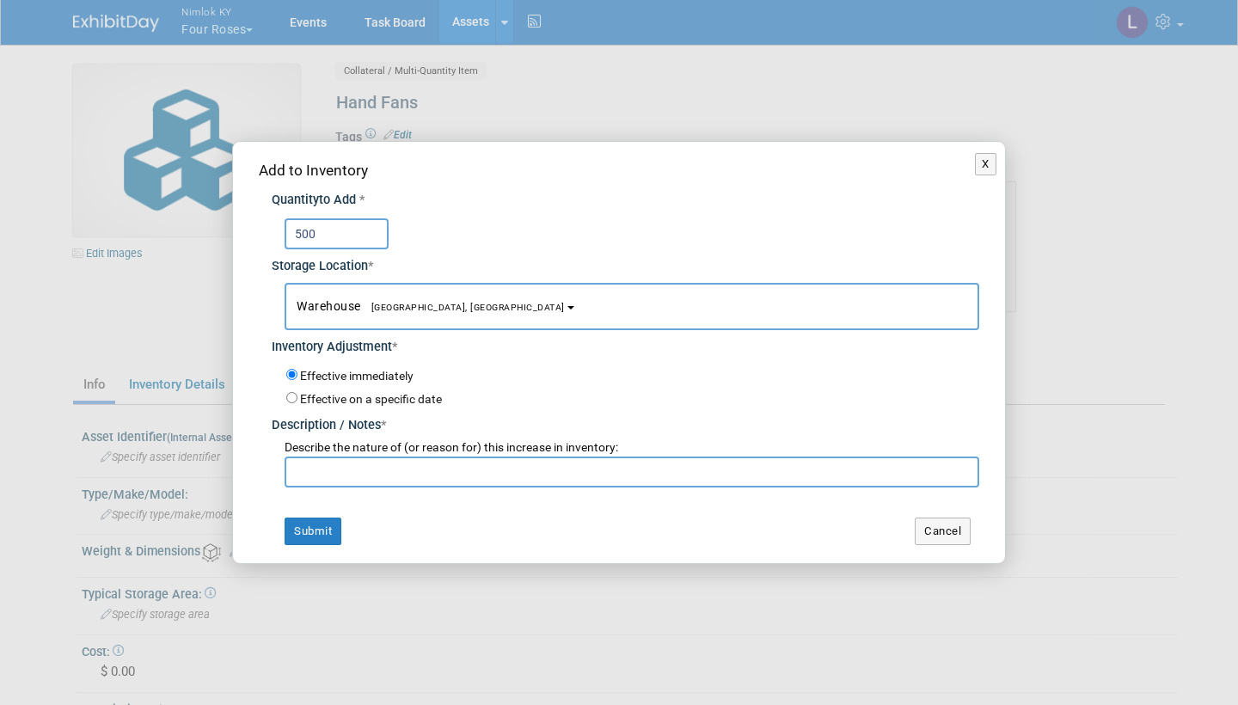
type input "500"
paste input "Adding to inventory"
type input "Adding to inventory"
click at [314, 520] on button "Submit" at bounding box center [313, 532] width 57 height 28
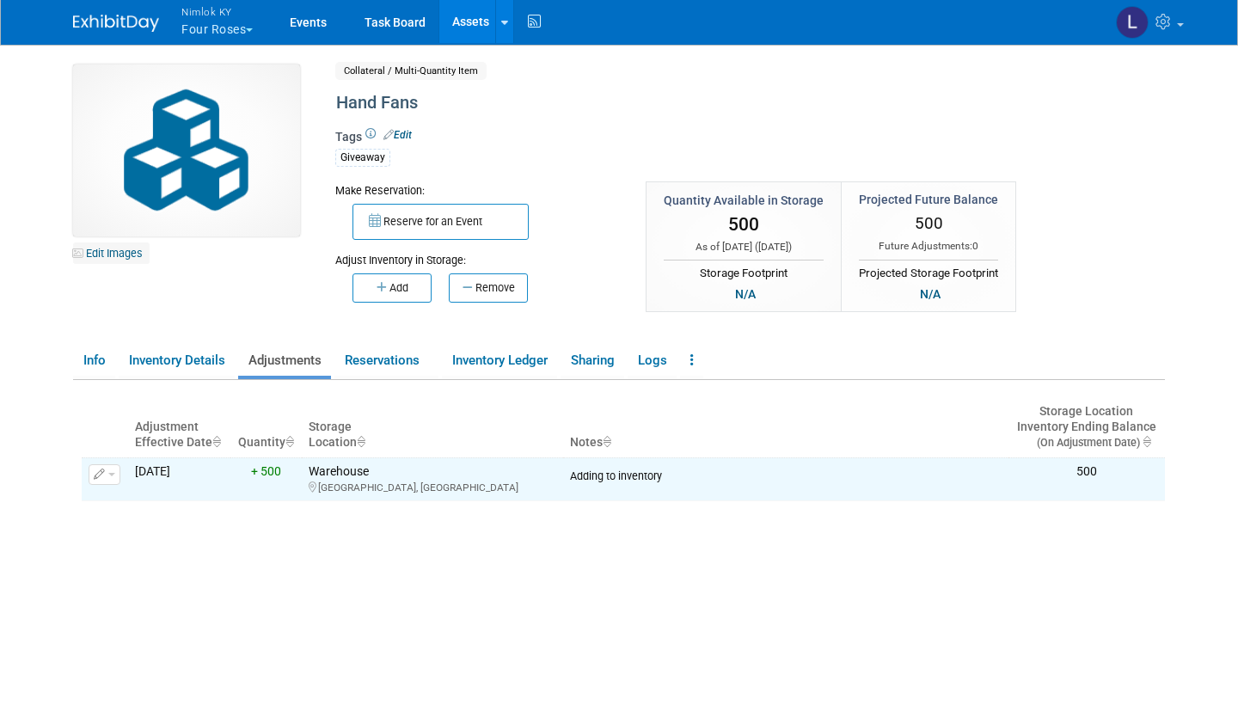
click at [124, 250] on link "Edit Images" at bounding box center [111, 252] width 77 height 21
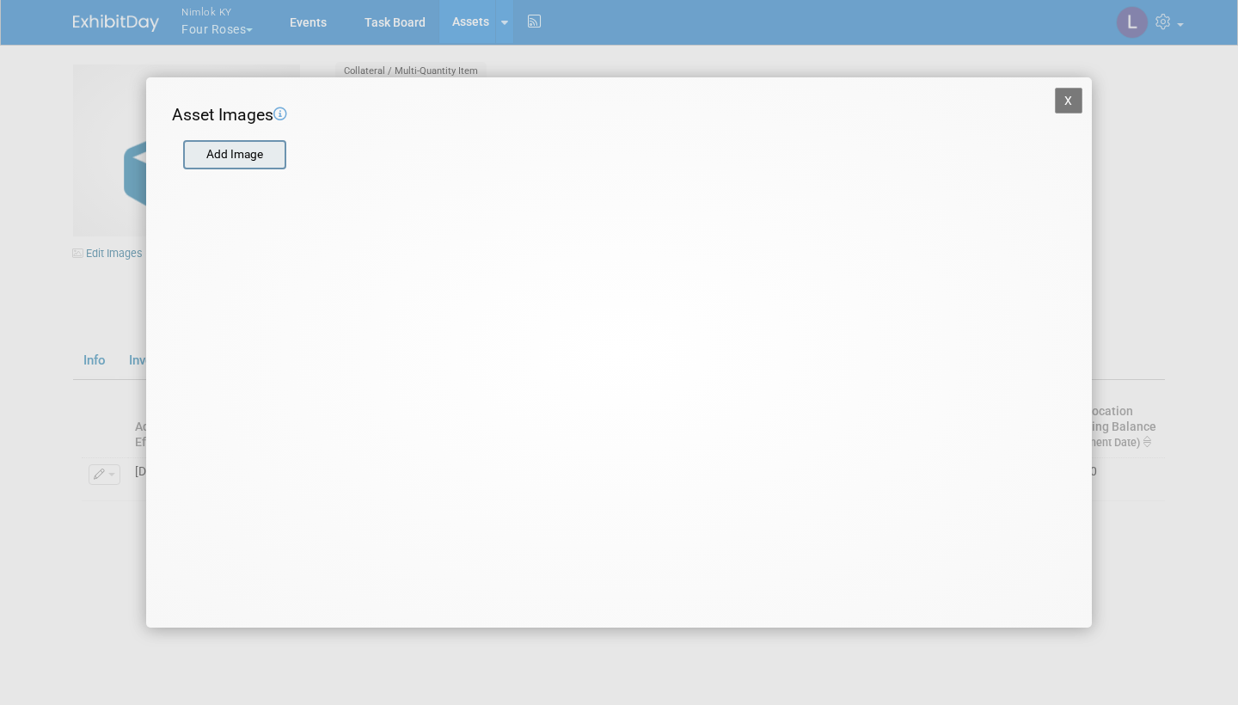
click at [250, 155] on input "file" at bounding box center [182, 155] width 205 height 26
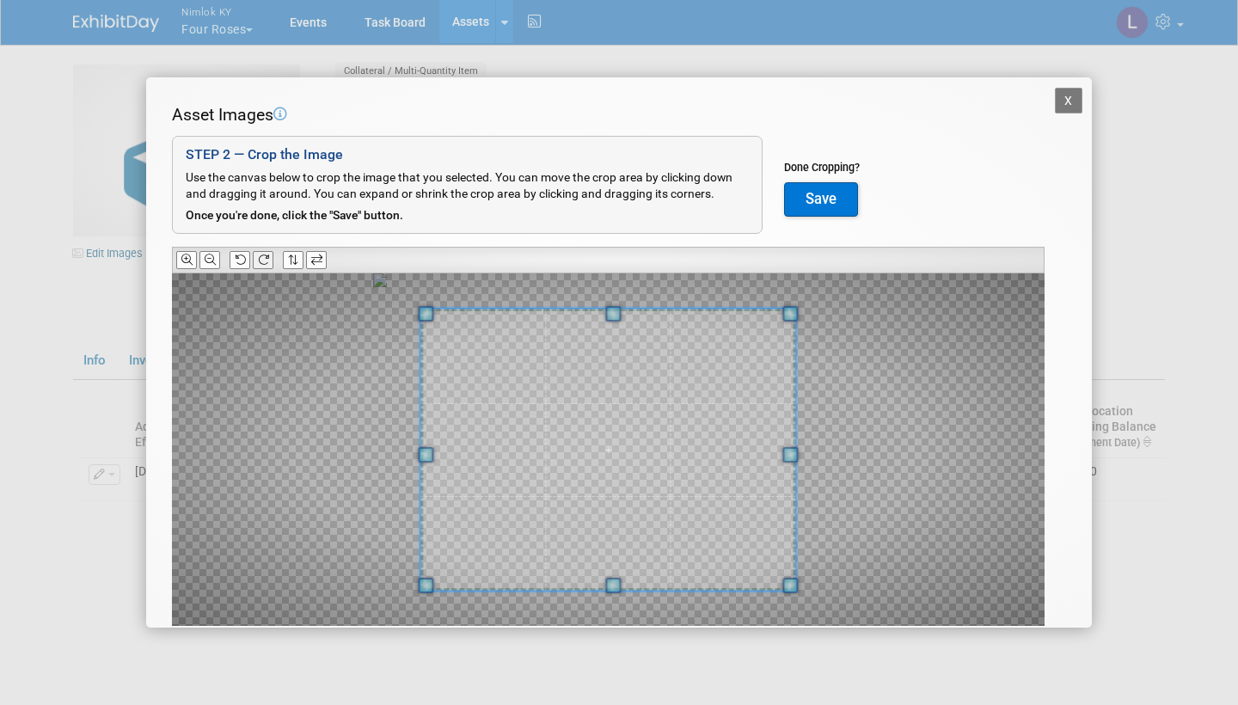
click at [266, 254] on icon at bounding box center [263, 259] width 11 height 11
click at [241, 254] on icon at bounding box center [240, 259] width 11 height 11
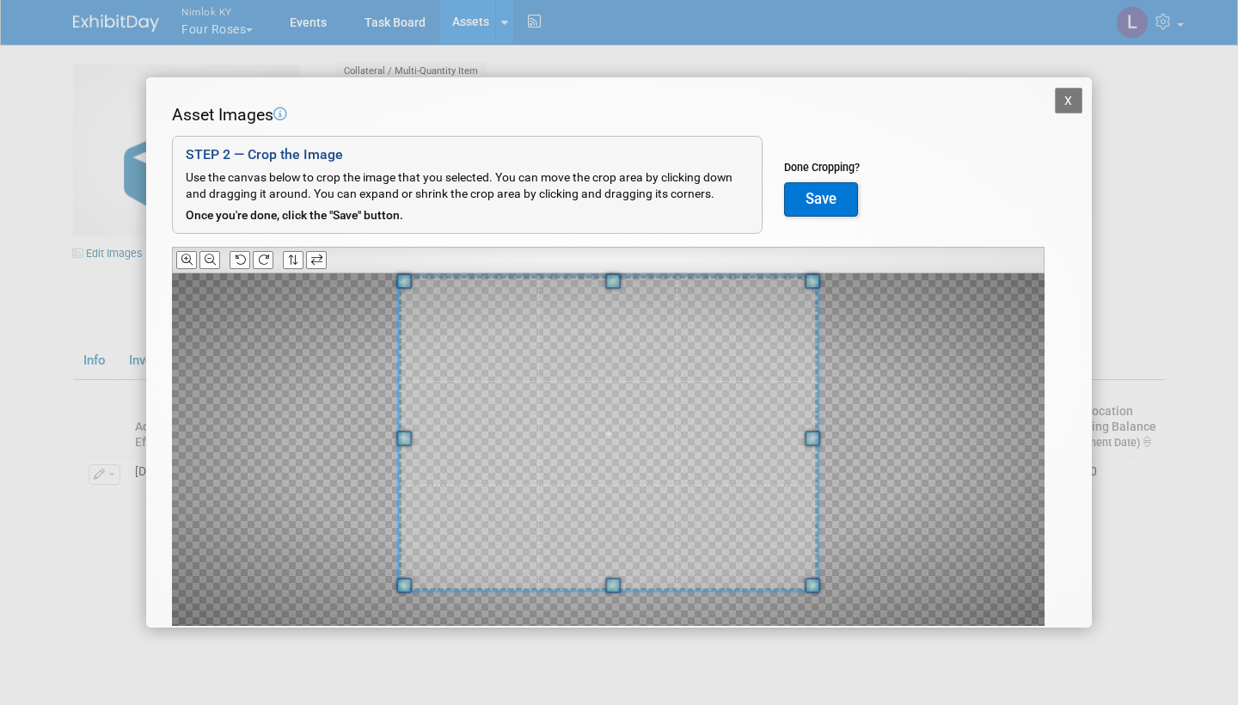
click at [614, 276] on span at bounding box center [612, 280] width 15 height 15
click at [827, 192] on button "Save" at bounding box center [821, 199] width 74 height 34
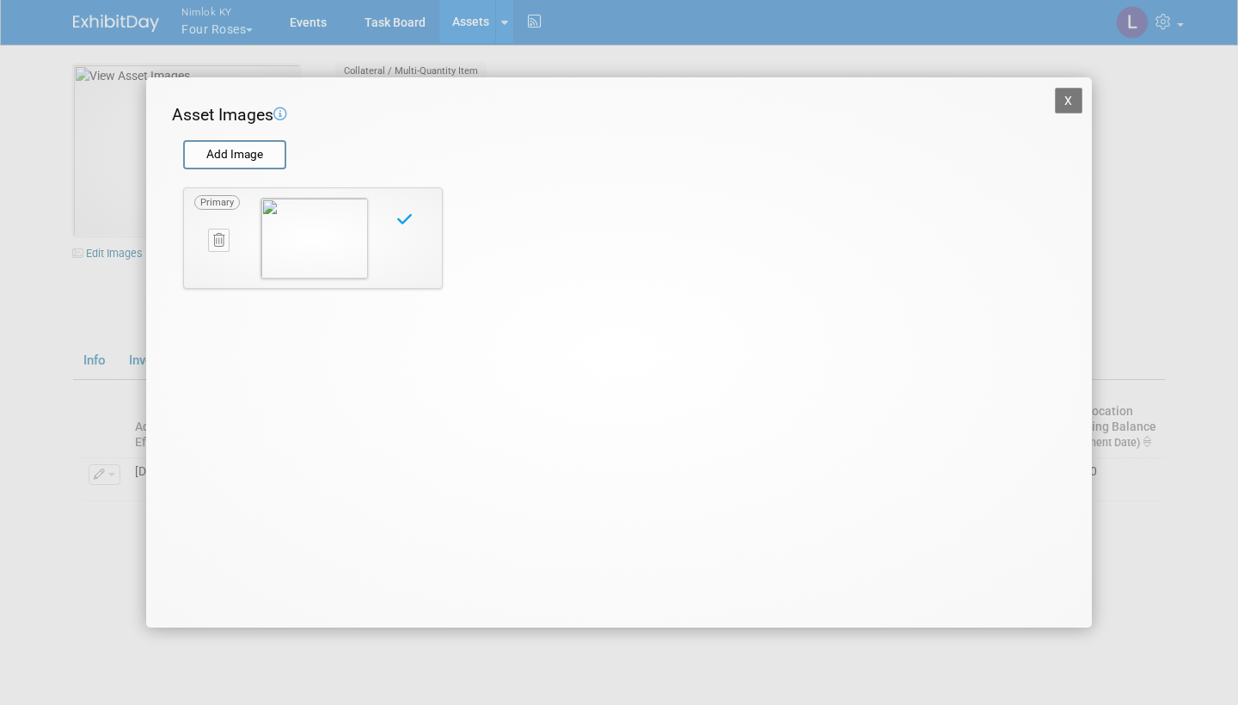
click at [1069, 97] on button "X" at bounding box center [1069, 101] width 28 height 26
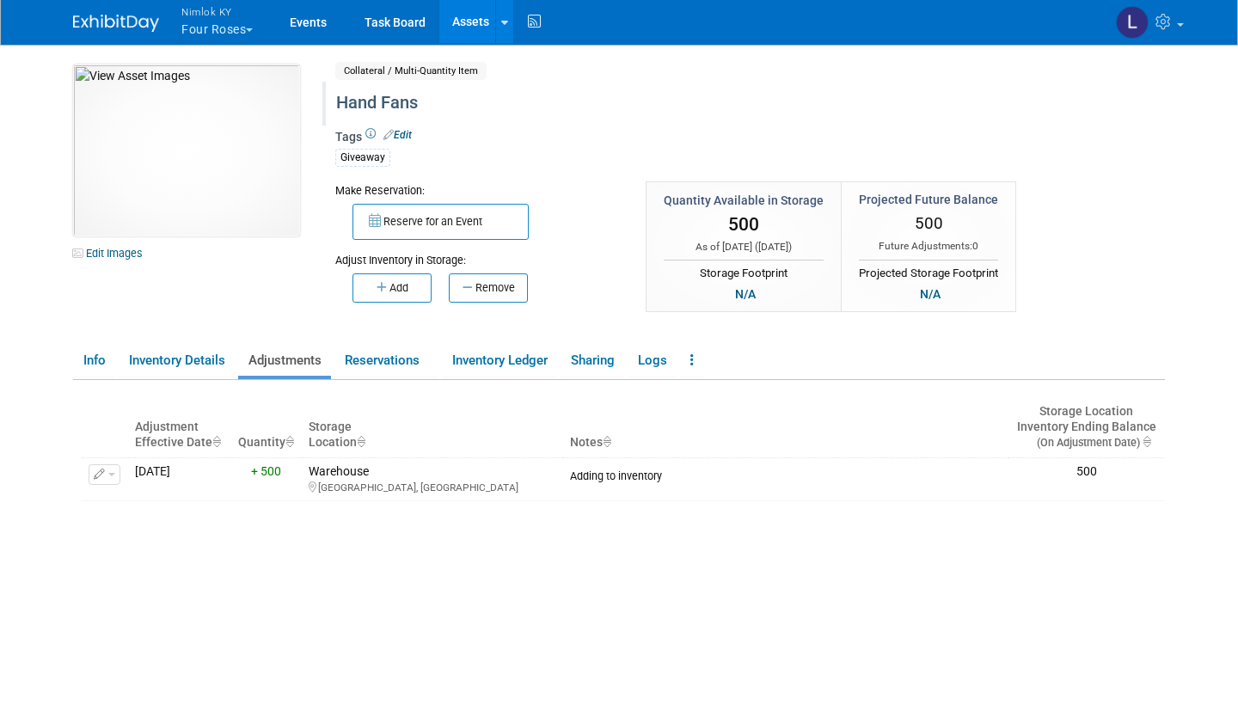
click at [419, 99] on div "Hand Fans" at bounding box center [692, 103] width 725 height 31
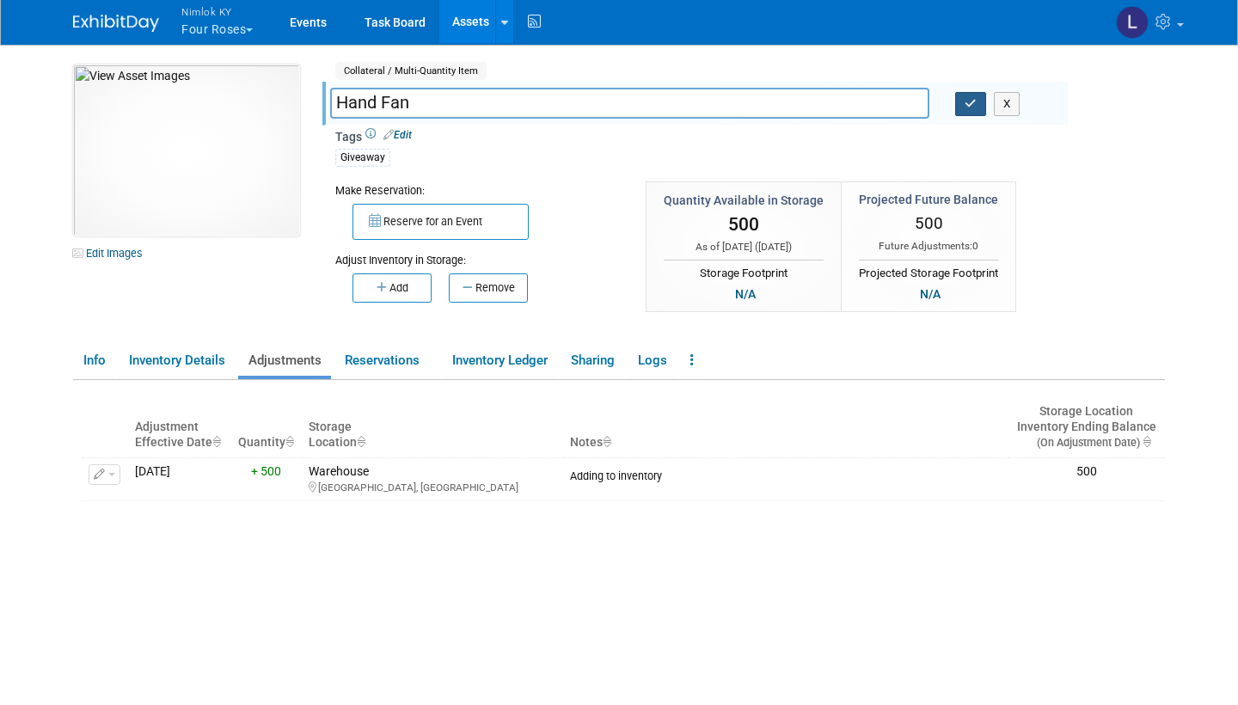
type input "Hand Fan"
click at [972, 95] on button "button" at bounding box center [970, 104] width 31 height 24
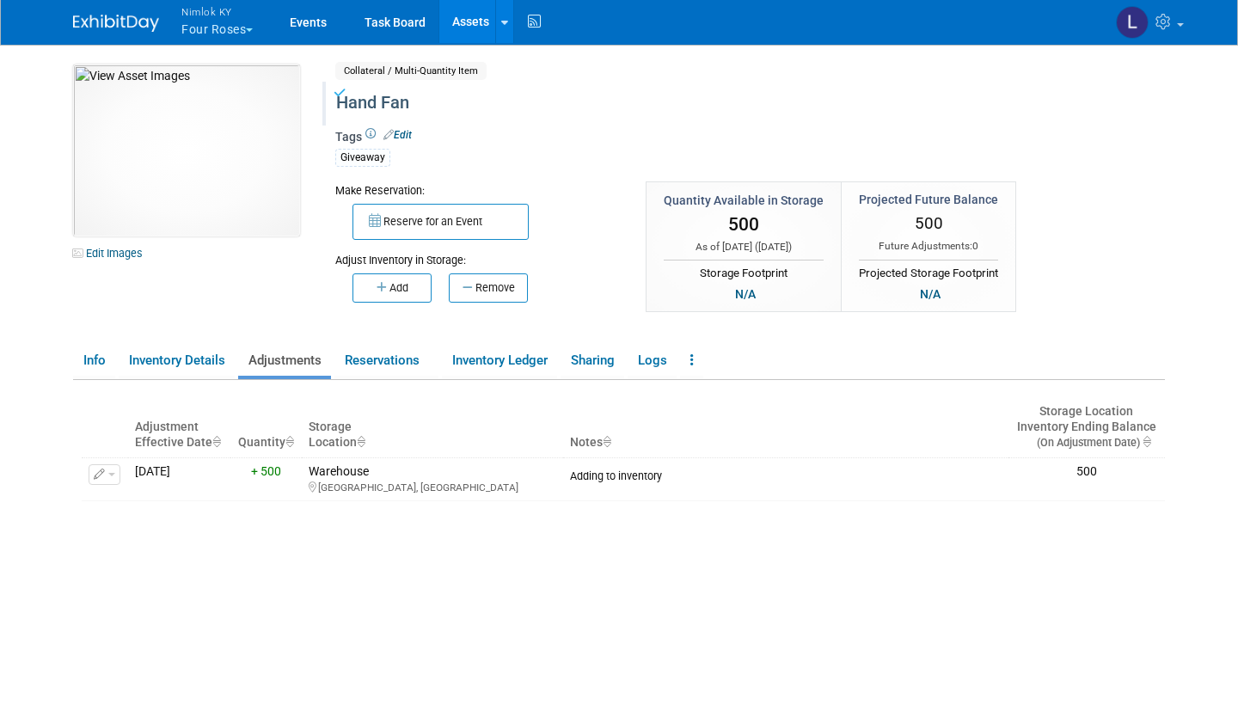
click at [468, 20] on link "Assets" at bounding box center [470, 21] width 63 height 43
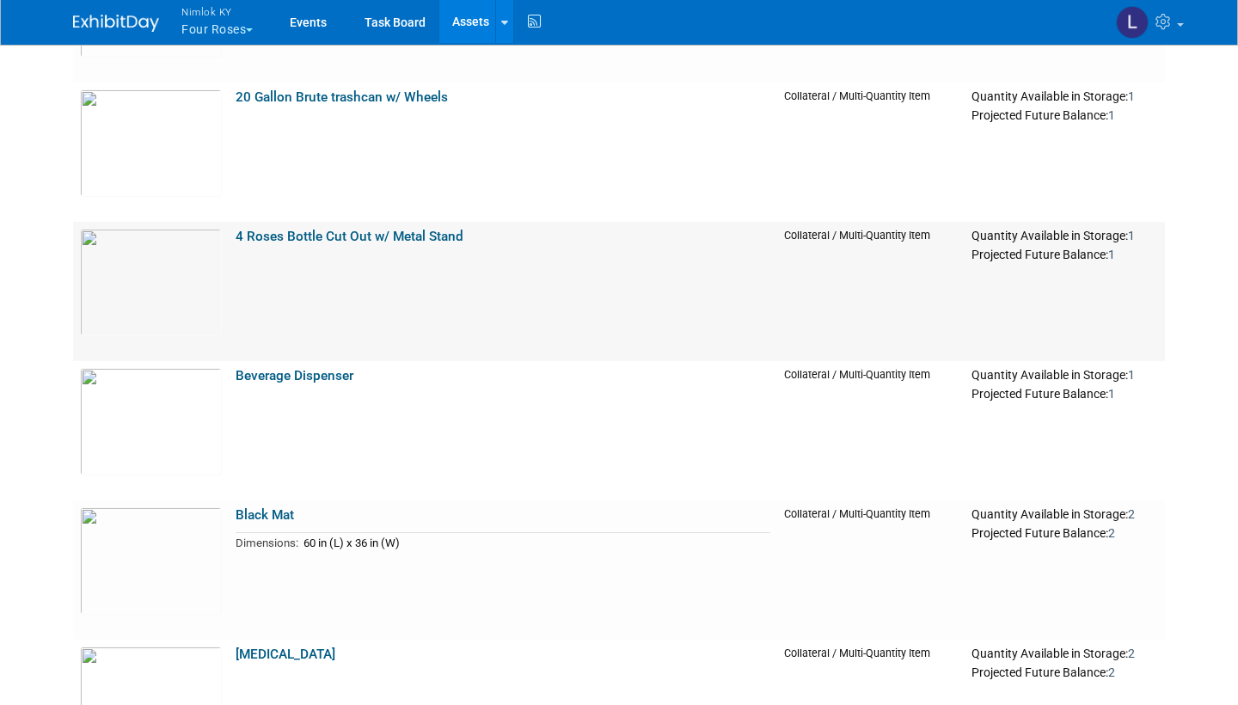
scroll to position [272, 0]
click at [166, 253] on img at bounding box center [151, 281] width 142 height 107
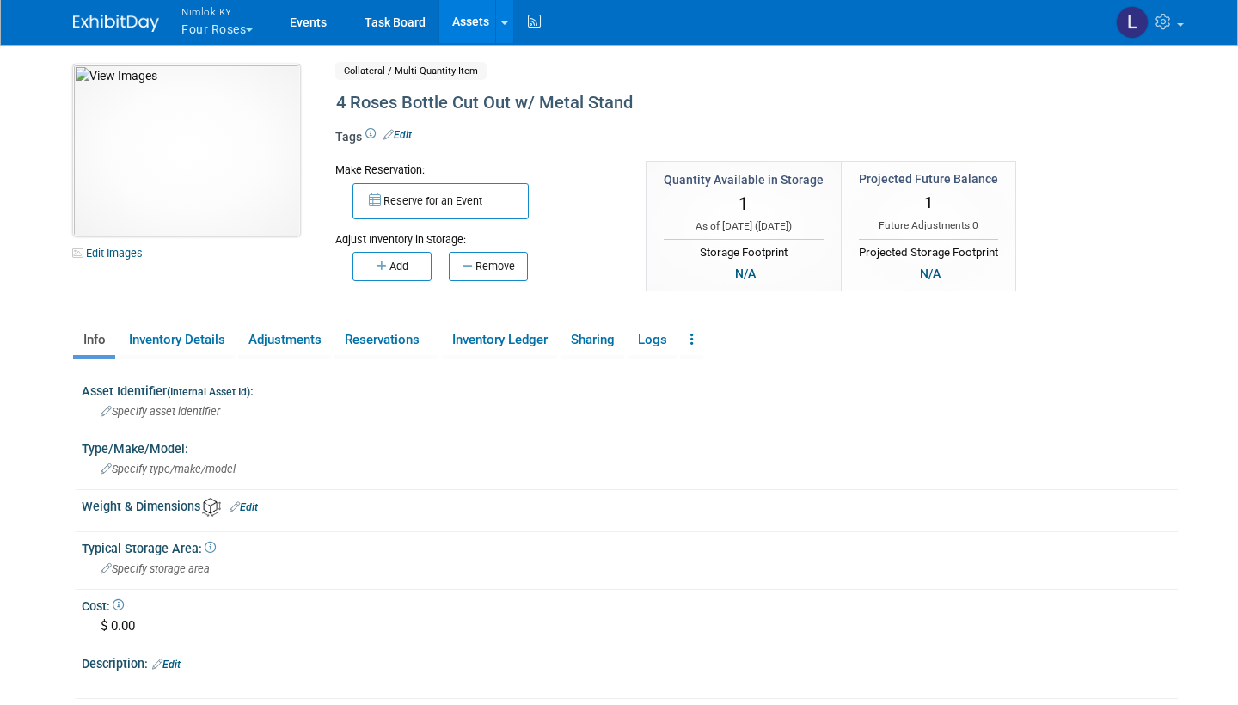
click at [261, 183] on img at bounding box center [186, 150] width 227 height 172
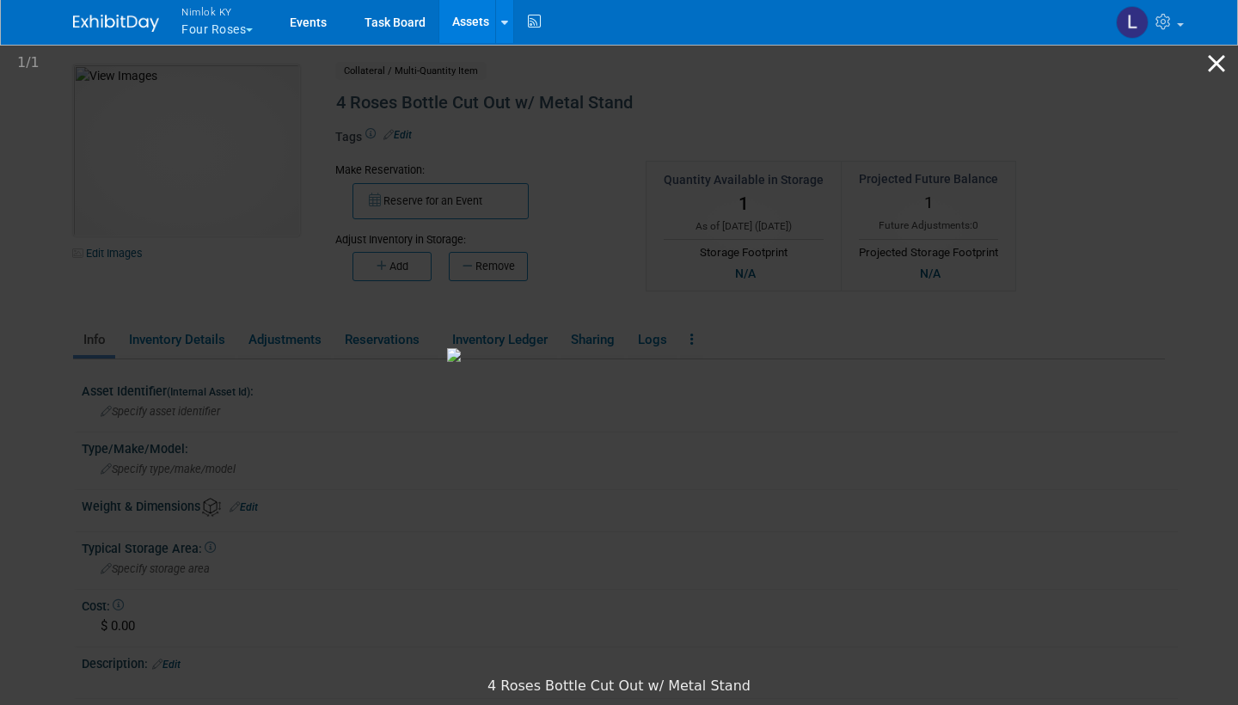
click at [1214, 58] on button "Close gallery" at bounding box center [1216, 63] width 43 height 40
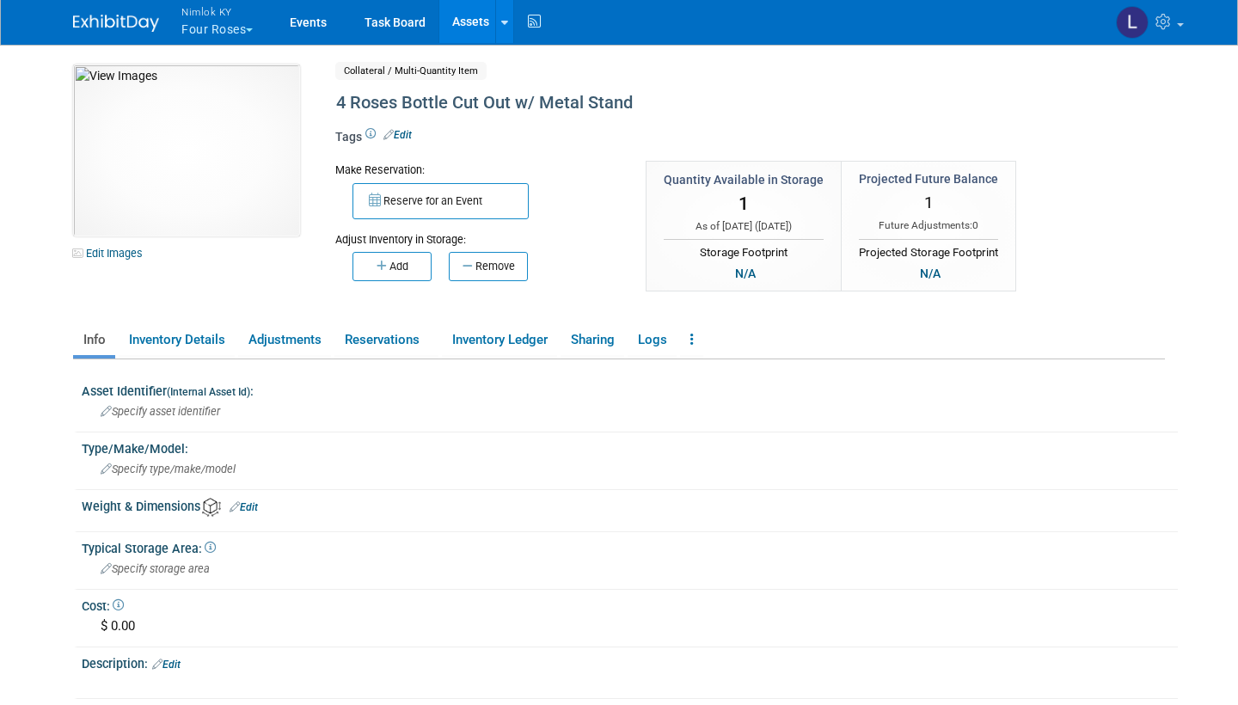
click at [475, 25] on link "Assets" at bounding box center [470, 21] width 63 height 43
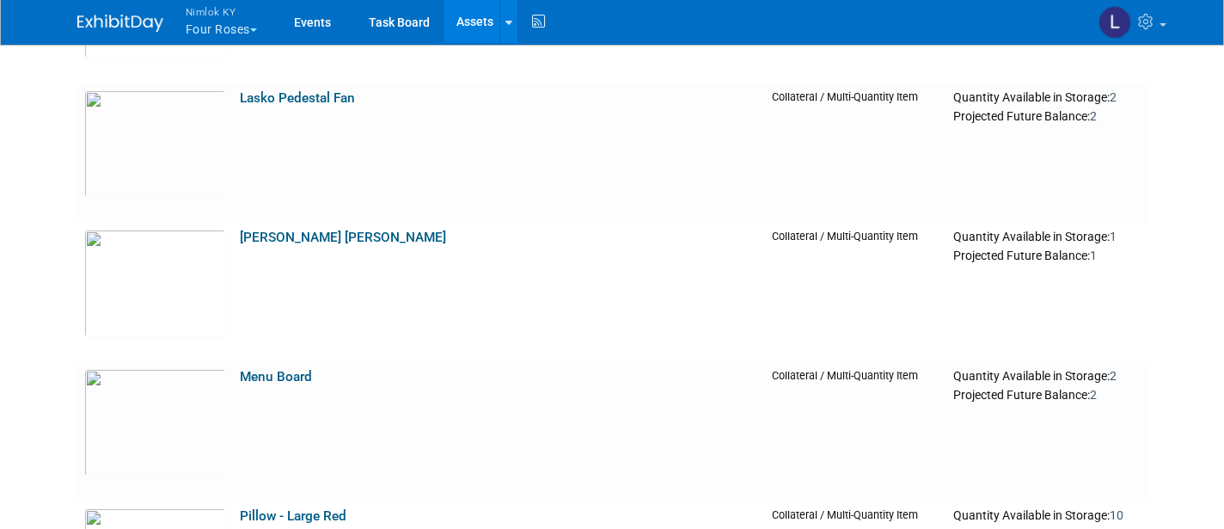
scroll to position [2092, 0]
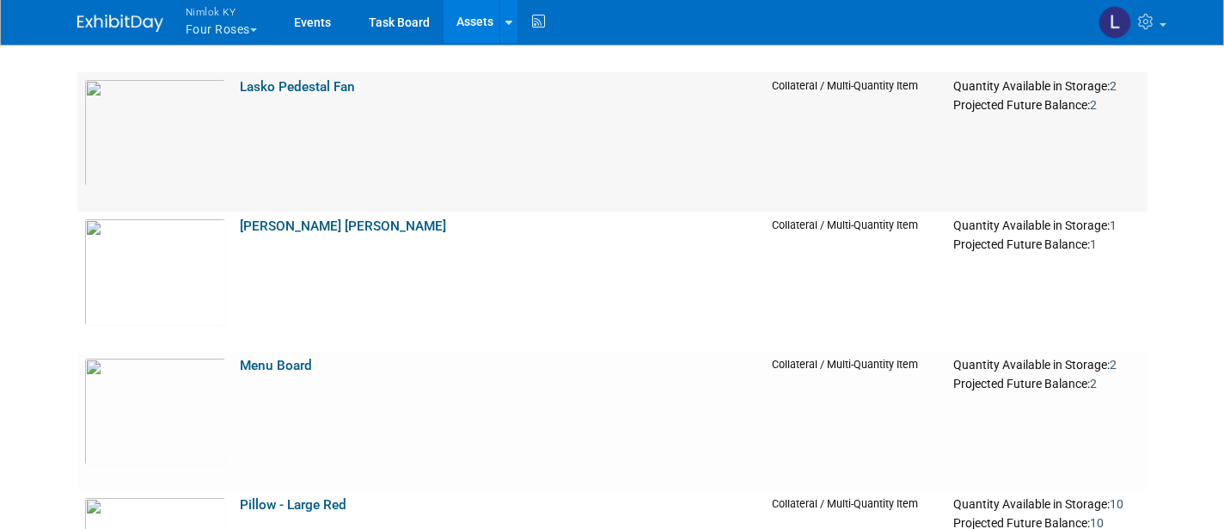
click at [308, 82] on link "Lasko Pedestal Fan" at bounding box center [297, 86] width 115 height 15
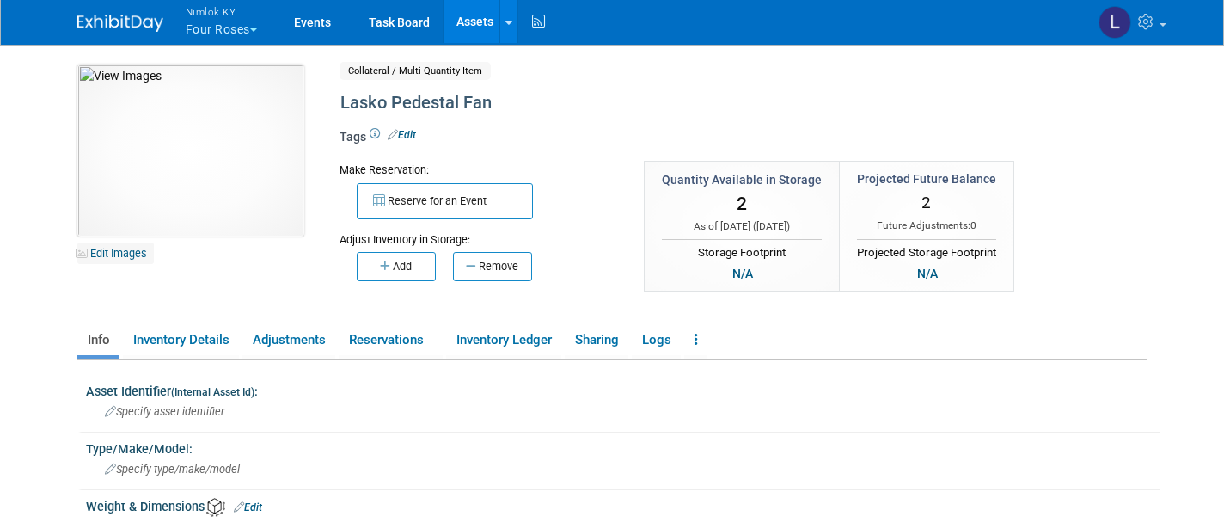
click at [122, 250] on link "Edit Images" at bounding box center [115, 252] width 77 height 21
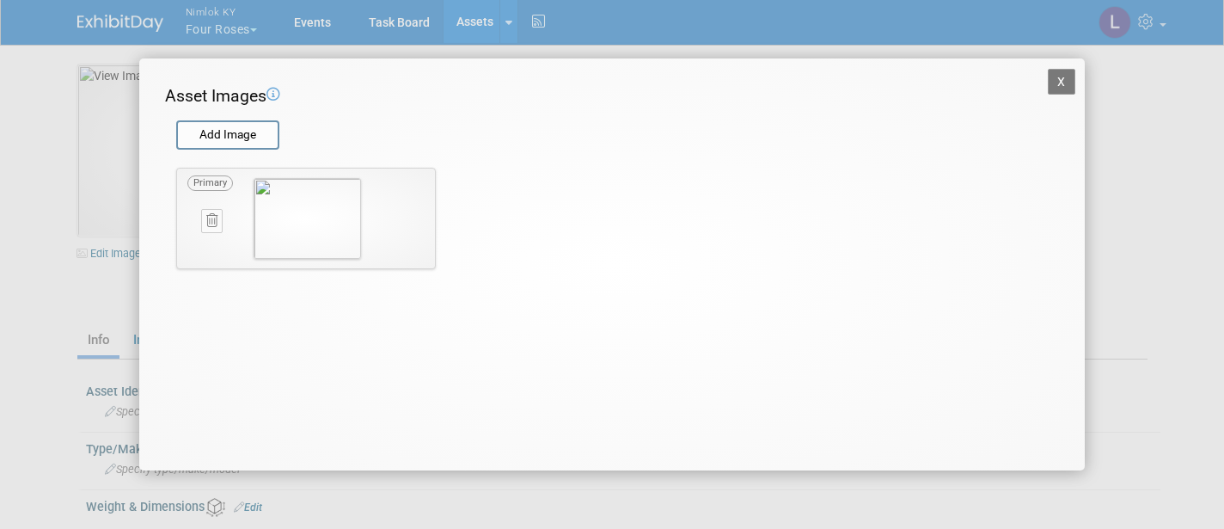
click at [213, 214] on icon at bounding box center [211, 220] width 11 height 13
click at [206, 236] on icon "button" at bounding box center [203, 241] width 11 height 10
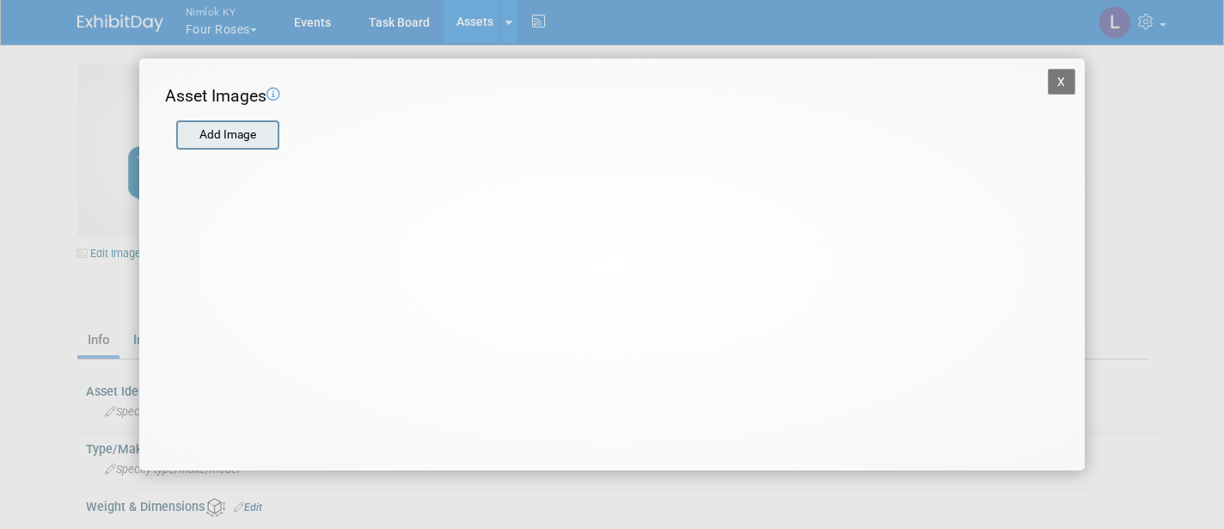
click at [233, 132] on input "file" at bounding box center [175, 135] width 205 height 26
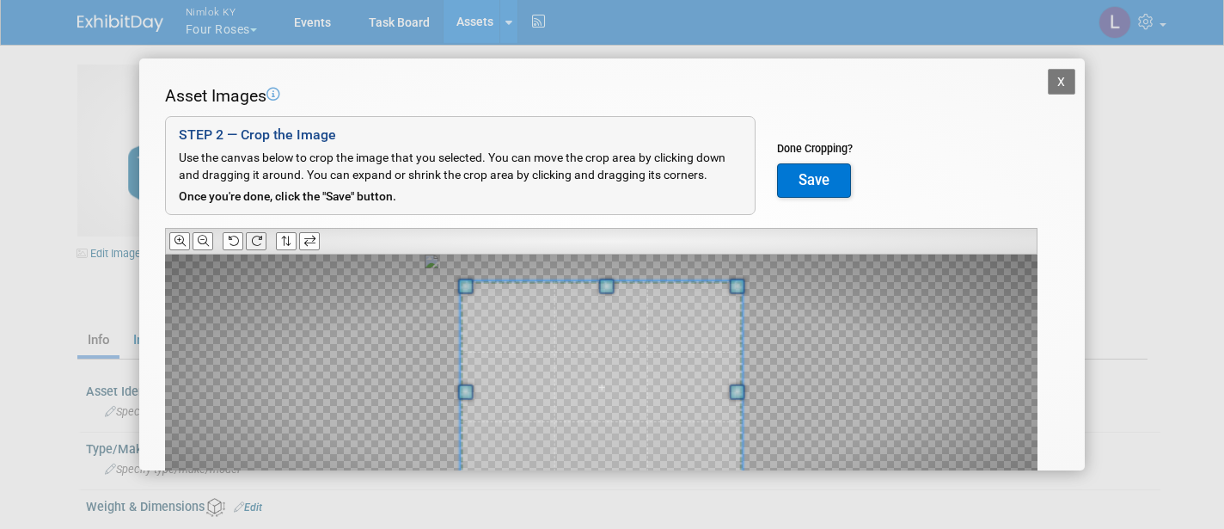
click at [267, 242] on button at bounding box center [256, 241] width 21 height 18
click at [205, 236] on icon at bounding box center [203, 241] width 11 height 11
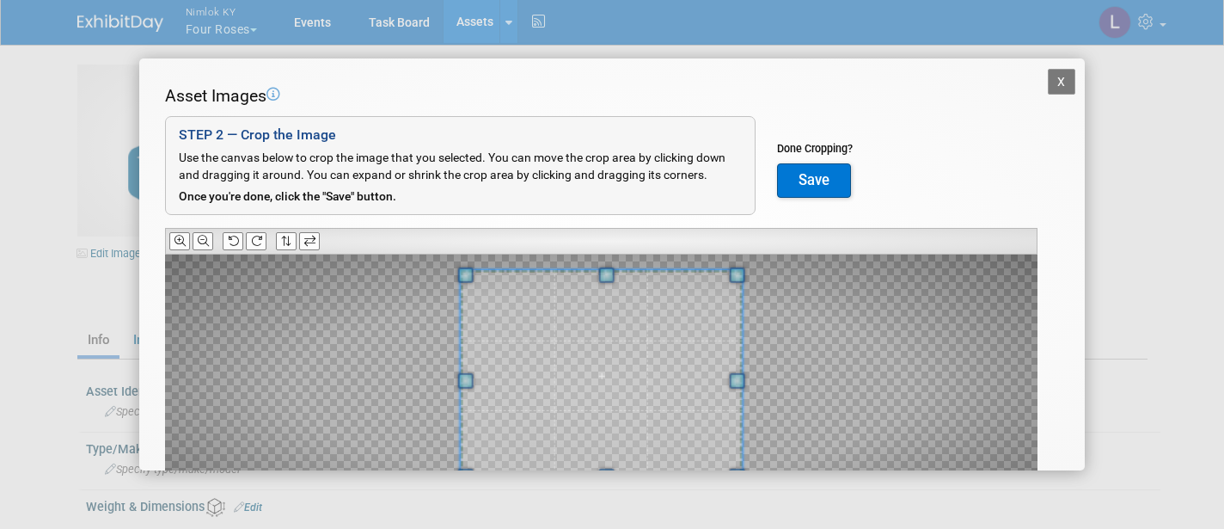
click at [605, 404] on span at bounding box center [602, 375] width 282 height 211
click at [605, 398] on span at bounding box center [602, 371] width 282 height 211
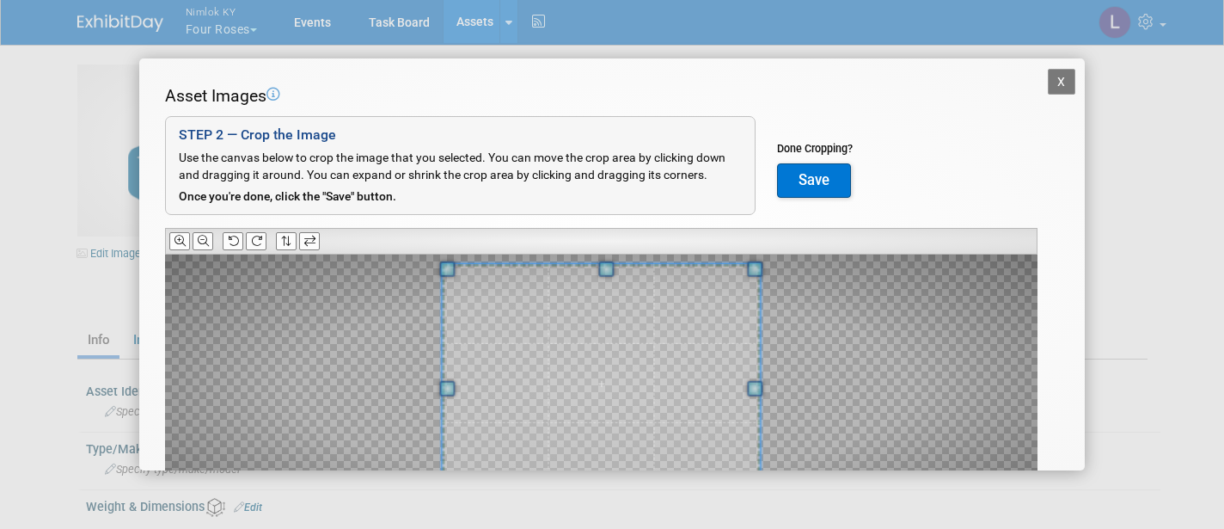
click at [604, 492] on div "X Asset Images Add Image STEP 2 — Crop the Image Use the canvas below to crop t…" at bounding box center [612, 264] width 1224 height 529
click at [818, 176] on button "Save" at bounding box center [814, 180] width 74 height 34
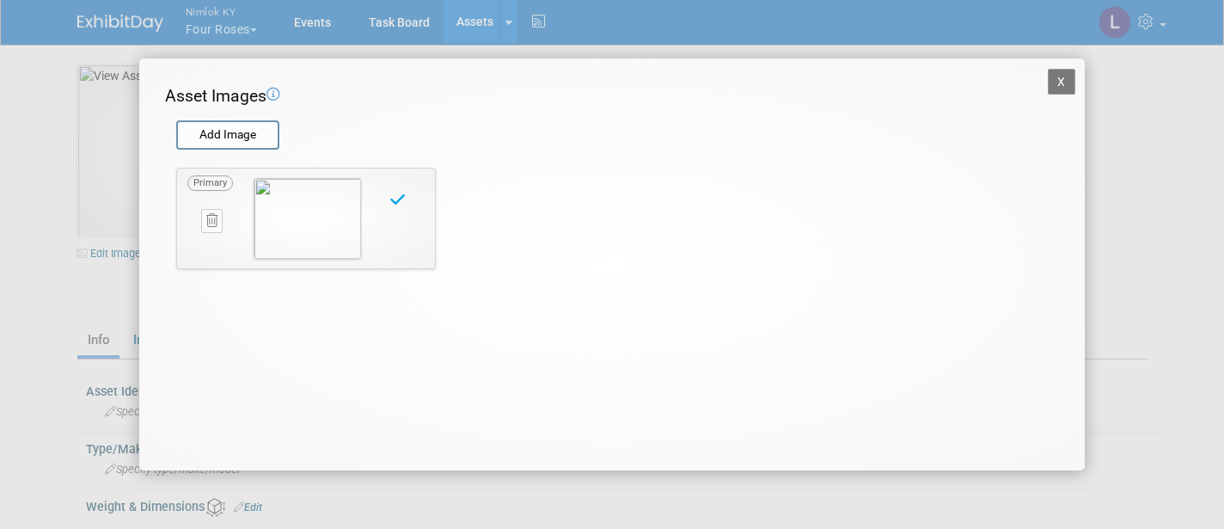
click at [1056, 76] on button "X" at bounding box center [1062, 82] width 28 height 26
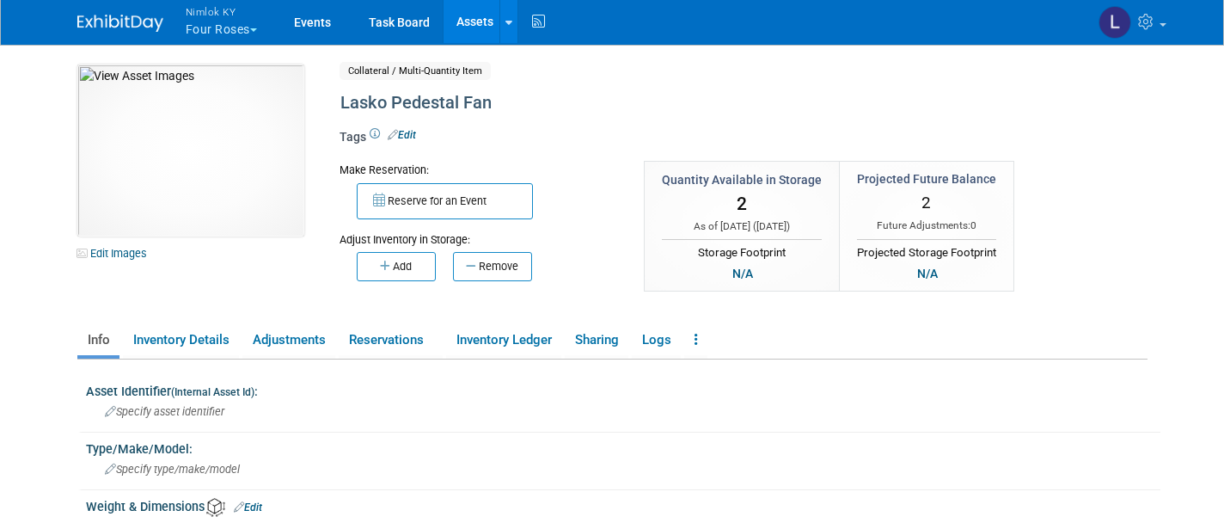
click at [481, 19] on link "Assets" at bounding box center [475, 21] width 63 height 43
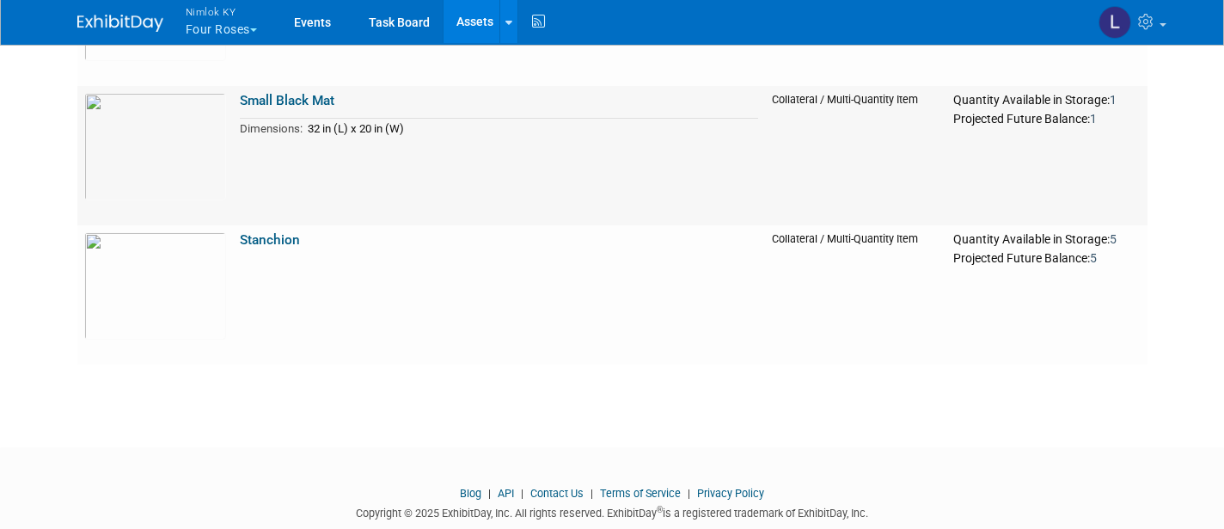
scroll to position [3055, 0]
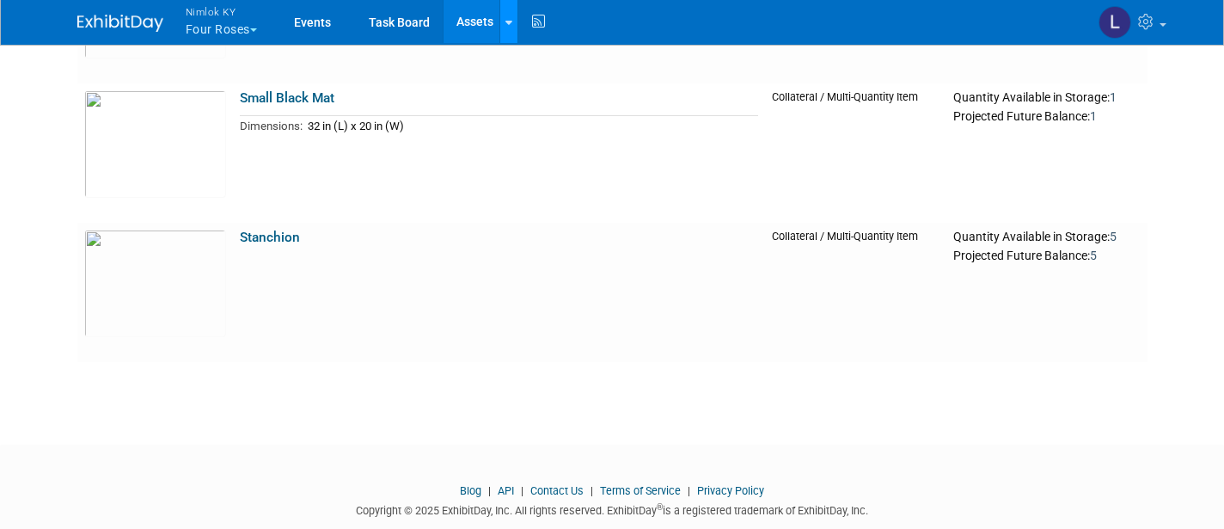
click at [514, 15] on link at bounding box center [508, 21] width 18 height 43
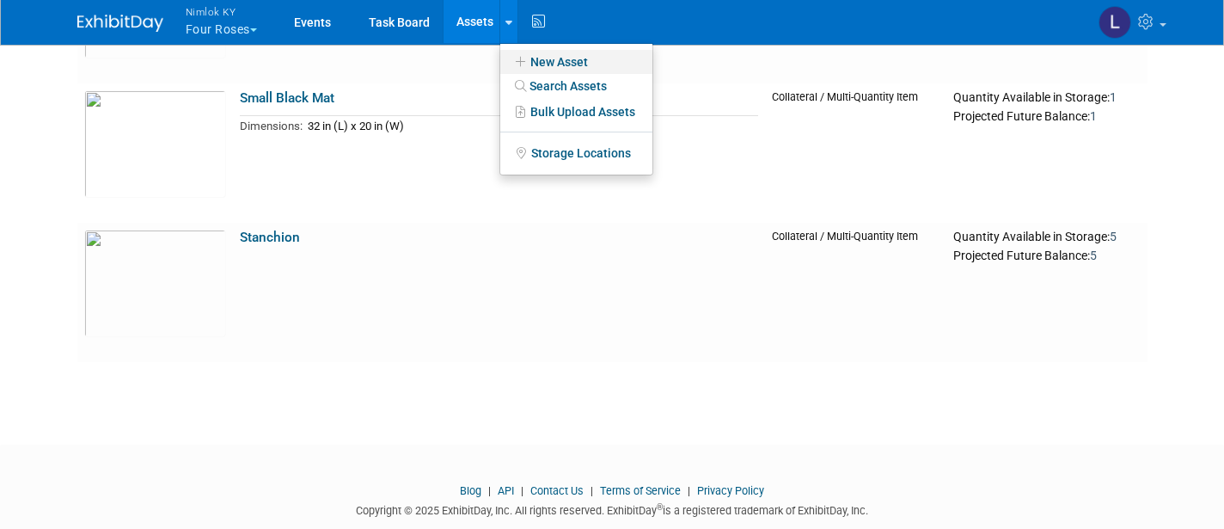
click at [577, 59] on link "New Asset" at bounding box center [576, 62] width 152 height 24
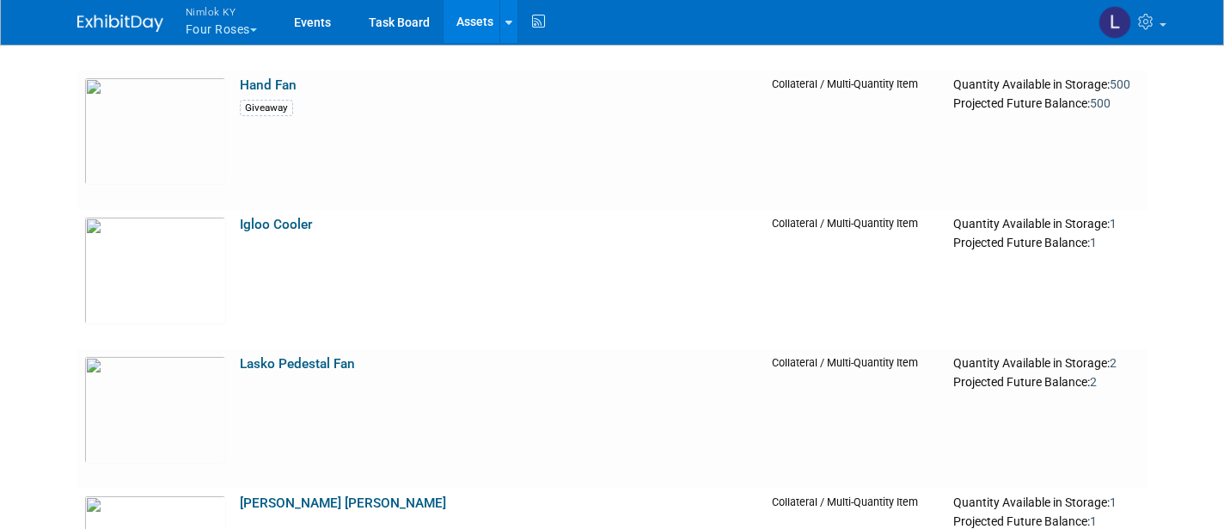
scroll to position [0, 0]
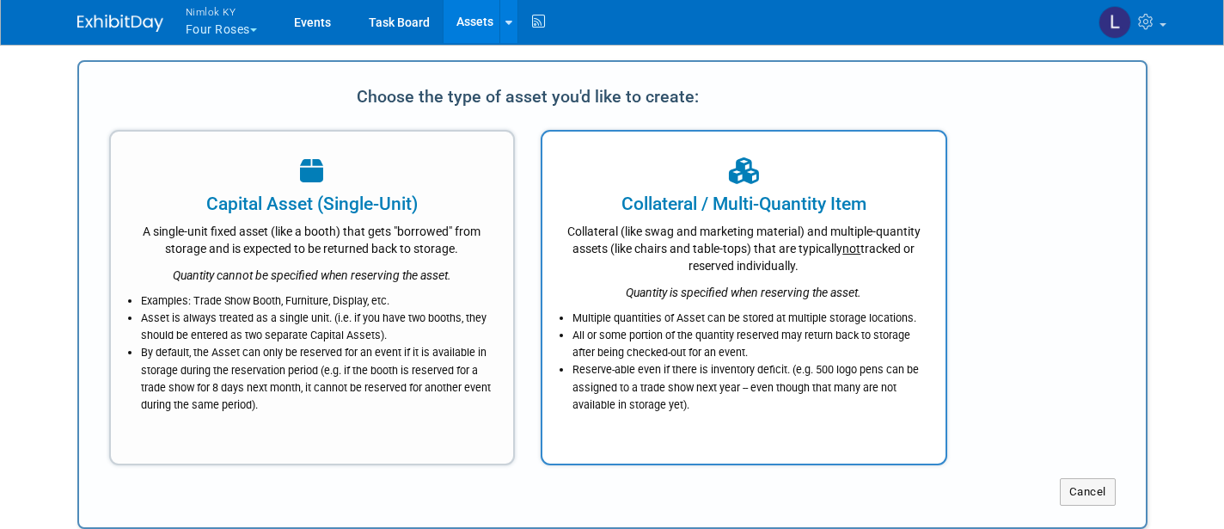
click at [740, 283] on div "Quantity is specified when reserving the asset." at bounding box center [744, 287] width 360 height 27
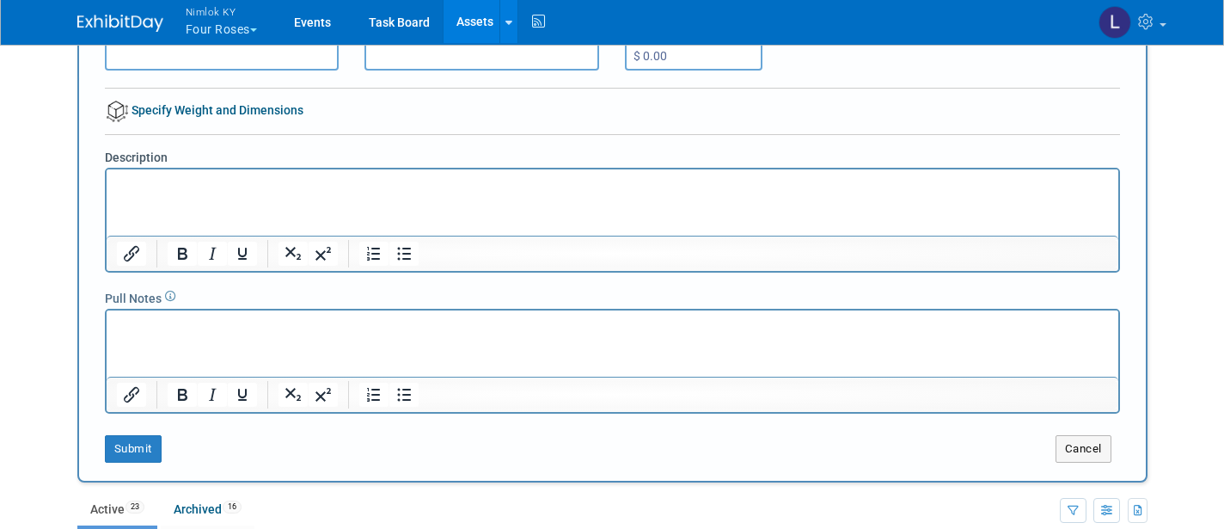
scroll to position [252, 0]
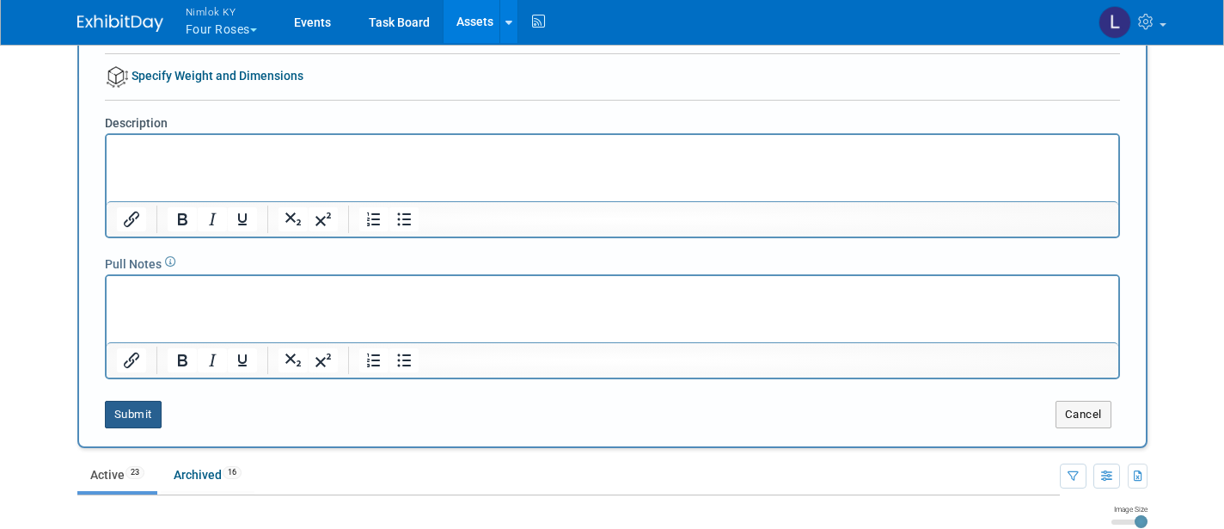
type input "Furniture - Corner"
click at [142, 408] on button "Submit" at bounding box center [133, 415] width 57 height 28
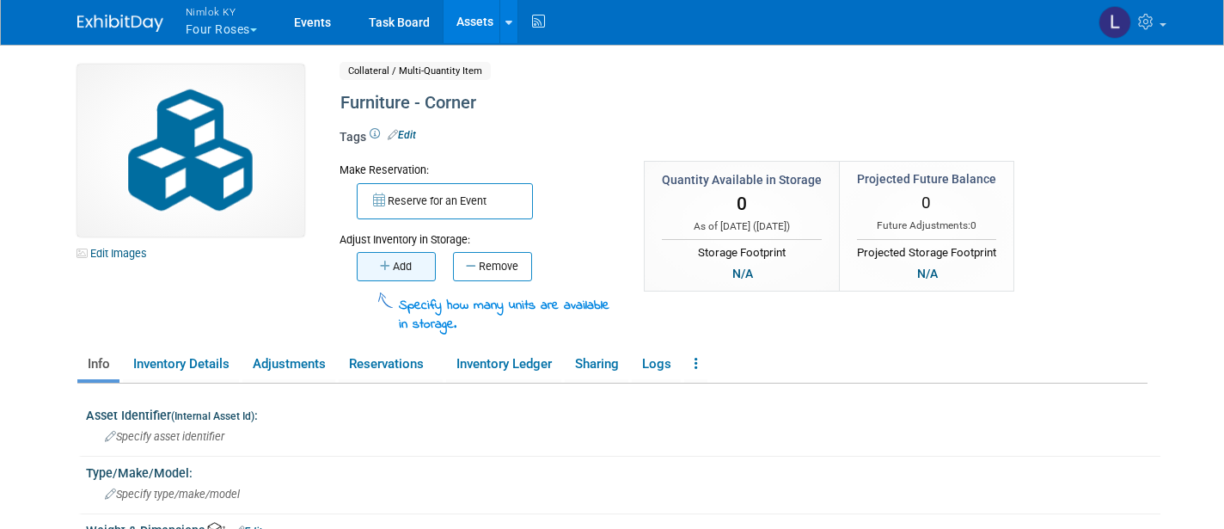
click at [411, 258] on button "Add" at bounding box center [396, 266] width 79 height 29
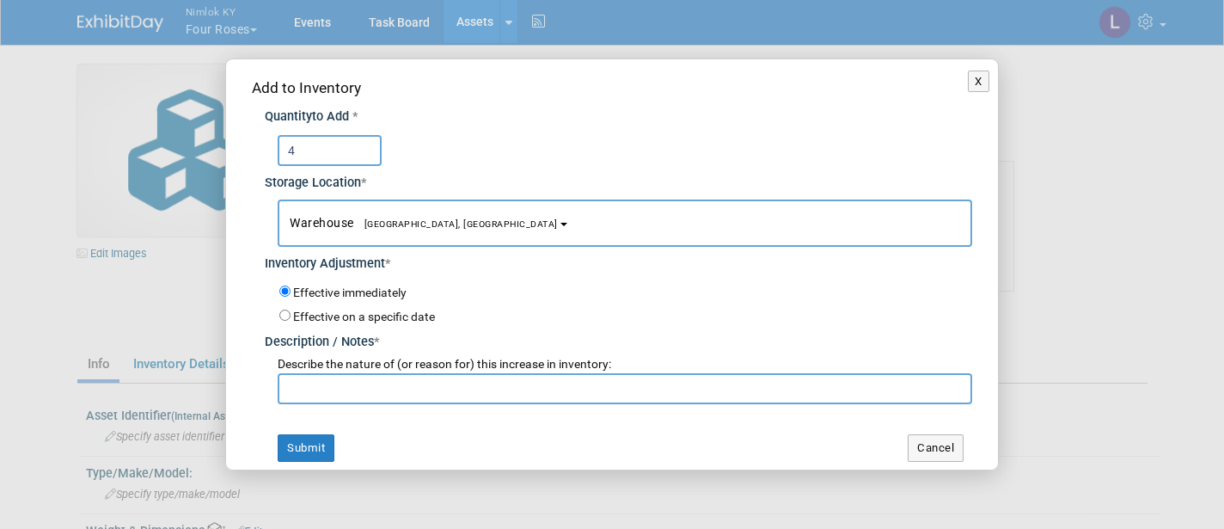
type input "4"
type input "v"
paste input "Adding to inventory"
type input "Adding to inventory"
click at [313, 434] on button "Submit" at bounding box center [306, 448] width 57 height 28
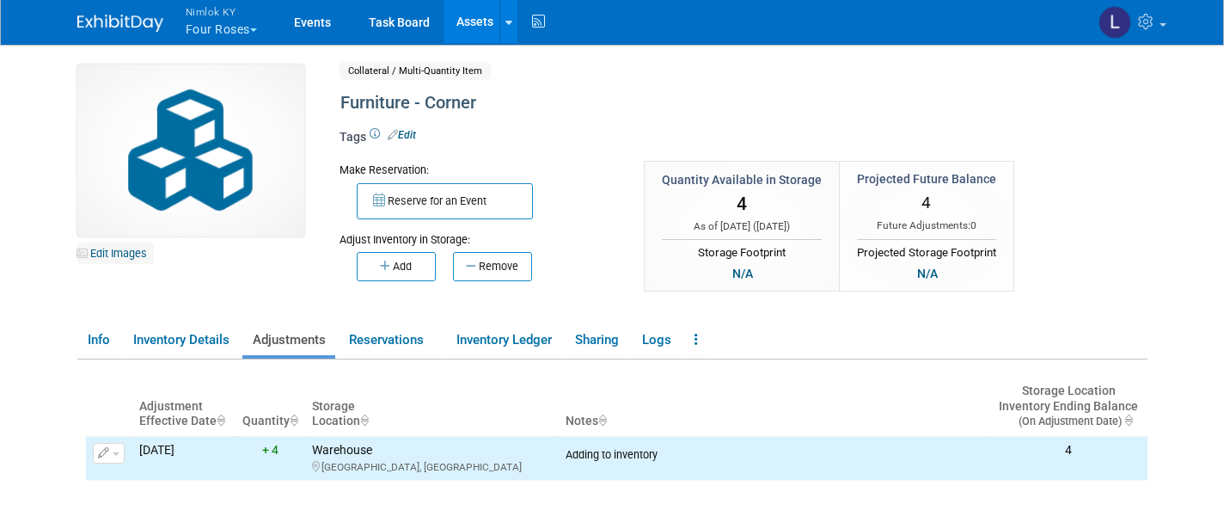
click at [125, 251] on link "Edit Images" at bounding box center [115, 252] width 77 height 21
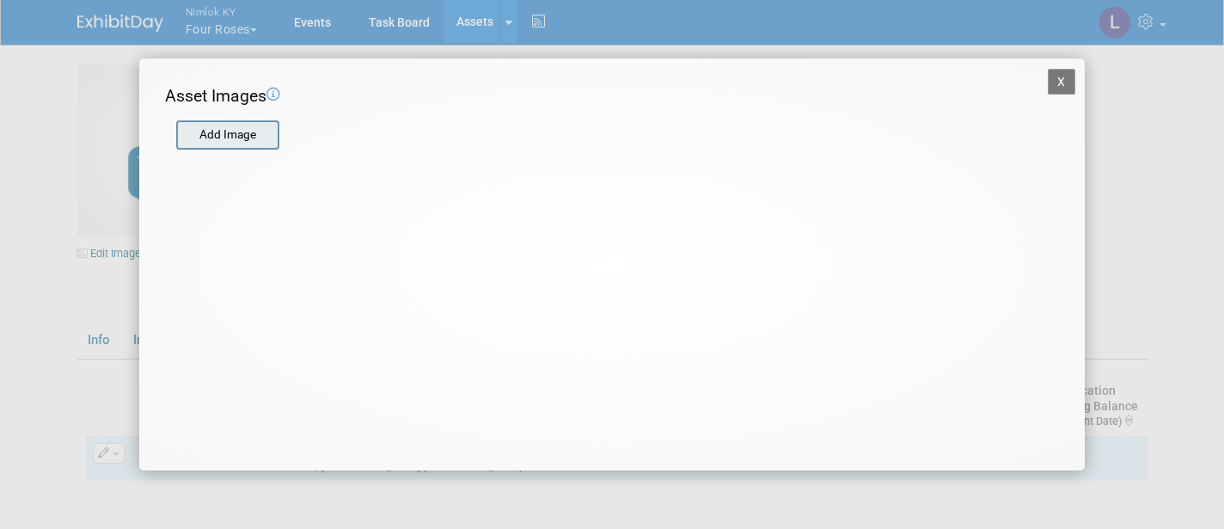
click at [234, 125] on input "file" at bounding box center [175, 135] width 205 height 26
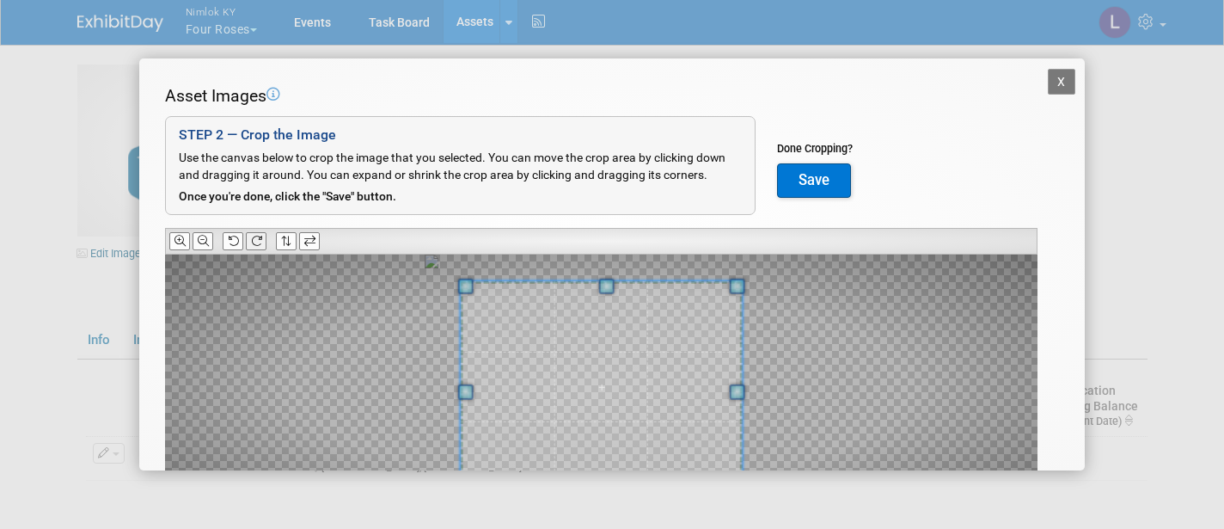
click at [266, 239] on button at bounding box center [256, 241] width 21 height 18
click at [821, 170] on button "Save" at bounding box center [814, 180] width 74 height 34
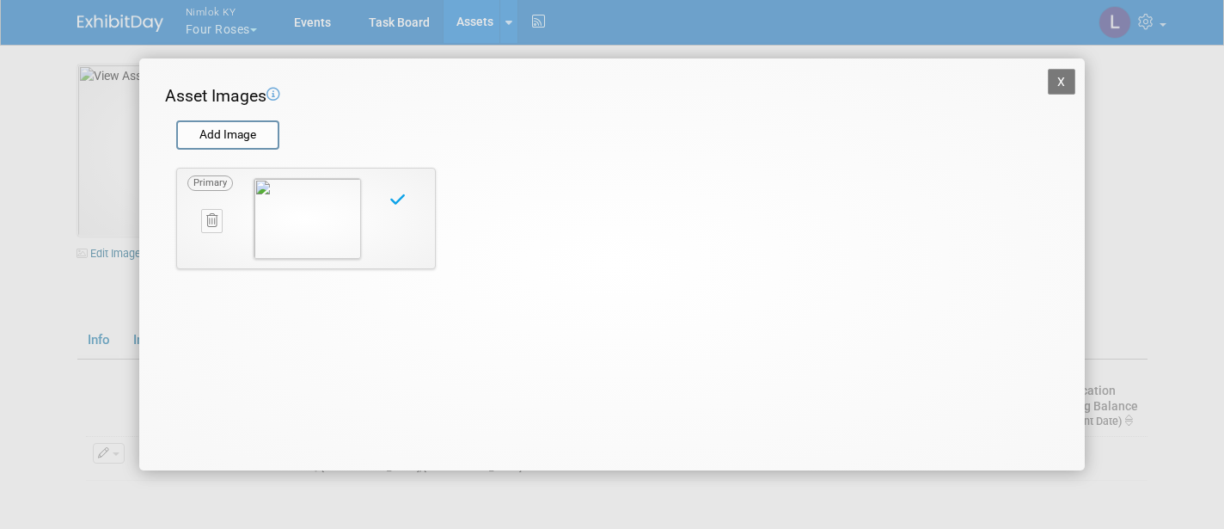
click at [1063, 76] on button "X" at bounding box center [1062, 82] width 28 height 26
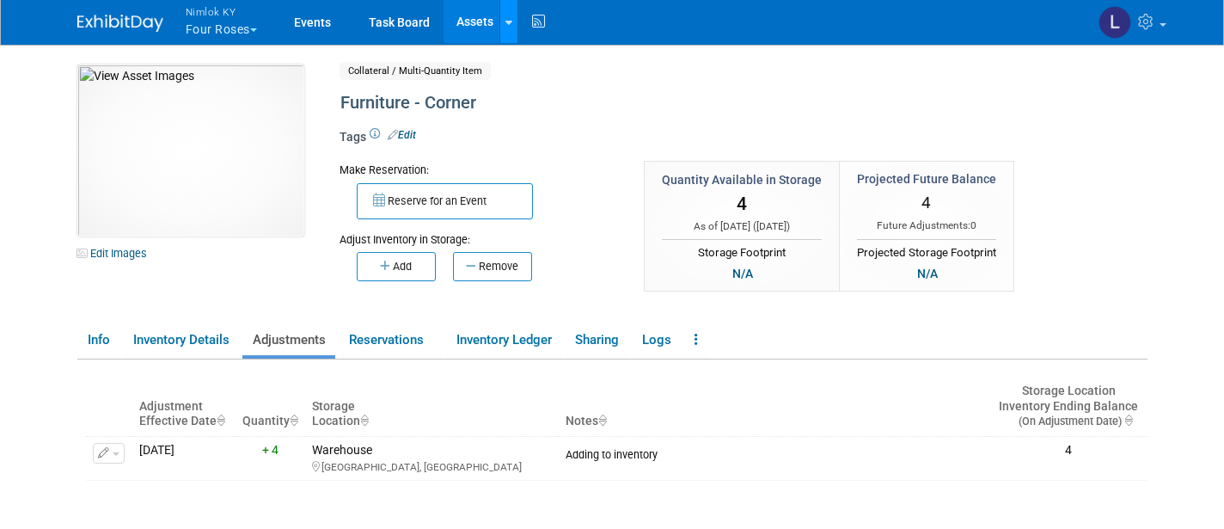
click at [506, 17] on icon at bounding box center [509, 22] width 7 height 11
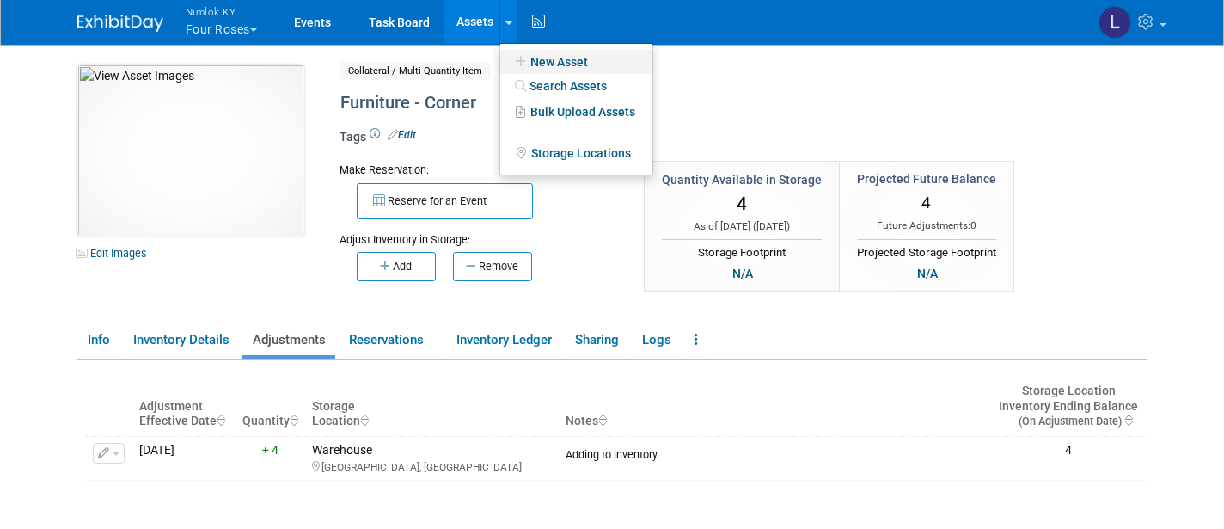
click at [570, 57] on link "New Asset" at bounding box center [576, 62] width 152 height 24
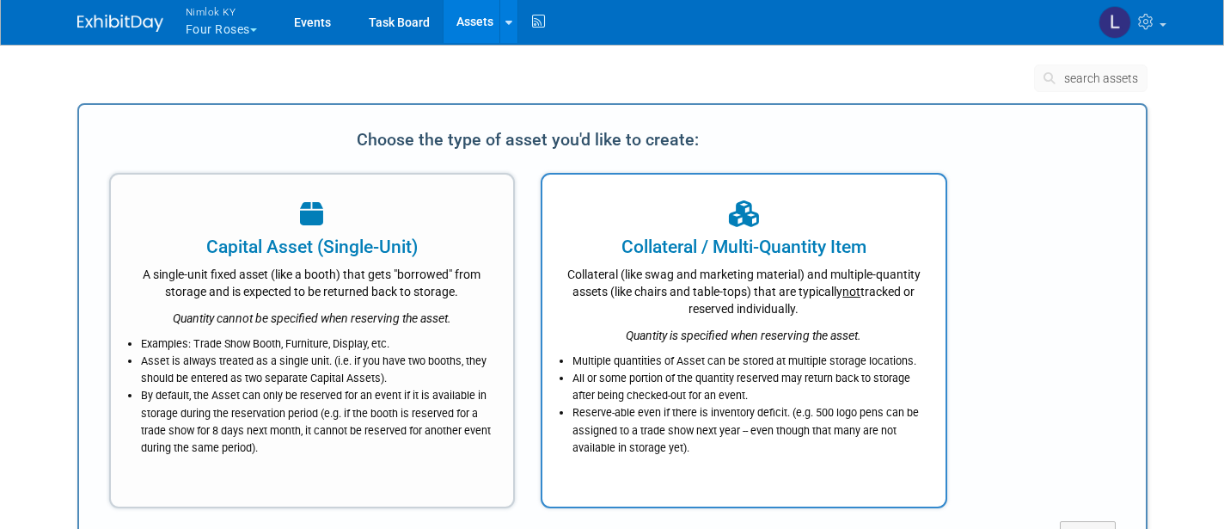
click at [640, 279] on div "Collateral (like swag and marketing material) and multiple-quantity assets (lik…" at bounding box center [744, 289] width 360 height 58
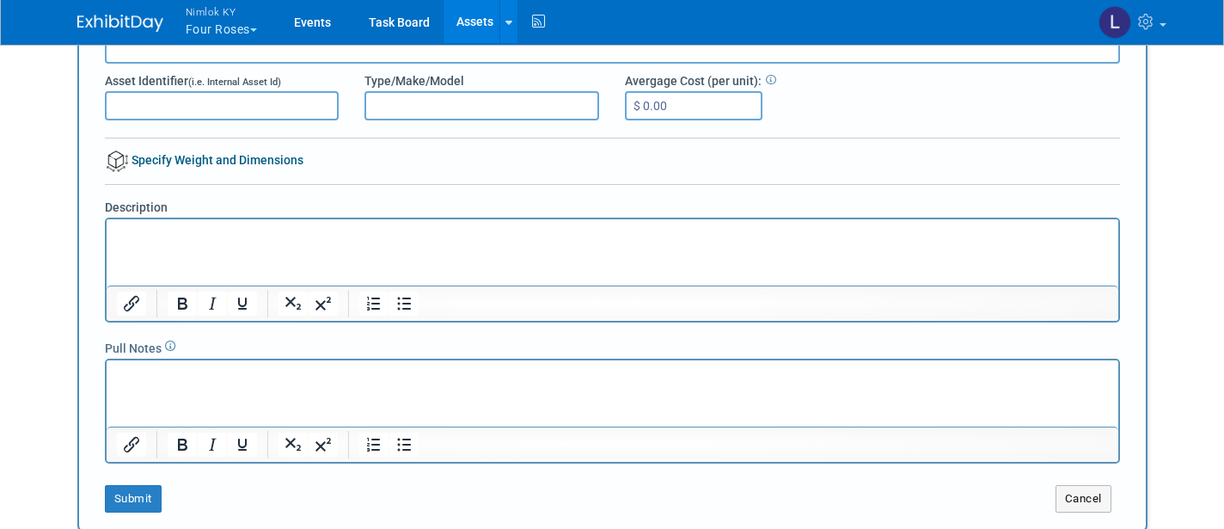
scroll to position [320, 0]
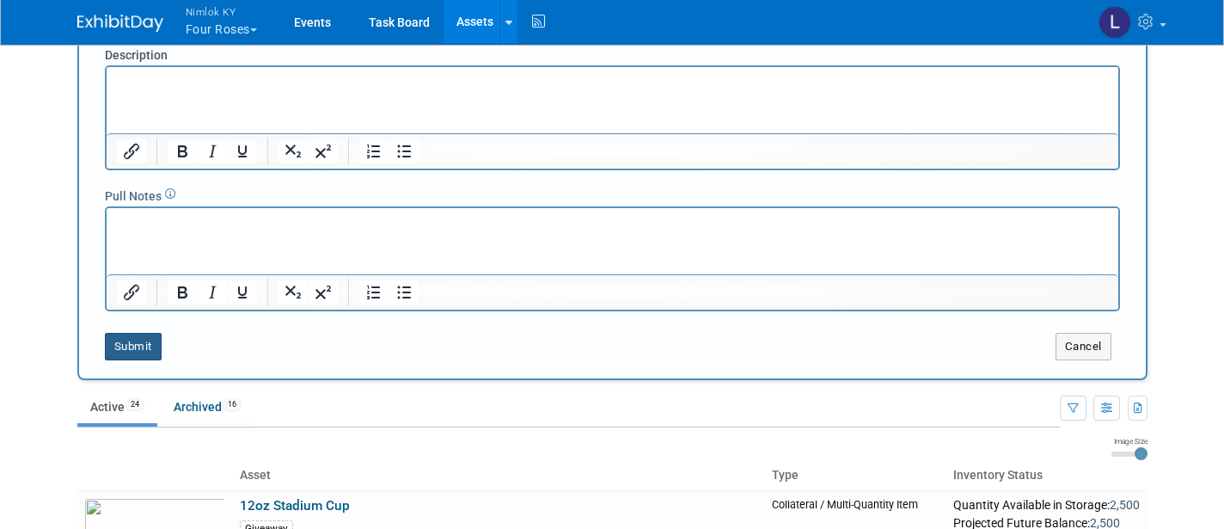
type input "Furniture - Armless Chair"
click at [147, 344] on button "Submit" at bounding box center [133, 347] width 57 height 28
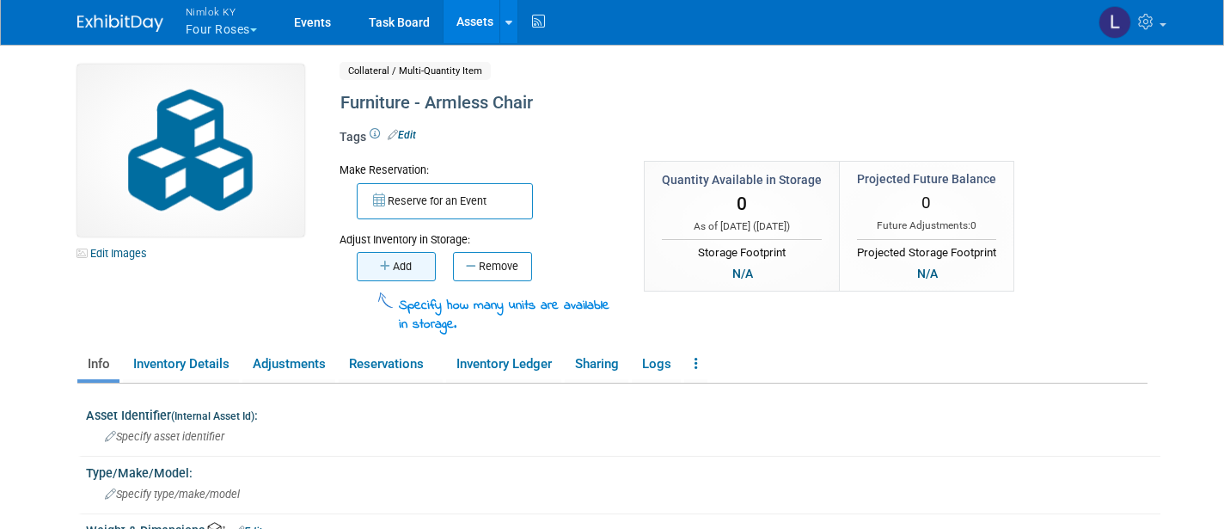
click at [415, 253] on button "Add" at bounding box center [396, 266] width 79 height 29
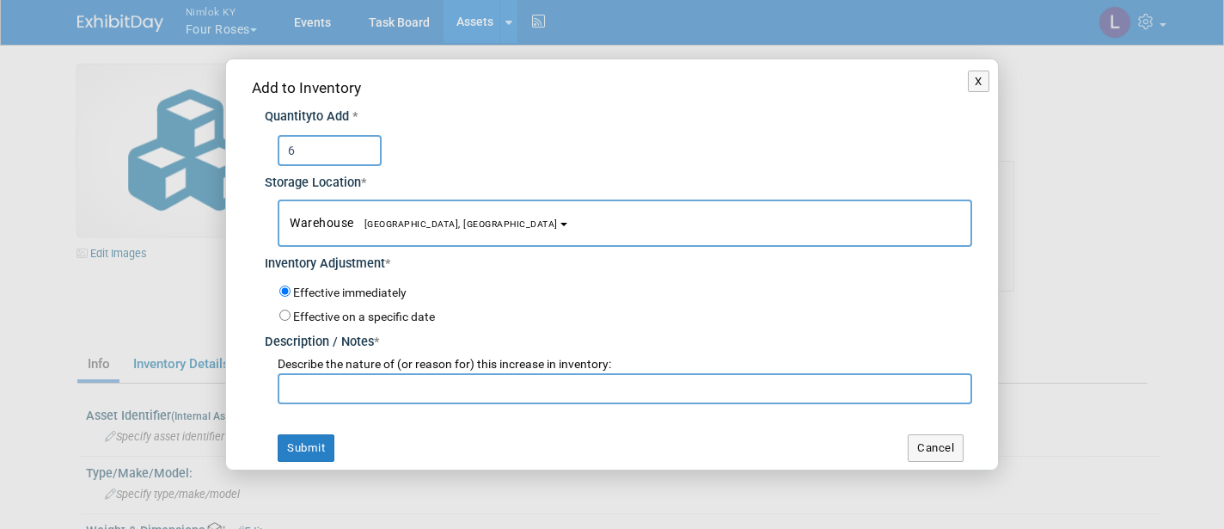
type input "6"
paste input "Adding to inventory"
type input "Adding to inventory"
click at [318, 435] on button "Submit" at bounding box center [306, 448] width 57 height 28
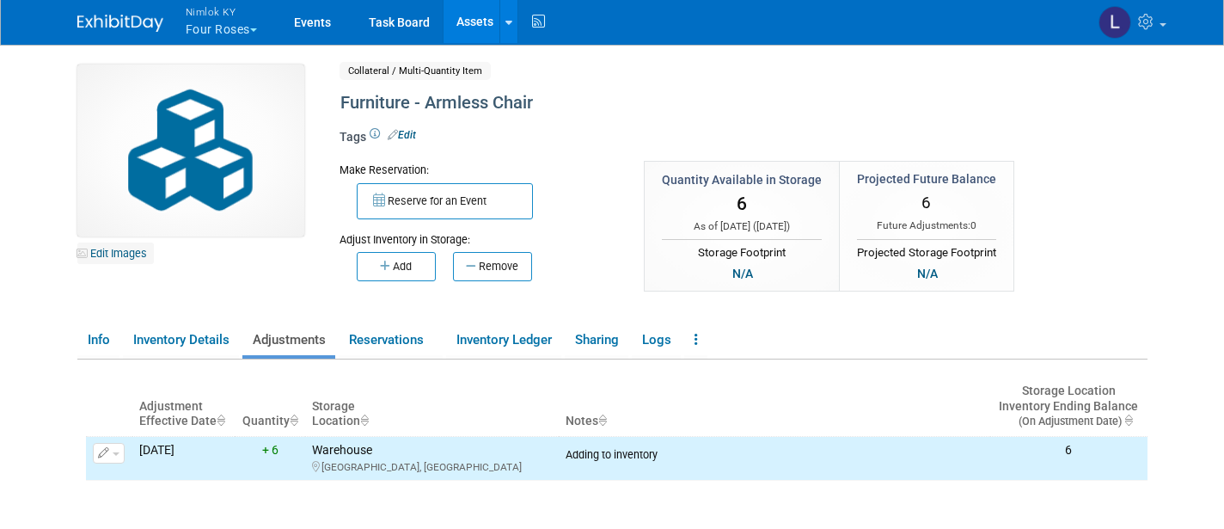
click at [127, 254] on link "Edit Images" at bounding box center [115, 252] width 77 height 21
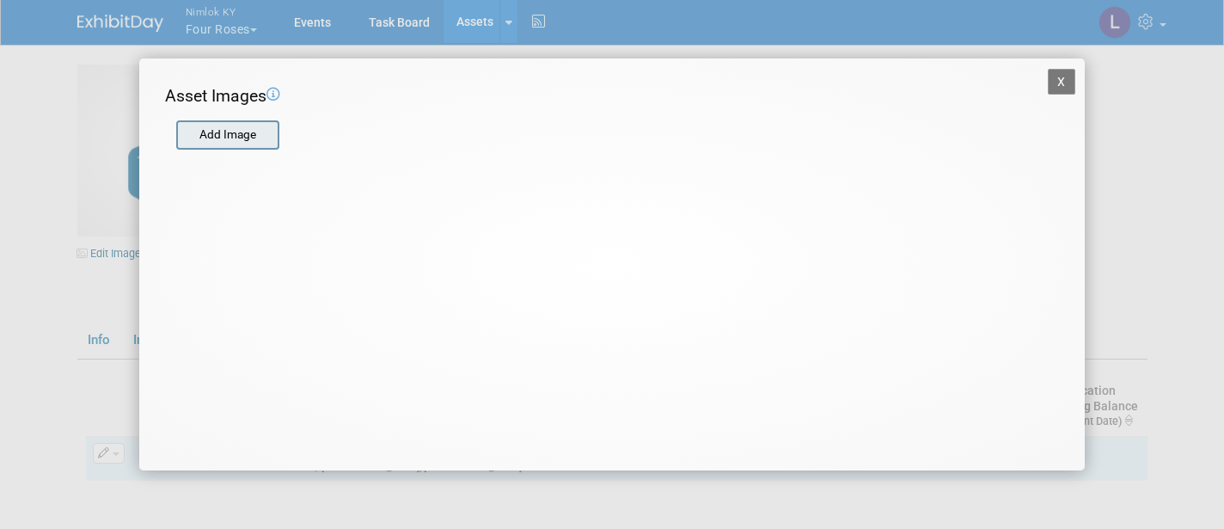
click at [245, 137] on input "file" at bounding box center [175, 135] width 205 height 26
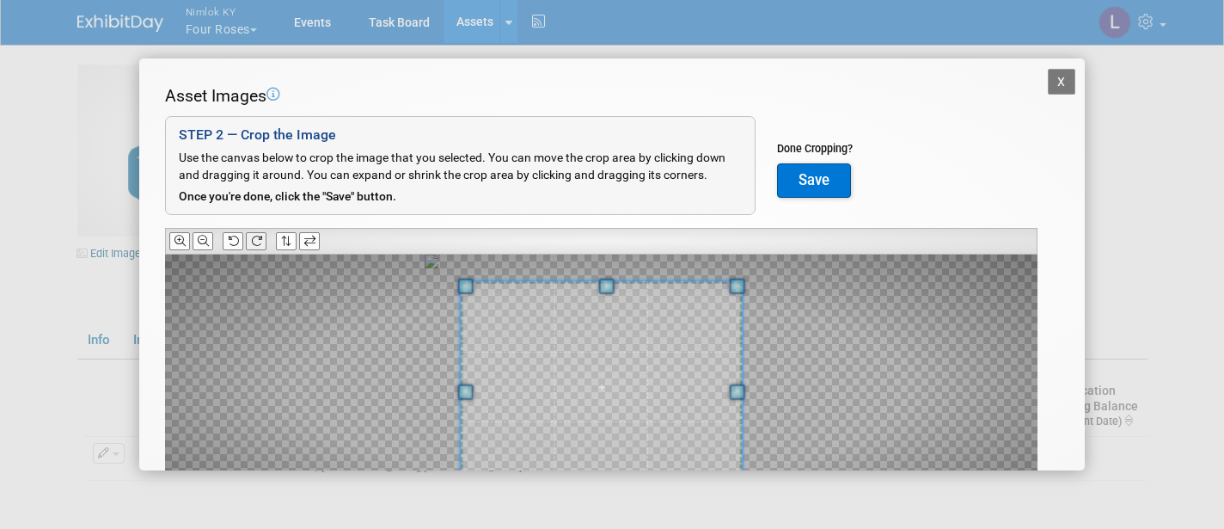
click at [260, 241] on icon at bounding box center [256, 241] width 11 height 11
click at [818, 176] on button "Save" at bounding box center [814, 180] width 74 height 34
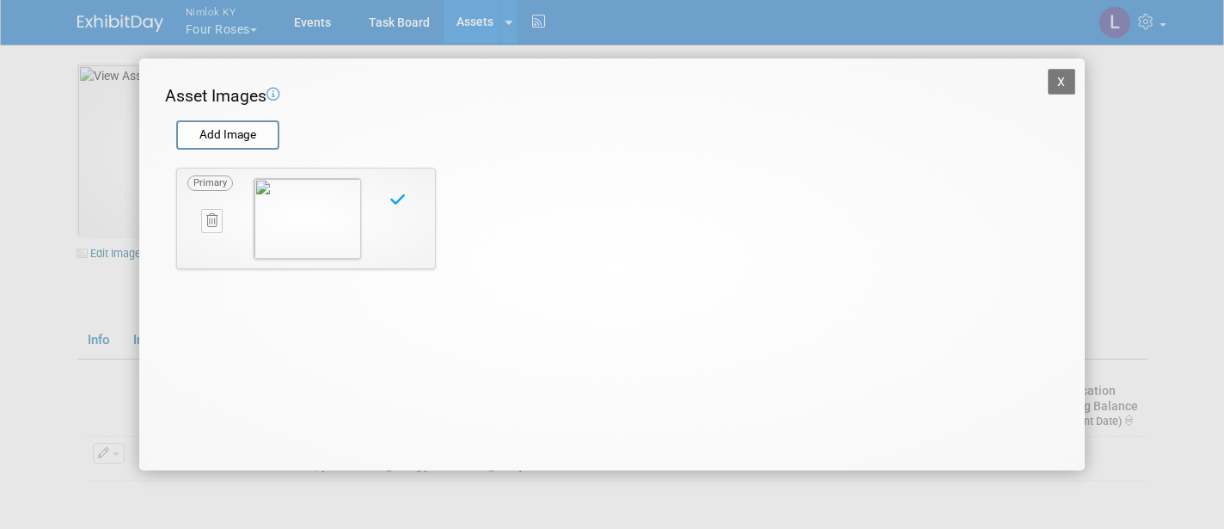
click at [1056, 77] on button "X" at bounding box center [1062, 82] width 28 height 26
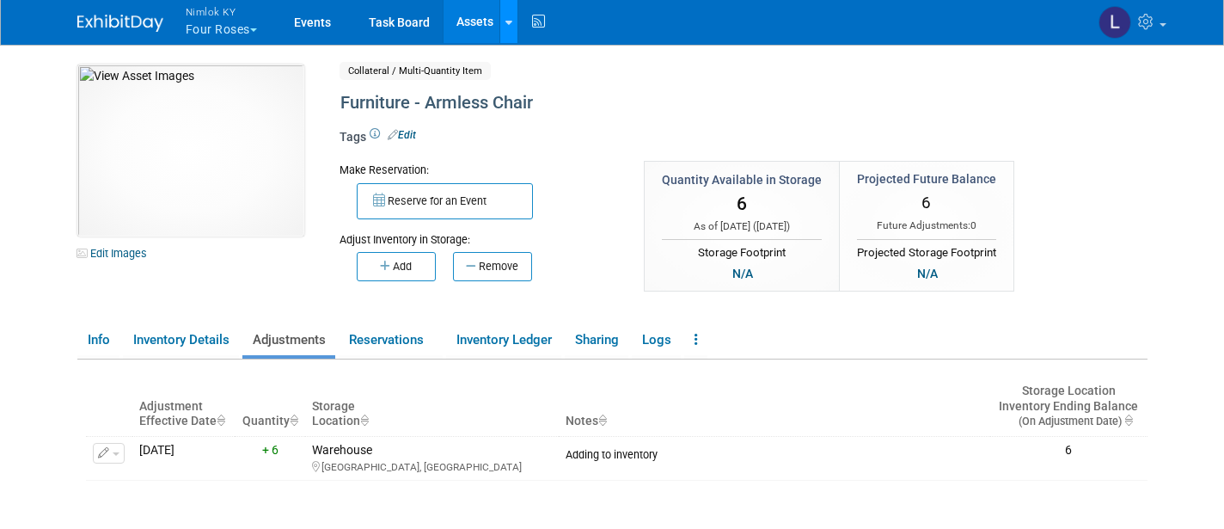
click at [510, 23] on icon at bounding box center [509, 22] width 7 height 11
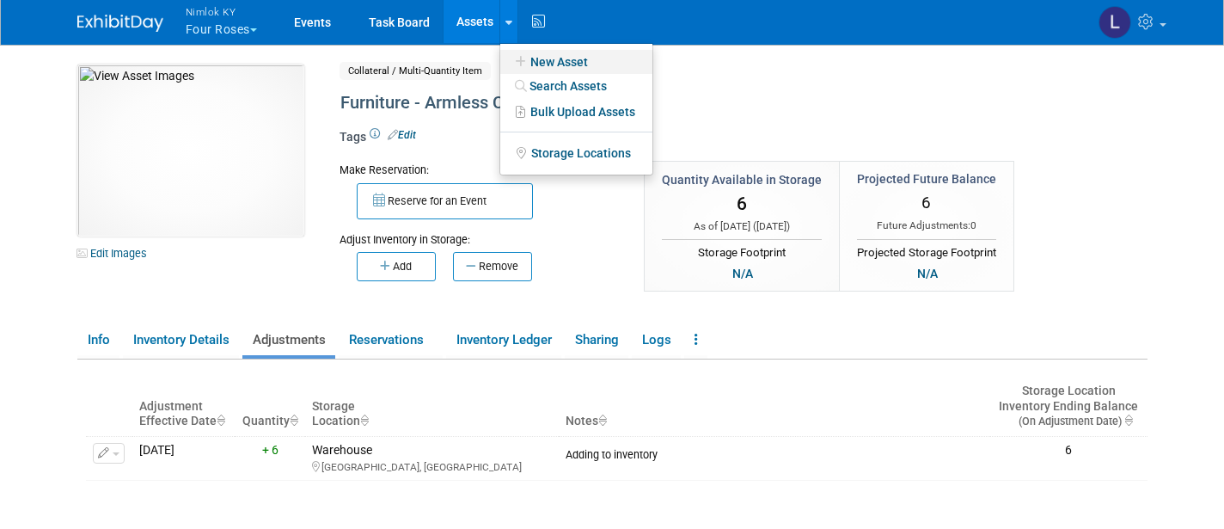
click at [562, 59] on link "New Asset" at bounding box center [576, 62] width 152 height 24
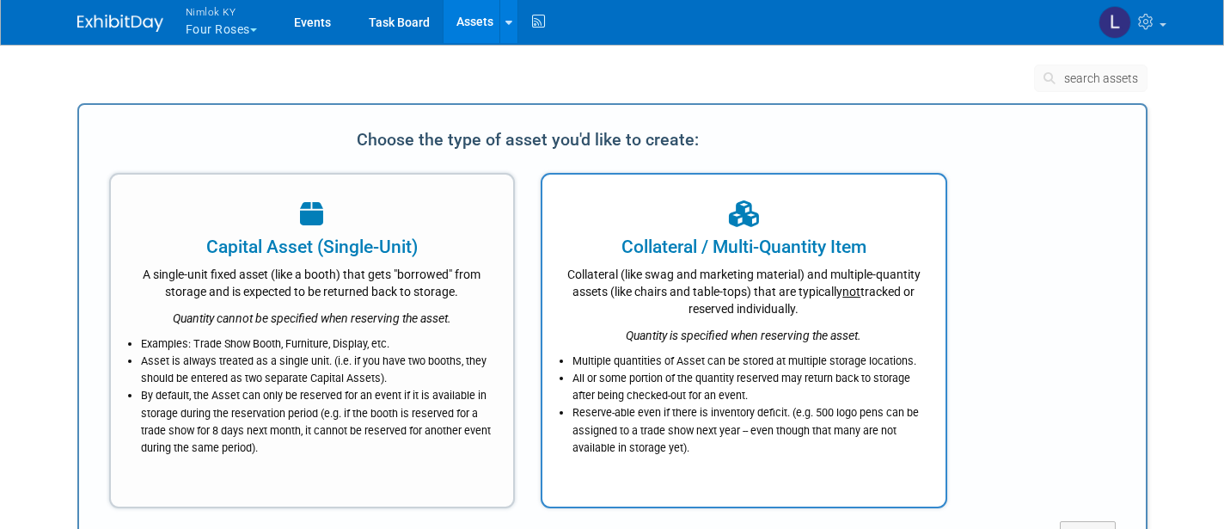
click at [670, 303] on div "Collateral (like swag and marketing material) and multiple-quantity assets (lik…" at bounding box center [744, 289] width 360 height 58
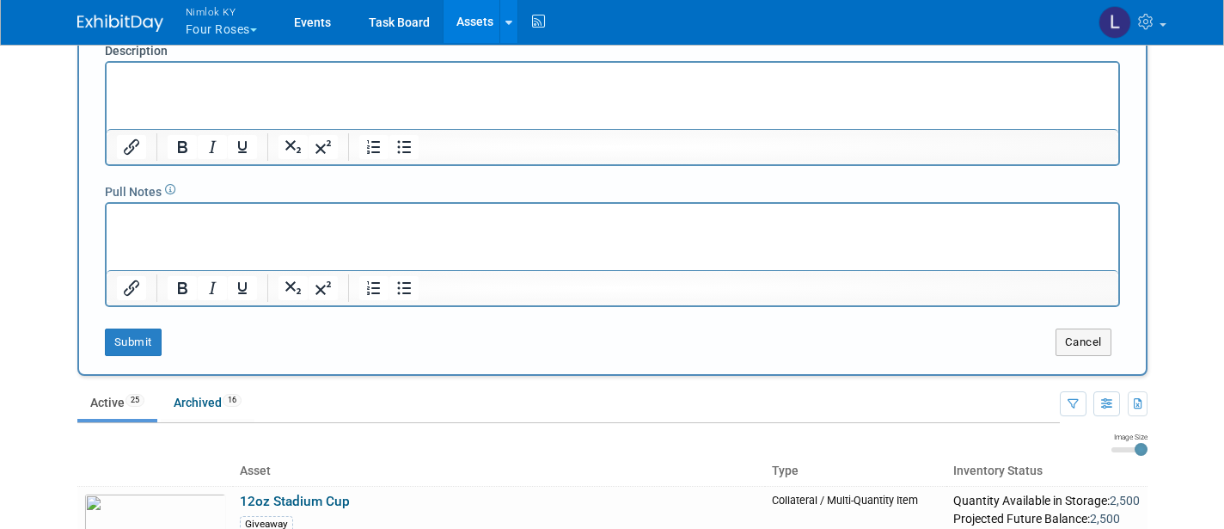
scroll to position [369, 0]
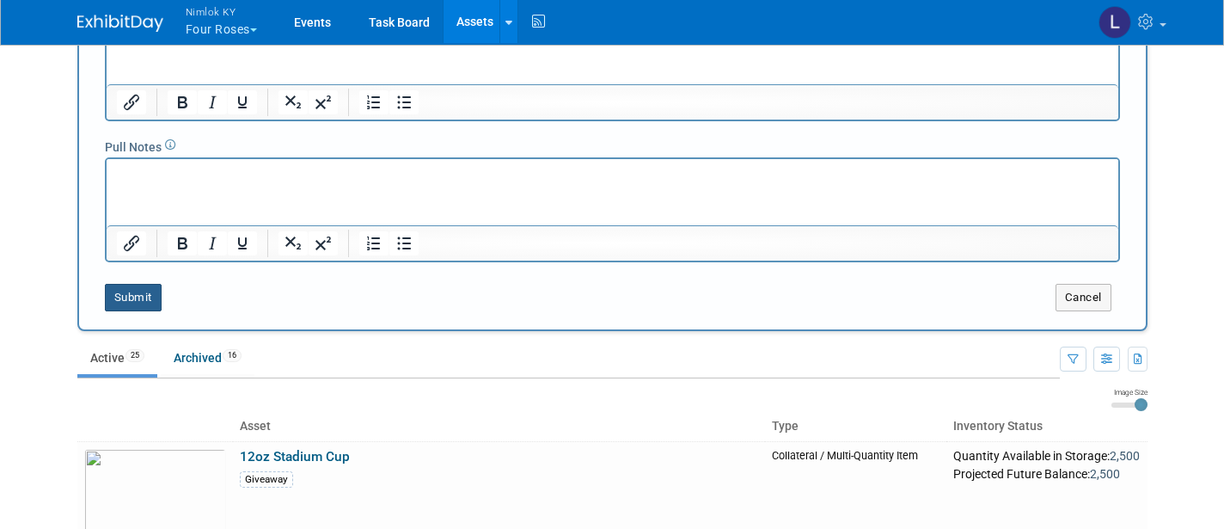
type input "Furniture - Ottoman"
click at [148, 300] on button "Submit" at bounding box center [133, 298] width 57 height 28
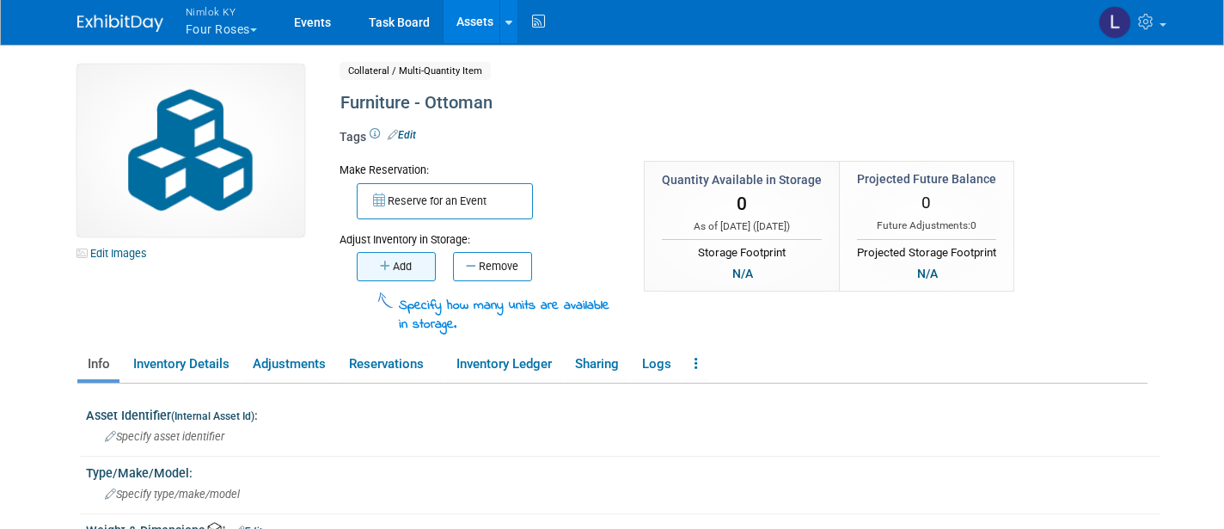
click at [402, 258] on button "Add" at bounding box center [396, 266] width 79 height 29
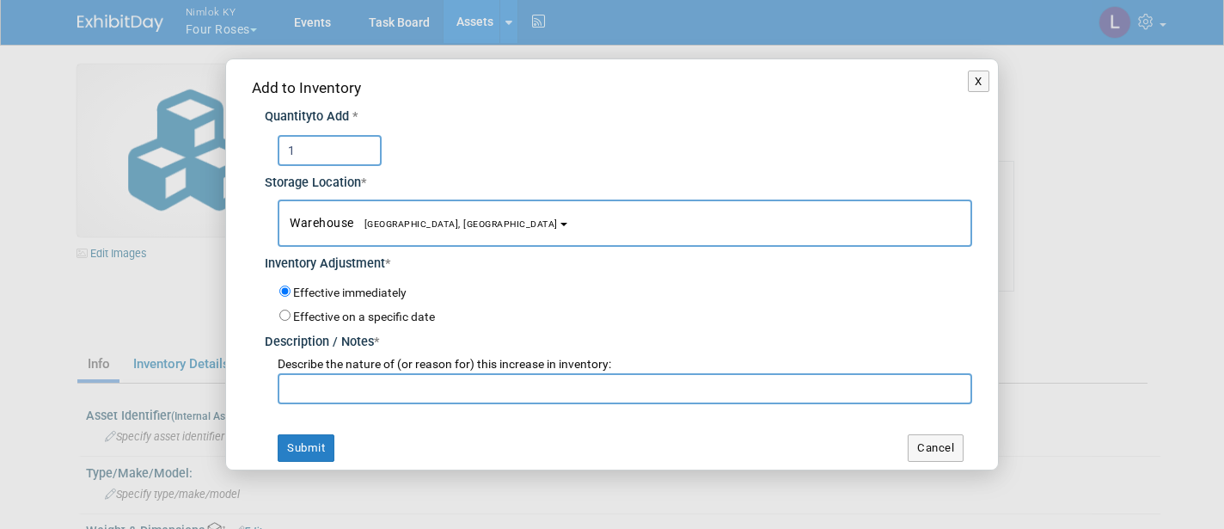
type input "1"
paste input "Adding to inventory"
type input "Adding to inventory"
click at [307, 439] on button "Submit" at bounding box center [306, 448] width 57 height 28
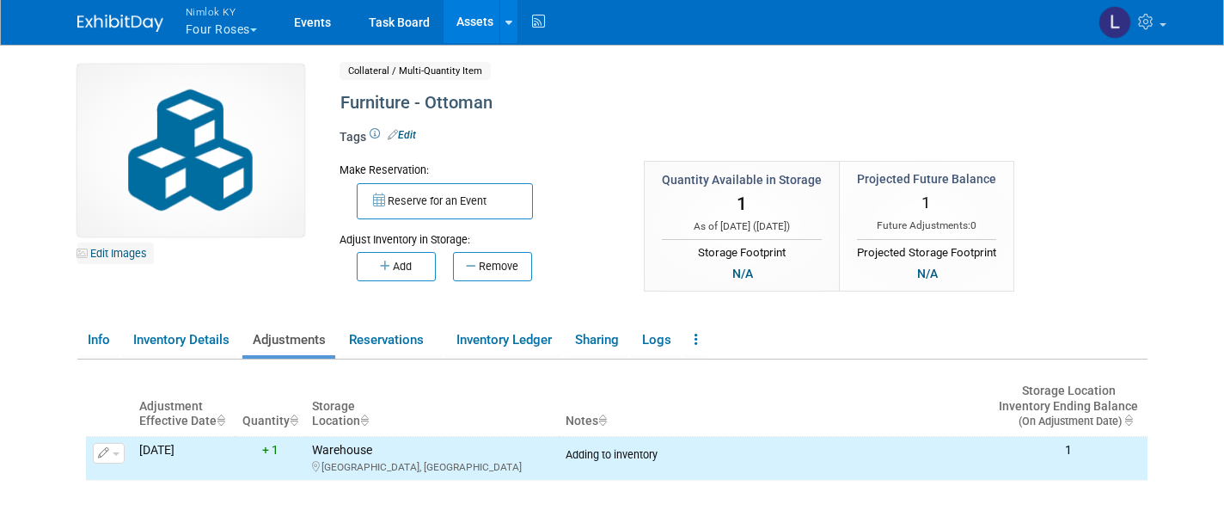
click at [129, 256] on link "Edit Images" at bounding box center [115, 252] width 77 height 21
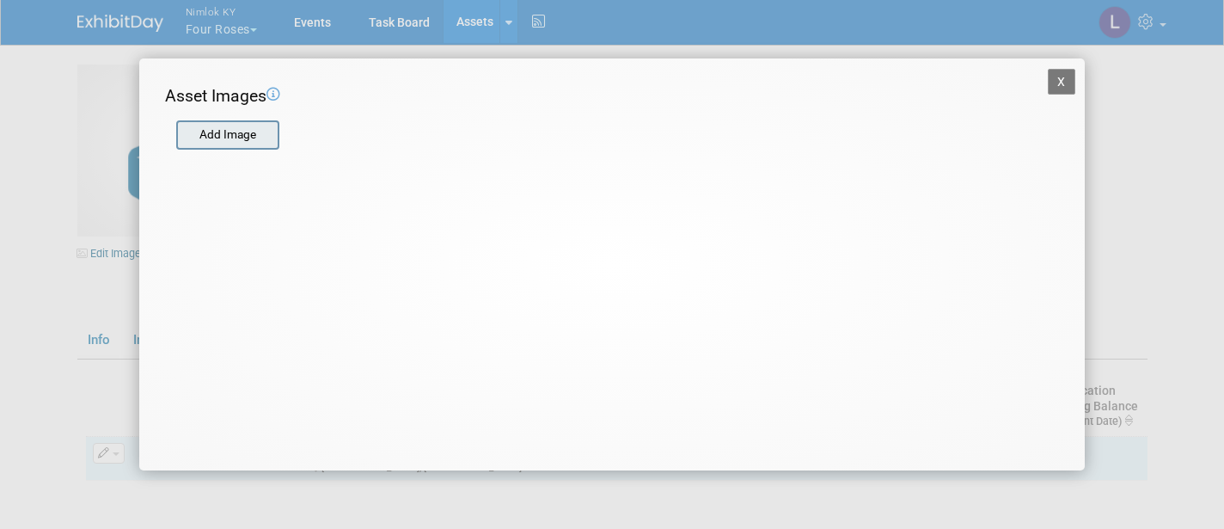
click at [242, 132] on input "file" at bounding box center [175, 135] width 205 height 26
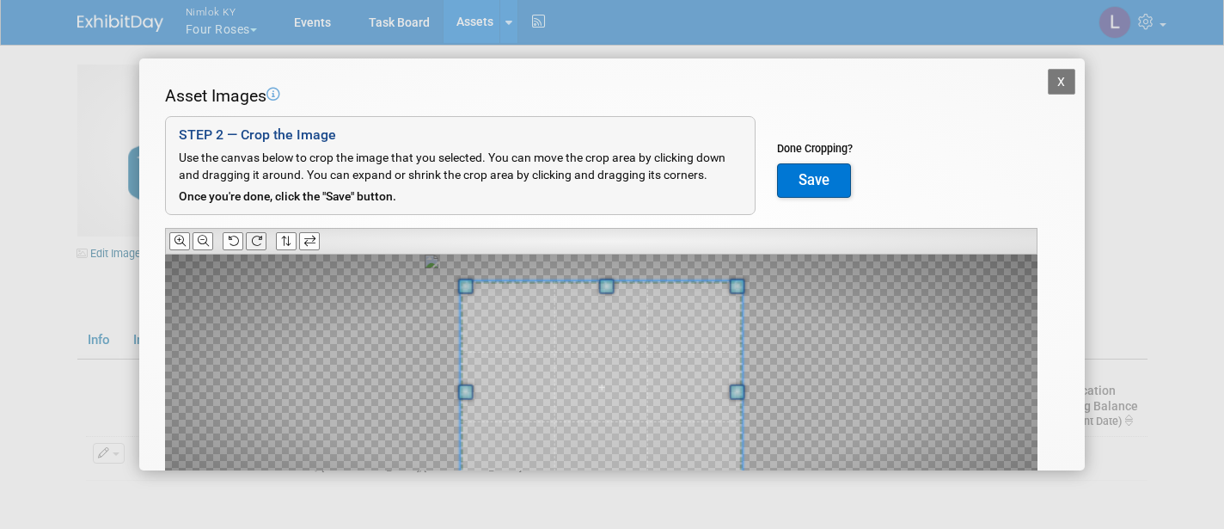
click at [261, 237] on icon at bounding box center [256, 241] width 11 height 11
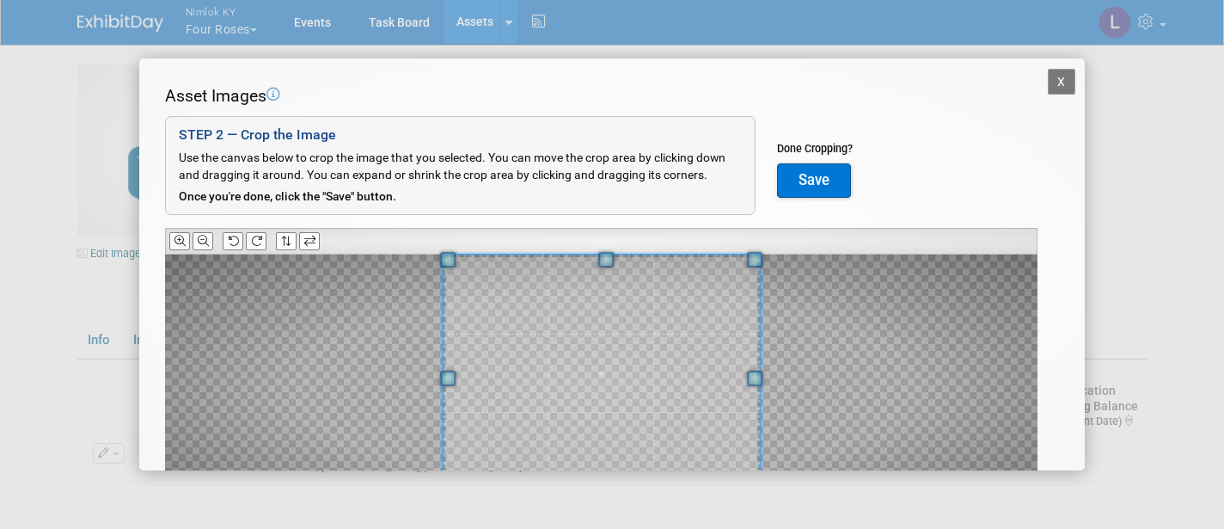
click at [606, 234] on div "Asset Images Add Image STEP 2 — Crop the Image Use the canvas below to crop the…" at bounding box center [612, 328] width 894 height 489
click at [831, 169] on button "Save" at bounding box center [814, 180] width 74 height 34
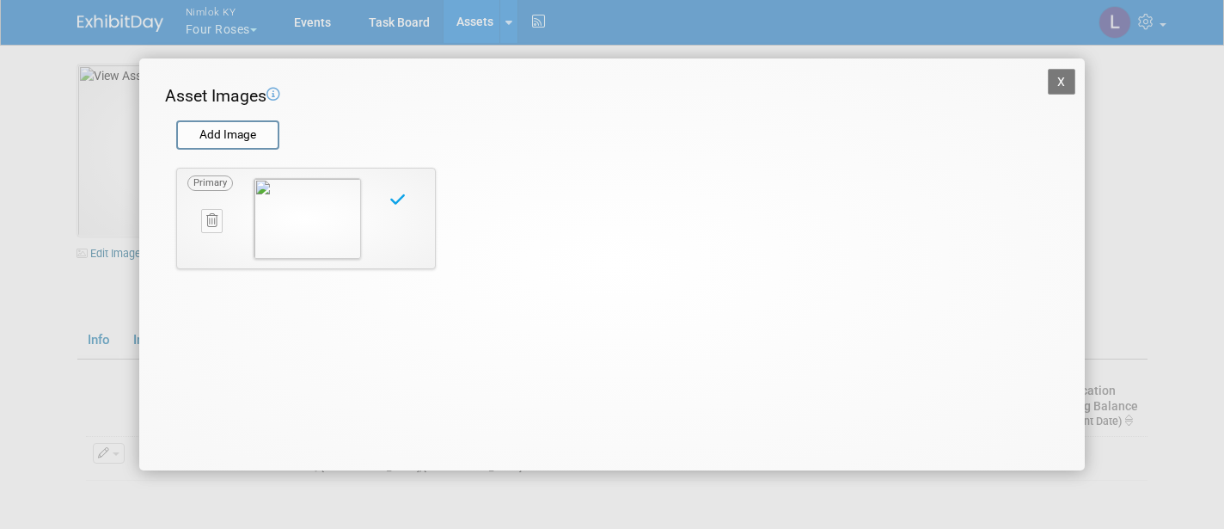
click at [1064, 77] on button "X" at bounding box center [1062, 82] width 28 height 26
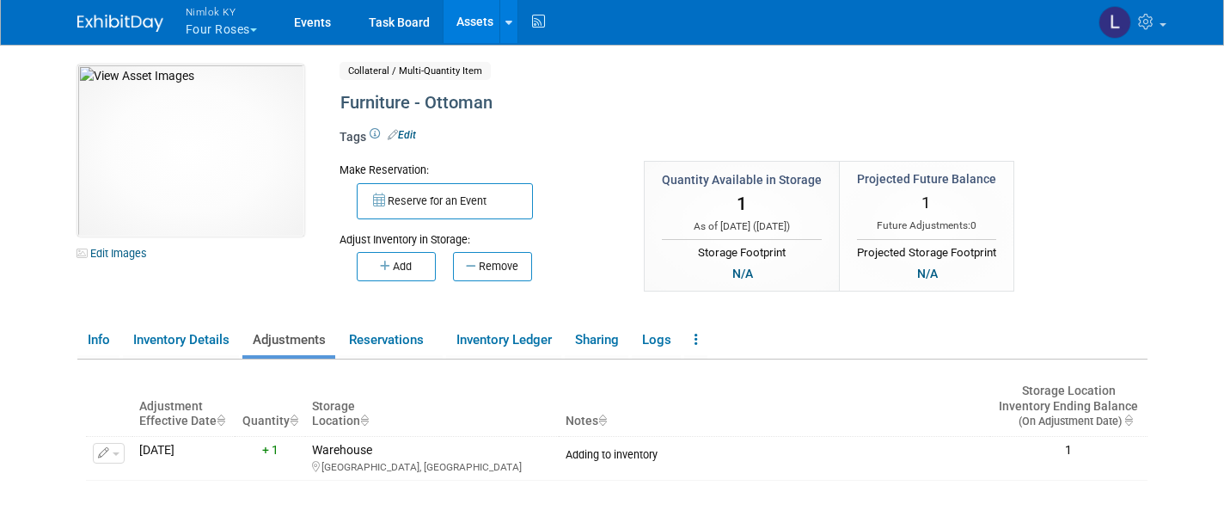
click at [482, 21] on link "Assets" at bounding box center [475, 21] width 63 height 43
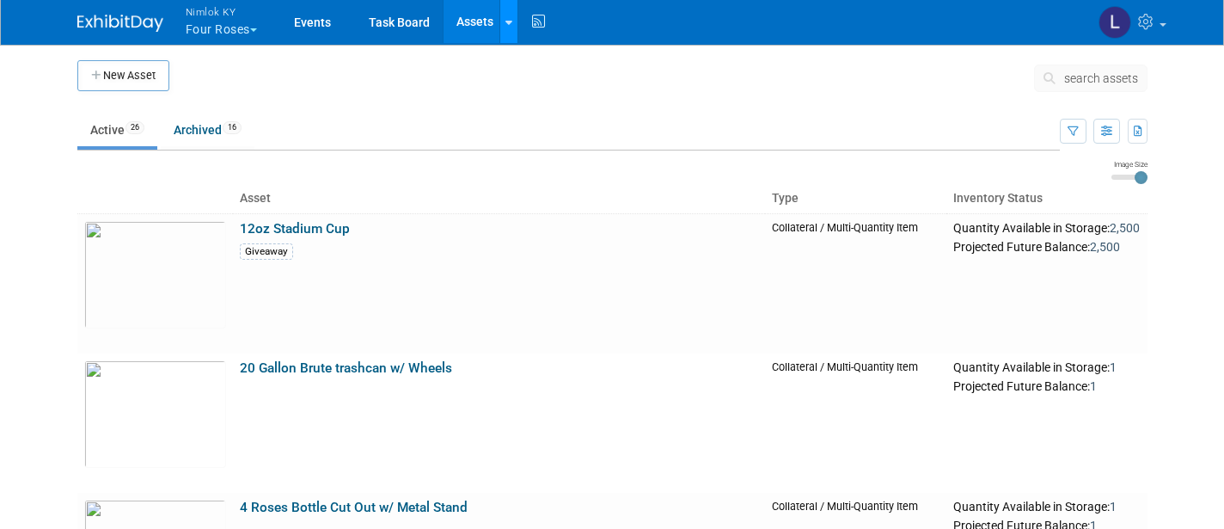
click at [512, 17] on icon at bounding box center [509, 22] width 7 height 11
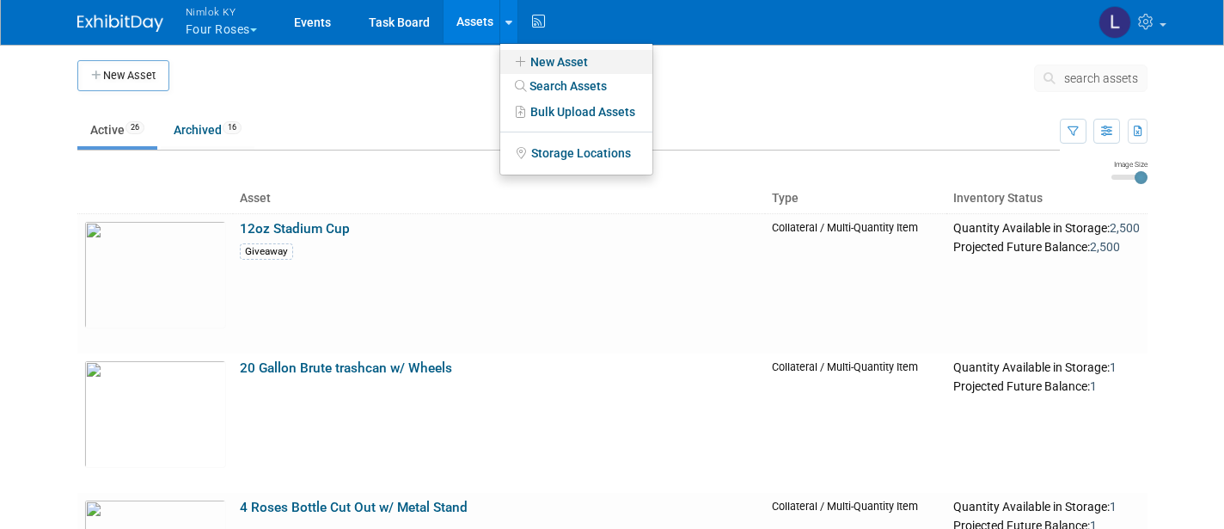
click at [572, 54] on link "New Asset" at bounding box center [576, 62] width 152 height 24
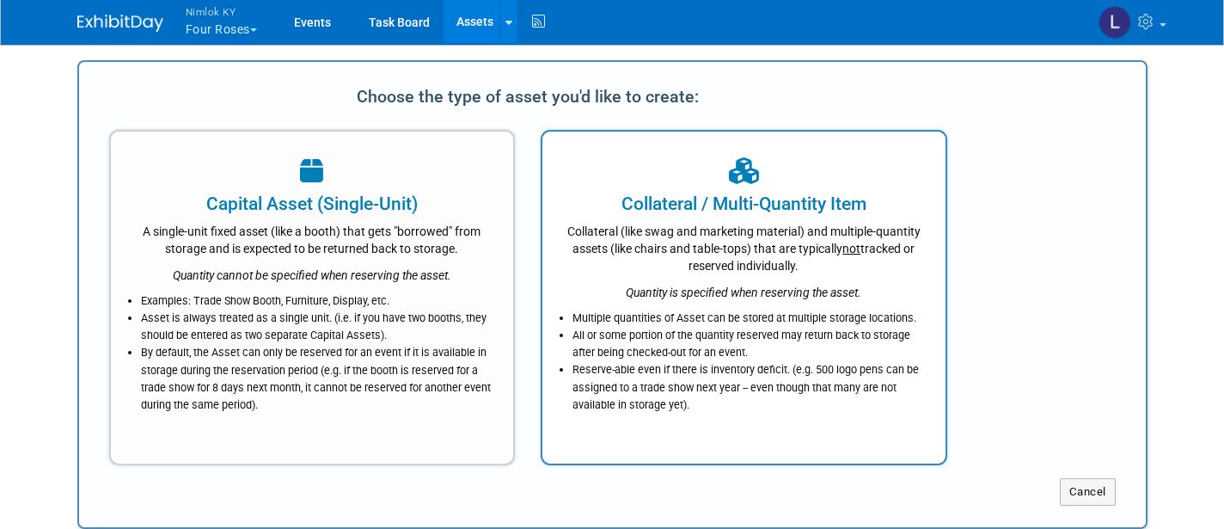
click at [732, 290] on icon "Quantity is specified when reserving the asset." at bounding box center [744, 292] width 236 height 14
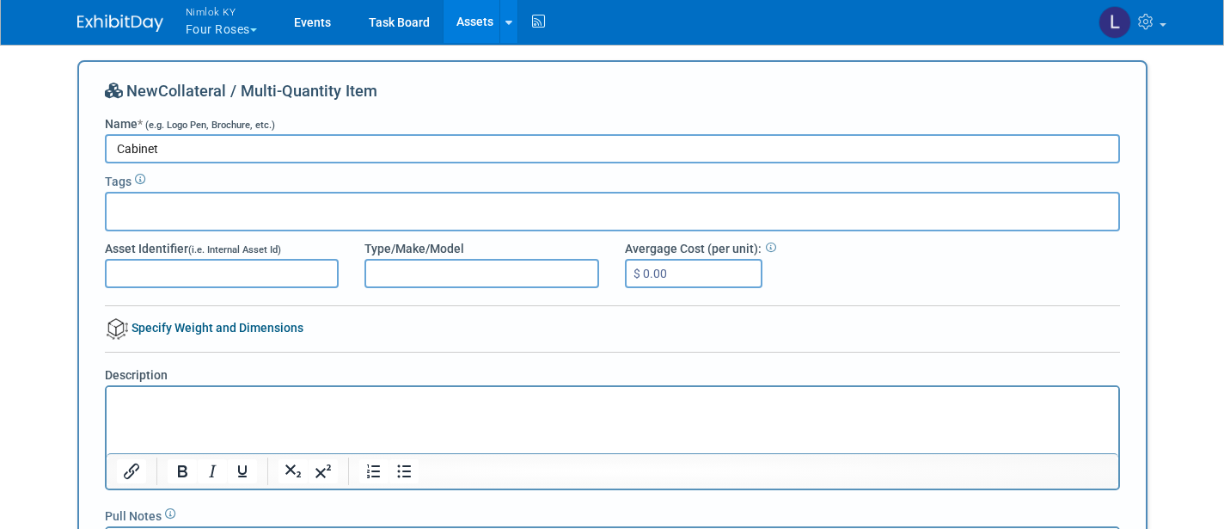
type input "Cabinet"
click at [150, 406] on p "Rich Text Area. Press ALT-0 for help." at bounding box center [612, 402] width 992 height 17
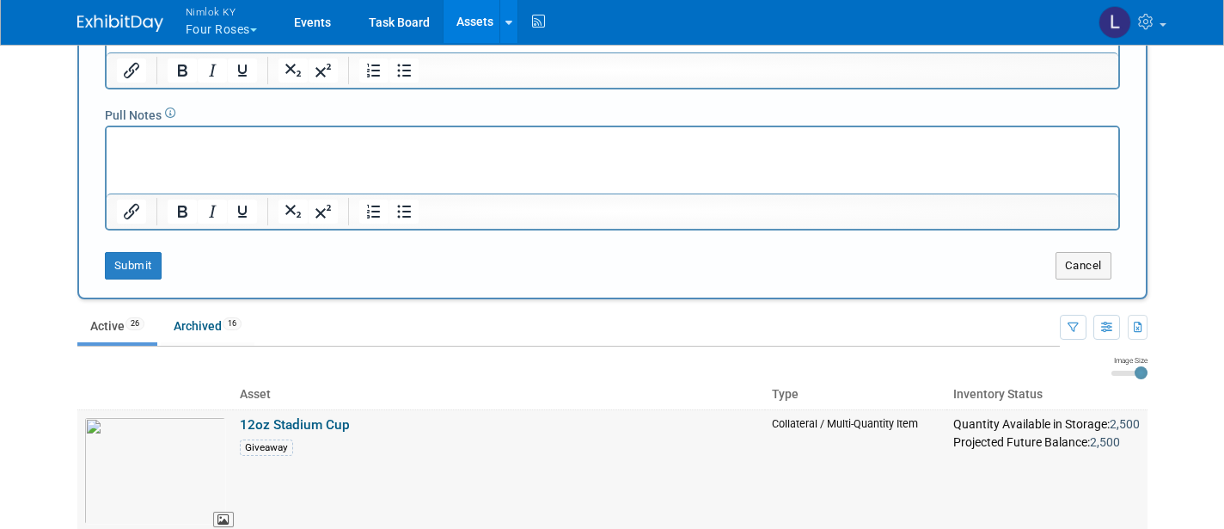
scroll to position [405, 0]
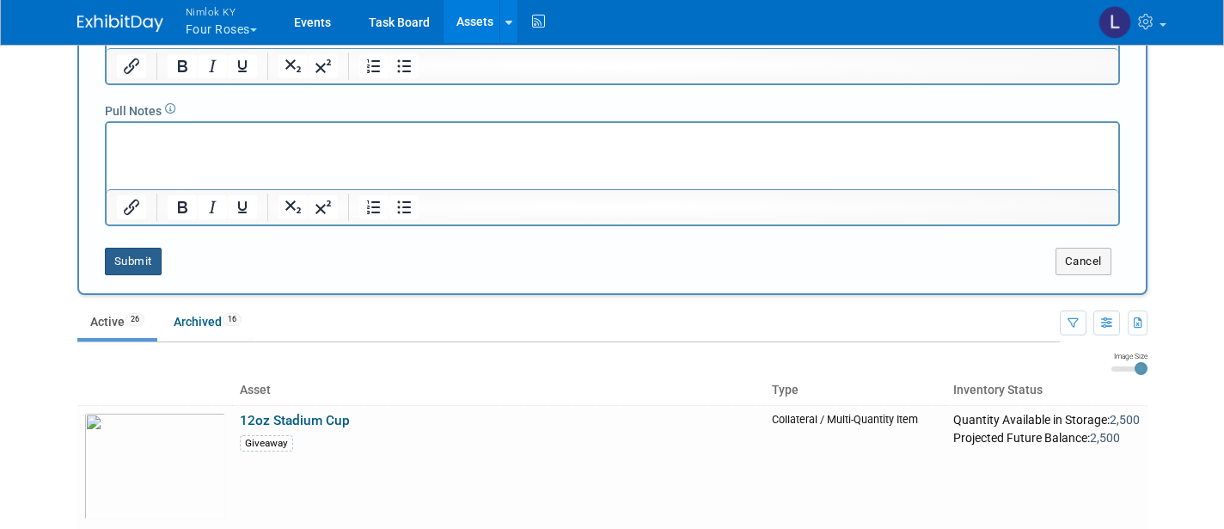
click at [145, 255] on button "Submit" at bounding box center [133, 262] width 57 height 28
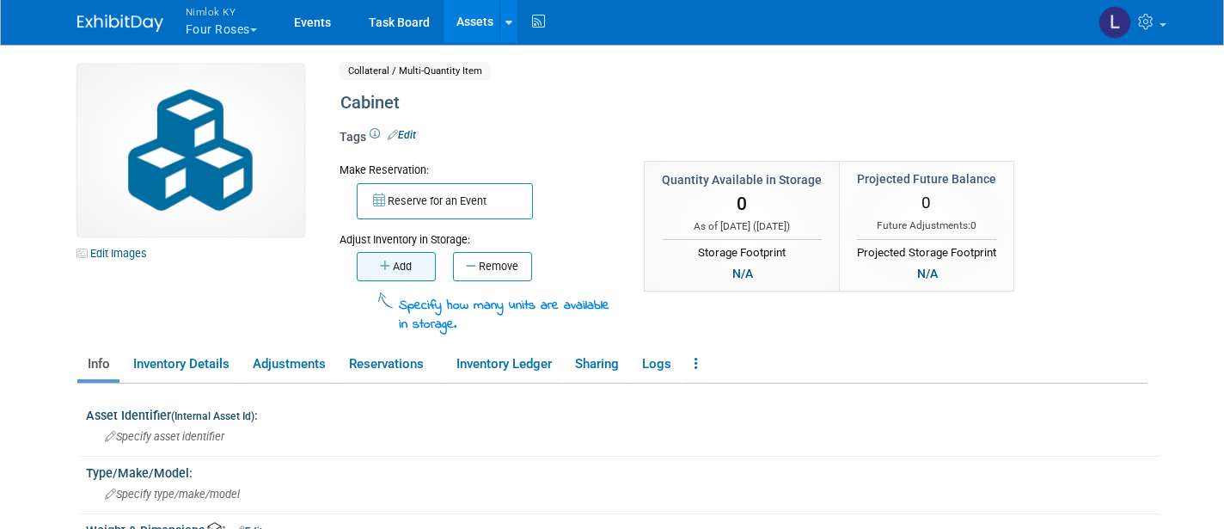
click at [408, 263] on button "Add" at bounding box center [396, 266] width 79 height 29
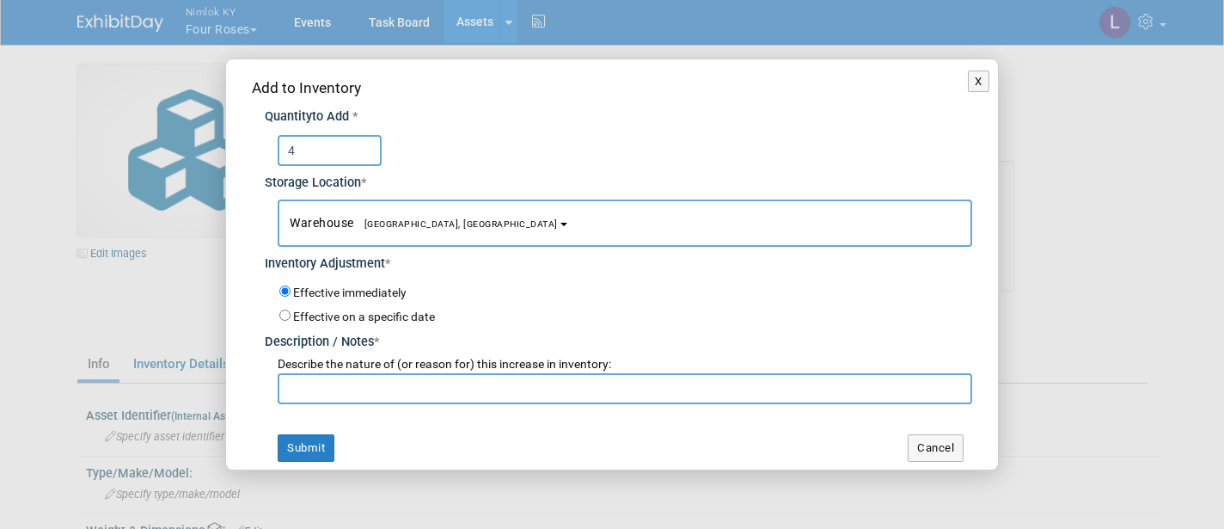
type input "4"
paste input "Adding to inventory"
type input "Adding to inventory"
click at [312, 436] on button "Submit" at bounding box center [306, 448] width 57 height 28
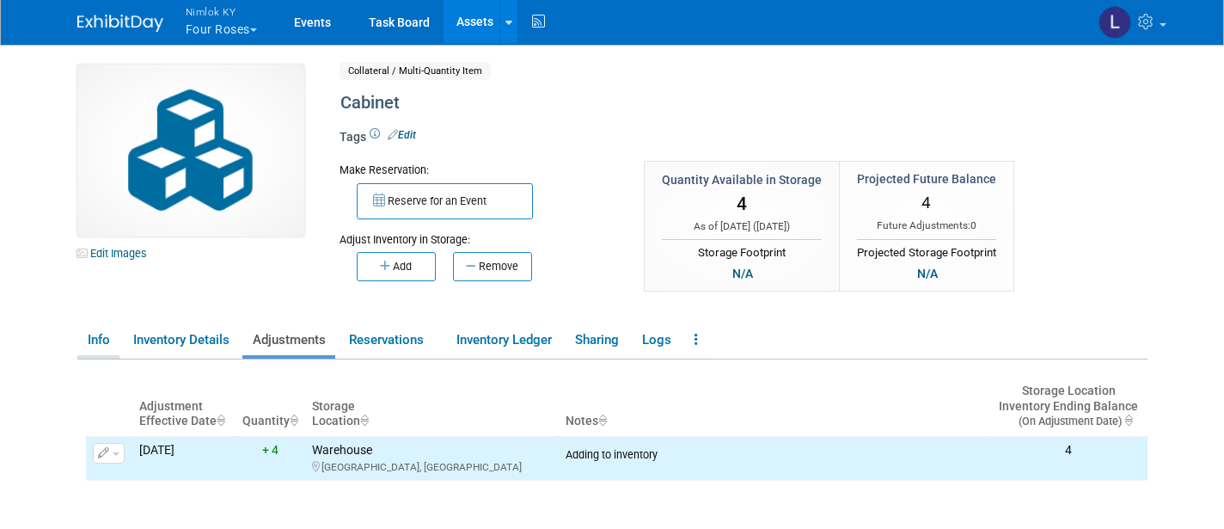
click at [101, 338] on link "Info" at bounding box center [98, 340] width 42 height 30
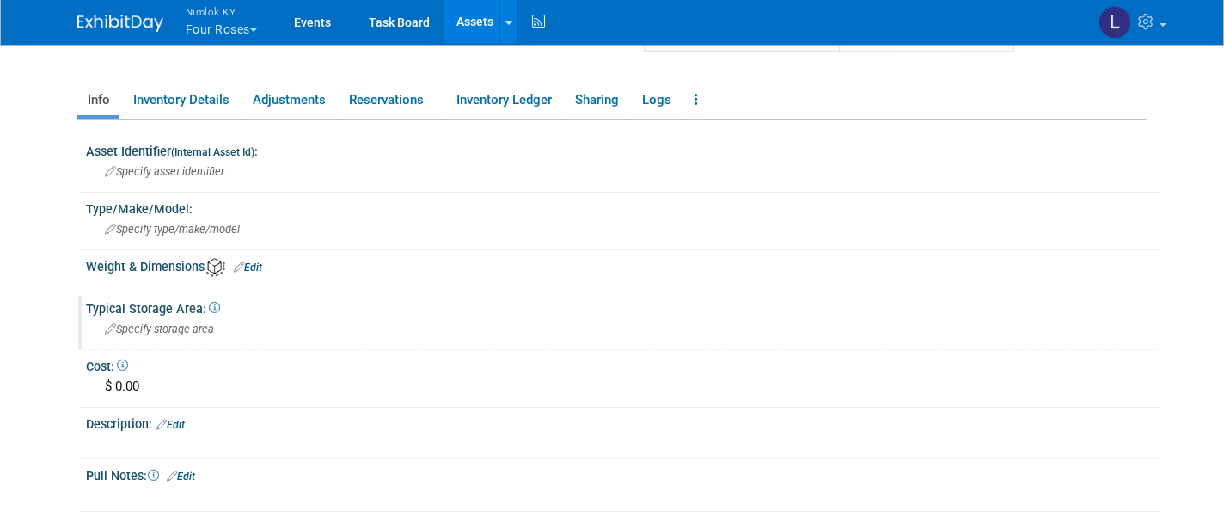
scroll to position [252, 0]
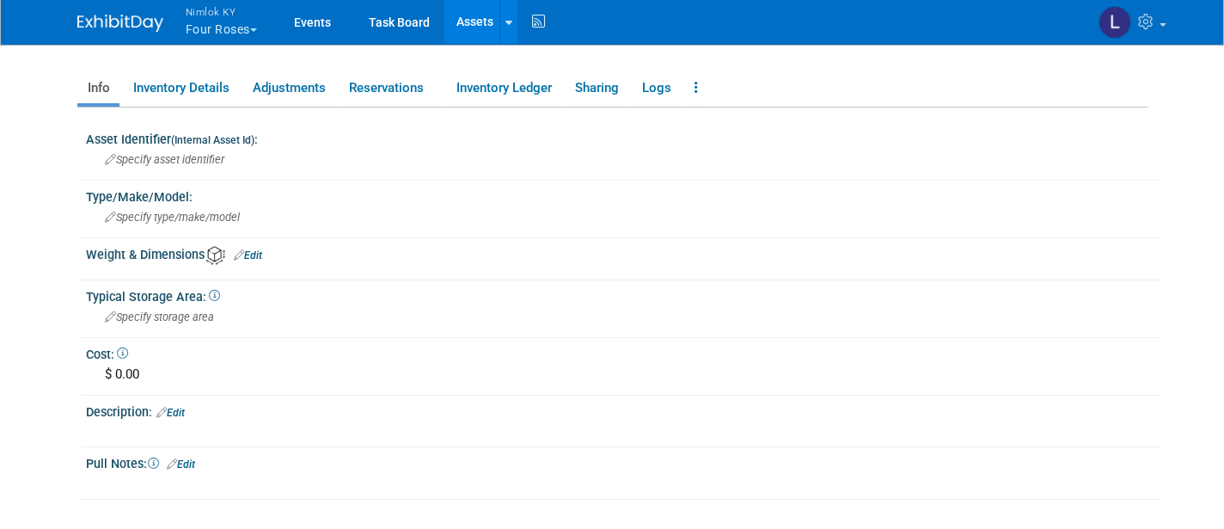
click at [180, 408] on link "Edit" at bounding box center [170, 413] width 28 height 12
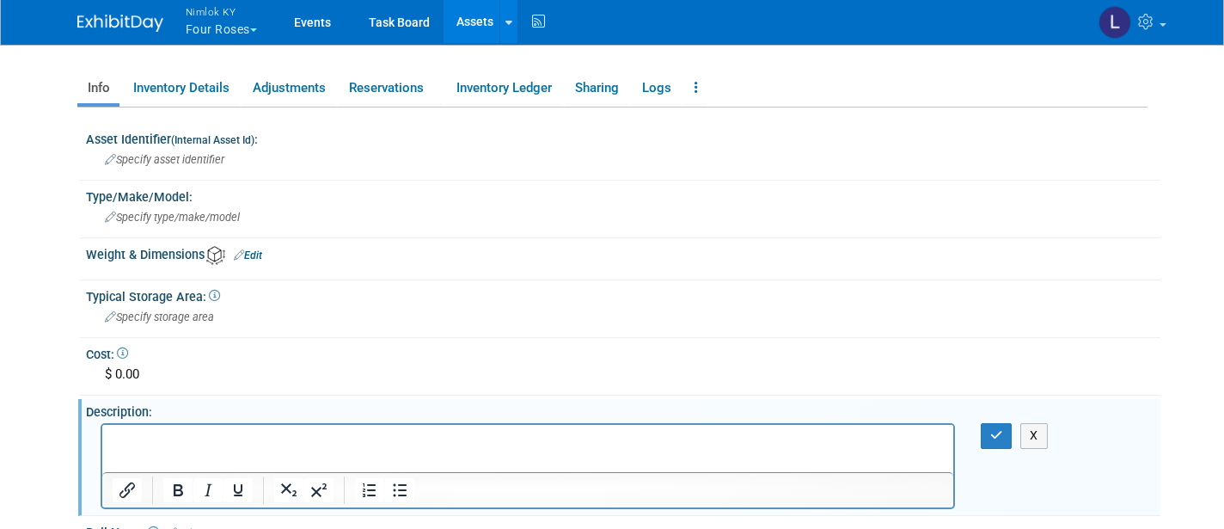
scroll to position [0, 0]
click at [998, 429] on icon "button" at bounding box center [996, 435] width 13 height 12
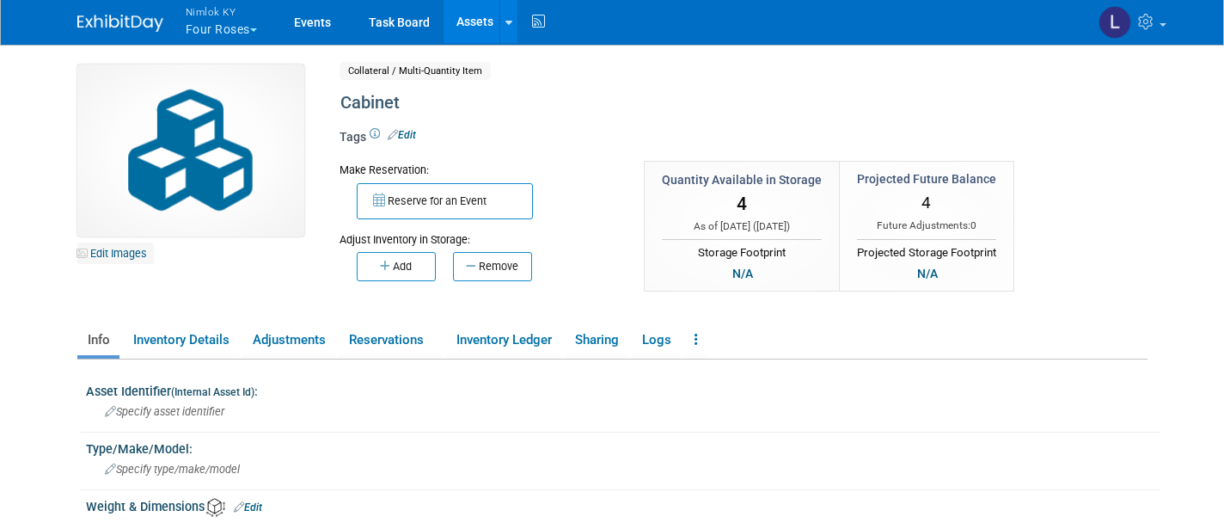
click at [132, 254] on link "Edit Images" at bounding box center [115, 252] width 77 height 21
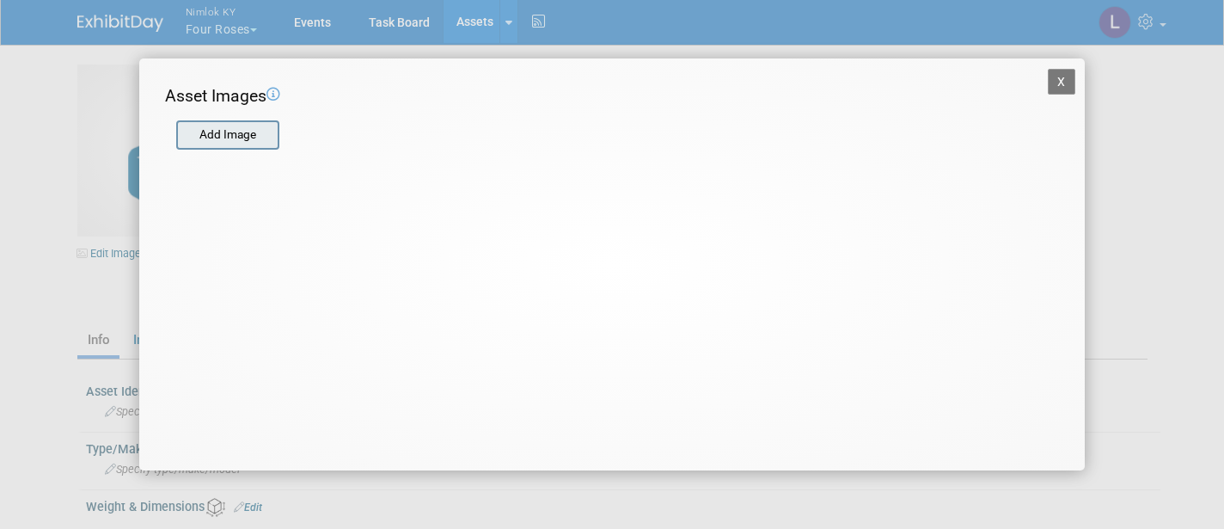
click at [236, 129] on input "file" at bounding box center [175, 135] width 205 height 26
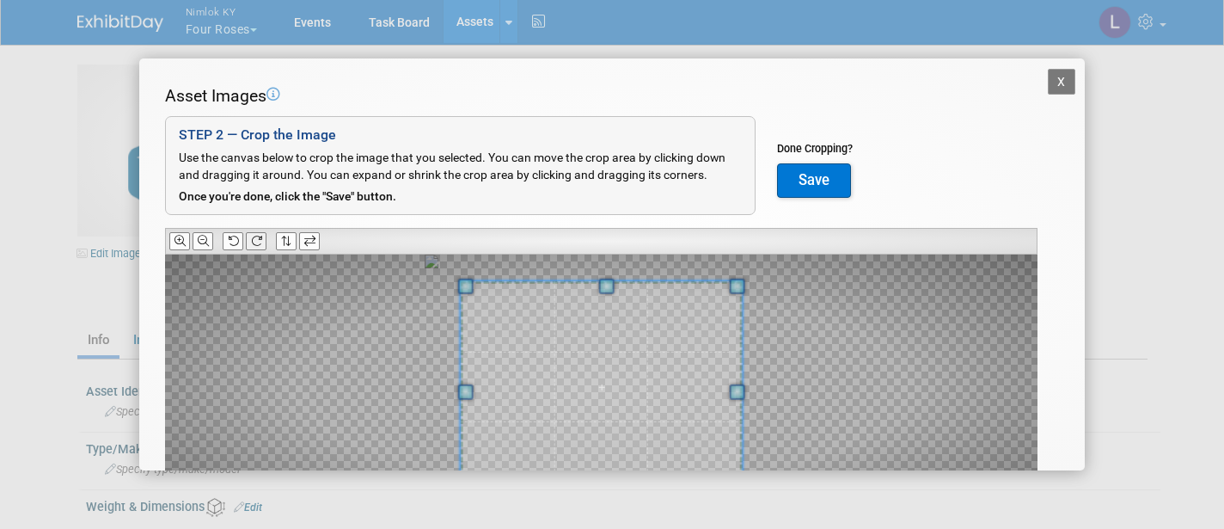
click at [264, 234] on button at bounding box center [256, 241] width 21 height 18
click at [204, 236] on icon at bounding box center [203, 241] width 11 height 11
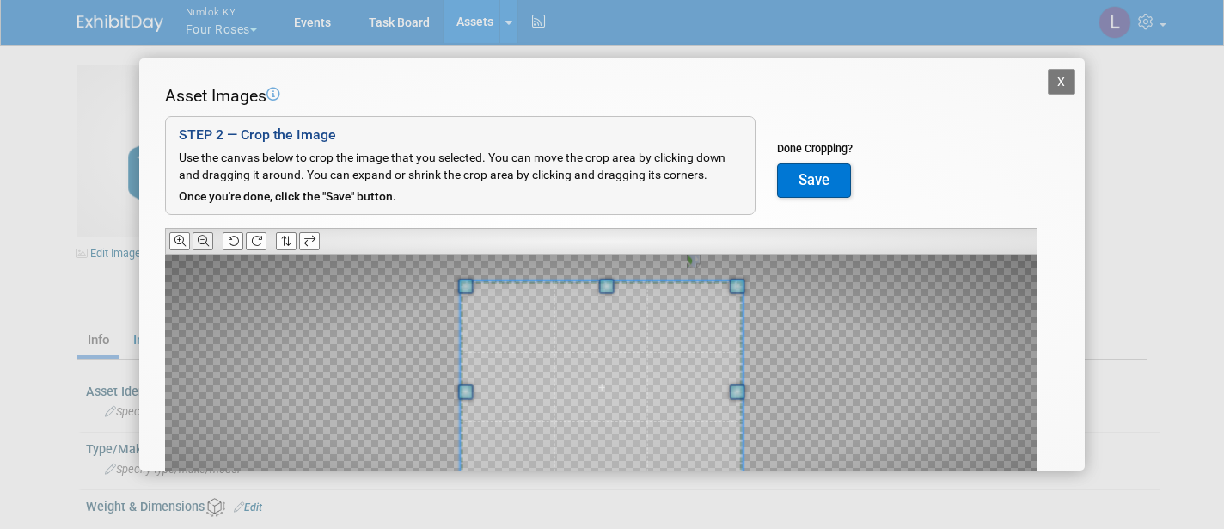
click at [204, 236] on icon at bounding box center [203, 241] width 11 height 11
click at [203, 236] on icon at bounding box center [203, 241] width 11 height 11
click at [818, 176] on button "Save" at bounding box center [814, 180] width 74 height 34
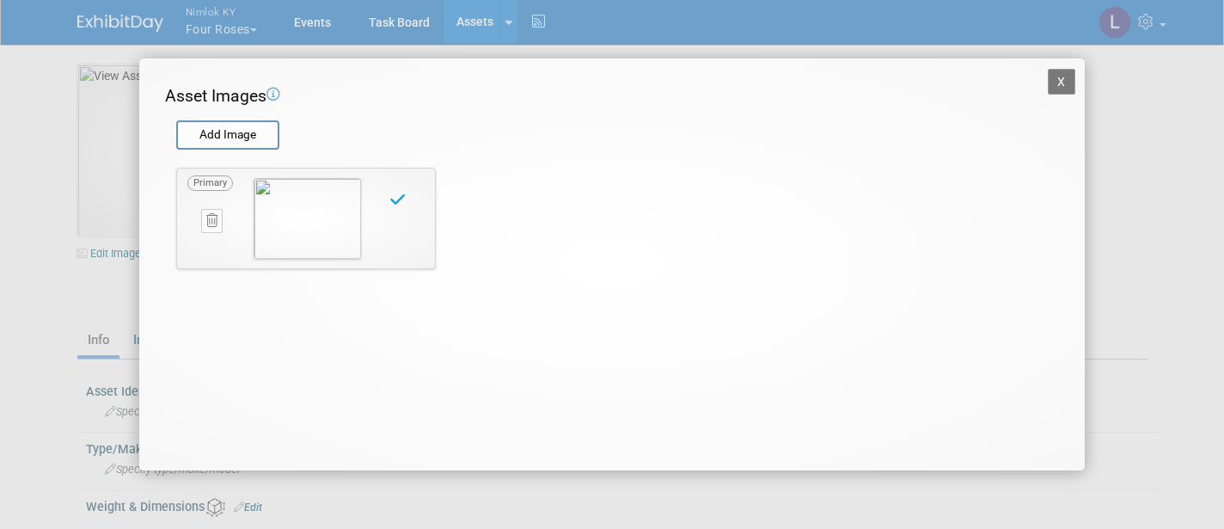
click at [1062, 76] on button "X" at bounding box center [1062, 82] width 28 height 26
